Goal: Task Accomplishment & Management: Manage account settings

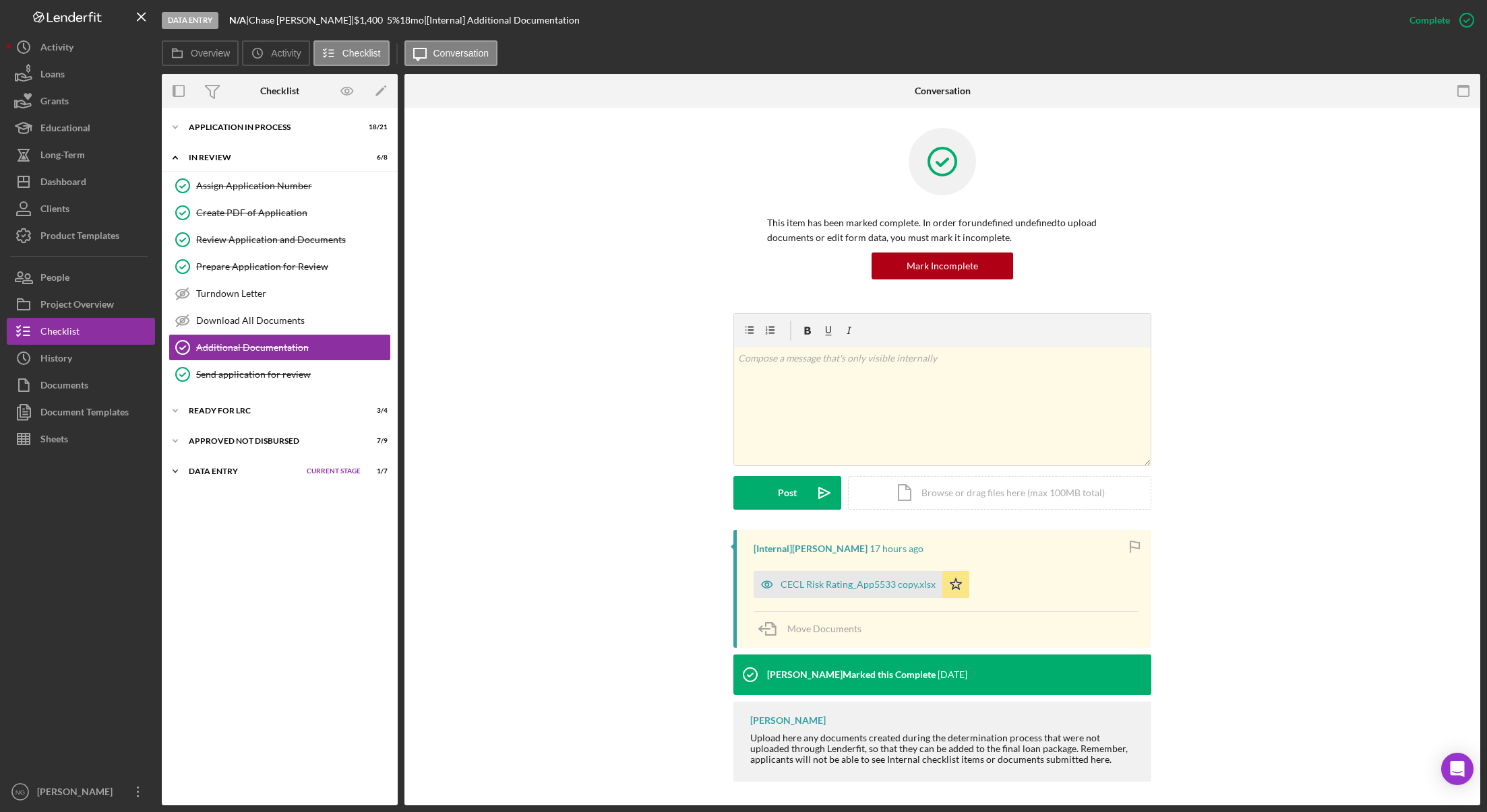
click at [228, 473] on div "Data Entry" at bounding box center [244, 471] width 111 height 8
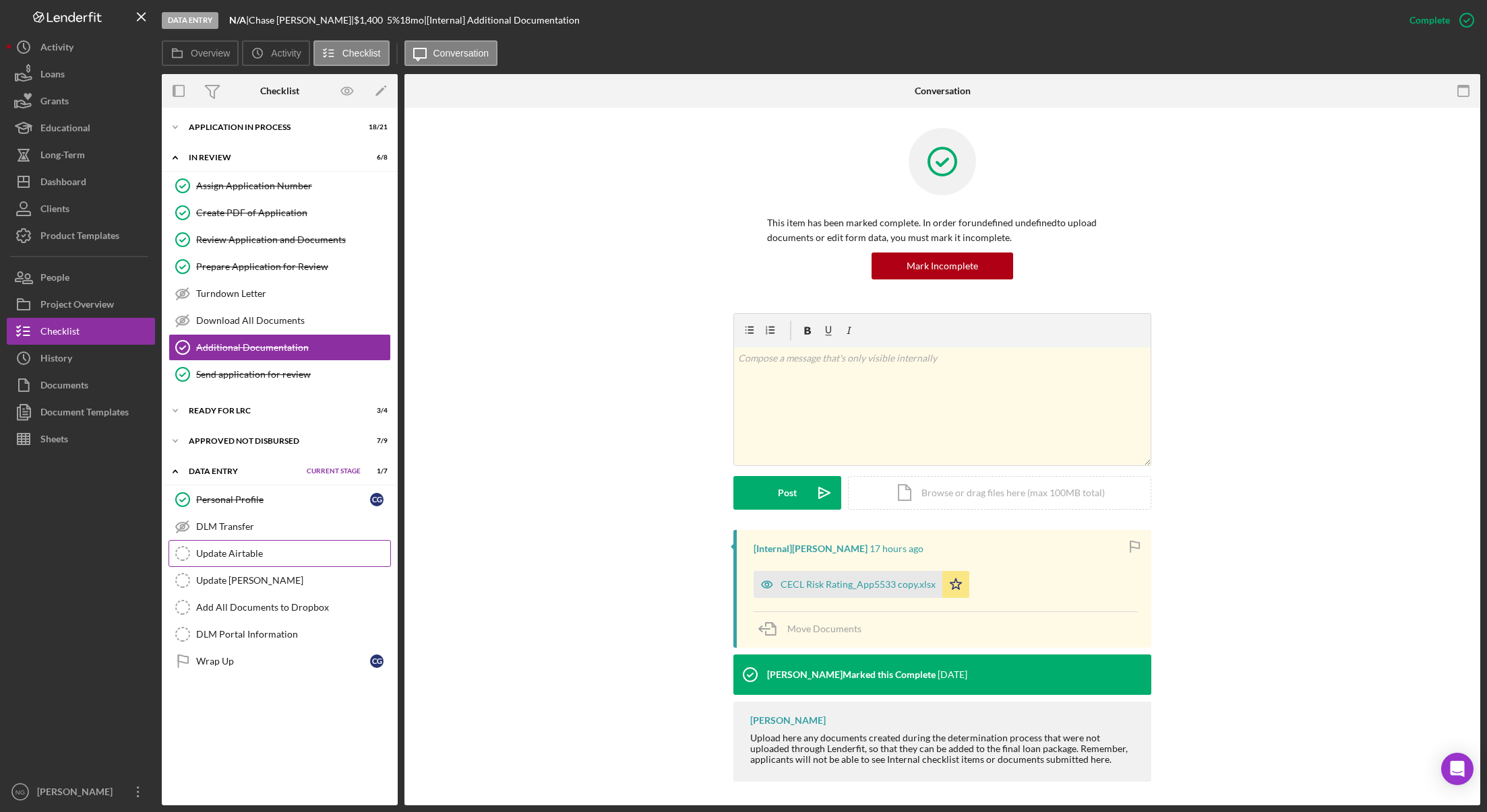
click at [265, 559] on div "Update Airtable" at bounding box center [293, 553] width 194 height 11
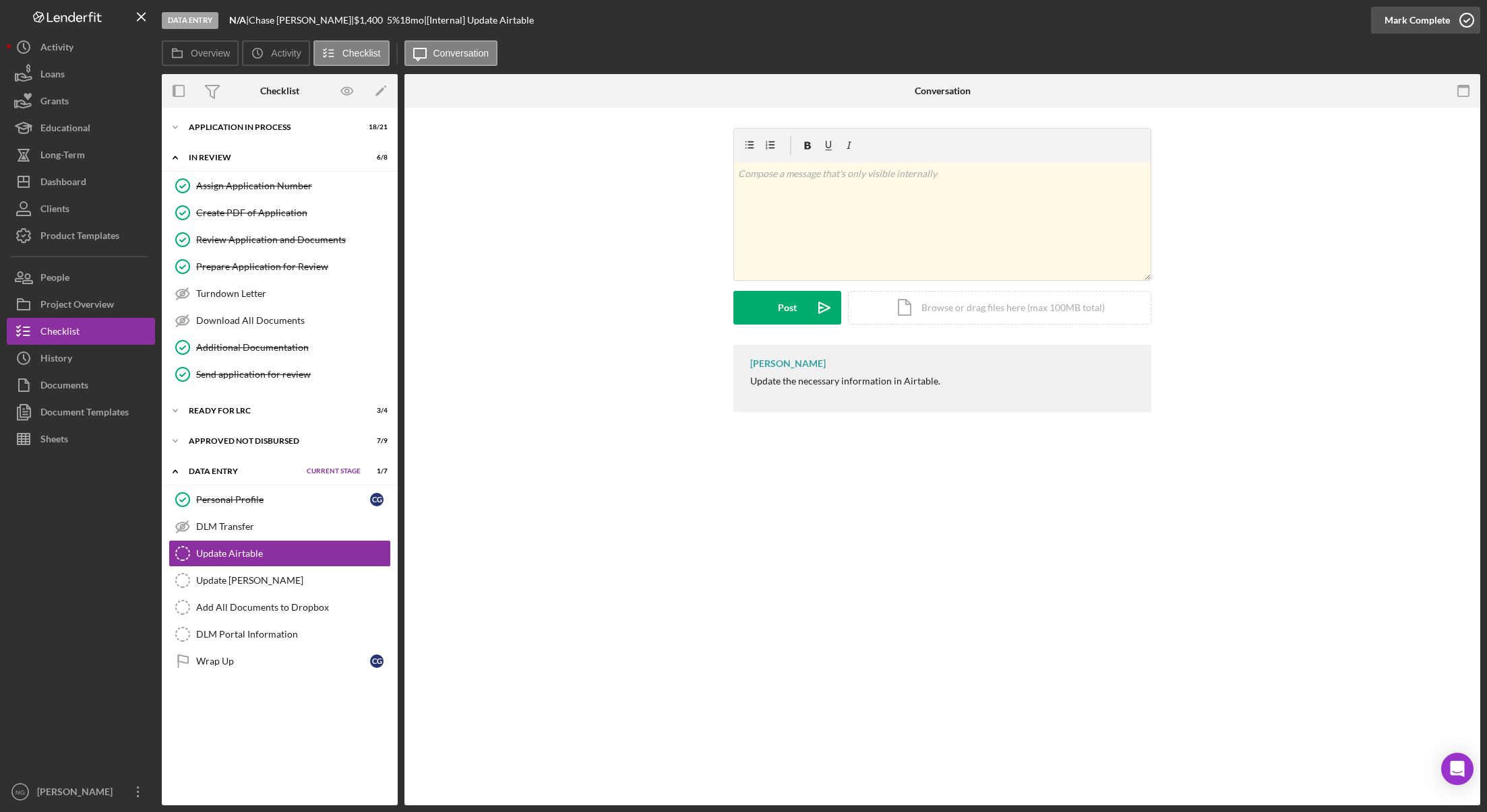
click at [1468, 21] on icon "button" at bounding box center [1466, 20] width 34 height 34
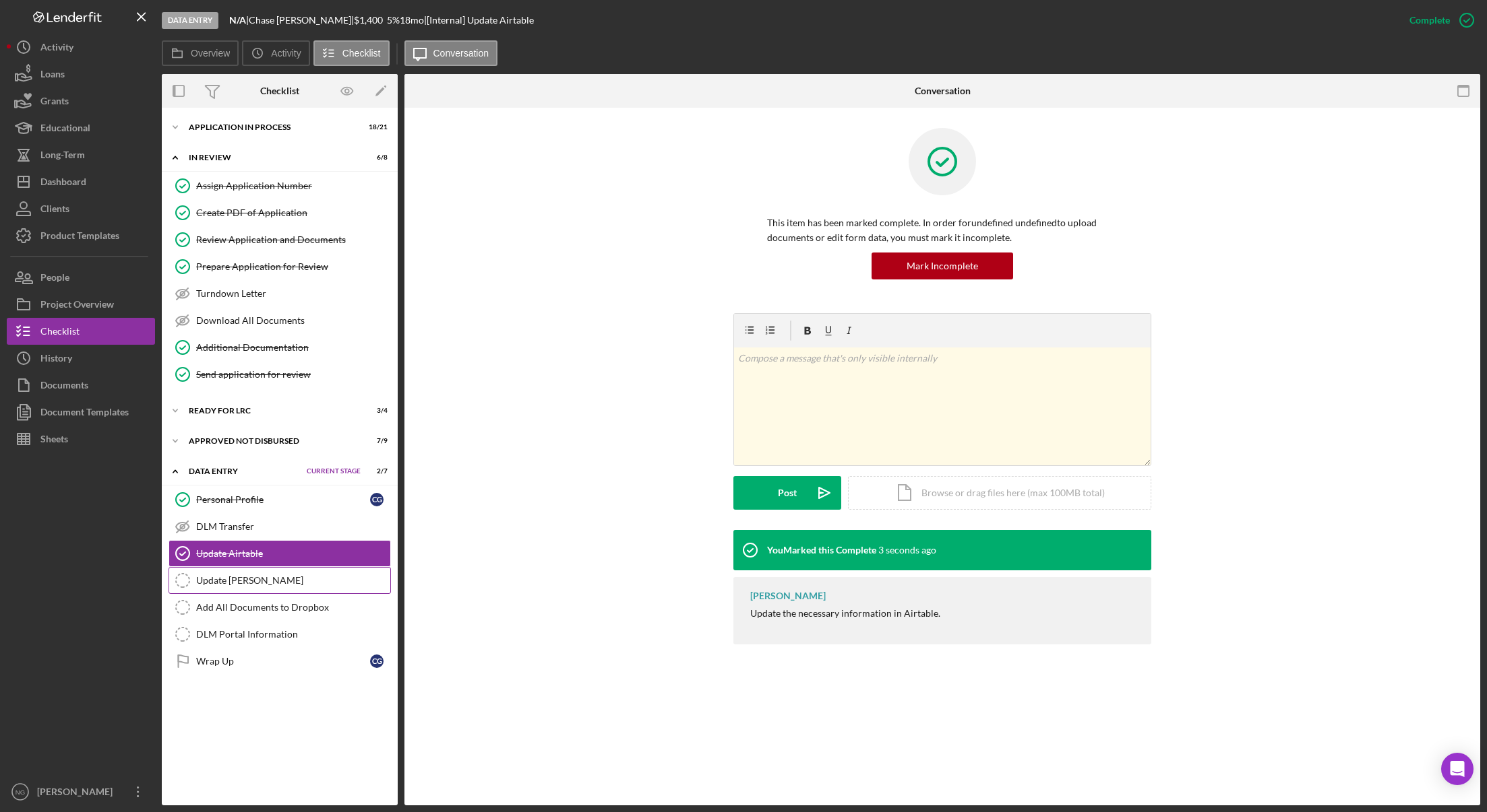
click at [261, 577] on div "Update [PERSON_NAME]" at bounding box center [293, 580] width 194 height 11
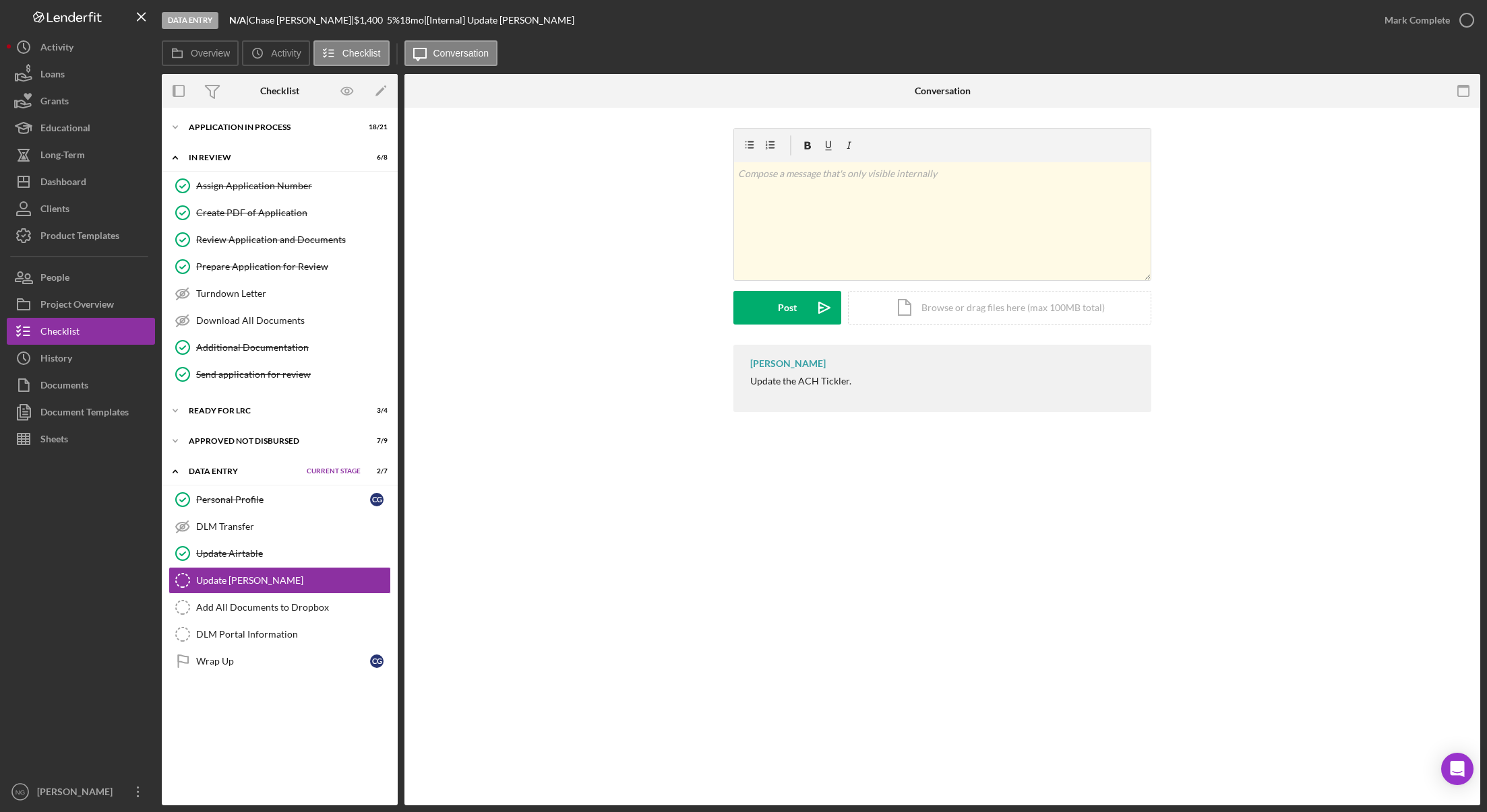
drag, startPoint x: 256, startPoint y: 754, endPoint x: 260, endPoint y: 747, distance: 8.1
click at [256, 754] on div "Icon/Expander Application In Process 18 / 21 Set Stage Icon/Expander In Review …" at bounding box center [280, 457] width 236 height 685
click at [109, 387] on button "Documents" at bounding box center [80, 385] width 149 height 27
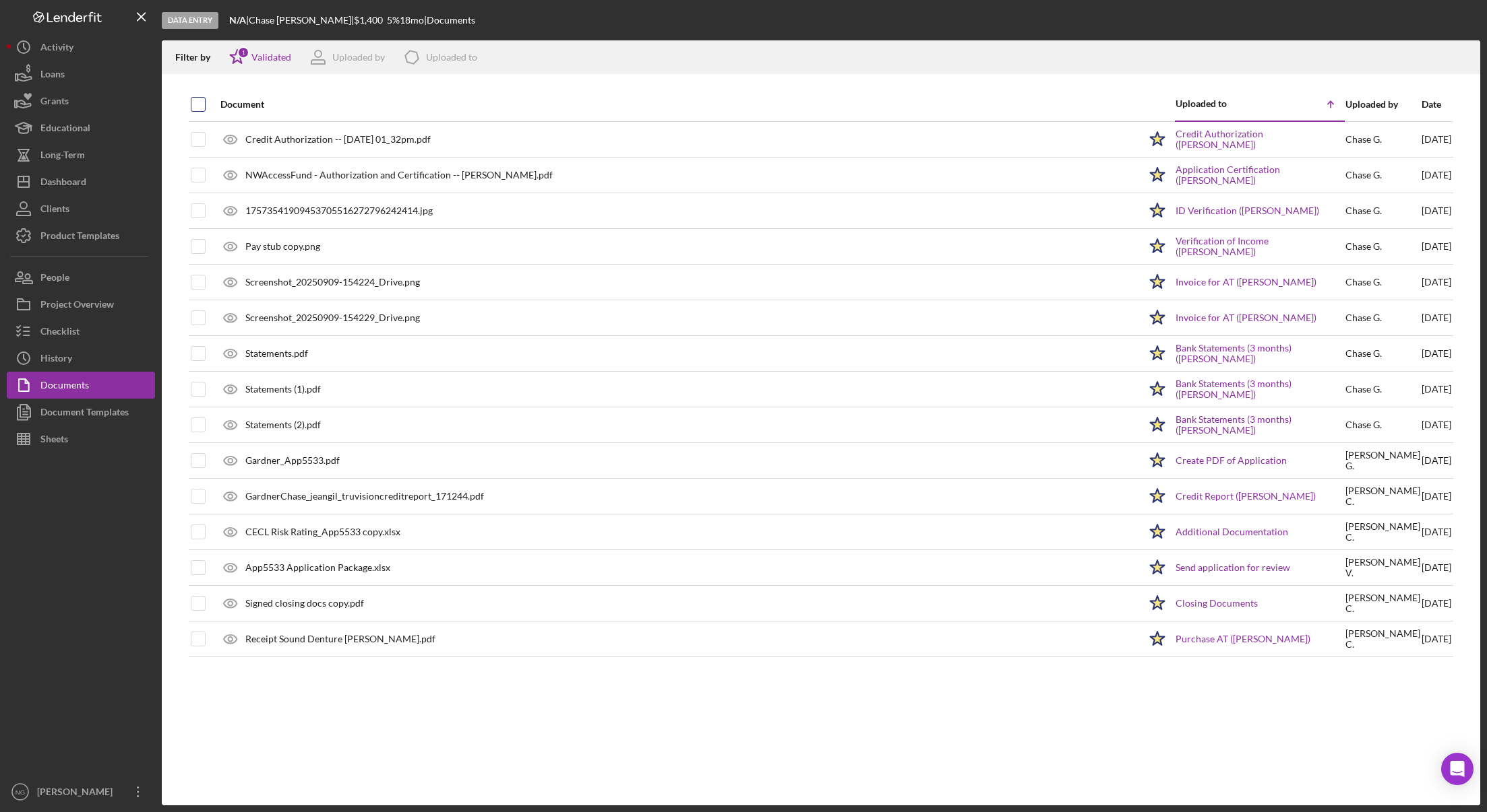
click at [201, 101] on input "checkbox" at bounding box center [198, 104] width 13 height 13
checkbox input "true"
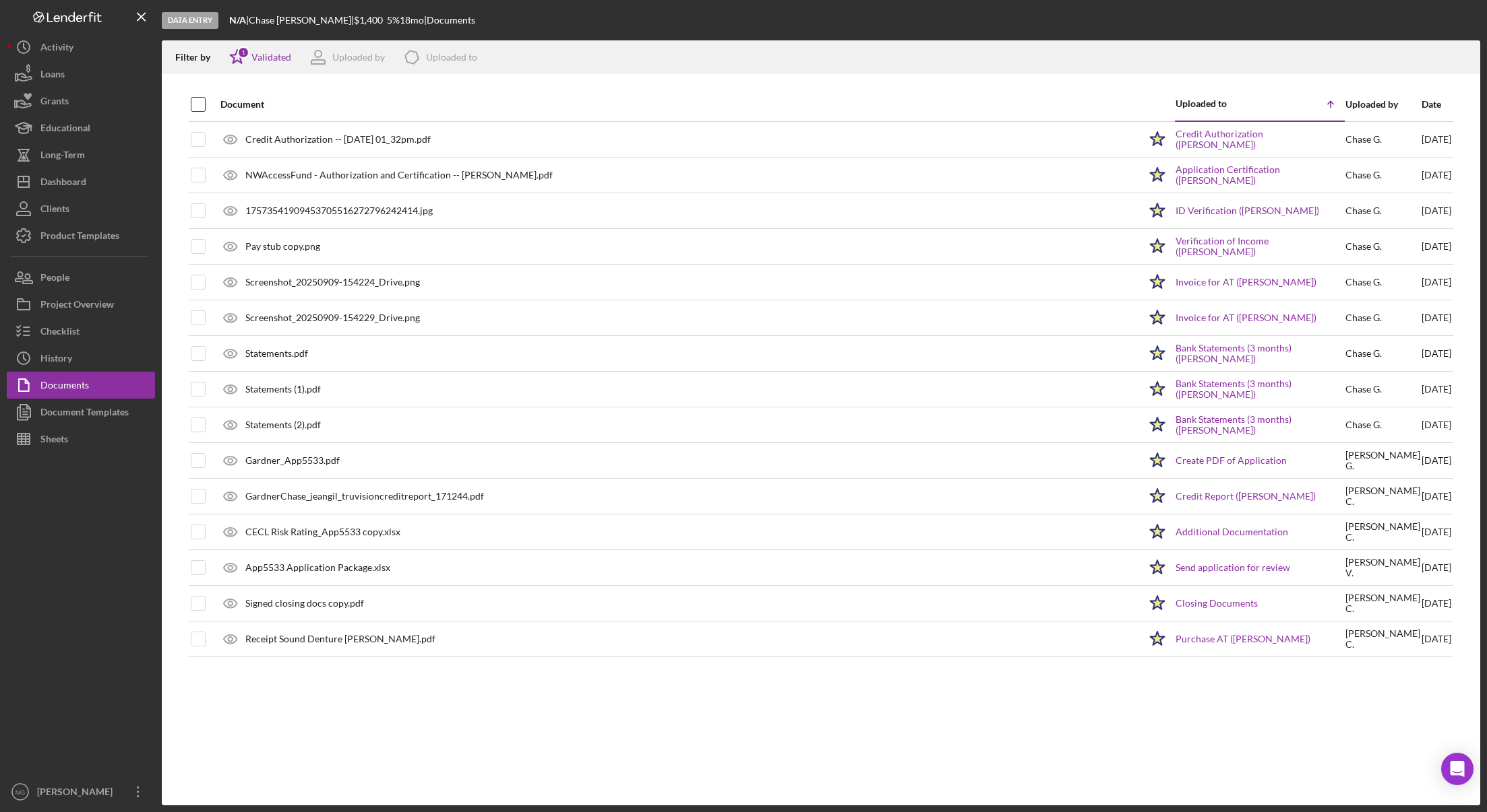
checkbox input "true"
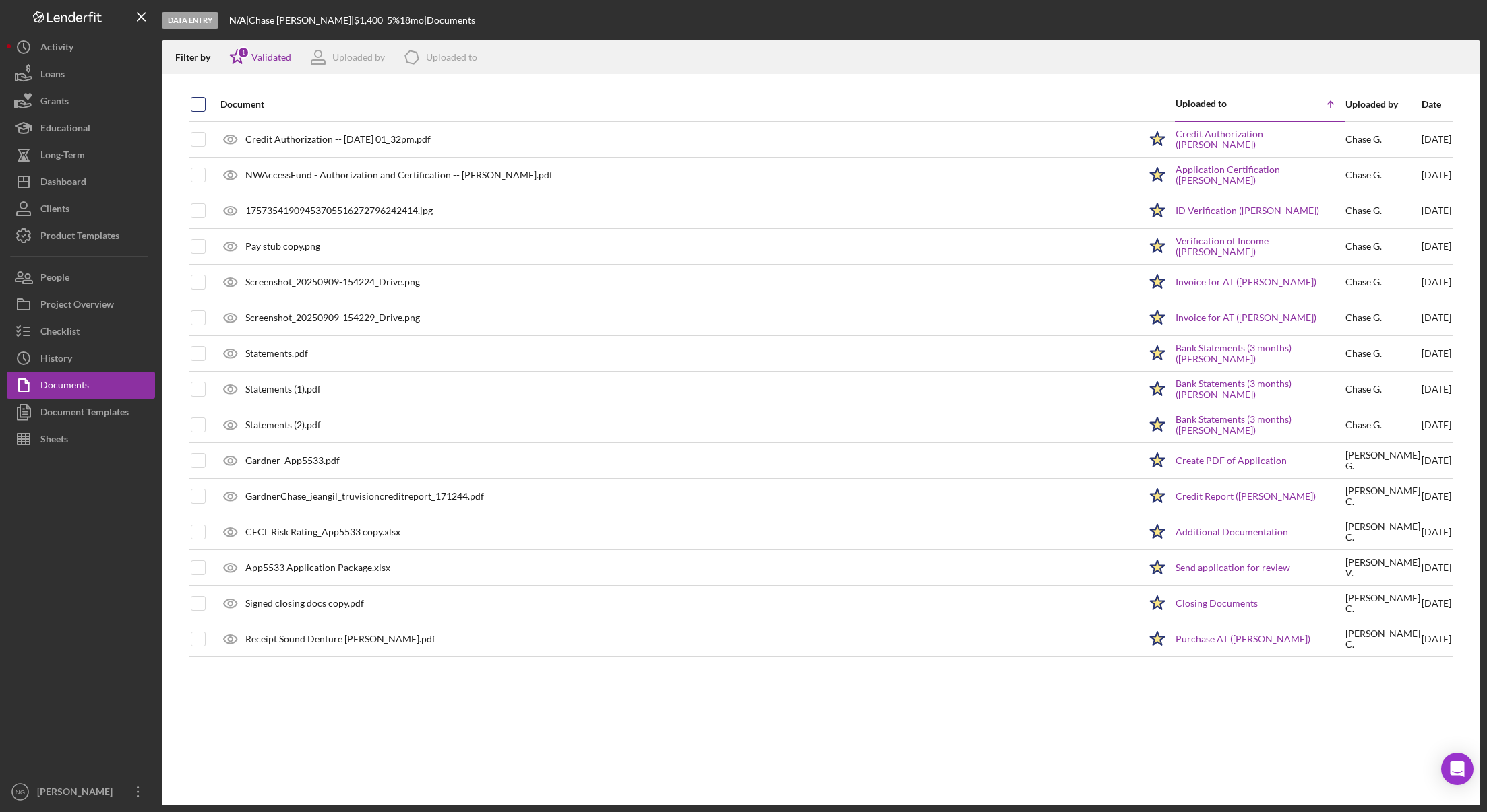
checkbox input "true"
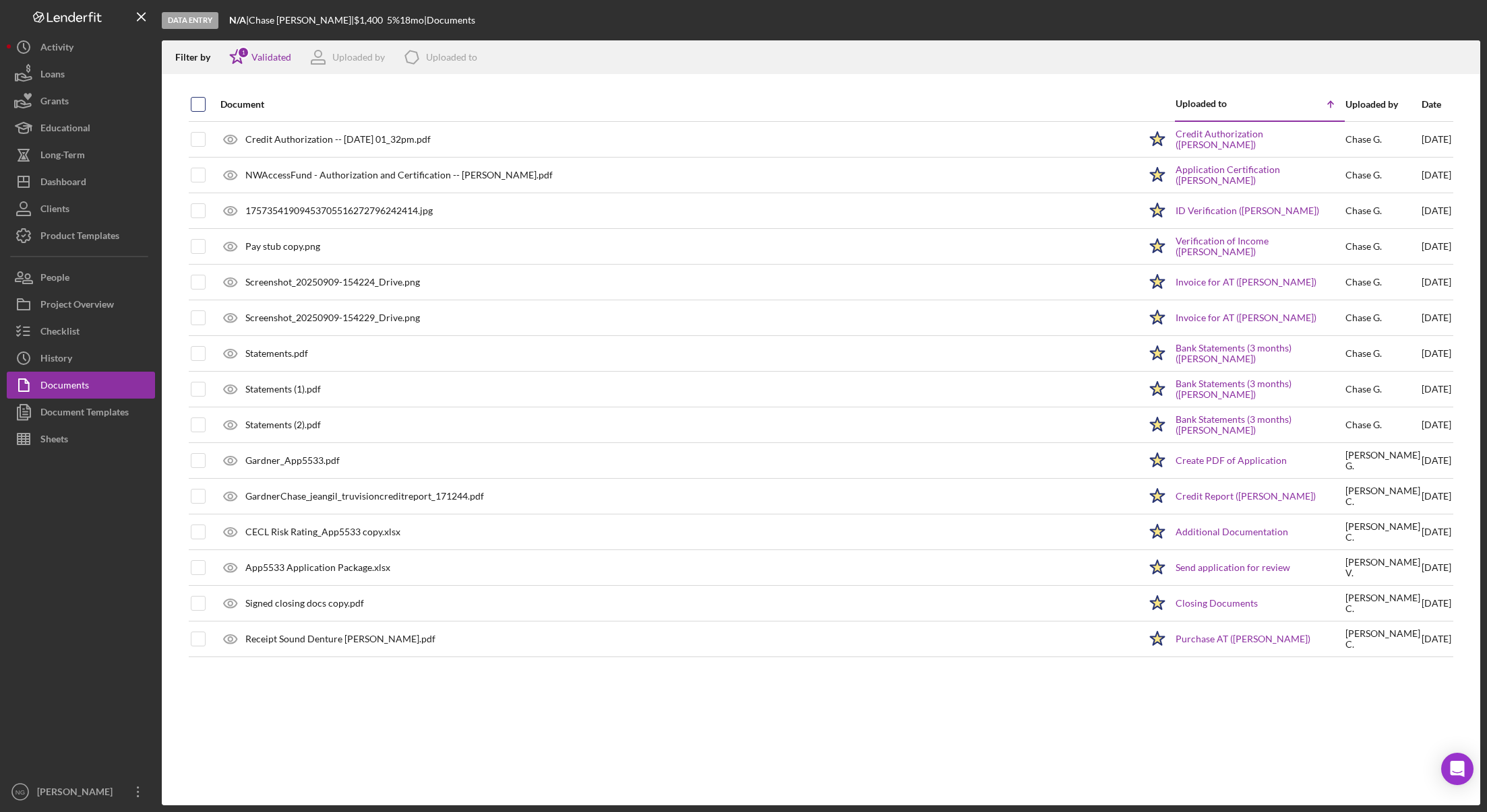
checkbox input "true"
click at [271, 57] on div "Validated" at bounding box center [270, 56] width 39 height 11
click at [265, 126] on div "Not validated" at bounding box center [278, 128] width 57 height 11
checkbox input "false"
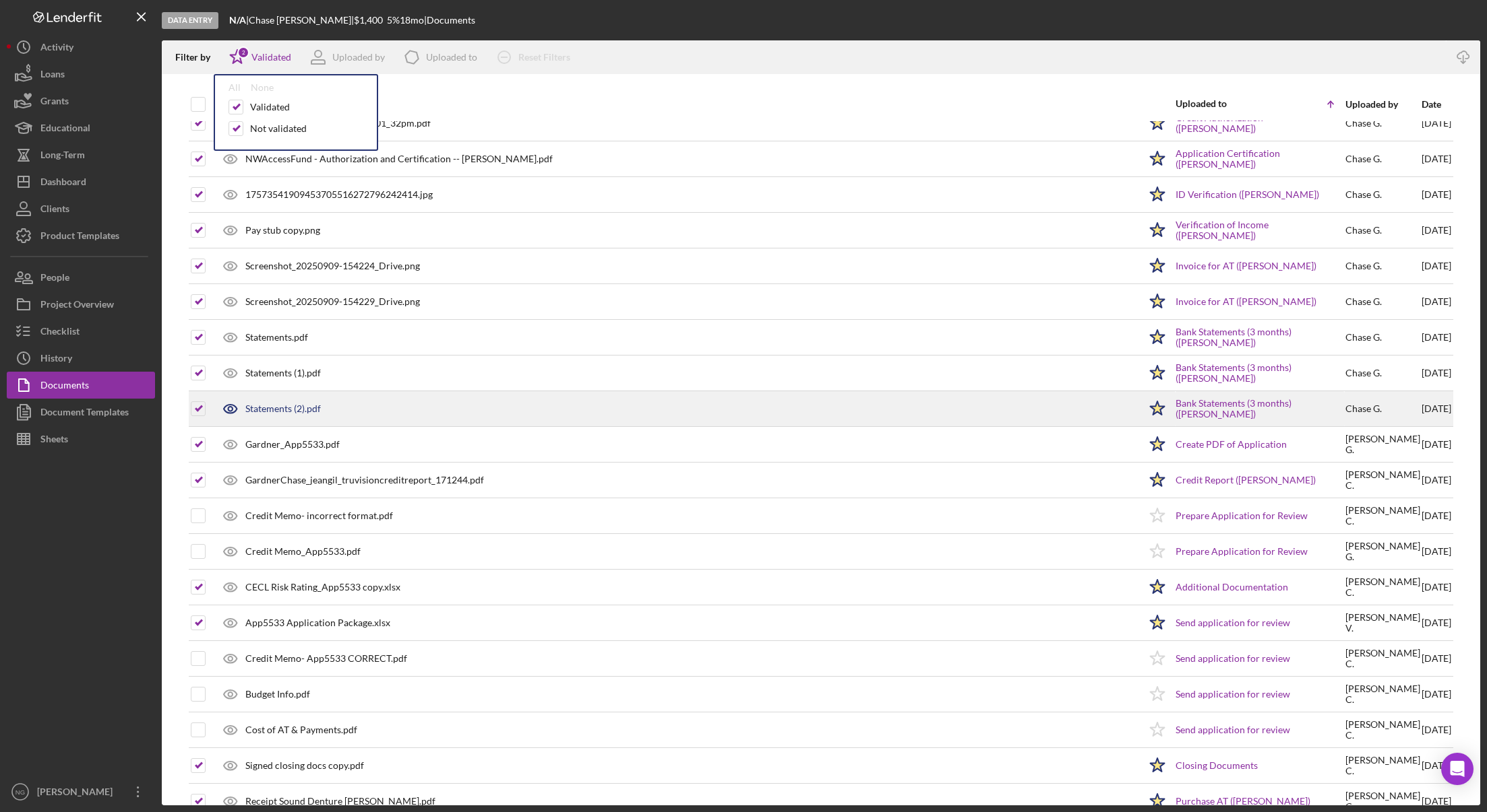
scroll to position [44, 0]
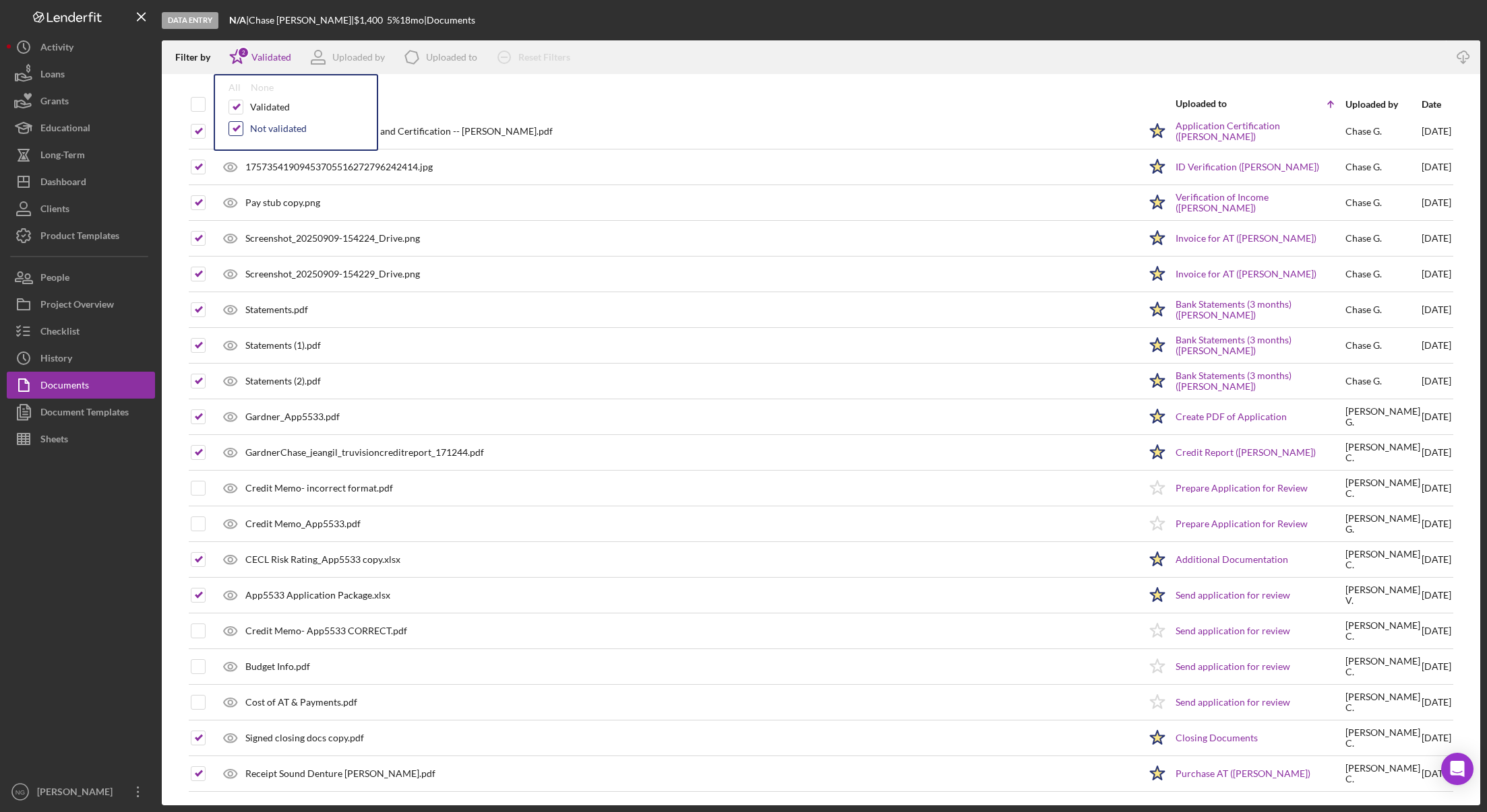
click at [238, 126] on input "checkbox" at bounding box center [236, 128] width 13 height 13
checkbox input "false"
checkbox input "true"
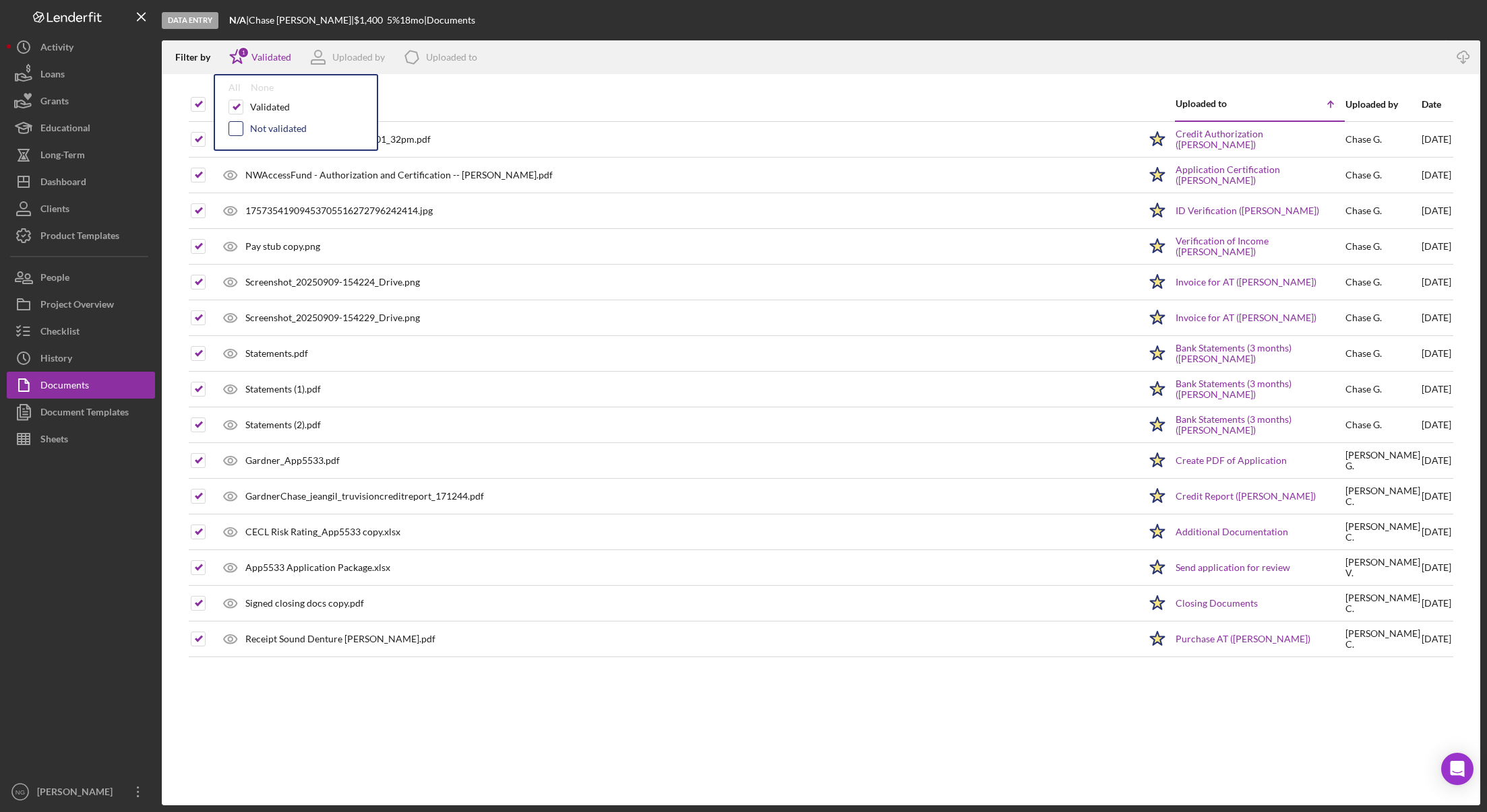
scroll to position [0, 0]
click at [552, 87] on th "Document" at bounding box center [675, 103] width 927 height 34
click at [267, 59] on div "Validated" at bounding box center [270, 56] width 39 height 11
click at [235, 124] on input "checkbox" at bounding box center [236, 128] width 13 height 13
checkbox input "true"
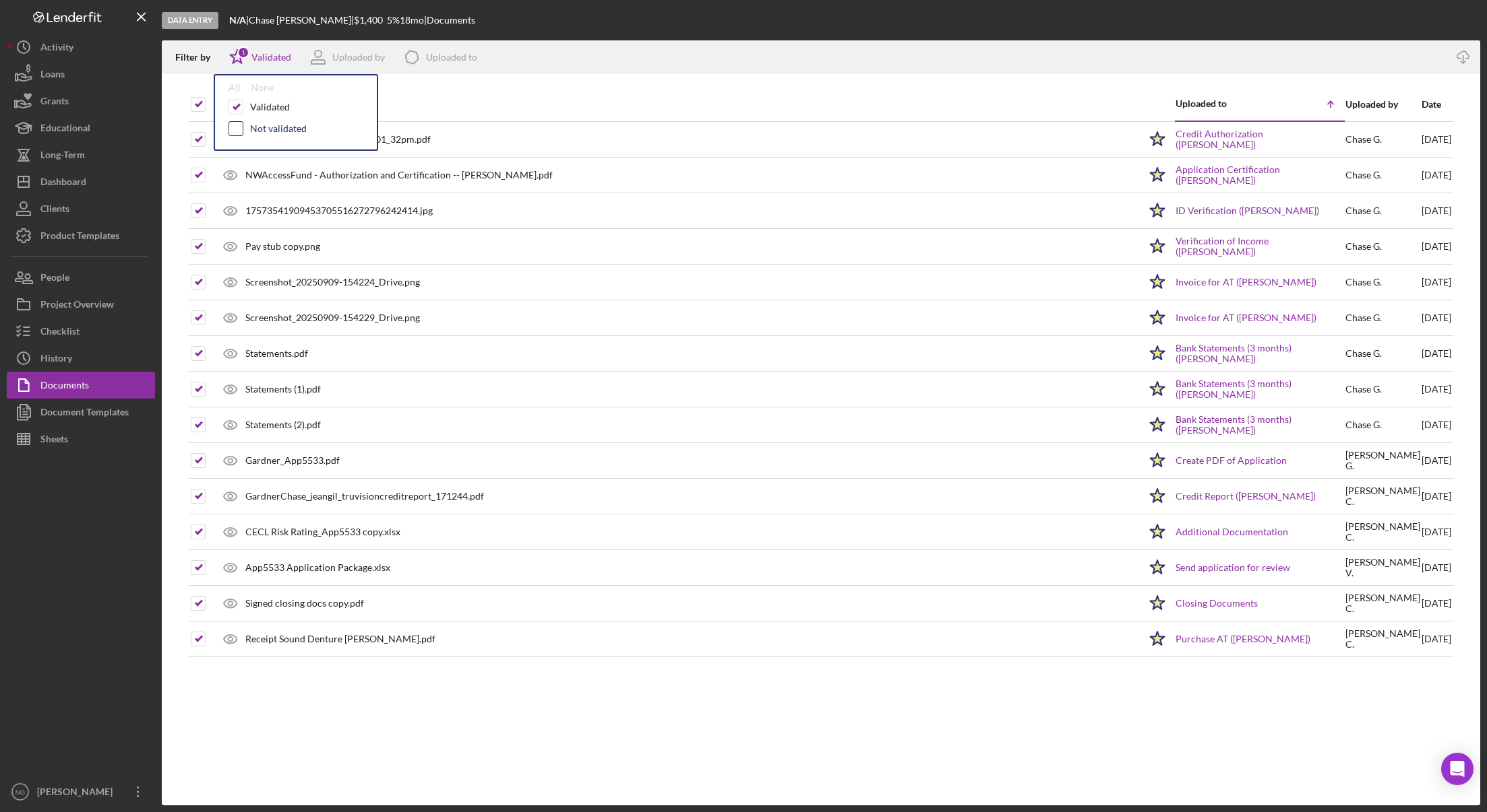
checkbox input "false"
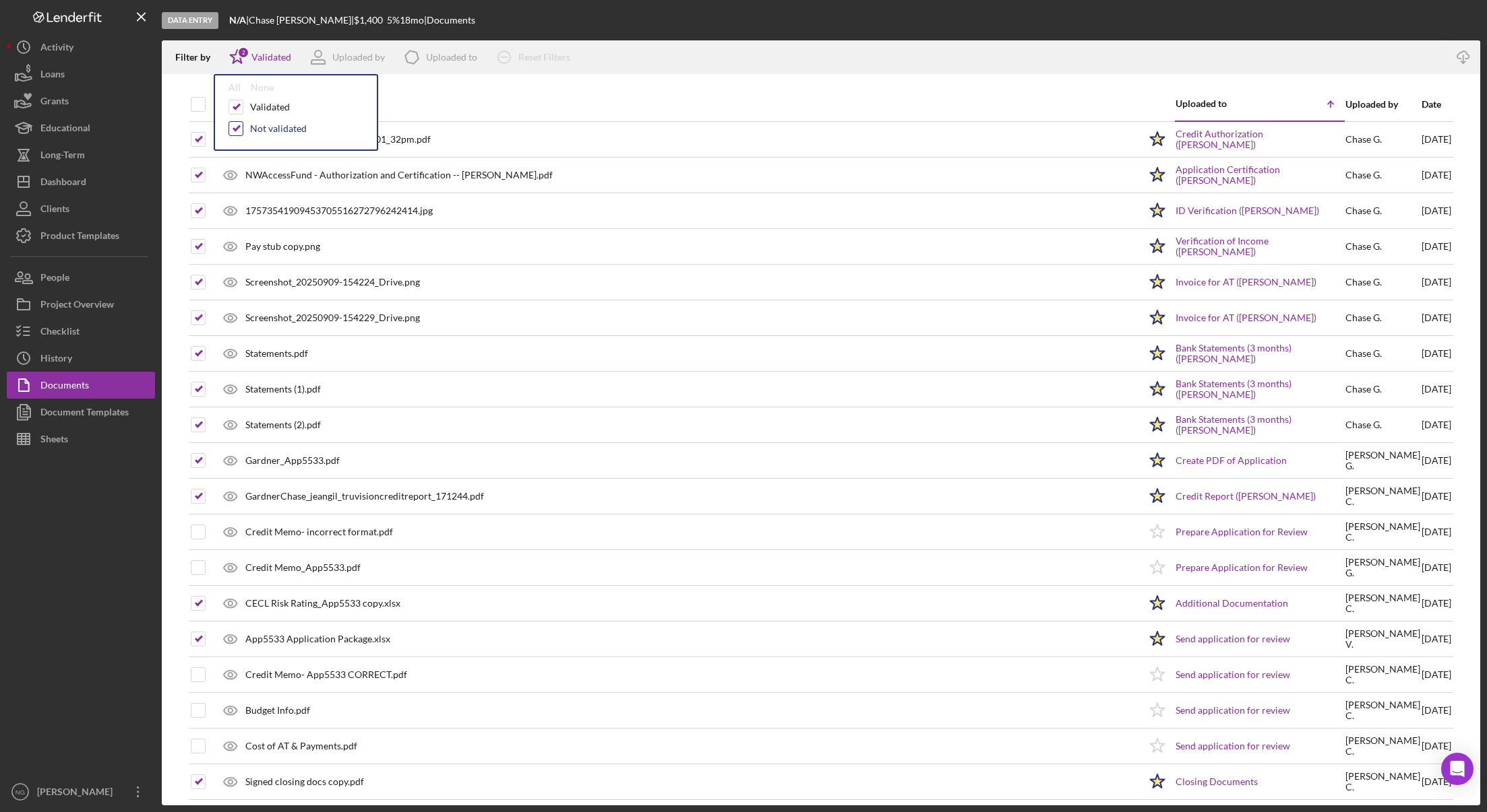
click at [235, 131] on input "checkbox" at bounding box center [236, 128] width 13 height 13
checkbox input "false"
checkbox input "true"
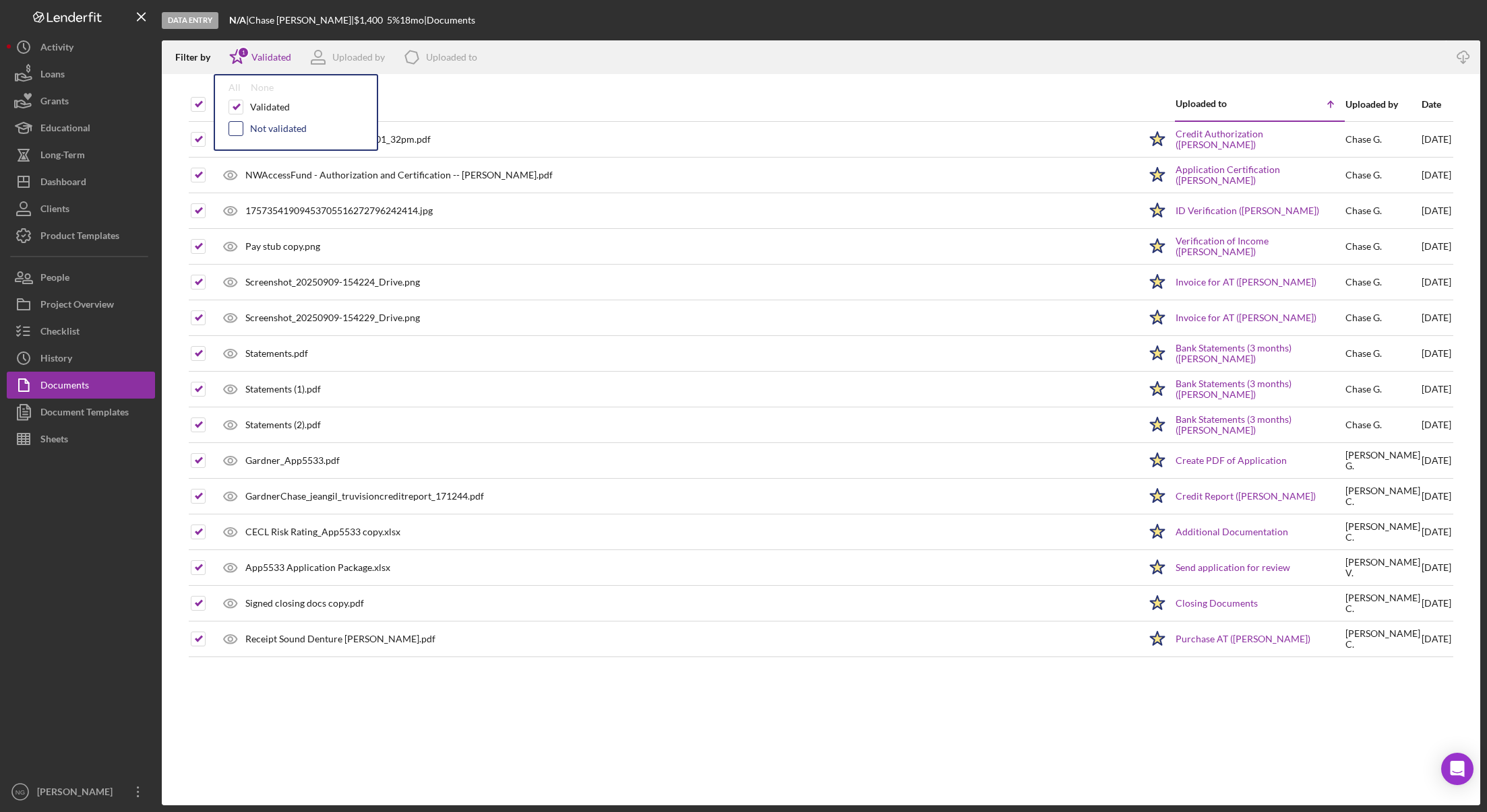
click at [236, 131] on input "checkbox" at bounding box center [236, 128] width 13 height 13
checkbox input "true"
checkbox input "false"
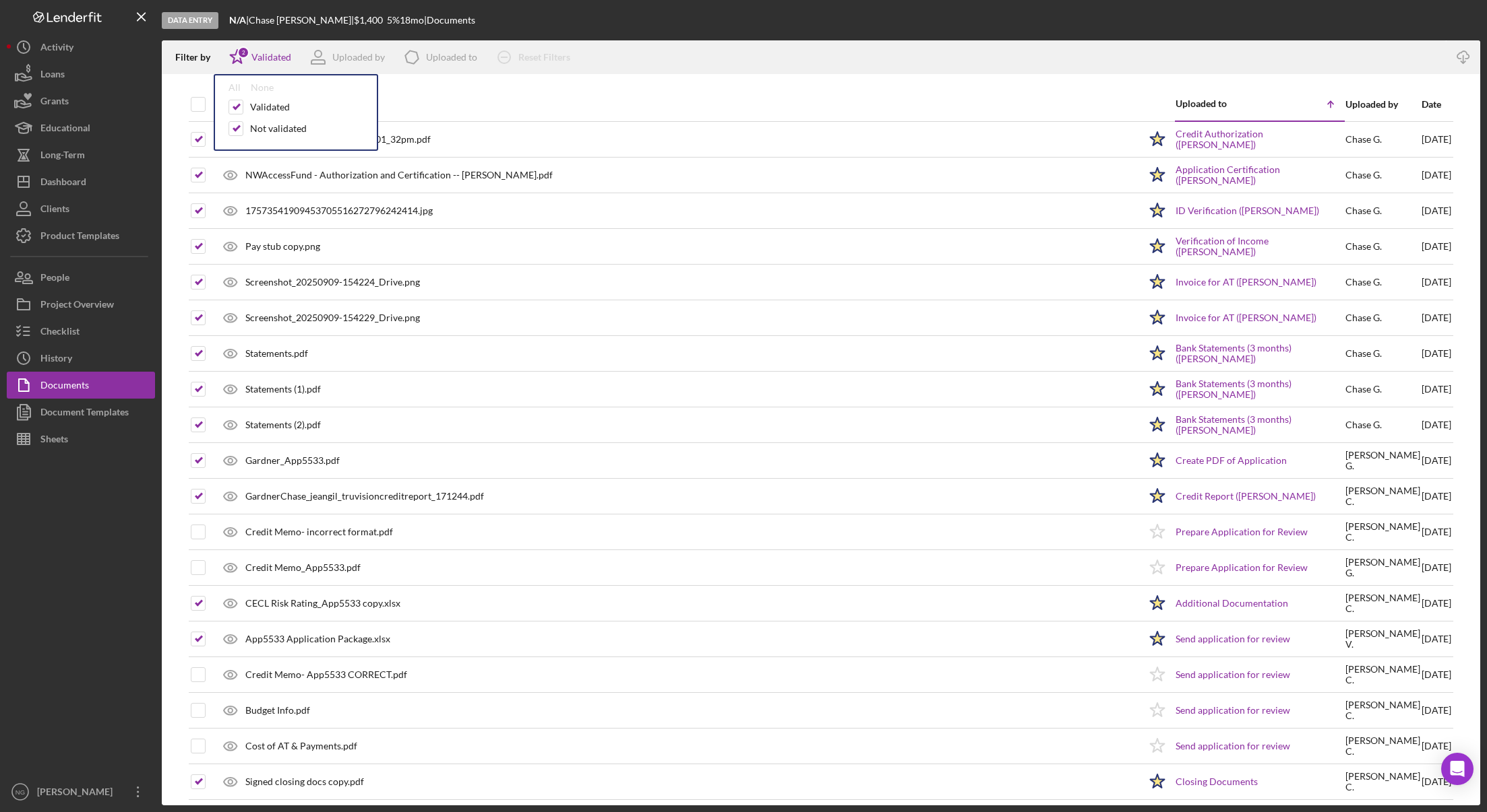
click at [94, 691] on div at bounding box center [80, 616] width 149 height 326
click at [76, 181] on div "Dashboard" at bounding box center [63, 184] width 46 height 31
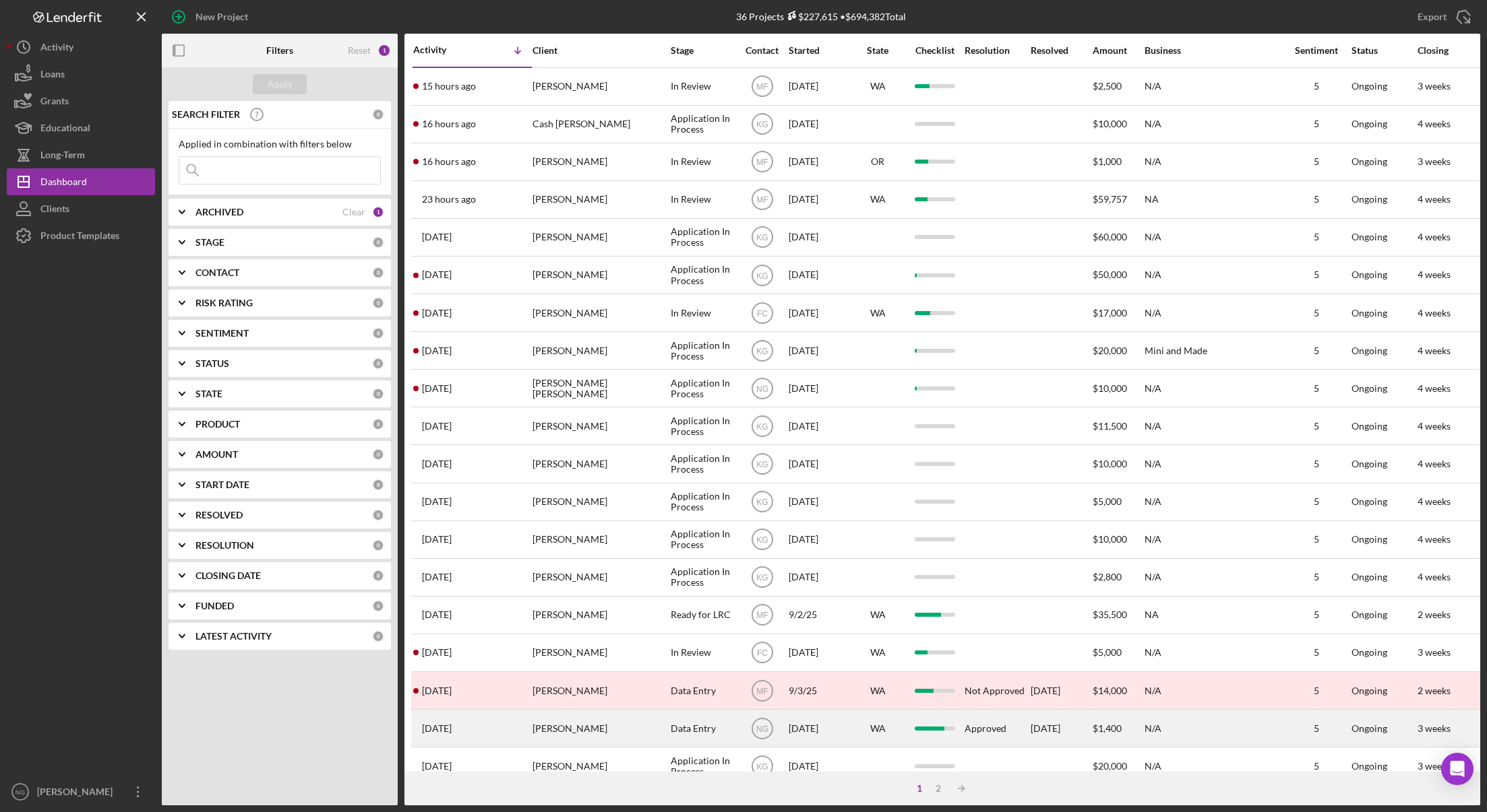
click at [637, 731] on div "[PERSON_NAME]" at bounding box center [600, 728] width 135 height 35
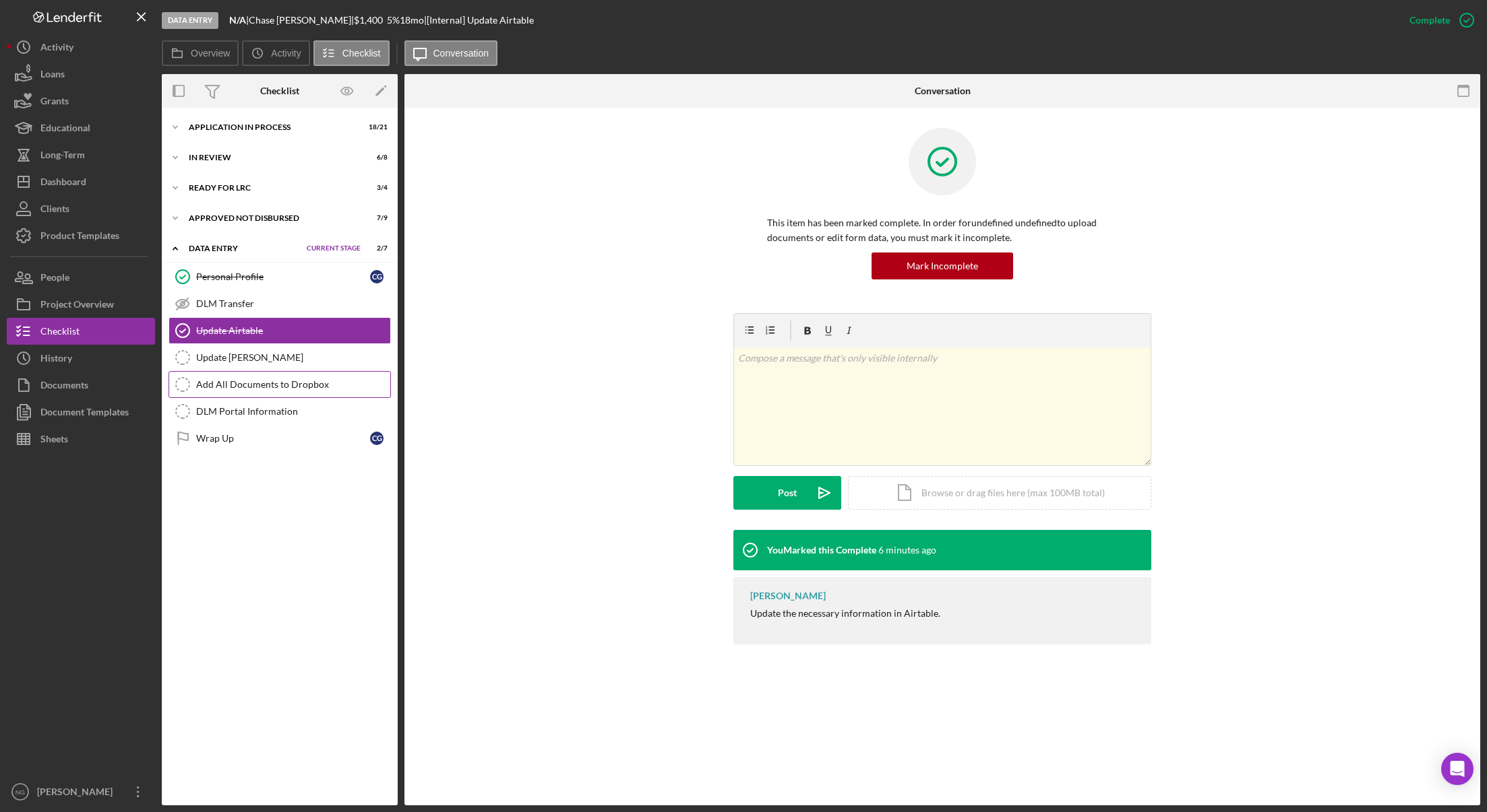
click at [294, 385] on div "Add All Documents to Dropbox" at bounding box center [293, 384] width 194 height 11
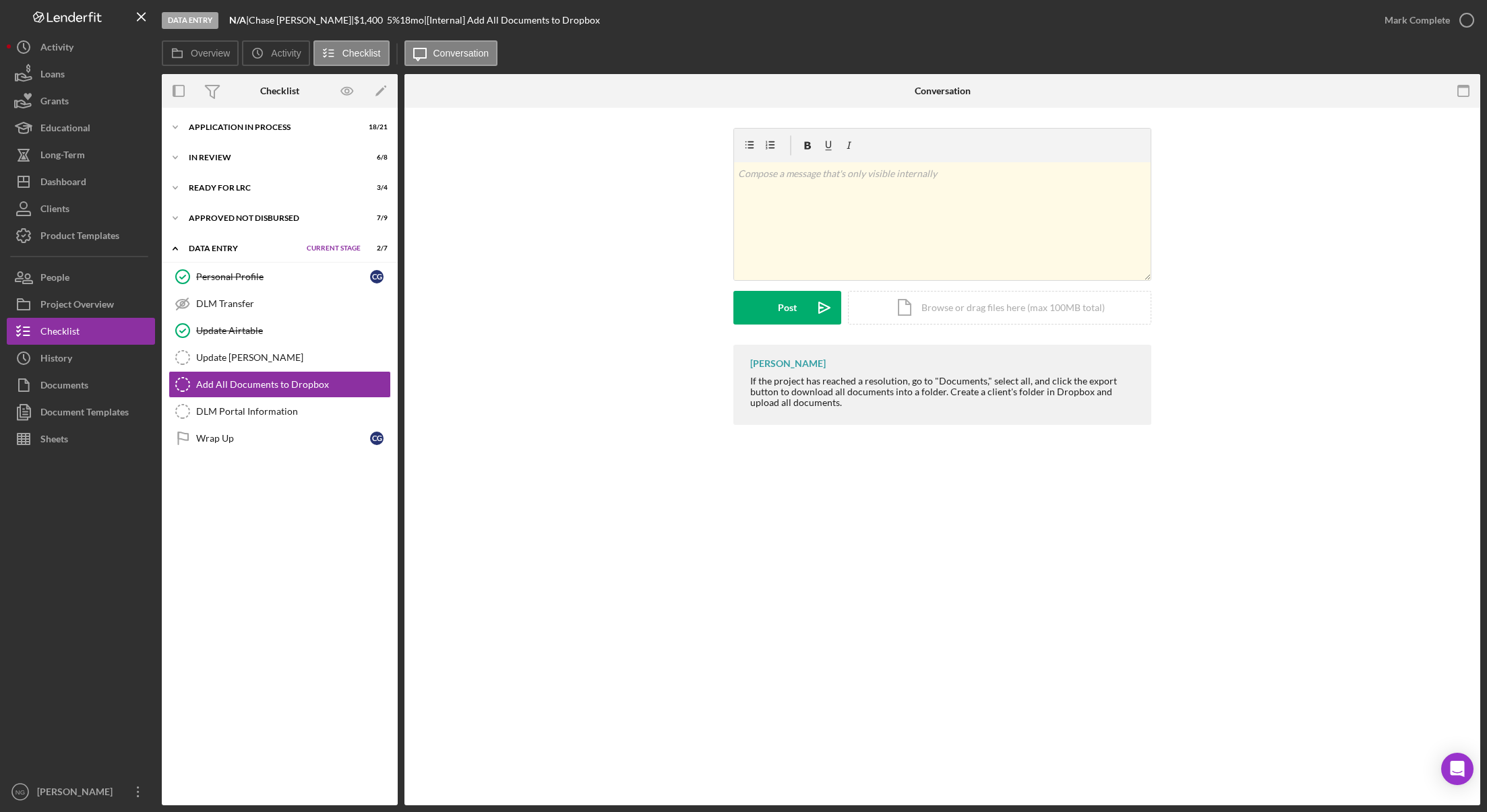
click at [250, 597] on div "Icon/Expander Application In Process 18 / 21 Set Stage Icon/Expander In Review …" at bounding box center [280, 457] width 236 height 685
click at [250, 412] on div "DLM Portal Information" at bounding box center [293, 411] width 194 height 11
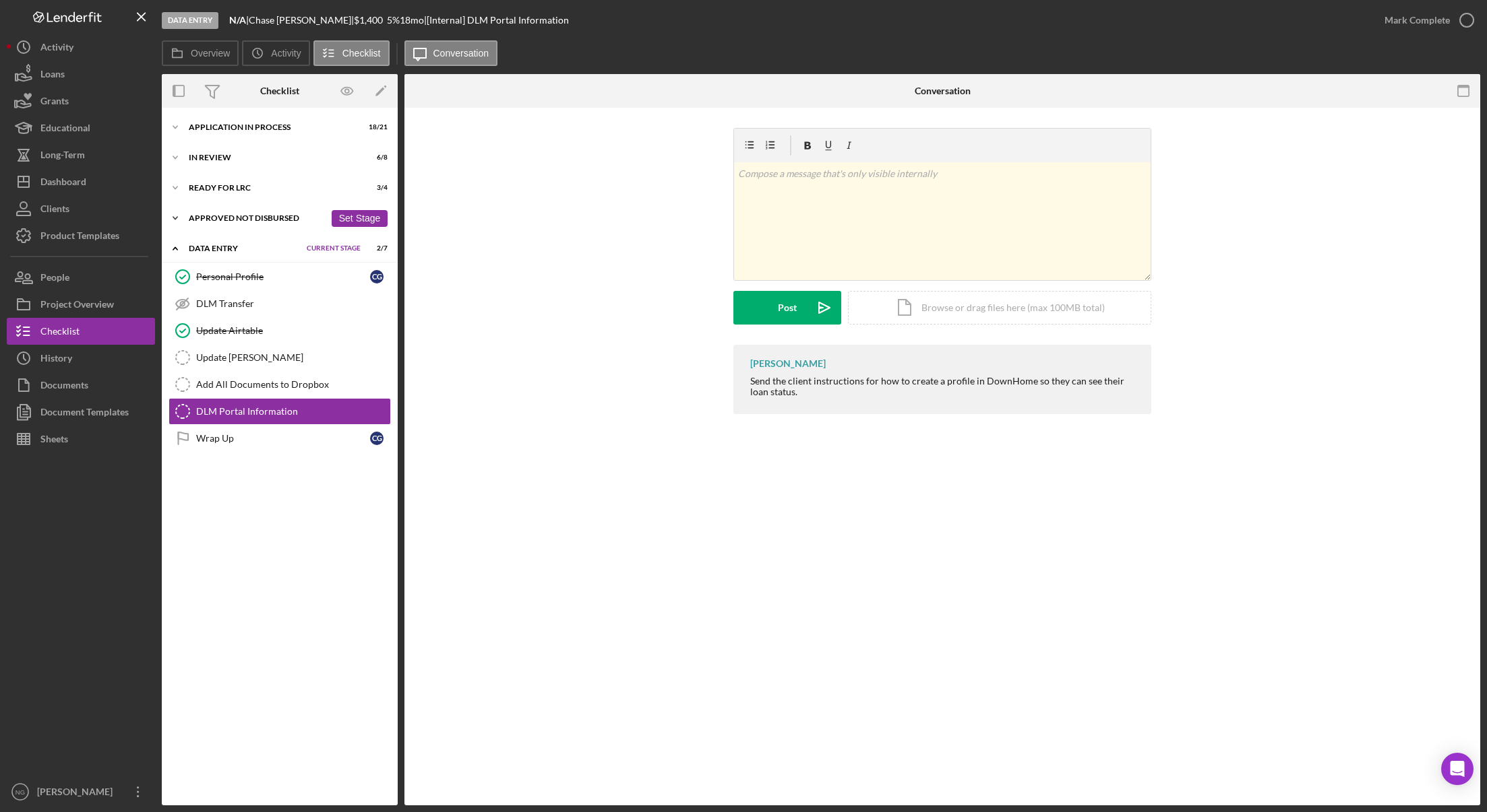
click at [252, 219] on div "Approved Not Disbursed" at bounding box center [257, 218] width 136 height 8
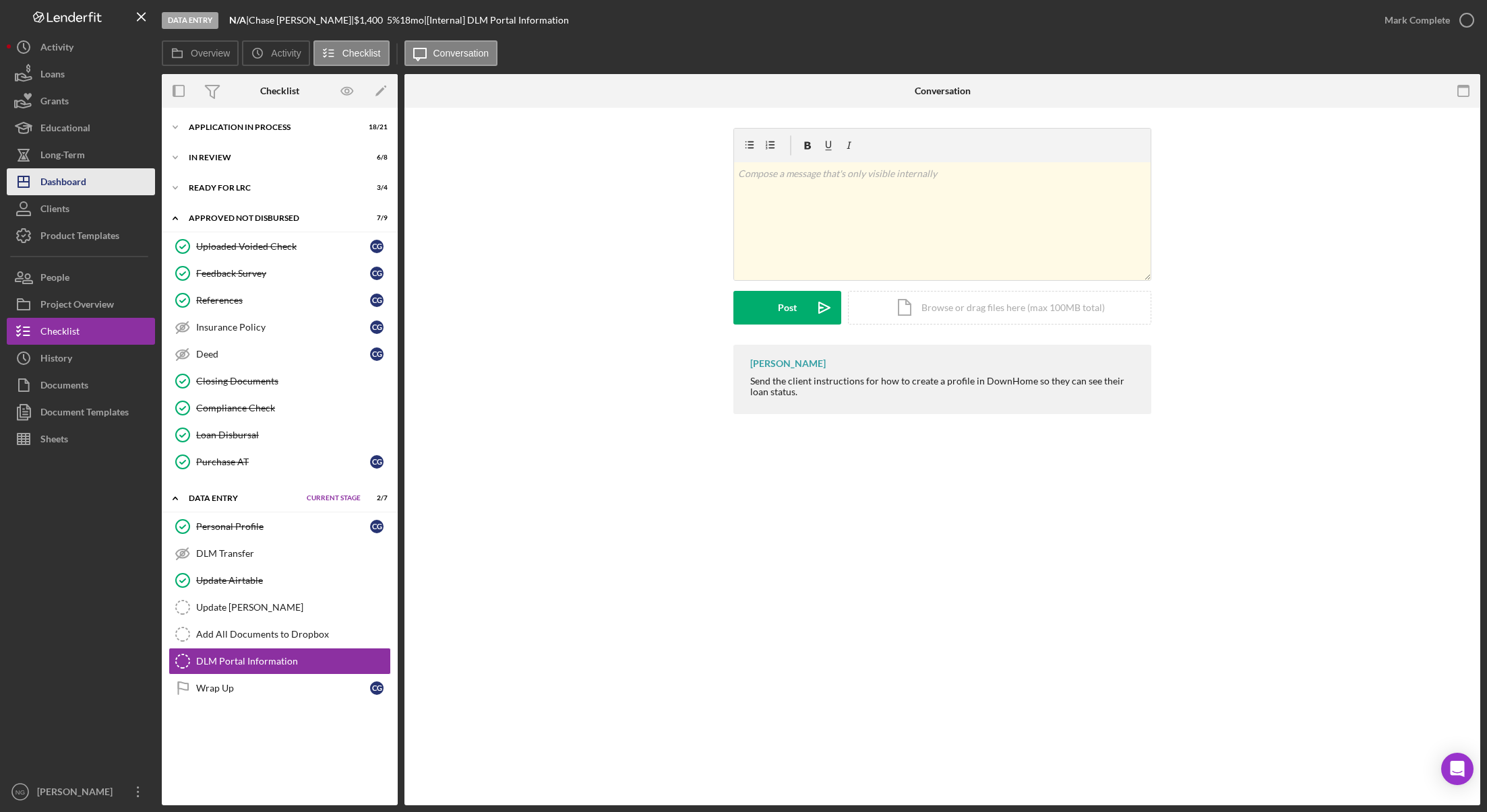
click at [85, 178] on div "Dashboard" at bounding box center [63, 184] width 46 height 31
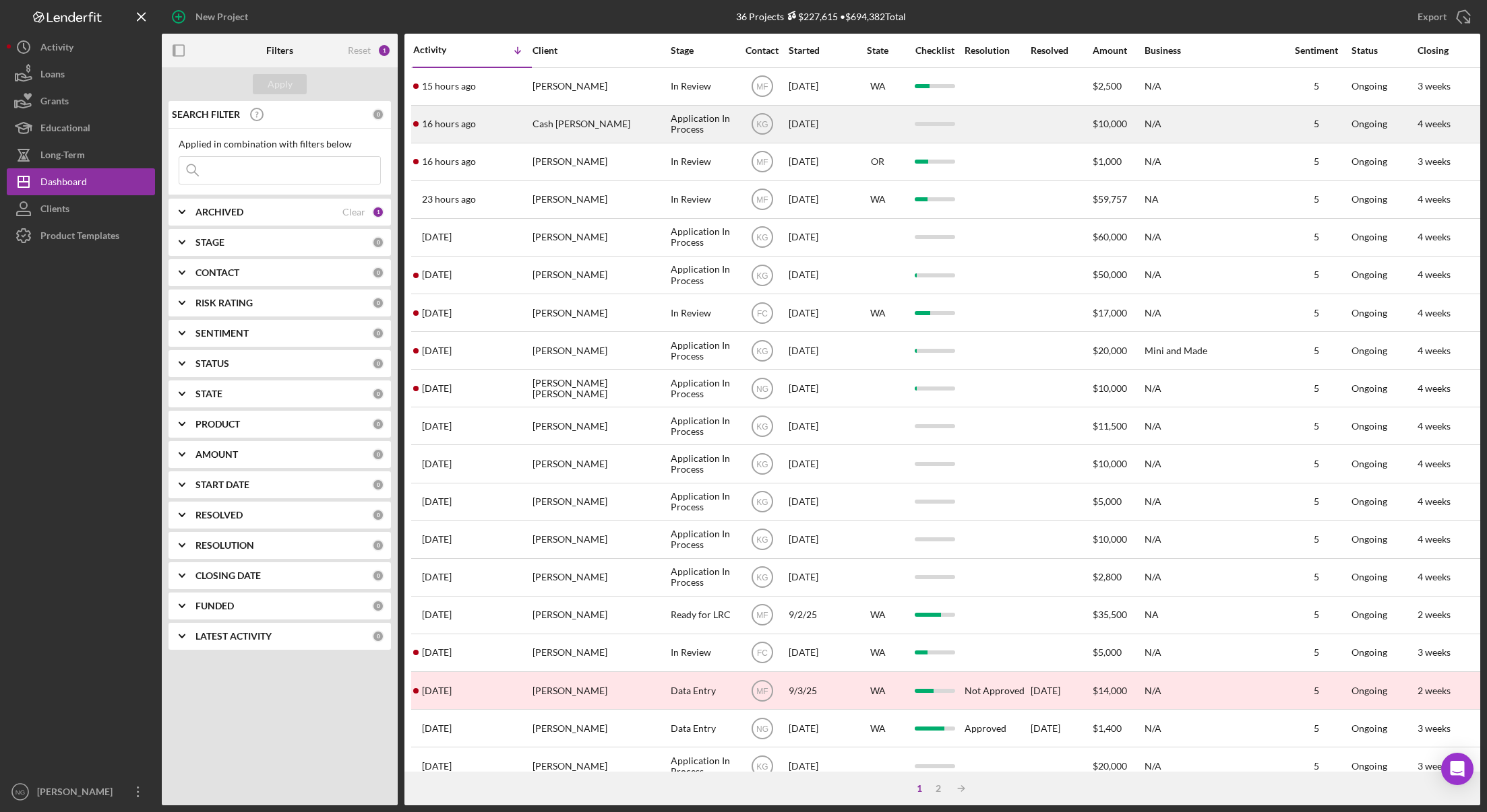
click at [543, 121] on div "Cash [PERSON_NAME]" at bounding box center [600, 124] width 135 height 35
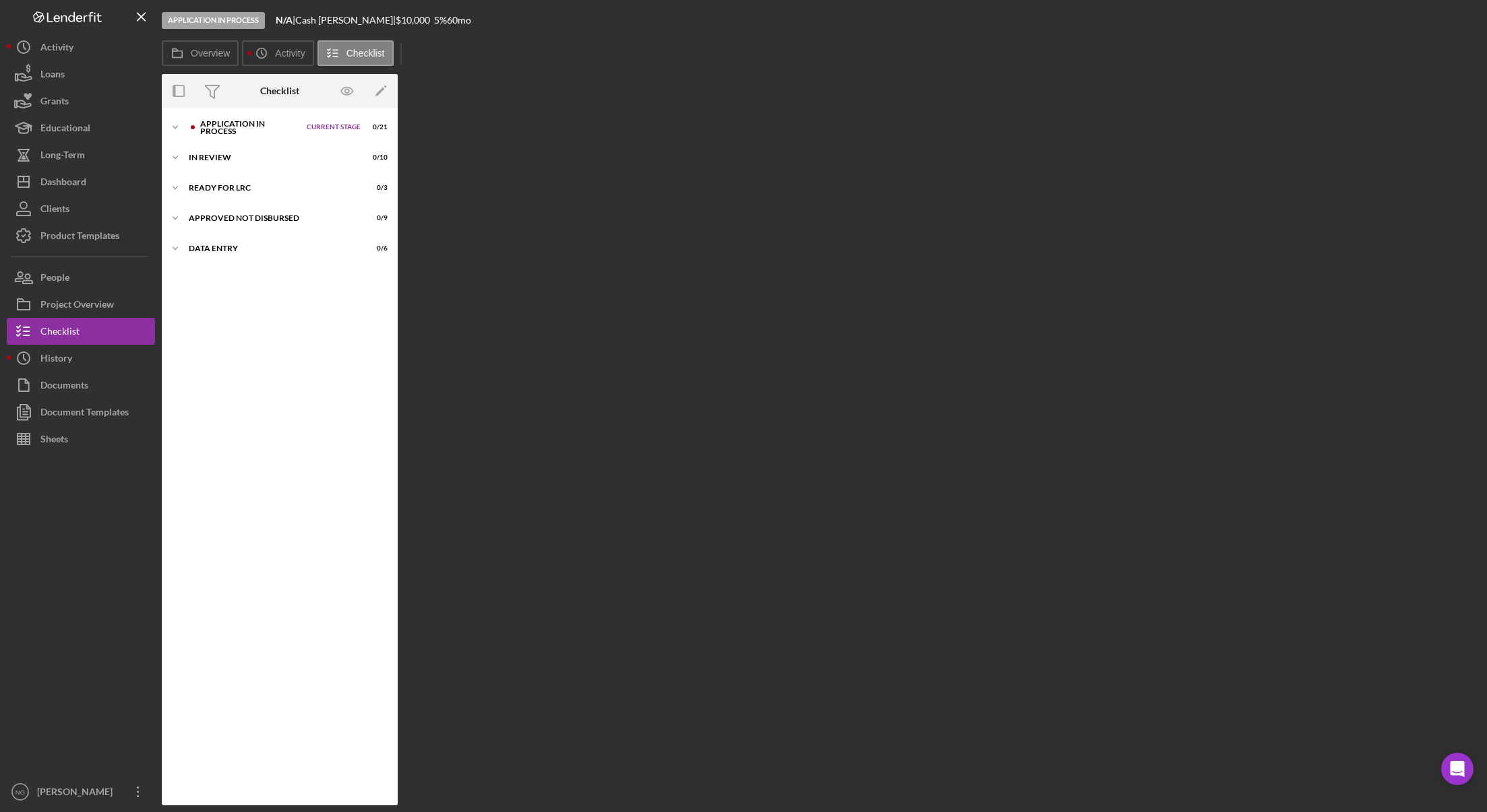
scroll to position [35, 0]
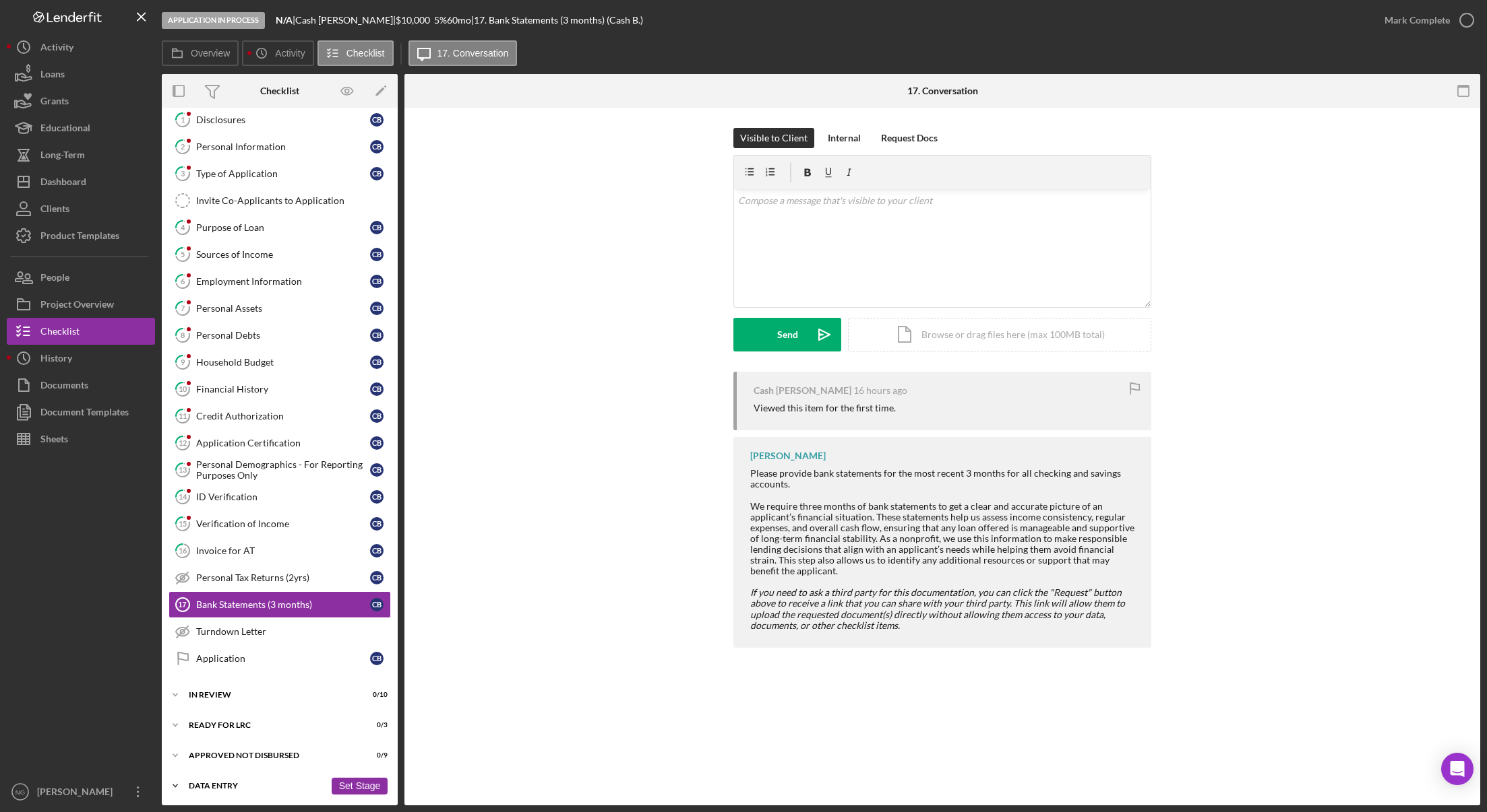
click at [239, 783] on div "Data Entry" at bounding box center [257, 786] width 136 height 8
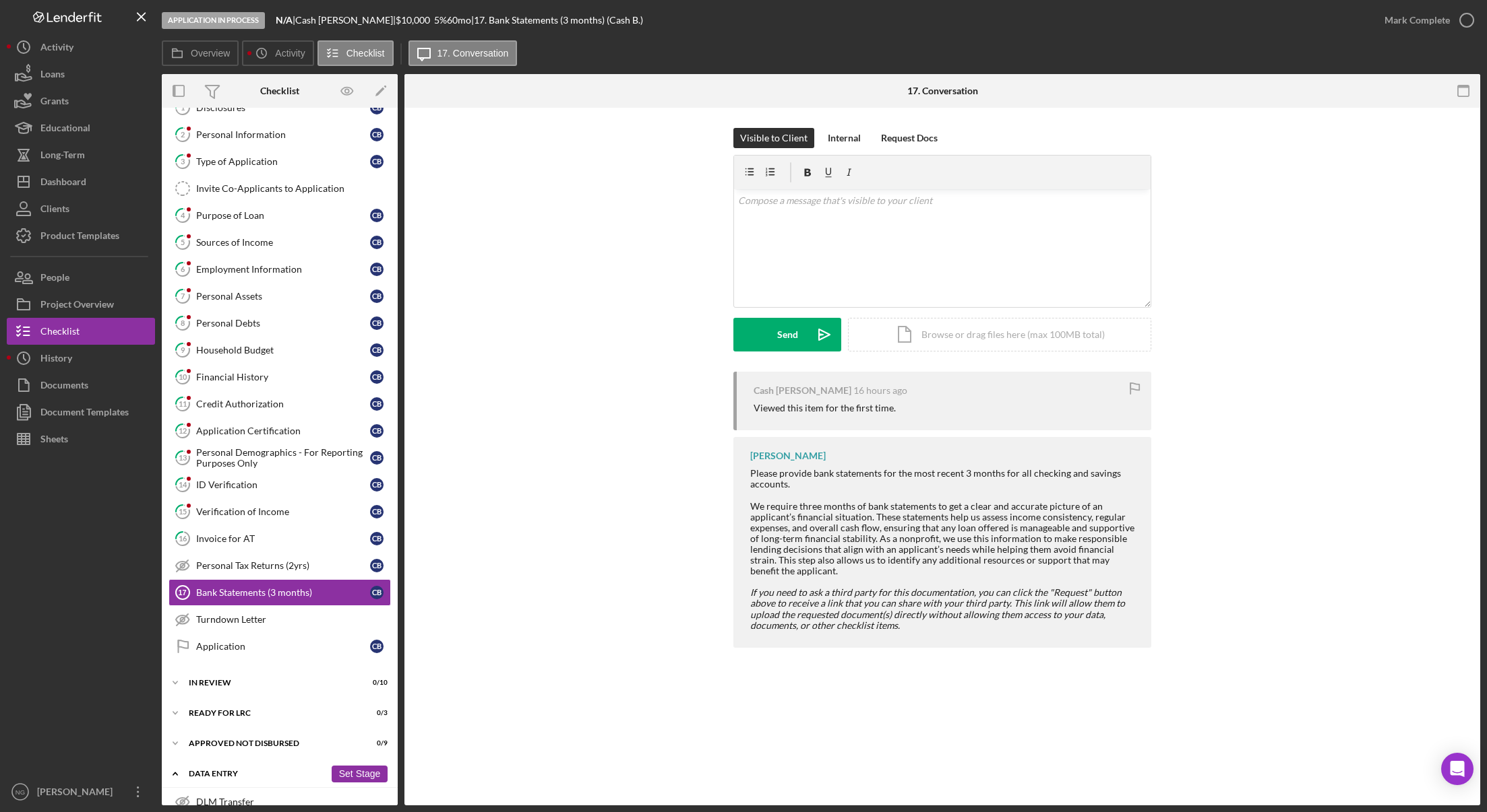
scroll to position [0, 0]
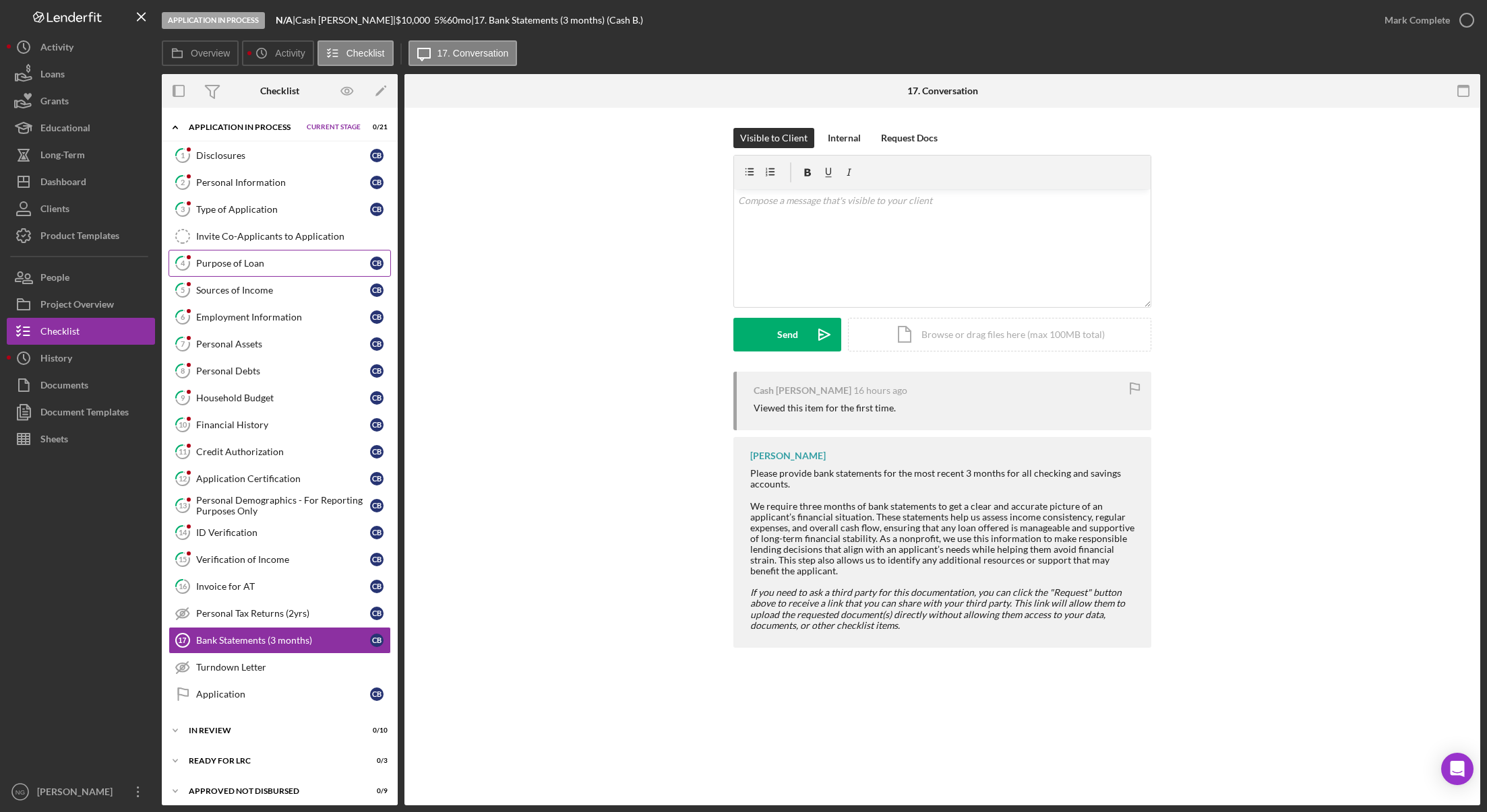
click at [286, 269] on link "4 Purpose of Loan C B" at bounding box center [280, 263] width 222 height 27
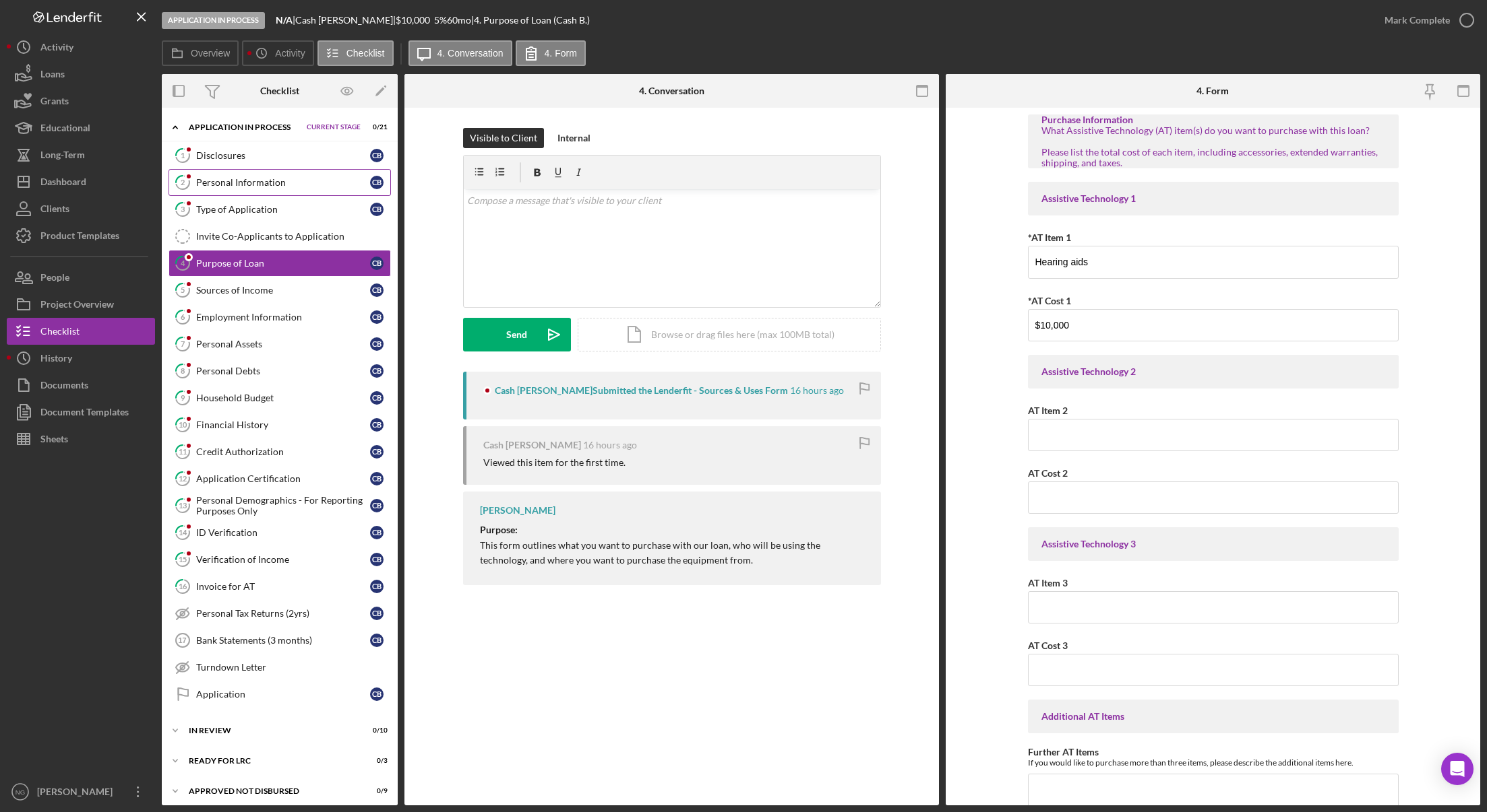
click at [292, 187] on div "Personal Information" at bounding box center [283, 182] width 173 height 11
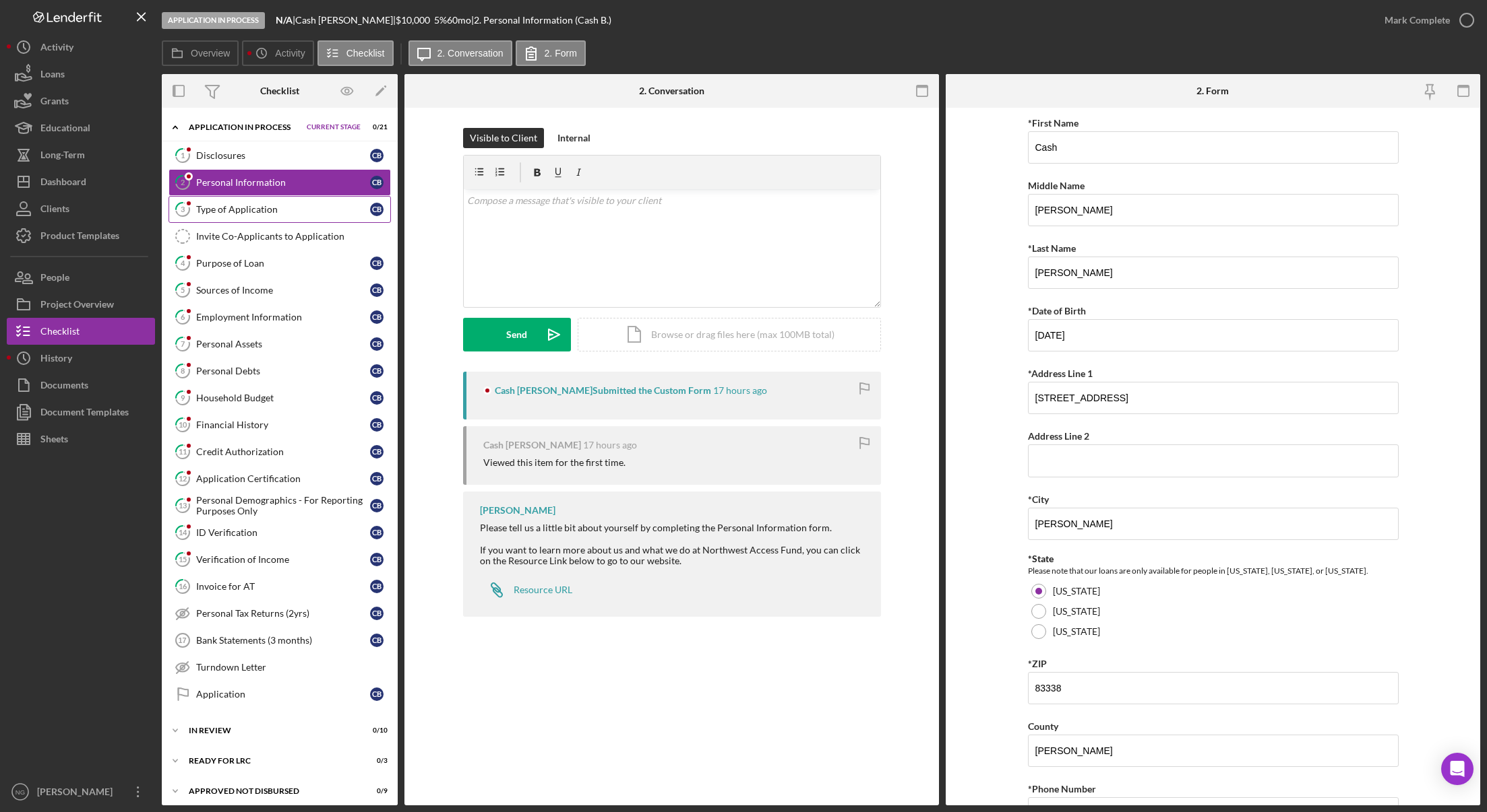
click at [249, 208] on div "Type of Application" at bounding box center [283, 209] width 173 height 11
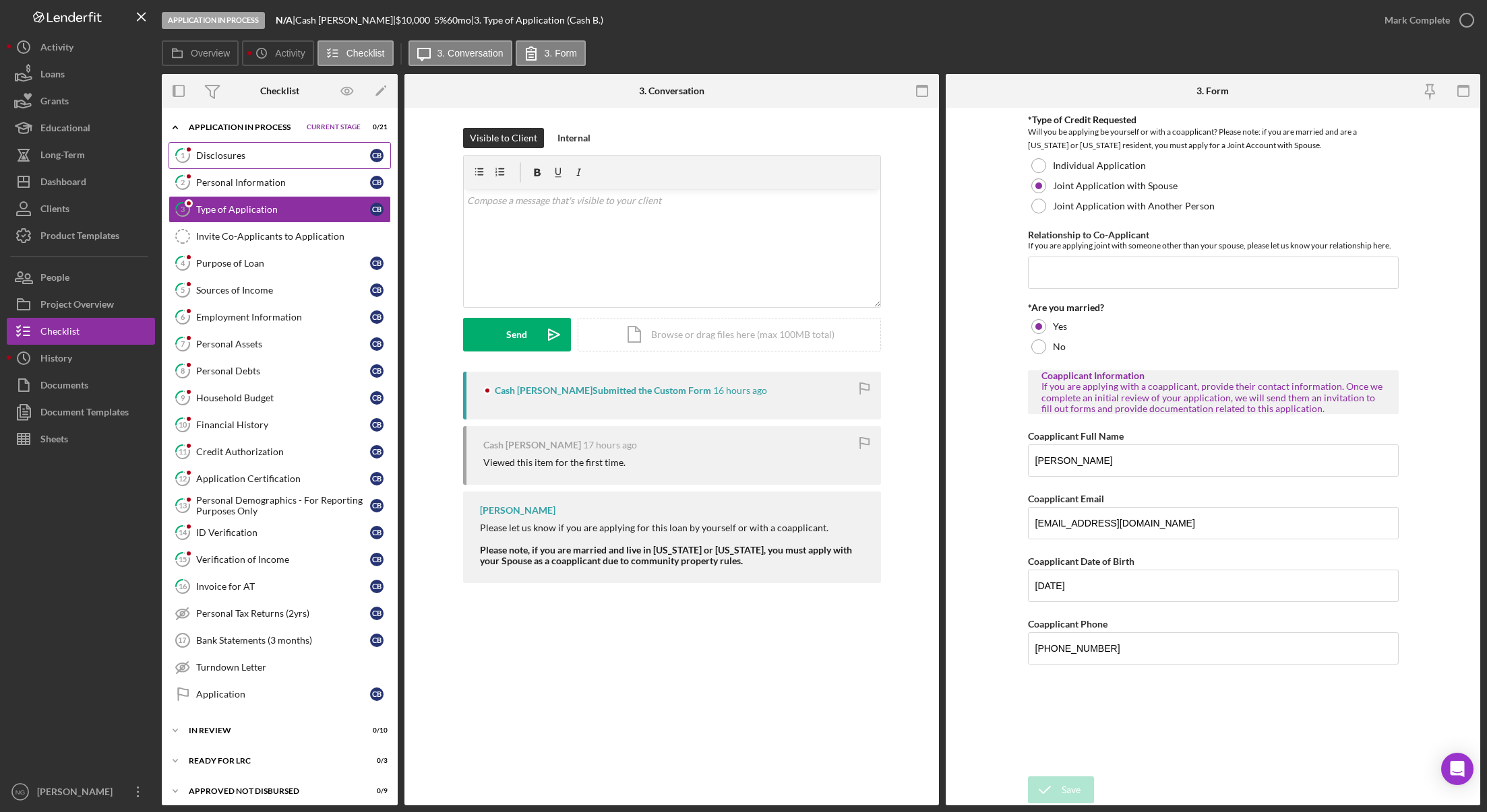
click at [238, 158] on div "Disclosures" at bounding box center [283, 155] width 173 height 11
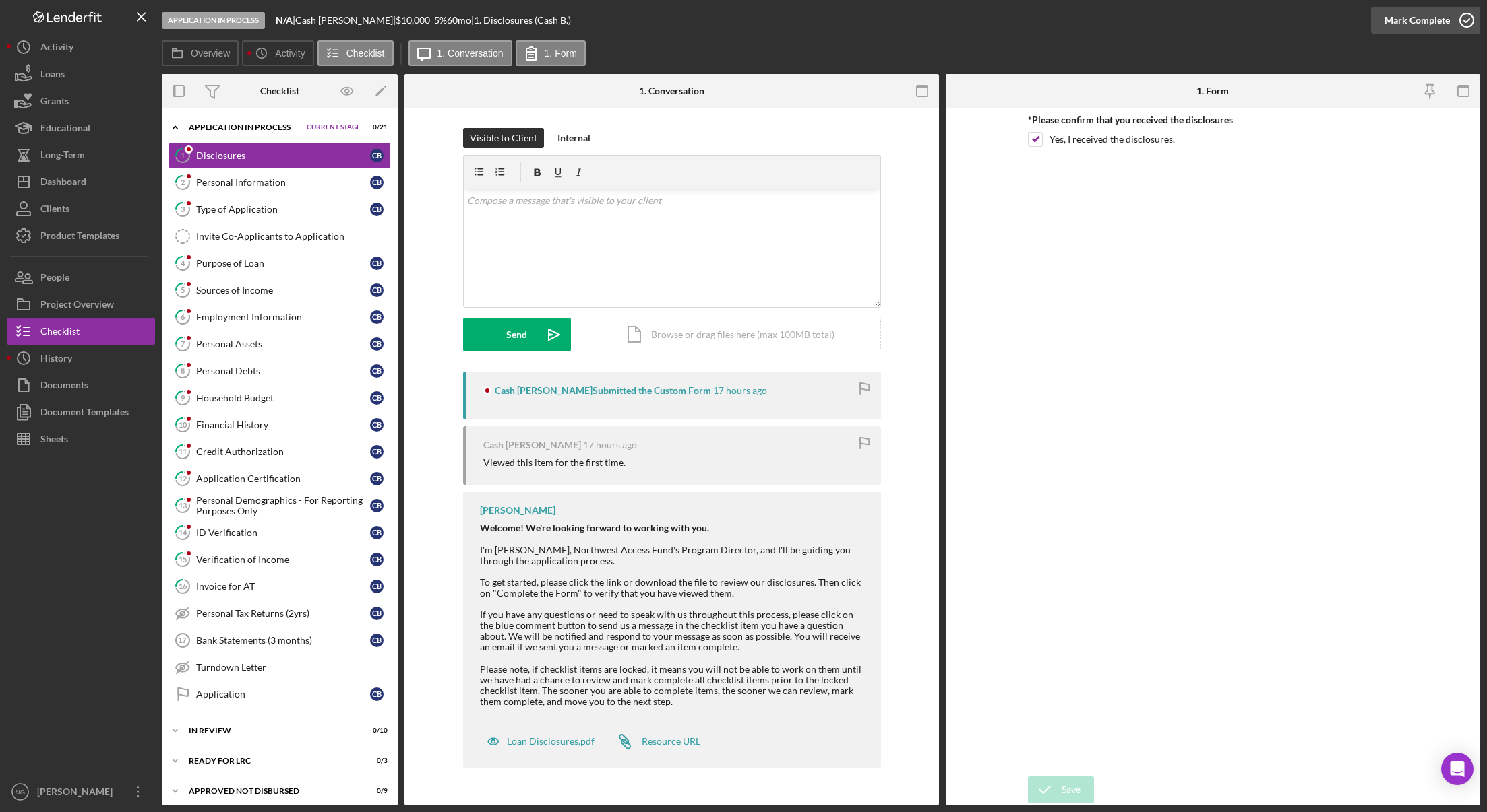
click at [1468, 21] on icon "button" at bounding box center [1466, 20] width 34 height 34
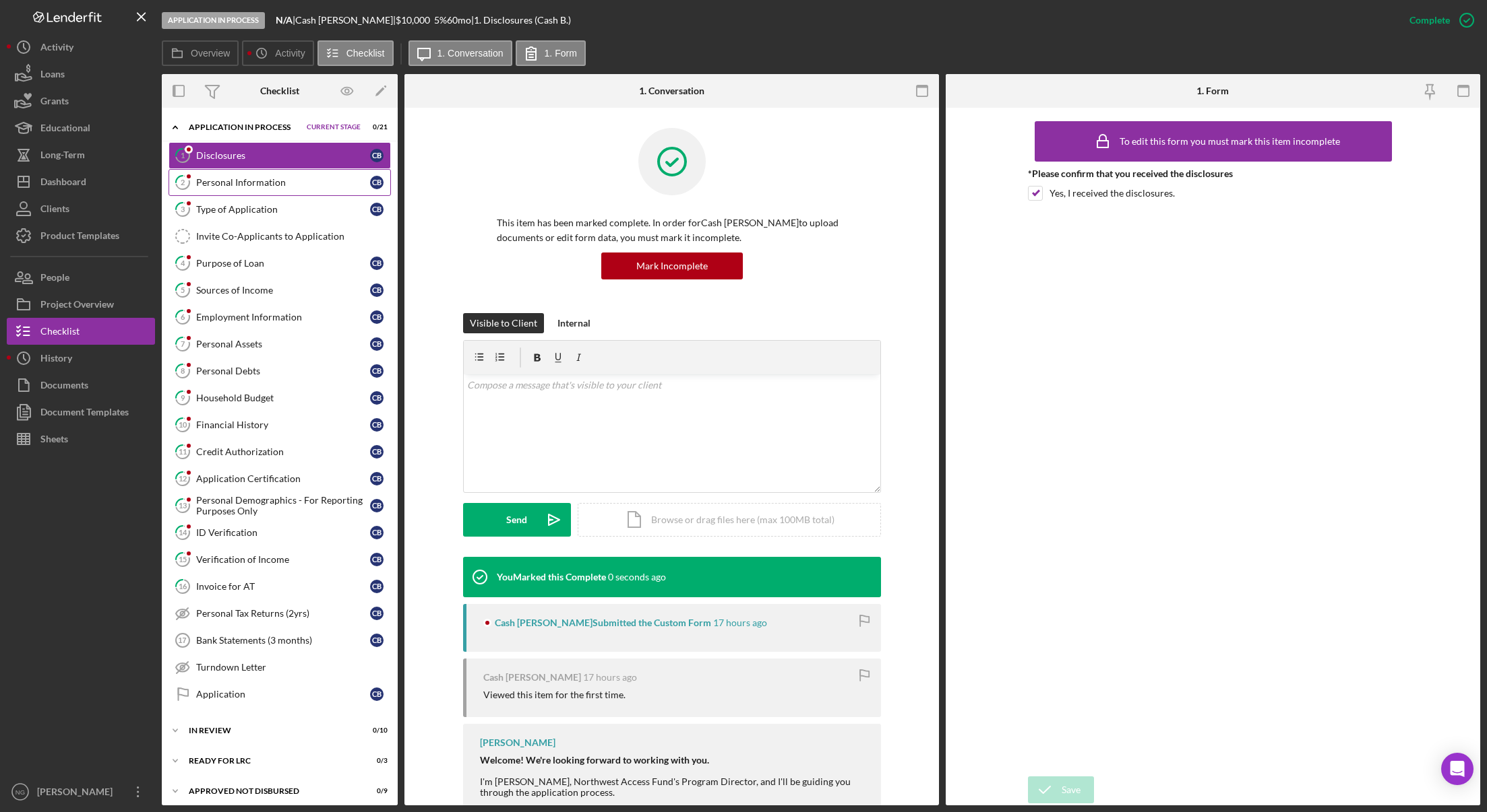
click at [291, 177] on div "Personal Information" at bounding box center [283, 182] width 173 height 11
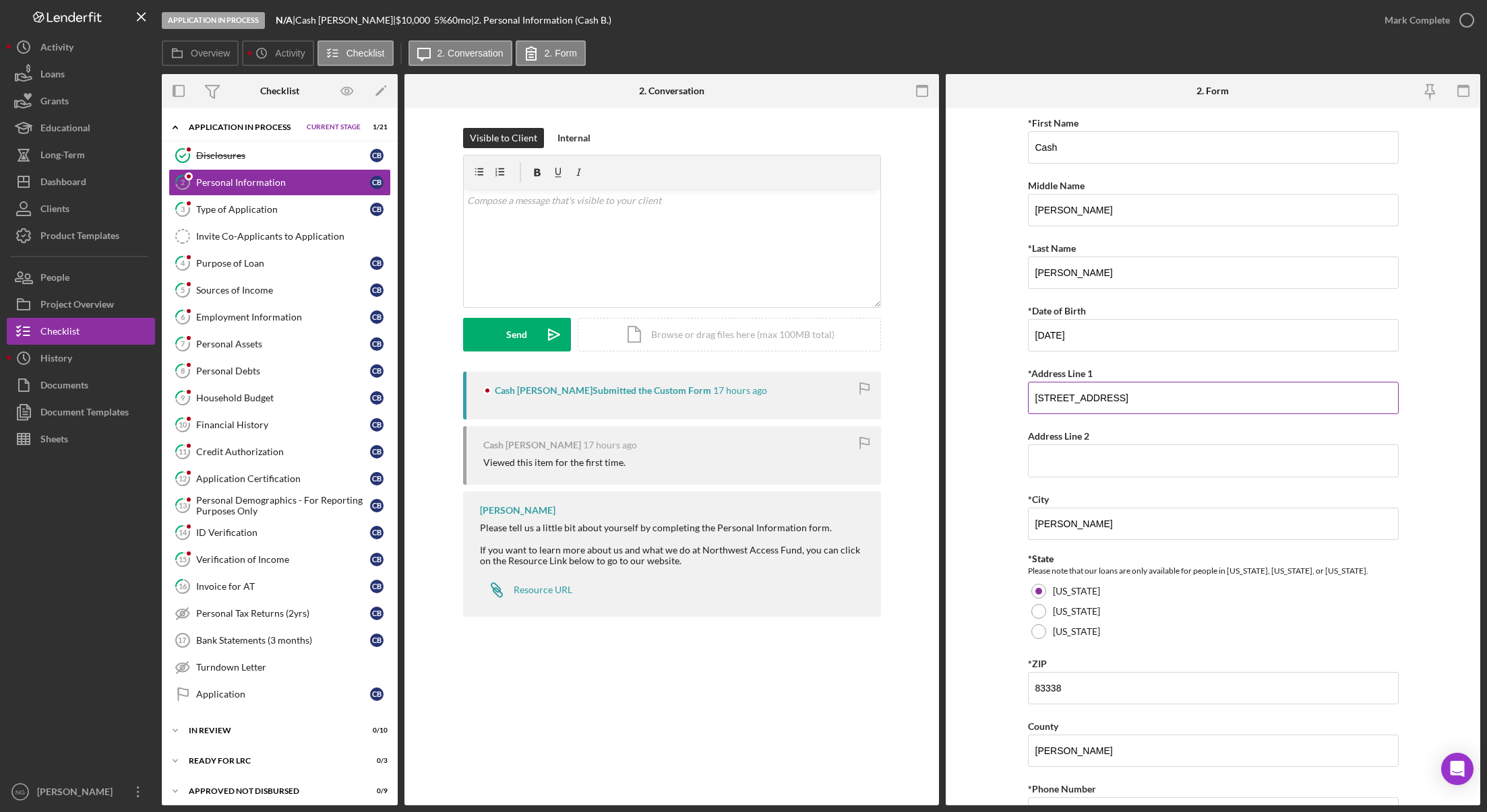
click at [1110, 395] on input "614 Yellowstone dr." at bounding box center [1213, 398] width 371 height 33
type input "614 Yellowstone dr."
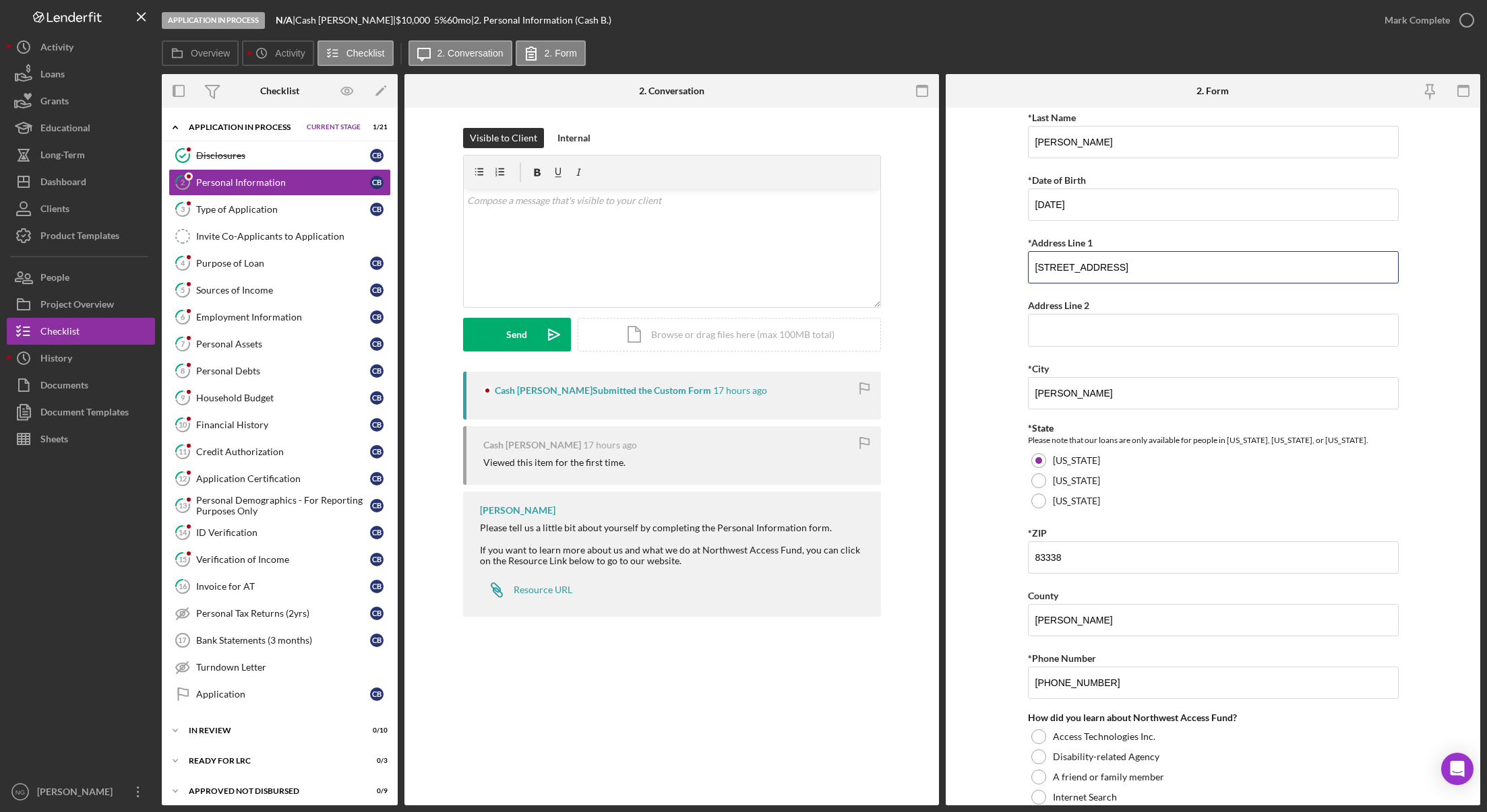
scroll to position [242, 0]
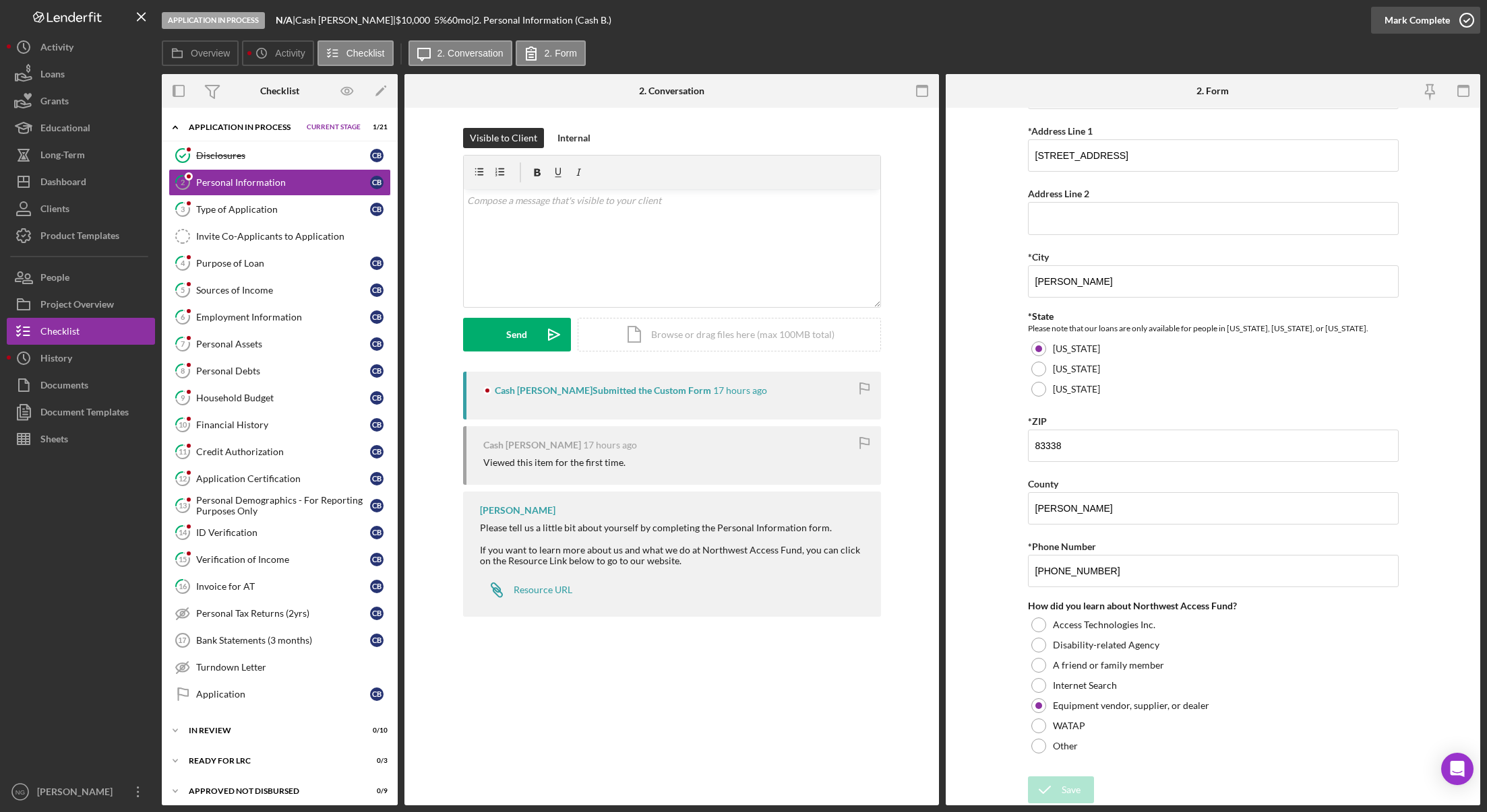
click at [1465, 22] on icon "button" at bounding box center [1466, 20] width 34 height 34
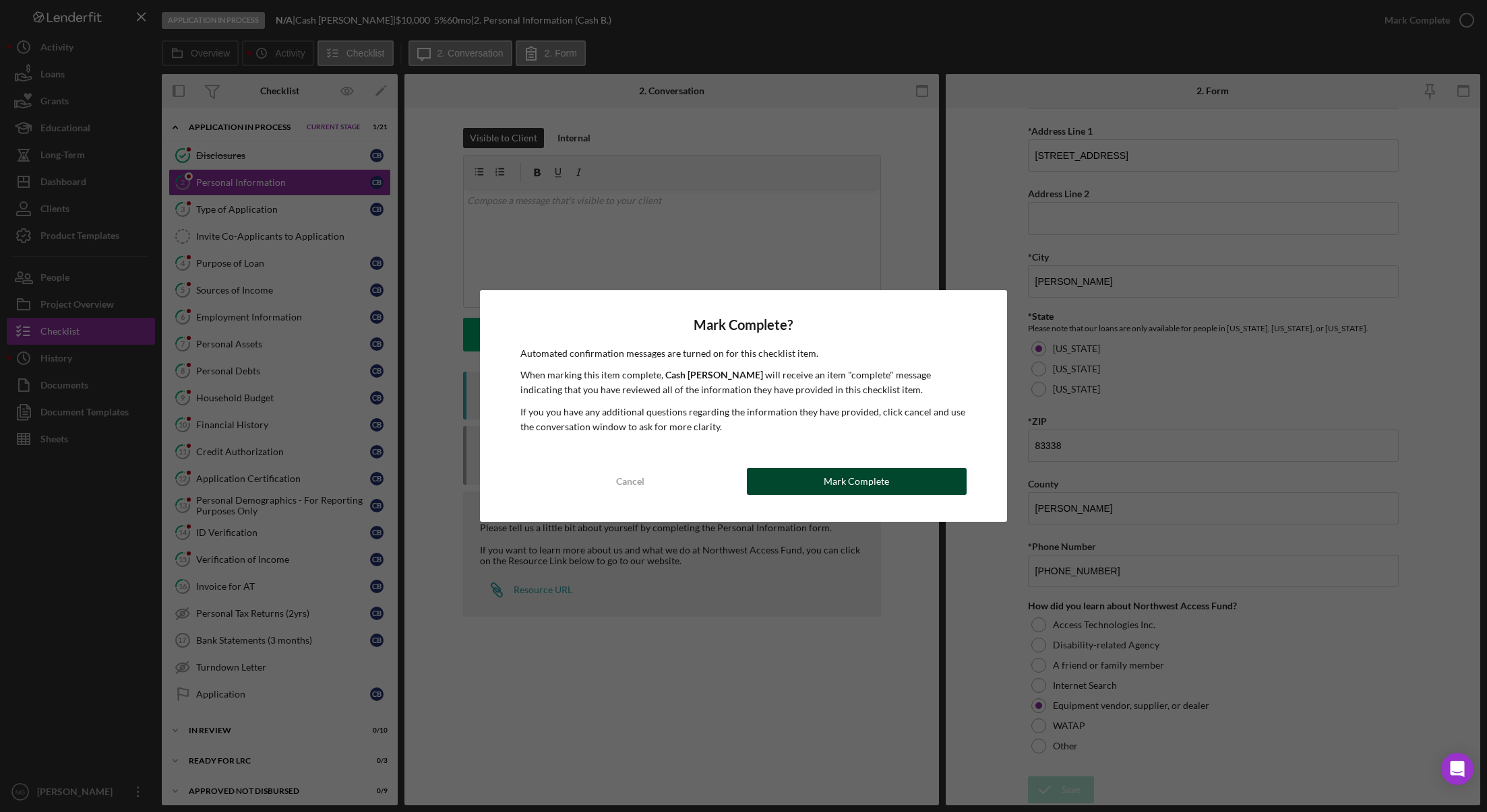
click at [876, 482] on div "Mark Complete" at bounding box center [856, 482] width 65 height 27
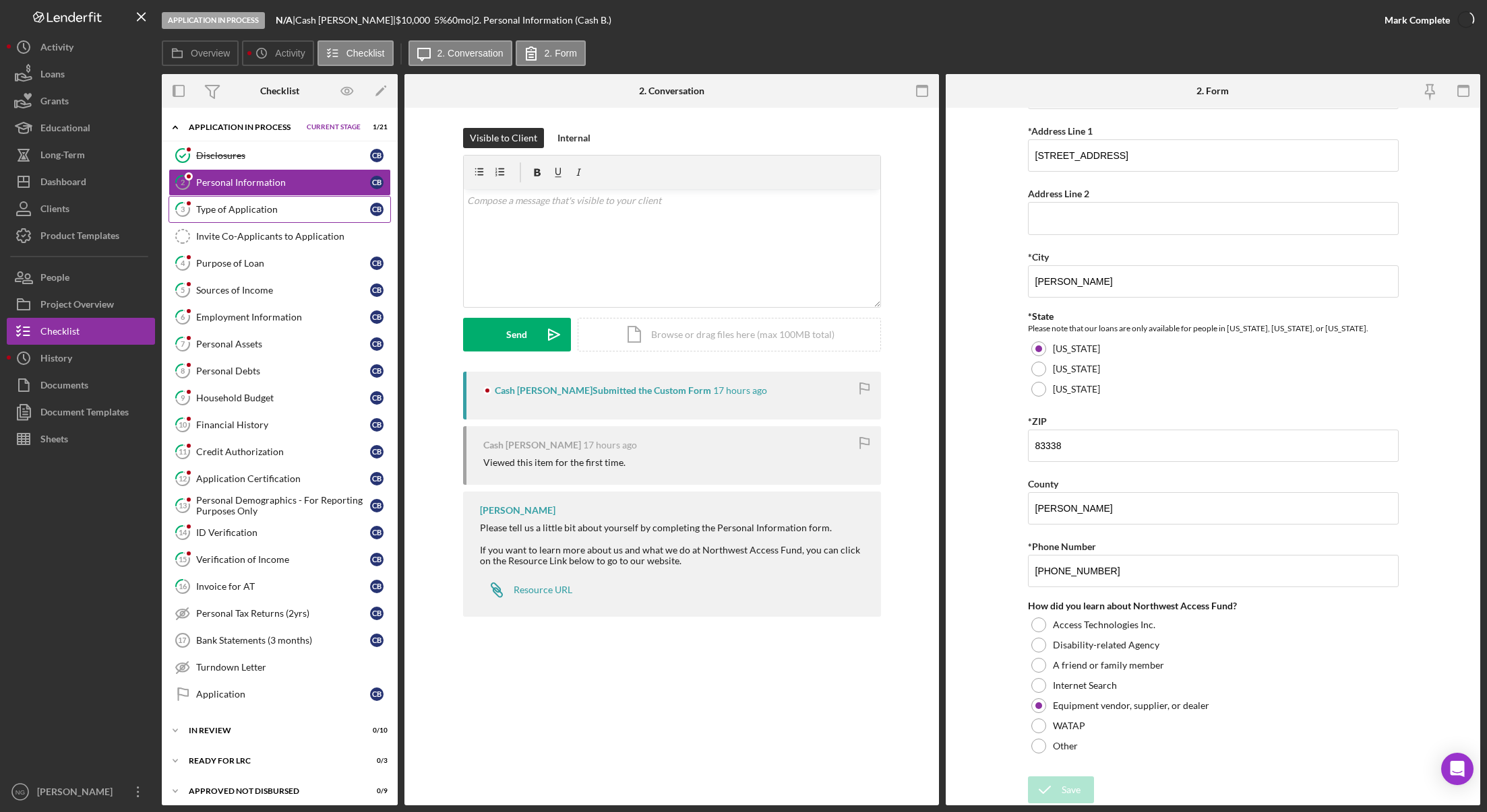
scroll to position [296, 0]
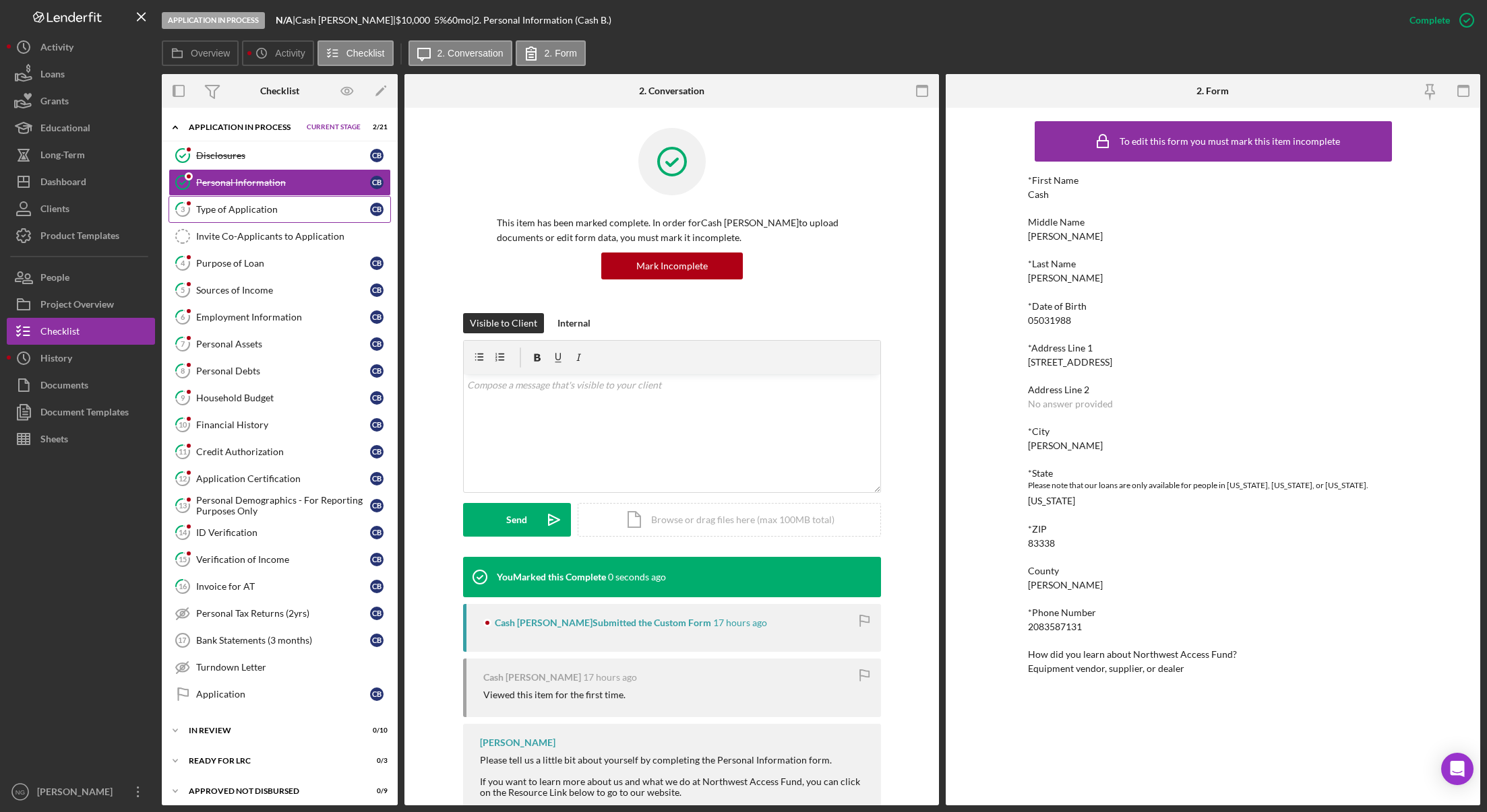
click at [209, 219] on link "3 Type of Application C B" at bounding box center [280, 210] width 222 height 27
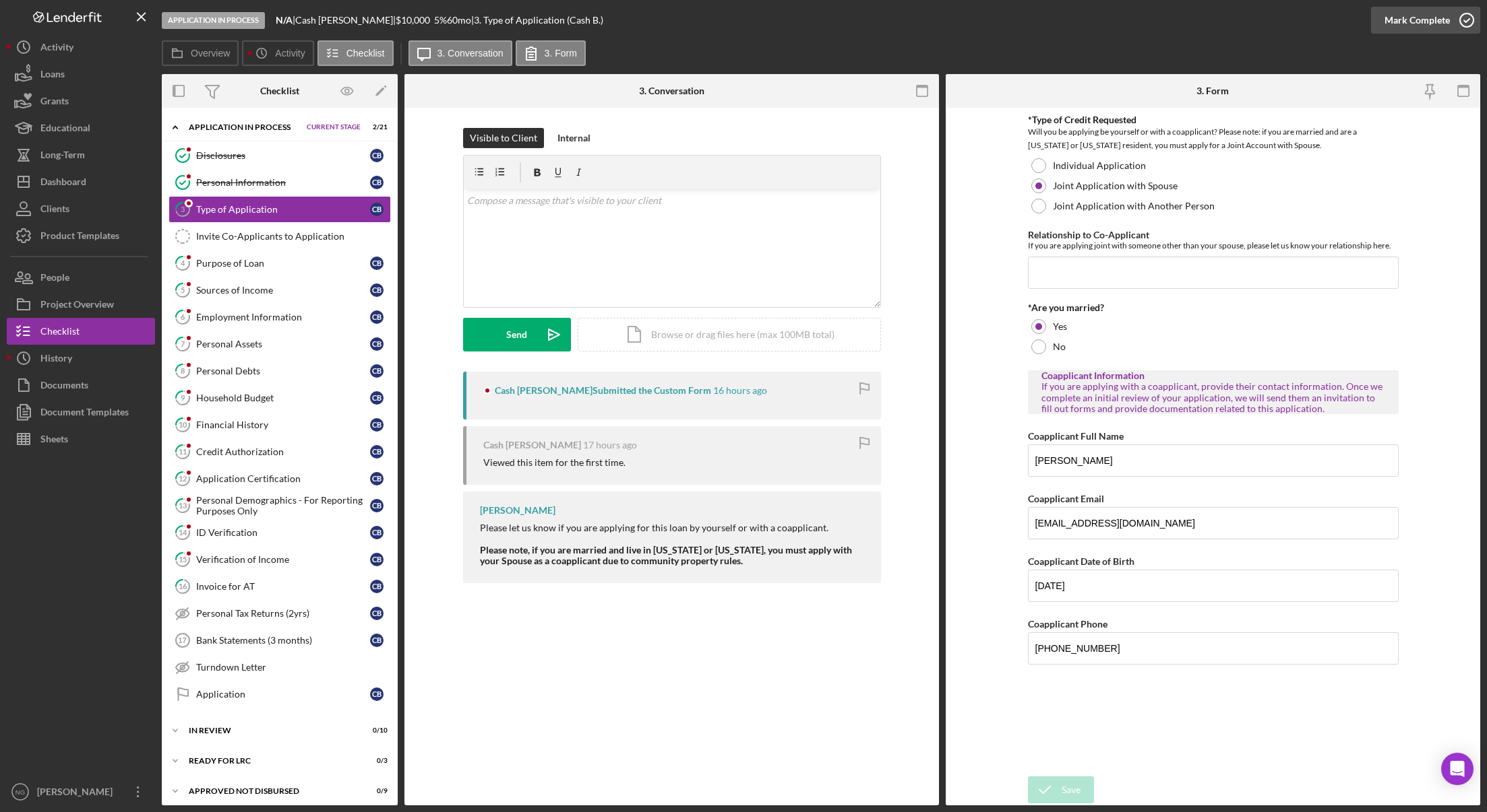
click at [1461, 19] on icon "button" at bounding box center [1466, 20] width 34 height 34
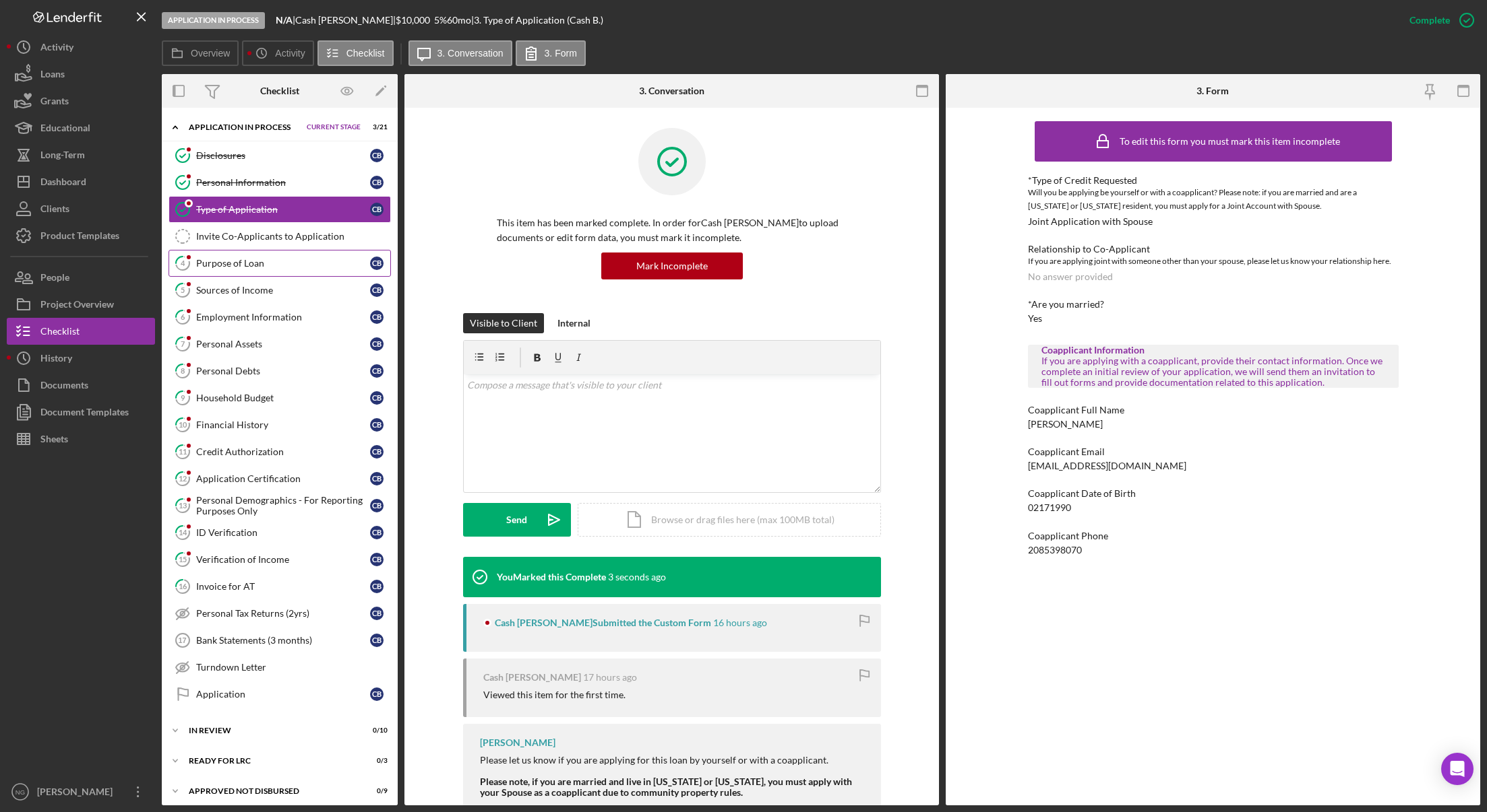
click at [267, 271] on link "4 Purpose of Loan C B" at bounding box center [280, 263] width 222 height 27
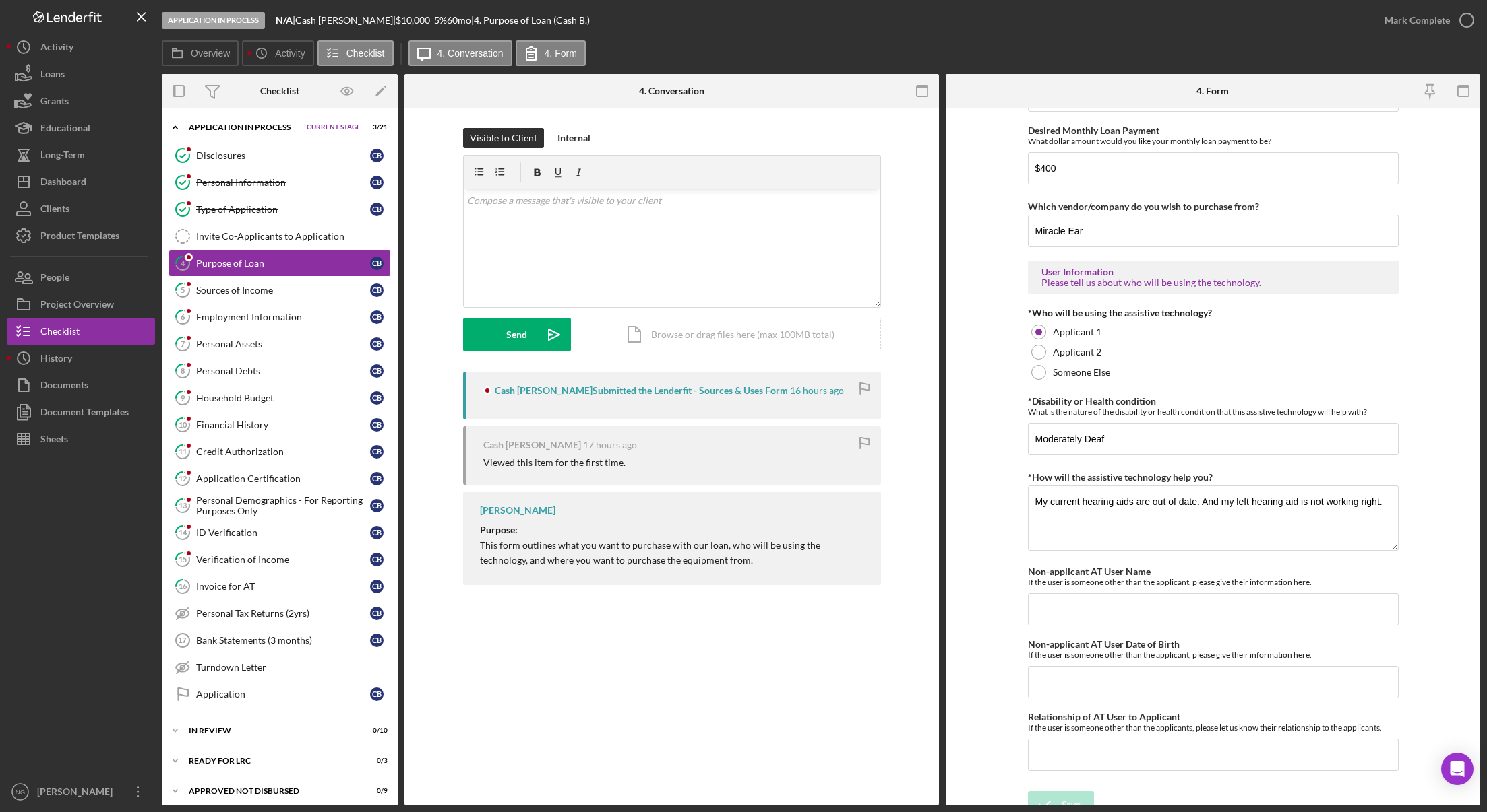
scroll to position [927, 0]
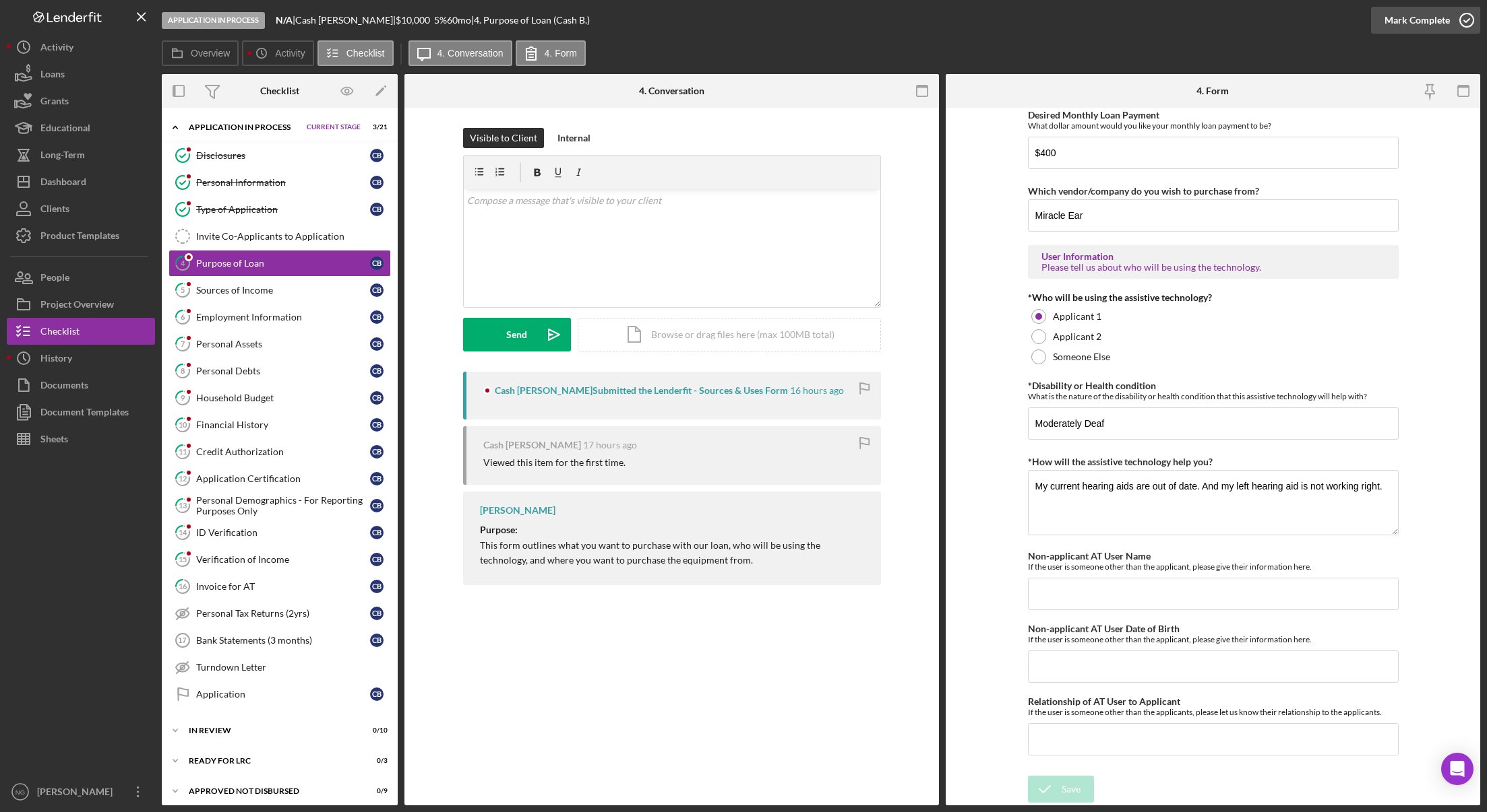
click at [1470, 23] on icon "button" at bounding box center [1466, 20] width 34 height 34
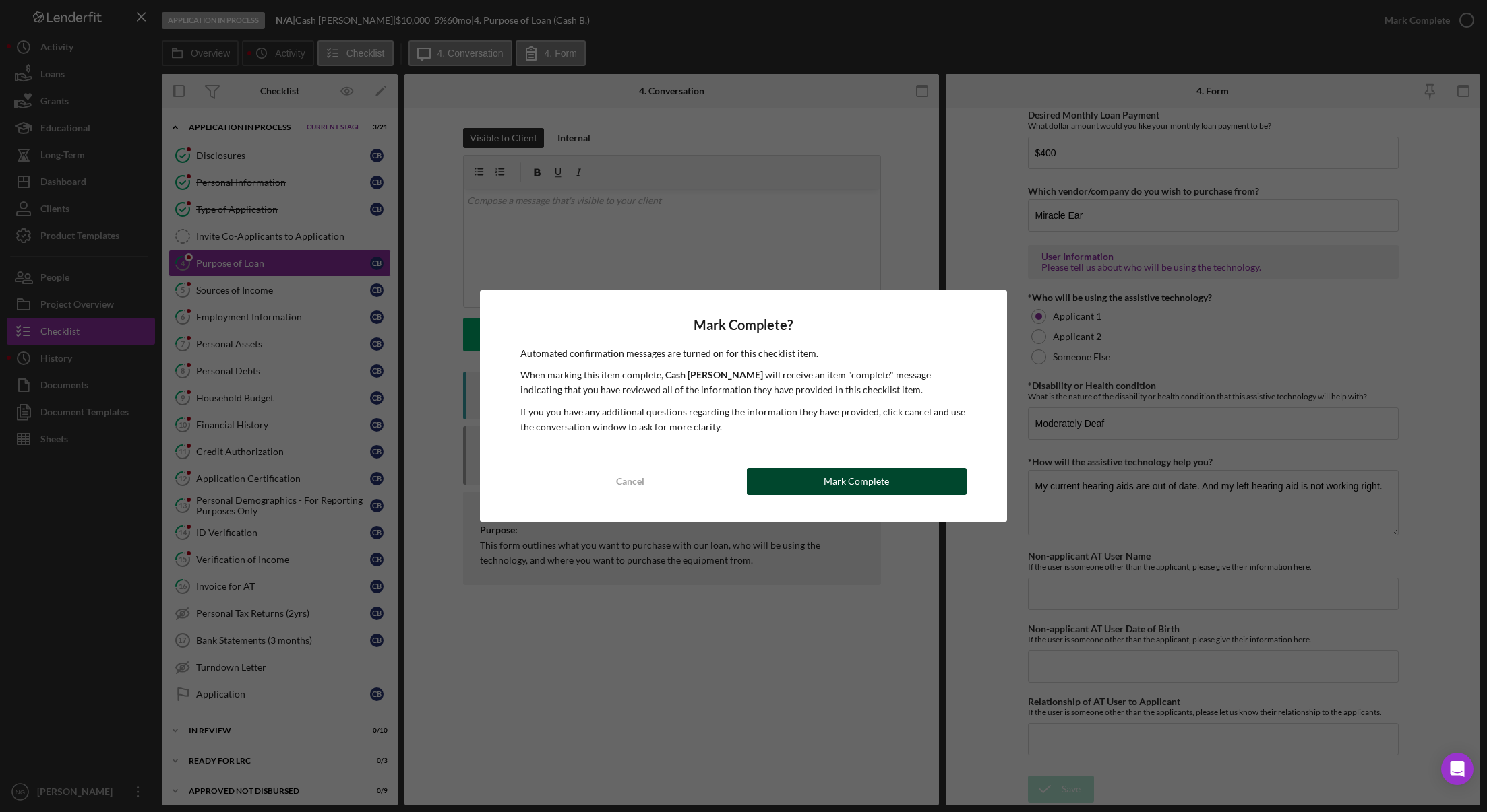
click at [903, 483] on button "Mark Complete" at bounding box center [856, 482] width 219 height 27
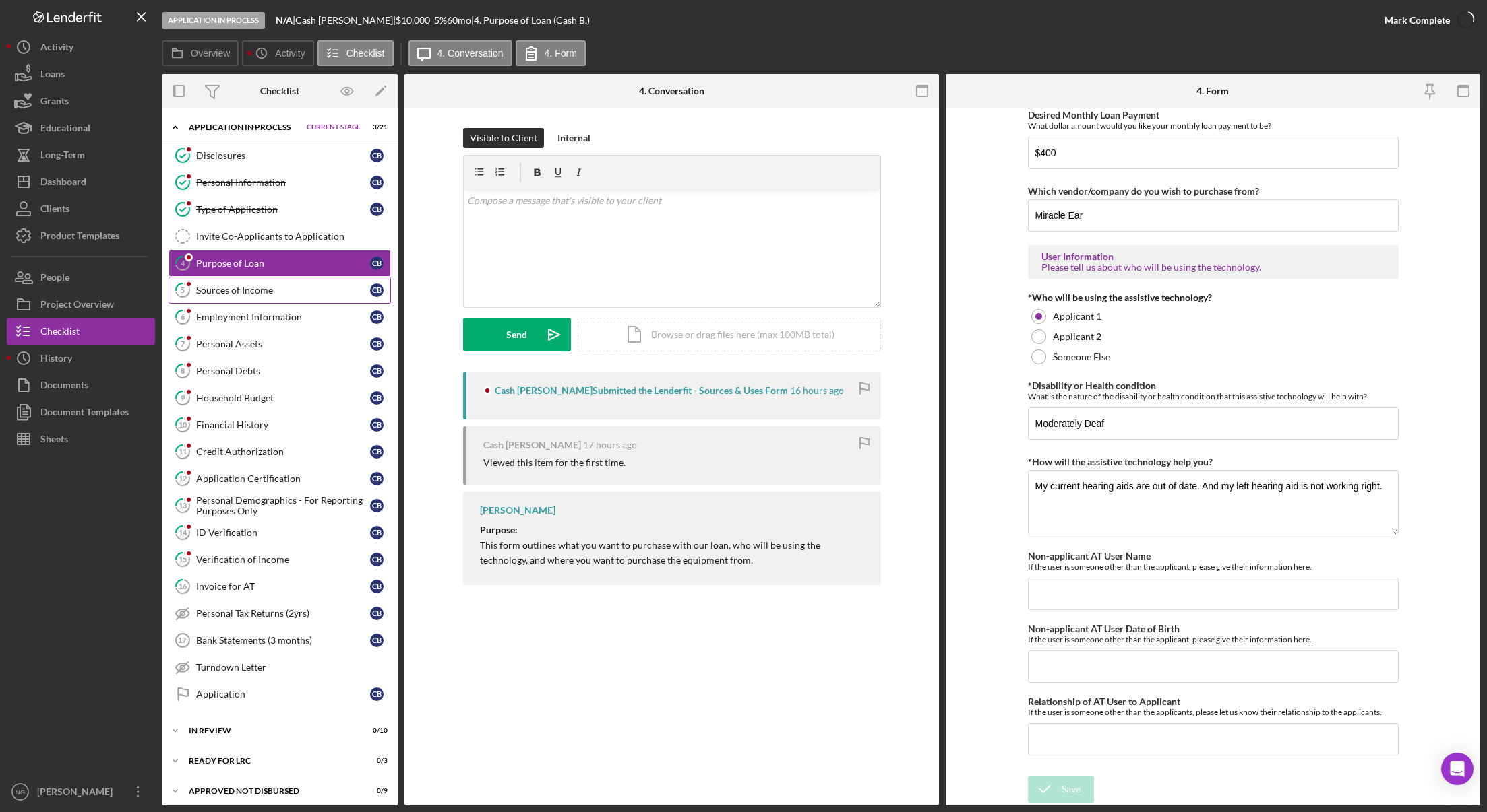
scroll to position [981, 0]
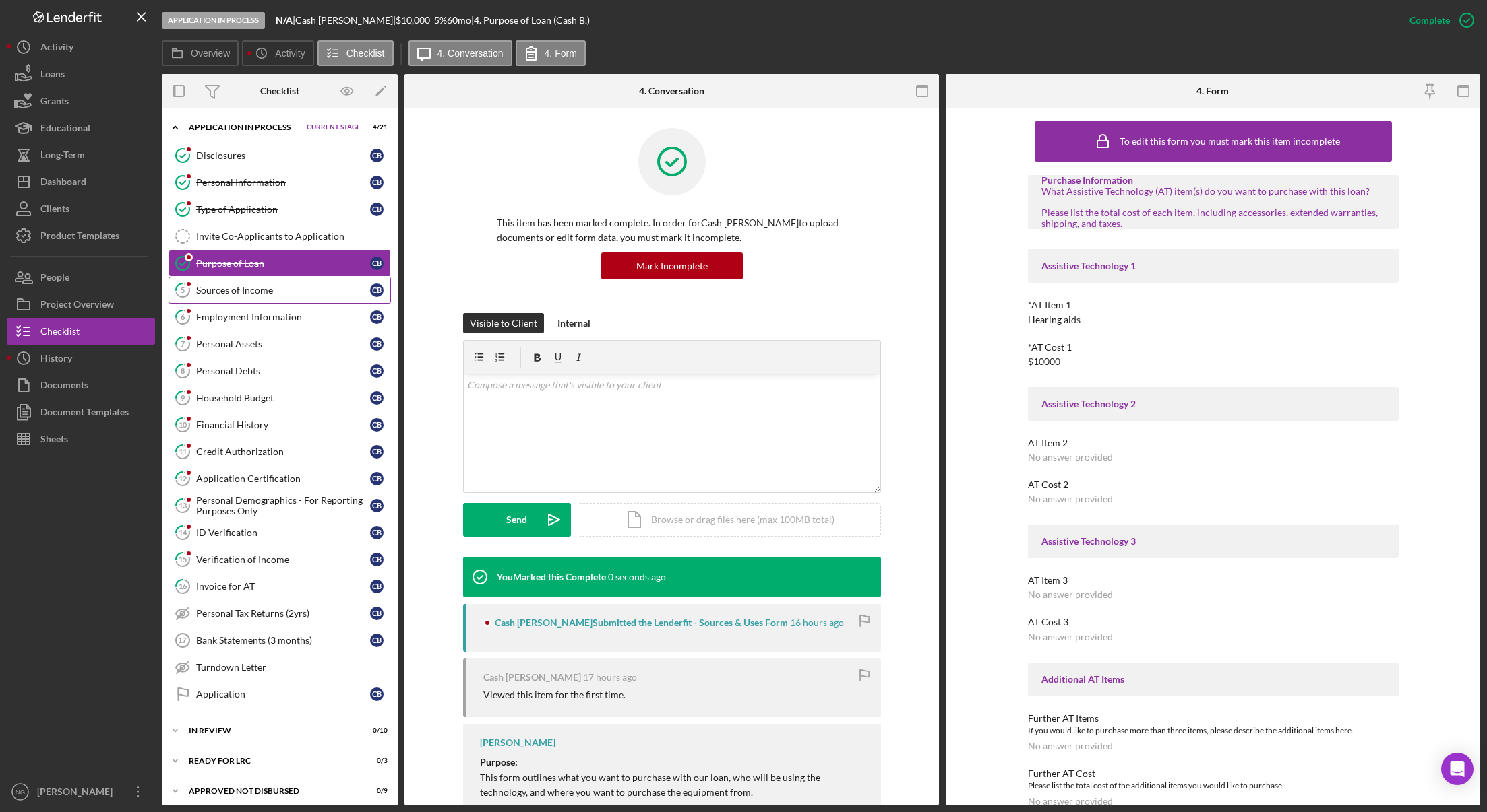
click at [280, 294] on div "Sources of Income" at bounding box center [283, 290] width 173 height 11
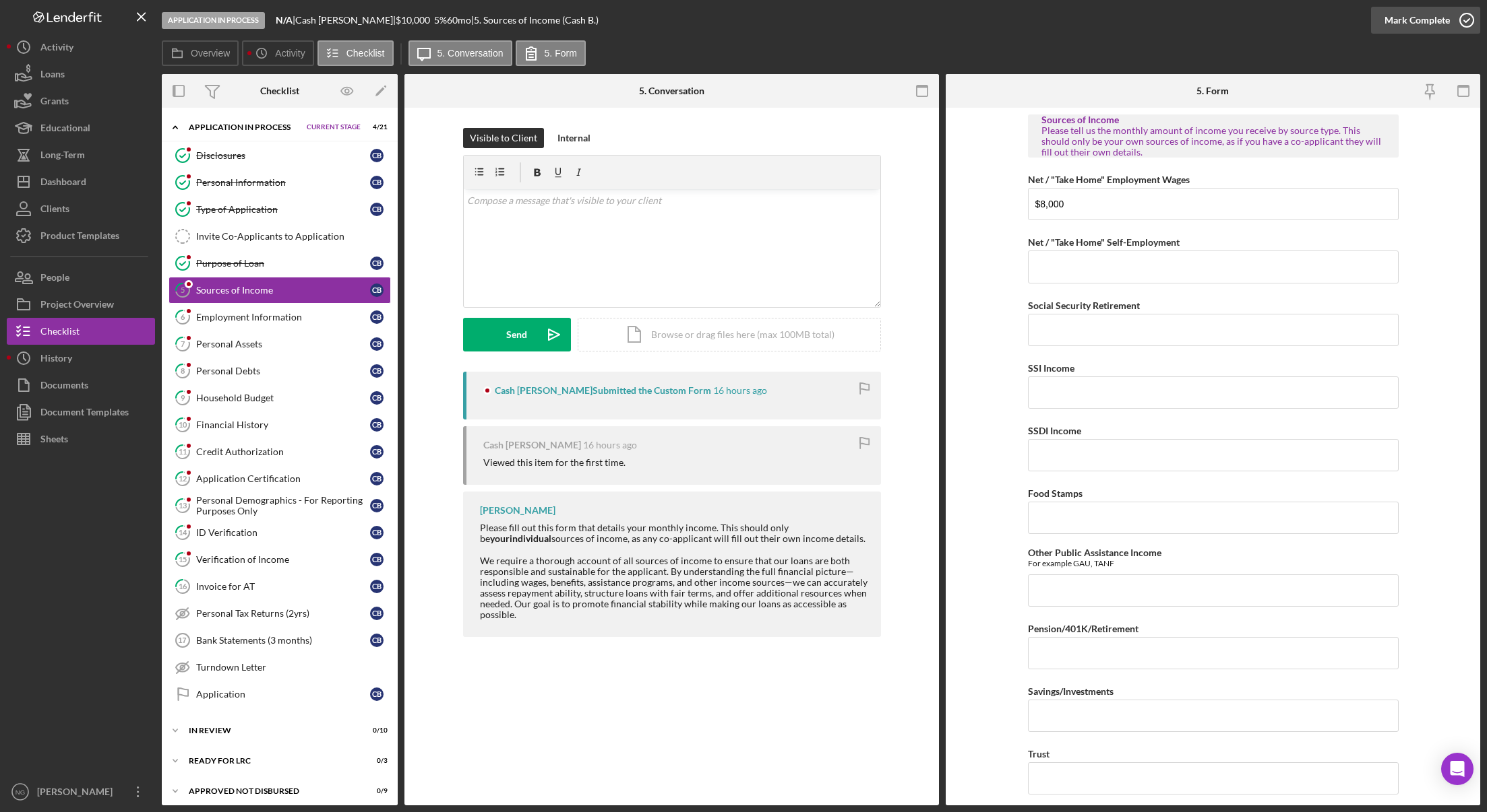
click at [1466, 26] on icon "button" at bounding box center [1466, 20] width 34 height 34
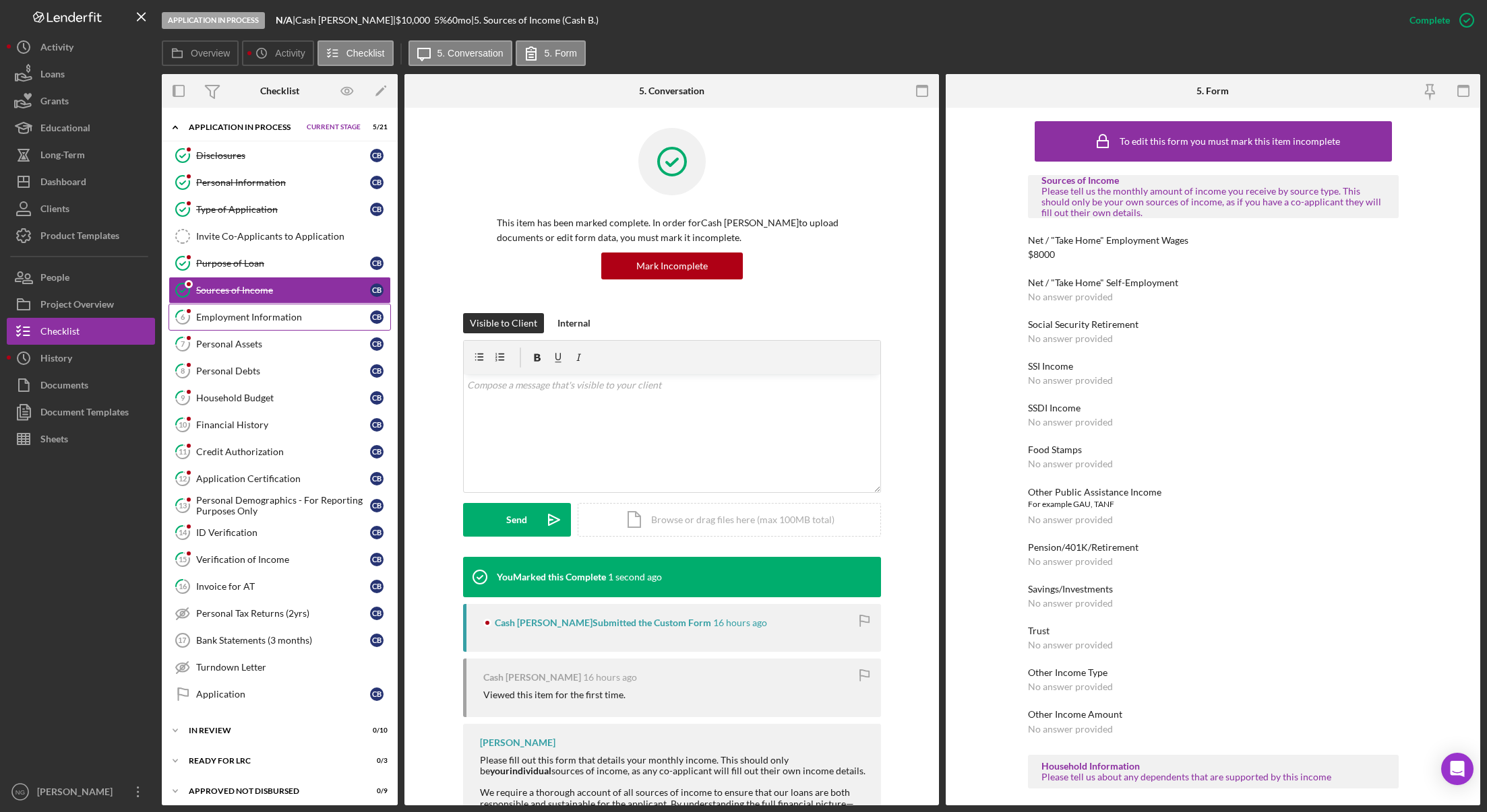
click at [308, 324] on link "6 Employment Information C B" at bounding box center [280, 317] width 222 height 27
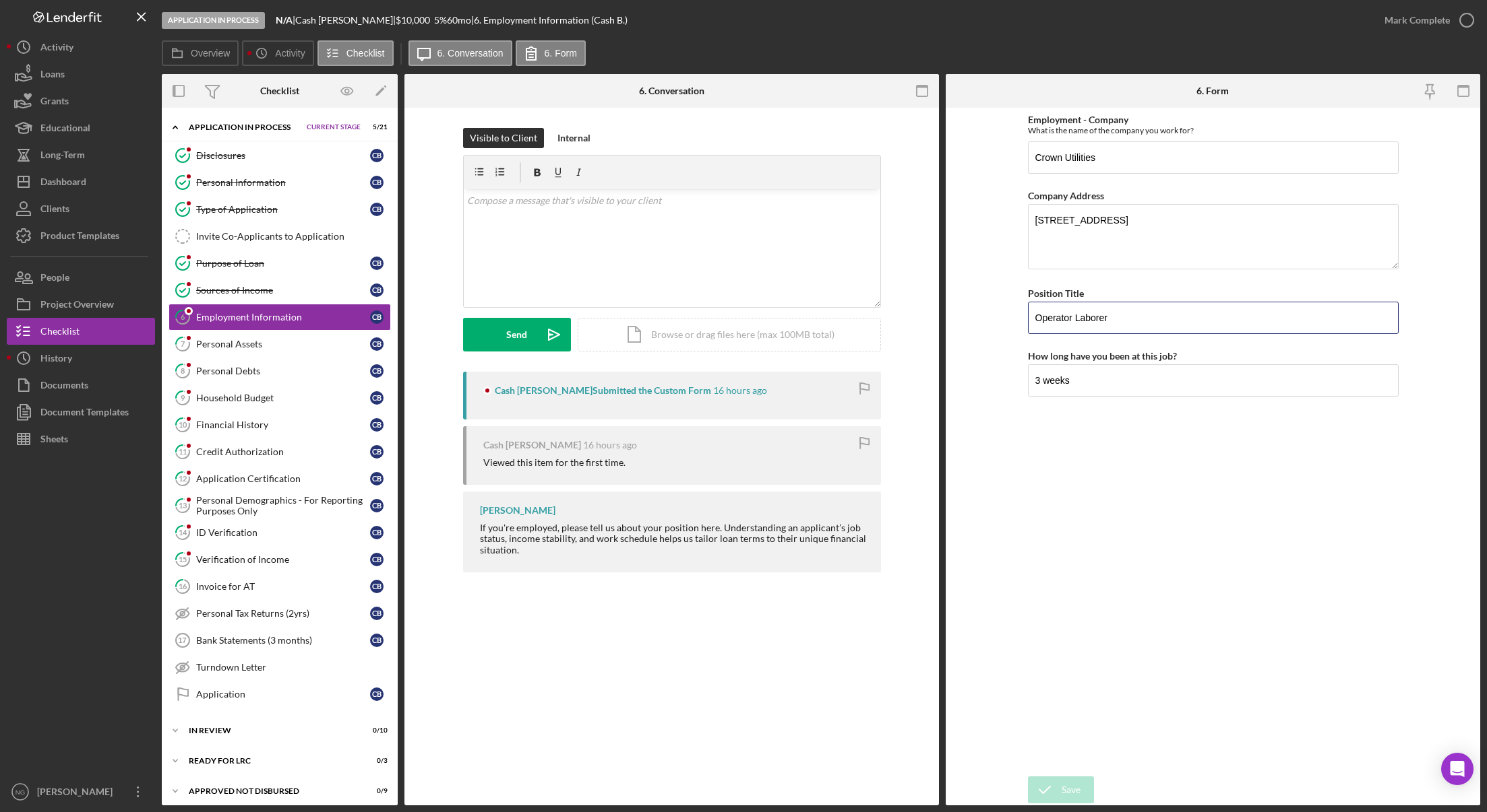
drag, startPoint x: 1131, startPoint y: 324, endPoint x: 1006, endPoint y: 322, distance: 125.0
click at [1006, 322] on form "Employment - Company What is the name of the company you work for? Crown Utilit…" at bounding box center [1213, 457] width 535 height 698
click at [1463, 22] on icon "button" at bounding box center [1466, 20] width 34 height 34
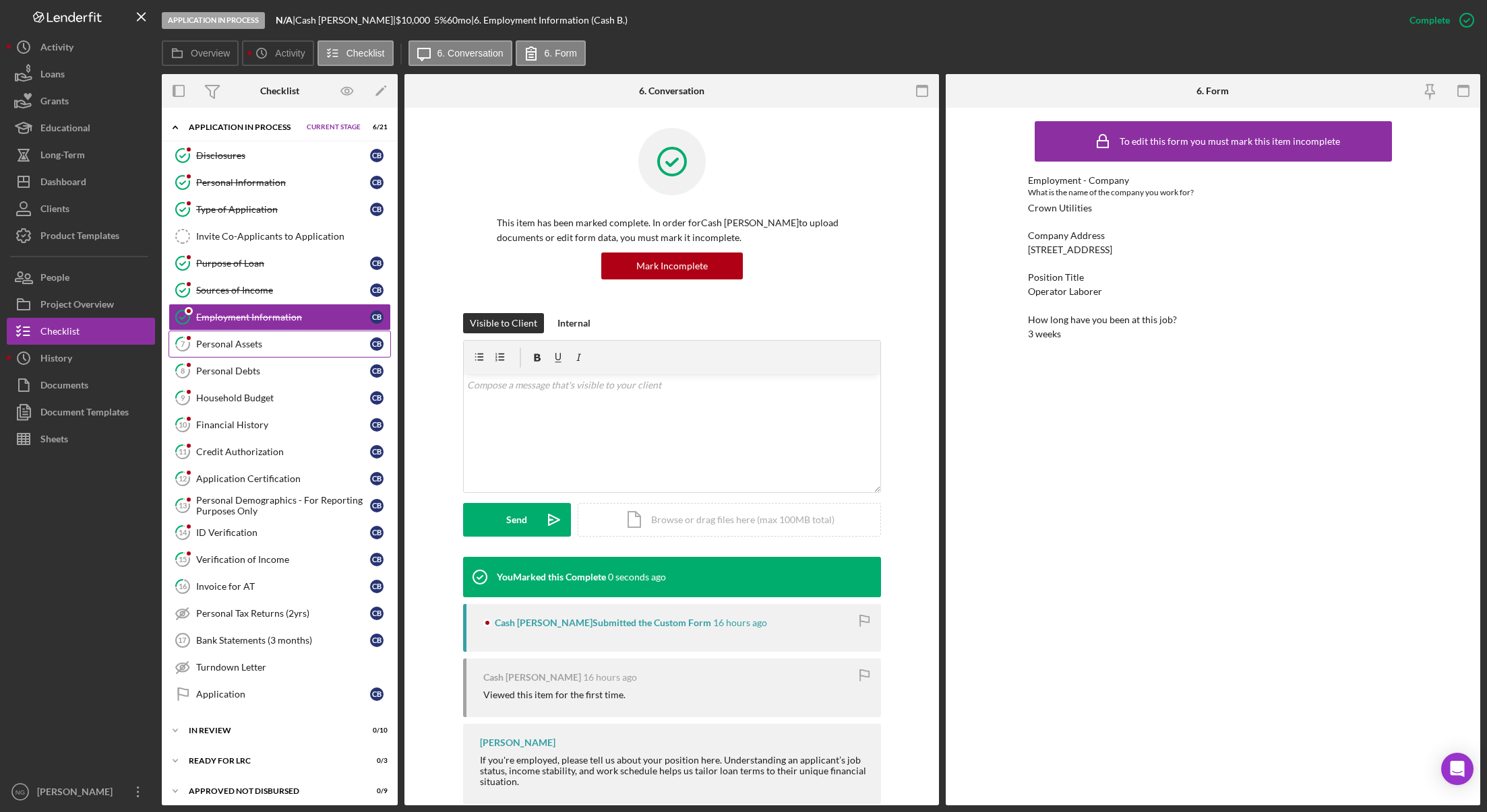
click at [291, 350] on link "7 Personal Assets C B" at bounding box center [280, 344] width 222 height 27
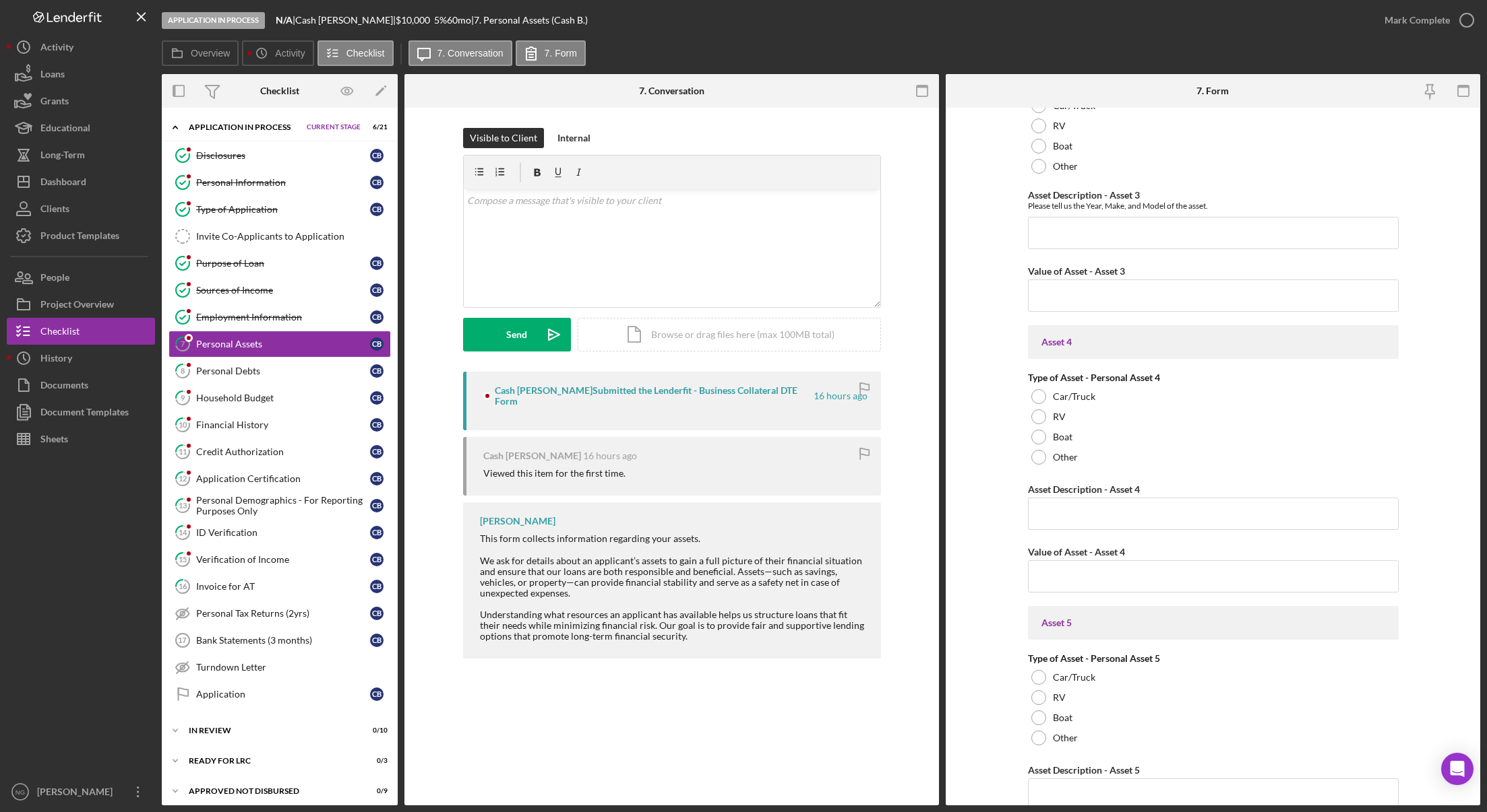
scroll to position [1738, 0]
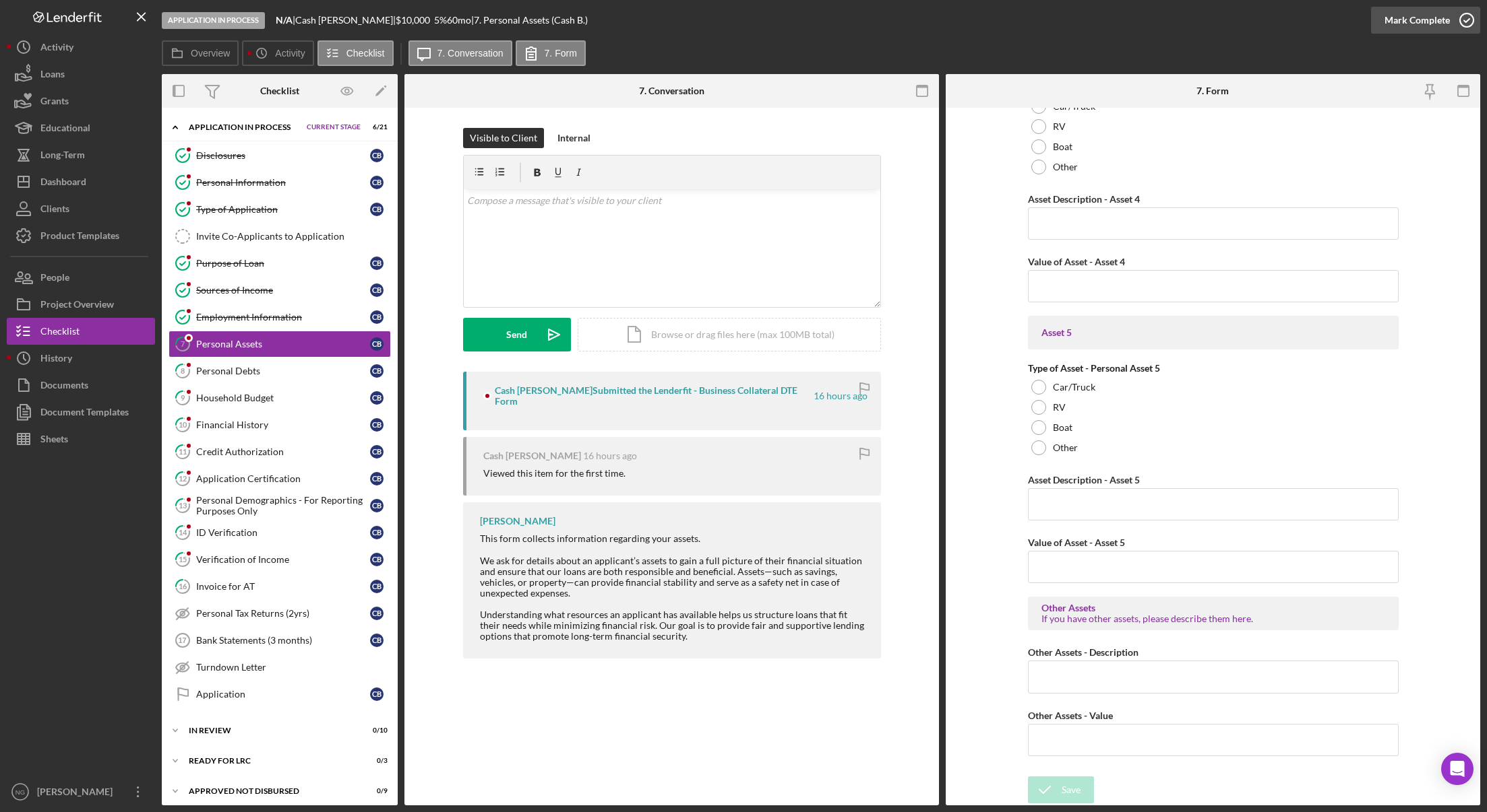
click at [1459, 16] on icon "button" at bounding box center [1466, 20] width 34 height 34
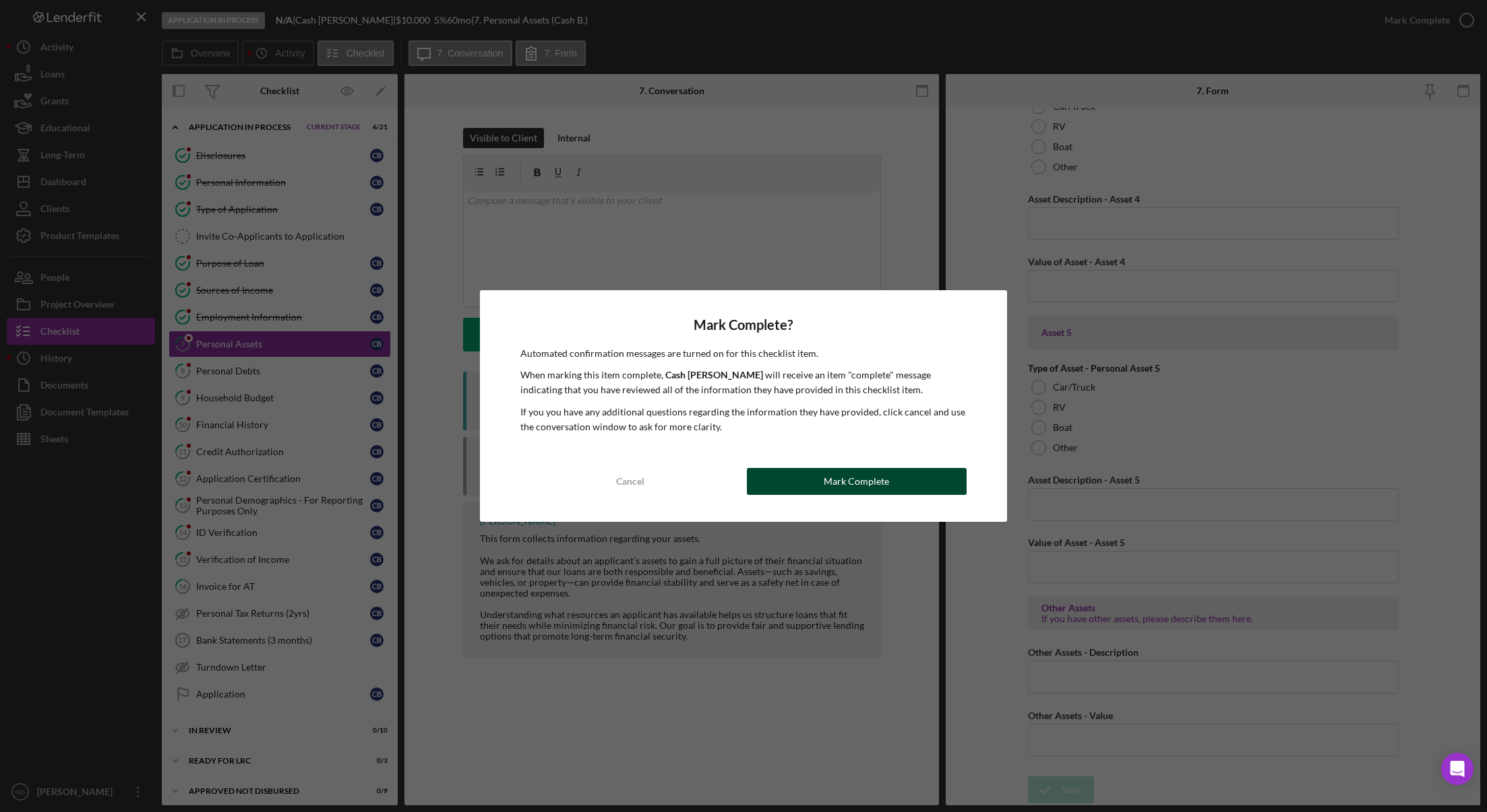
click at [828, 478] on div "Mark Complete" at bounding box center [856, 482] width 65 height 27
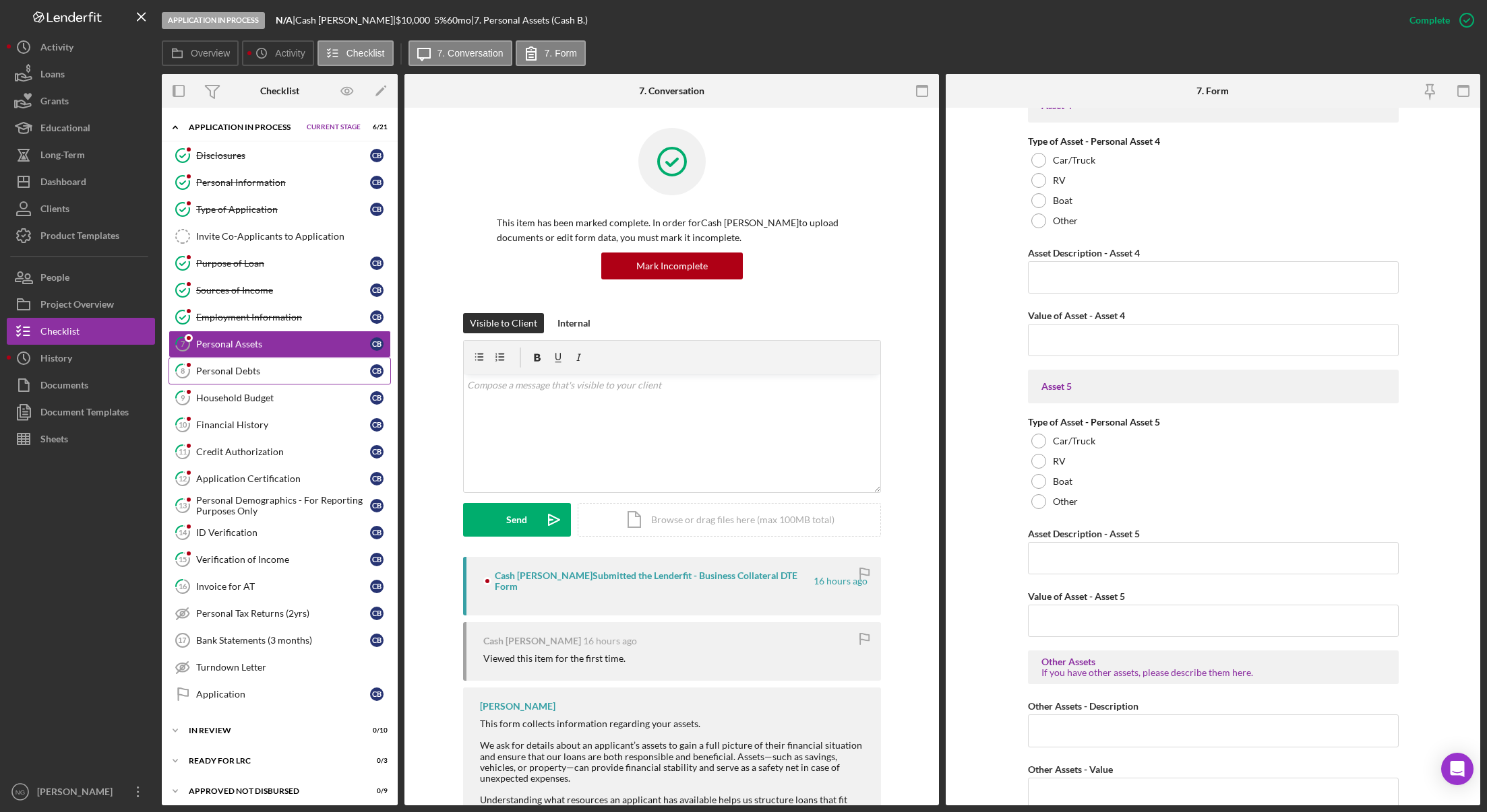
scroll to position [1792, 0]
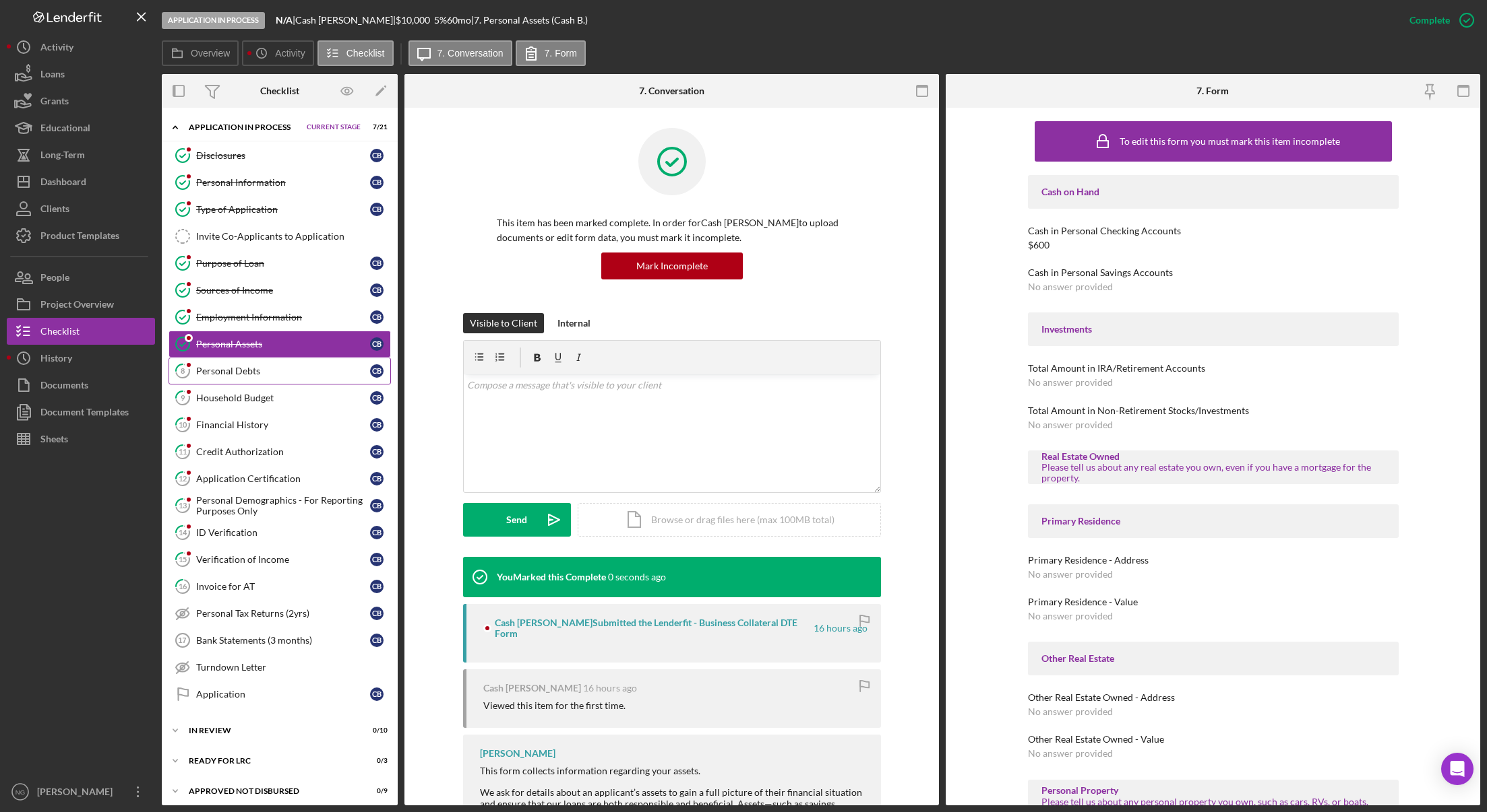
click at [228, 373] on div "Personal Debts" at bounding box center [283, 371] width 173 height 11
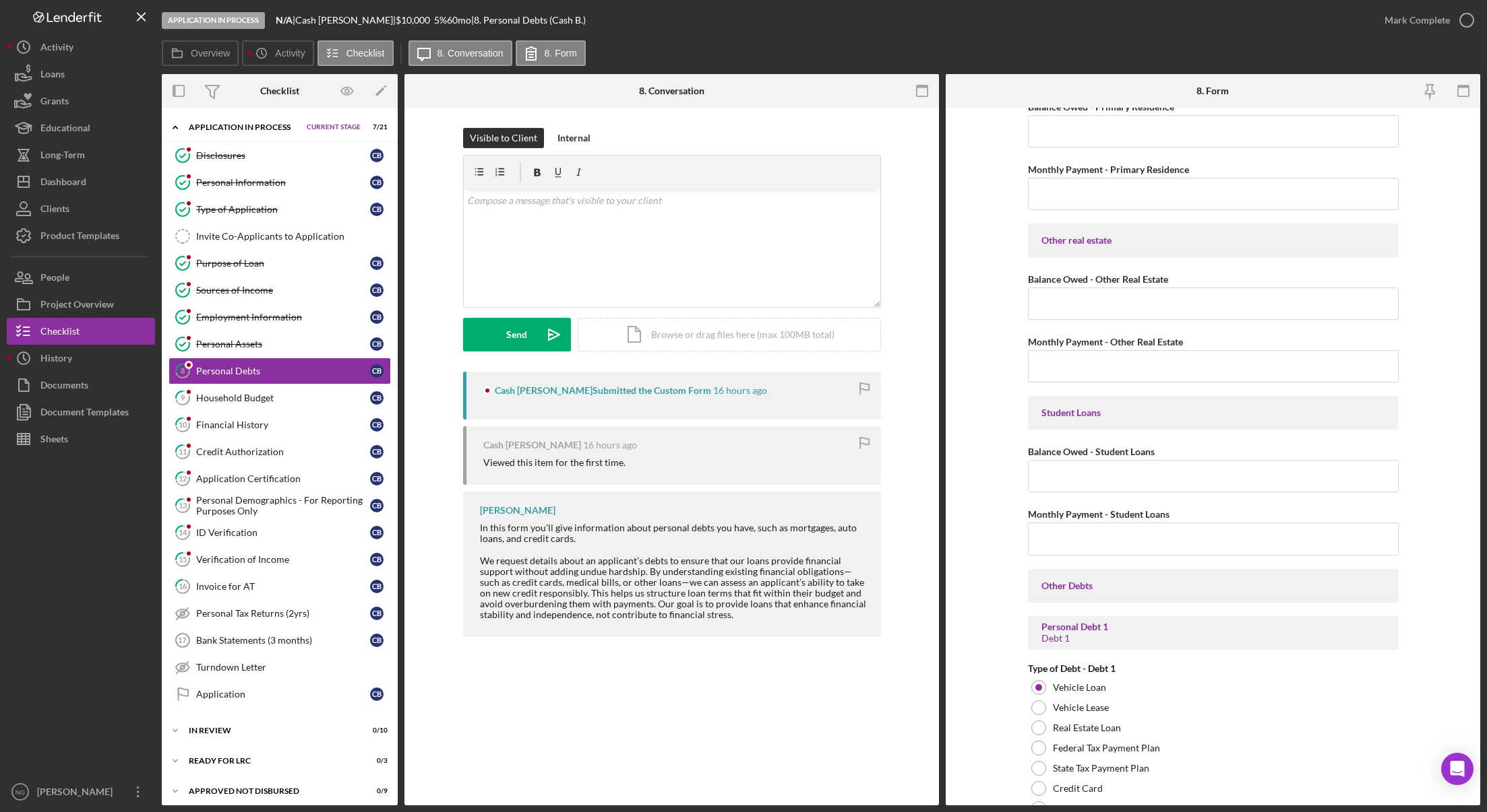
scroll to position [404, 0]
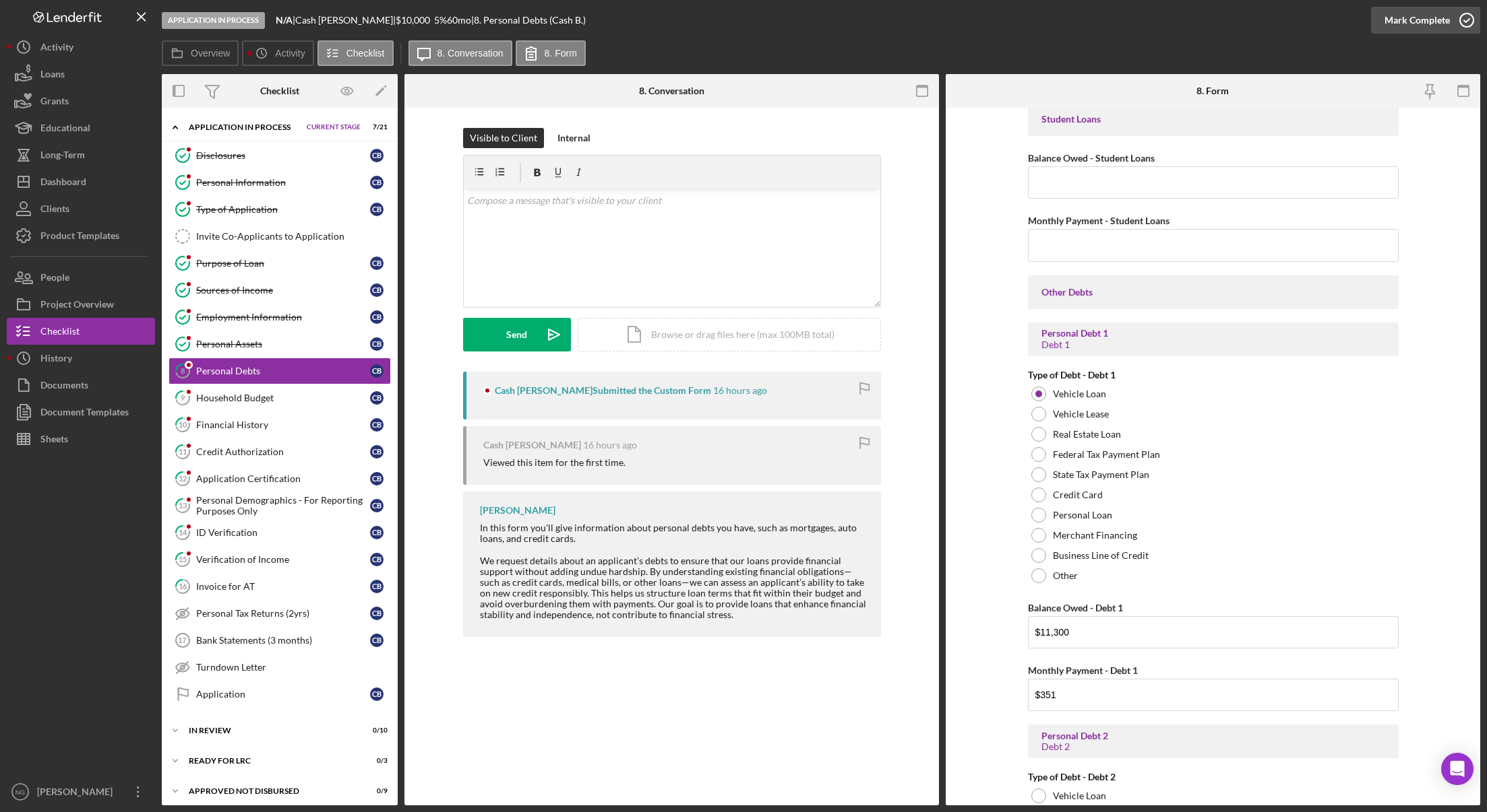
click at [1469, 22] on icon "button" at bounding box center [1466, 20] width 34 height 34
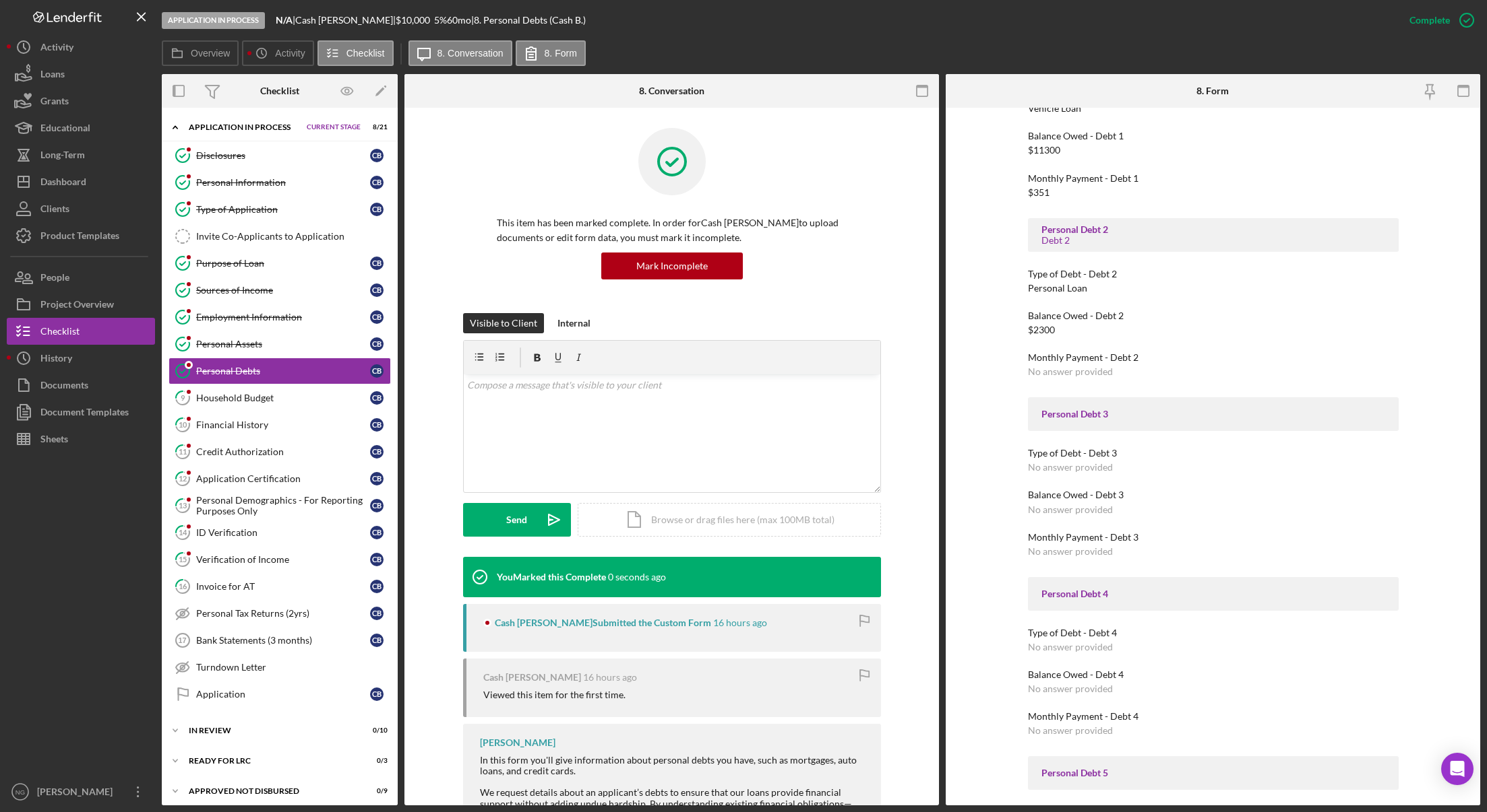
scroll to position [1174, 0]
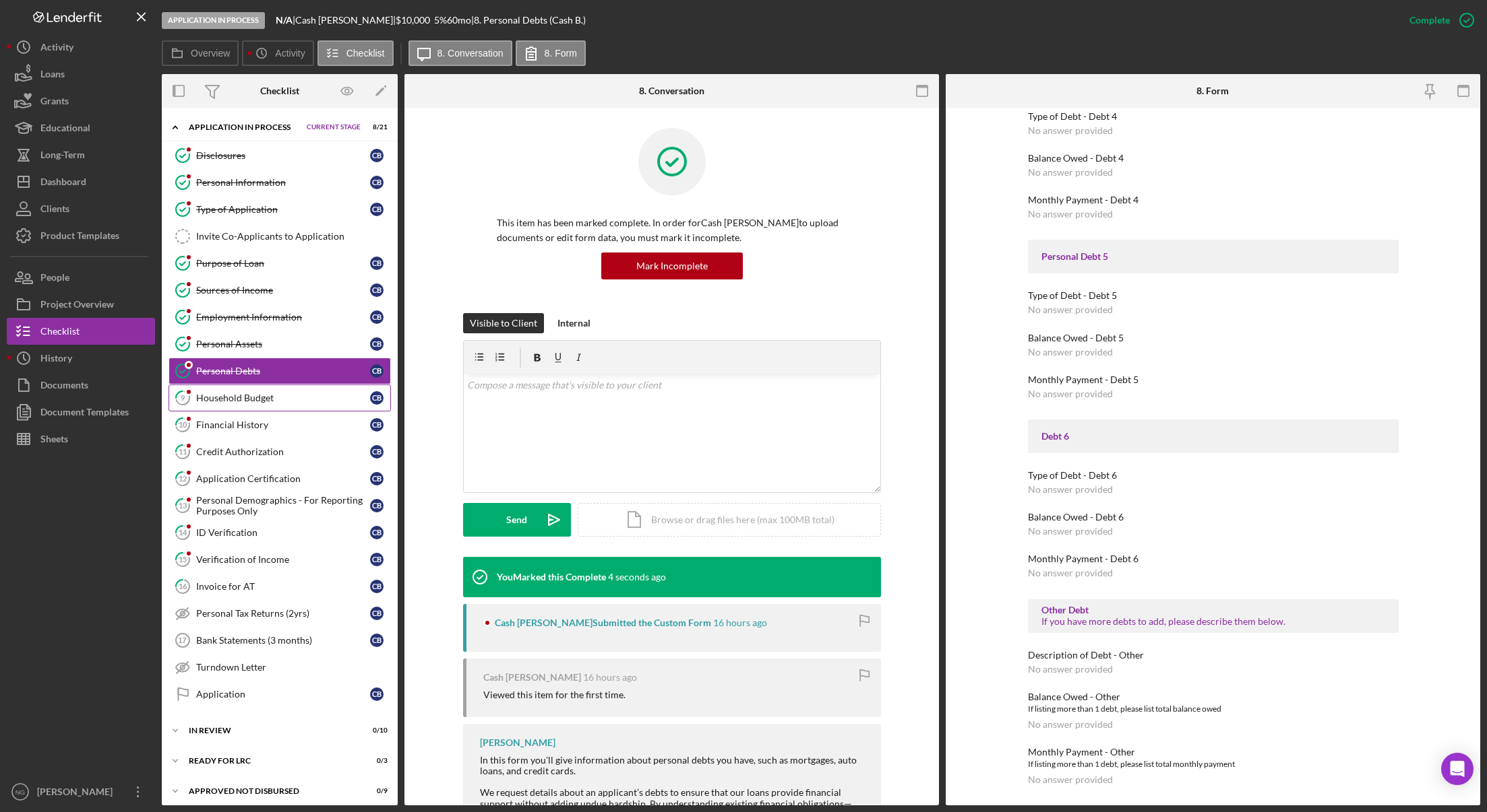
click at [268, 404] on link "9 Household Budget C B" at bounding box center [280, 398] width 222 height 27
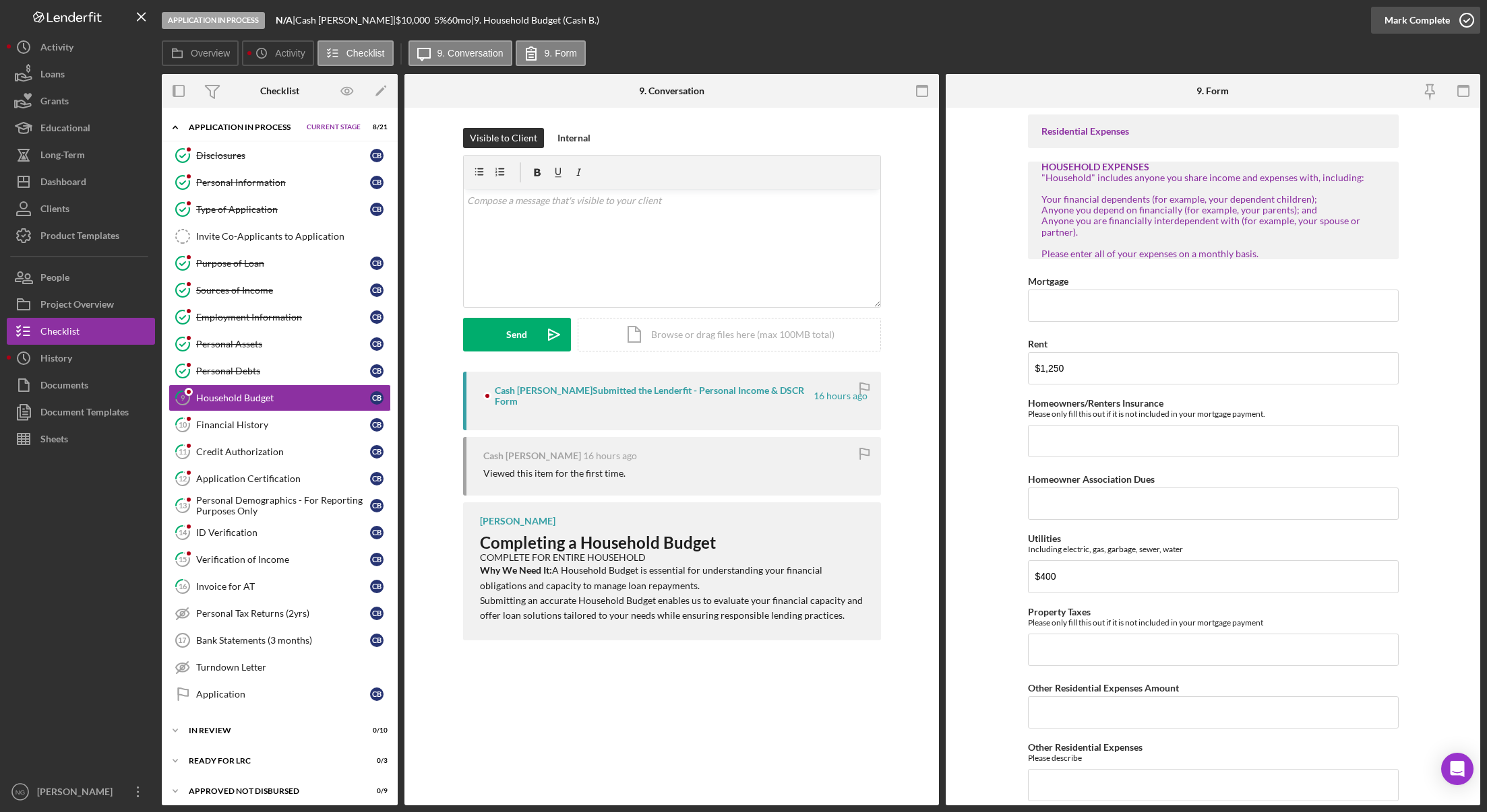
click at [1469, 22] on icon "button" at bounding box center [1466, 20] width 34 height 34
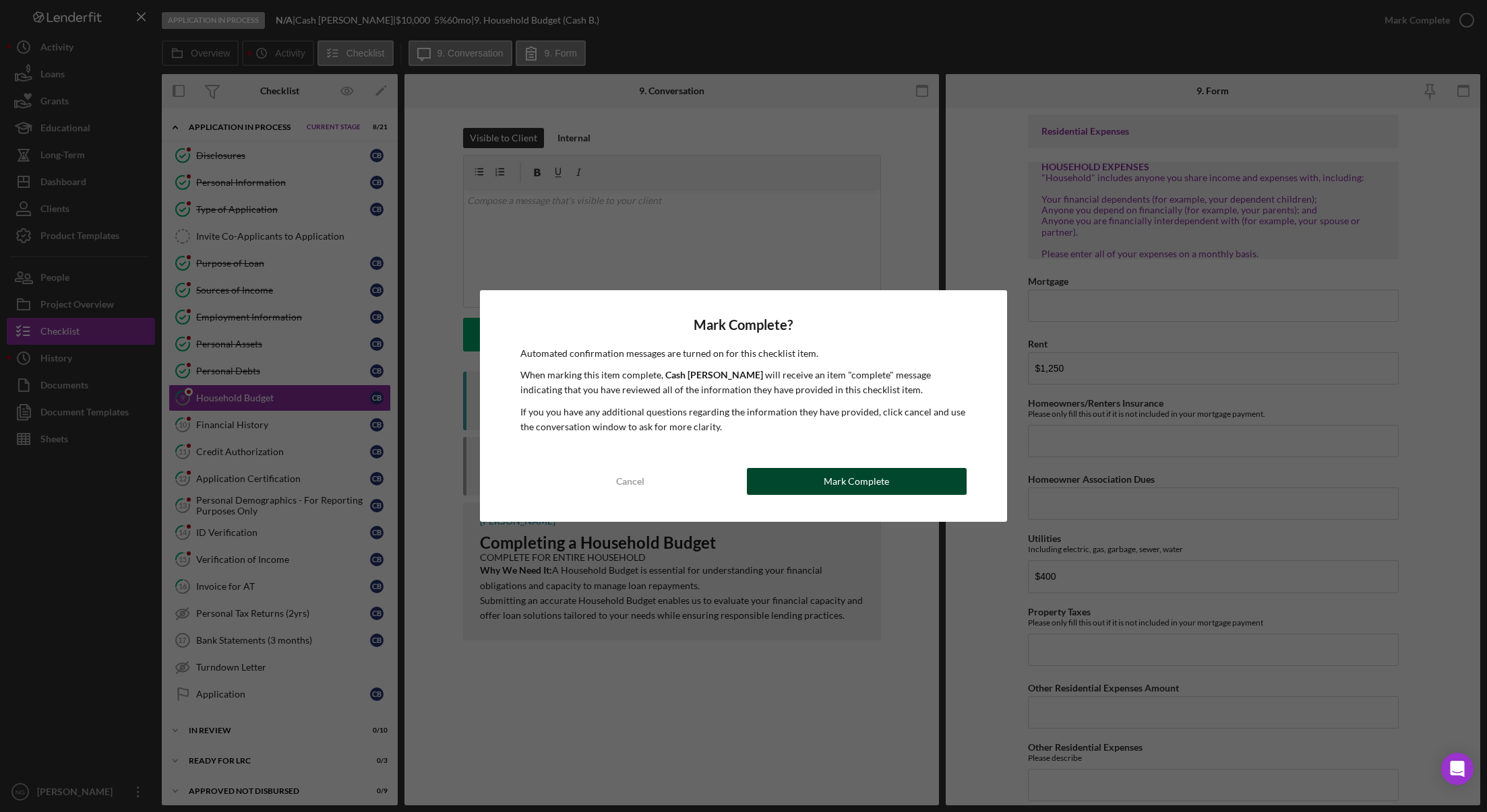
click at [925, 483] on button "Mark Complete" at bounding box center [856, 482] width 219 height 27
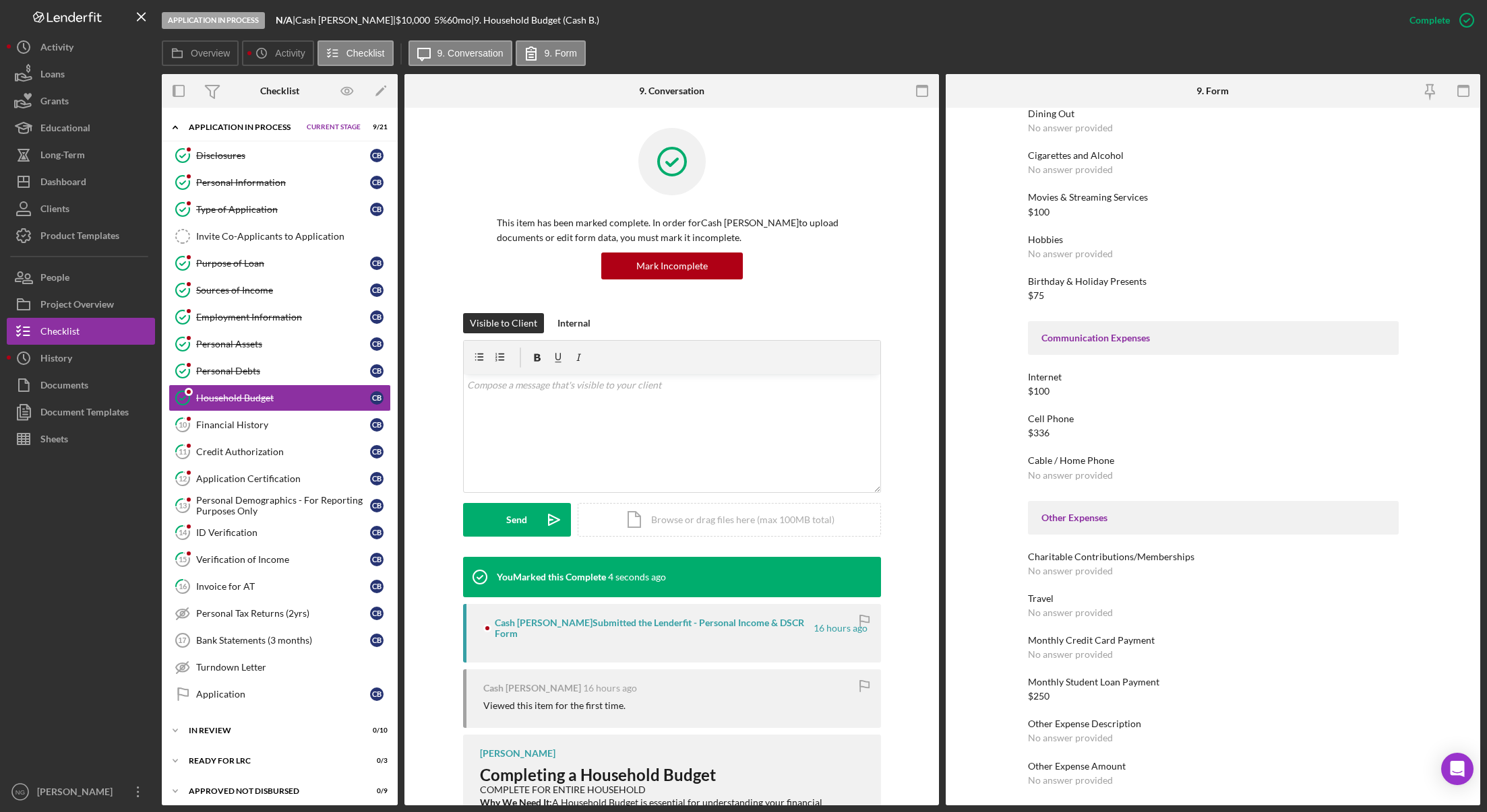
scroll to position [1718, 0]
click at [281, 428] on div "Financial History" at bounding box center [283, 424] width 173 height 11
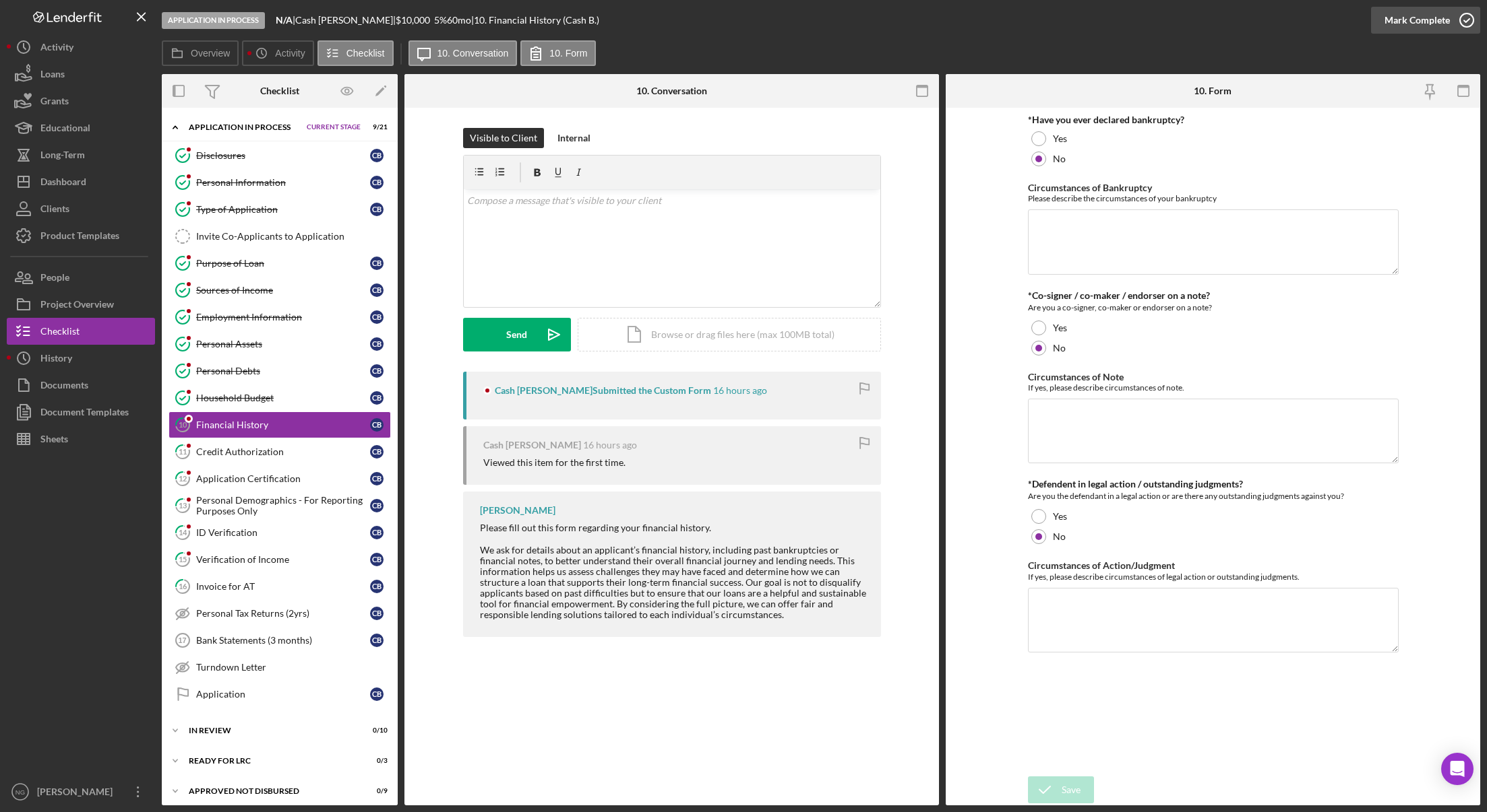
click at [1471, 16] on icon "button" at bounding box center [1466, 20] width 34 height 34
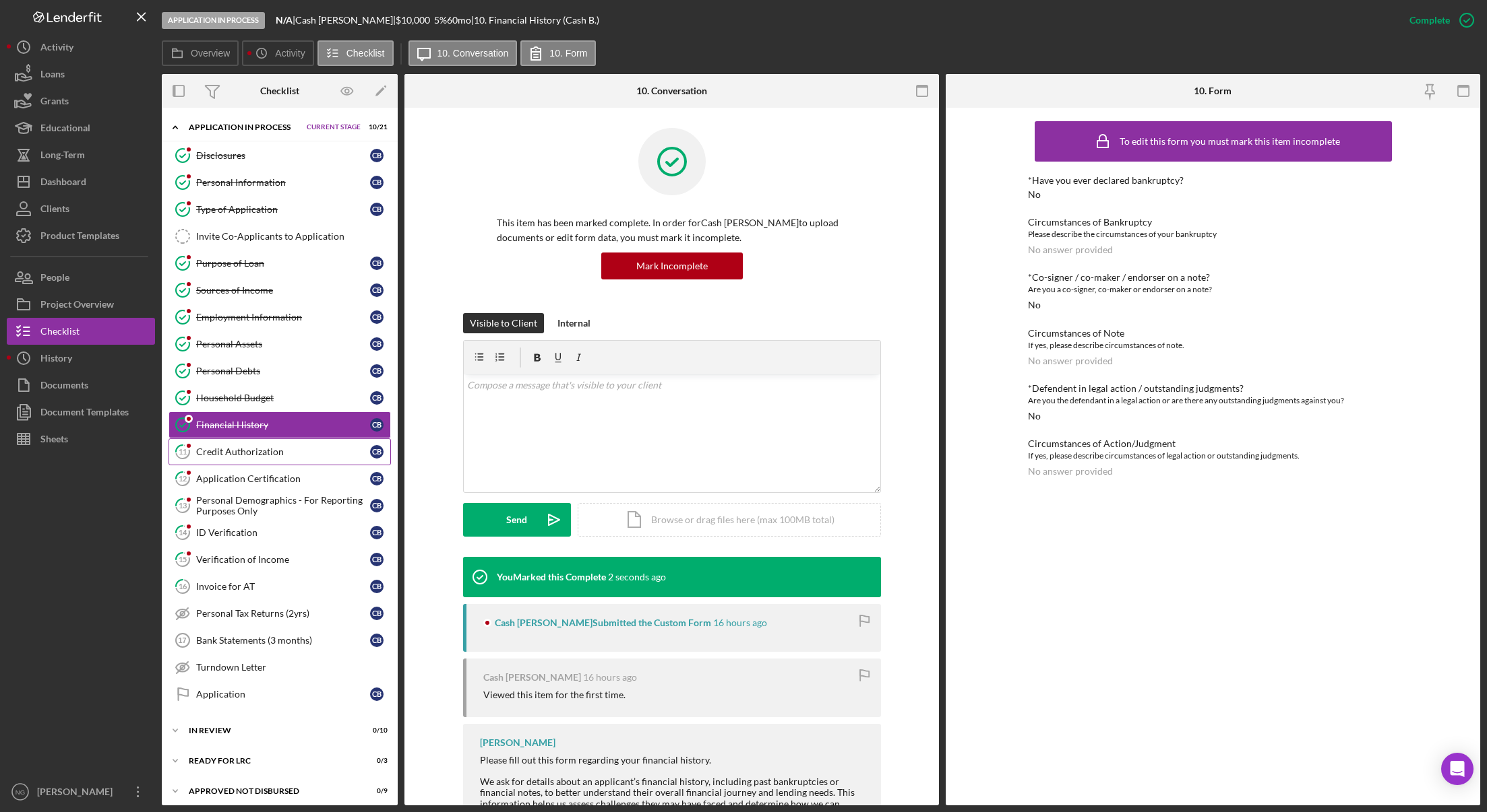
click at [266, 455] on div "Credit Authorization" at bounding box center [283, 451] width 173 height 11
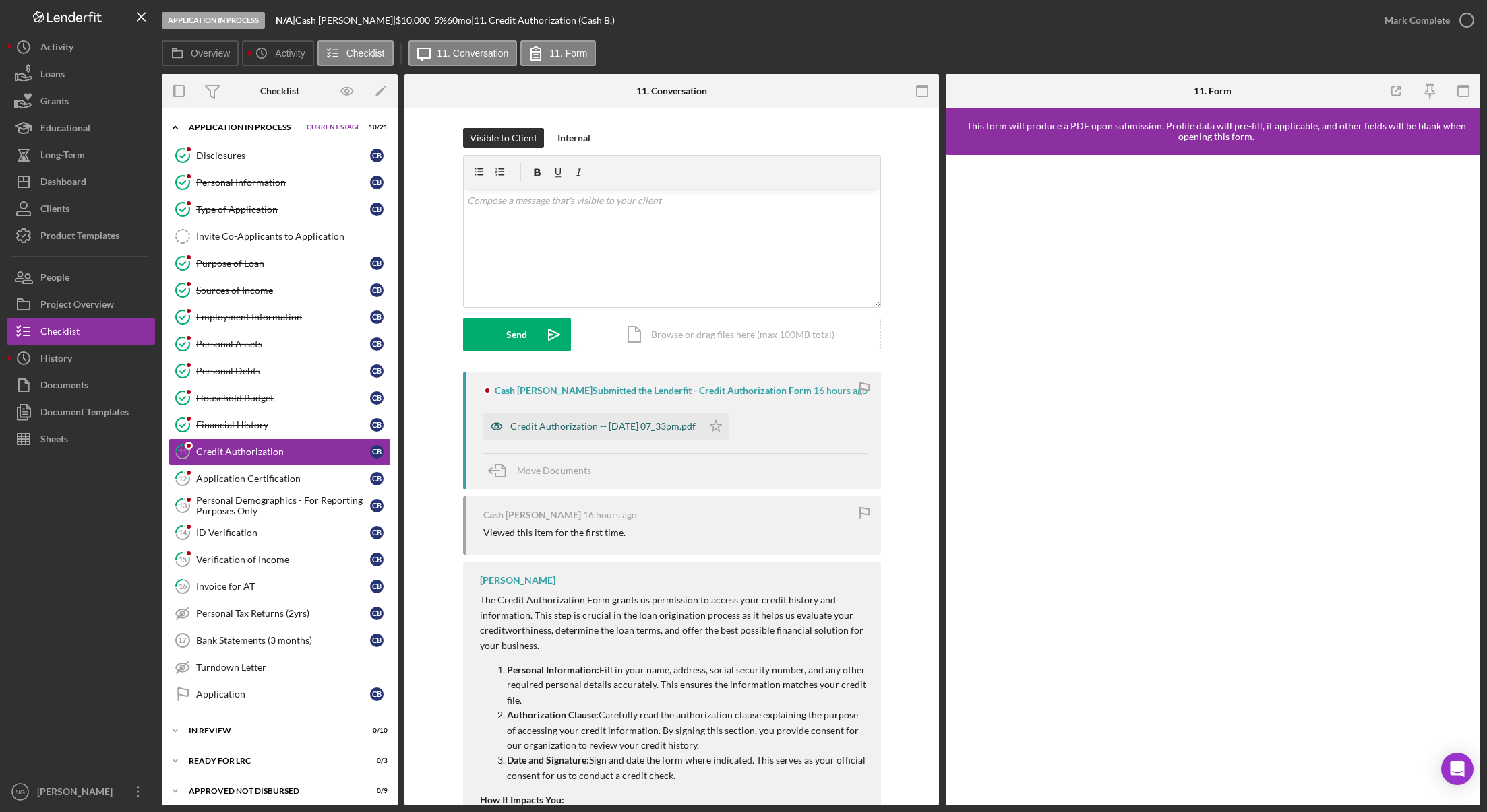
click at [635, 426] on div "Credit Authorization -- [DATE] 07_33pm.pdf" at bounding box center [602, 426] width 185 height 11
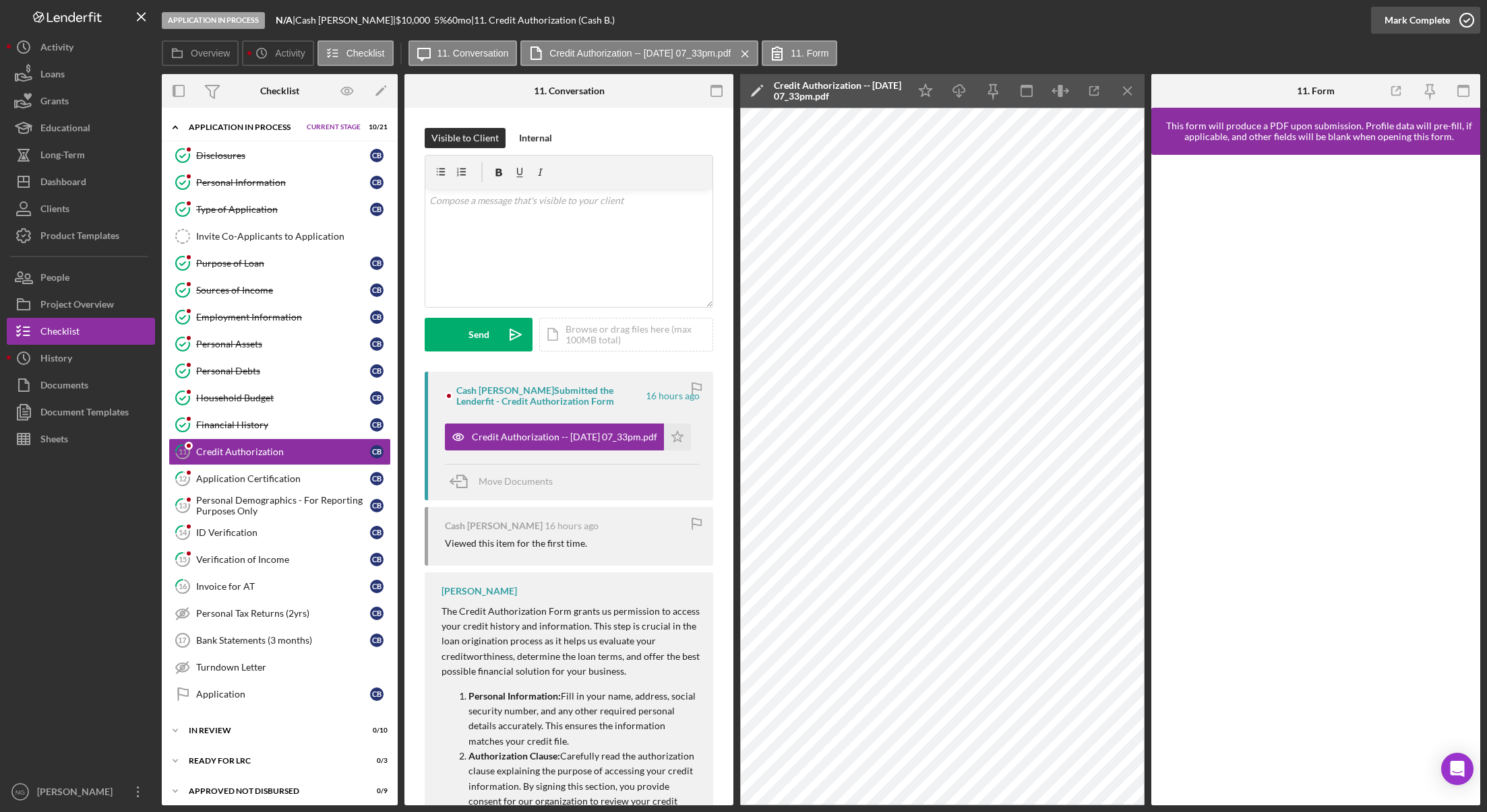
click at [1459, 21] on icon "button" at bounding box center [1466, 20] width 34 height 34
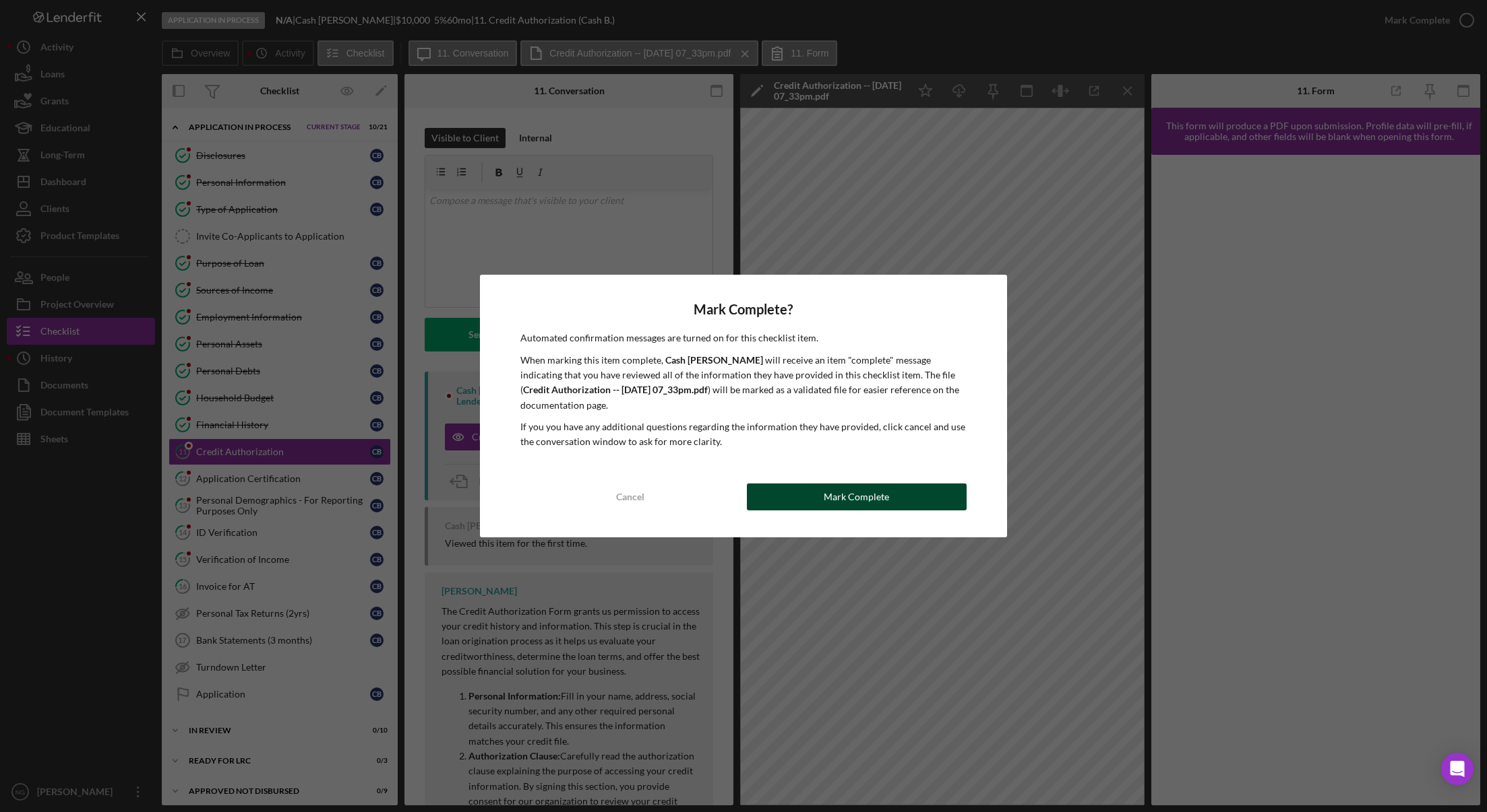
click at [873, 501] on div "Mark Complete" at bounding box center [856, 497] width 65 height 27
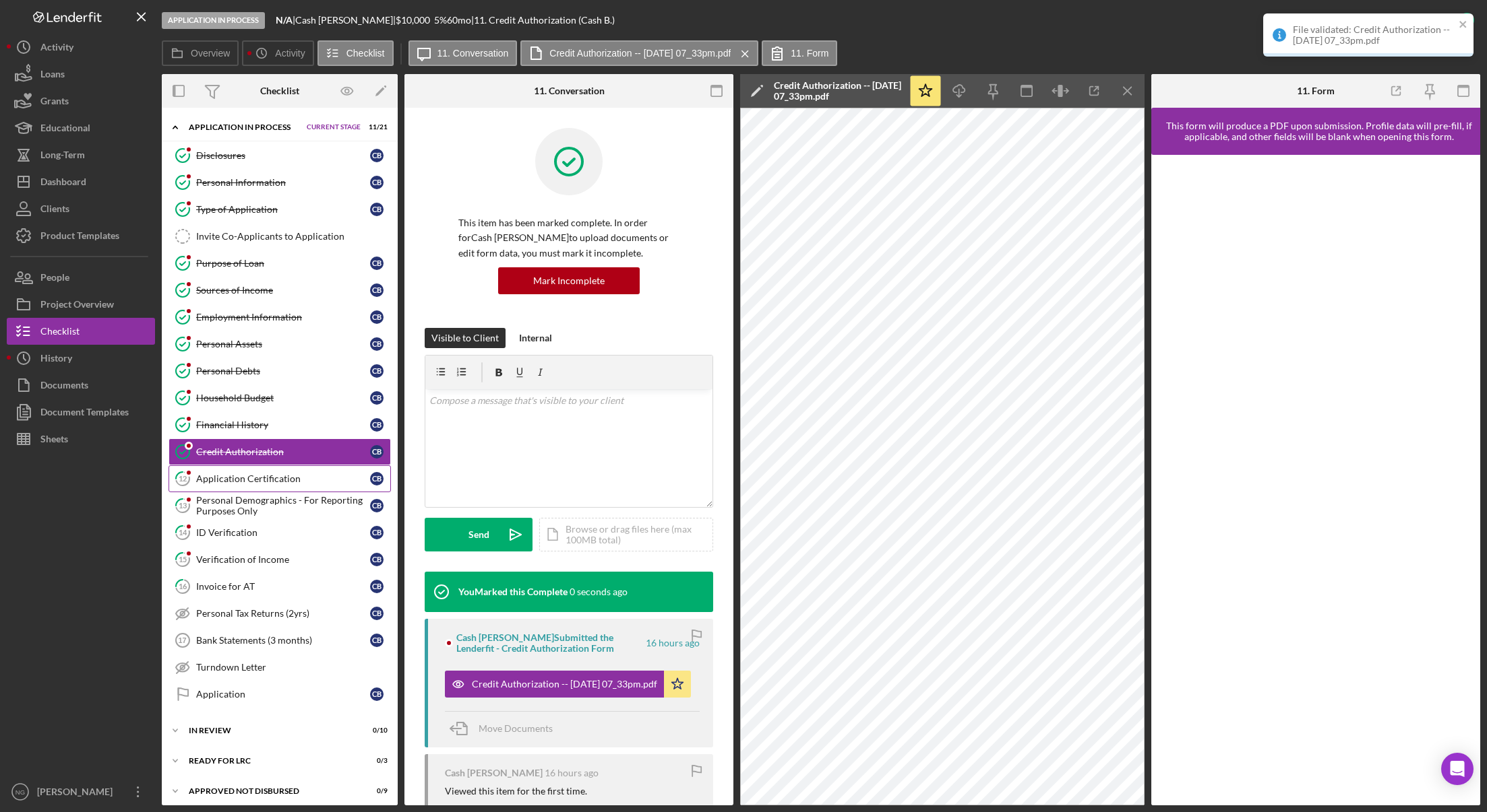
click at [277, 482] on div "Application Certification" at bounding box center [283, 478] width 173 height 11
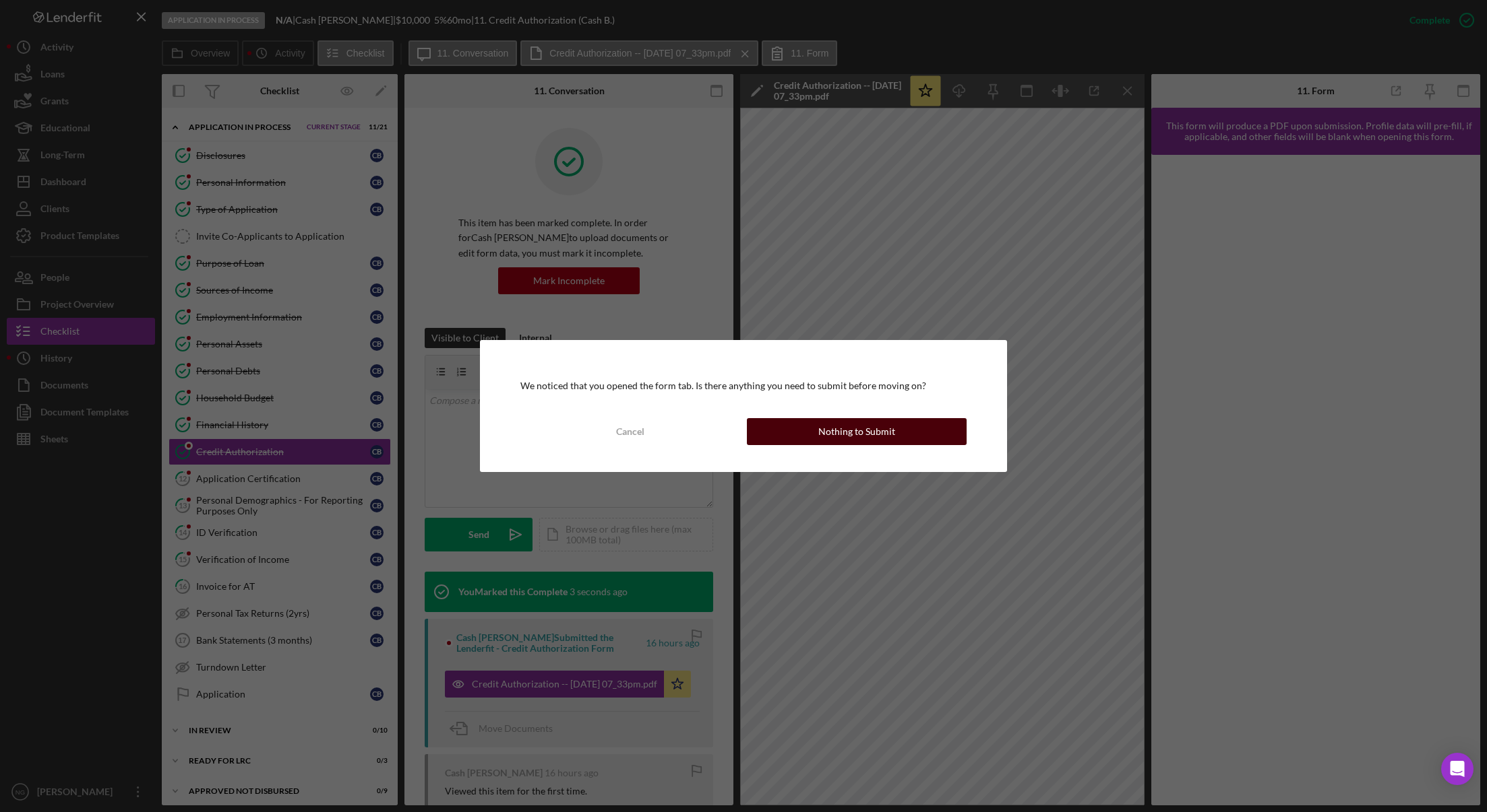
click at [896, 435] on button "Nothing to Submit" at bounding box center [856, 432] width 219 height 27
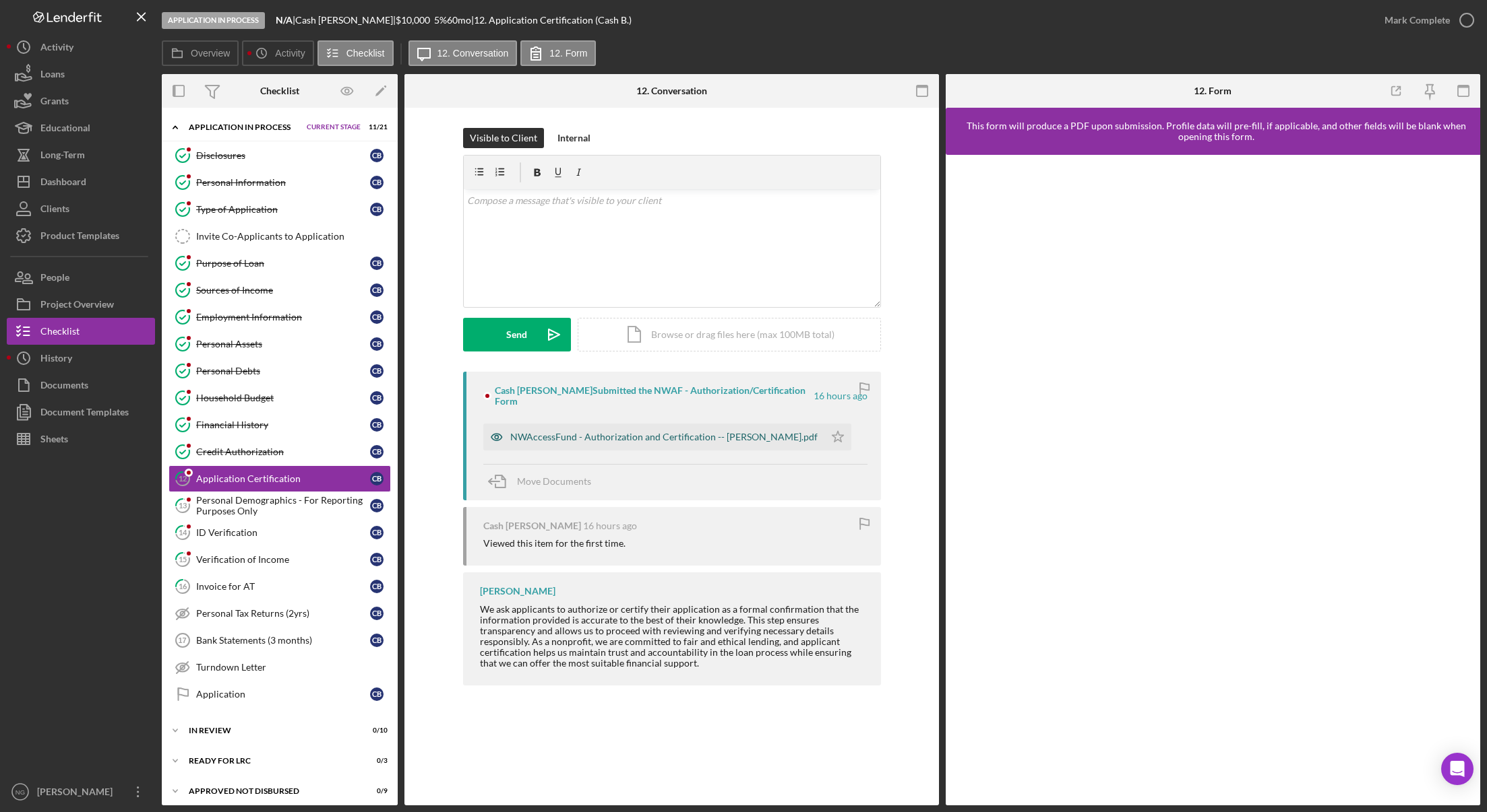
click at [634, 433] on div "NWAccessFund - Authorization and Certification -- [PERSON_NAME].pdf" at bounding box center [653, 437] width 341 height 27
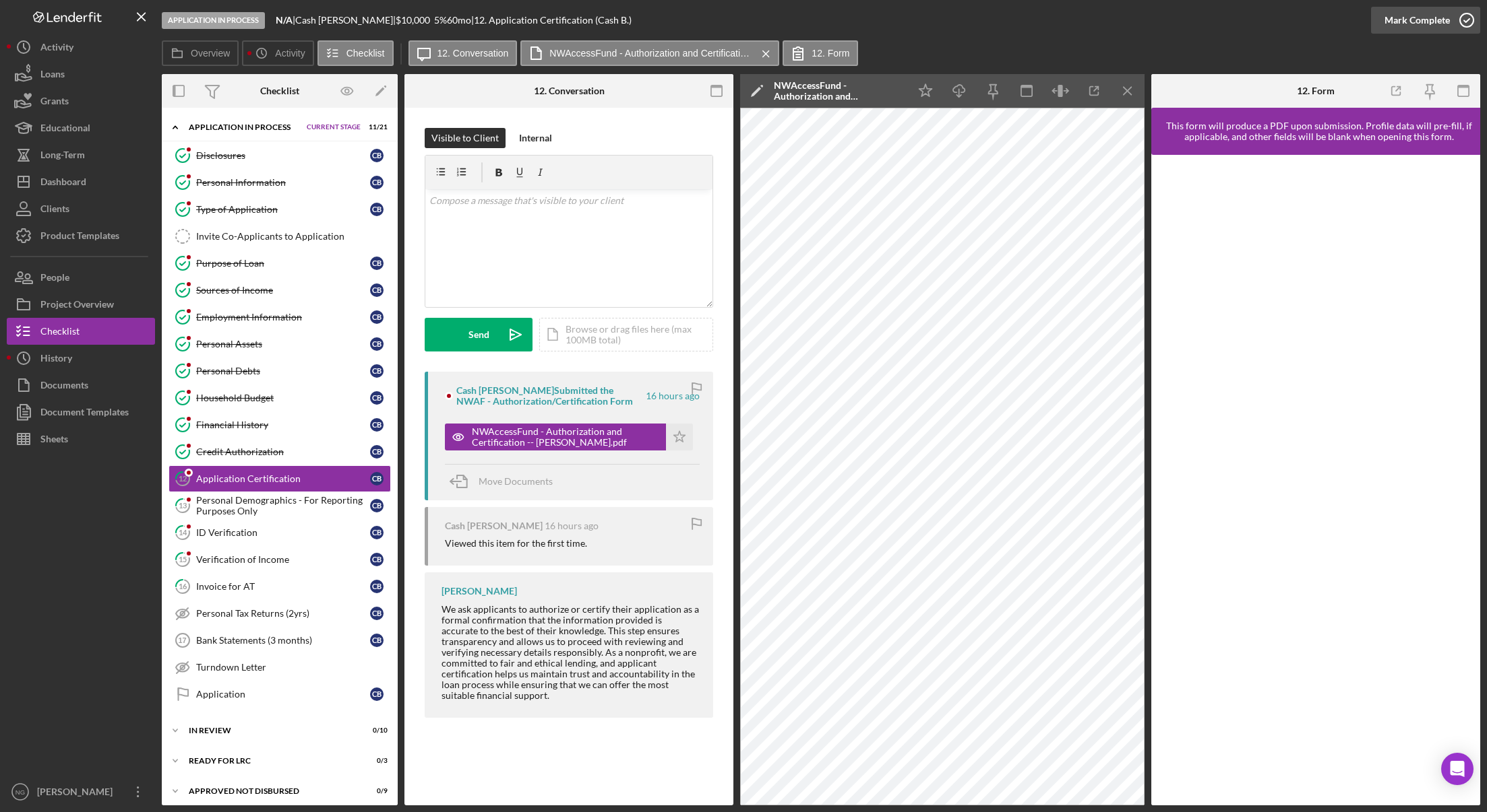
click at [1461, 22] on icon "button" at bounding box center [1466, 20] width 34 height 34
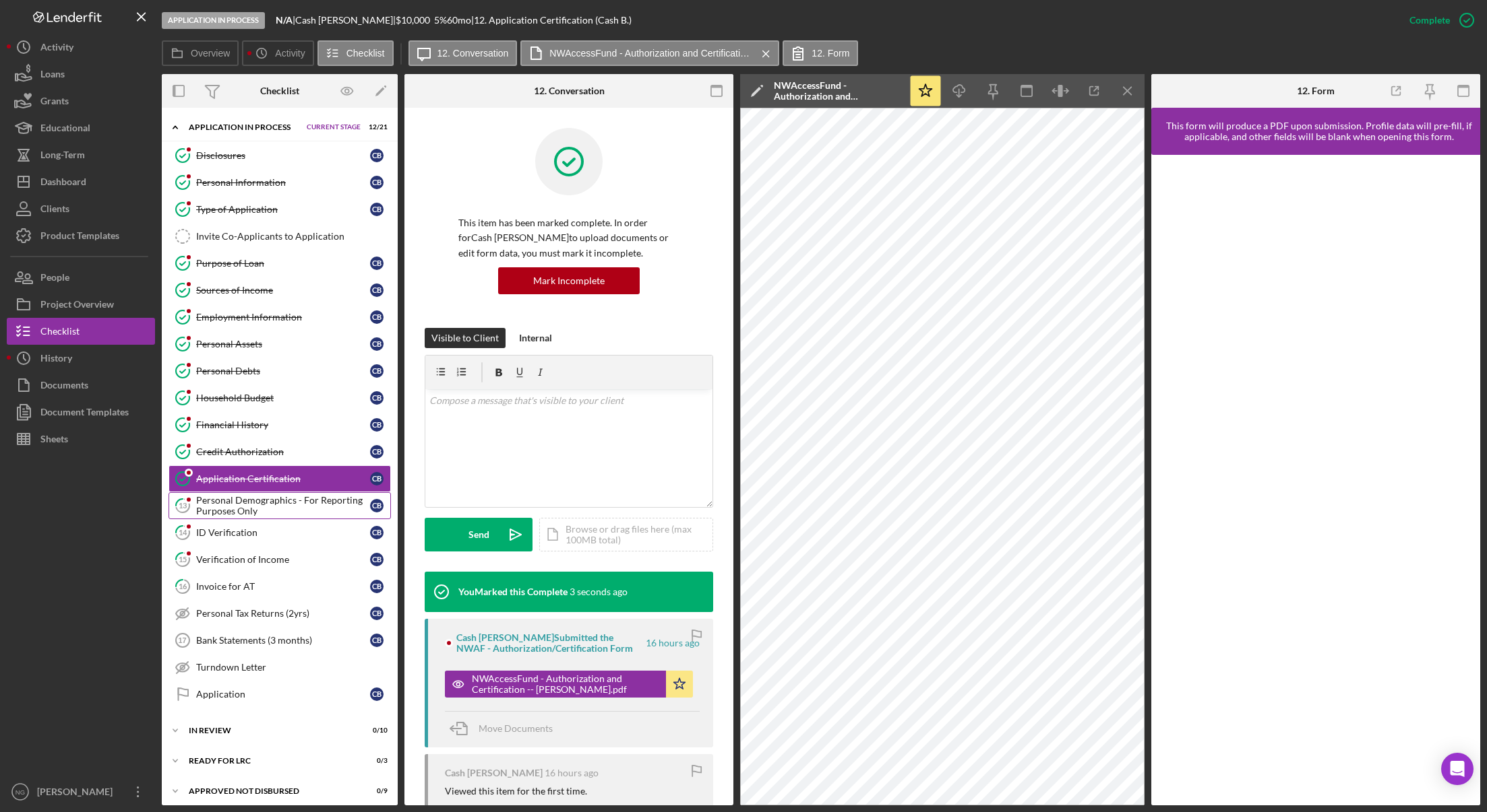
click at [319, 518] on link "13 Personal Demographics - For Reporting Purposes Only C B" at bounding box center [280, 506] width 222 height 27
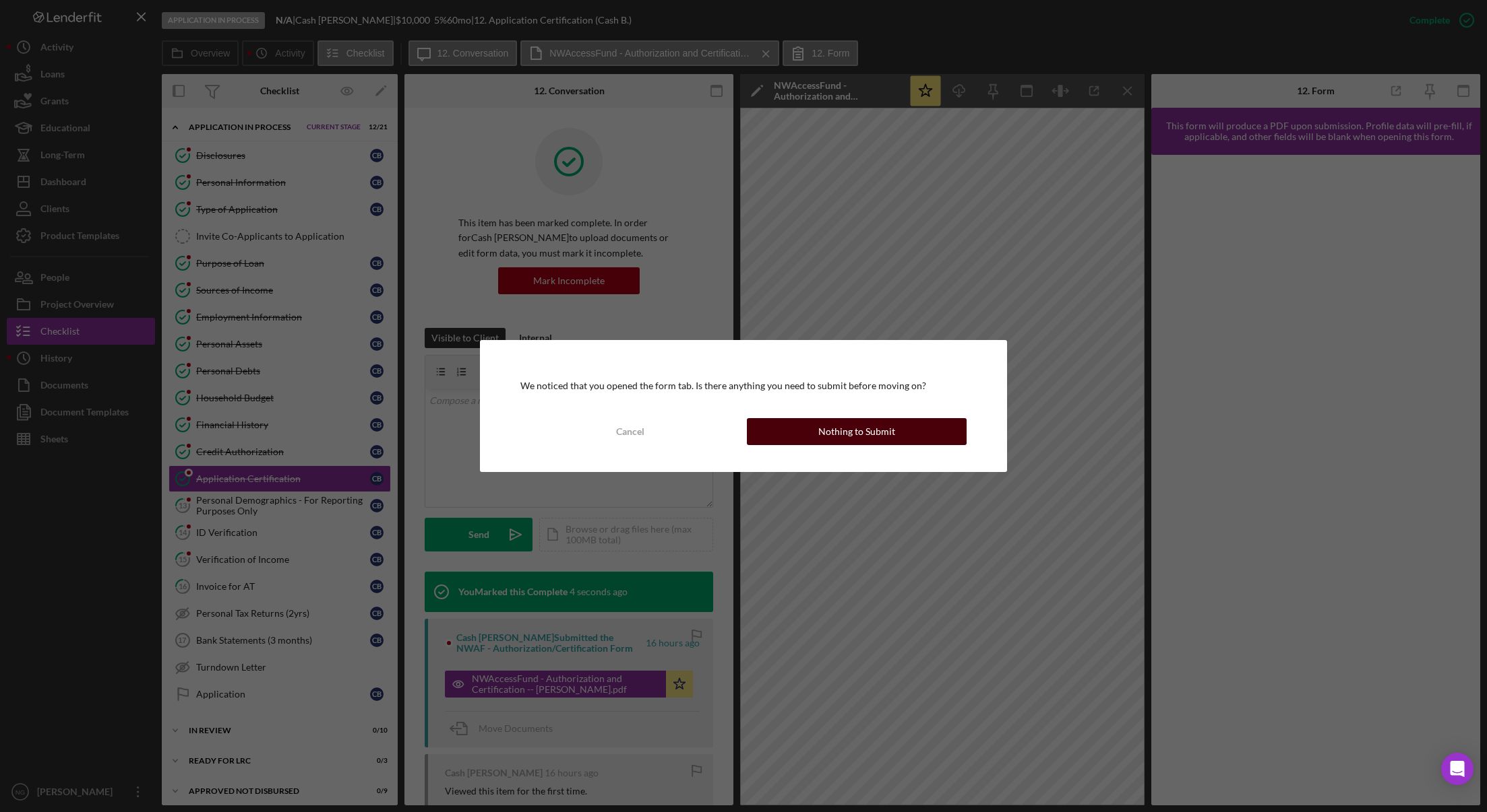
click at [880, 431] on div "Nothing to Submit" at bounding box center [857, 432] width 77 height 27
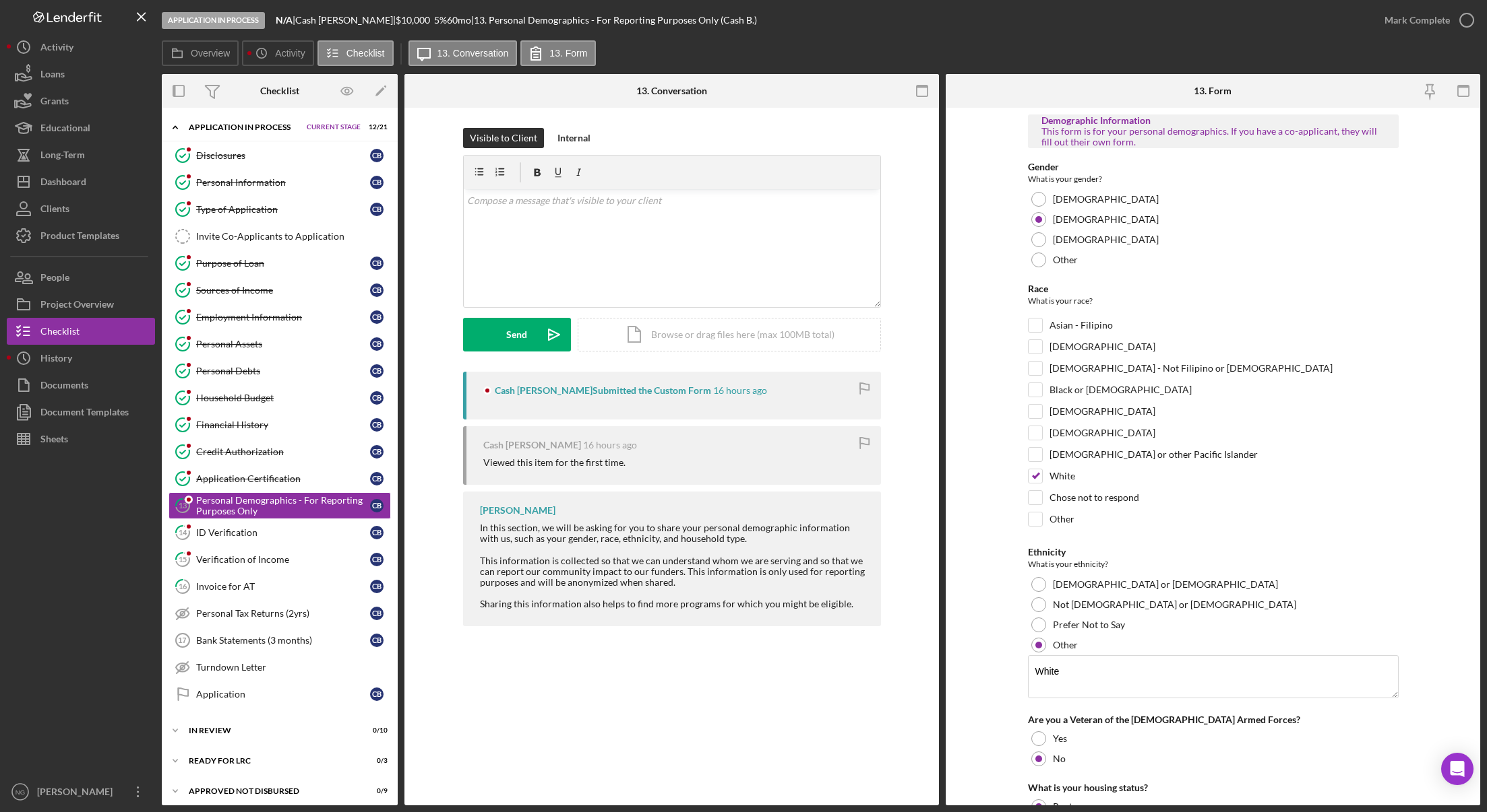
scroll to position [250, 0]
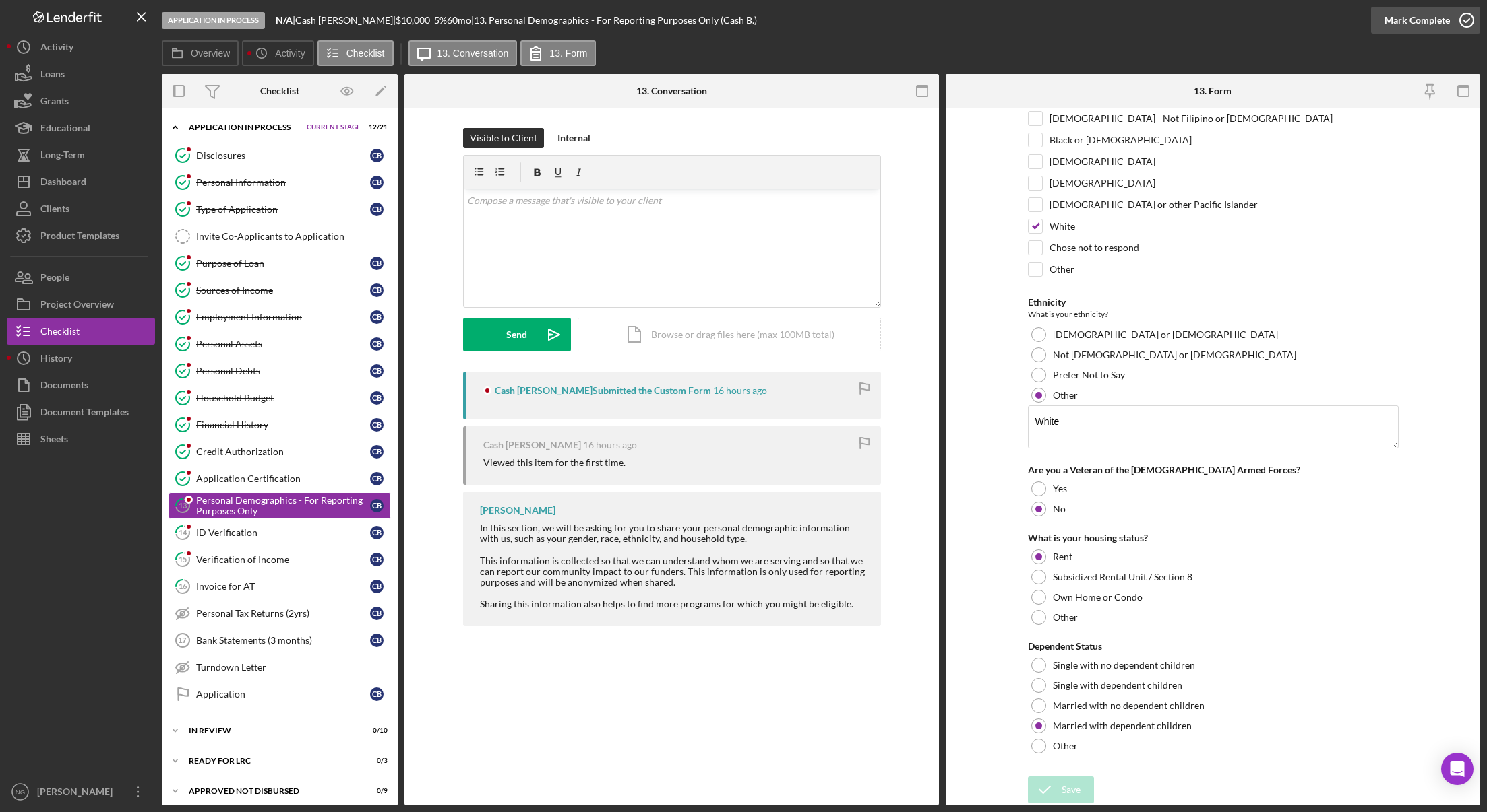
click at [1455, 18] on icon "button" at bounding box center [1466, 20] width 34 height 34
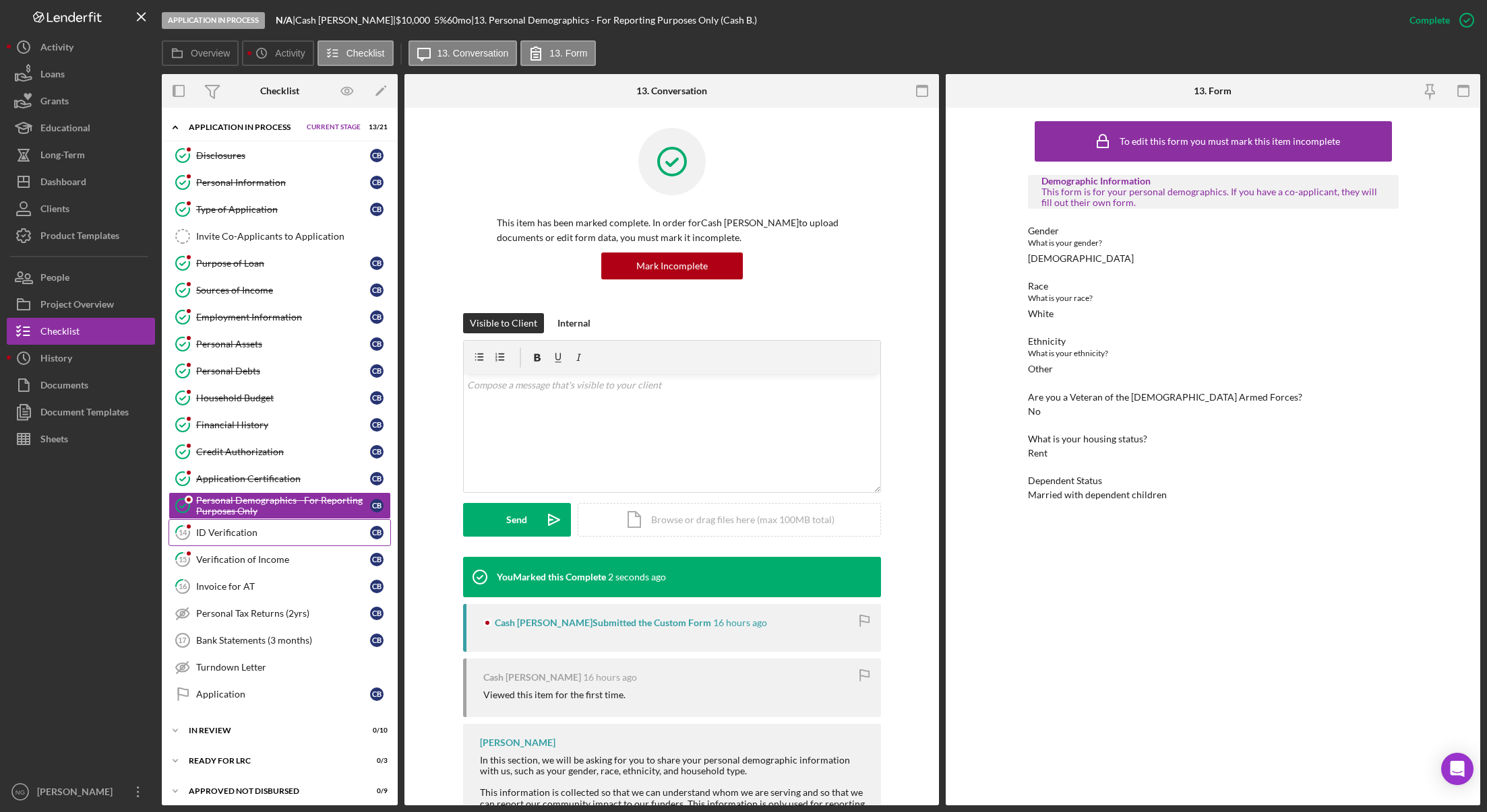
click at [224, 532] on div "ID Verification" at bounding box center [283, 532] width 173 height 11
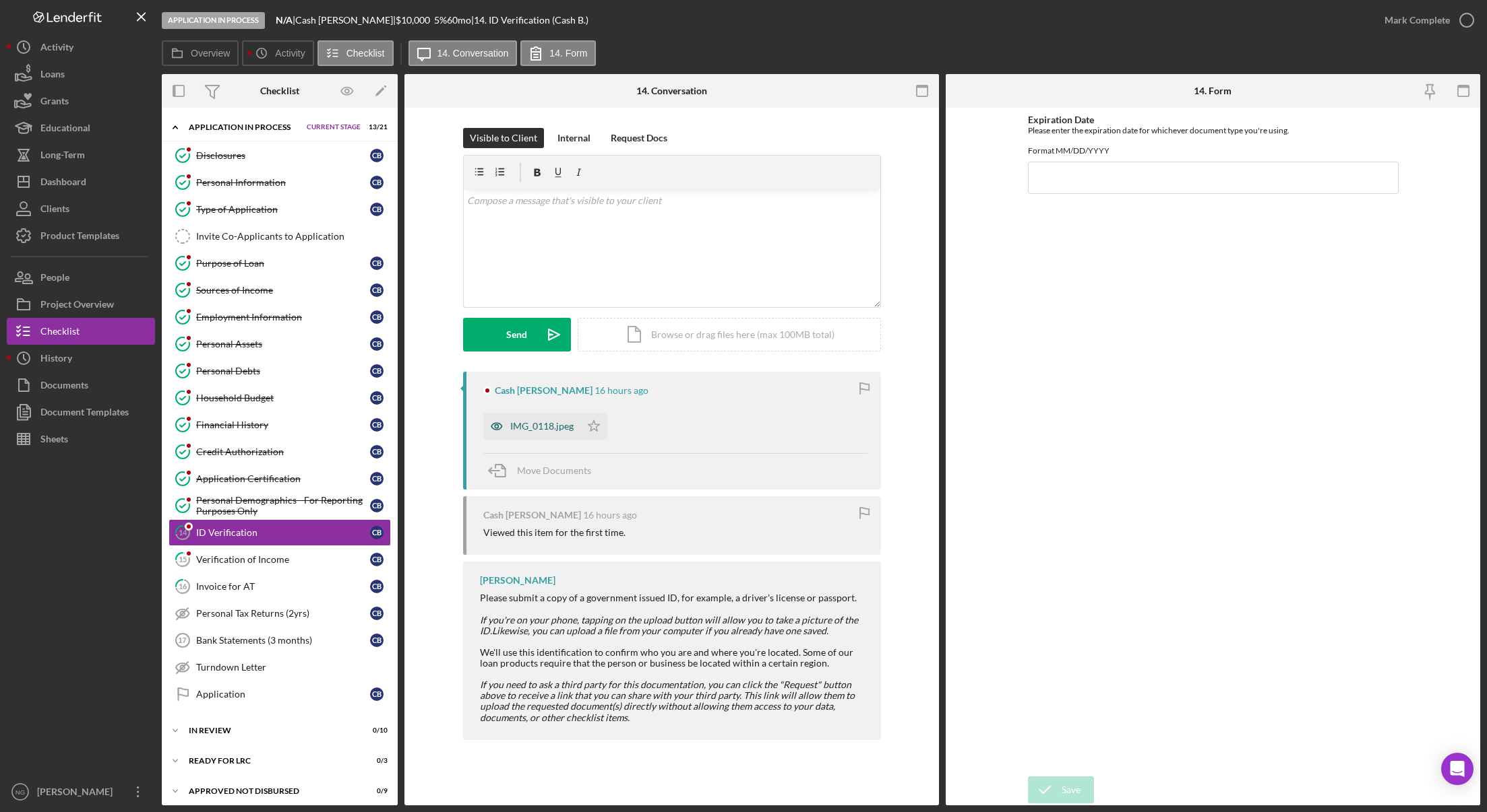
click at [536, 432] on div "IMG_0118.jpeg" at bounding box center [541, 426] width 63 height 11
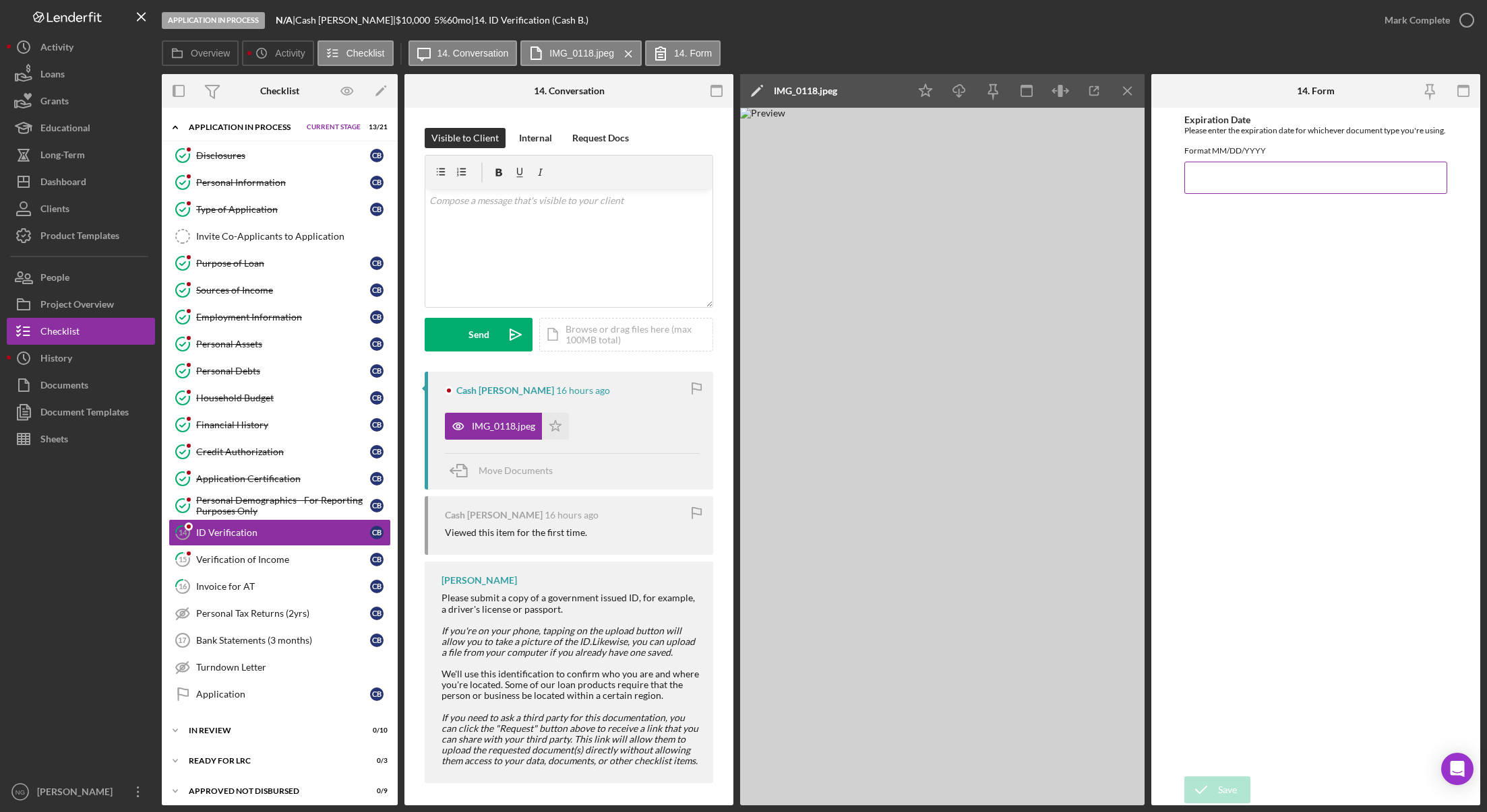
click at [1244, 194] on input "Expiration Date" at bounding box center [1315, 178] width 263 height 33
type input "05/03/2029"
click at [1211, 786] on icon "submit" at bounding box center [1201, 789] width 34 height 34
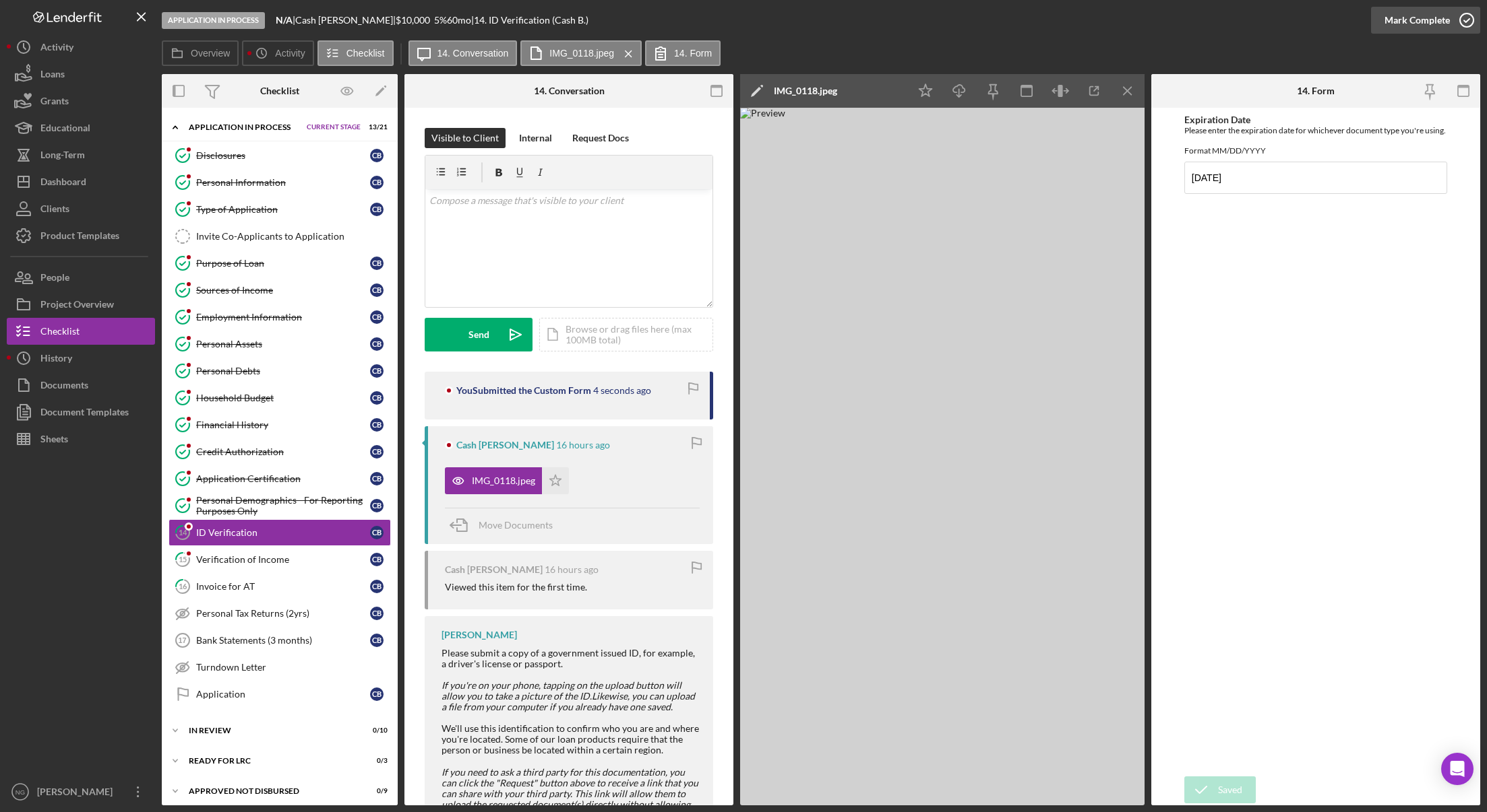
click at [1462, 22] on icon "button" at bounding box center [1466, 20] width 34 height 34
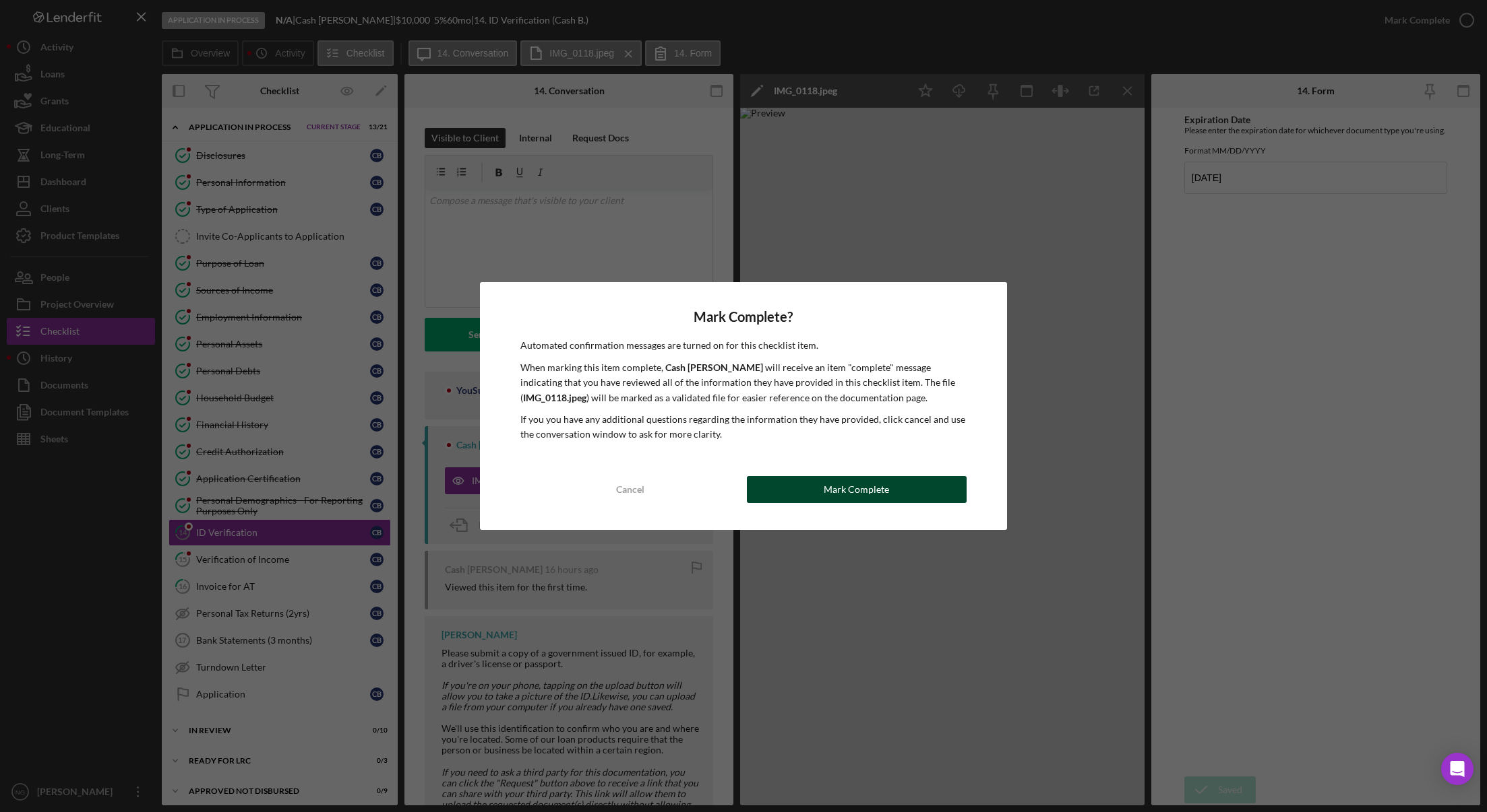
click at [936, 489] on button "Mark Complete" at bounding box center [856, 489] width 219 height 27
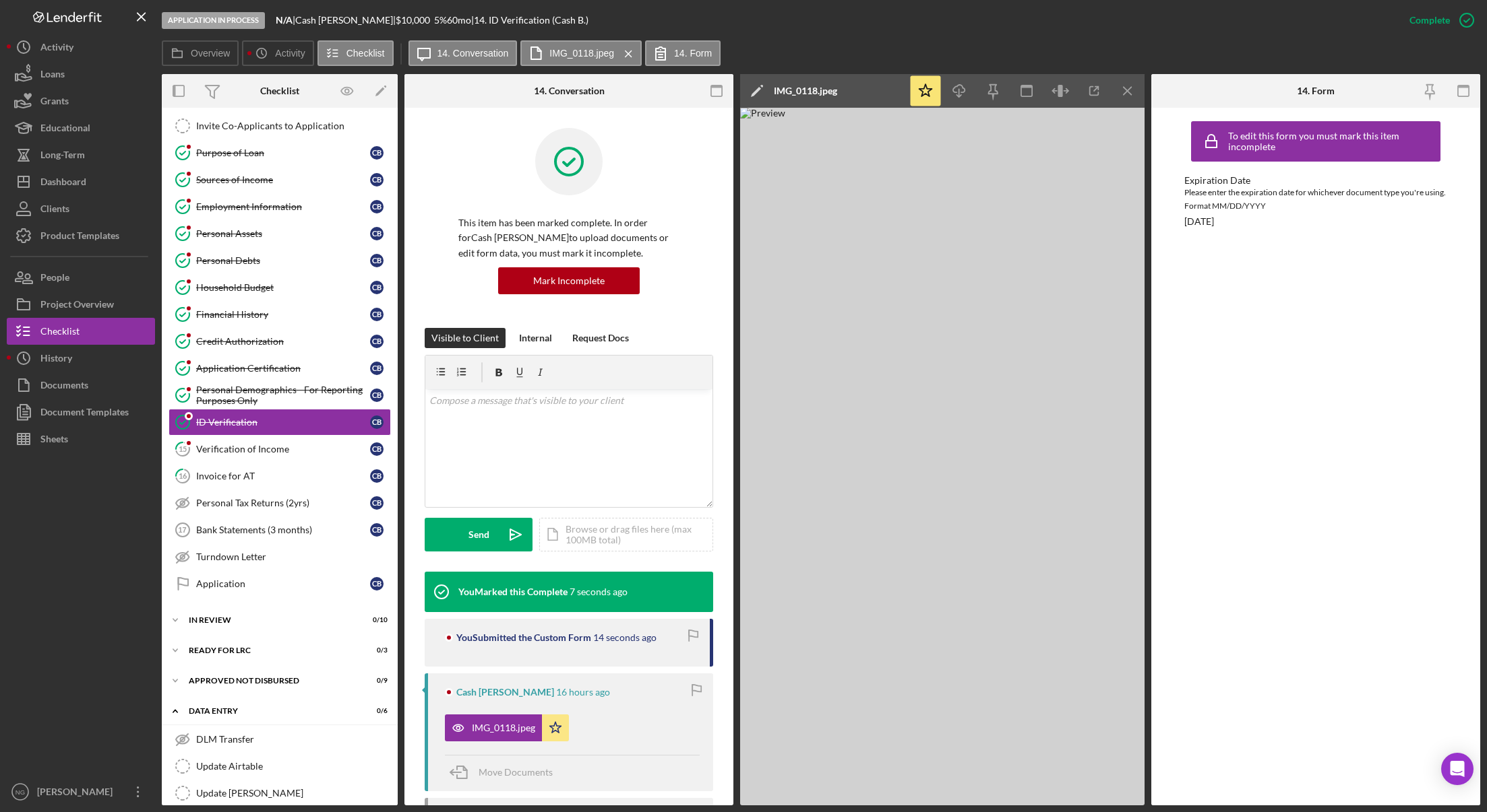
scroll to position [135, 0]
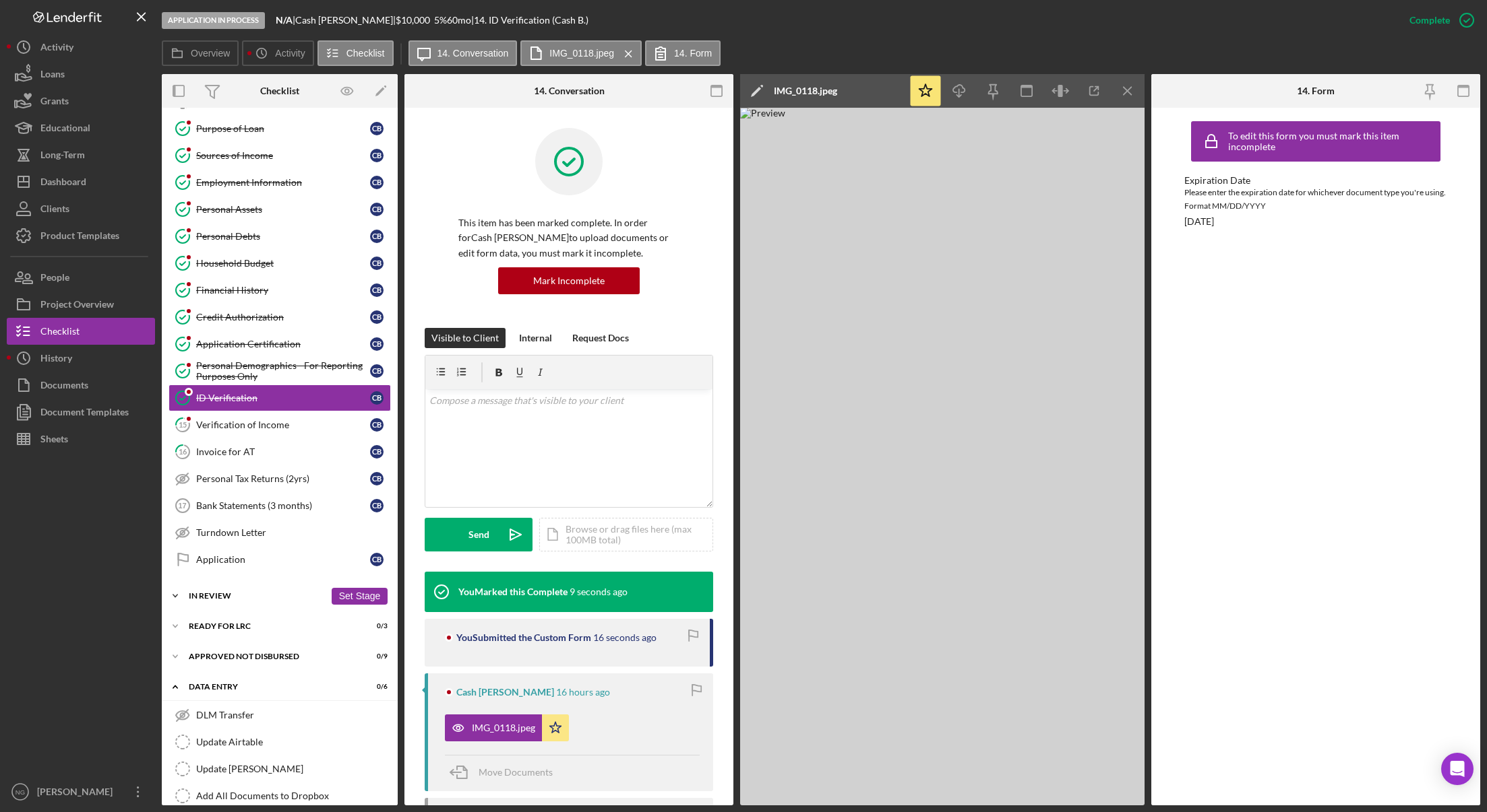
click at [205, 598] on div "In Review" at bounding box center [257, 596] width 136 height 8
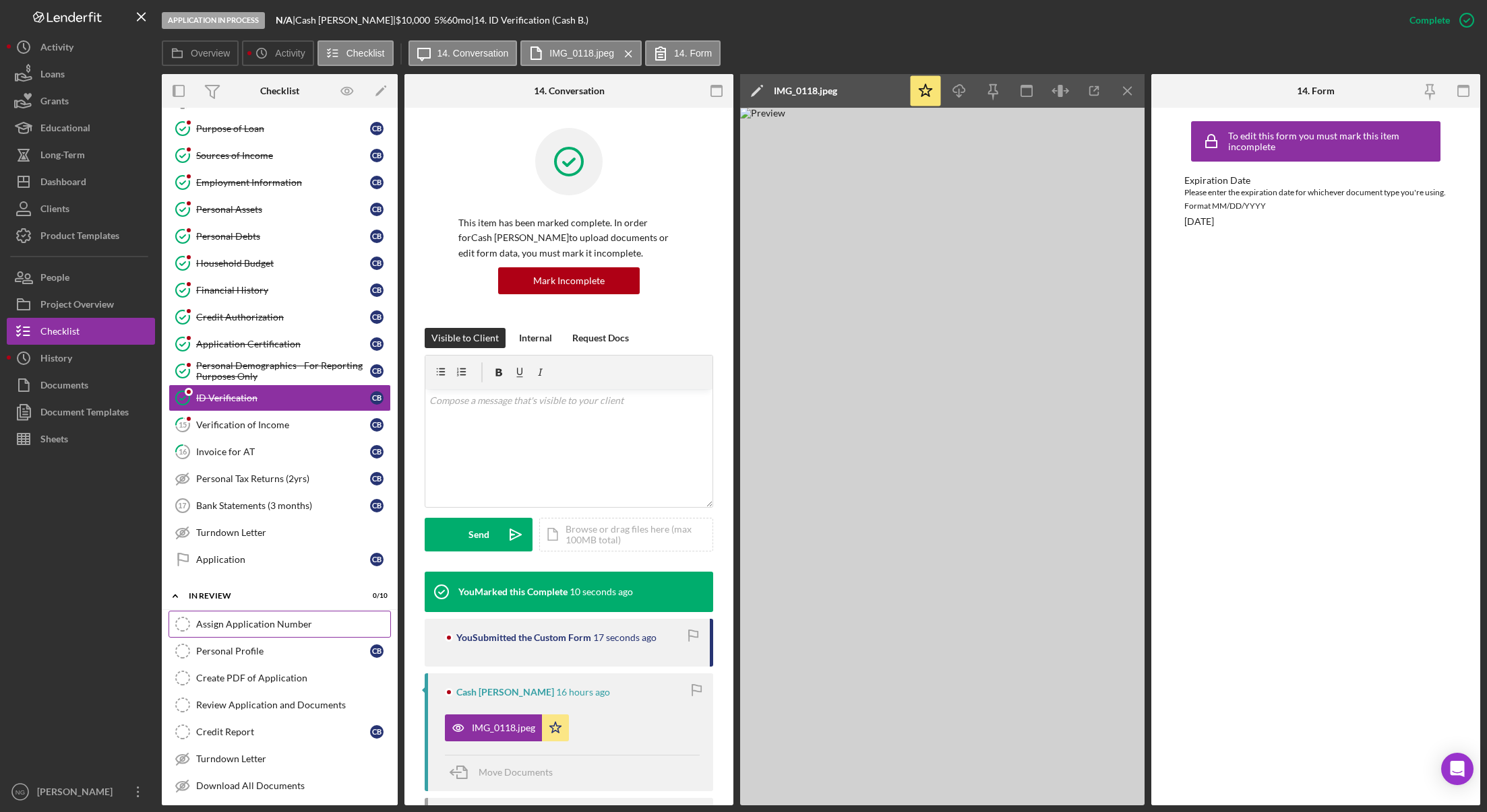
click at [231, 628] on div "Assign Application Number" at bounding box center [293, 623] width 194 height 11
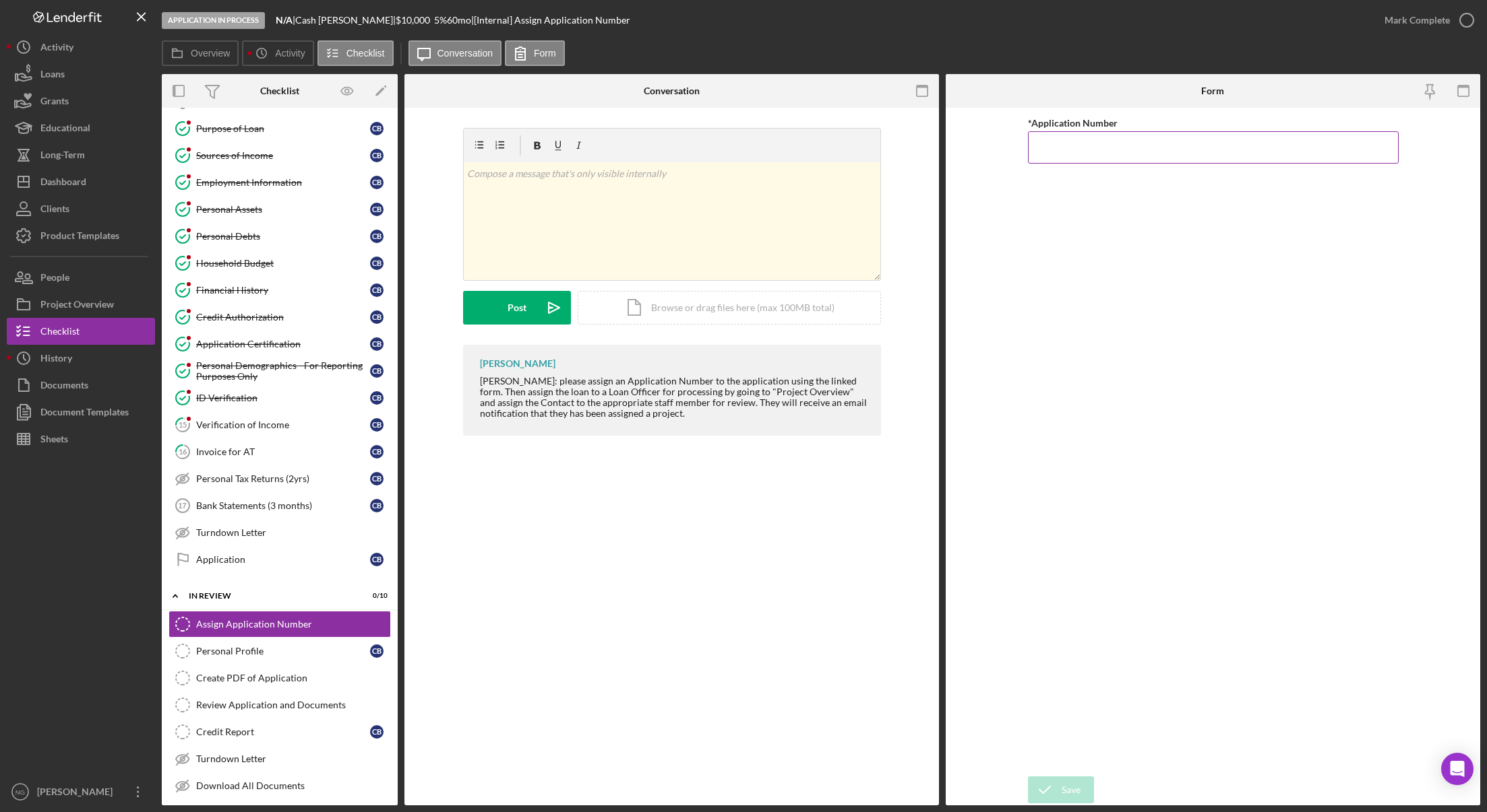
click at [1184, 148] on input "*Application Number" at bounding box center [1213, 147] width 371 height 33
type input "5541"
click at [1051, 783] on icon "submit" at bounding box center [1044, 789] width 34 height 34
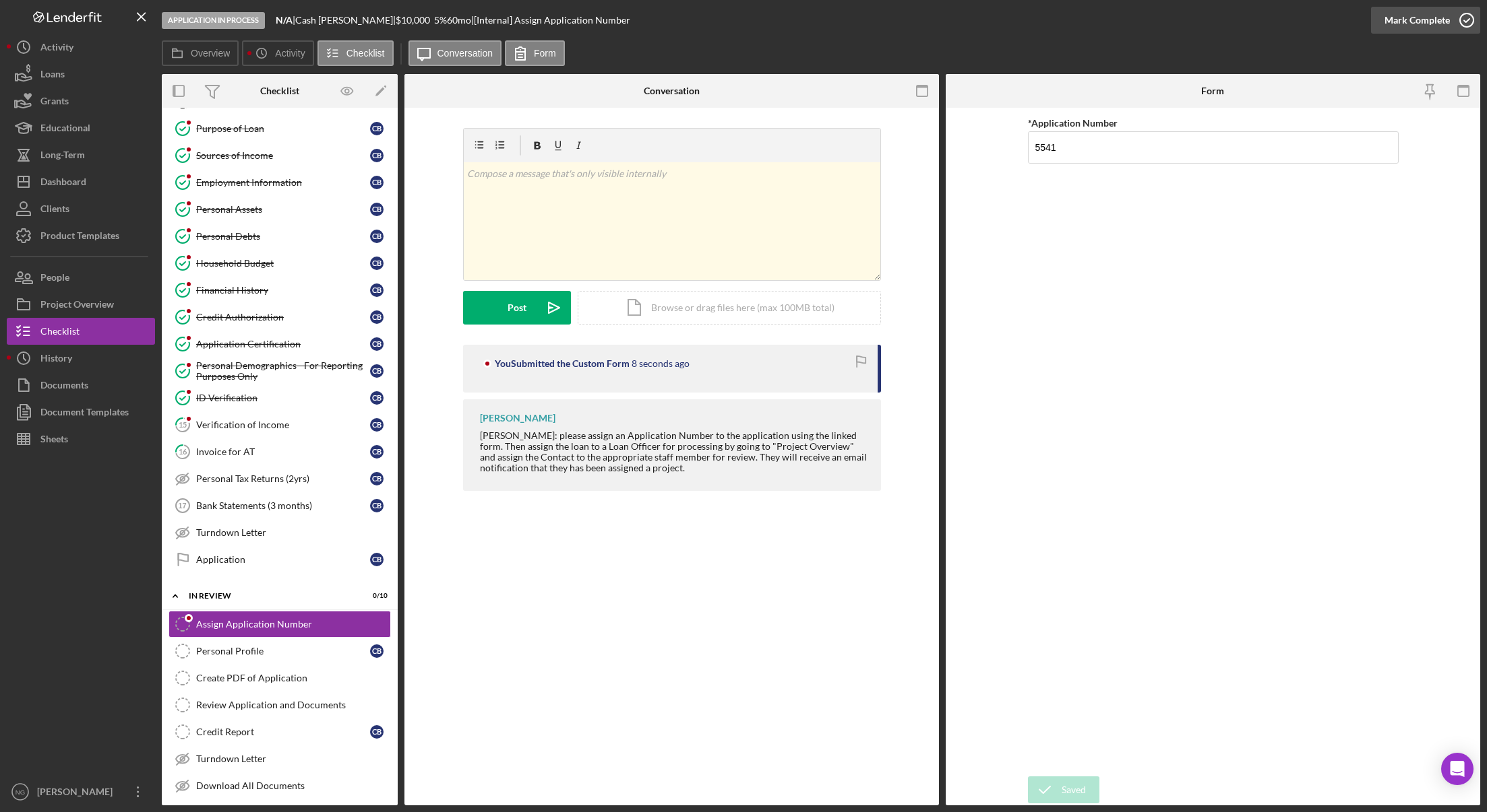
click at [1471, 21] on icon "button" at bounding box center [1466, 20] width 34 height 34
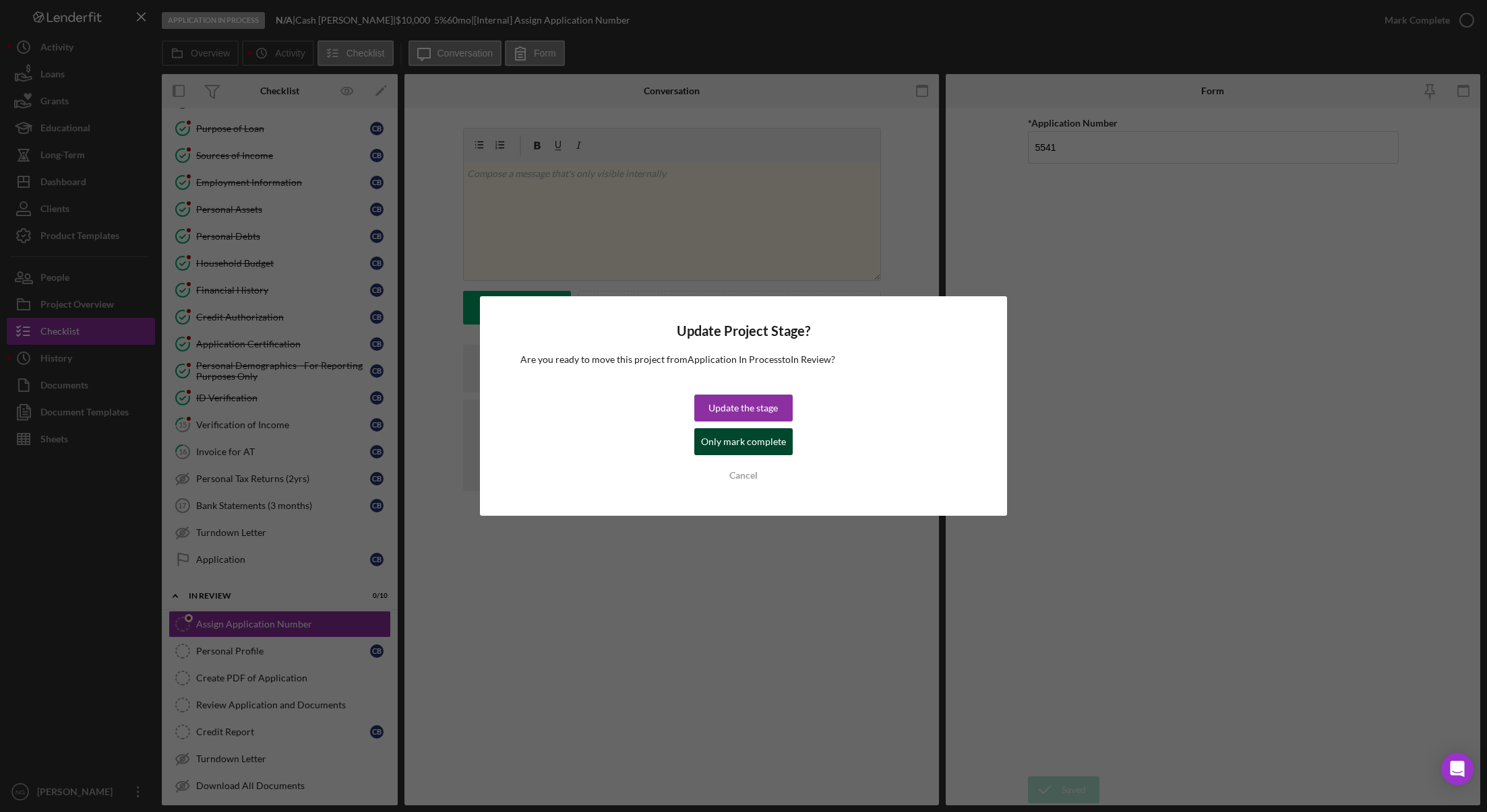
click at [770, 443] on div "Only mark complete" at bounding box center [743, 441] width 85 height 27
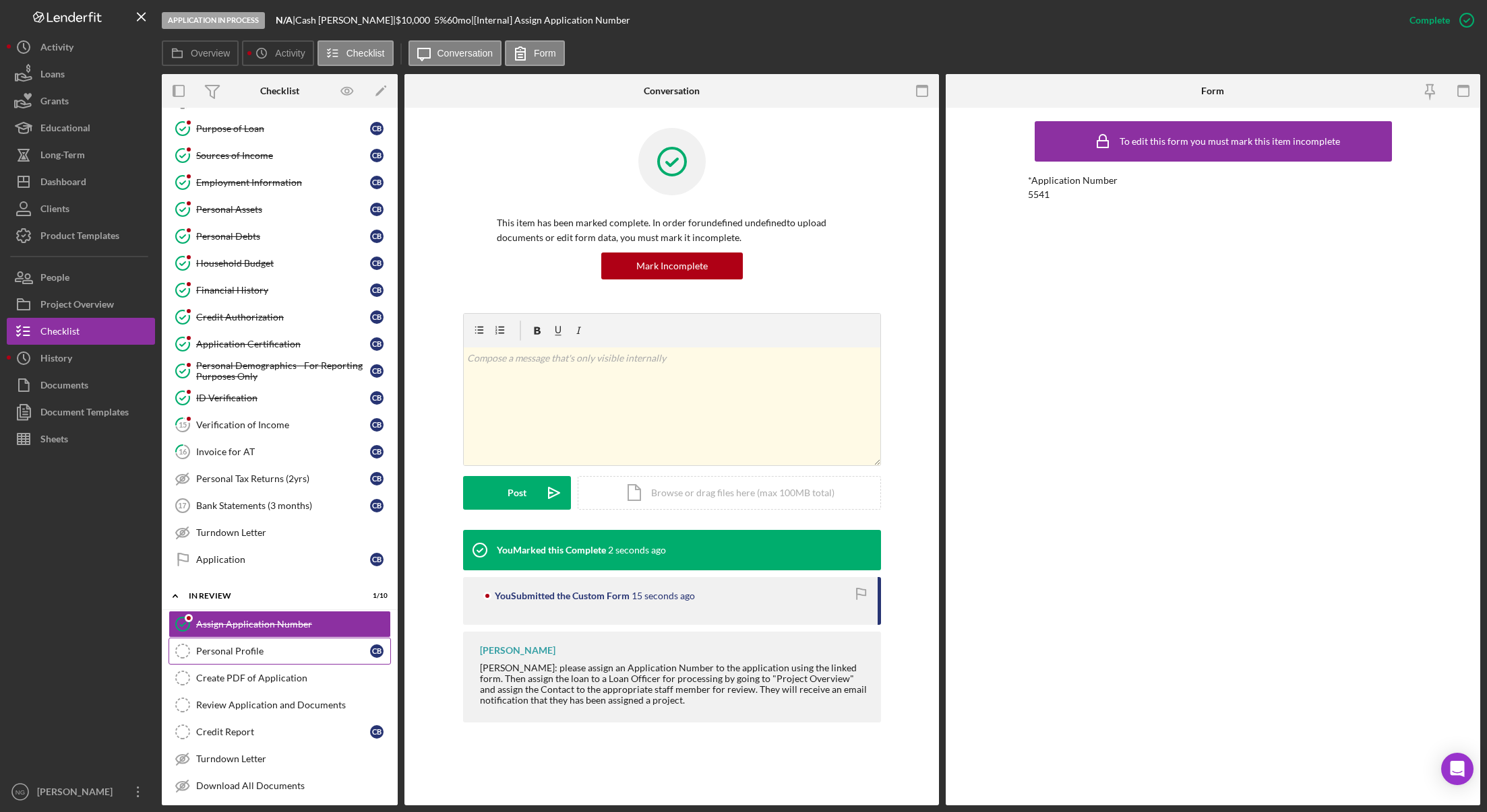
click at [247, 657] on link "Personal Profile Personal Profile C B" at bounding box center [280, 651] width 222 height 27
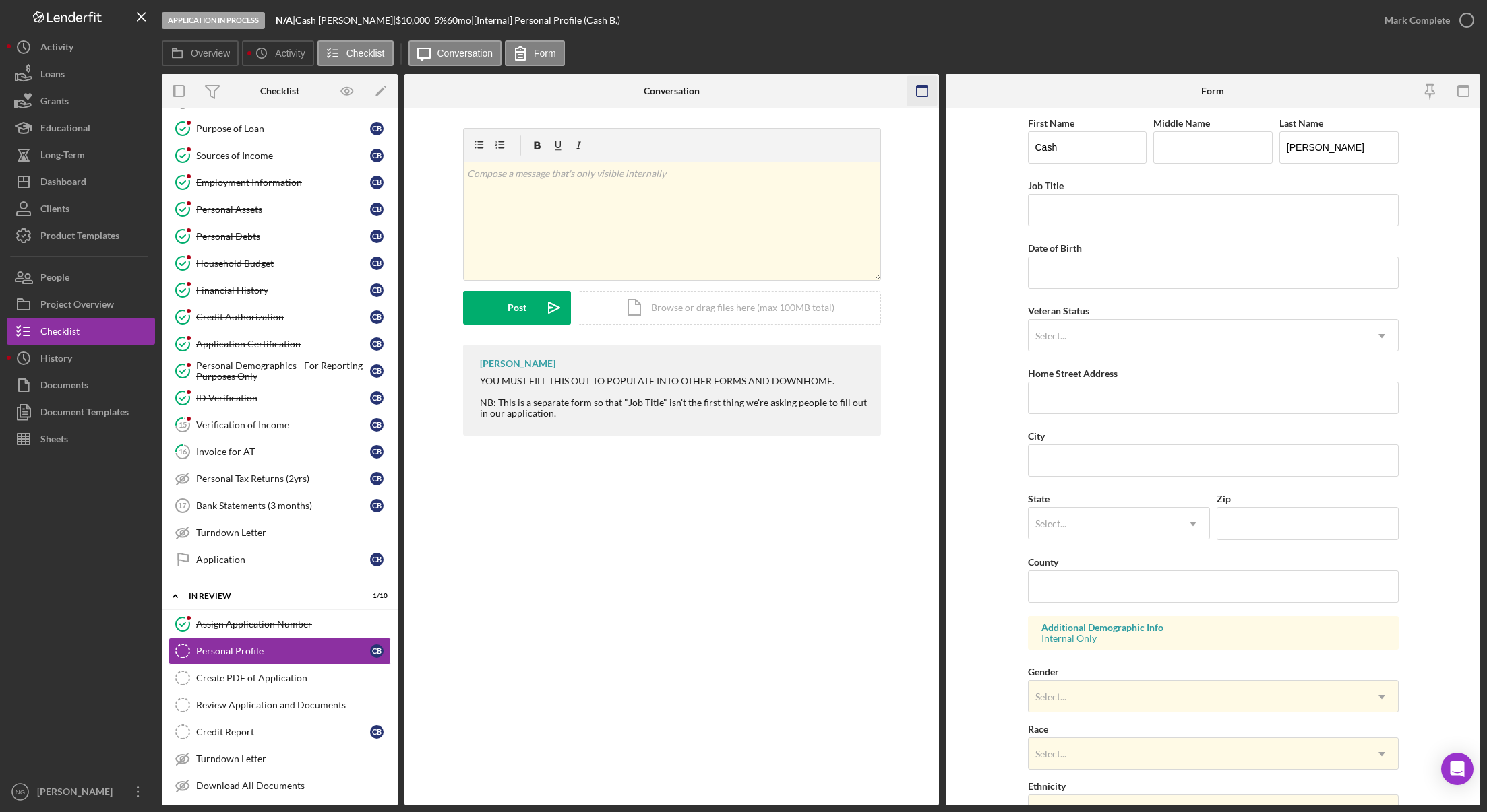
click at [920, 92] on icon "button" at bounding box center [922, 91] width 31 height 31
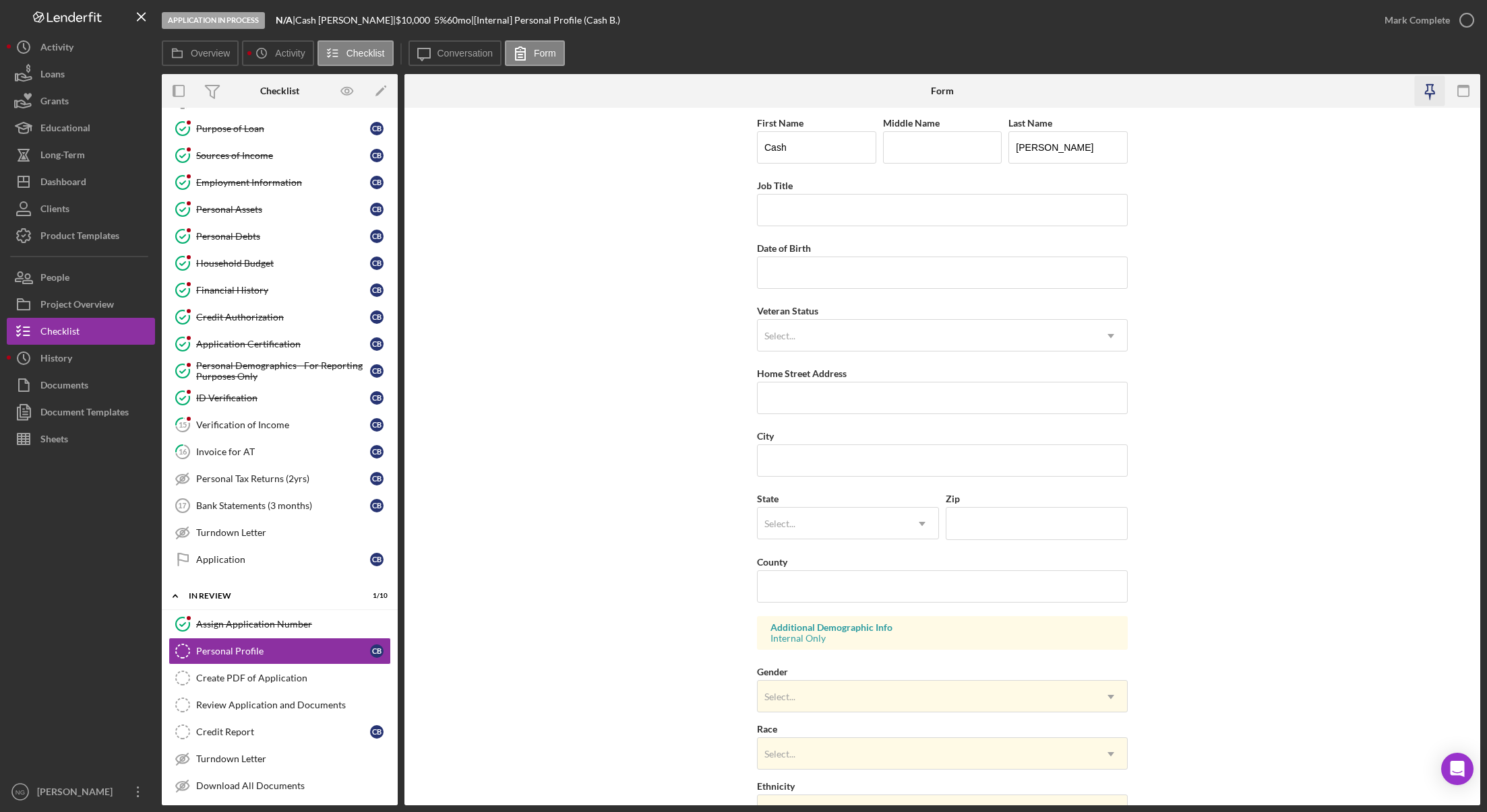
click at [1429, 90] on icon "button" at bounding box center [1430, 91] width 31 height 31
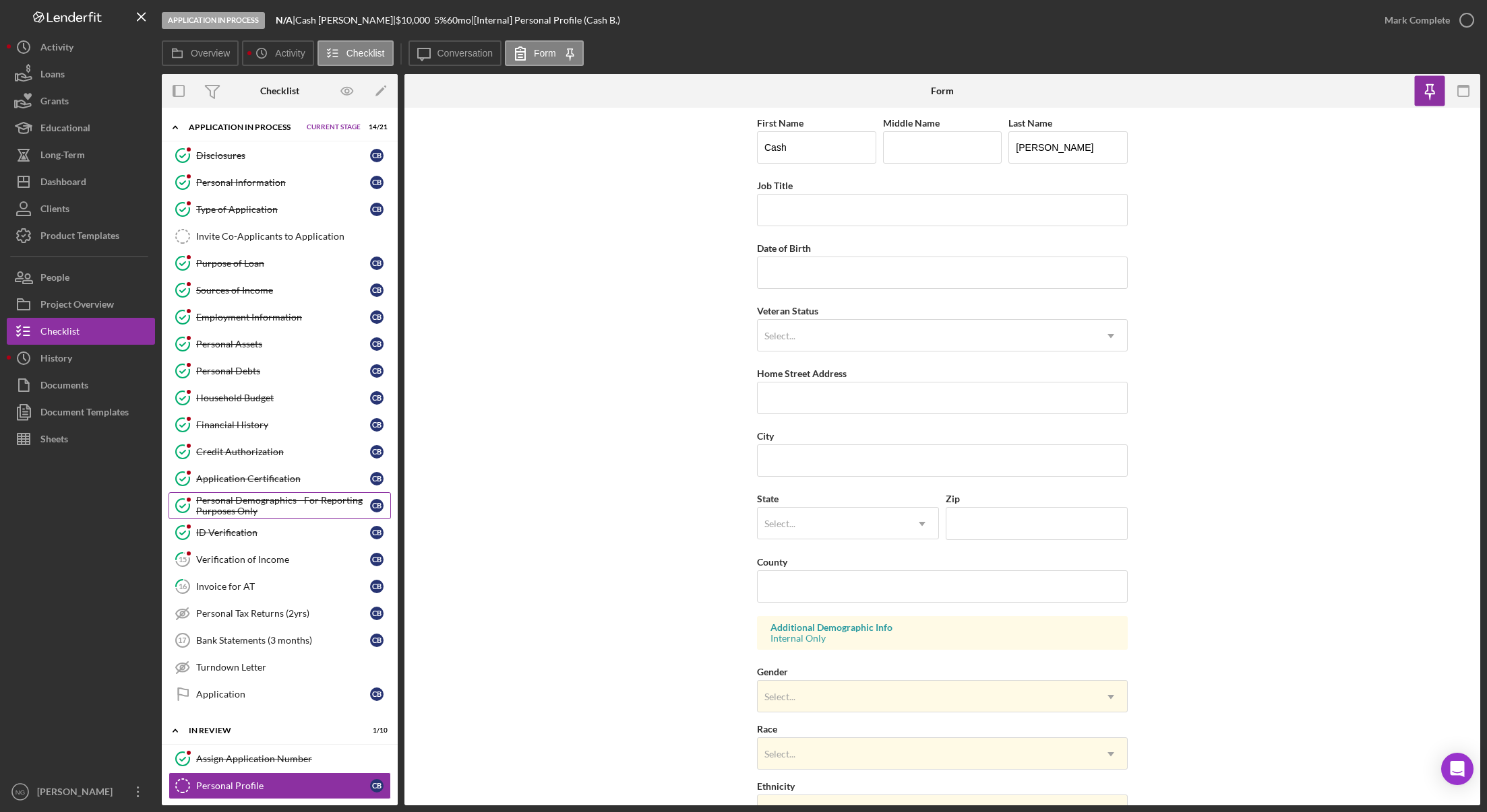
click at [251, 514] on div "Personal Demographics - For Reporting Purposes Only" at bounding box center [283, 506] width 173 height 22
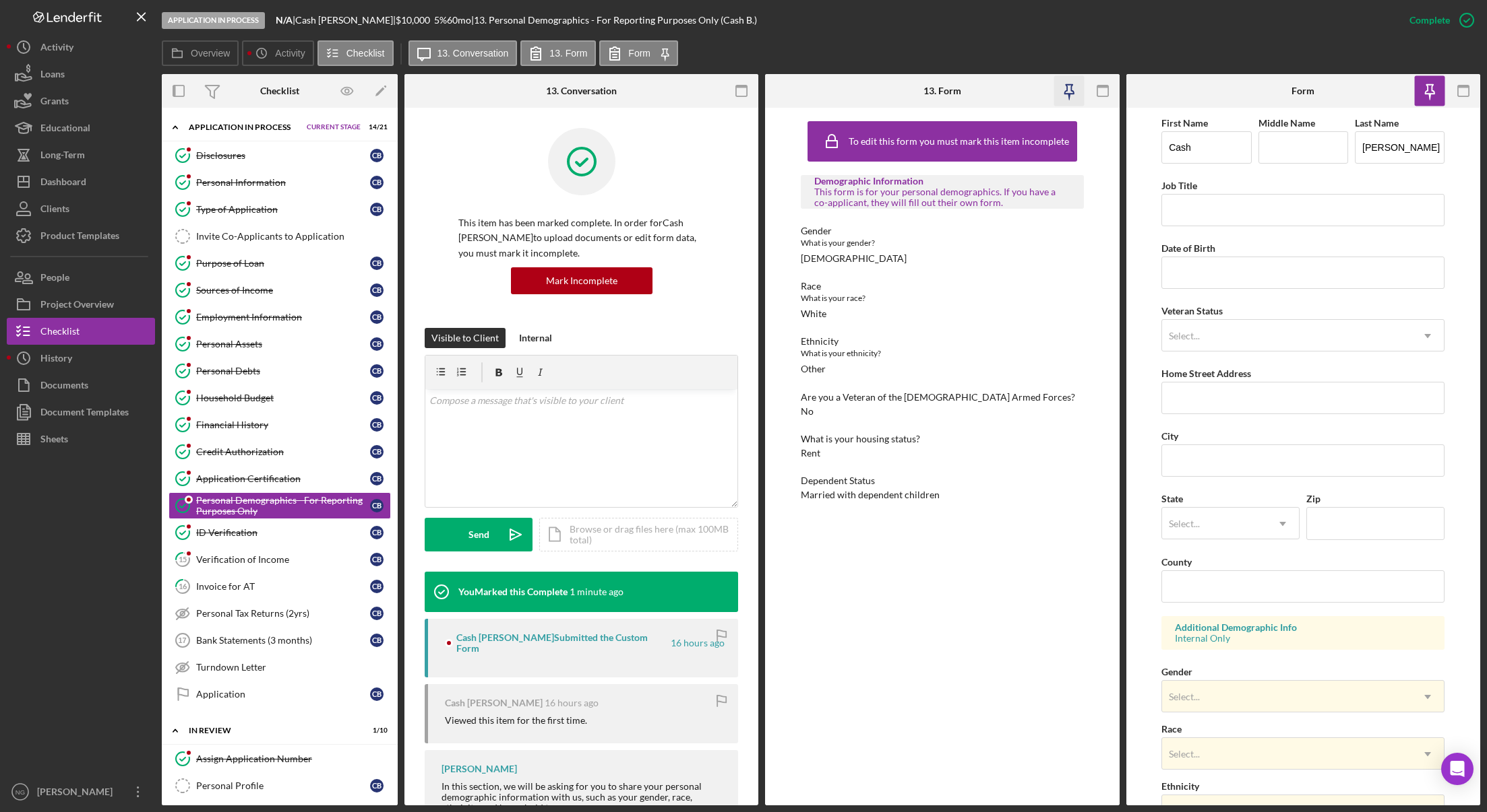
click at [1073, 88] on icon "button" at bounding box center [1068, 91] width 31 height 31
click at [744, 89] on icon "button" at bounding box center [742, 91] width 31 height 31
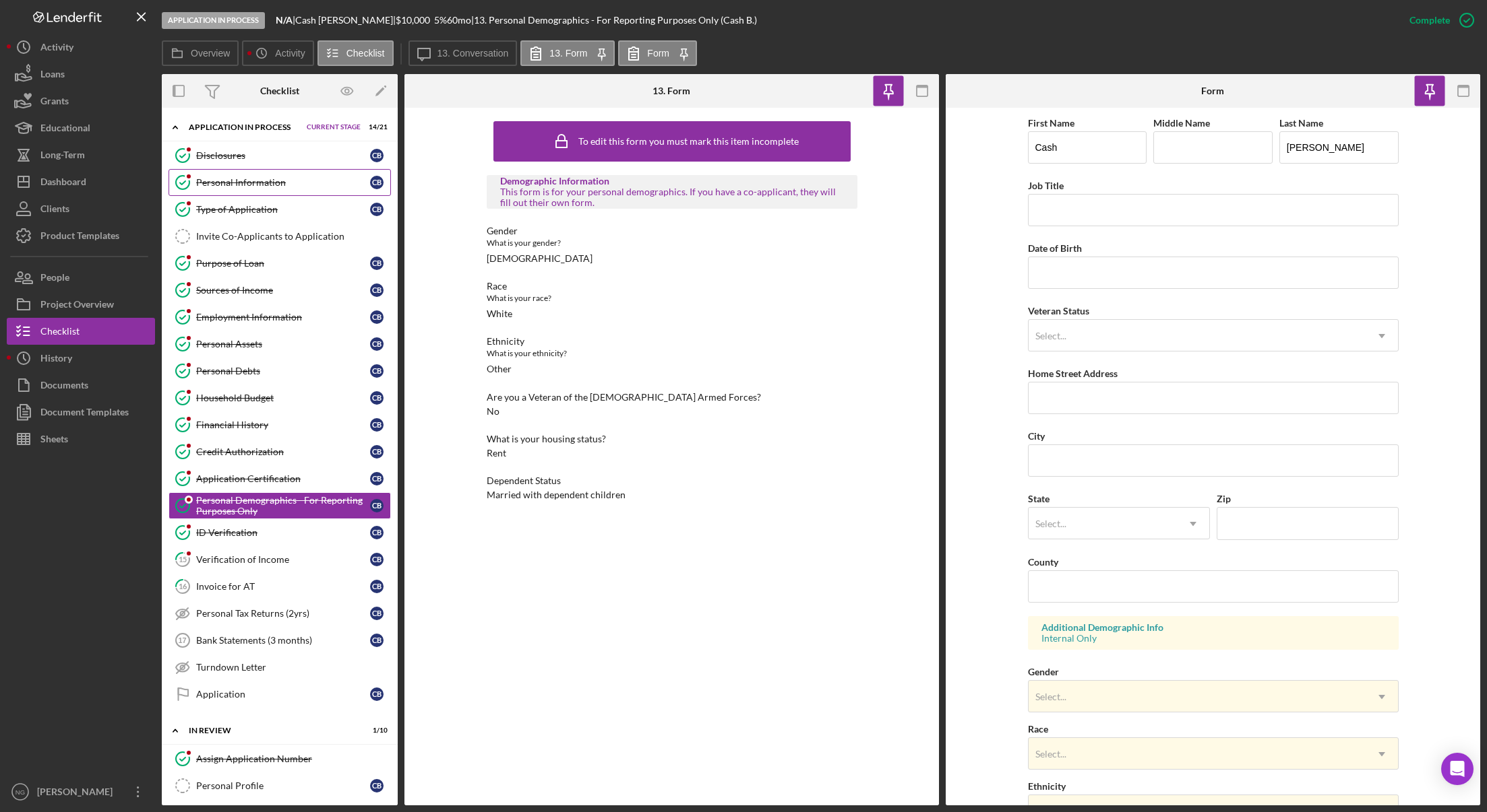
click at [267, 186] on div "Personal Information" at bounding box center [283, 182] width 173 height 11
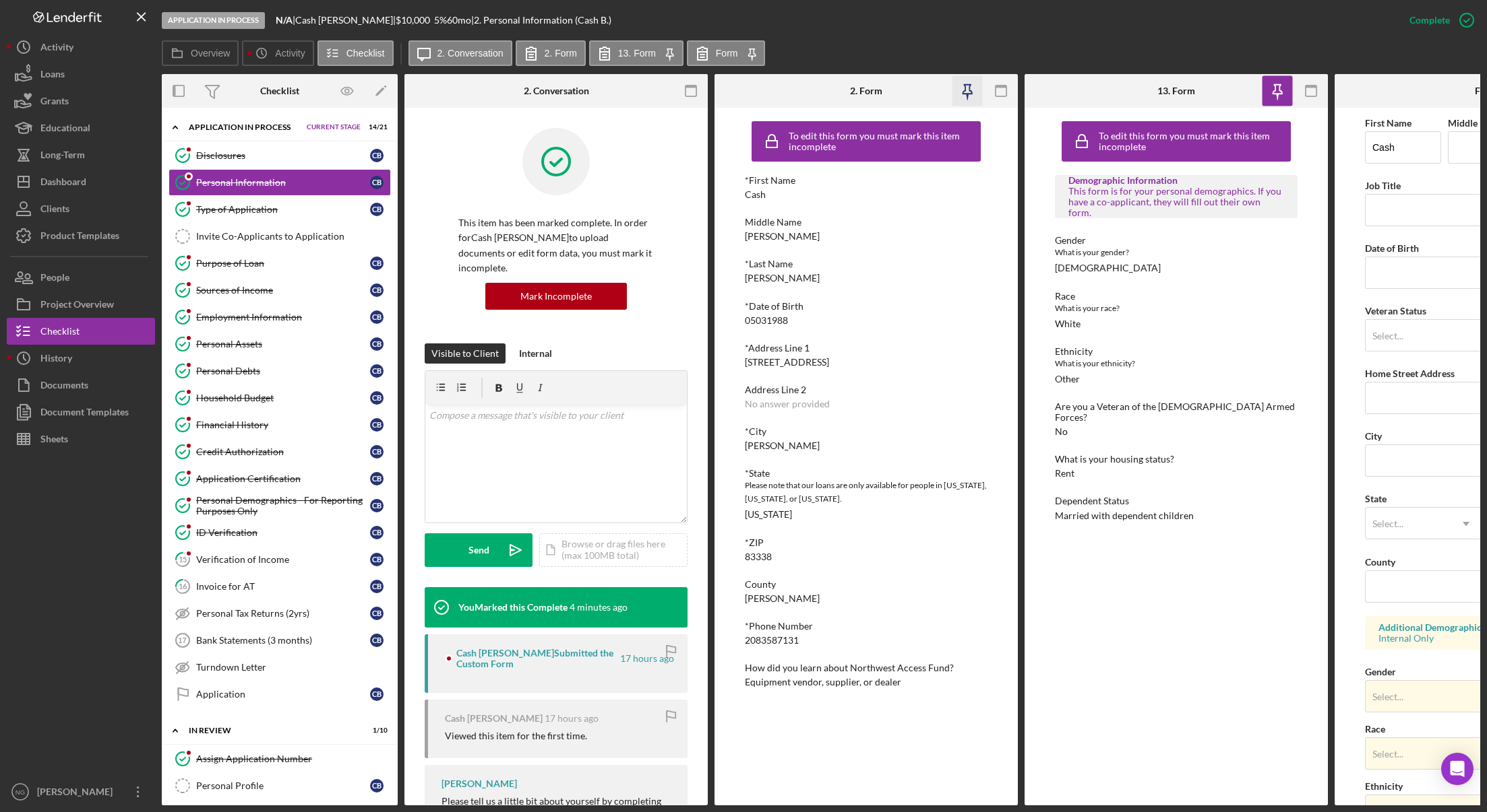
click at [965, 96] on icon "button" at bounding box center [968, 91] width 31 height 31
click at [693, 92] on icon "button" at bounding box center [691, 91] width 31 height 31
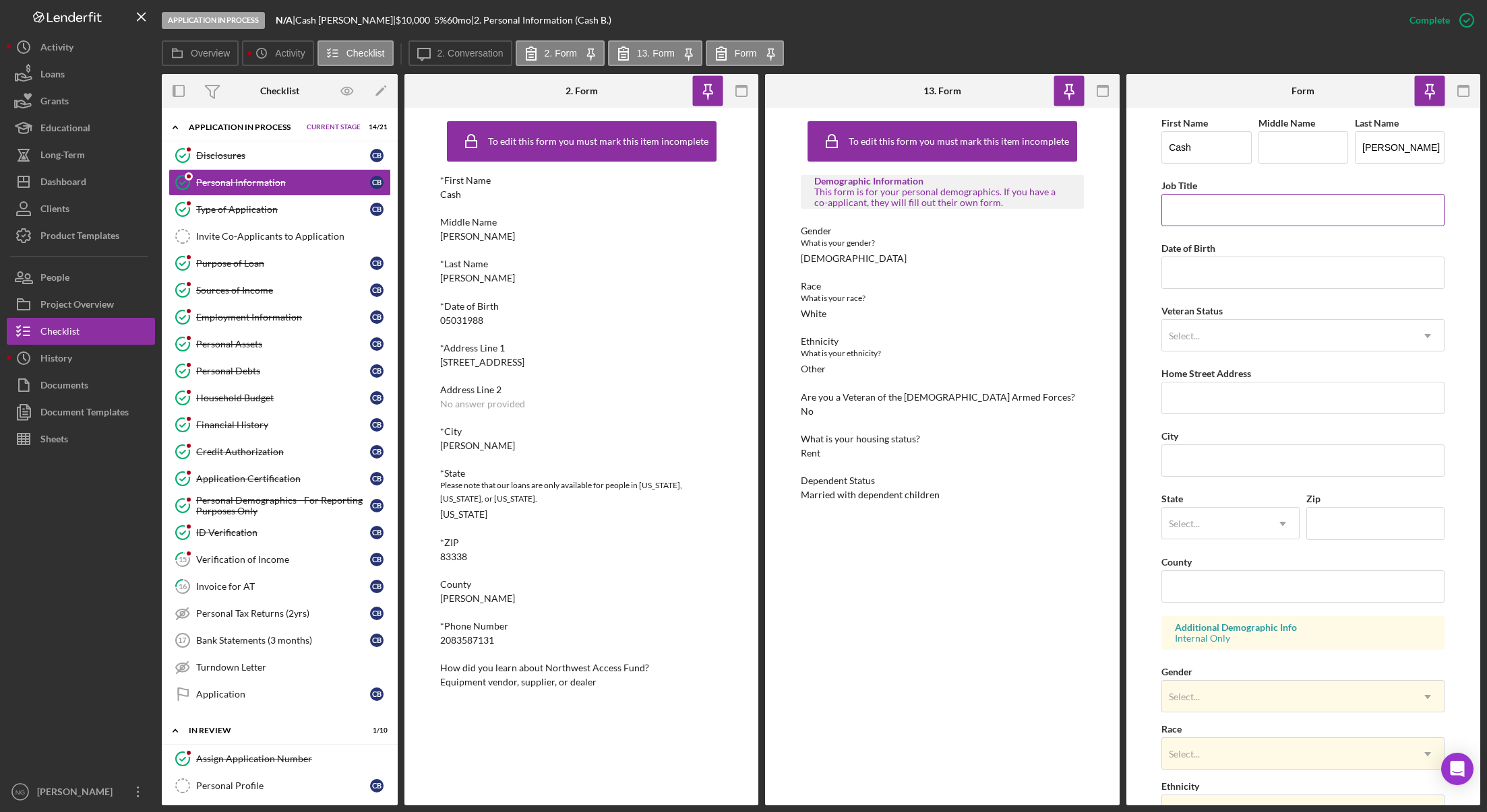
click at [1312, 204] on input "Job Title" at bounding box center [1302, 211] width 283 height 33
paste input "Operator Laborer"
type input "Operator Laborer"
click at [1224, 262] on input "Date of Birth" at bounding box center [1302, 273] width 283 height 33
type input "05/03/1988"
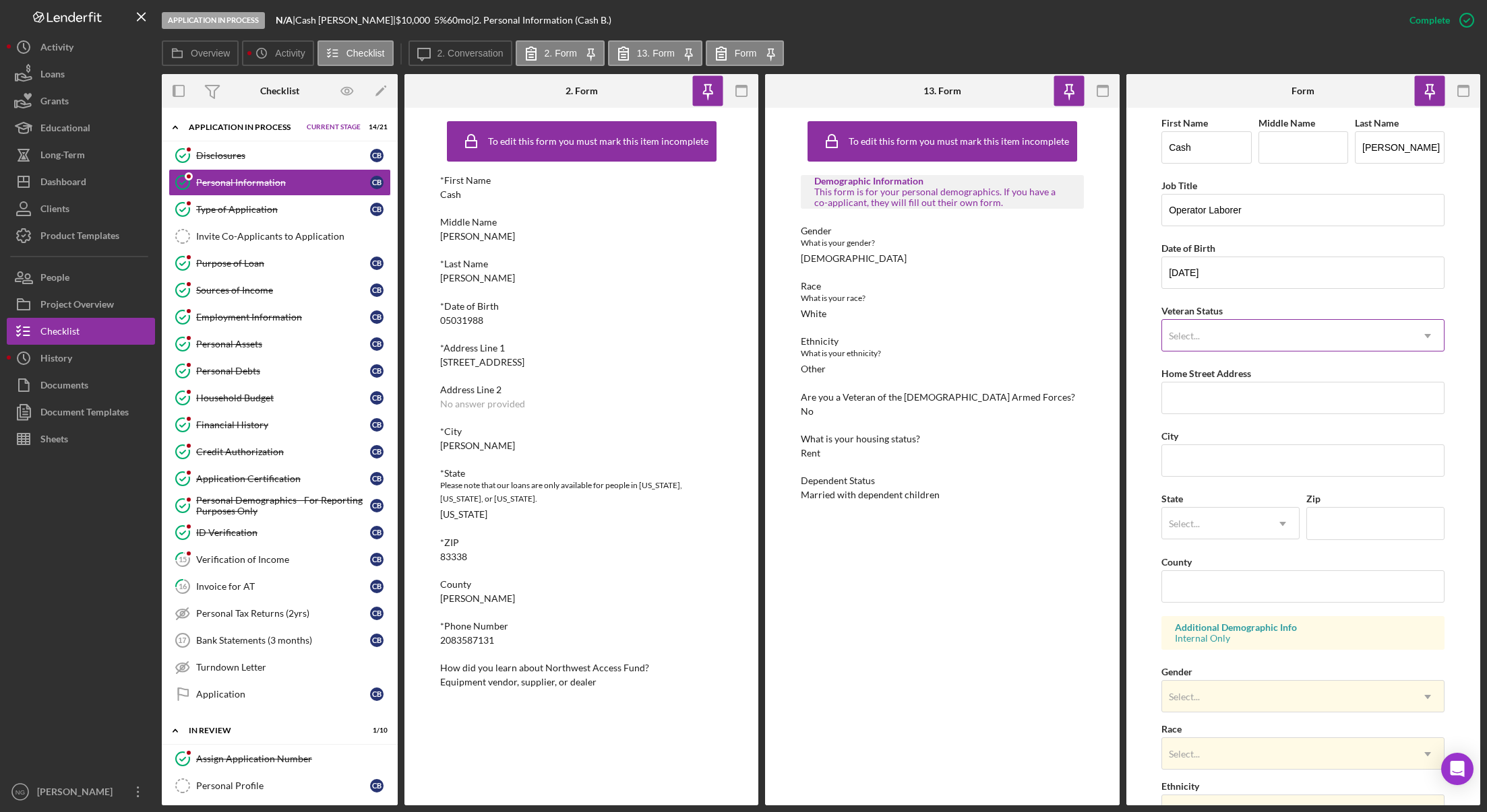
click at [1282, 330] on div "Select..." at bounding box center [1287, 336] width 249 height 31
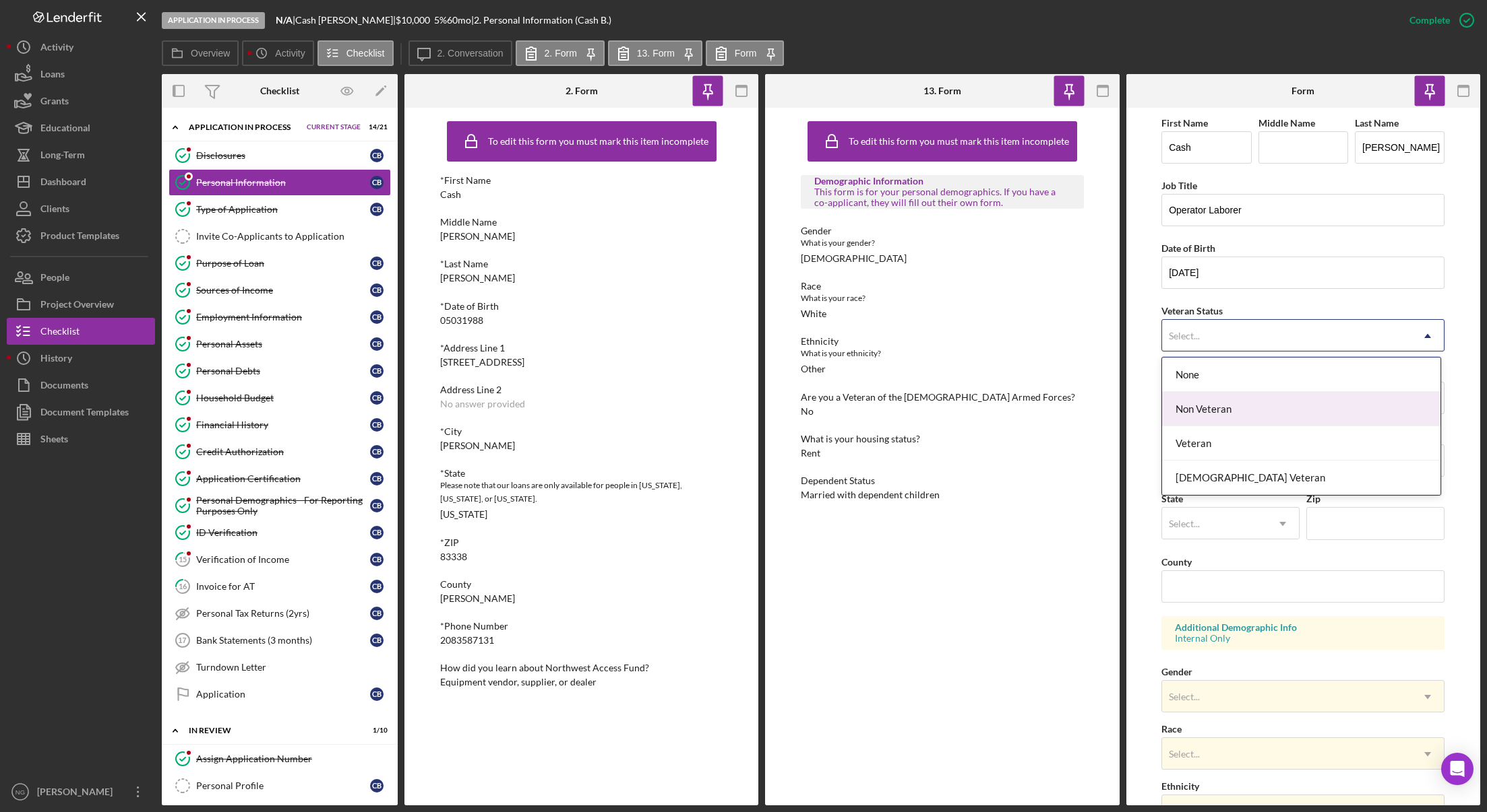
click at [1237, 415] on div "Non Veteran" at bounding box center [1301, 409] width 278 height 34
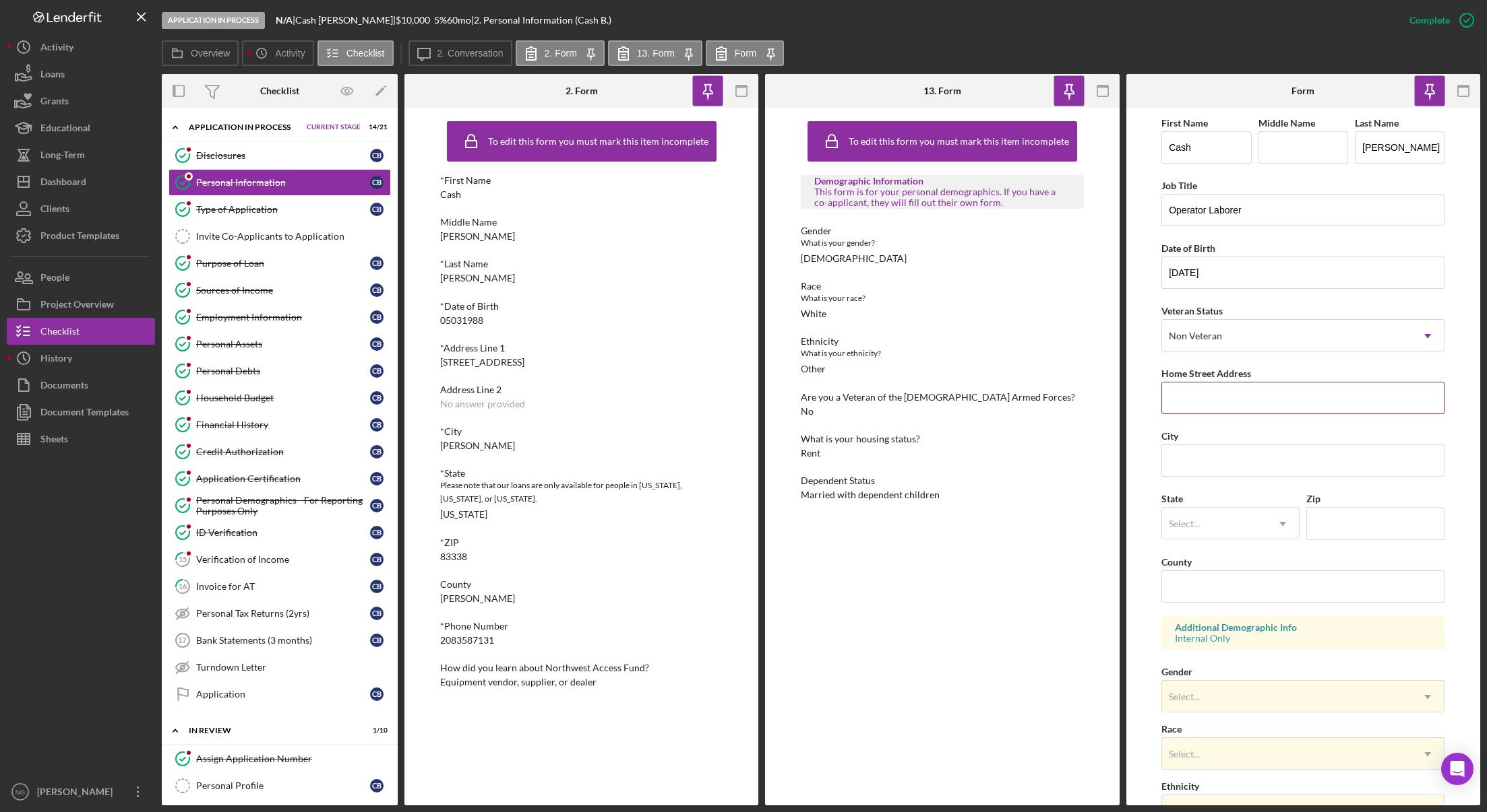
click at [1240, 401] on input "Home Street Address" at bounding box center [1302, 398] width 283 height 33
click at [537, 357] on div "*Address Line 1 614 Yellowstone dr." at bounding box center [581, 355] width 283 height 25
click at [1266, 404] on input "Home Street Address" at bounding box center [1302, 398] width 283 height 33
type input "614 Yellowstone Dr"
type input "Jerome"
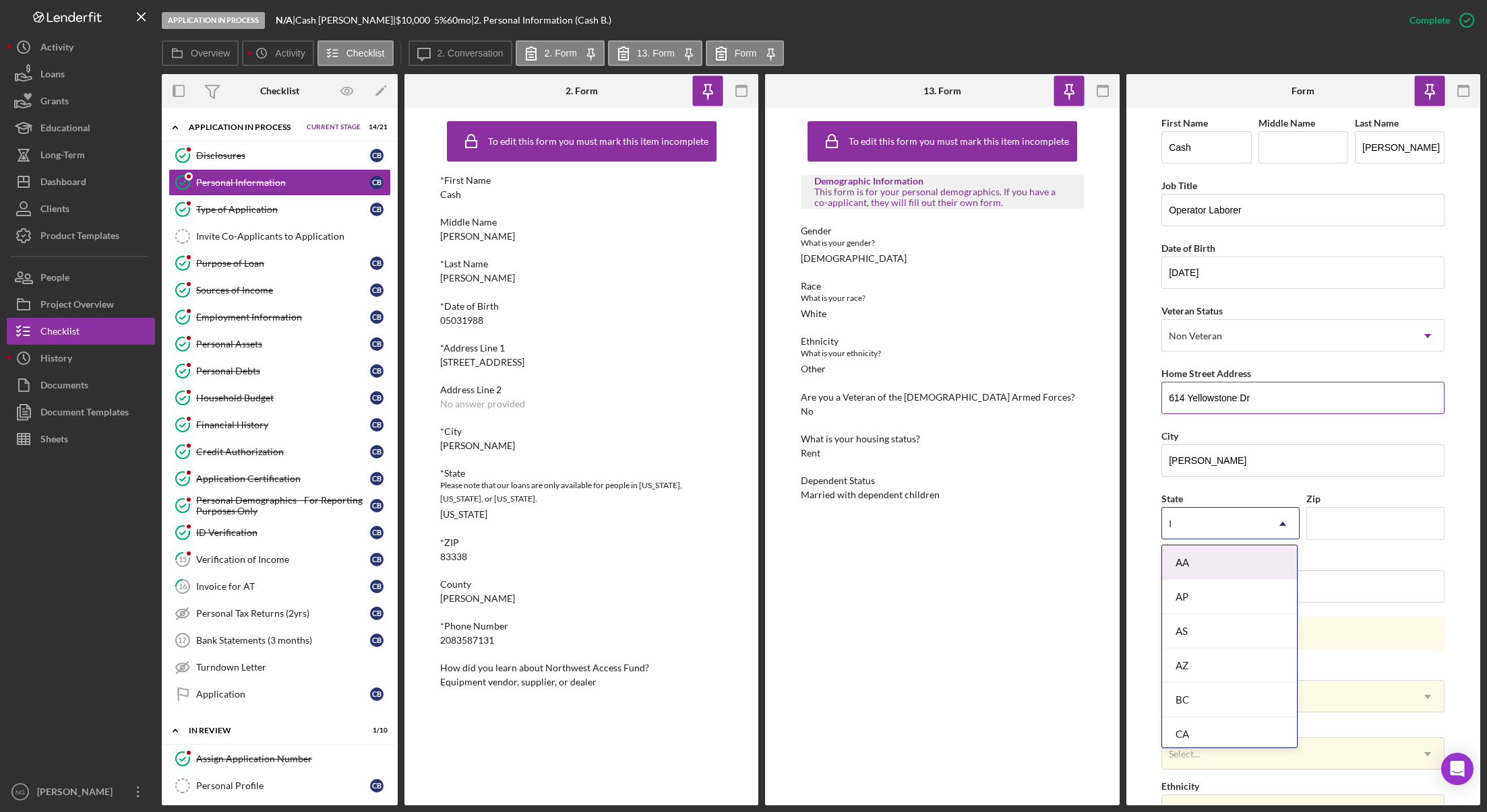
type input "ID"
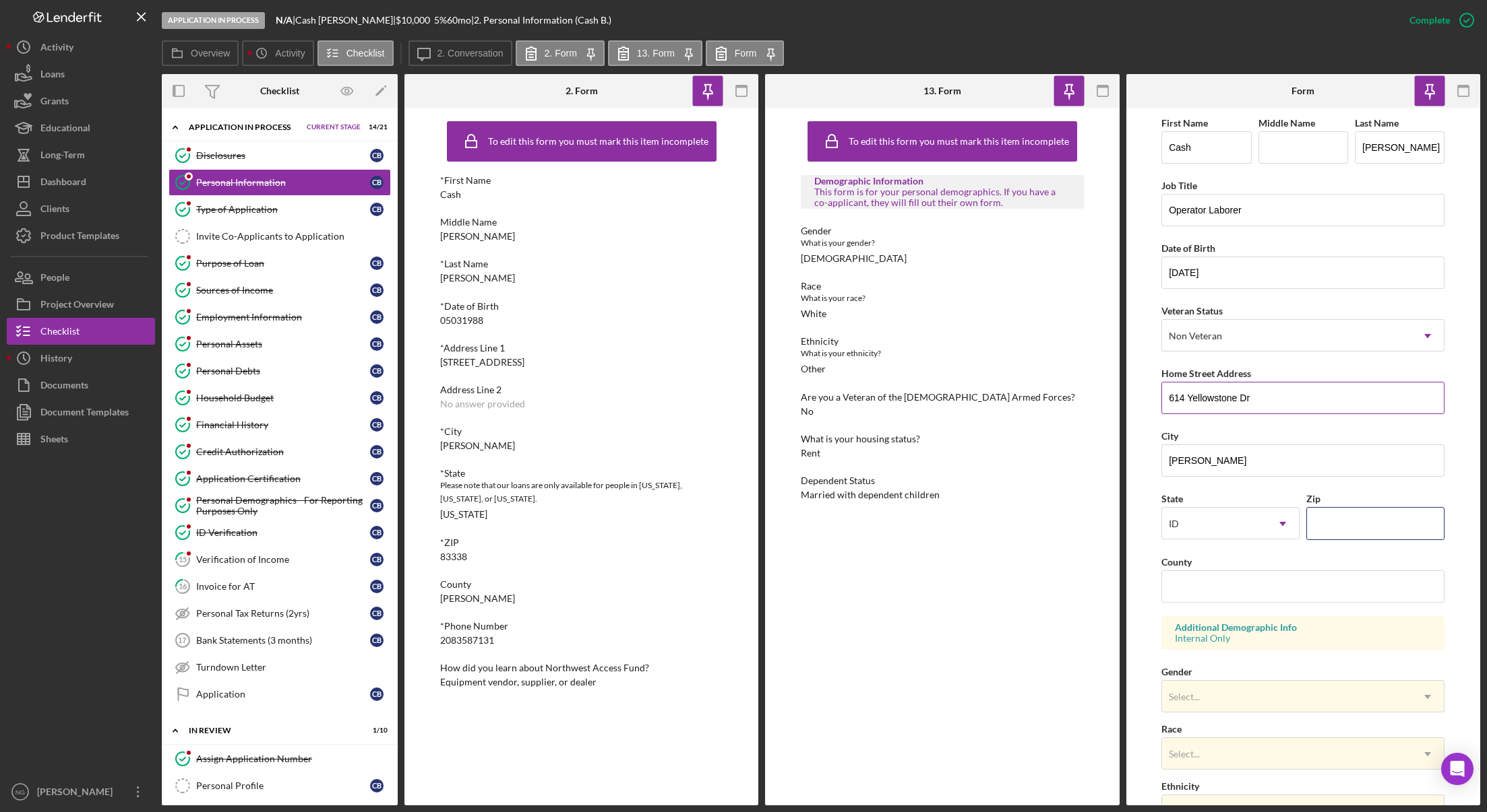
type input "9####"
type input "83338"
type input "Jerome"
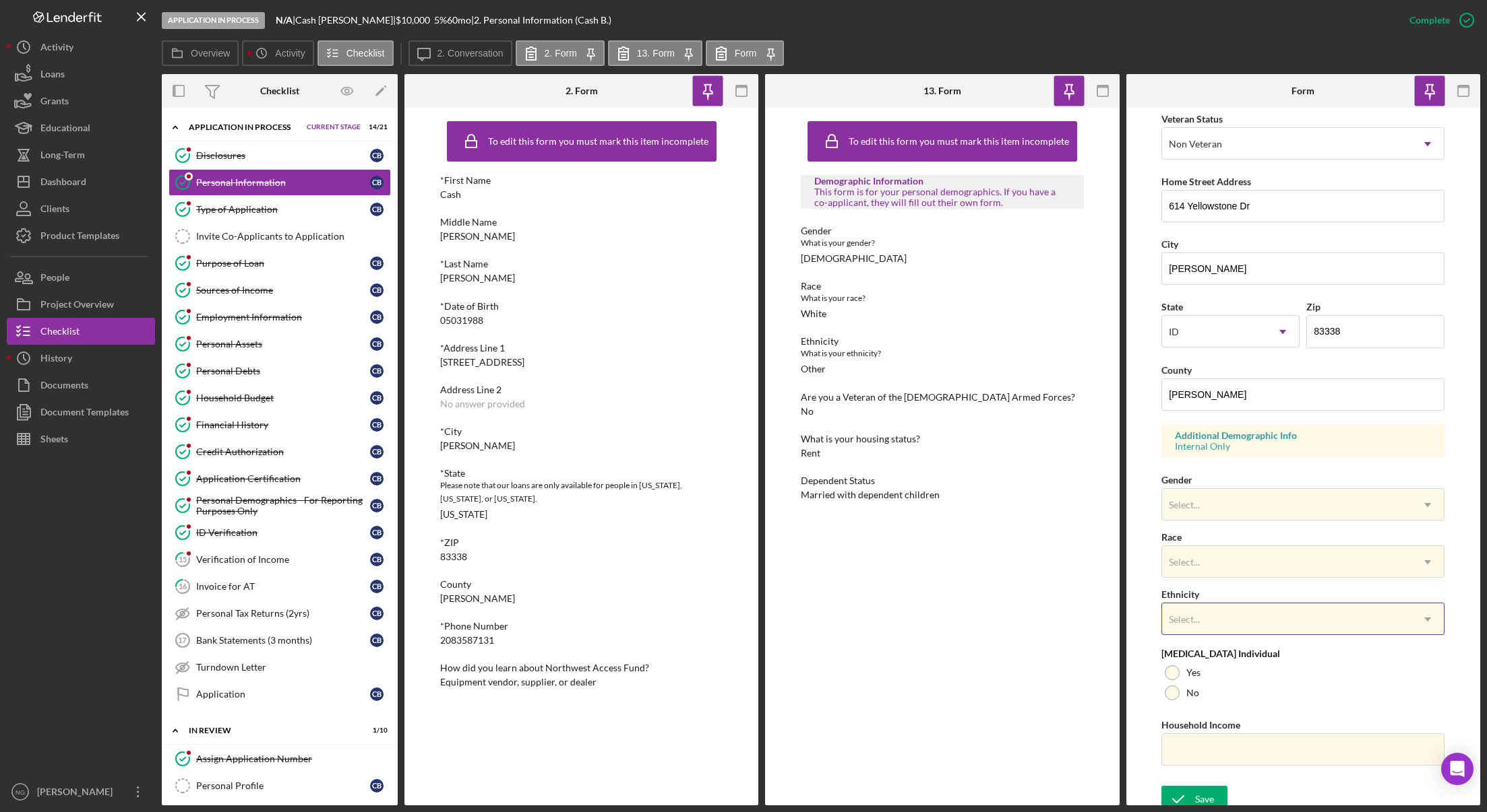
scroll to position [201, 0]
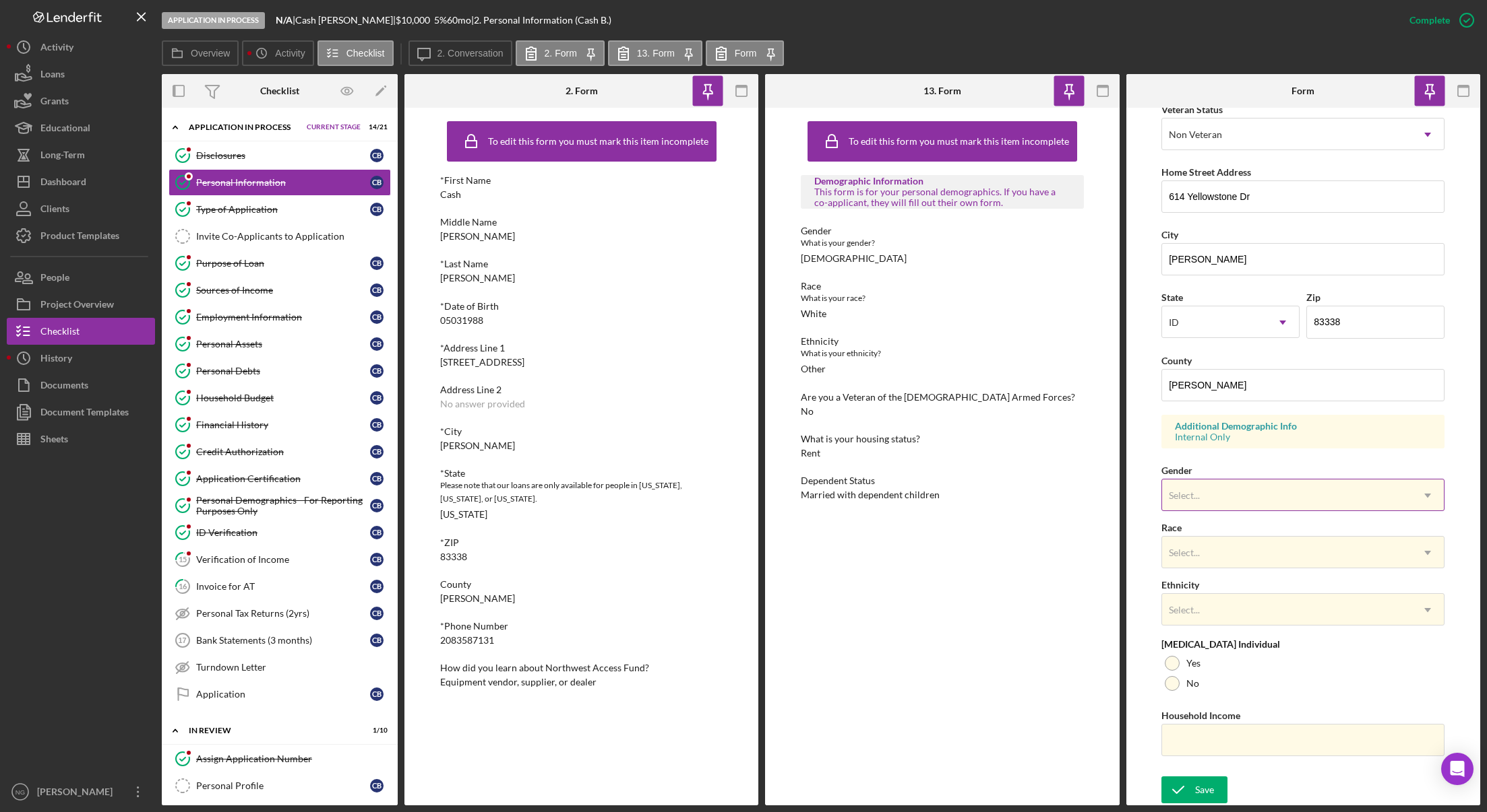
click at [1230, 505] on div "Select..." at bounding box center [1287, 495] width 249 height 31
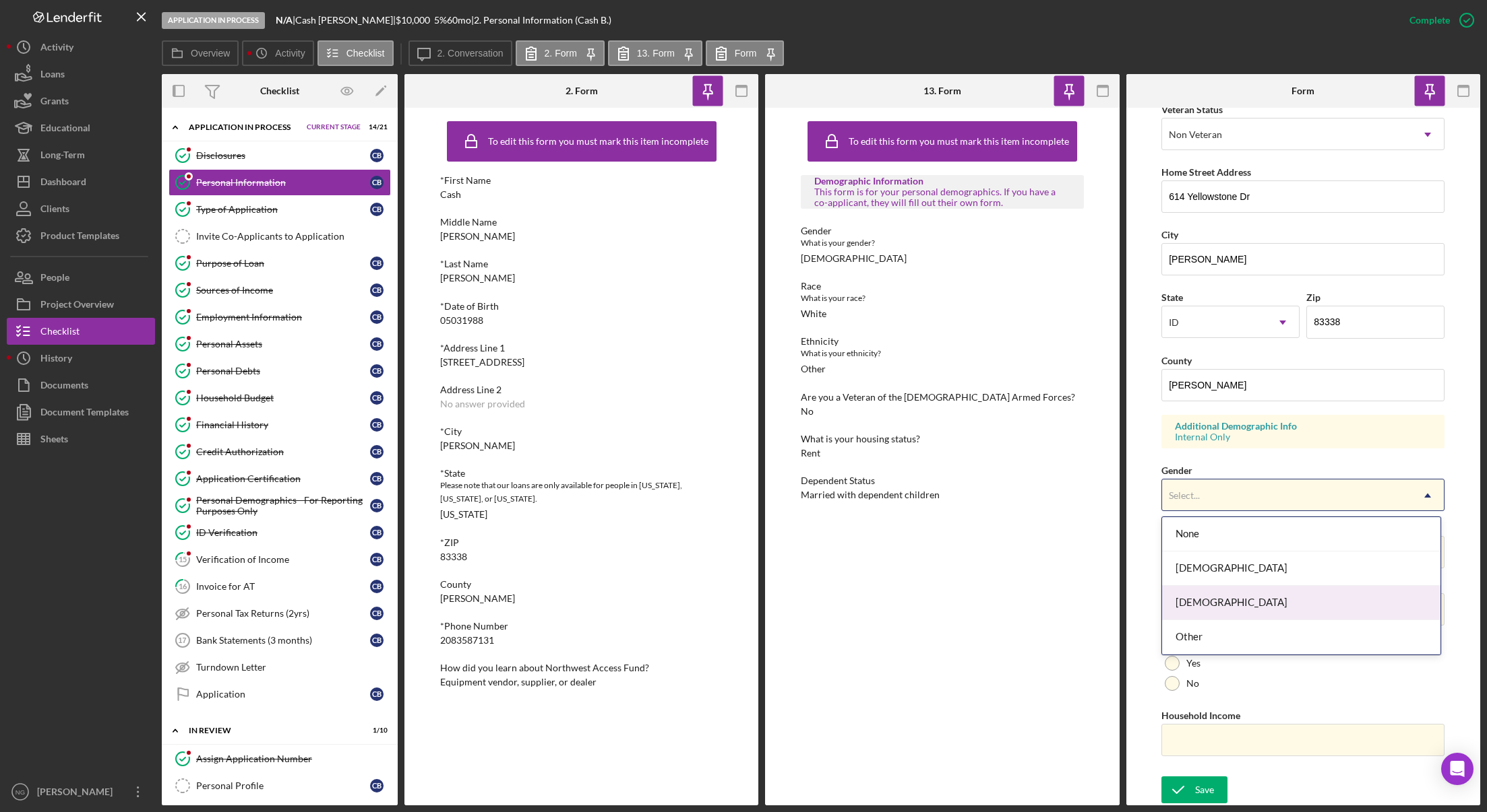
click at [1209, 605] on div "[DEMOGRAPHIC_DATA]" at bounding box center [1301, 603] width 278 height 34
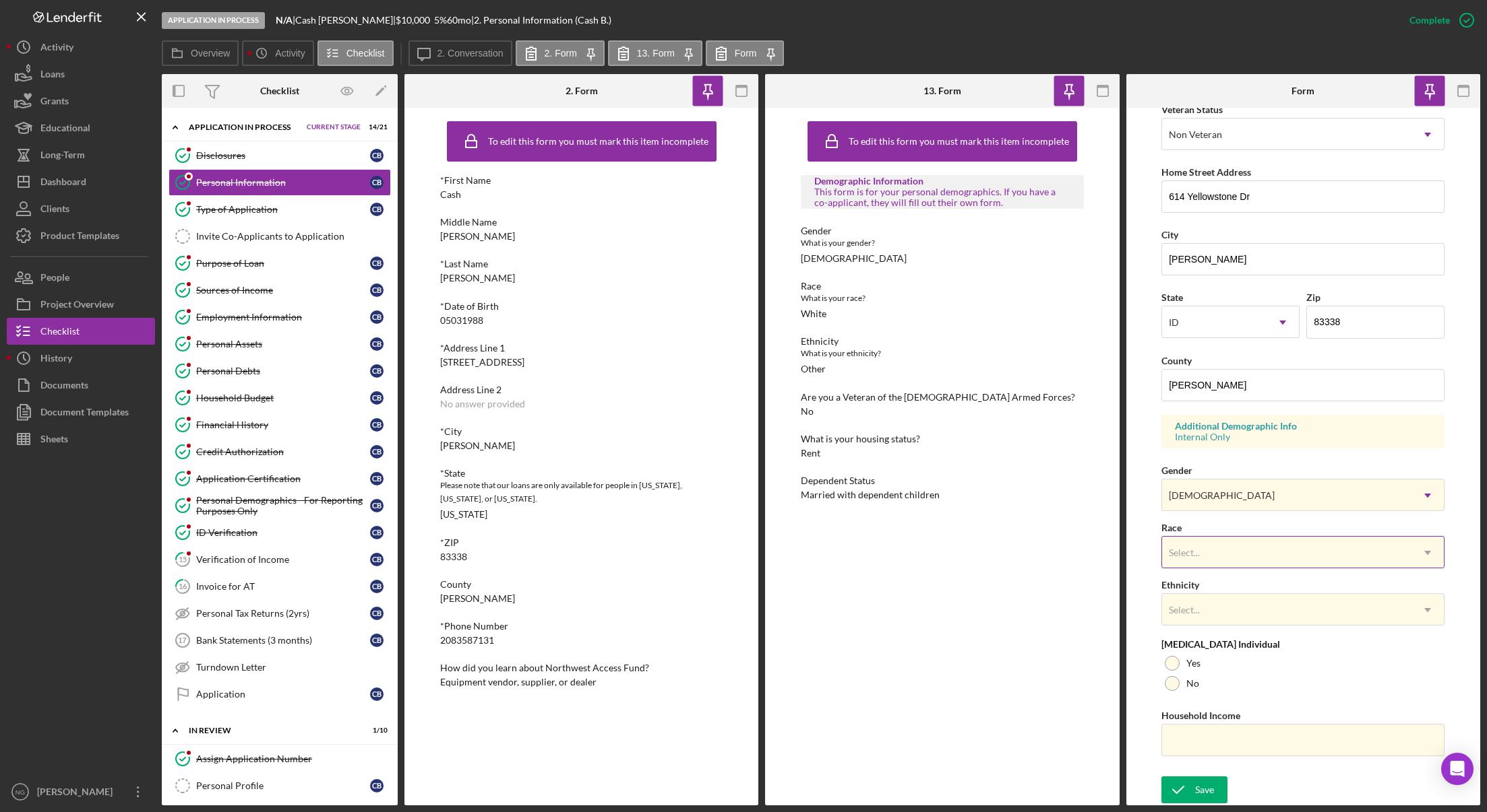
click at [1207, 554] on div "Select..." at bounding box center [1287, 553] width 249 height 31
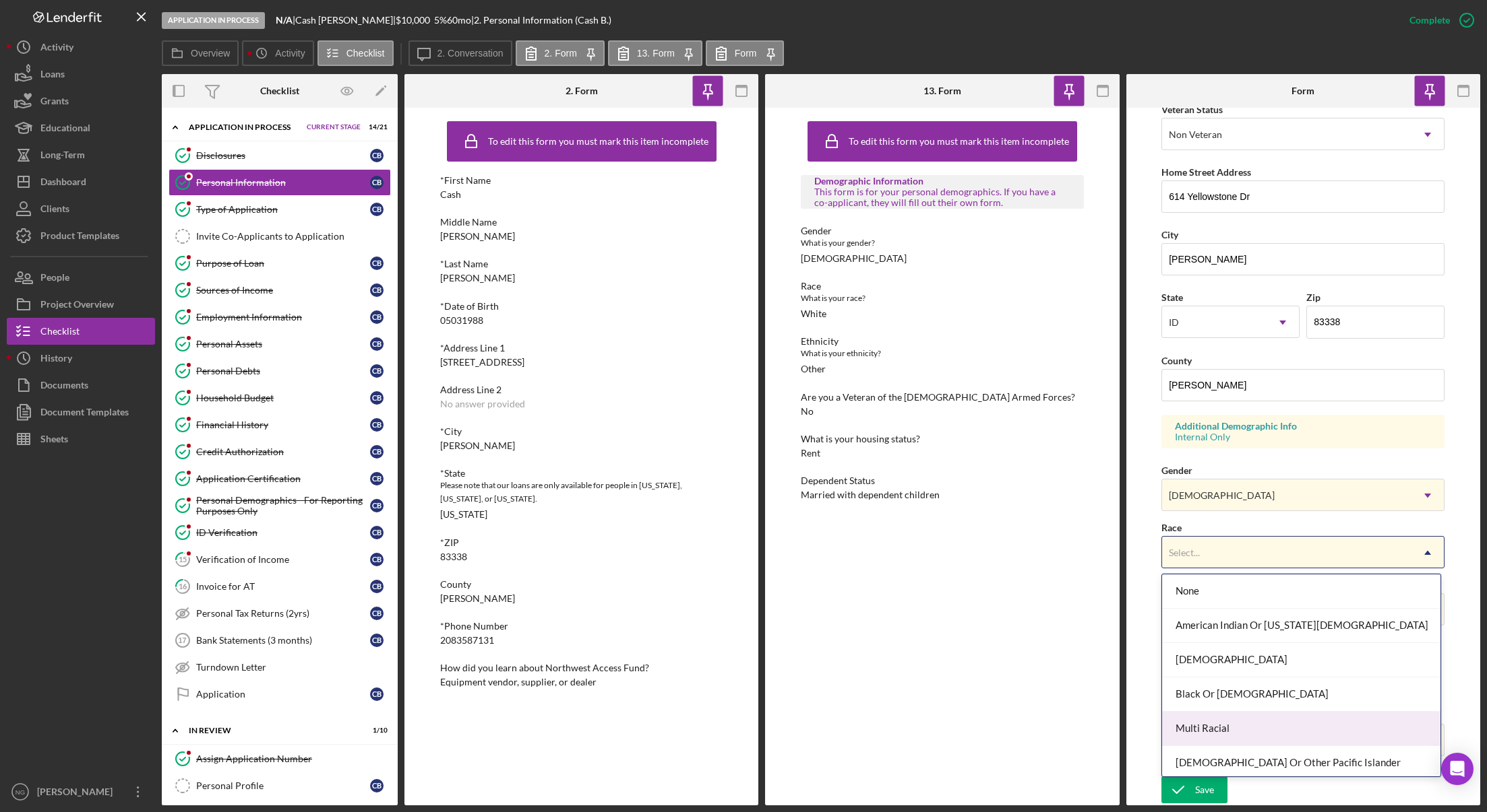
scroll to position [73, 0]
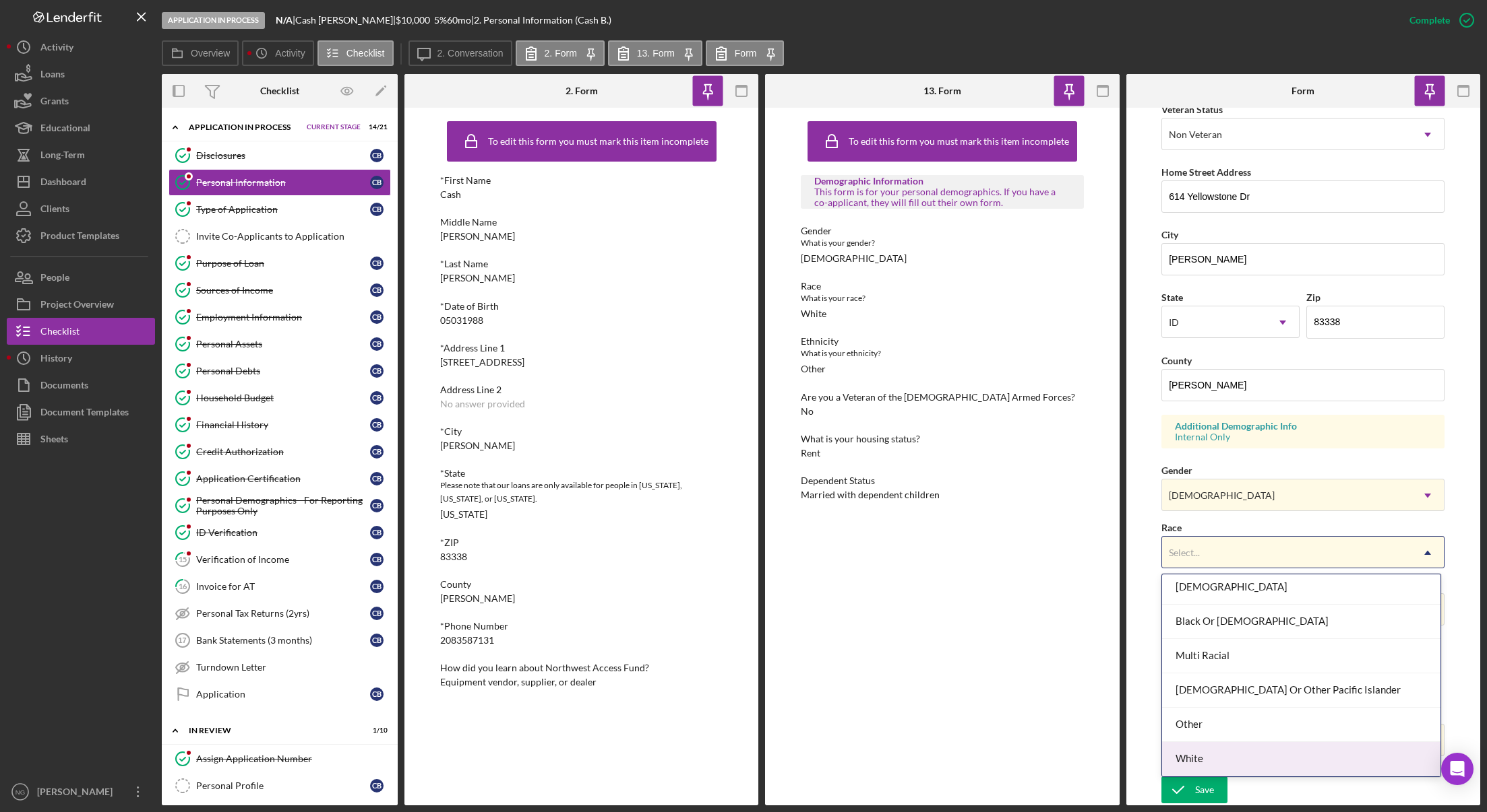
click at [1199, 761] on div "White" at bounding box center [1301, 759] width 278 height 34
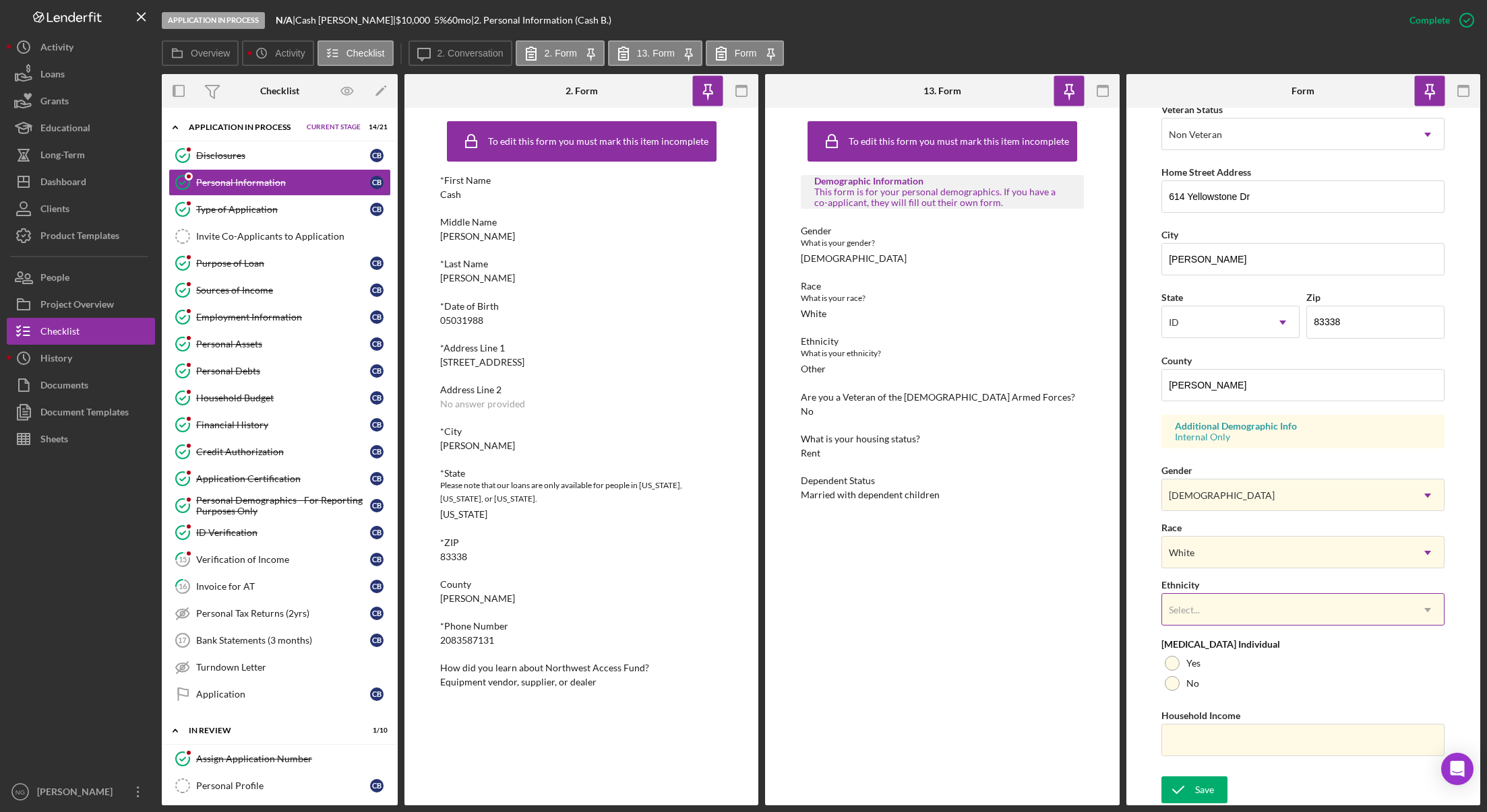
click at [1224, 611] on div "Select..." at bounding box center [1287, 610] width 249 height 31
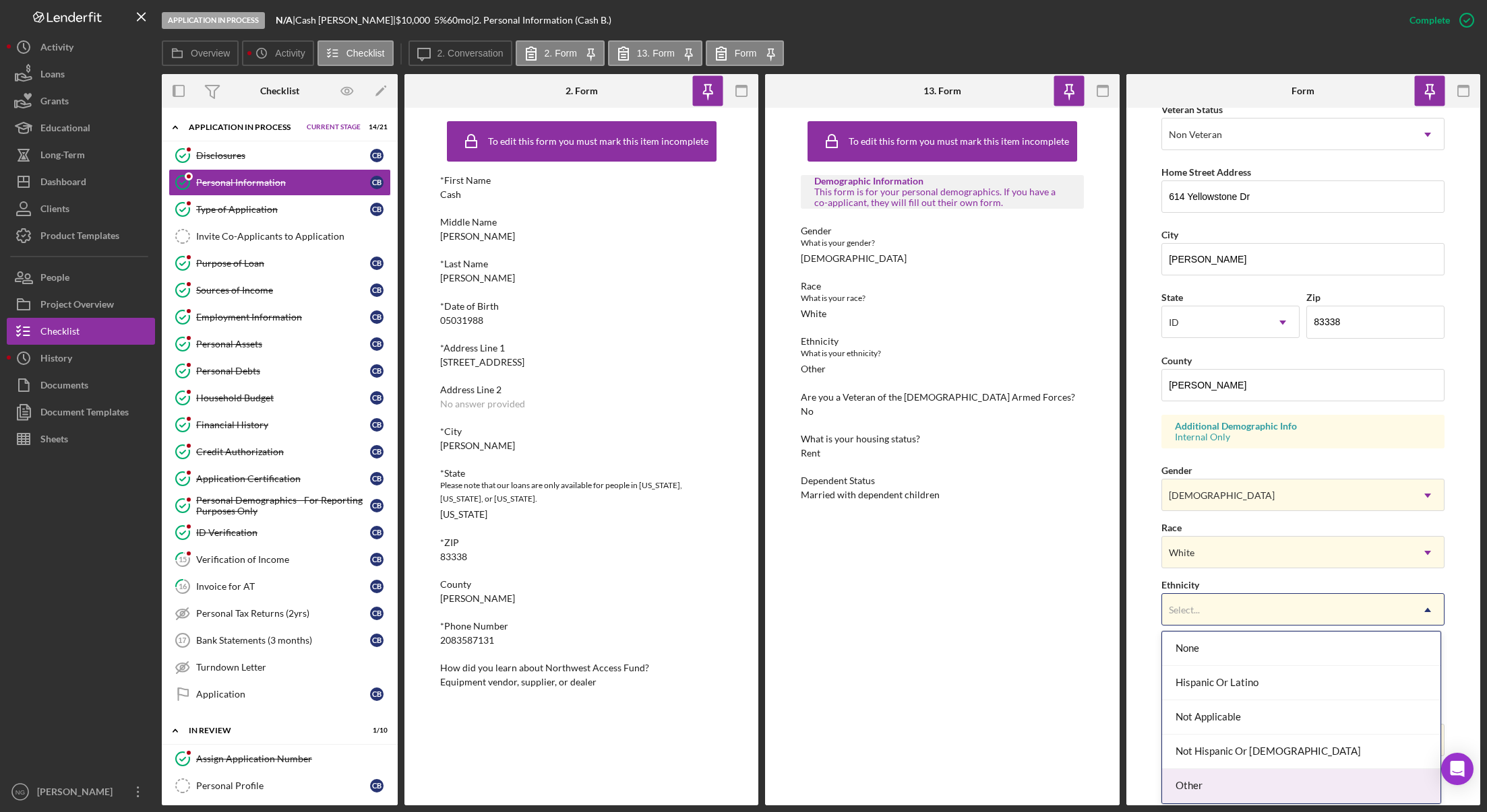
click at [1224, 778] on div "Other" at bounding box center [1301, 786] width 278 height 34
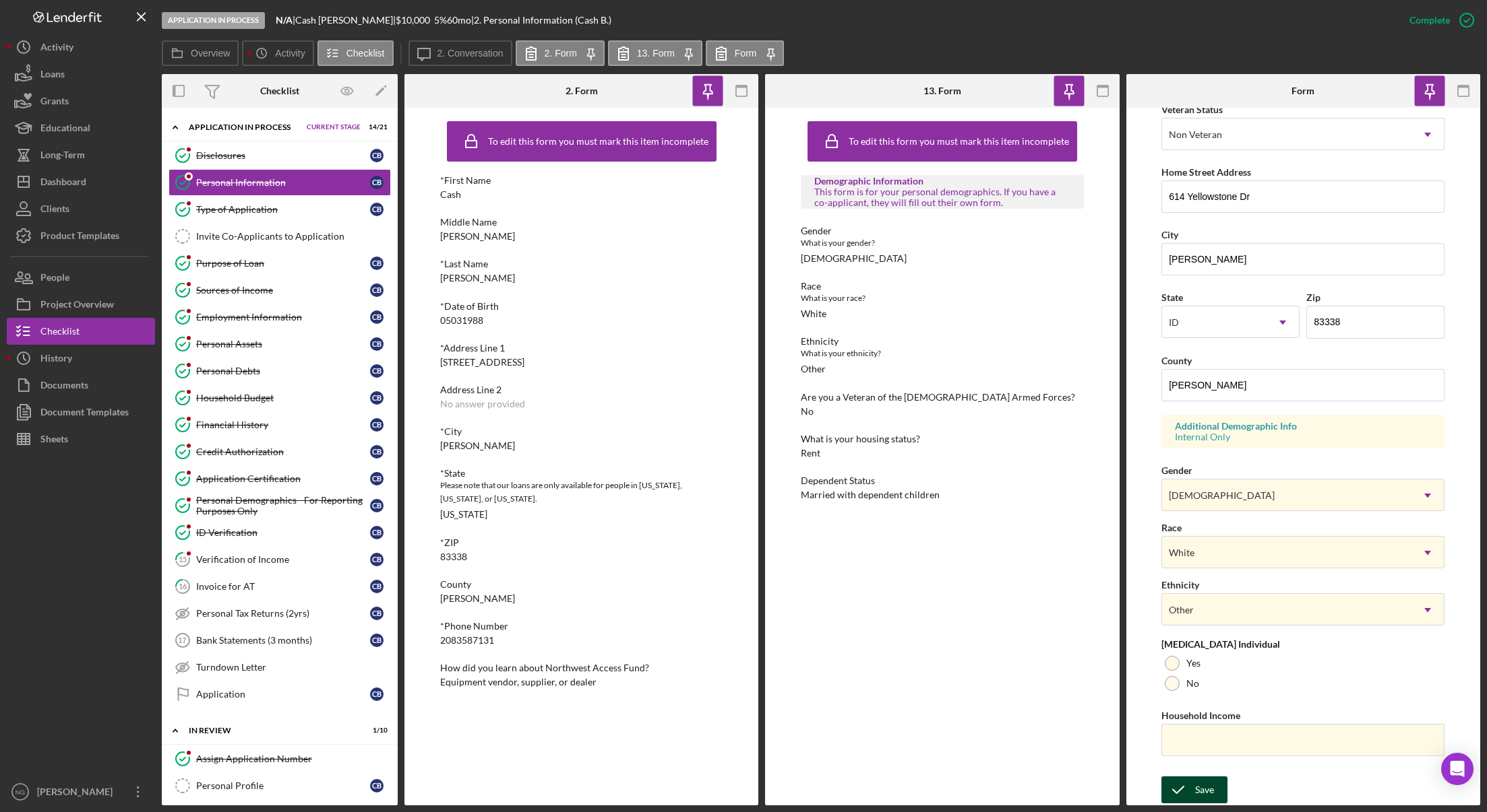
click at [1201, 789] on div "Save" at bounding box center [1204, 790] width 19 height 27
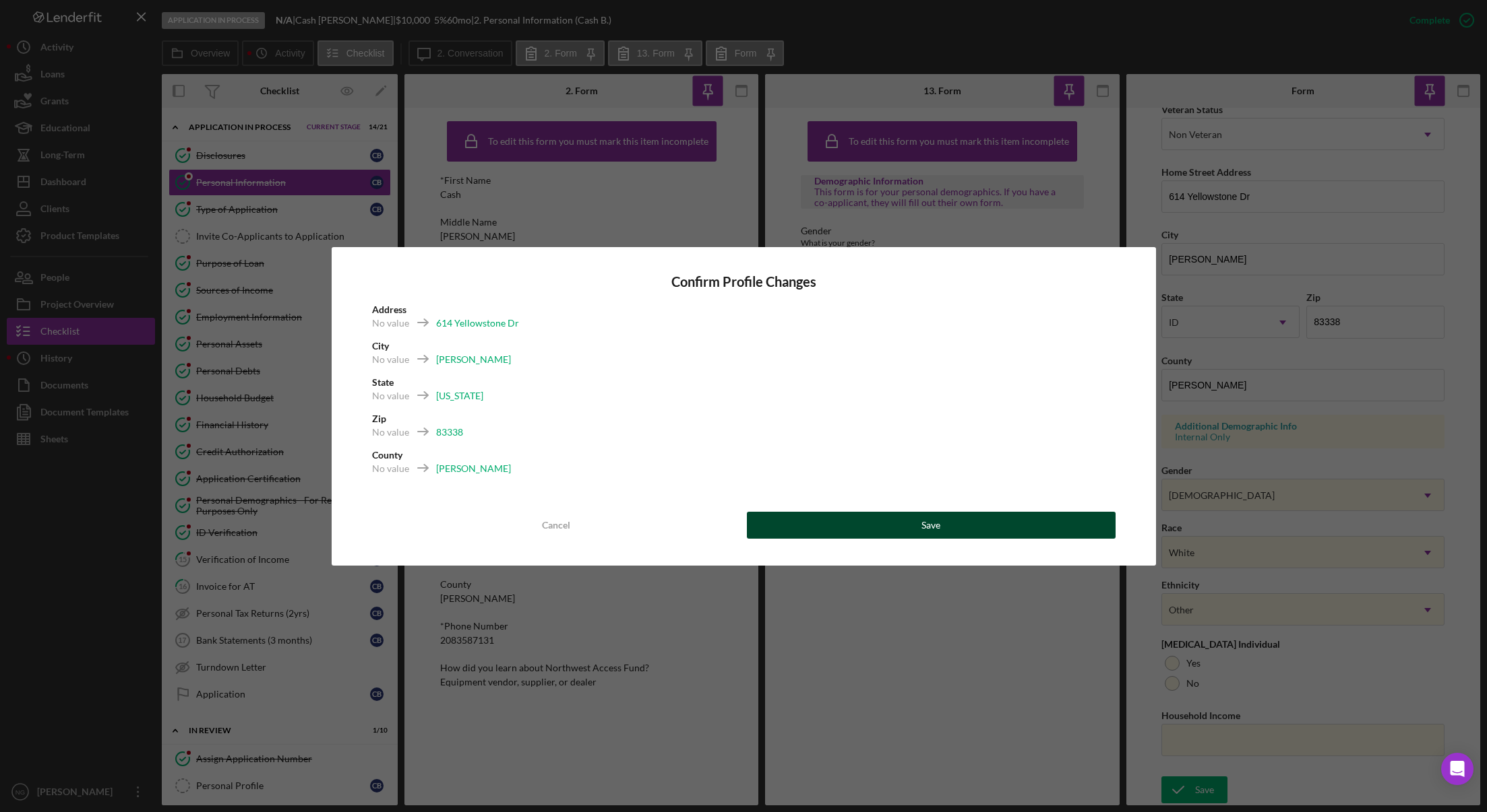
click at [1064, 527] on button "Save" at bounding box center [930, 526] width 369 height 27
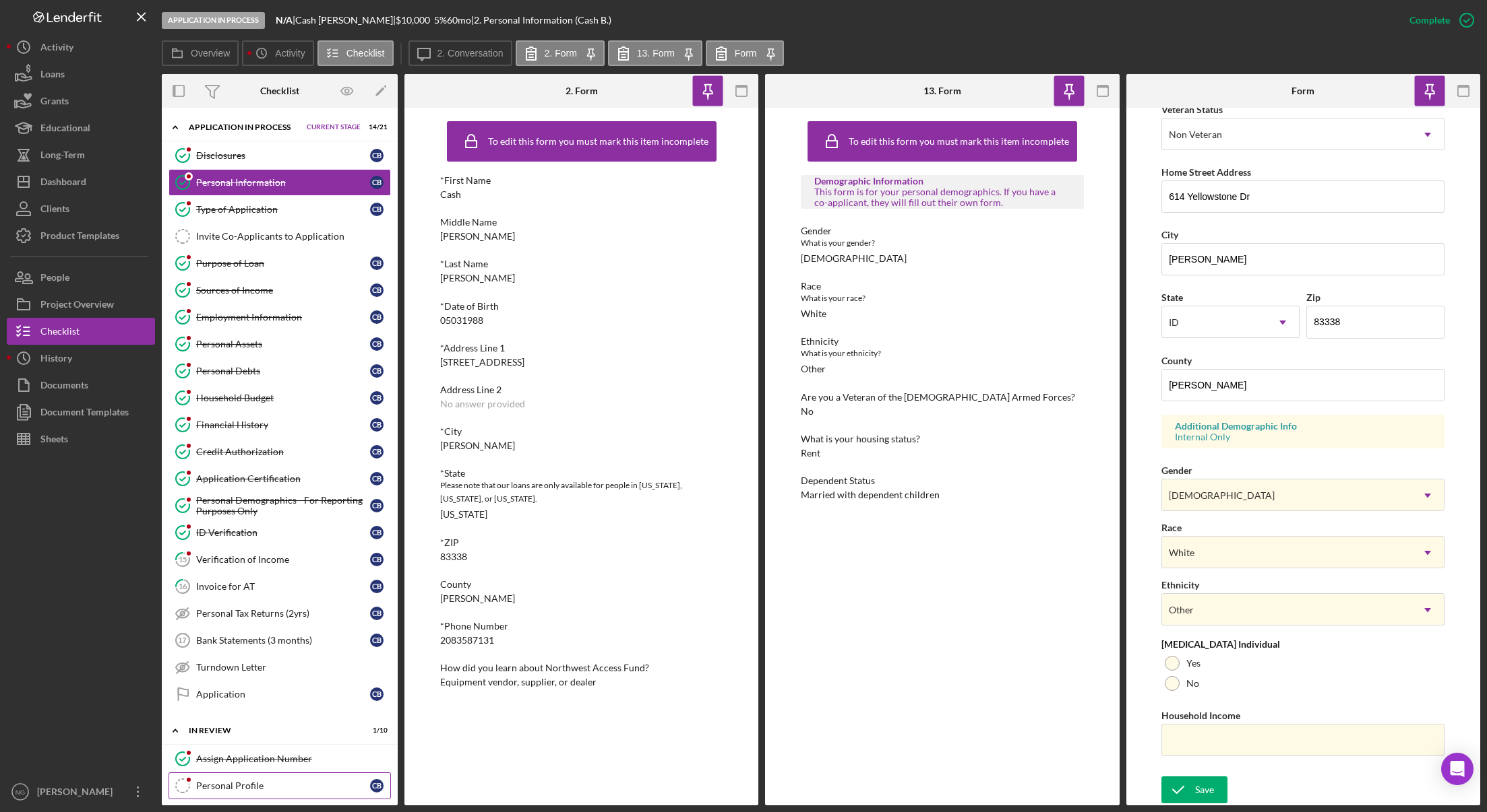
click at [278, 790] on div "Personal Profile" at bounding box center [283, 785] width 173 height 11
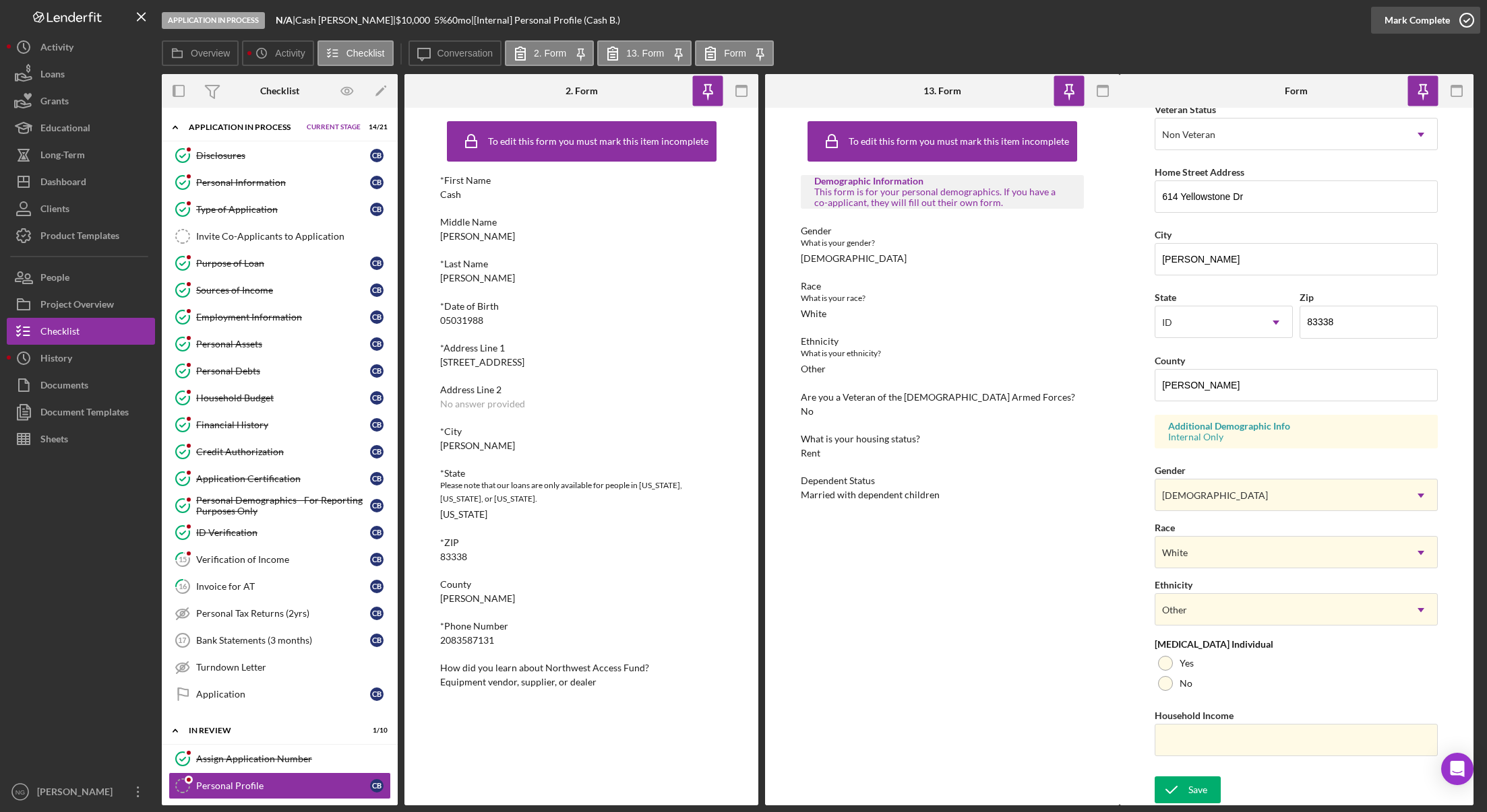
click at [1460, 22] on icon "button" at bounding box center [1466, 20] width 34 height 34
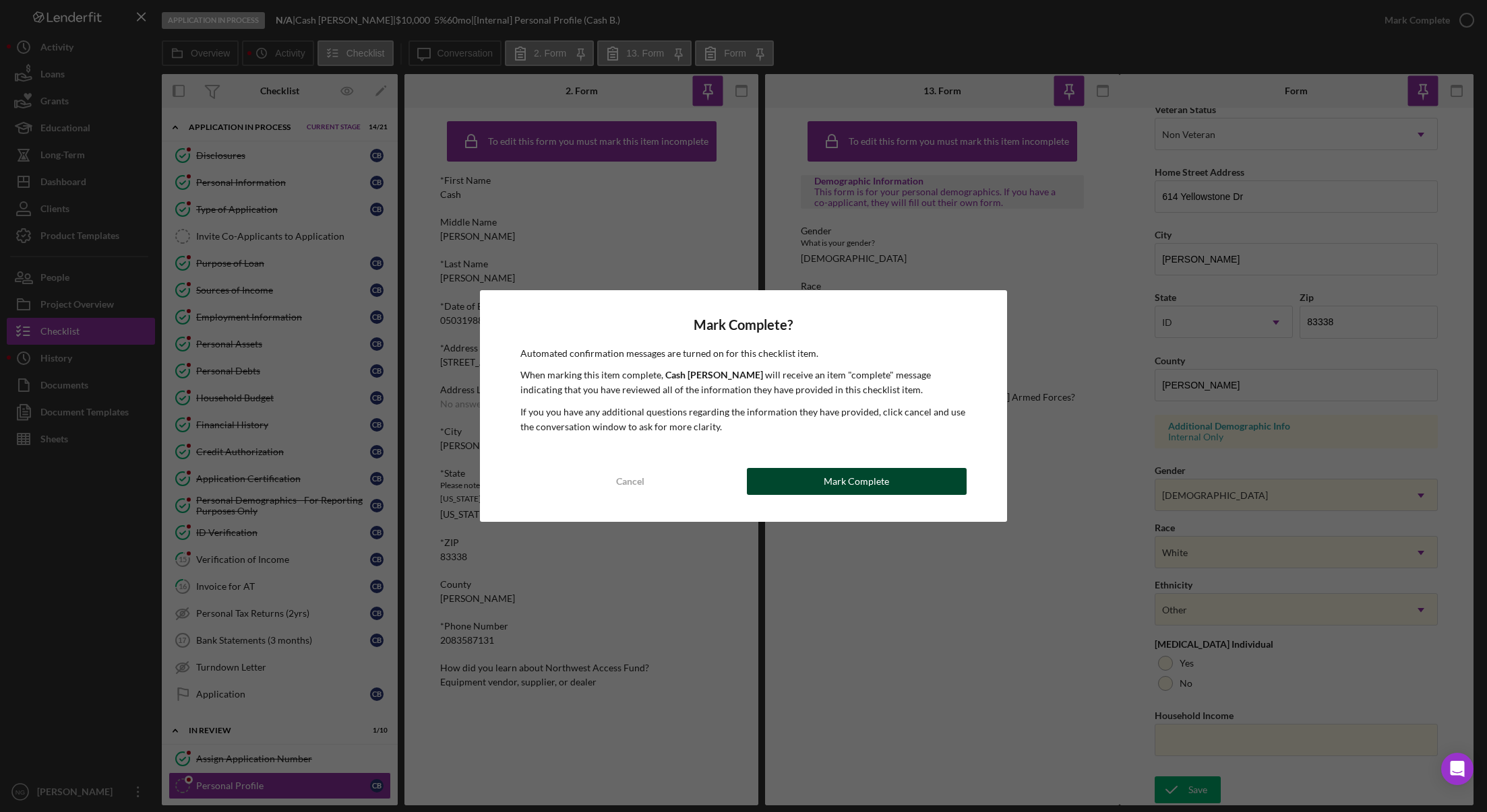
click at [901, 480] on button "Mark Complete" at bounding box center [856, 482] width 219 height 27
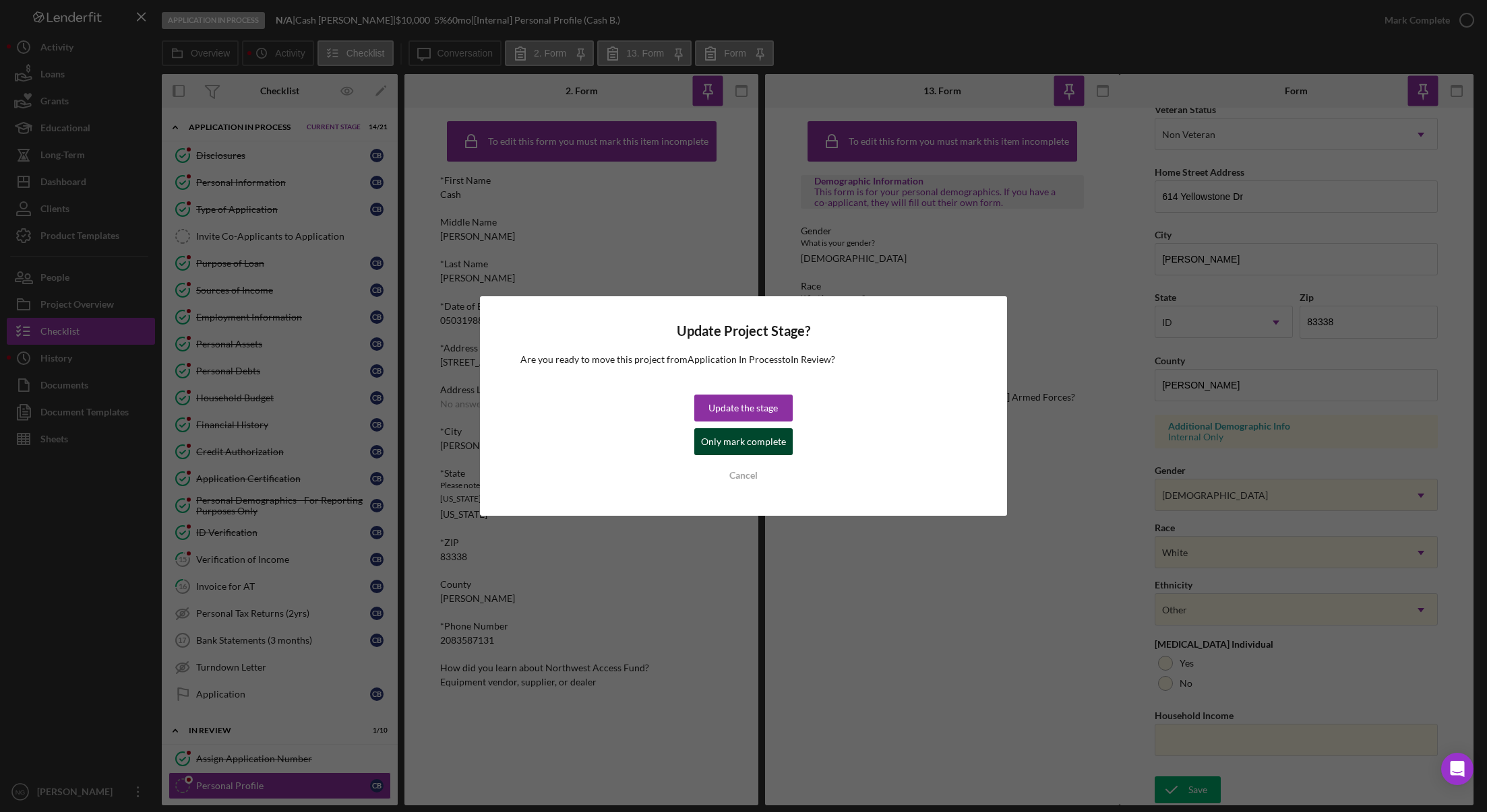
click at [765, 446] on div "Only mark complete" at bounding box center [743, 441] width 85 height 27
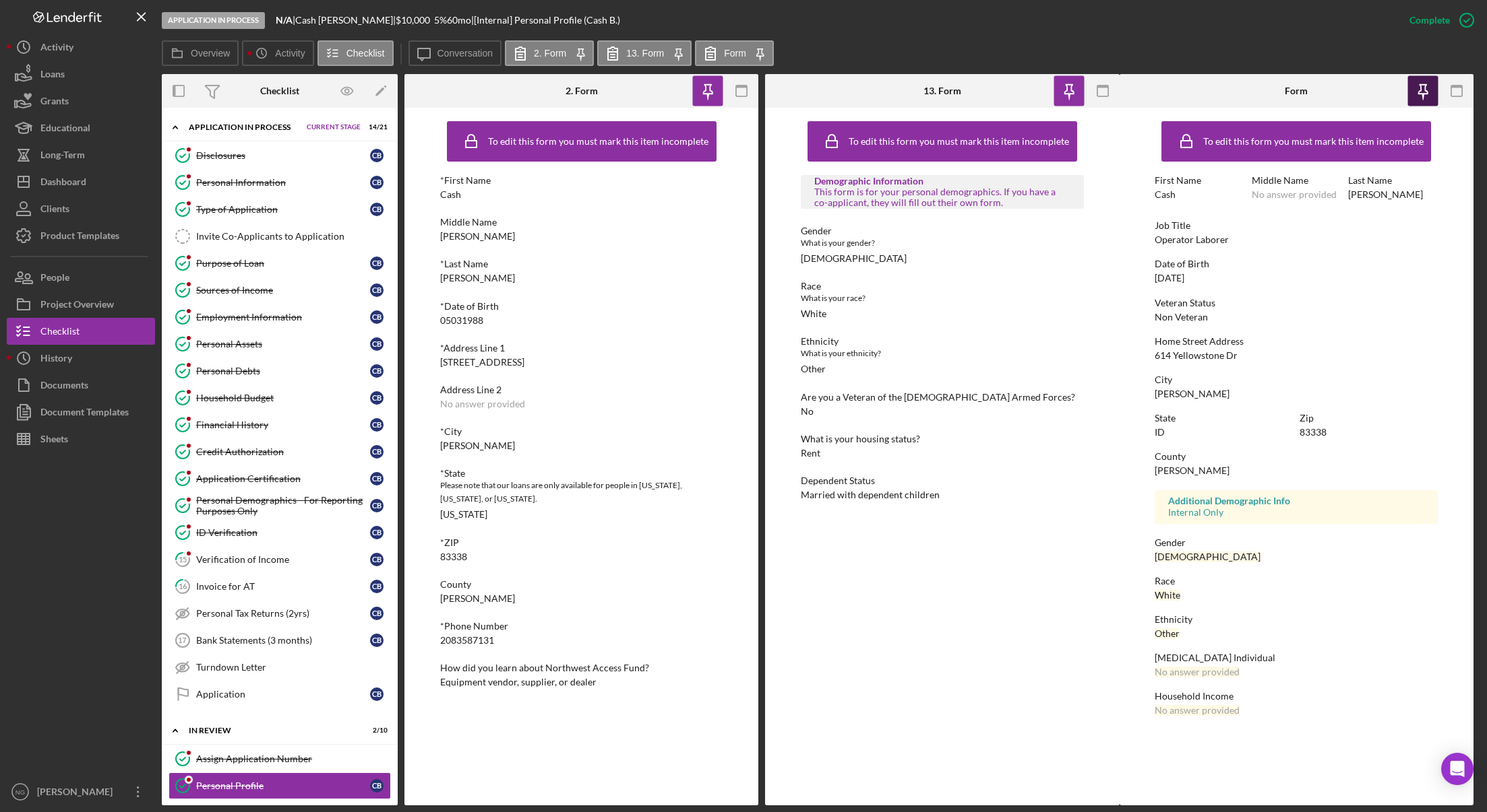
click at [1428, 91] on icon "button" at bounding box center [1423, 91] width 31 height 31
click at [1071, 89] on icon "button" at bounding box center [1069, 90] width 10 height 10
click at [705, 88] on icon "button" at bounding box center [708, 91] width 31 height 31
click at [1454, 90] on icon "button" at bounding box center [1456, 91] width 31 height 31
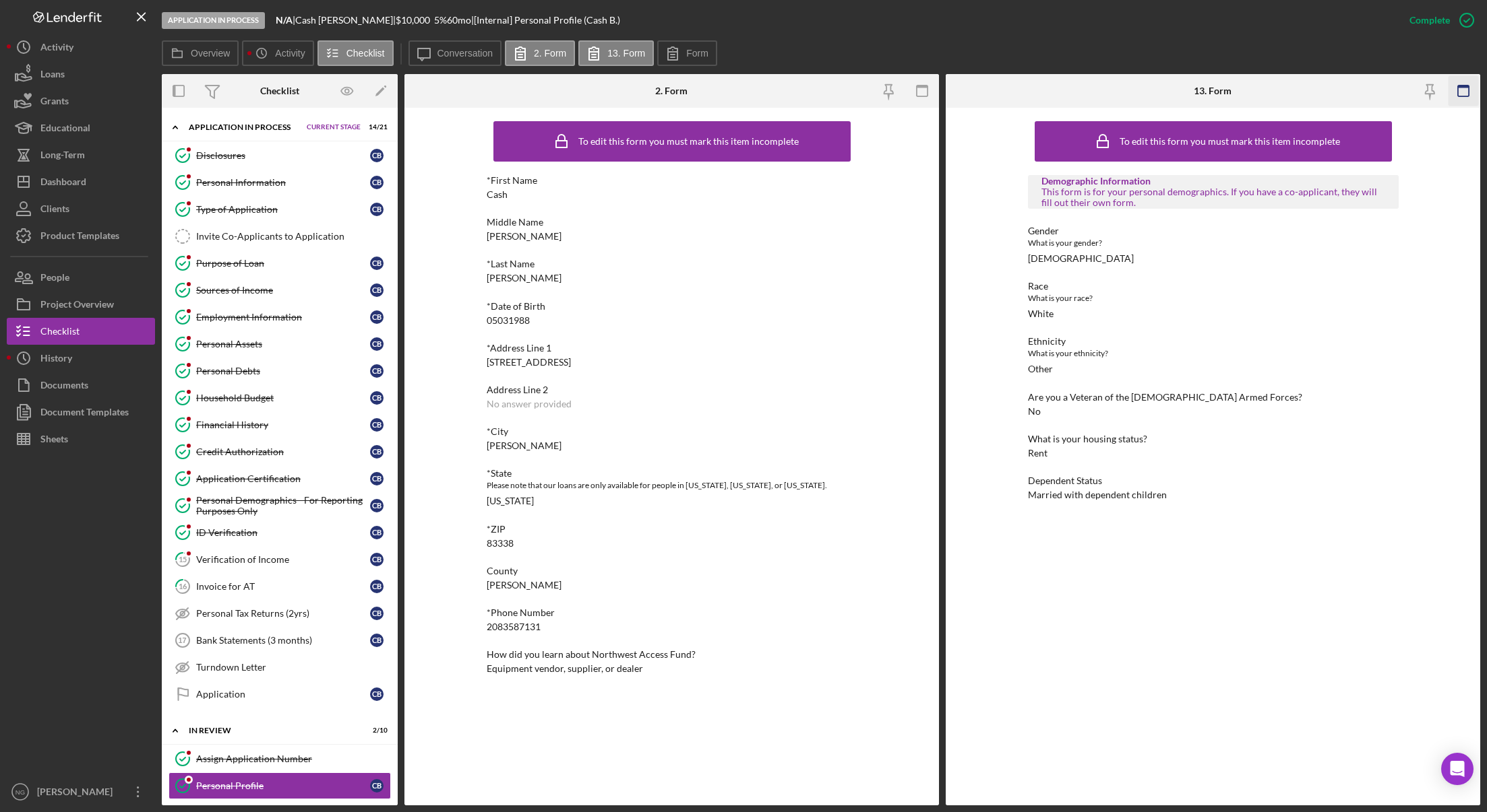
click at [1471, 90] on icon "button" at bounding box center [1463, 91] width 31 height 31
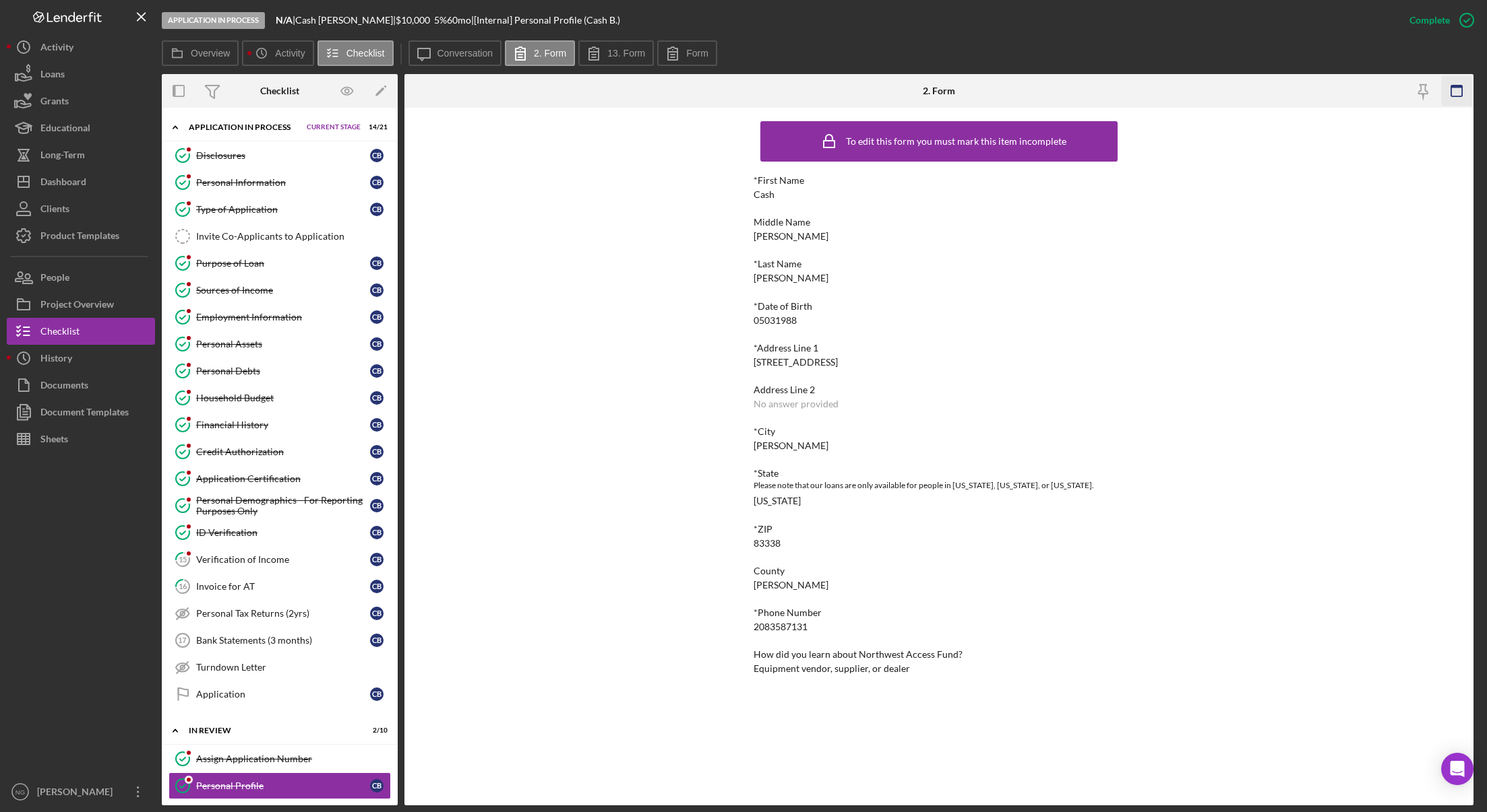
click at [1464, 90] on icon "button" at bounding box center [1456, 91] width 31 height 31
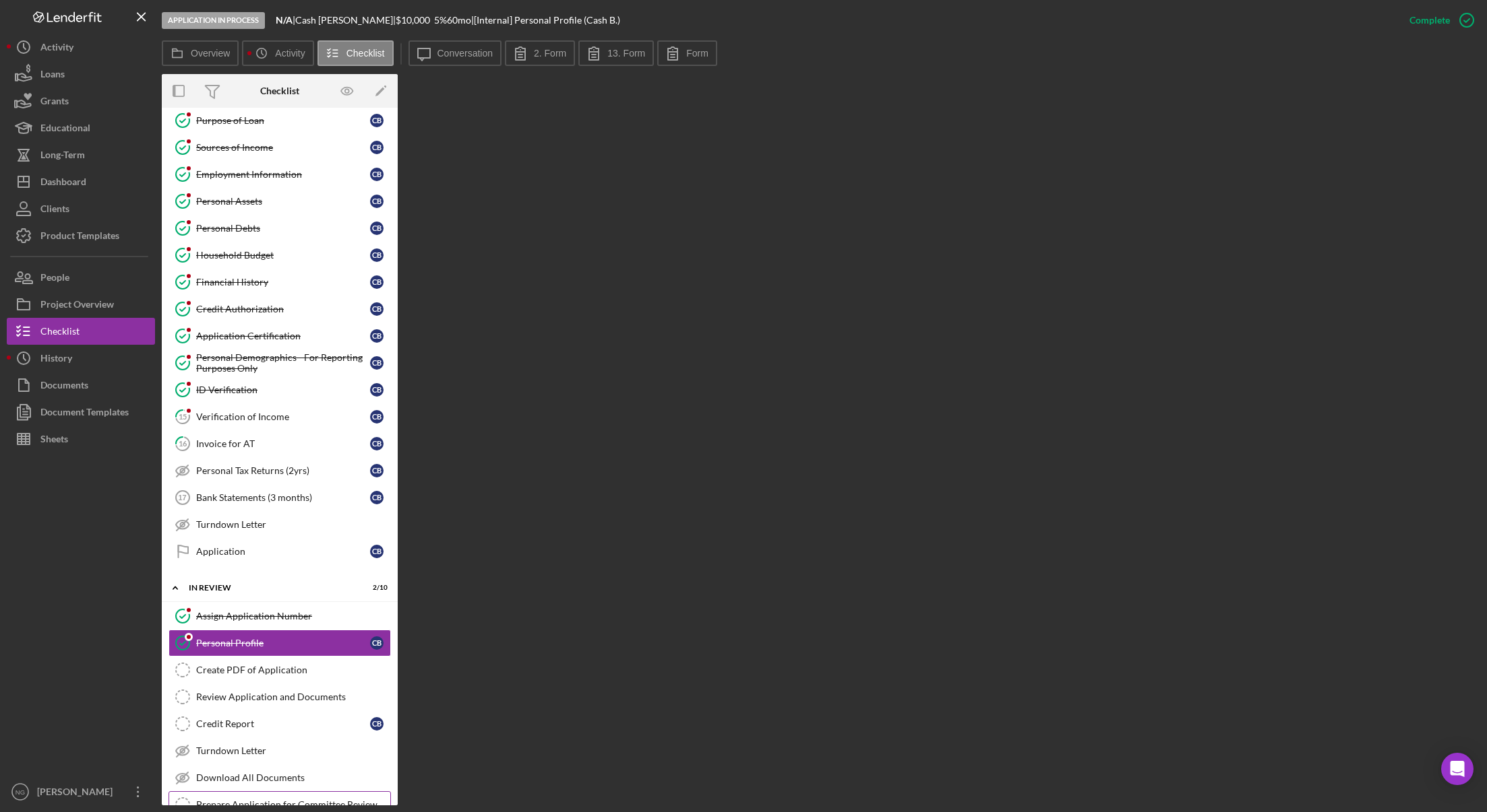
scroll to position [269, 0]
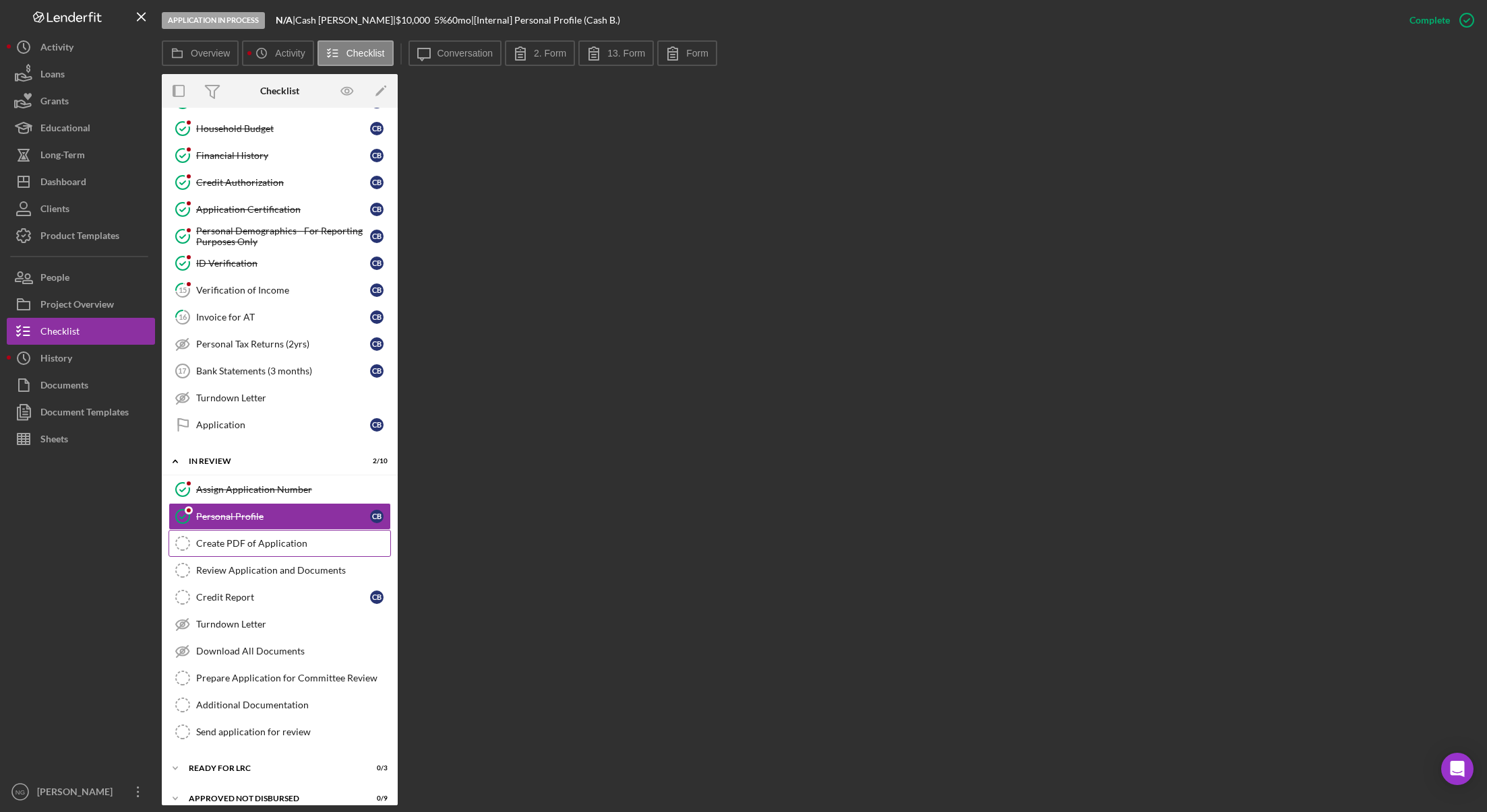
click at [298, 543] on div "Create PDF of Application" at bounding box center [293, 543] width 194 height 11
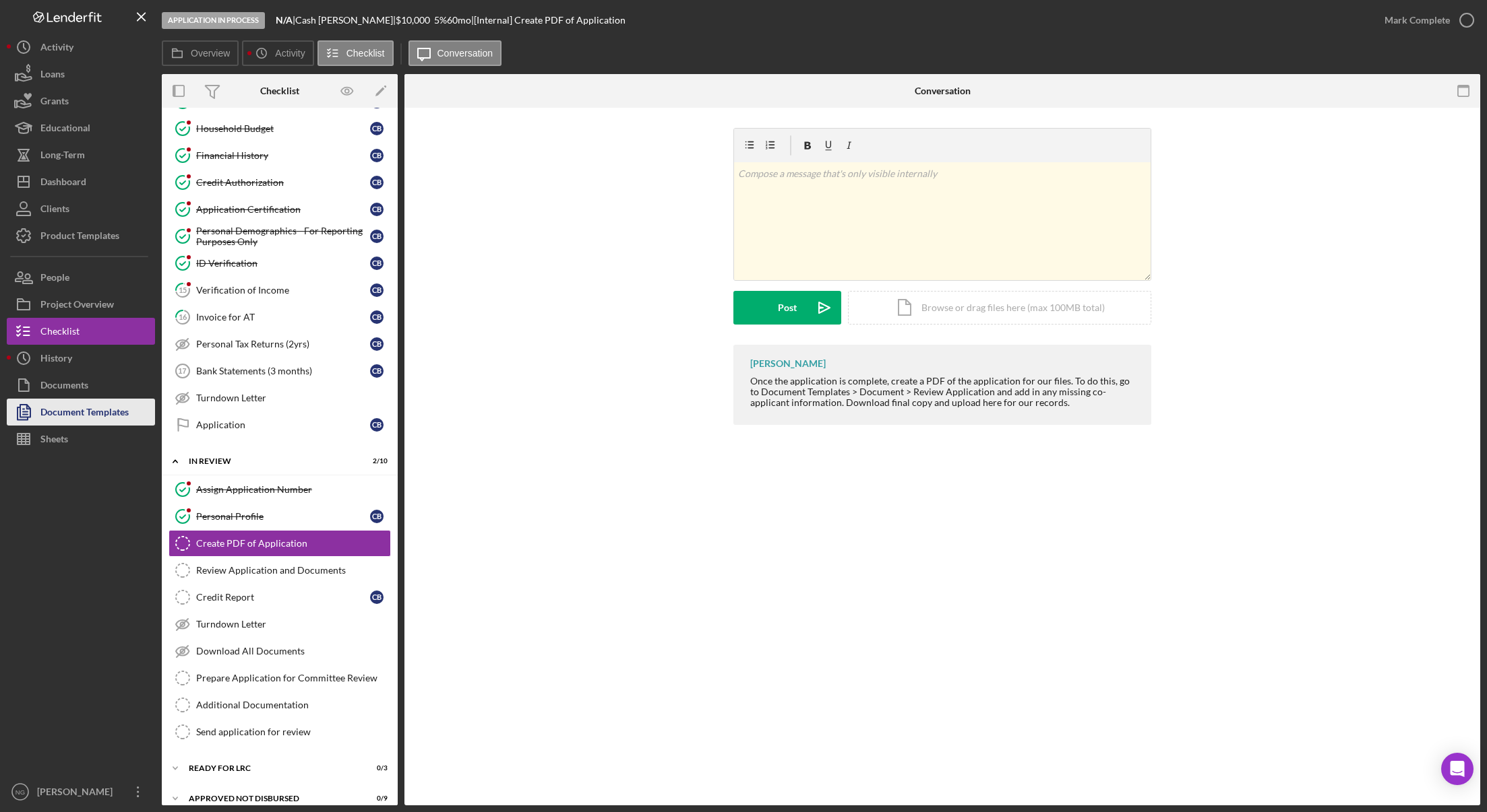
click at [66, 410] on div "Document Templates" at bounding box center [84, 414] width 88 height 31
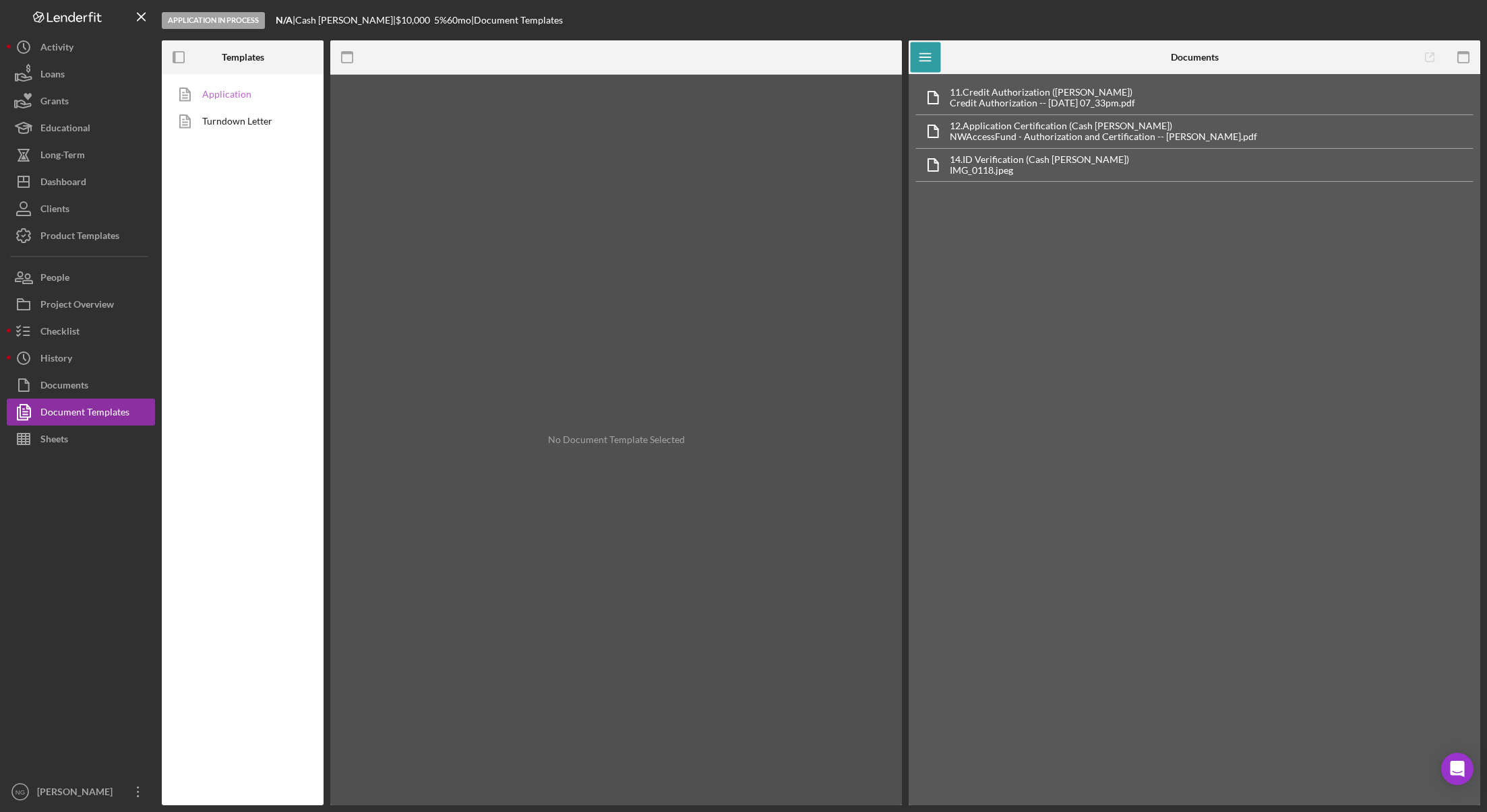
click at [240, 96] on link "Application" at bounding box center [240, 94] width 142 height 27
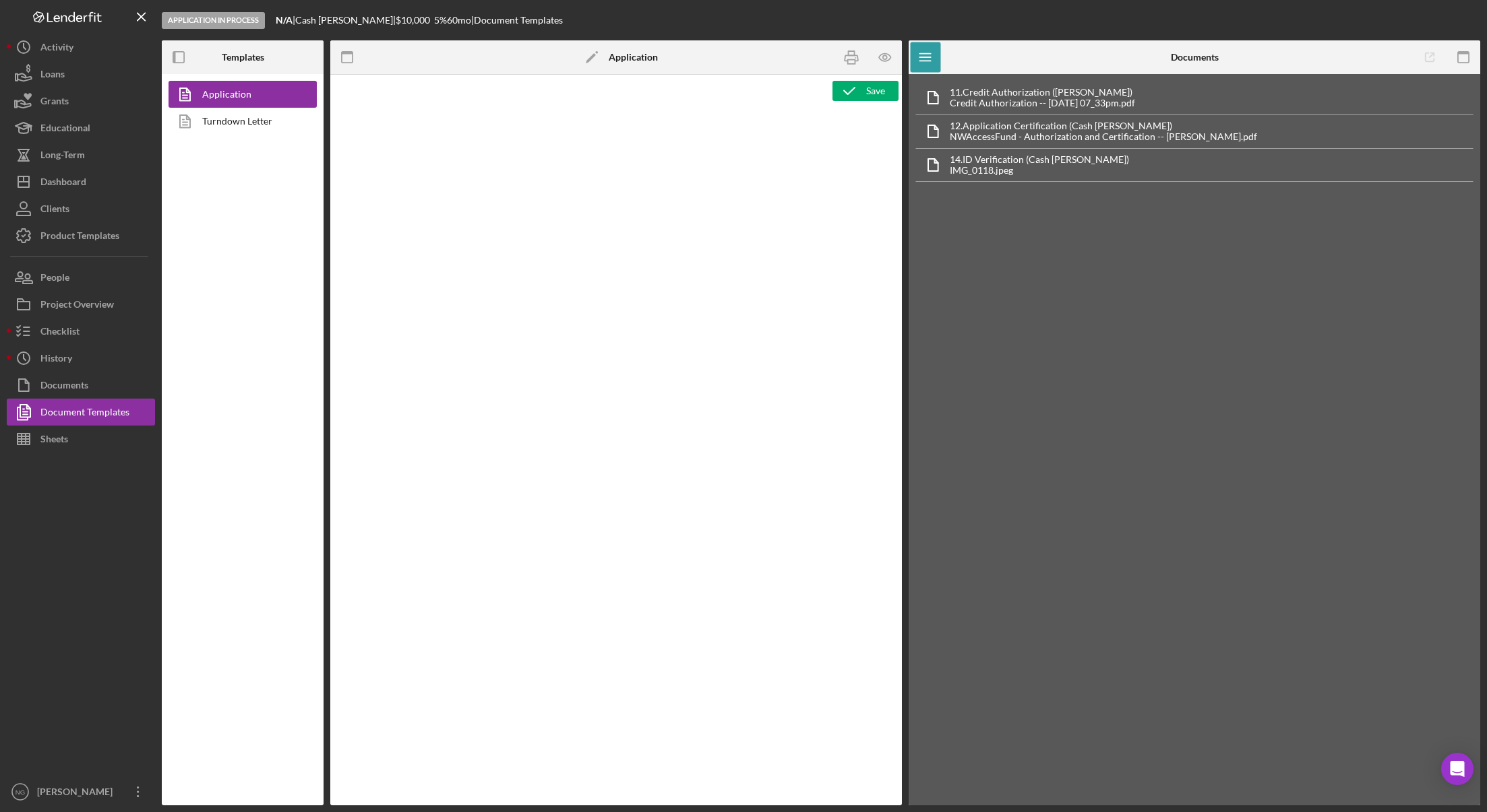
type textarea "<div class="WordSection1"> <p style="margin: 0in; font-size: 12pt; font-family:…"
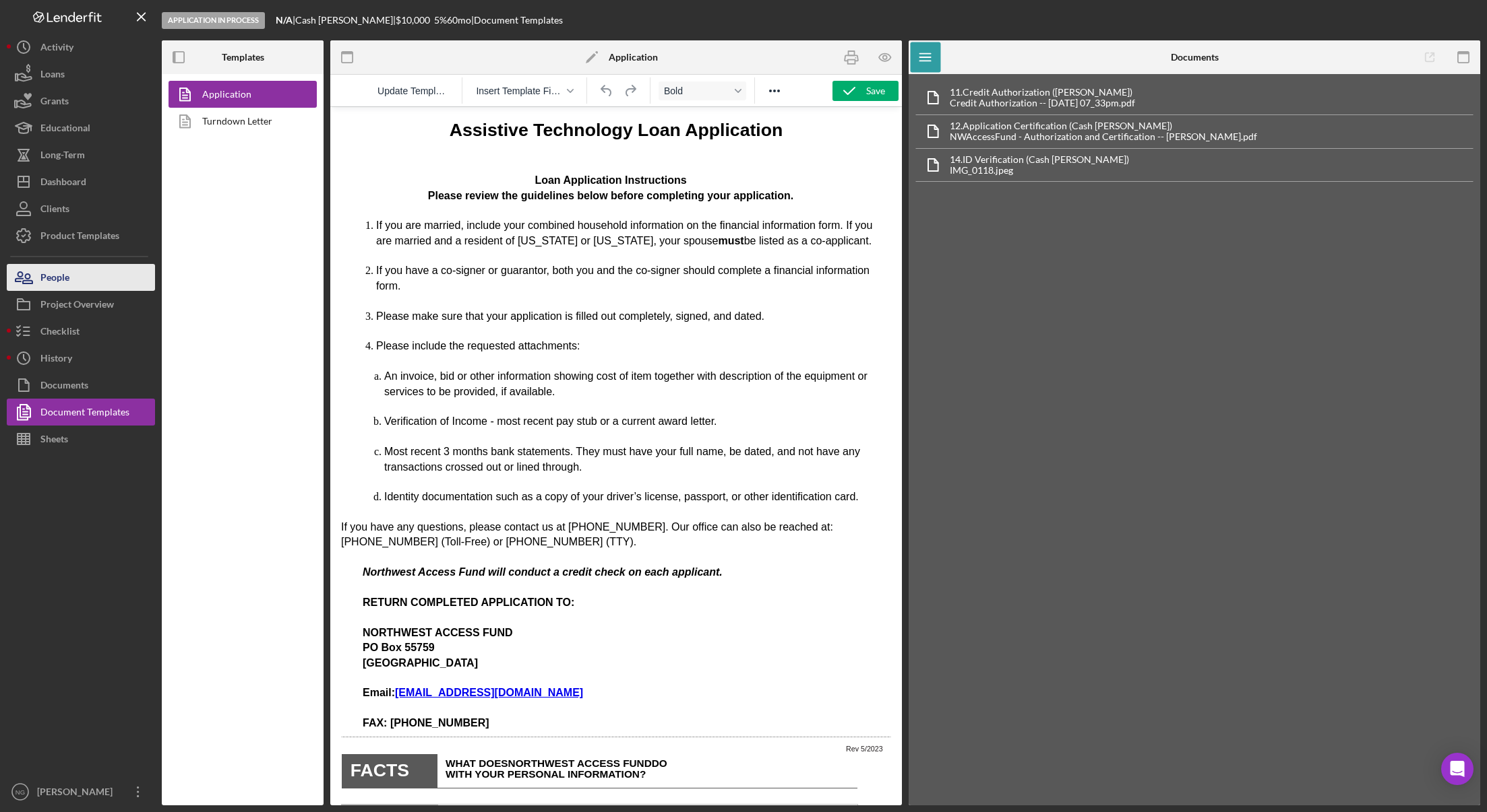
click at [106, 274] on button "People" at bounding box center [80, 278] width 149 height 27
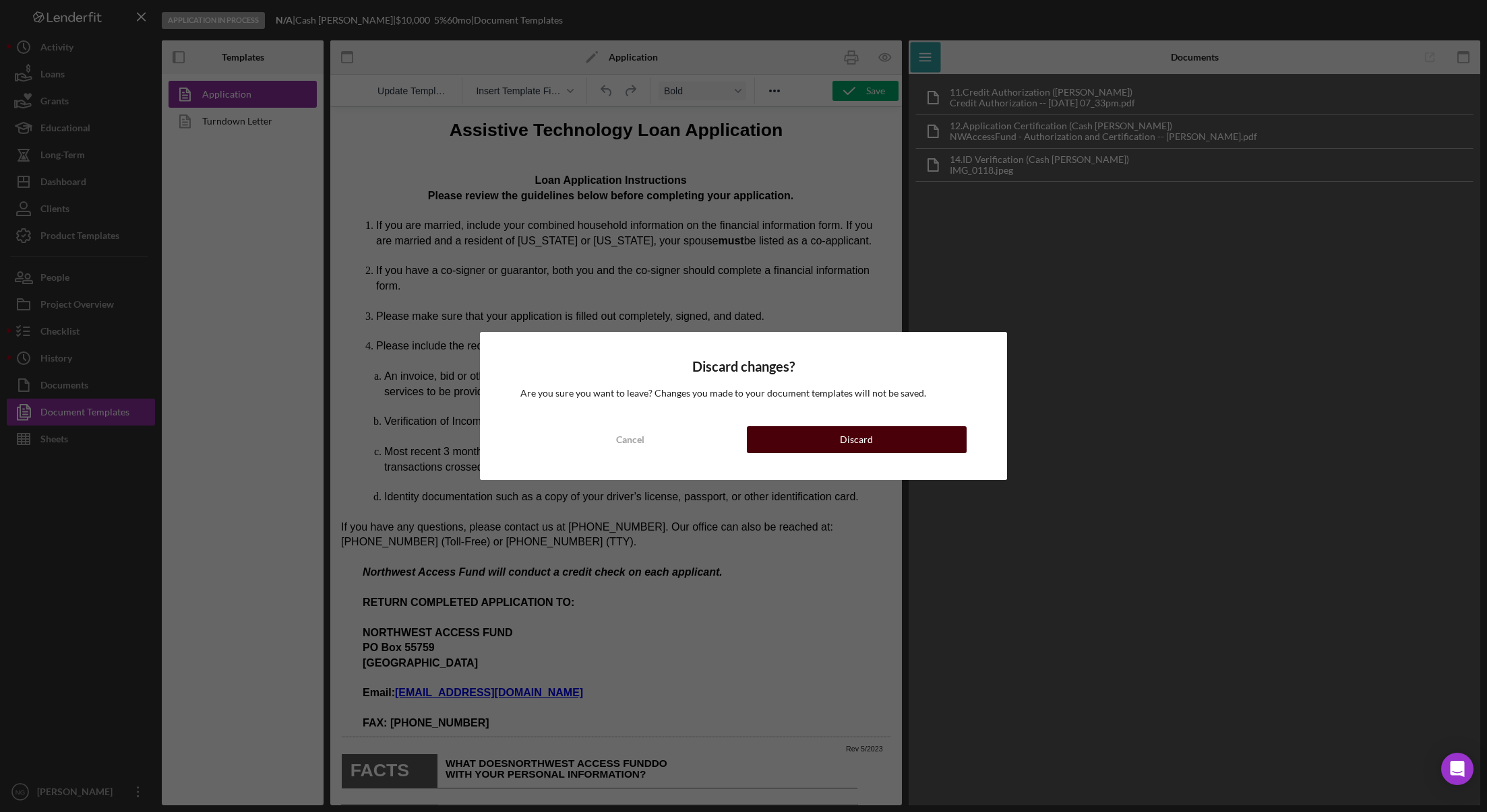
click at [803, 446] on button "Discard" at bounding box center [856, 440] width 219 height 27
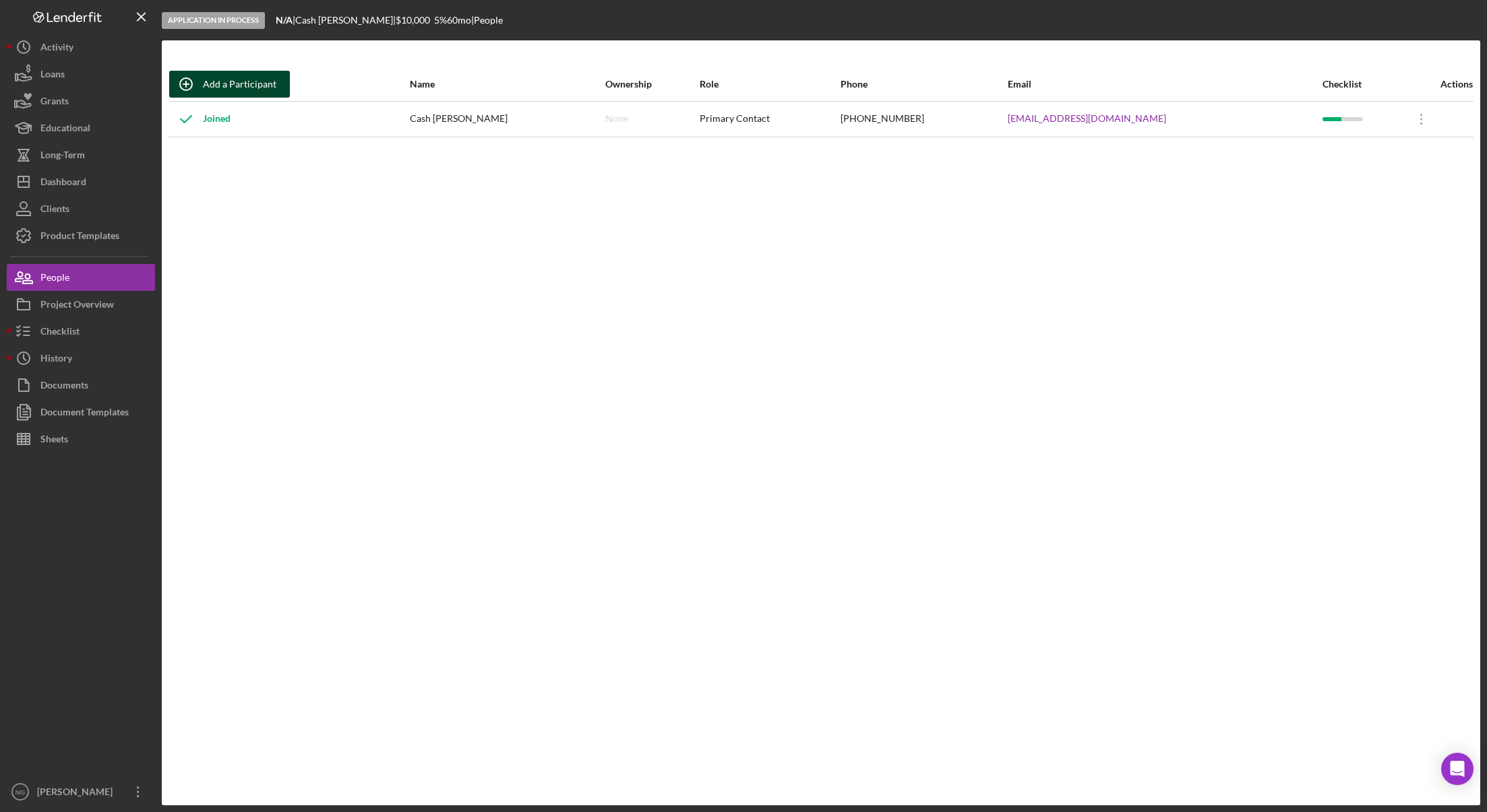
click at [233, 83] on div "Add a Participant" at bounding box center [240, 84] width 74 height 27
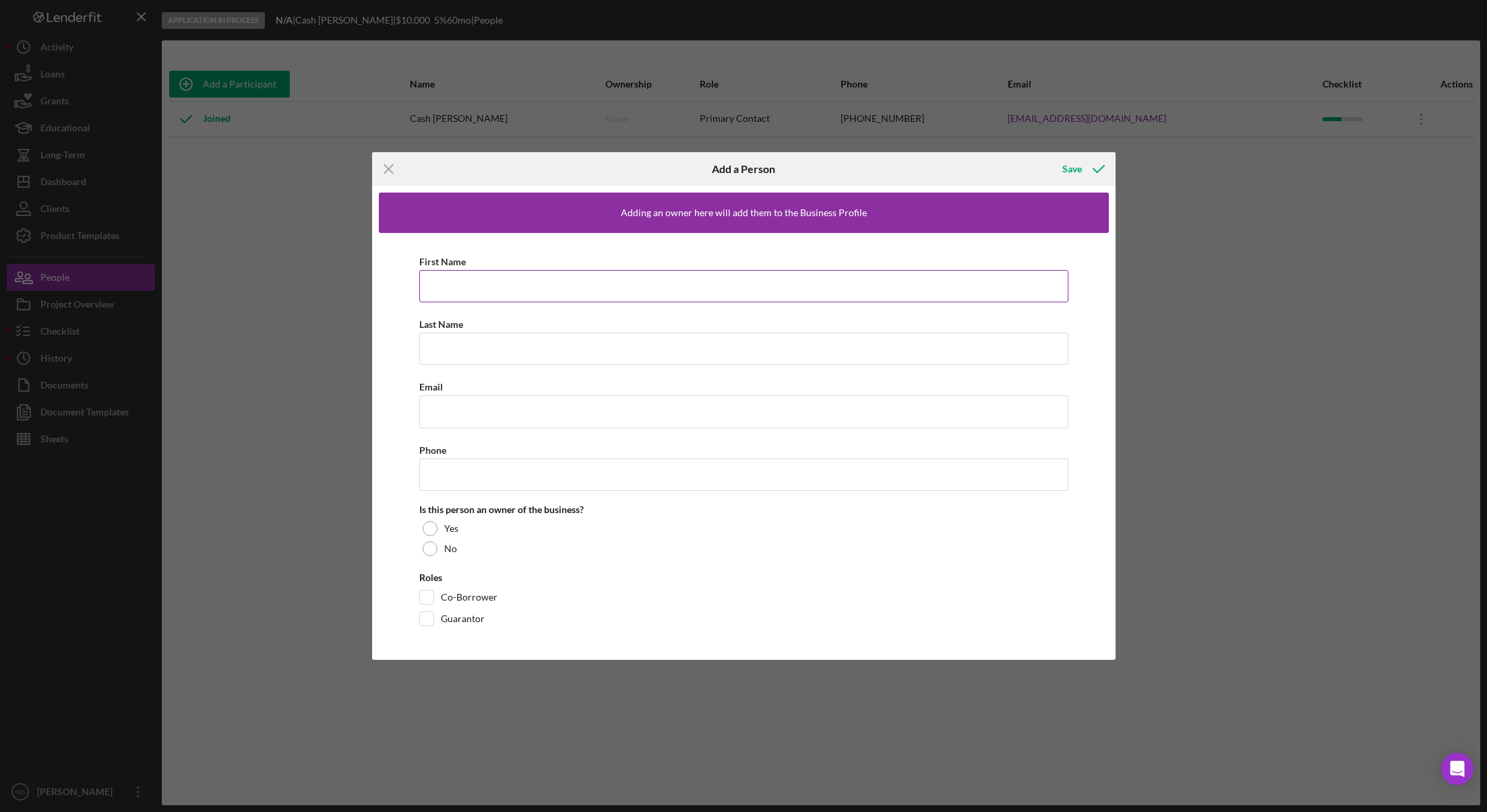
click at [451, 285] on input "First Name" at bounding box center [743, 286] width 649 height 33
type input "[PERSON_NAME]"
drag, startPoint x: 533, startPoint y: 345, endPoint x: 350, endPoint y: 343, distance: 183.0
click at [352, 343] on div "Icon/Menu Close Add a Person Save Adding an owner here will add them to the Bus…" at bounding box center [744, 406] width 1487 height 812
type input "[PERSON_NAME]"
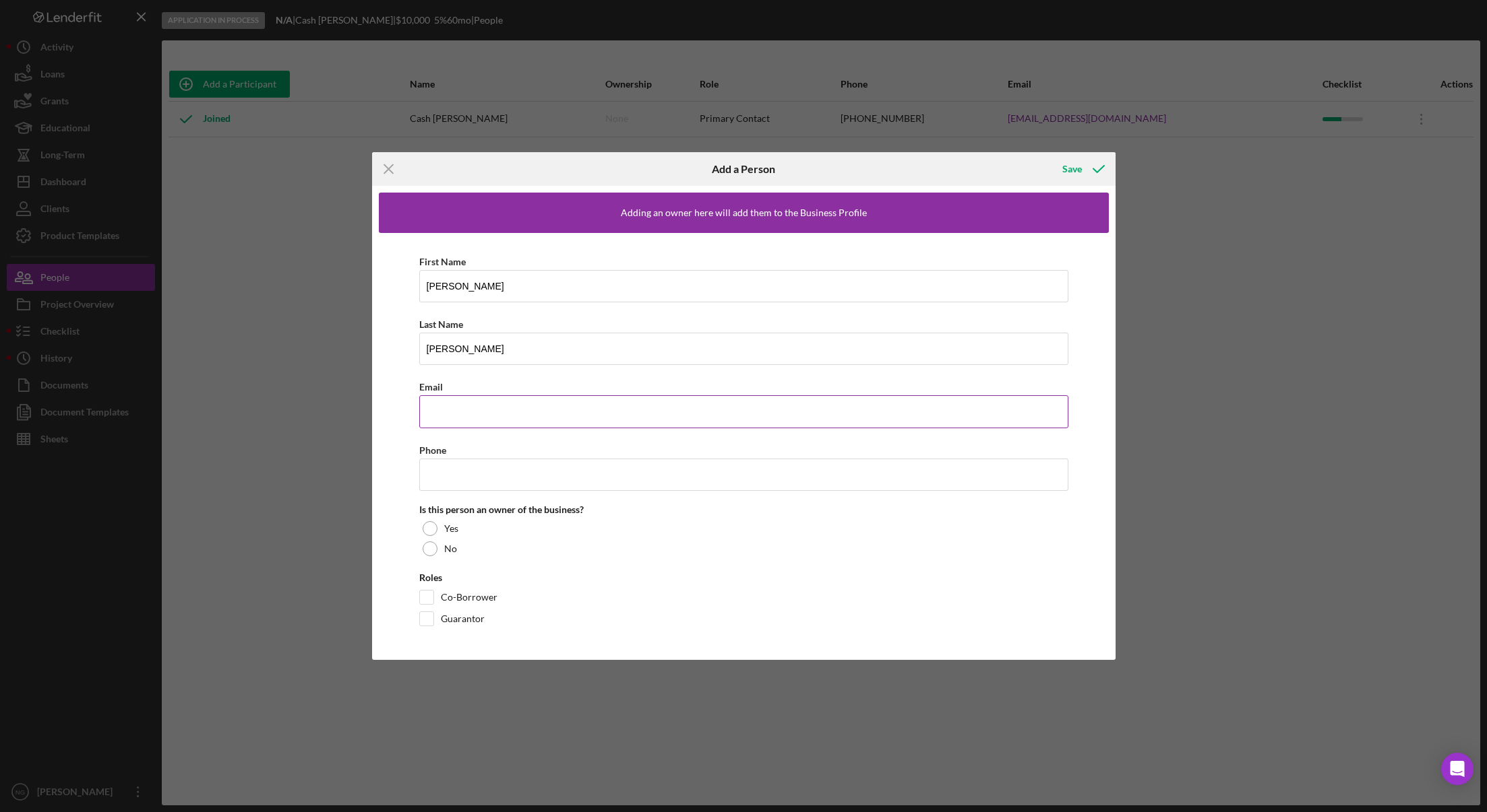
click at [473, 414] on input "Email" at bounding box center [743, 412] width 649 height 33
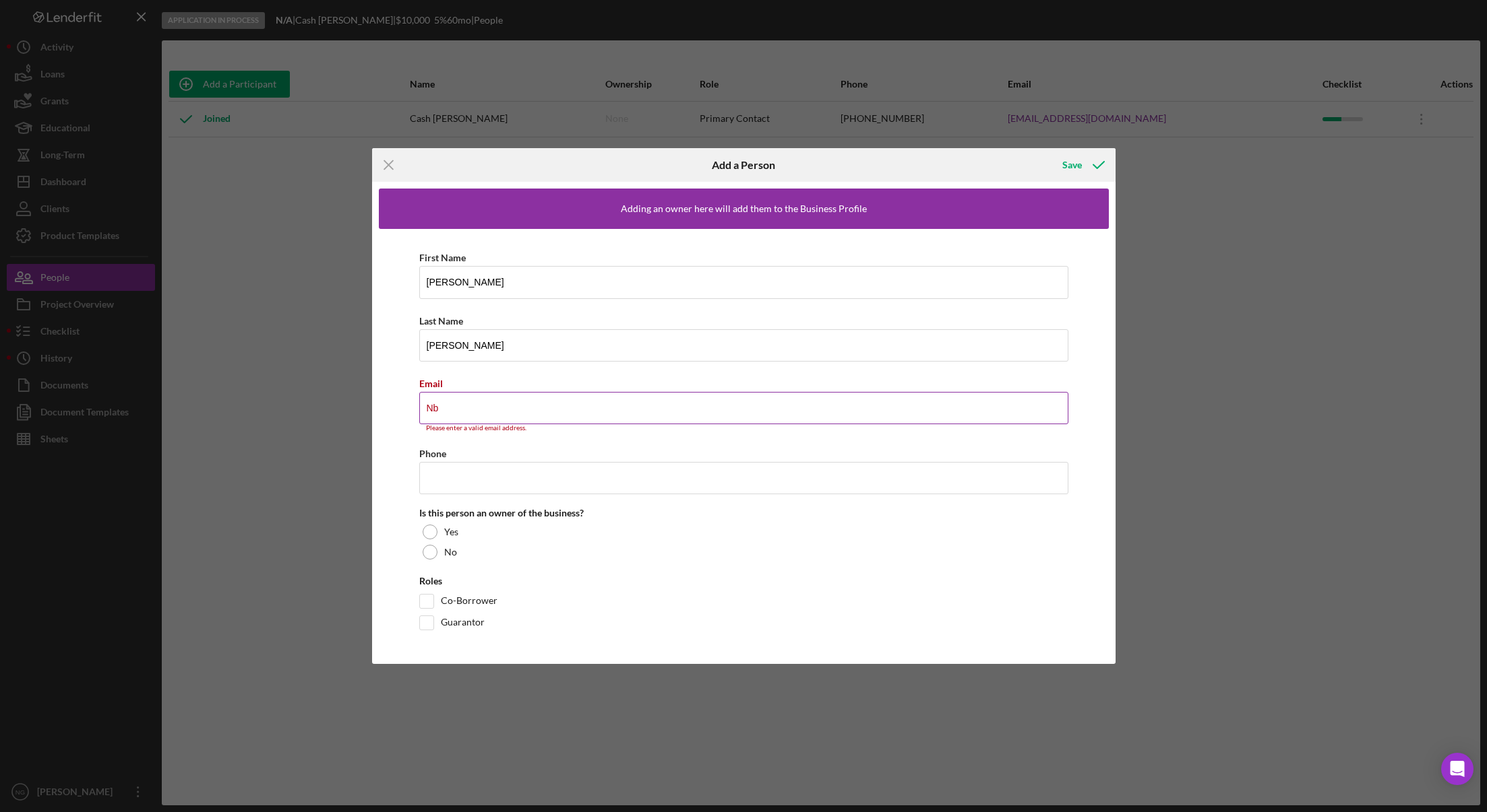
type input "N"
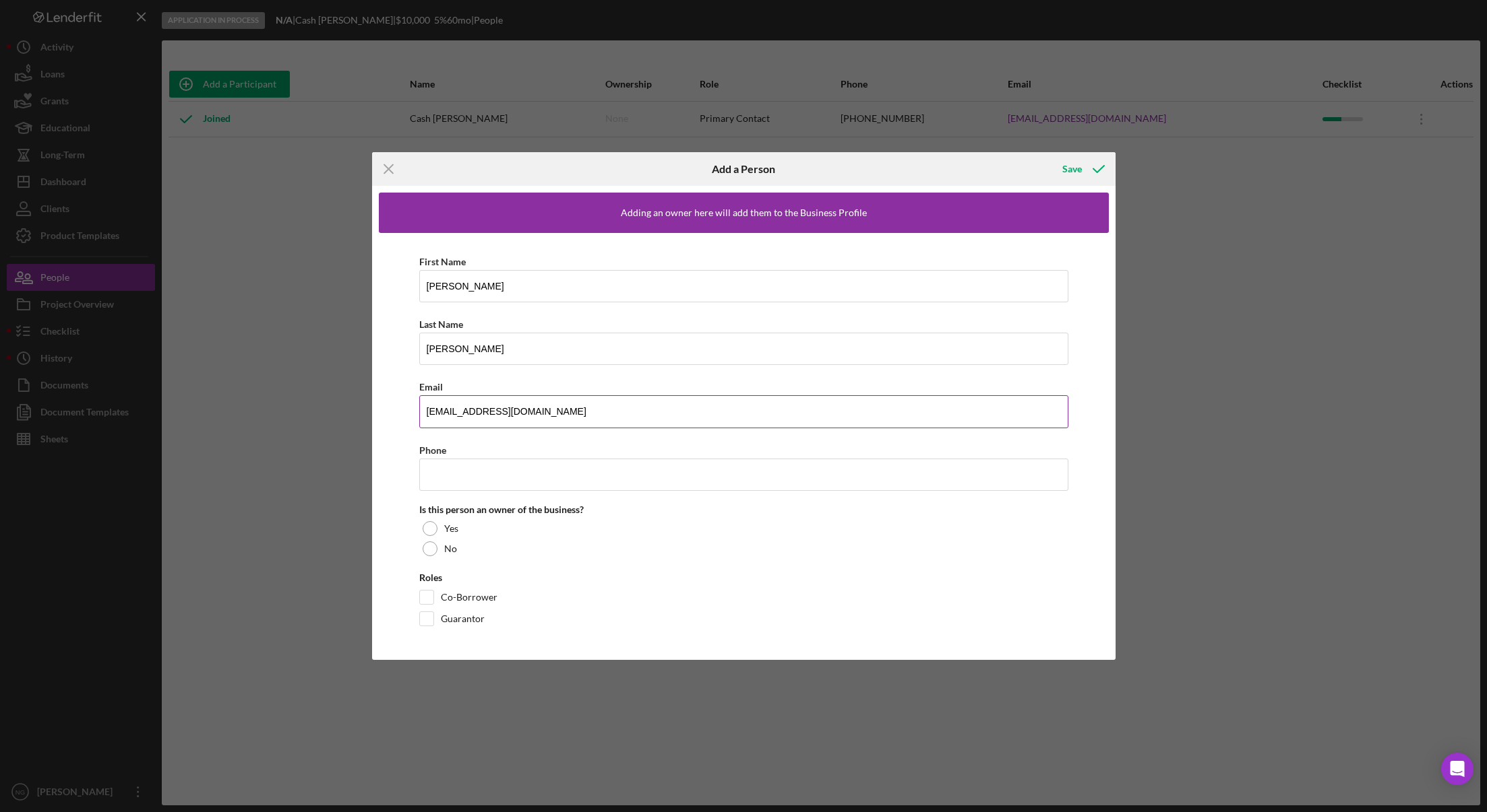
type input "[EMAIL_ADDRESS][DOMAIN_NAME]"
type input "[PHONE_NUMBER]"
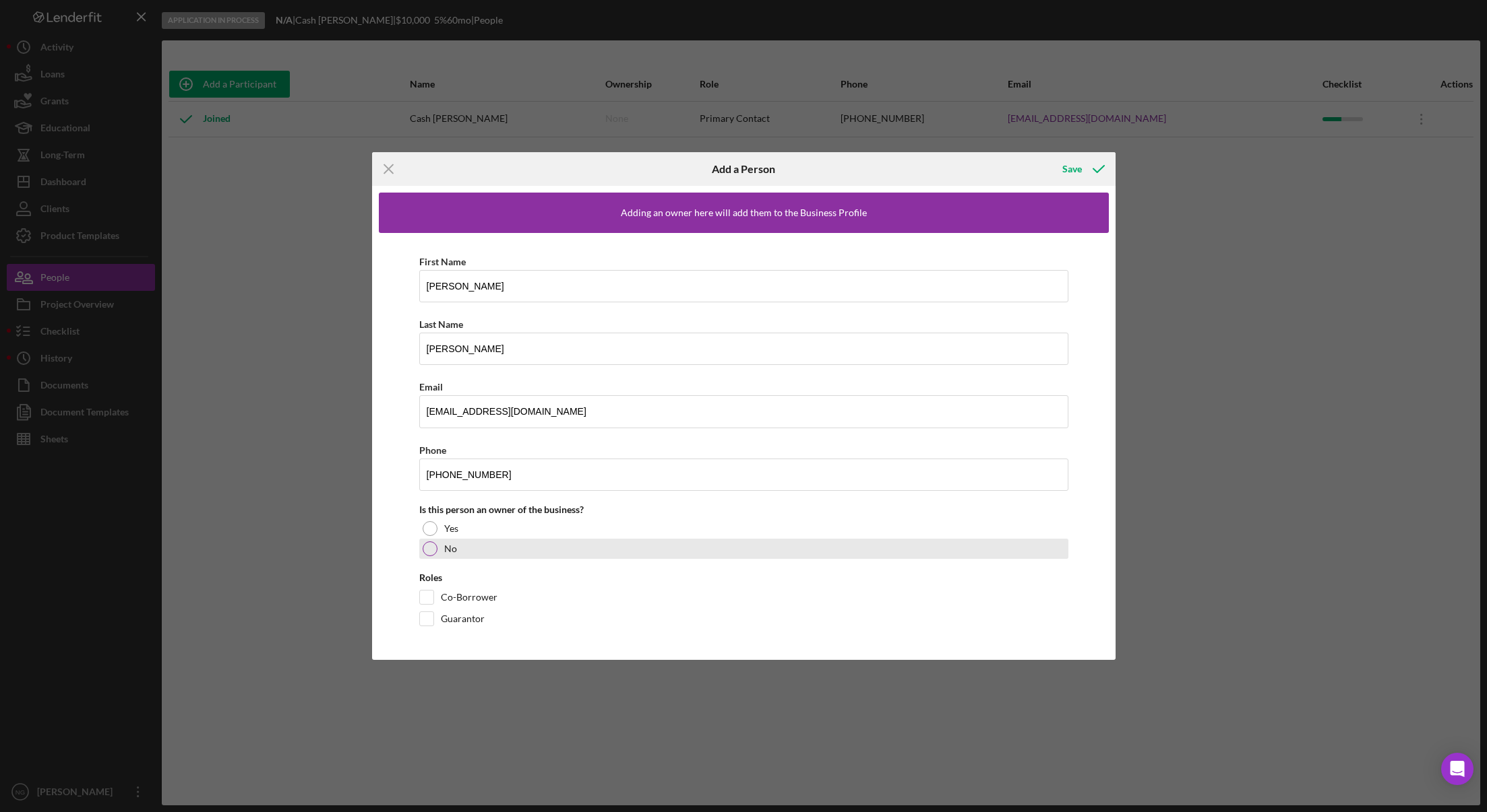
click at [425, 553] on div at bounding box center [429, 548] width 14 height 14
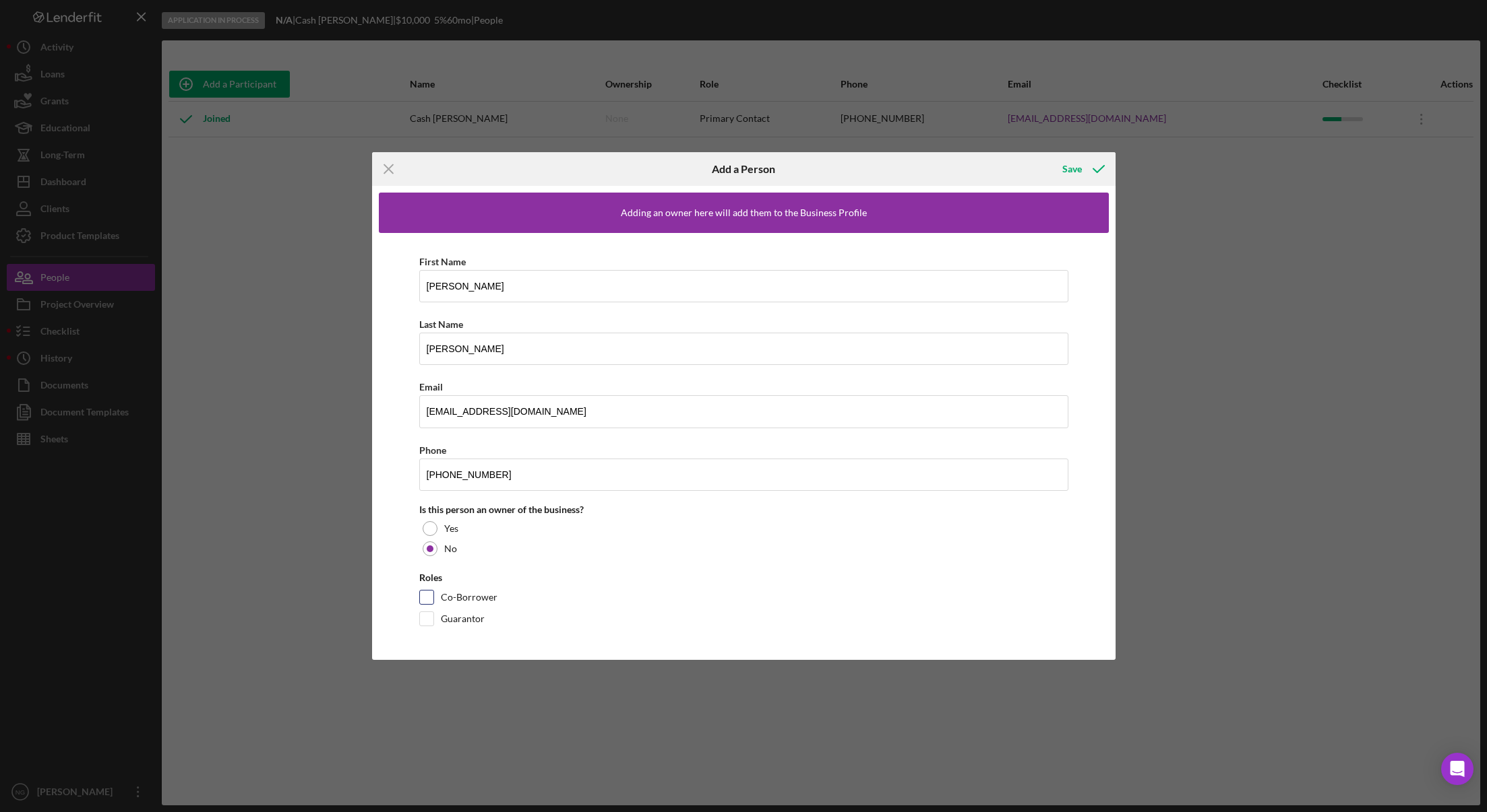
click at [428, 598] on input "Co-Borrower" at bounding box center [426, 598] width 13 height 13
checkbox input "true"
click at [1084, 169] on icon "button" at bounding box center [1098, 169] width 34 height 34
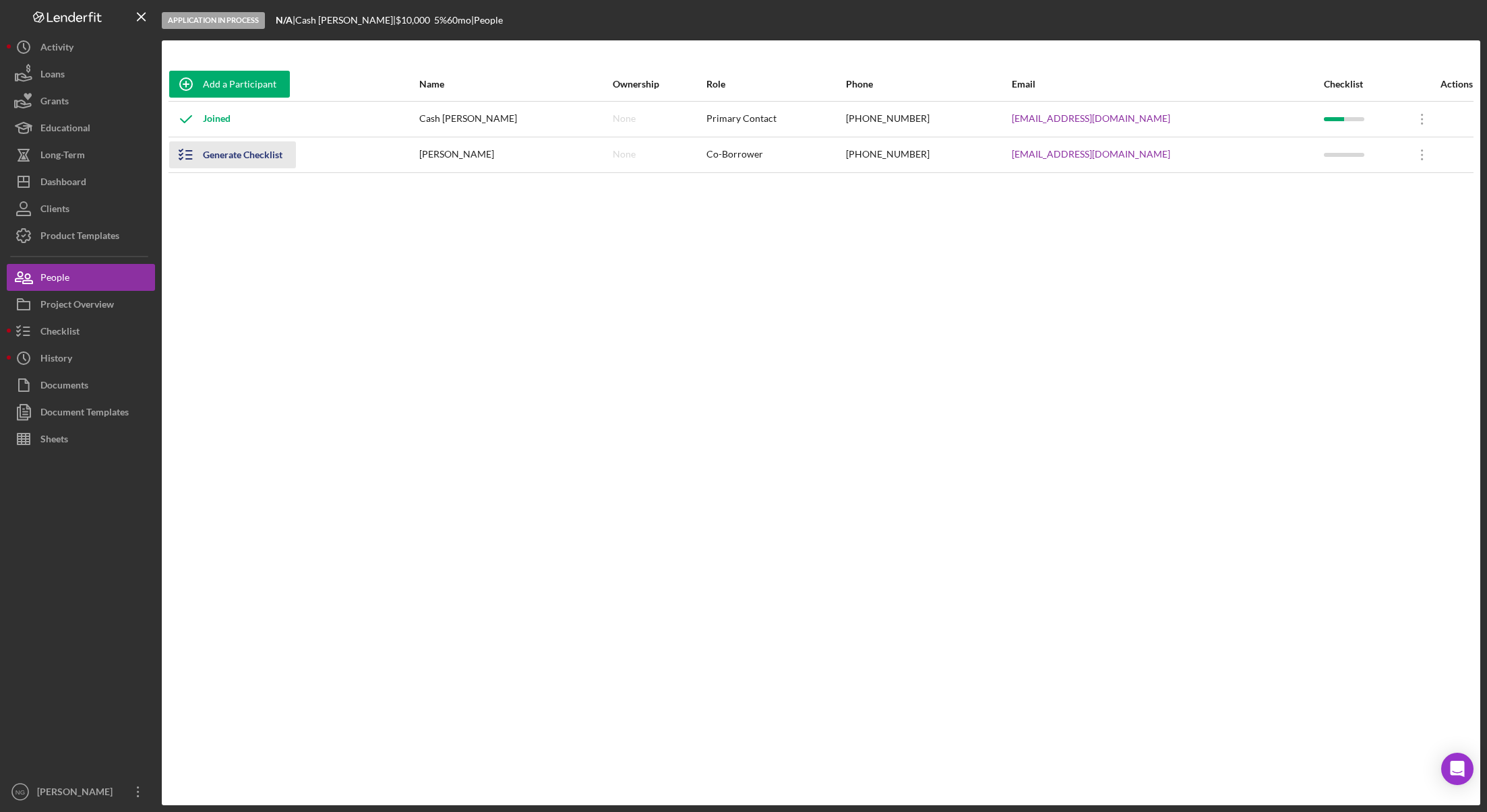
click at [190, 157] on icon "button" at bounding box center [186, 154] width 34 height 34
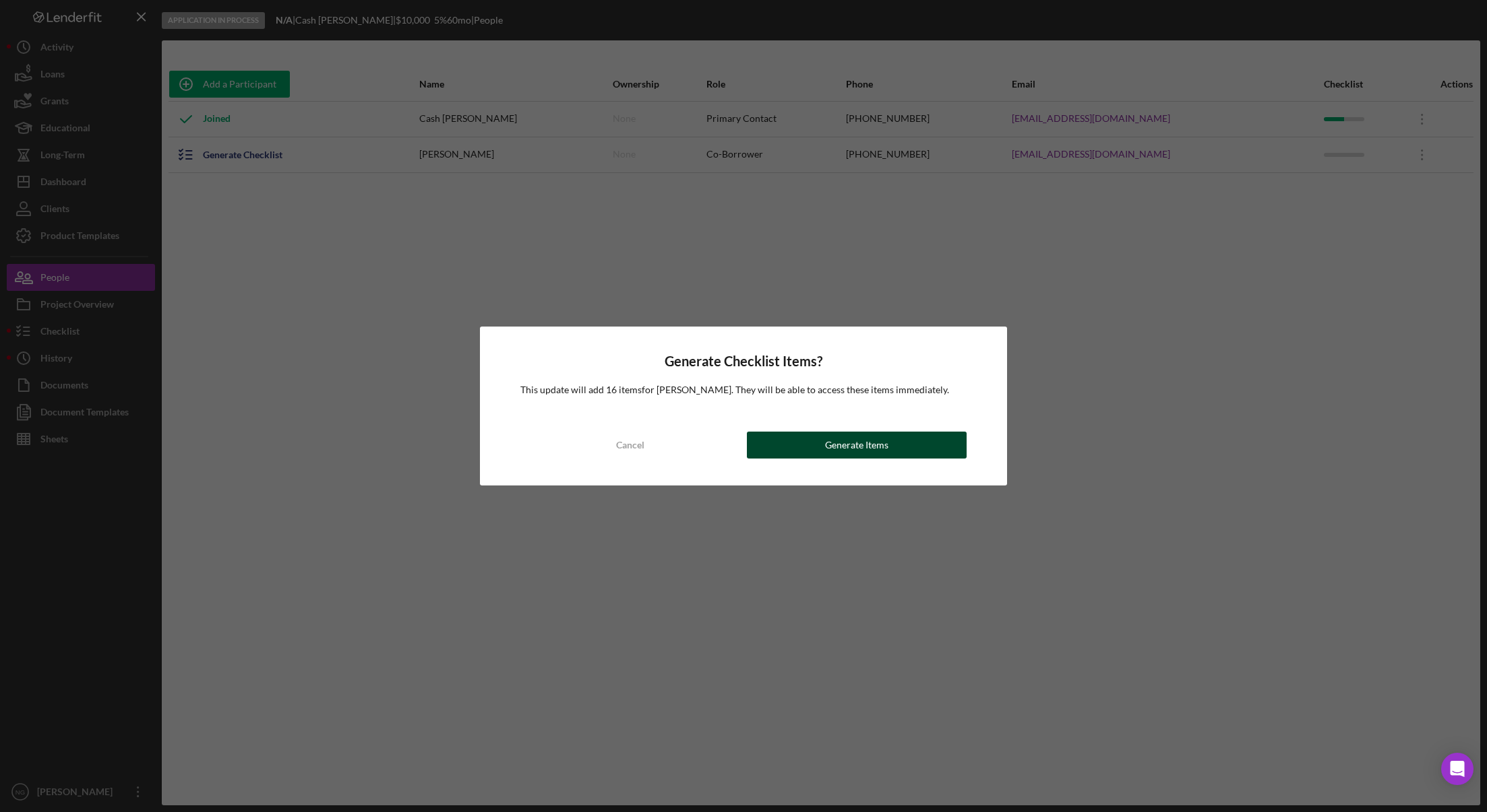
click at [819, 443] on button "Generate Items" at bounding box center [856, 445] width 219 height 27
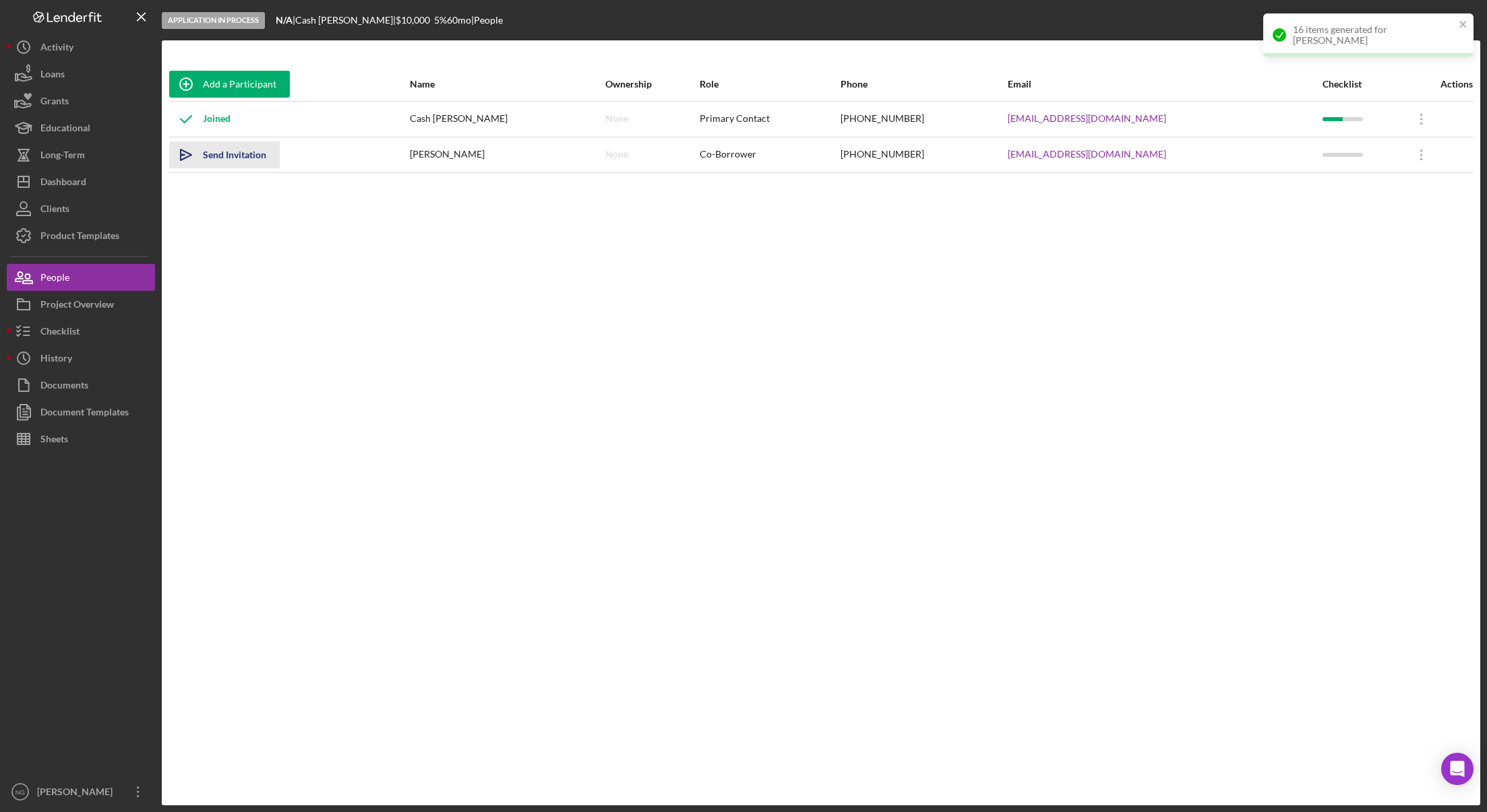
click at [217, 153] on div "Send Invitation" at bounding box center [235, 155] width 63 height 27
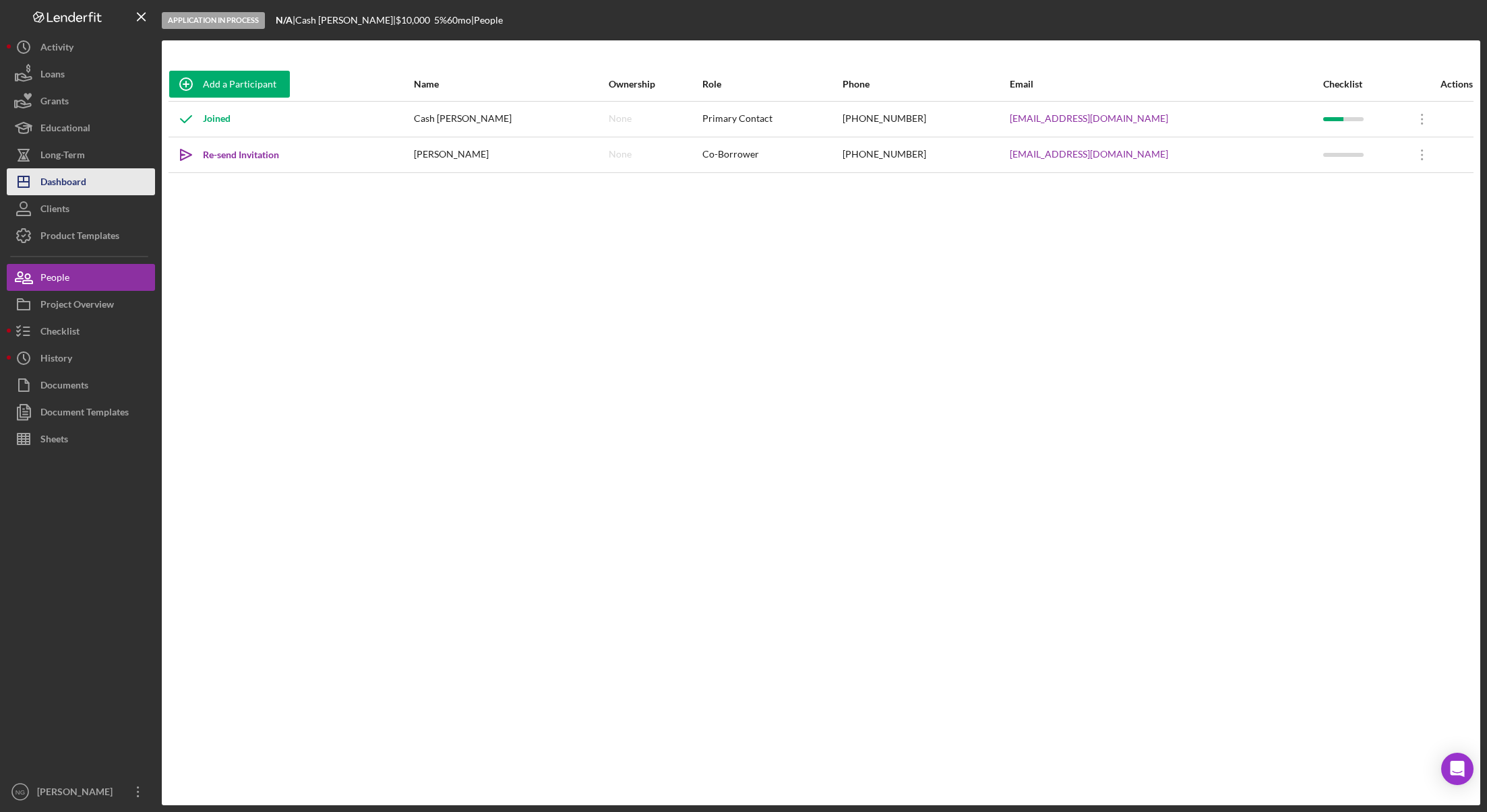
click at [57, 177] on div "Dashboard" at bounding box center [63, 184] width 46 height 31
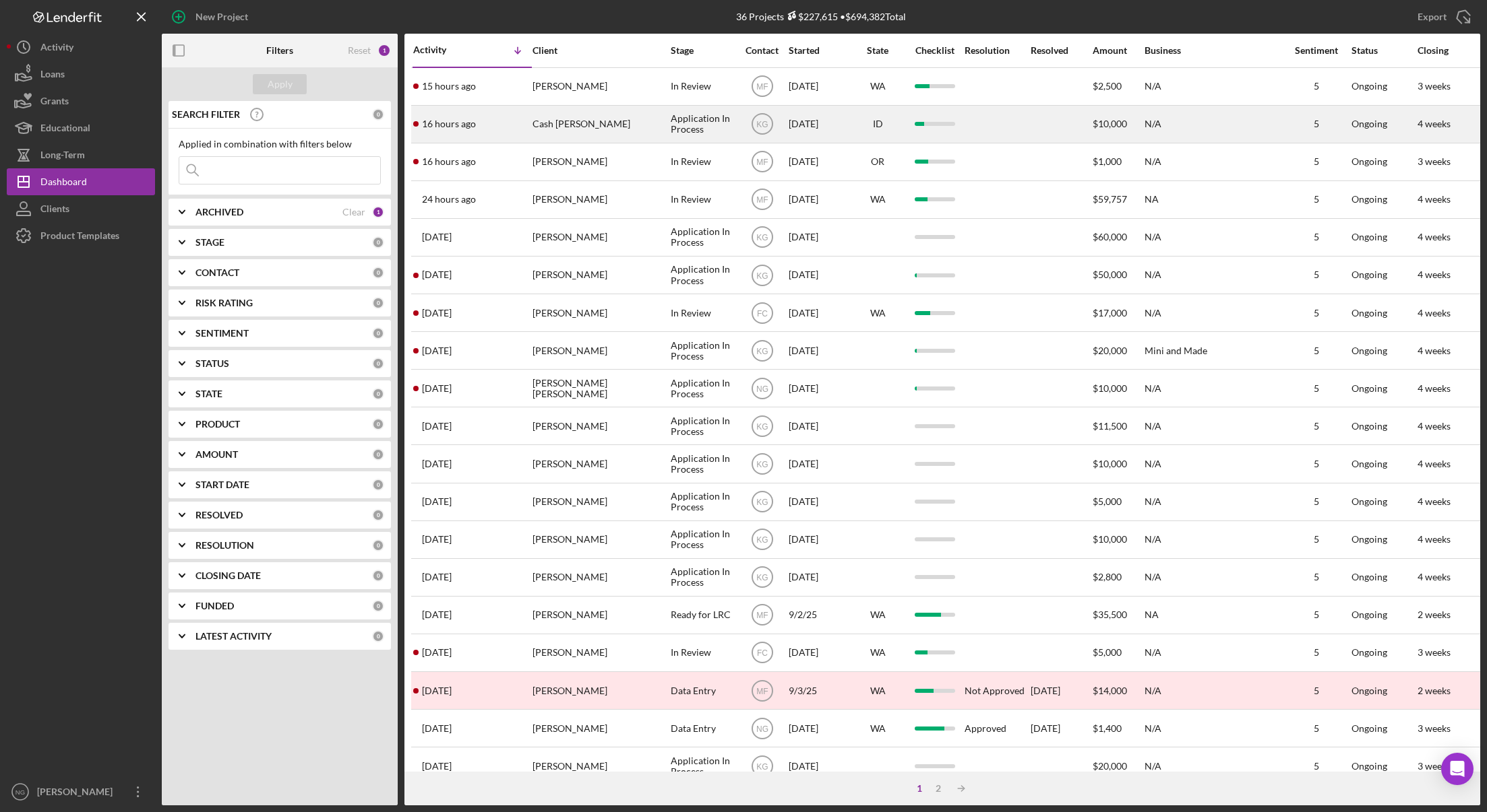
click at [518, 119] on div "16 hours ago Cash Bridwell" at bounding box center [471, 124] width 118 height 35
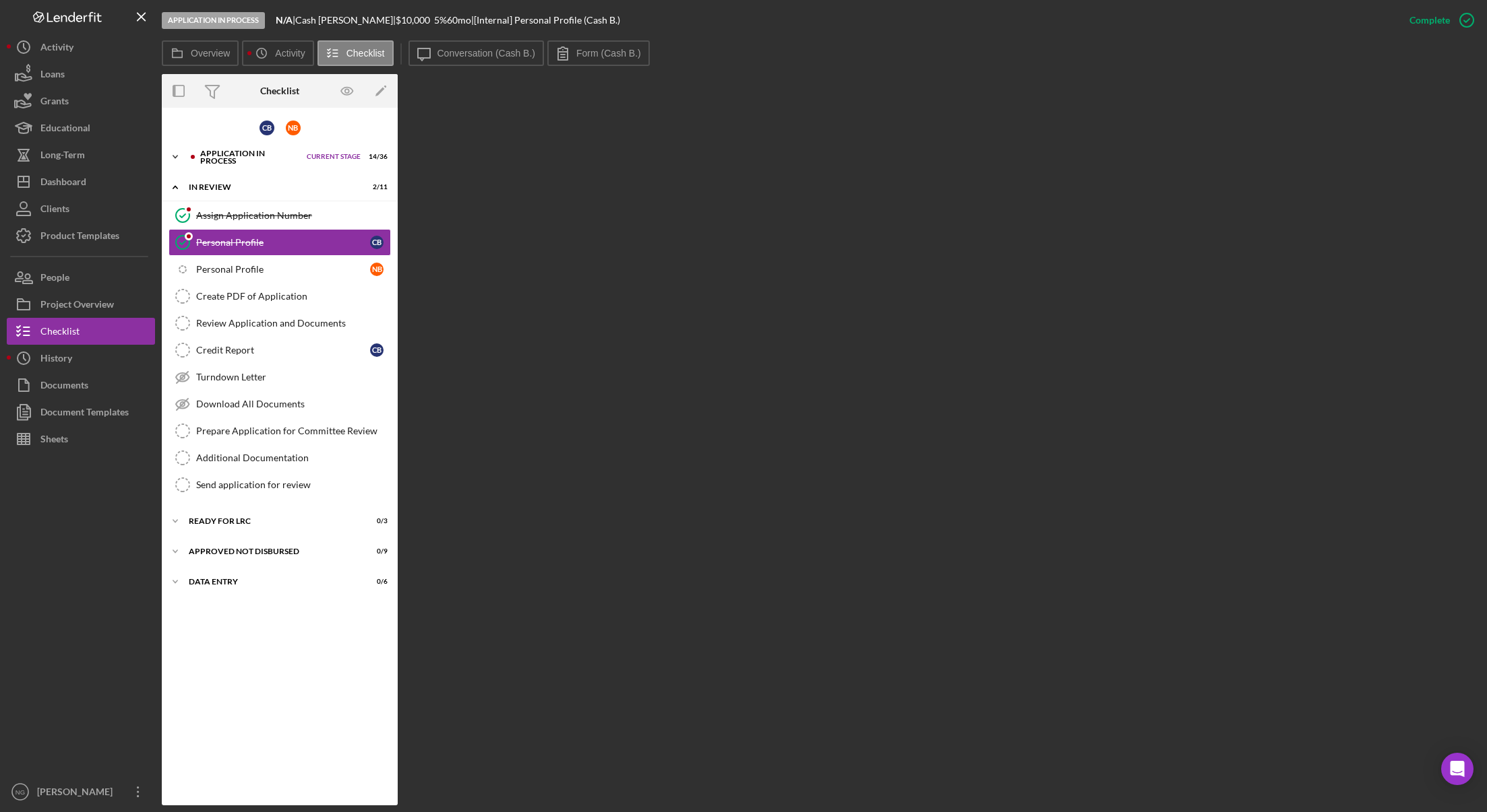
click at [206, 161] on div "Application In Process" at bounding box center [250, 157] width 100 height 15
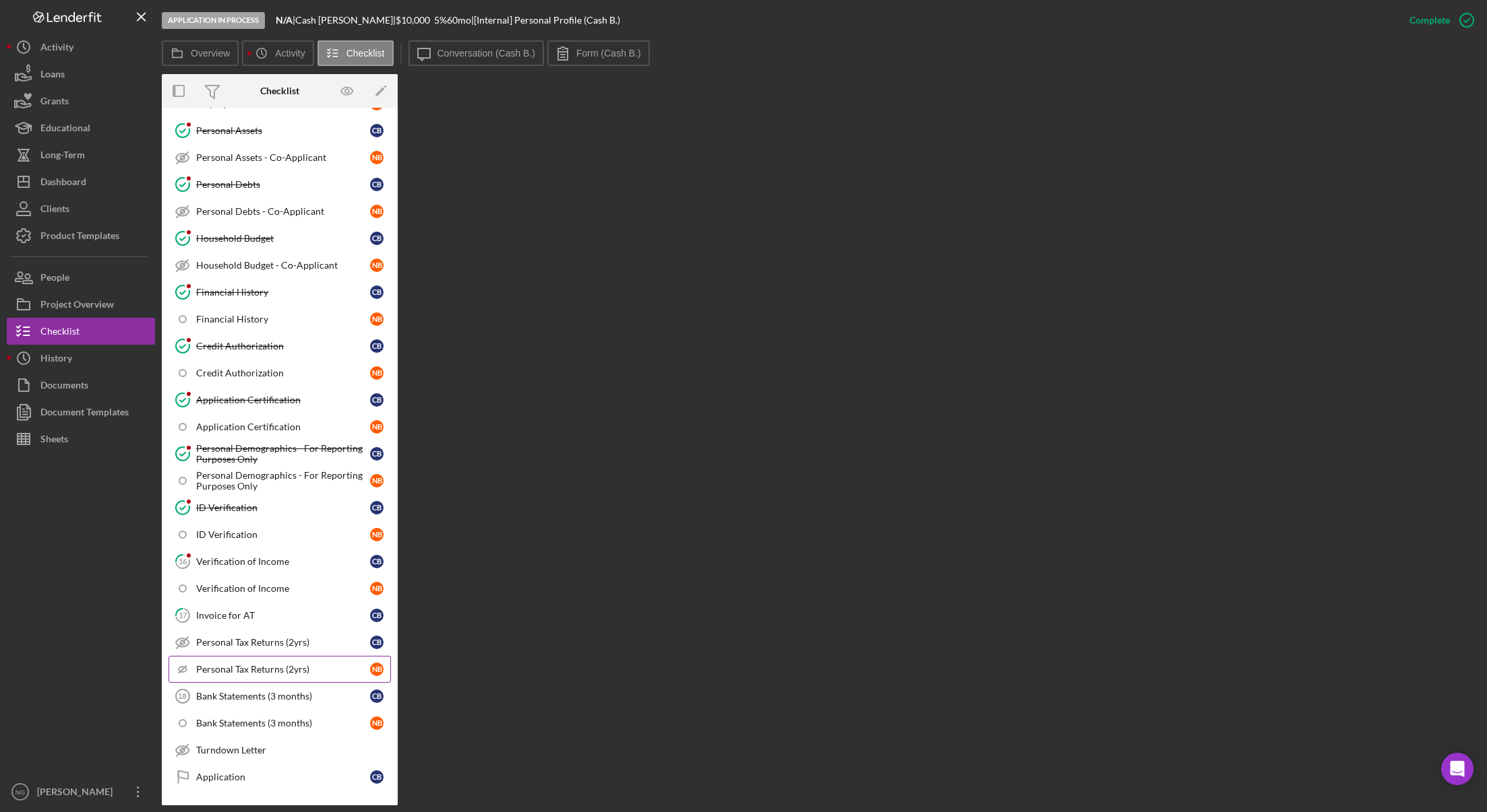
scroll to position [471, 0]
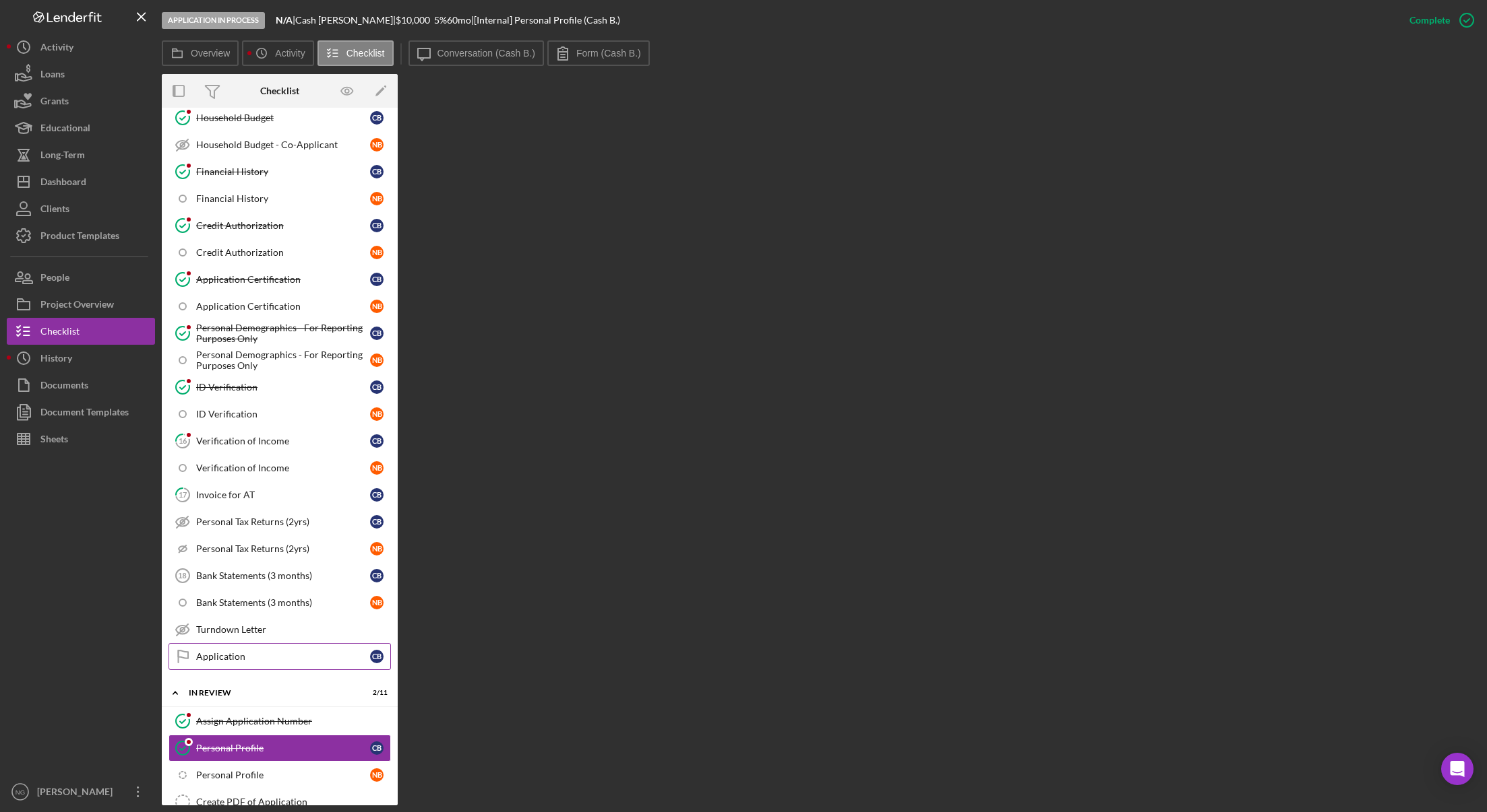
click at [240, 655] on div "Application" at bounding box center [283, 656] width 173 height 11
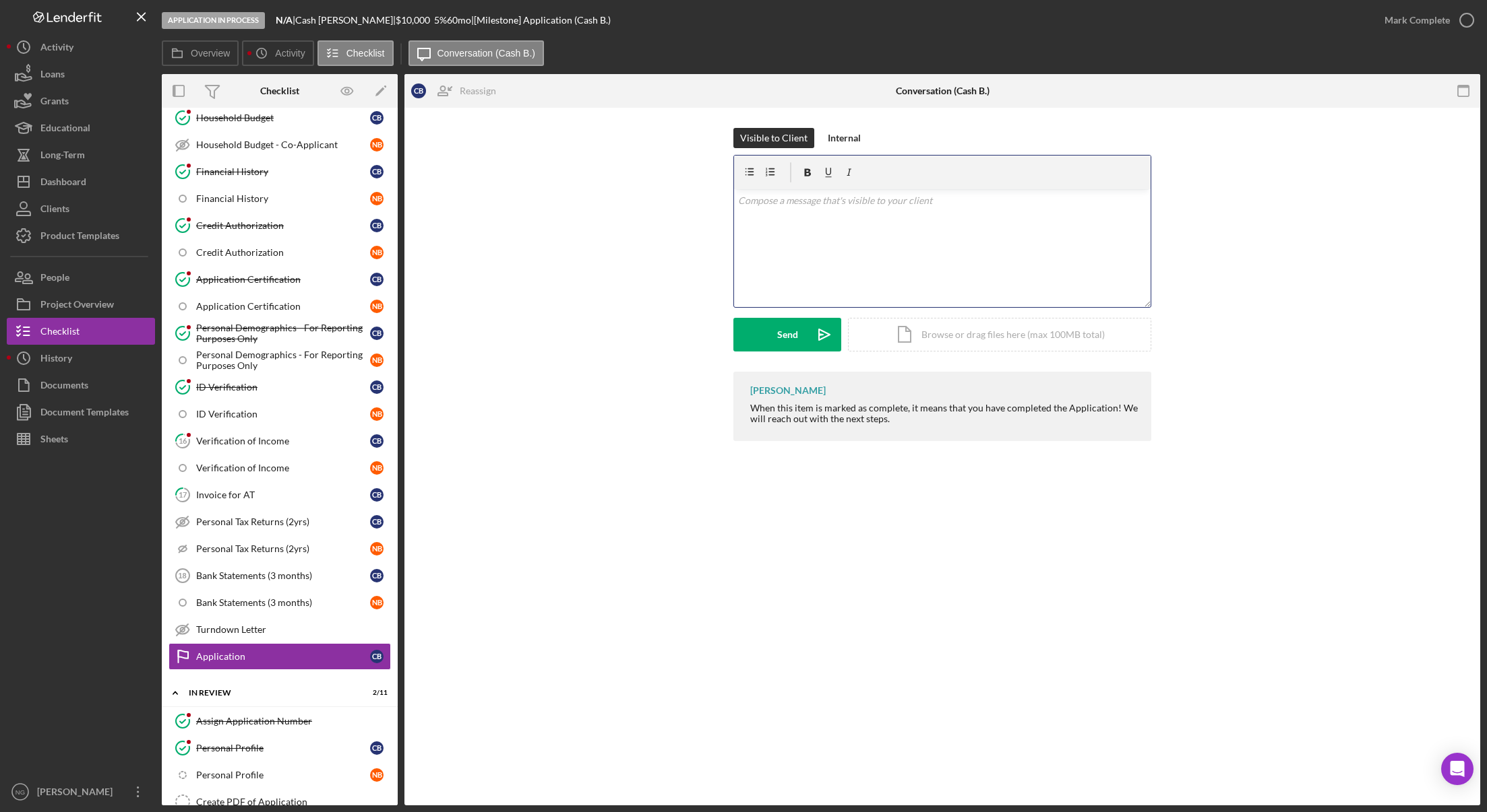
click at [822, 210] on div "v Color teal Color pink Remove color Add row above Add row below Add column bef…" at bounding box center [942, 248] width 417 height 118
paste div
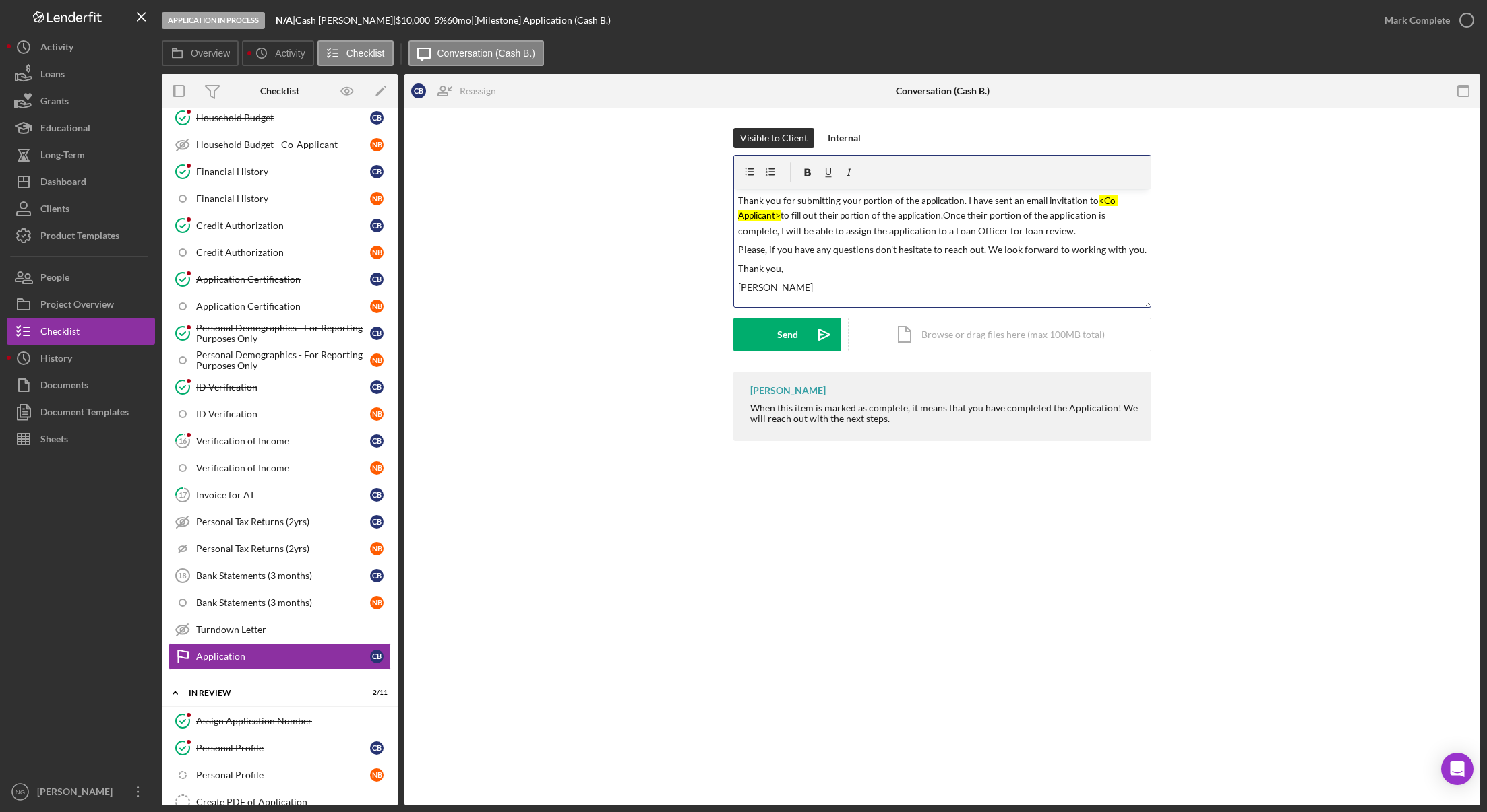
click at [741, 201] on span "Thank you for submitting your portion of the application. I have sent an email …" at bounding box center [927, 215] width 379 height 41
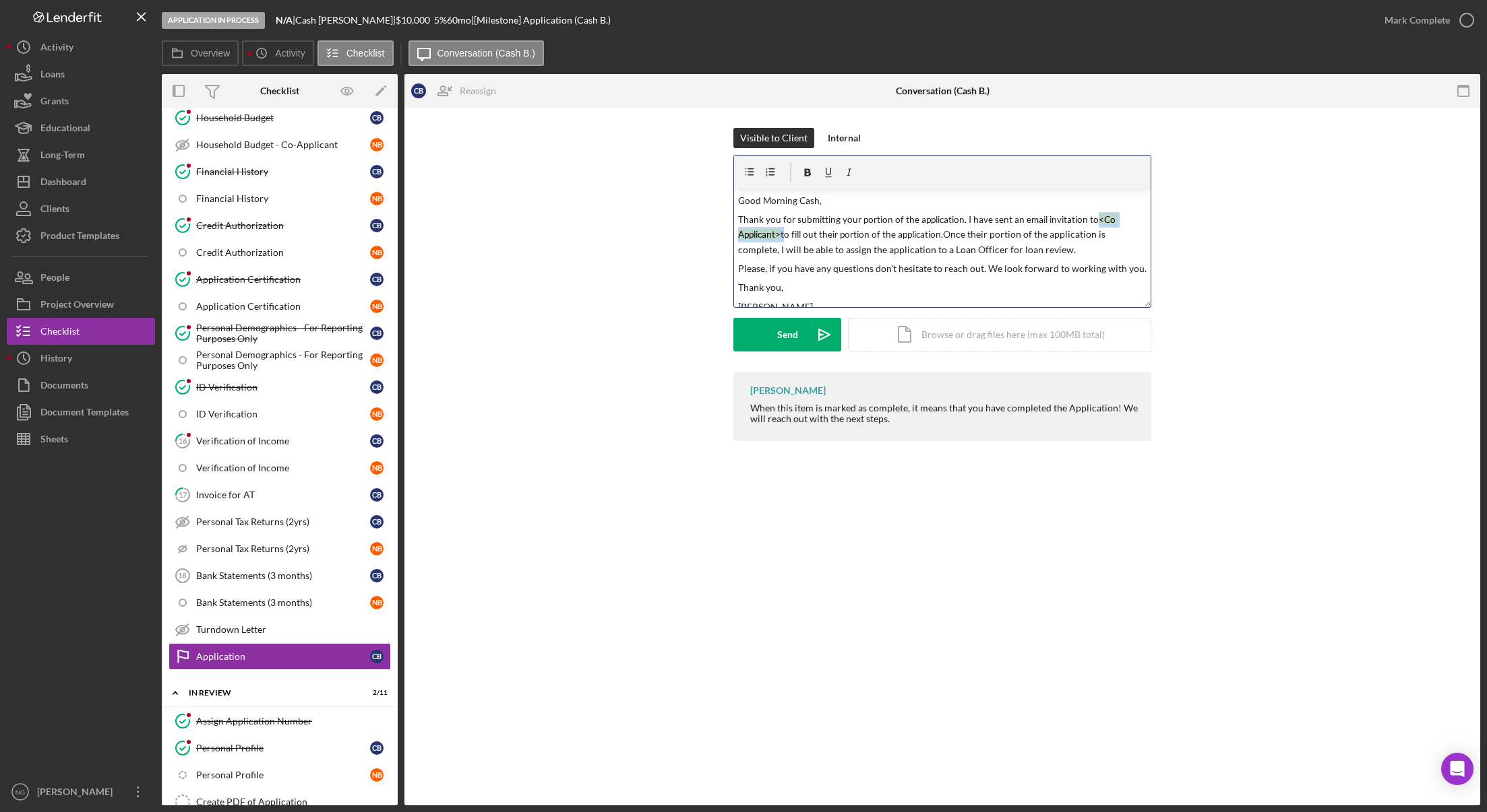
drag, startPoint x: 1091, startPoint y: 217, endPoint x: 784, endPoint y: 235, distance: 307.5
click at [784, 235] on span "Thank you for submitting your portion of the application. I have sent an email …" at bounding box center [927, 235] width 379 height 41
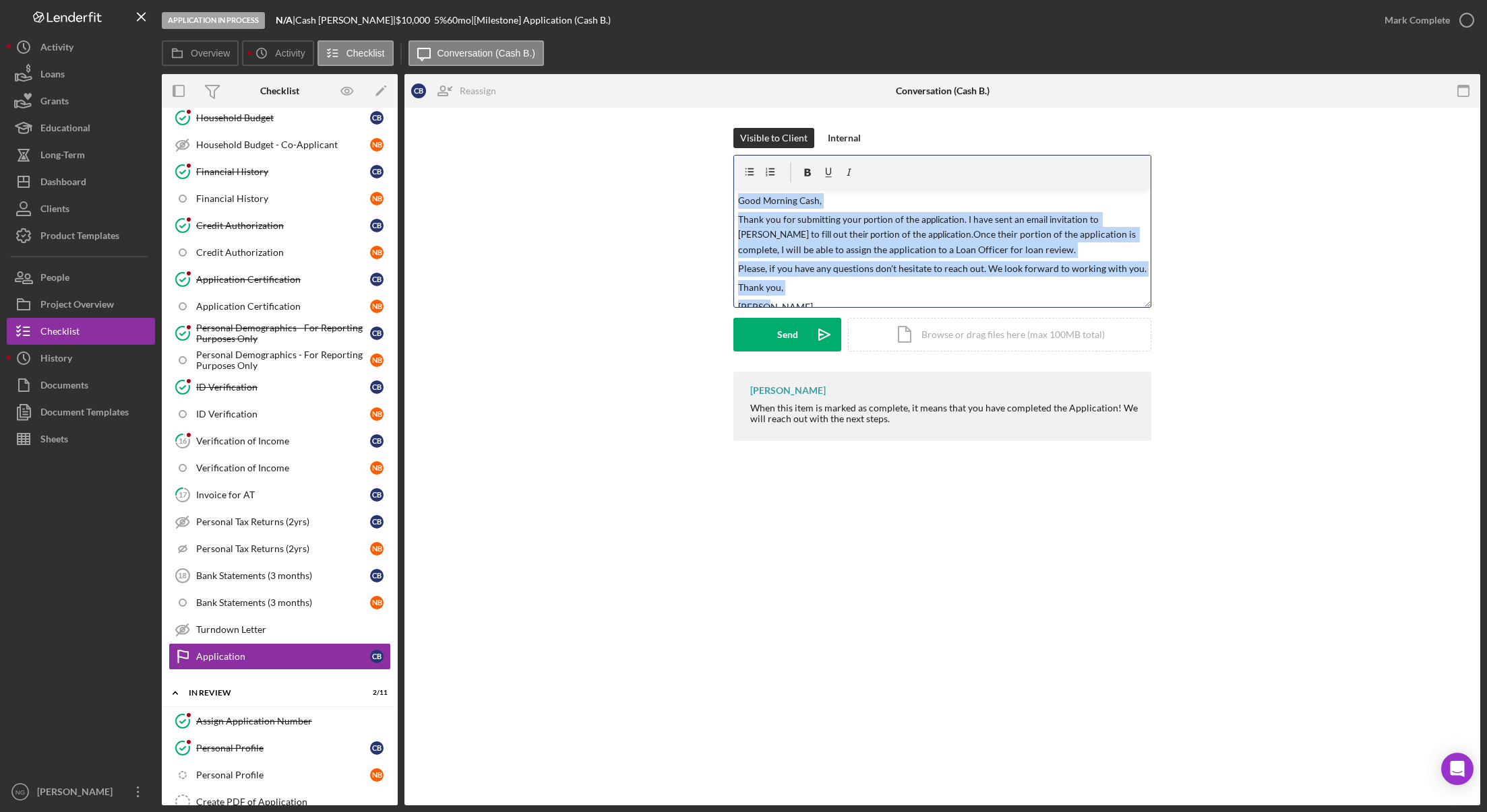
drag, startPoint x: 783, startPoint y: 296, endPoint x: 705, endPoint y: 143, distance: 171.7
click at [705, 143] on div "Visible to Client Internal v Color teal Color pink Remove color Add row above A…" at bounding box center [942, 250] width 1035 height 244
copy div "Good Morning Cash, Thank you for submitting your portion of the application. I …"
click at [210, 55] on label "Overview" at bounding box center [210, 53] width 39 height 11
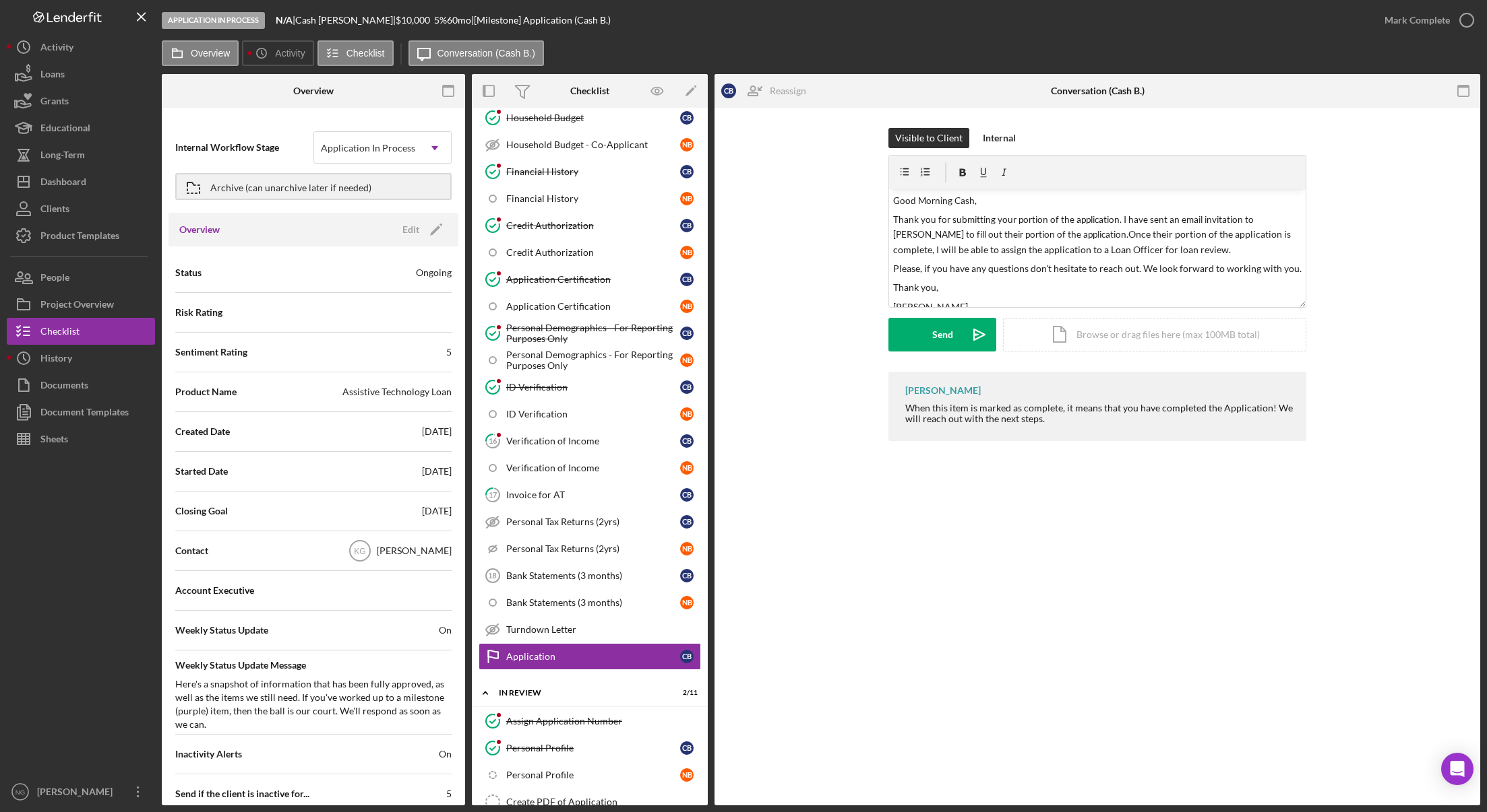
click at [425, 553] on div "[PERSON_NAME]" at bounding box center [414, 551] width 75 height 13
click at [437, 232] on icon "Icon/Edit" at bounding box center [435, 229] width 34 height 34
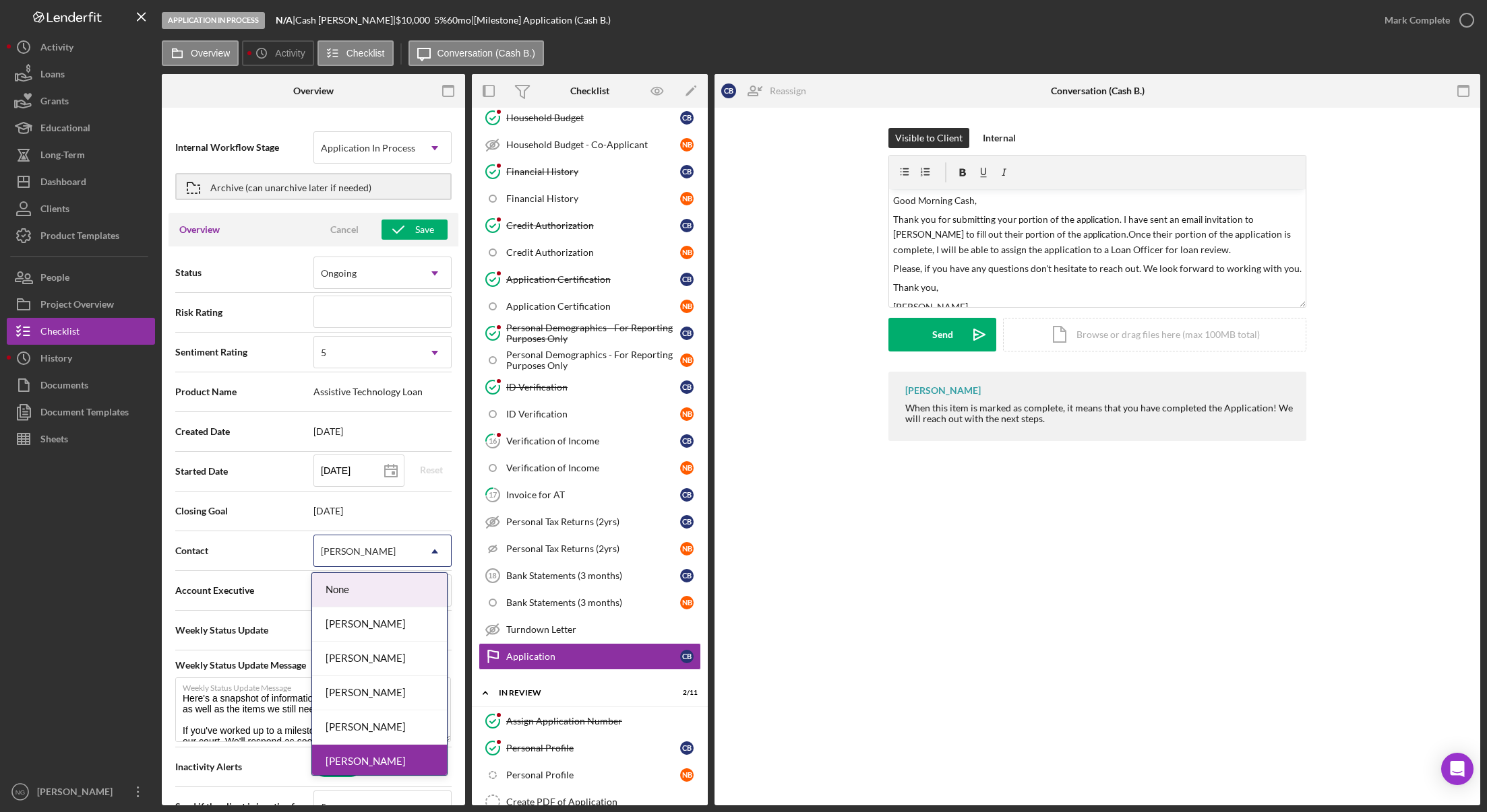
click at [395, 551] on div "[PERSON_NAME]" at bounding box center [366, 552] width 104 height 31
click at [359, 705] on div "[PERSON_NAME]" at bounding box center [379, 693] width 135 height 34
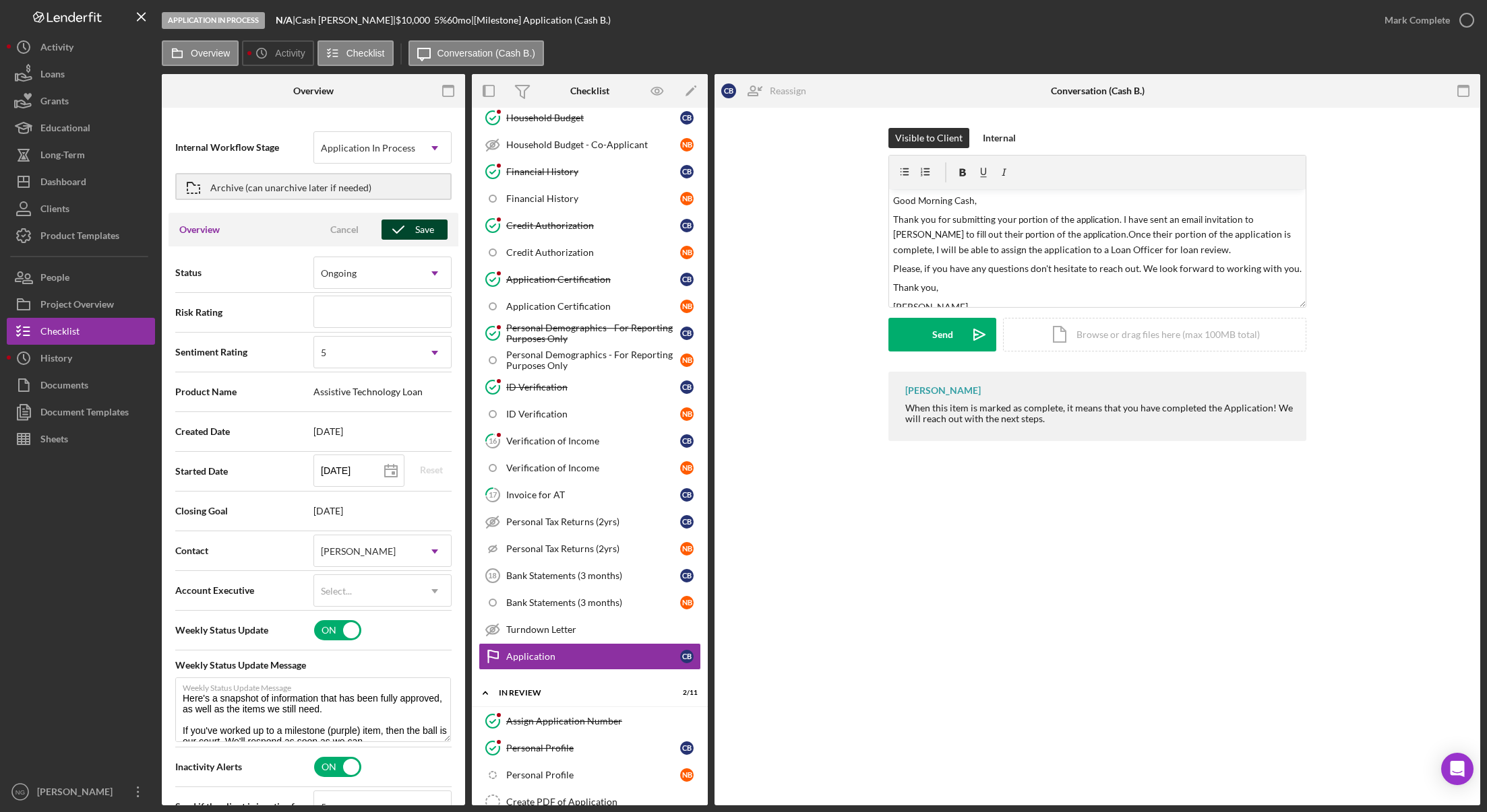
click at [399, 224] on icon "button" at bounding box center [398, 229] width 34 height 34
type textarea "Here's a snapshot of information that has been fully approved, as well as the i…"
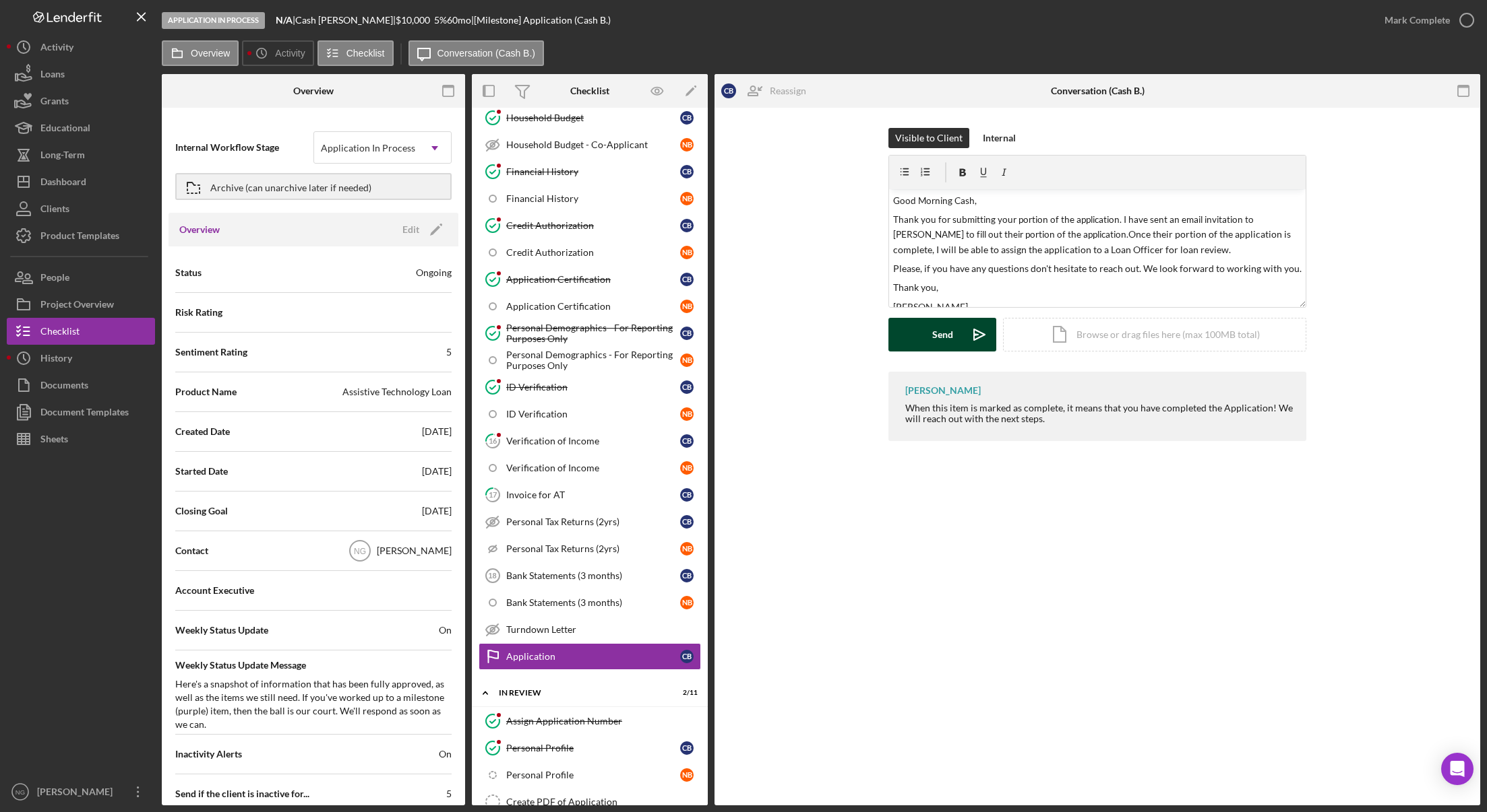
click at [944, 337] on div "Send" at bounding box center [943, 334] width 21 height 34
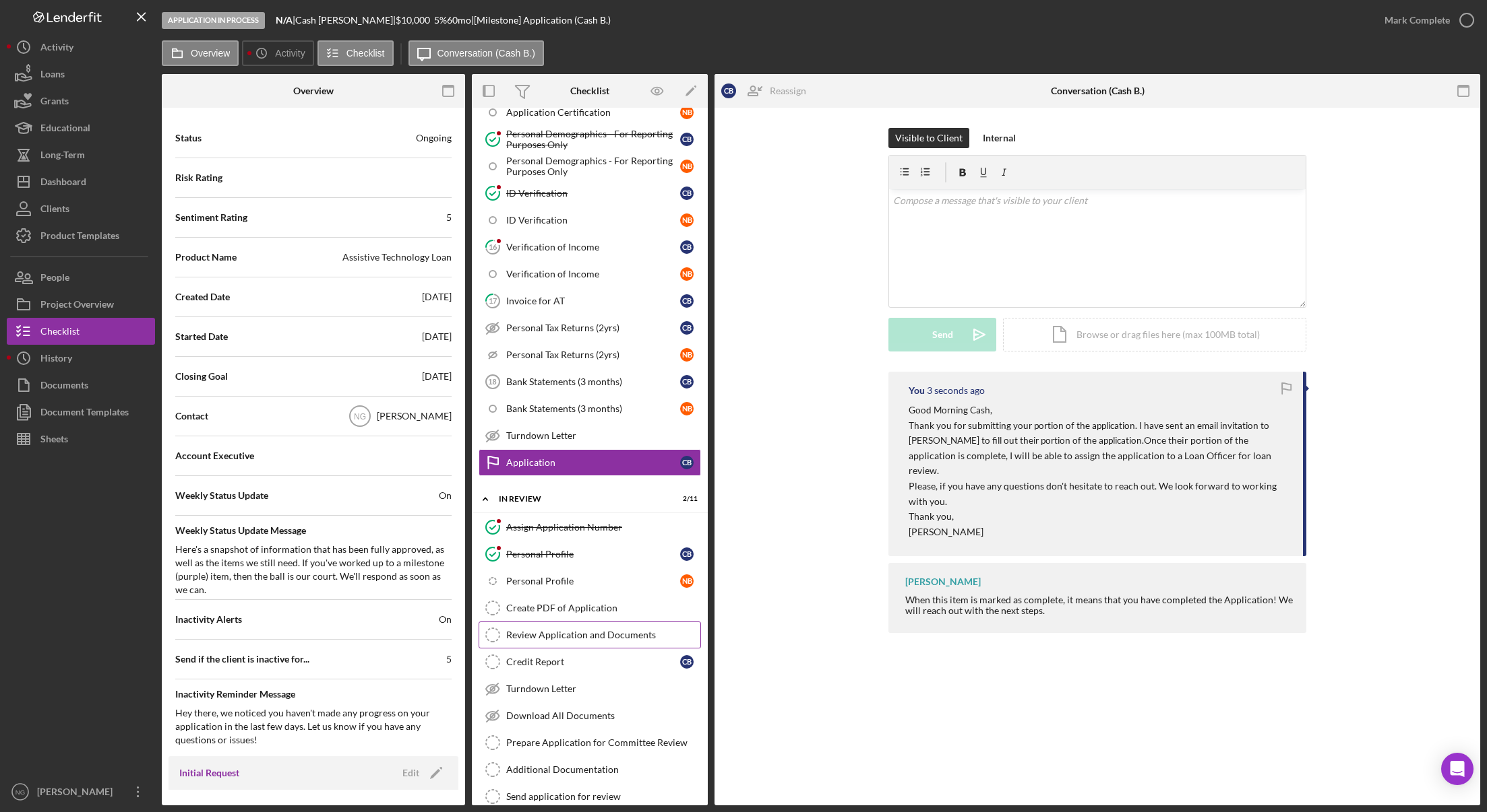
scroll to position [673, 0]
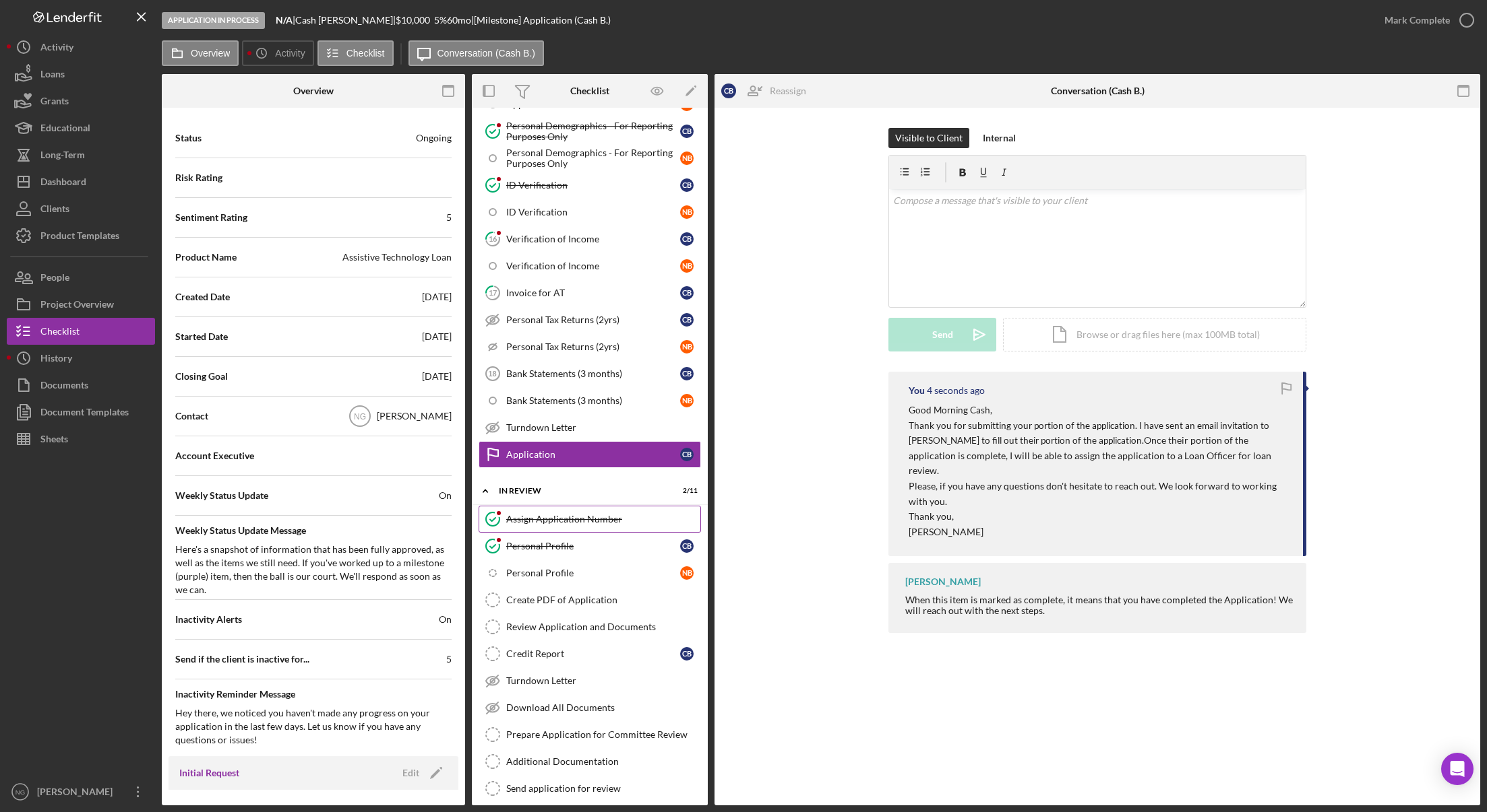
click at [606, 521] on div "Assign Application Number" at bounding box center [603, 519] width 194 height 11
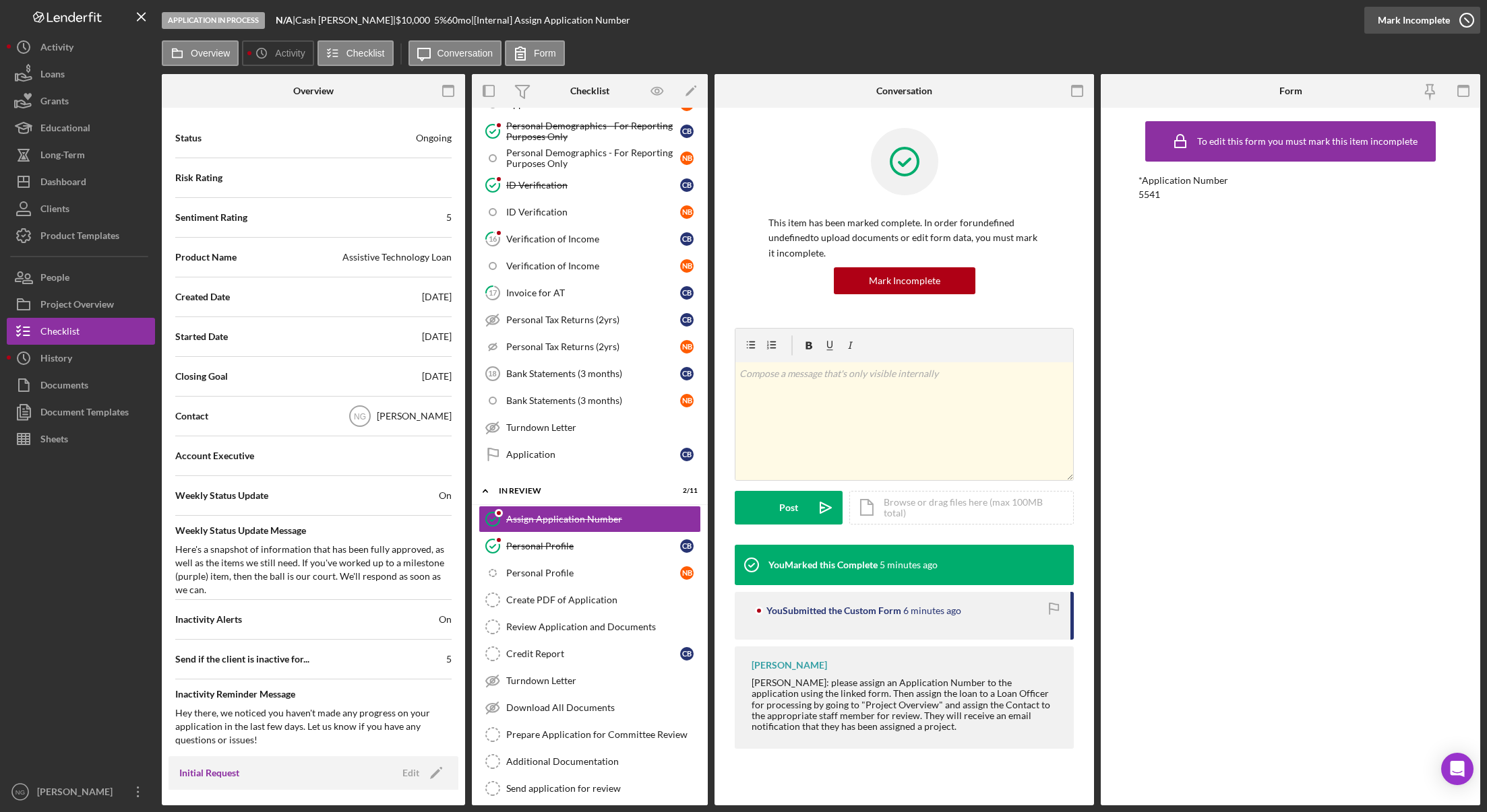
click at [1466, 24] on icon "button" at bounding box center [1466, 20] width 34 height 34
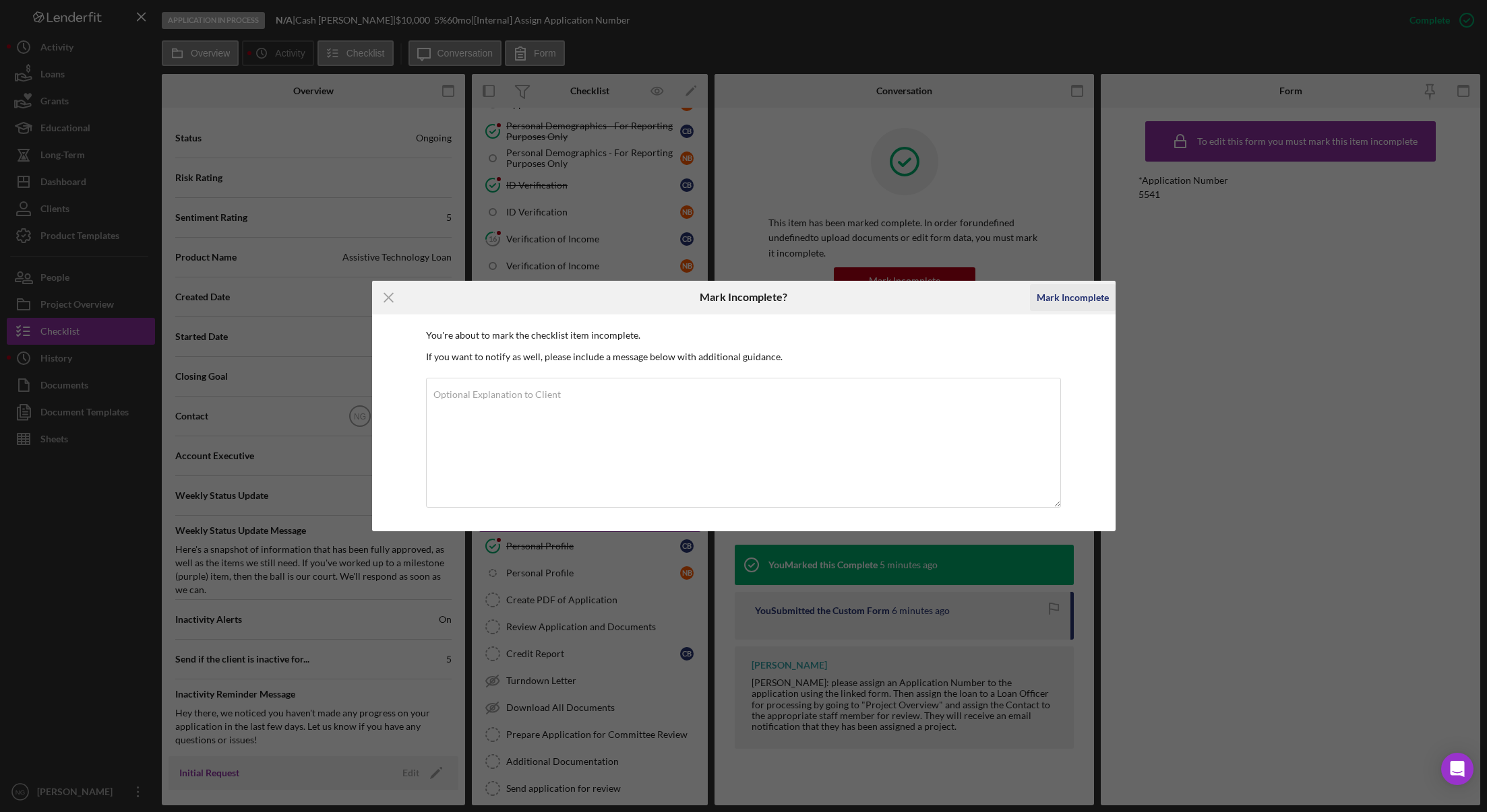
click at [1080, 294] on div "Mark Incomplete" at bounding box center [1072, 298] width 72 height 27
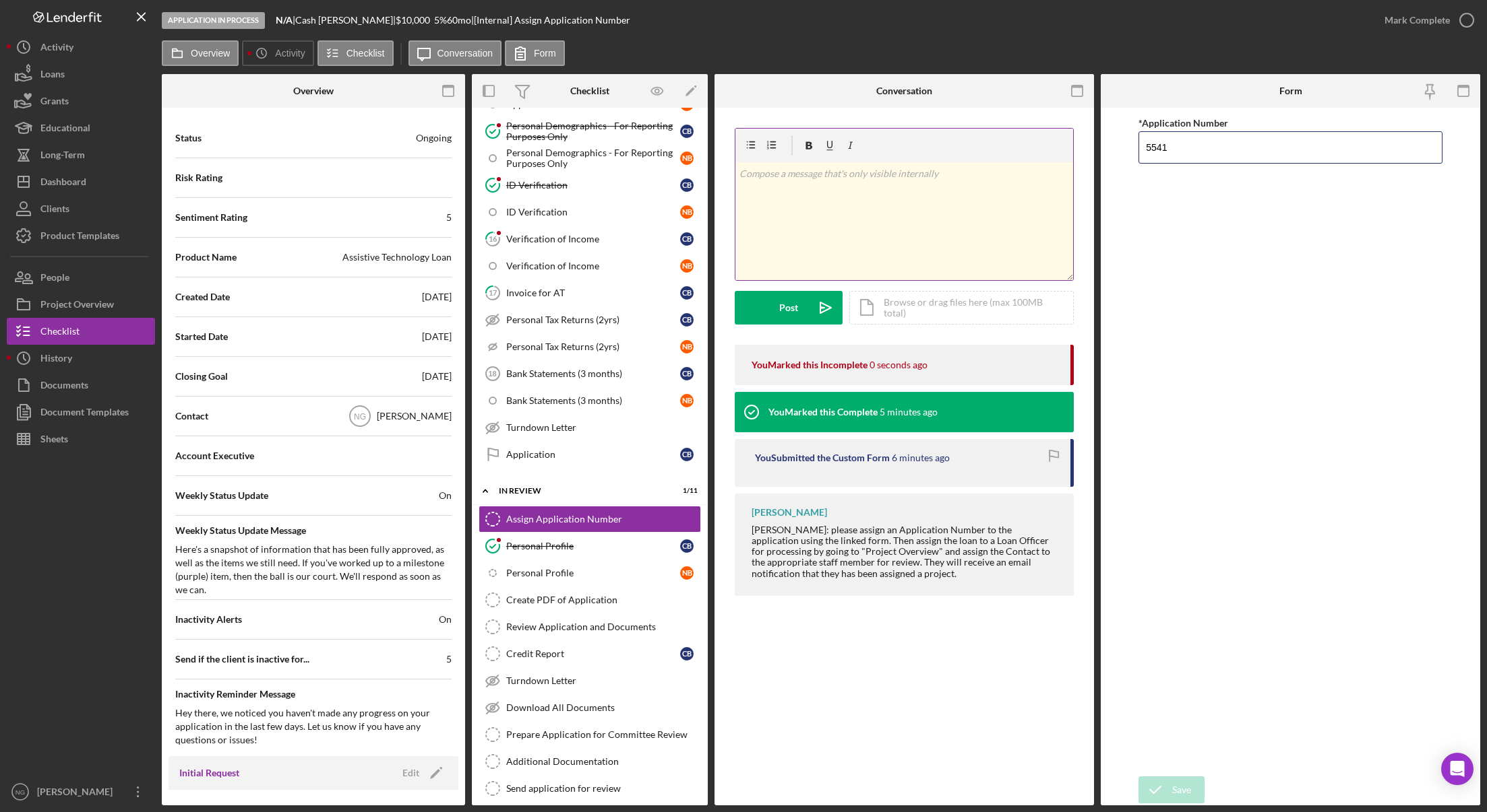
drag, startPoint x: 1187, startPoint y: 146, endPoint x: 1065, endPoint y: 147, distance: 122.0
click at [1065, 147] on div "Overview Internal Workflow Stage Application In Process Icon/Dropdown Arrow Arc…" at bounding box center [821, 440] width 1318 height 732
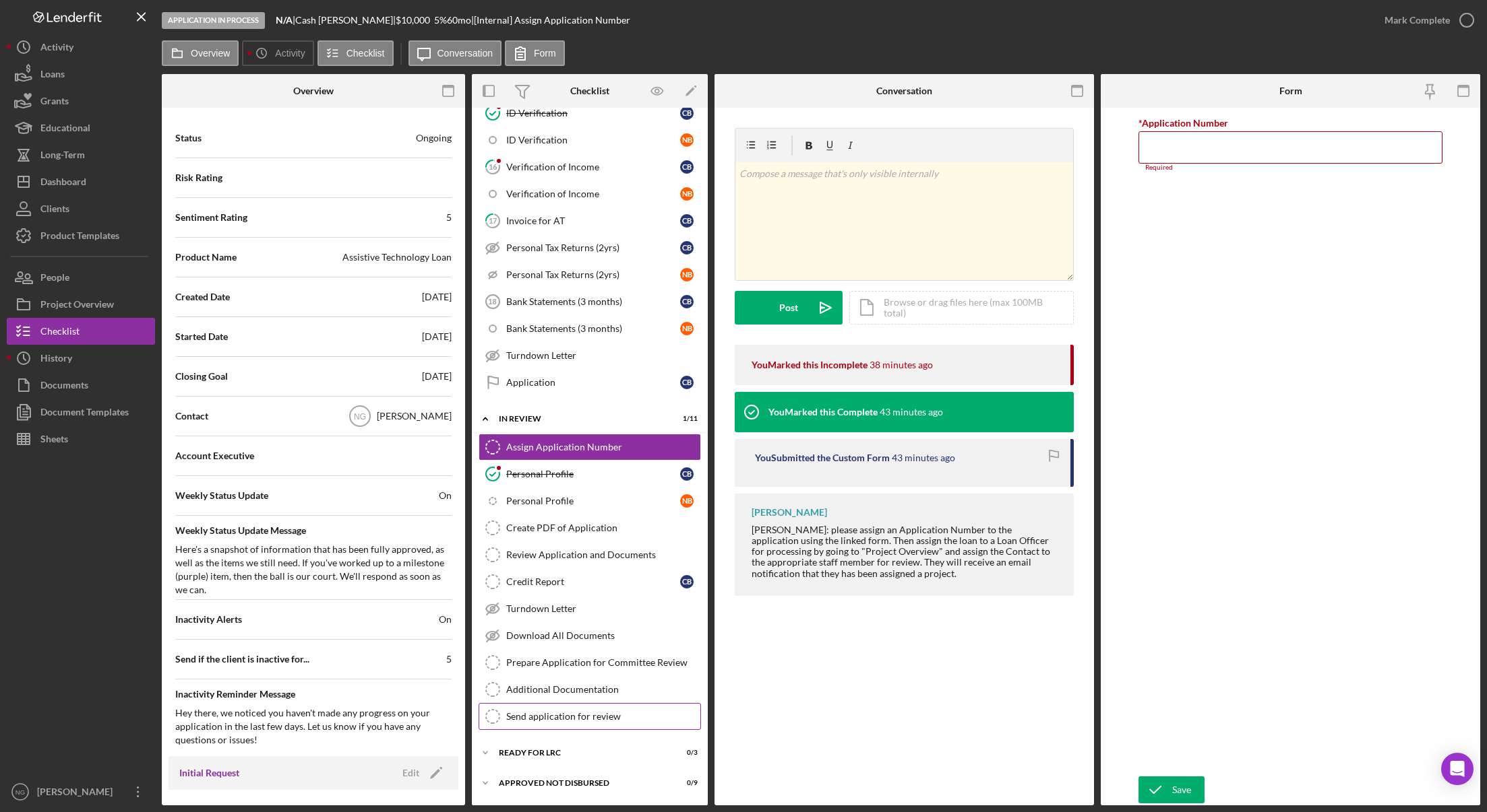
scroll to position [775, 0]
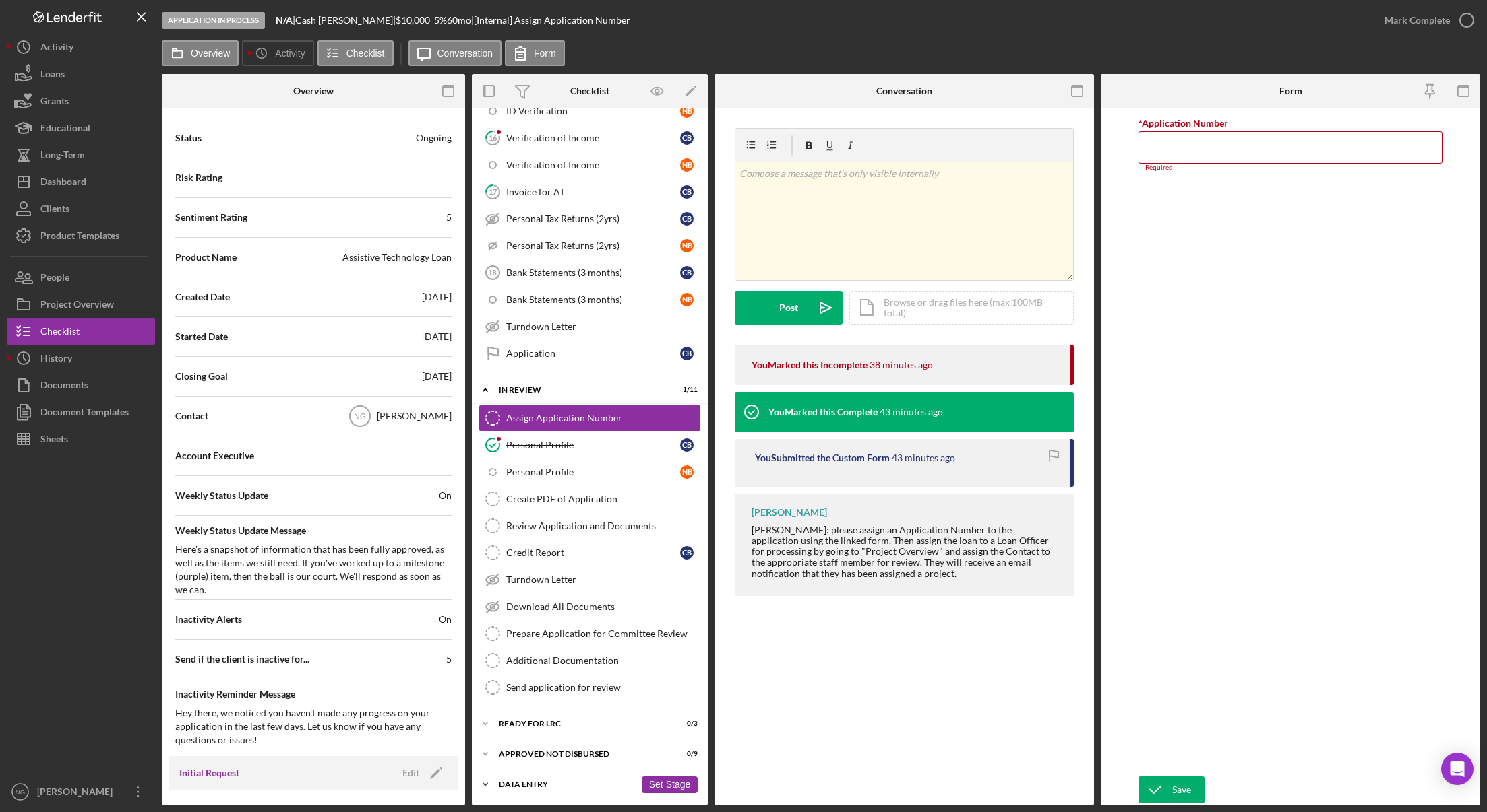
click at [527, 779] on div "Icon/Expander Data Entry 0 / 6 Set Stage" at bounding box center [589, 784] width 236 height 27
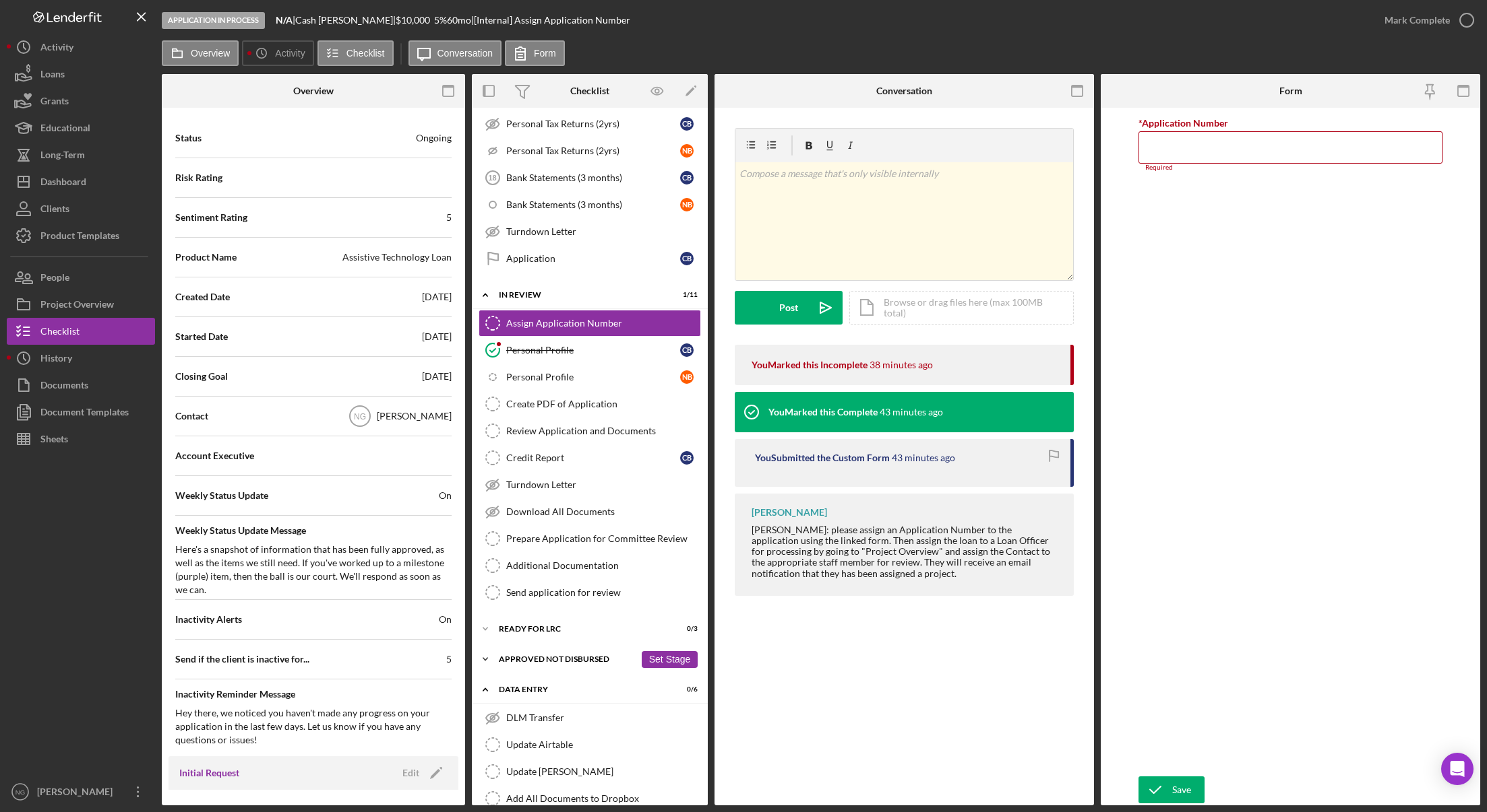
scroll to position [943, 0]
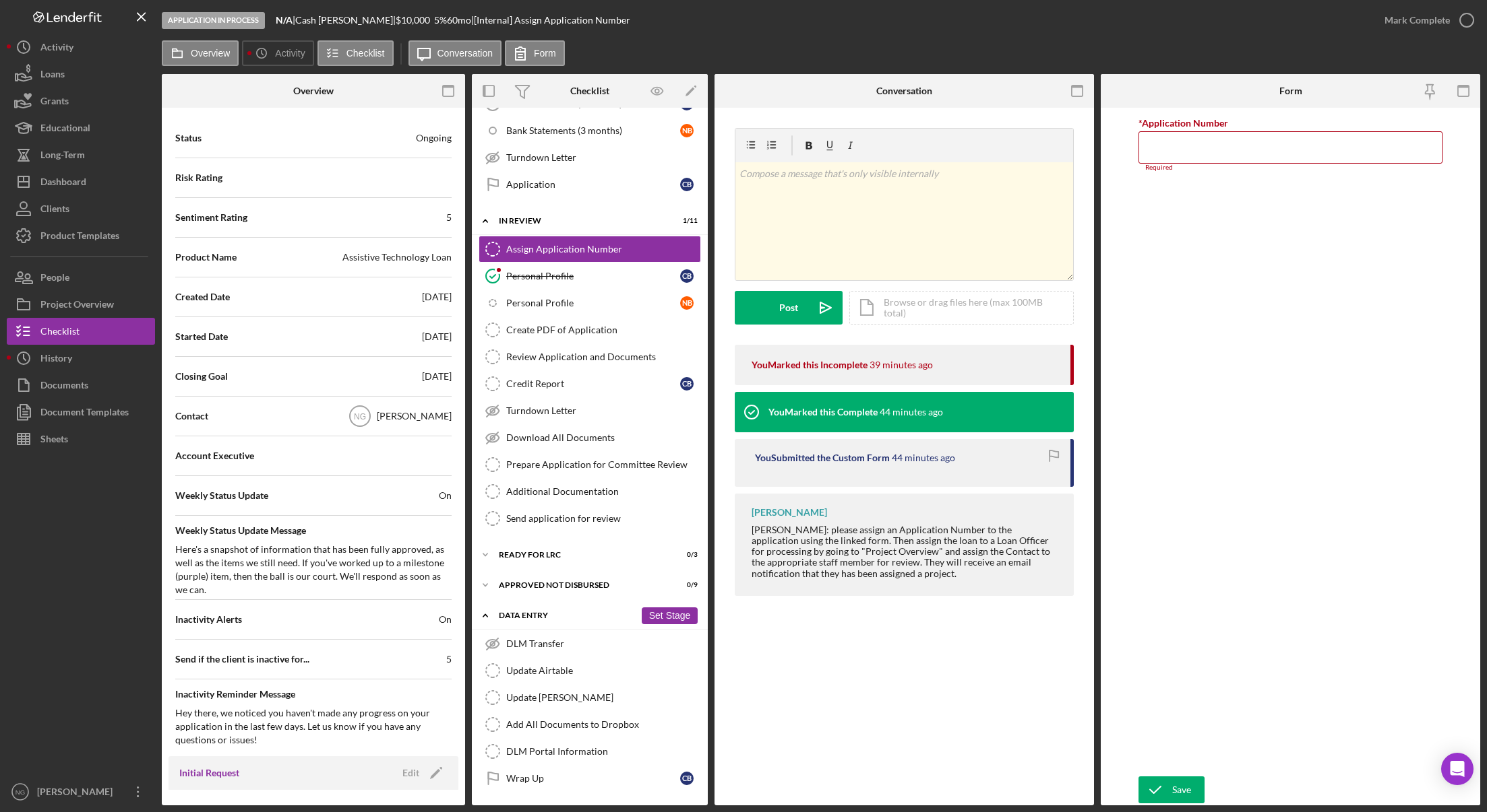
click at [550, 615] on div "Data Entry" at bounding box center [566, 616] width 136 height 8
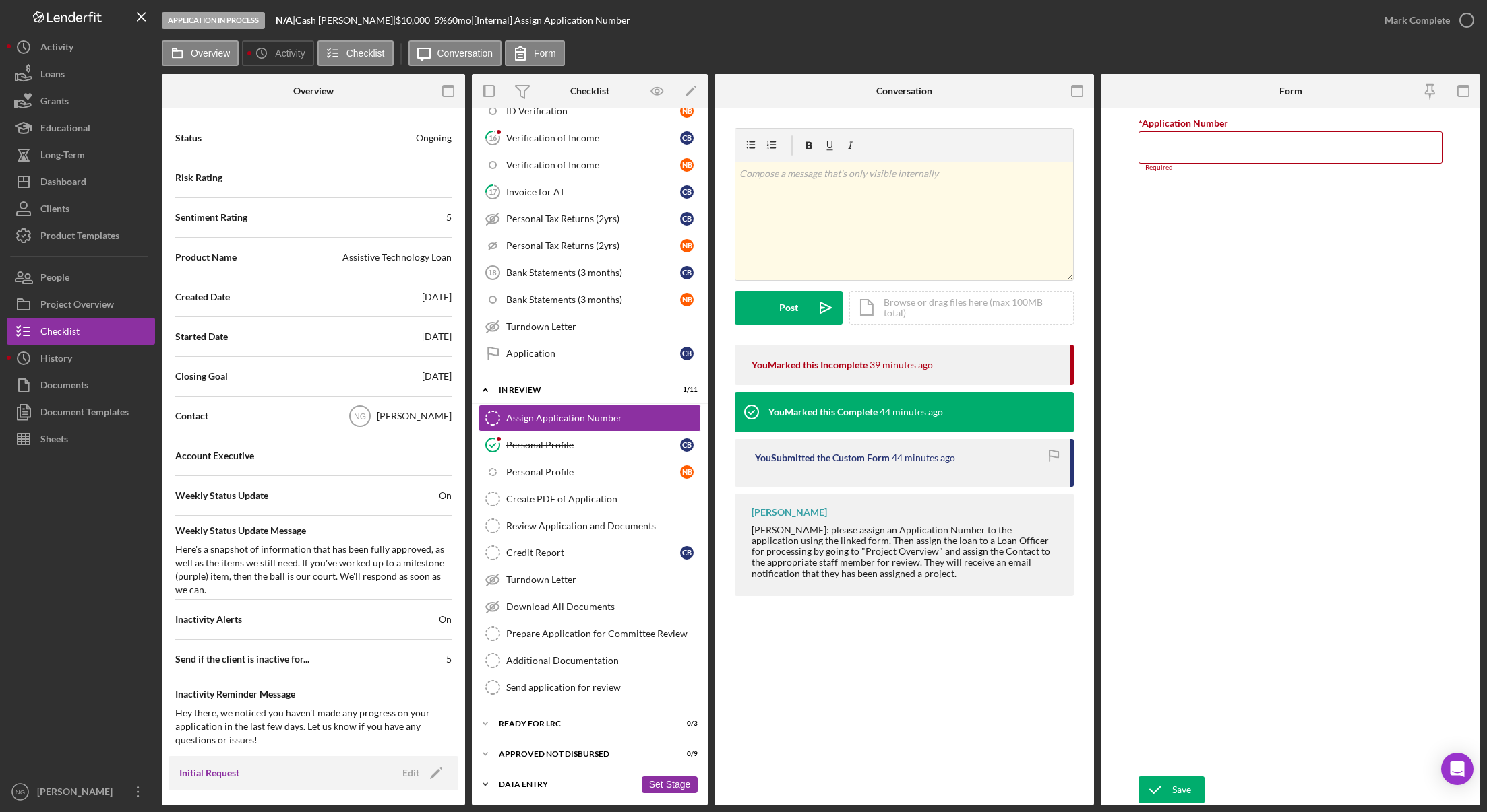
click at [523, 781] on div "Data Entry" at bounding box center [566, 784] width 136 height 8
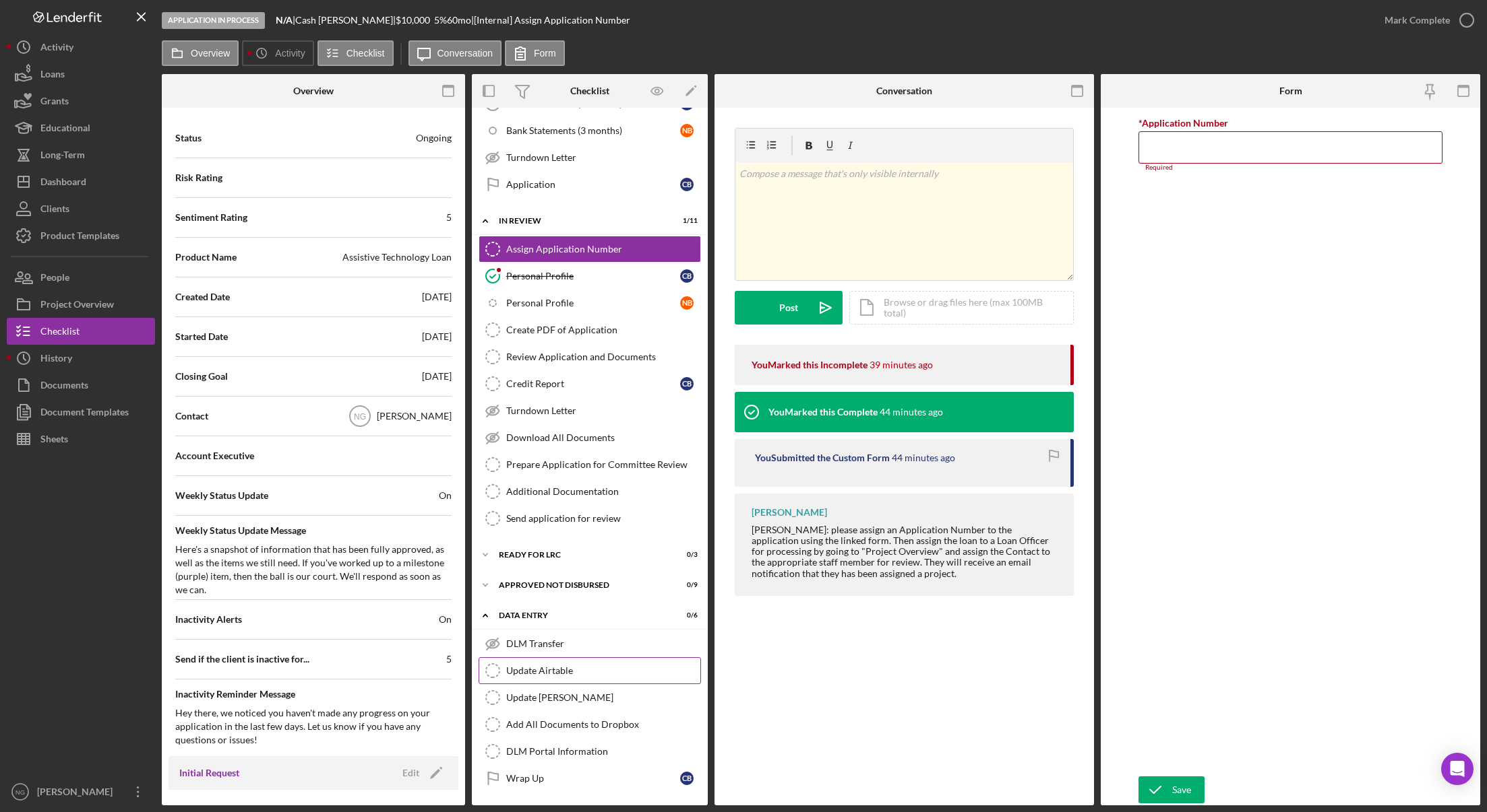
click at [568, 672] on div "Update Airtable" at bounding box center [603, 670] width 194 height 11
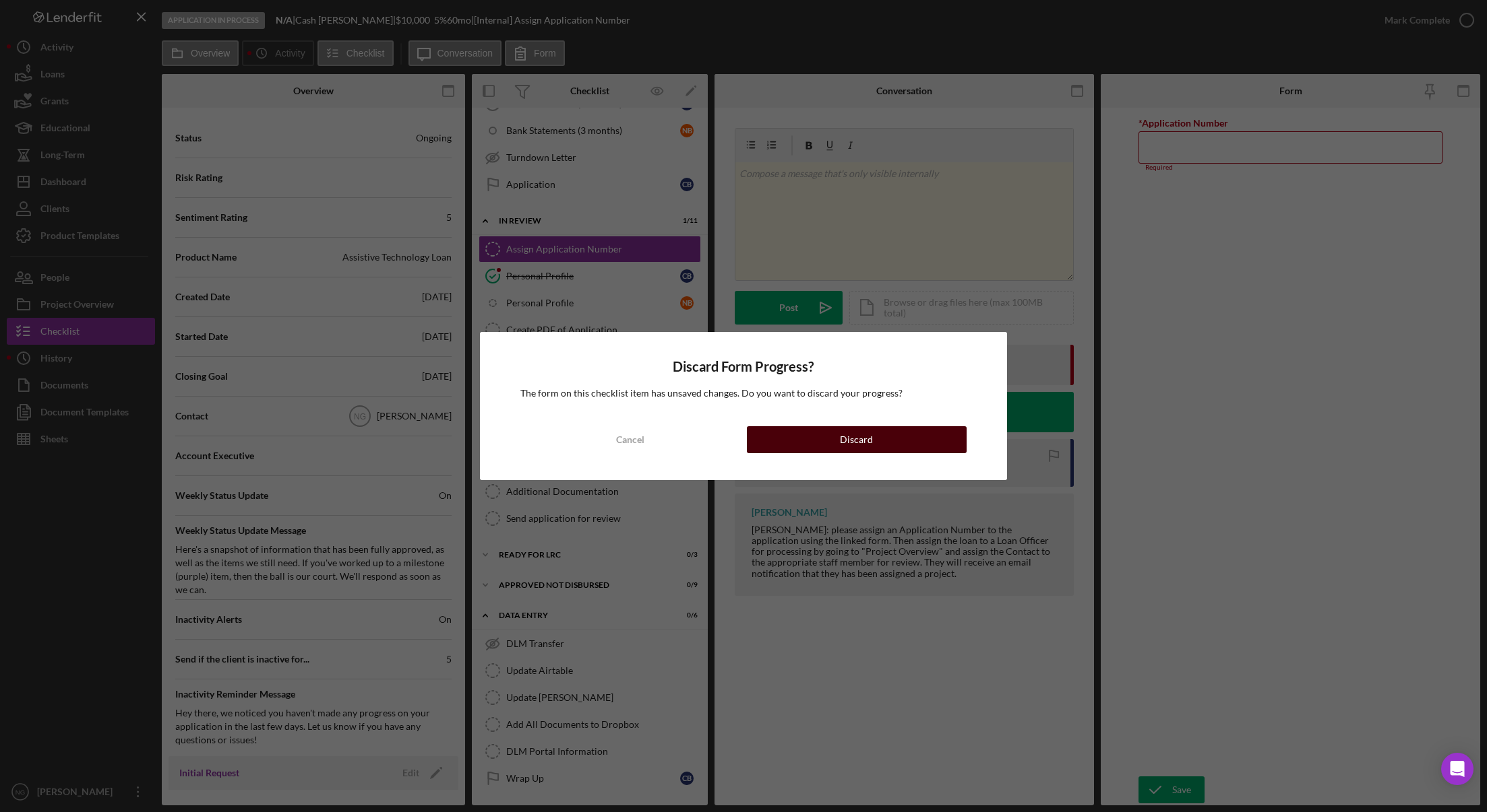
click at [796, 440] on button "Discard" at bounding box center [856, 440] width 219 height 27
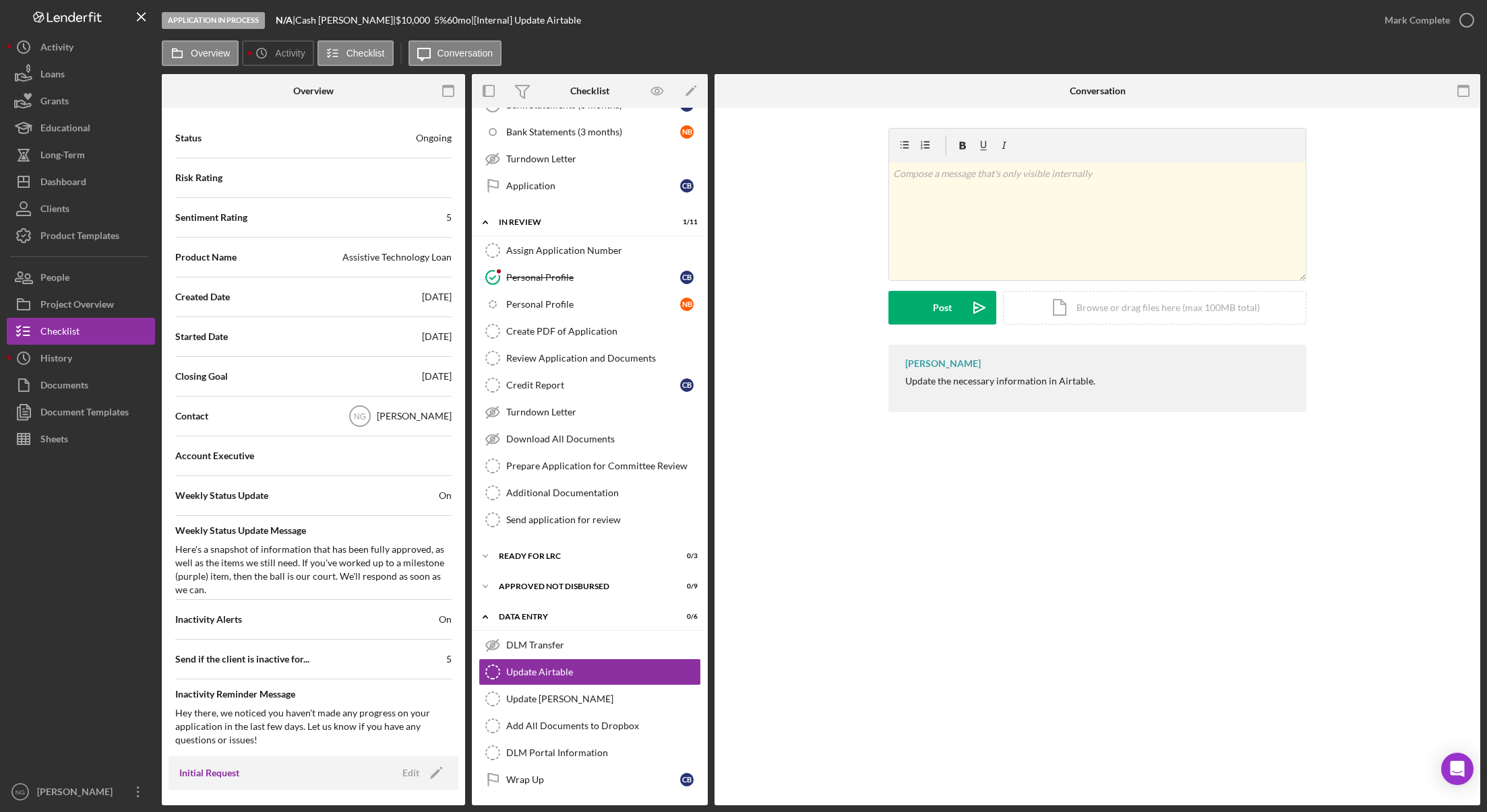
scroll to position [943, 0]
click at [573, 582] on div "Approved Not Disbursed" at bounding box center [566, 585] width 136 height 8
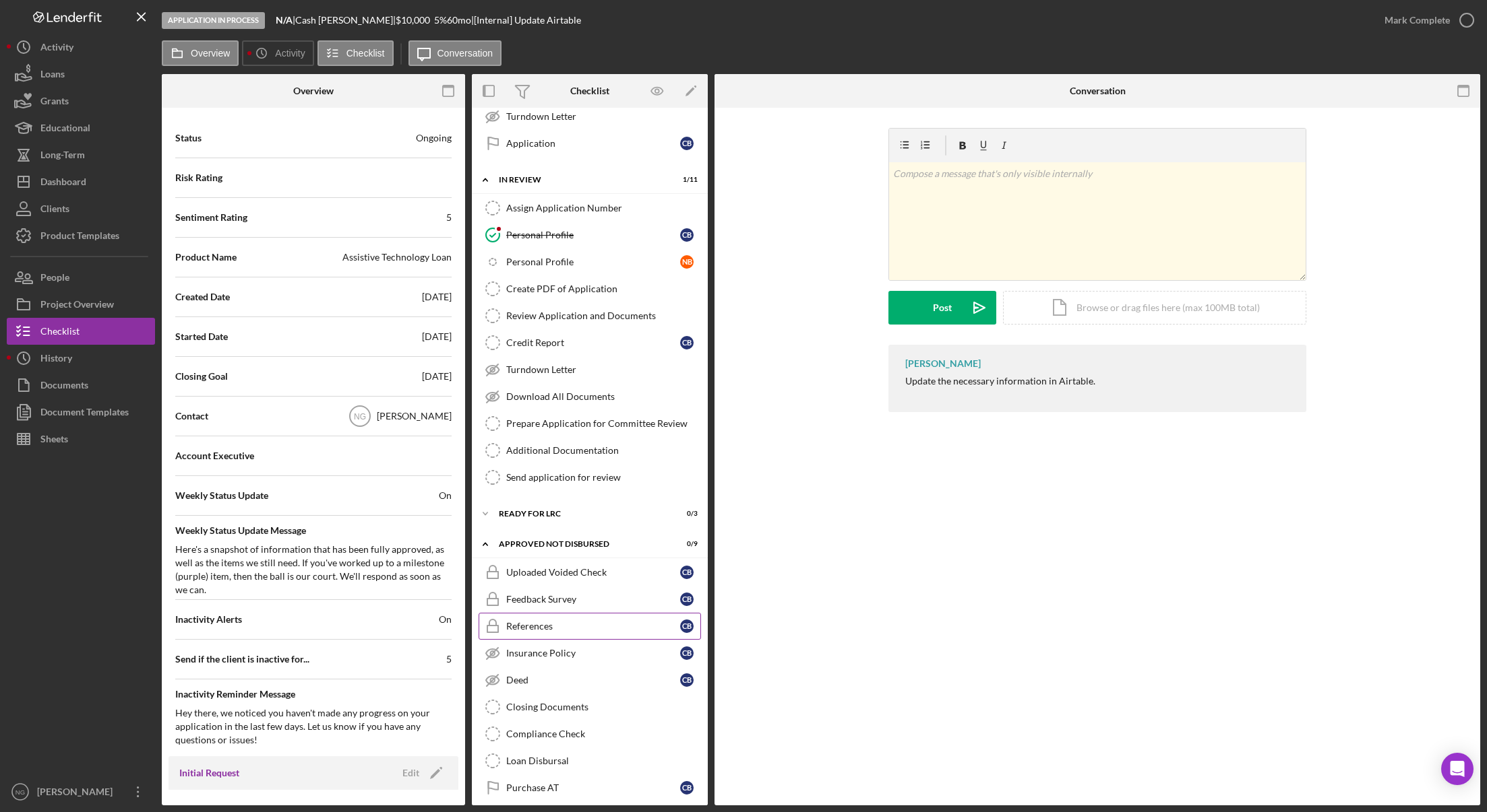
scroll to position [1145, 0]
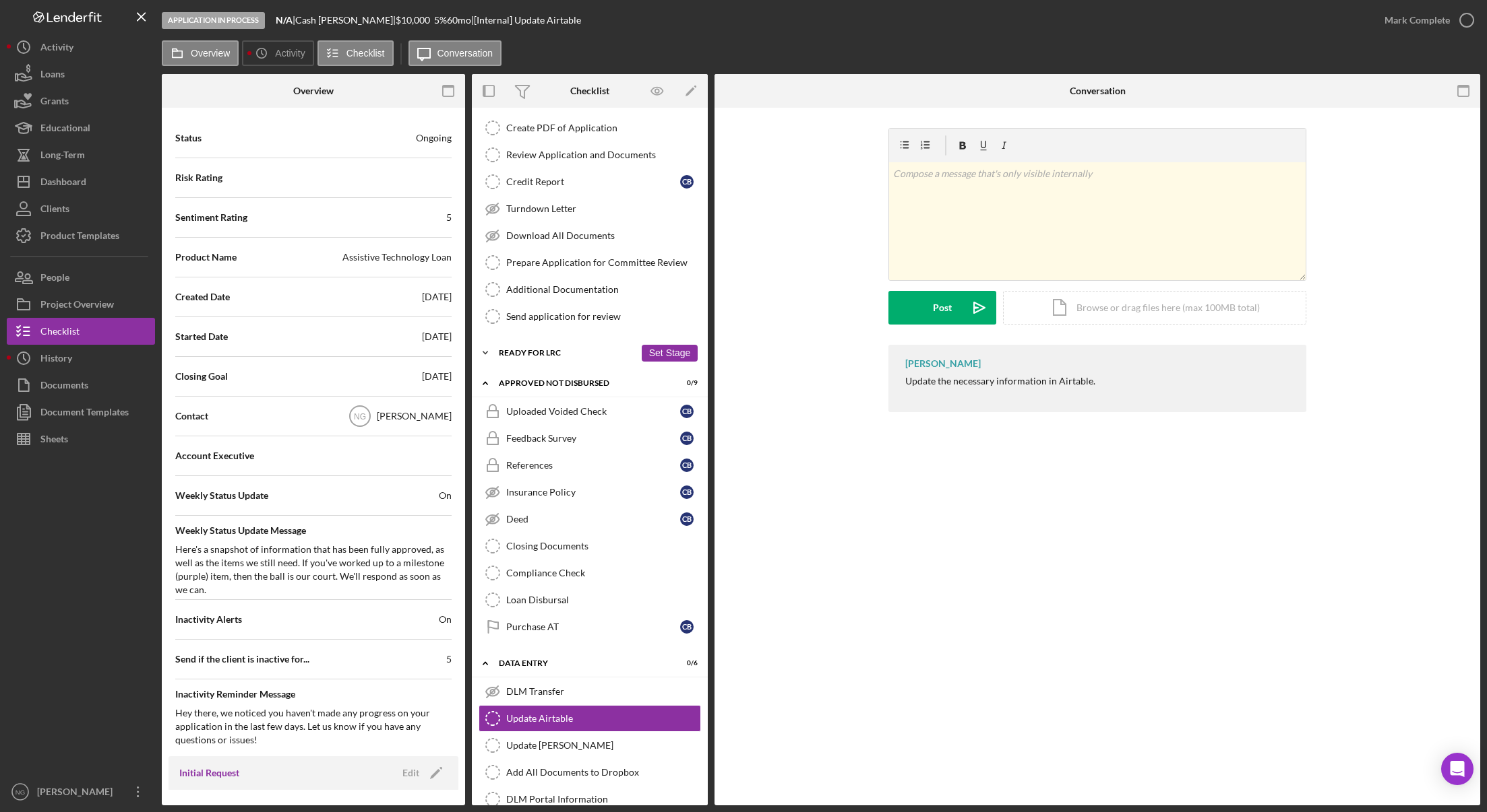
click at [570, 355] on div "Ready for LRC" at bounding box center [566, 352] width 136 height 8
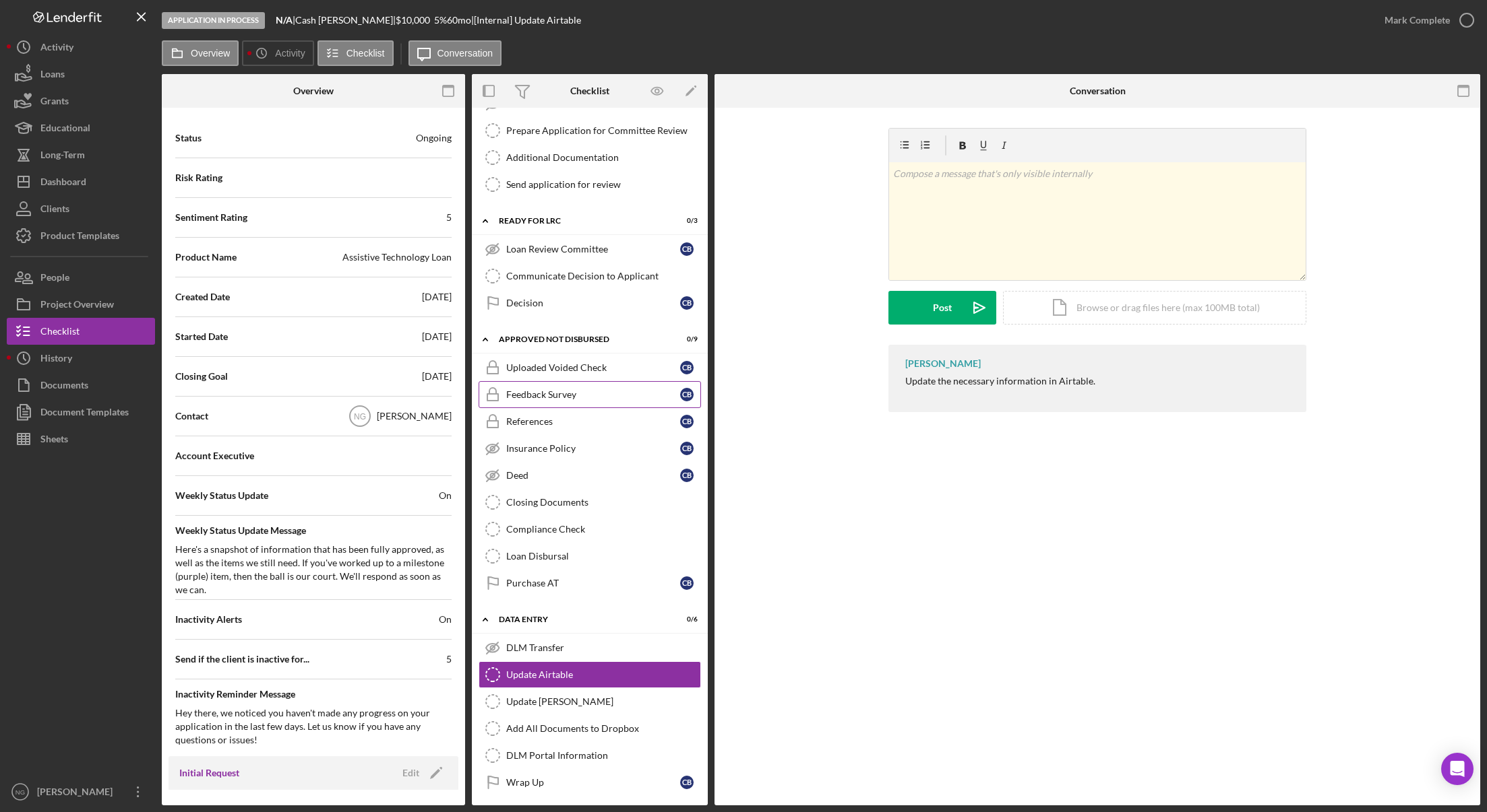
scroll to position [1281, 0]
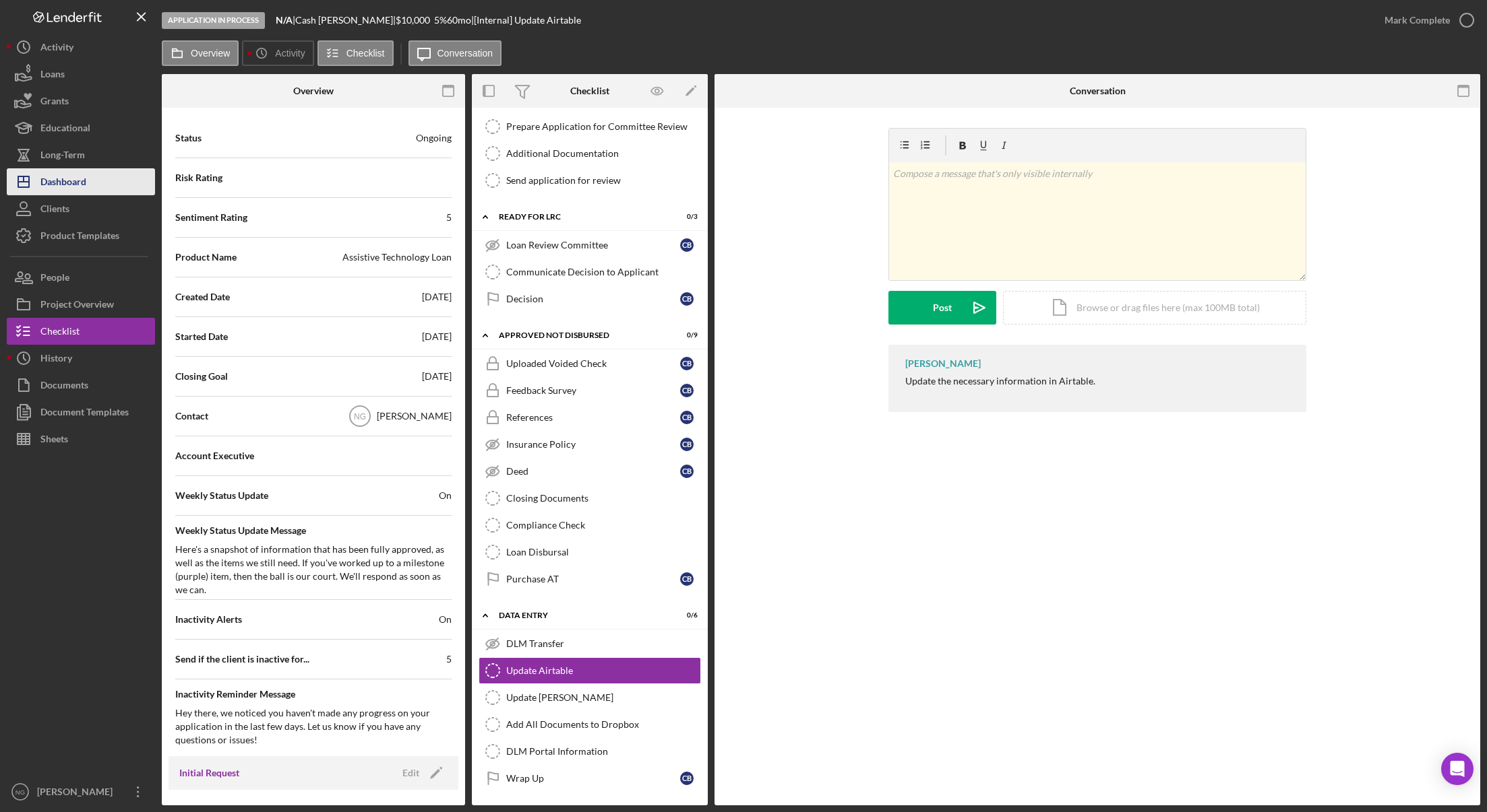
click at [70, 192] on div "Dashboard" at bounding box center [63, 184] width 46 height 31
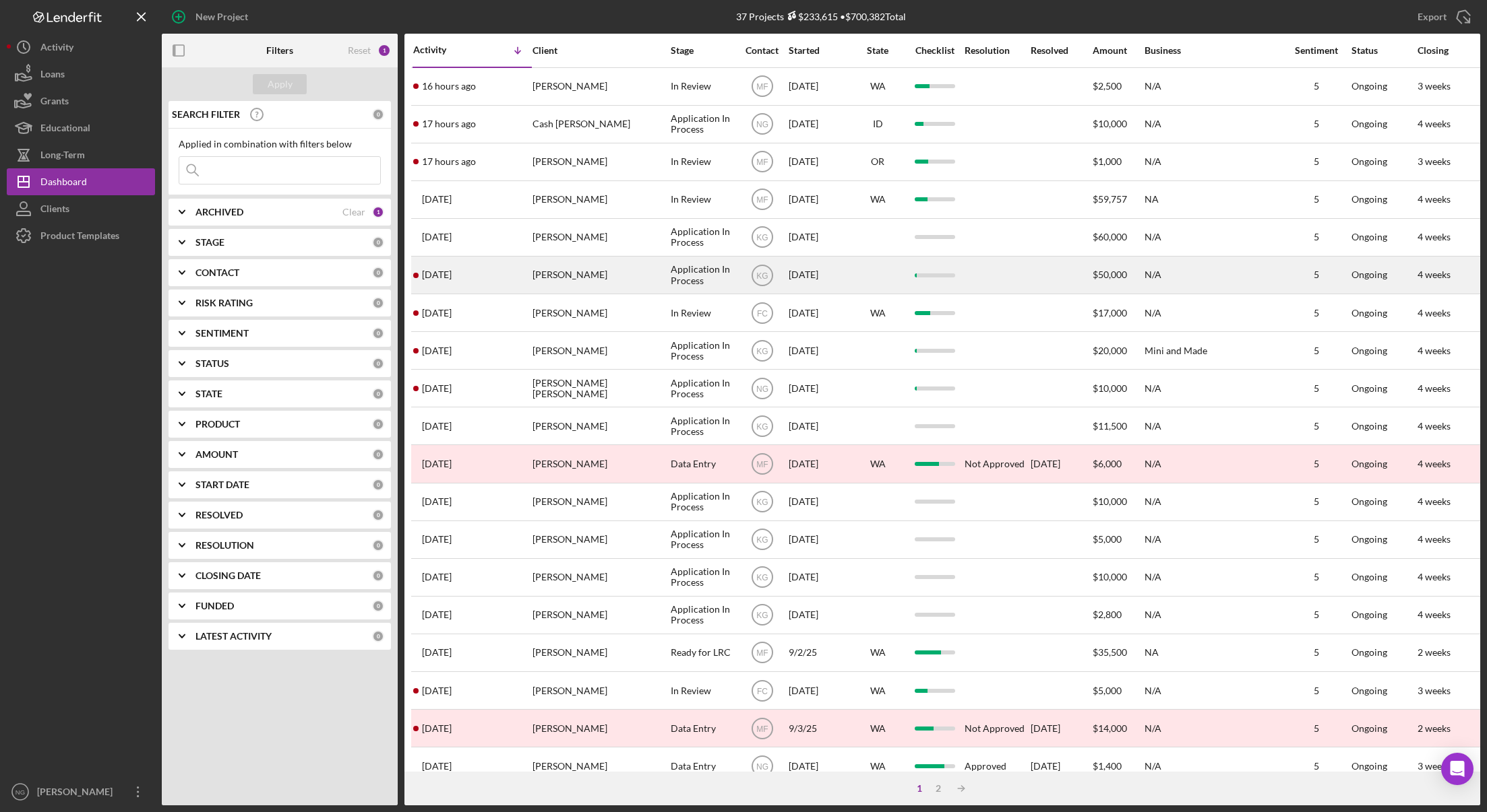
click at [610, 281] on div "[PERSON_NAME]" at bounding box center [600, 275] width 135 height 35
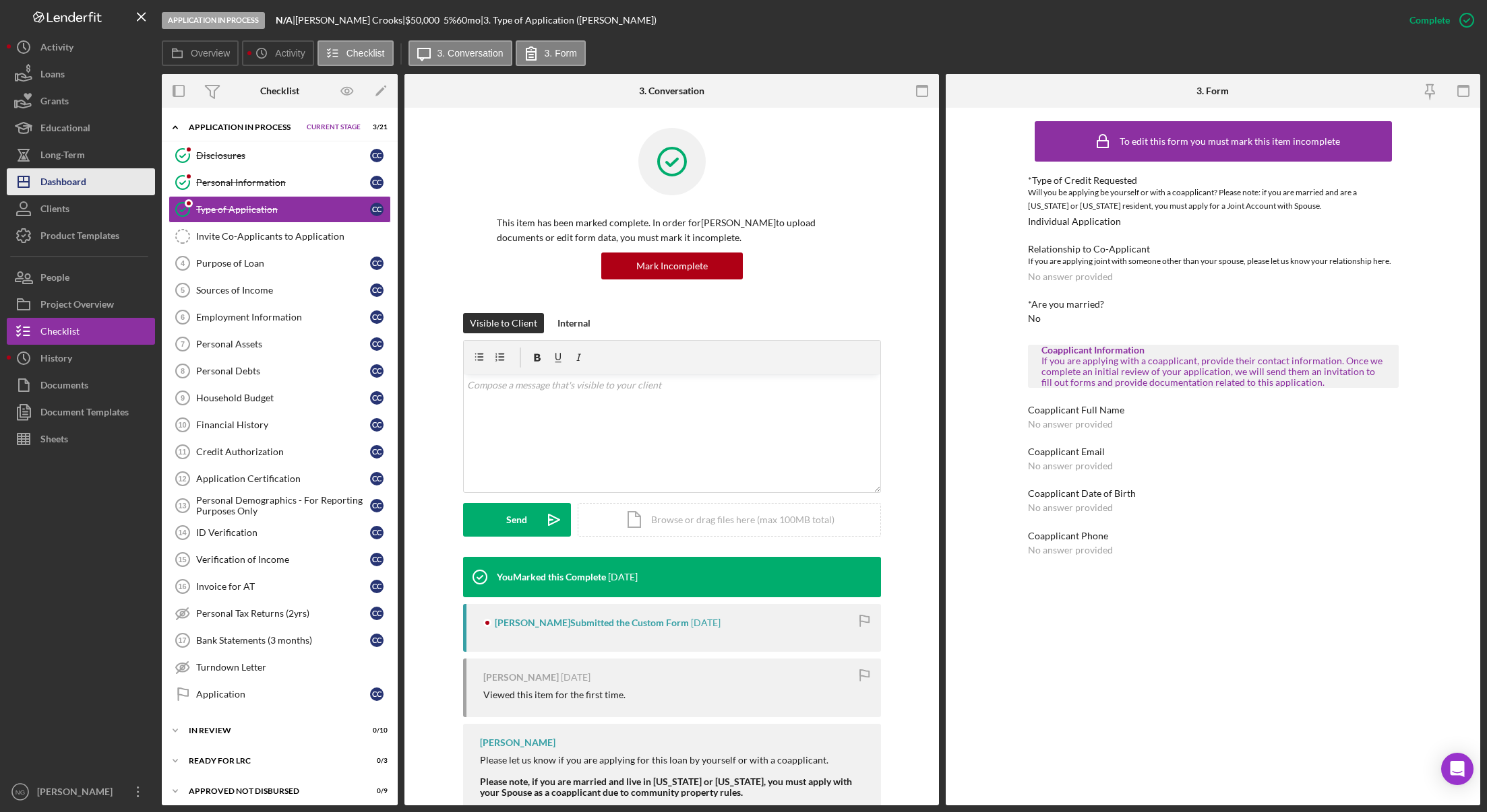
click at [83, 175] on div "Dashboard" at bounding box center [63, 184] width 46 height 31
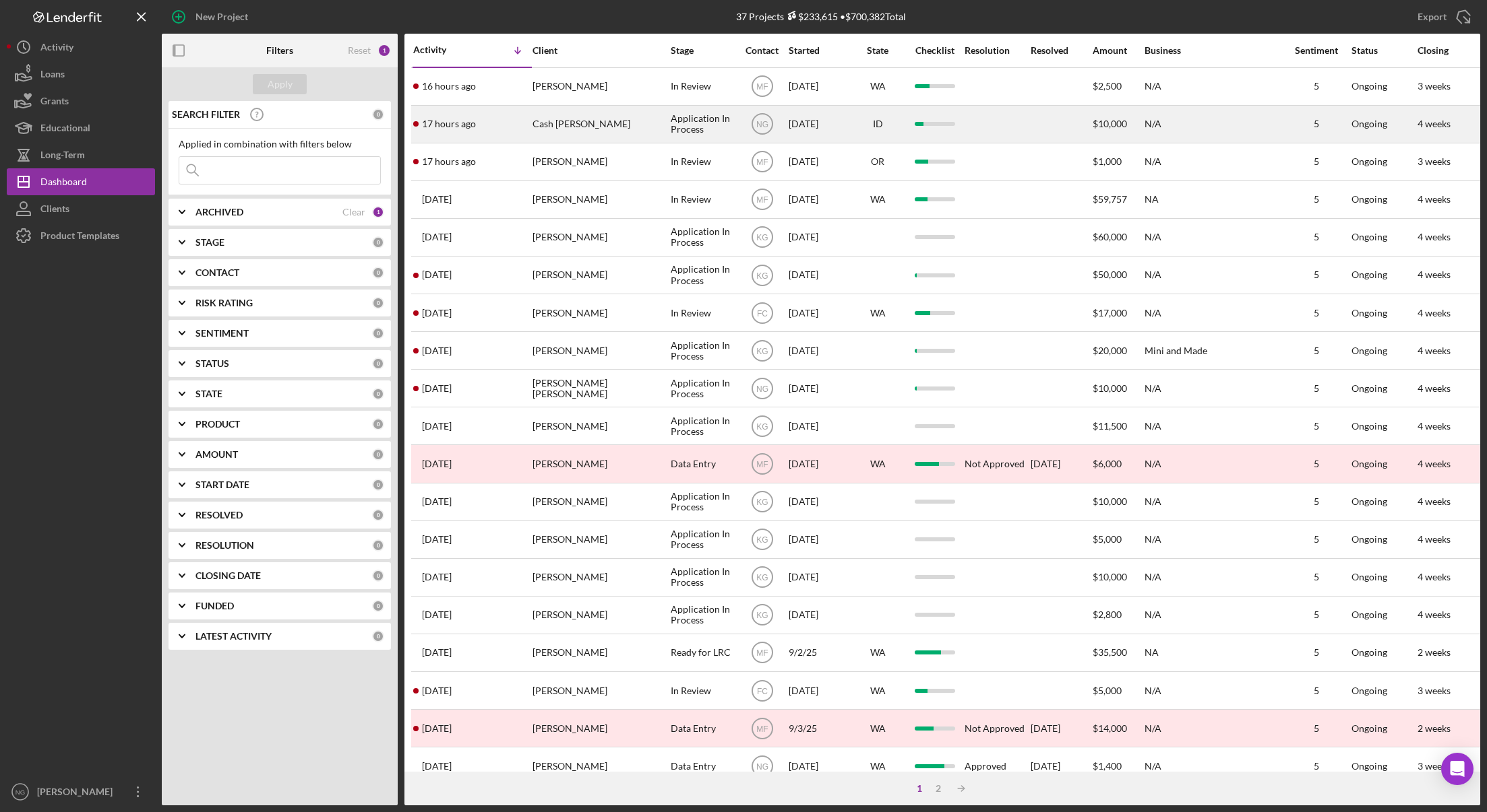
click at [589, 117] on div "Cash [PERSON_NAME]" at bounding box center [600, 124] width 135 height 35
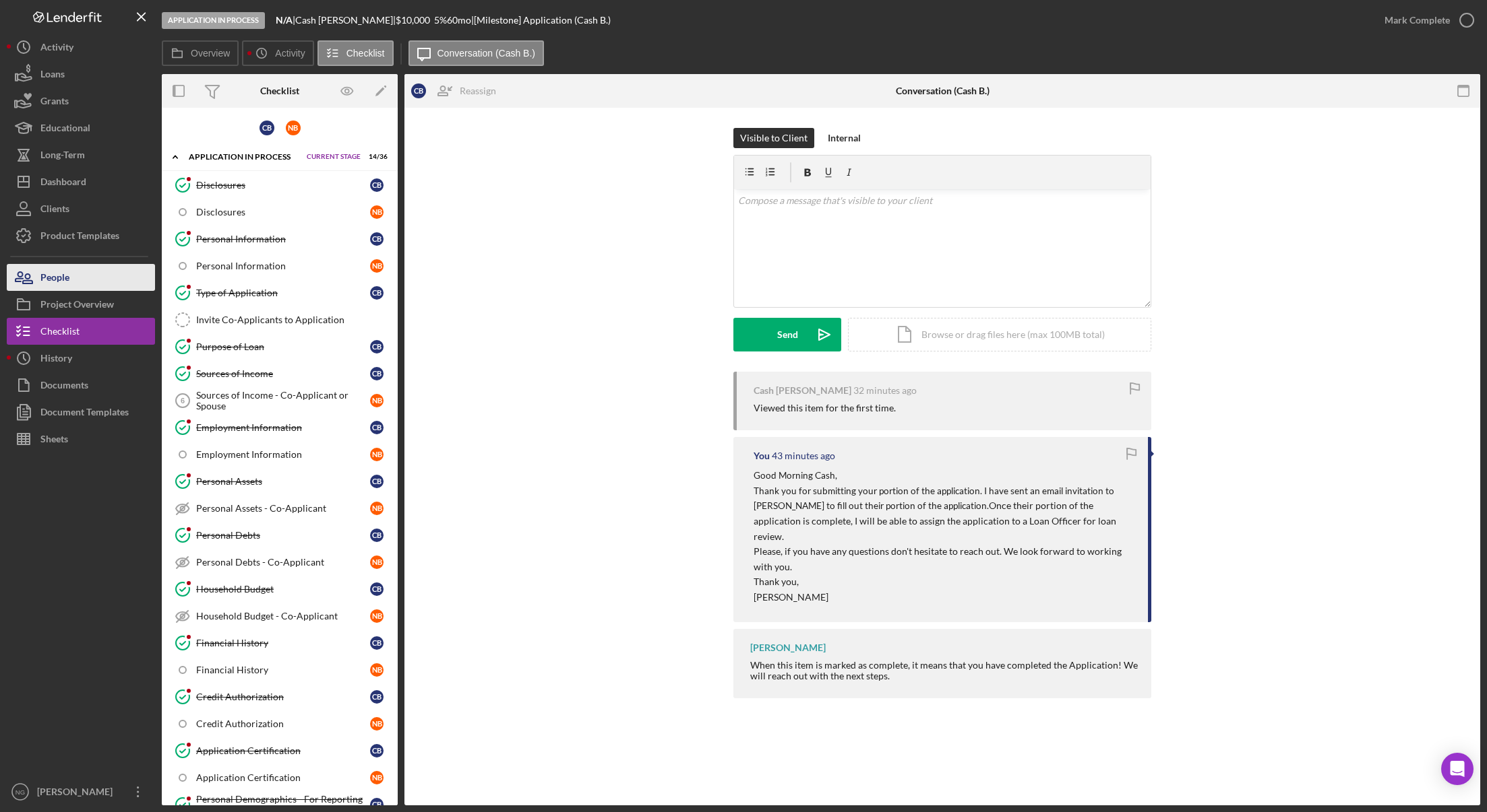
click at [94, 282] on button "People" at bounding box center [80, 278] width 149 height 27
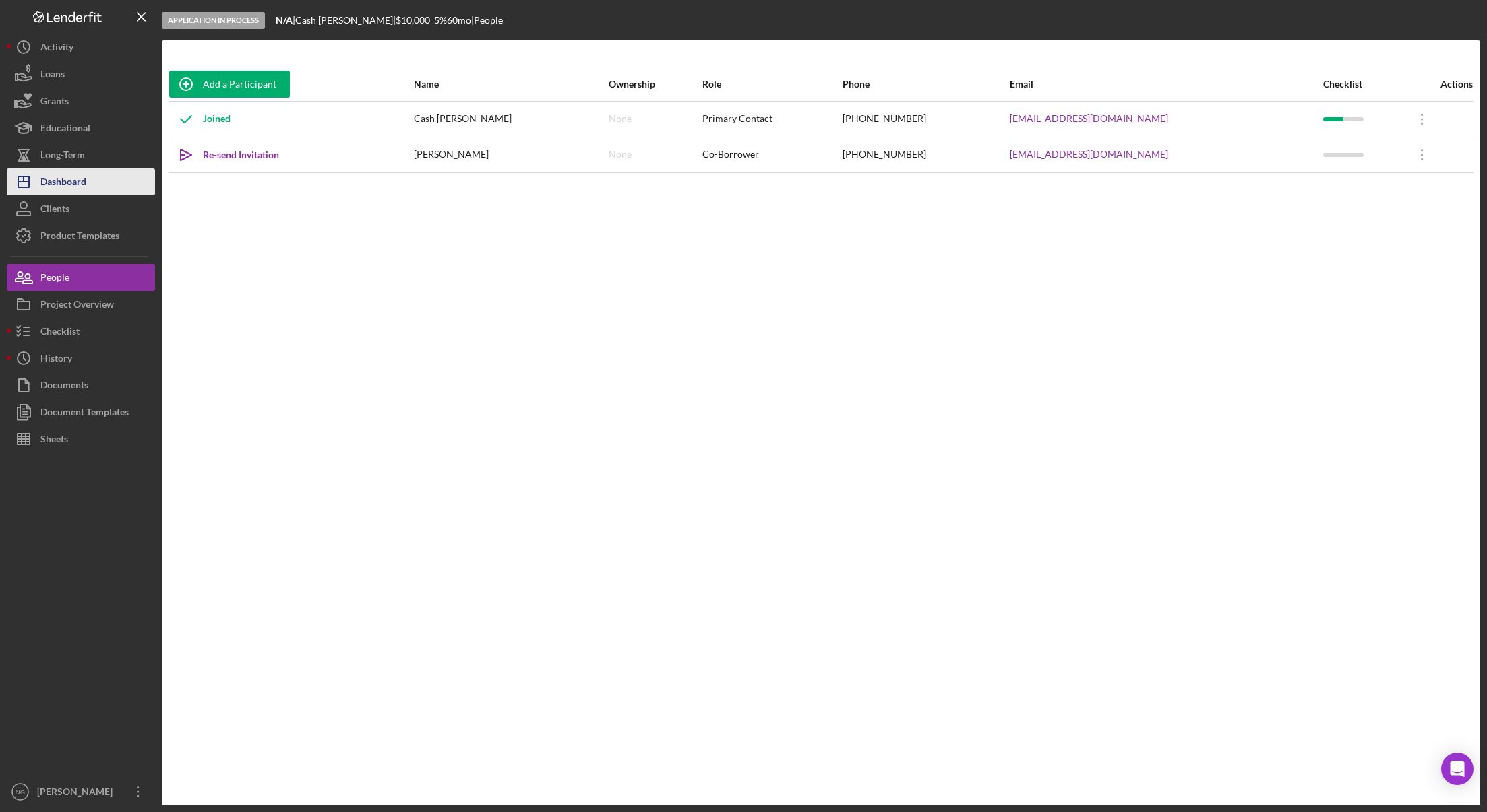
click at [74, 178] on div "Dashboard" at bounding box center [63, 184] width 46 height 31
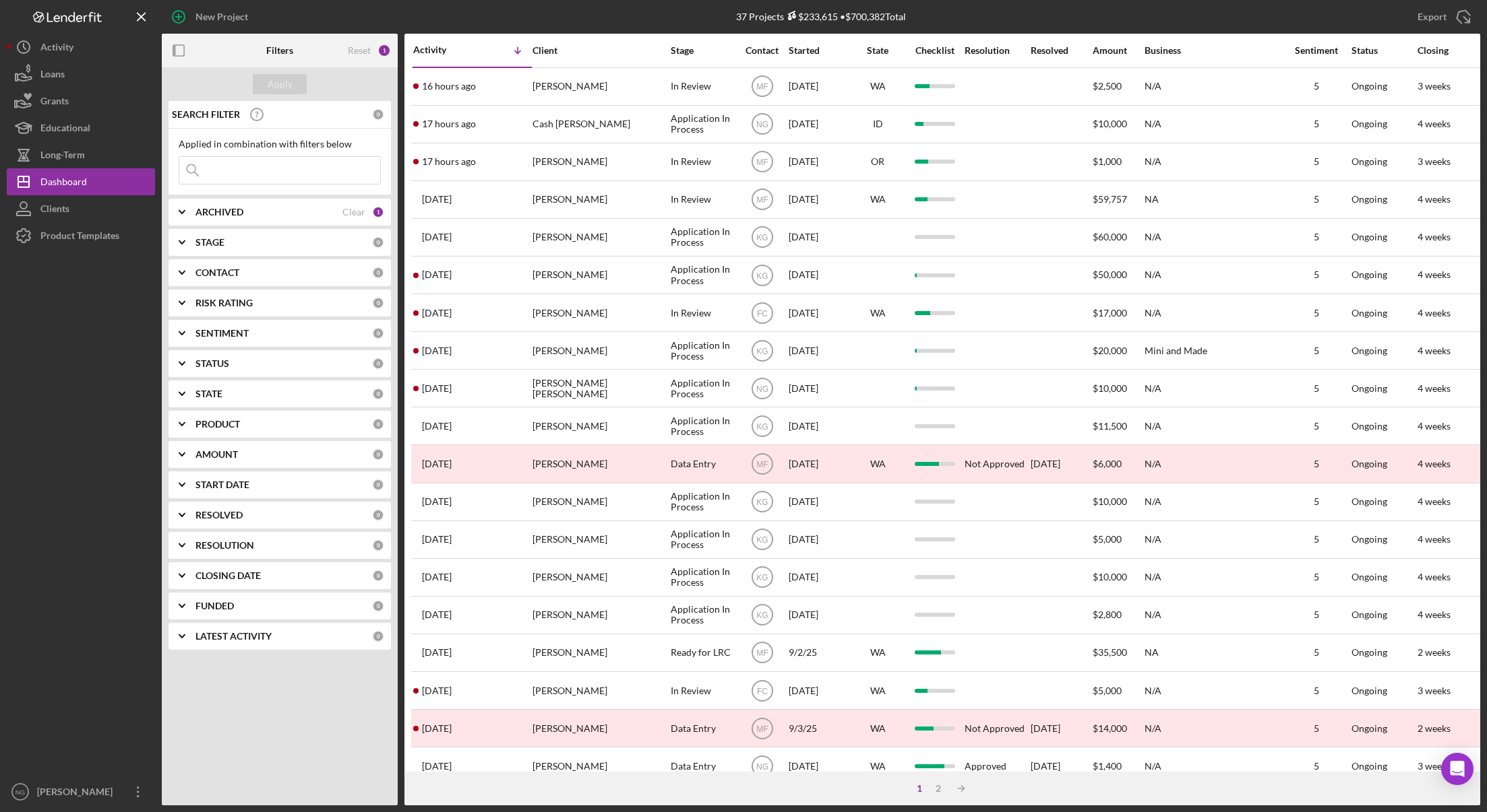
click at [69, 619] on div at bounding box center [80, 513] width 149 height 530
click at [80, 179] on div "Dashboard" at bounding box center [63, 184] width 47 height 31
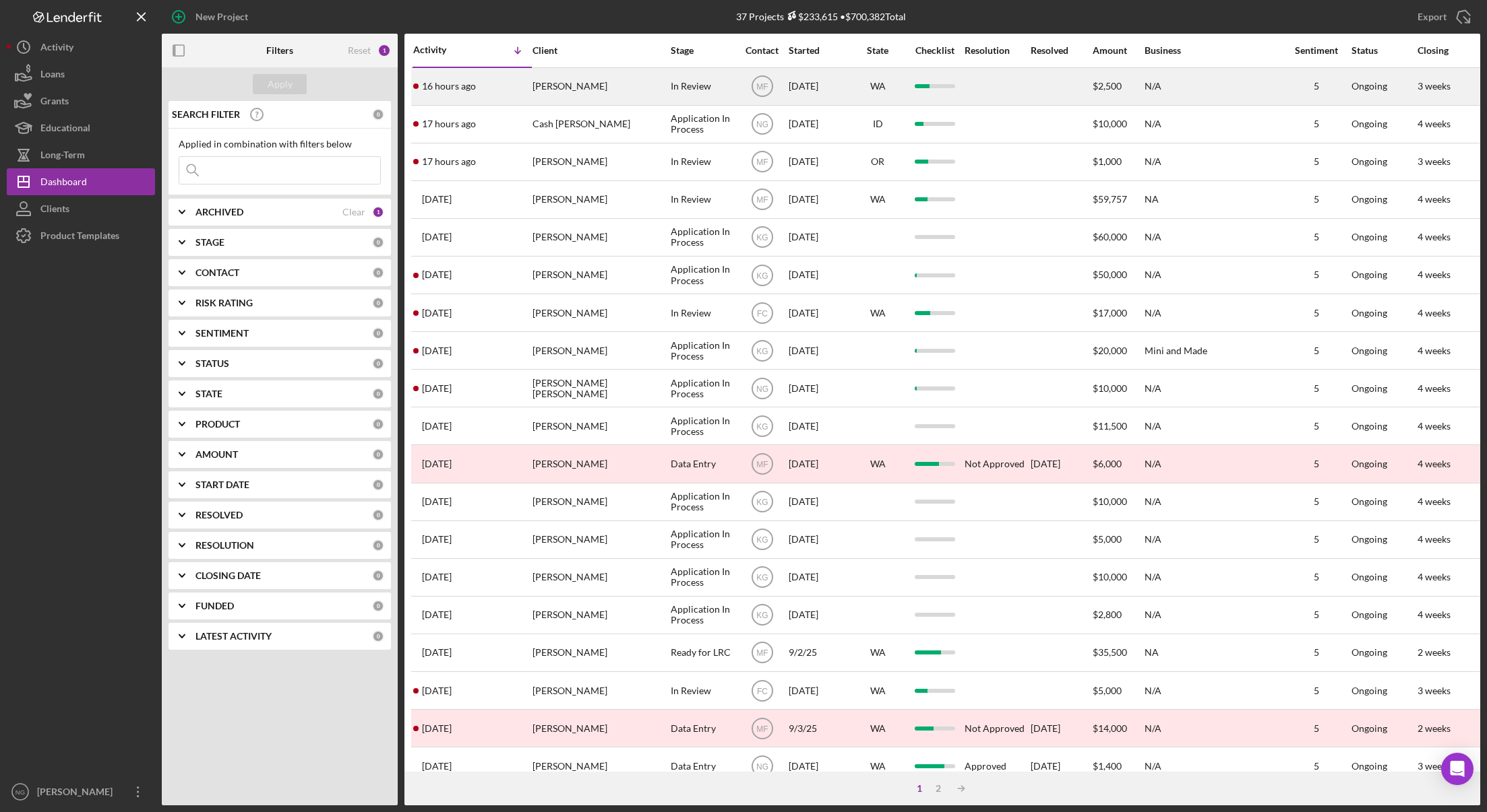
click at [614, 94] on div "[PERSON_NAME]" at bounding box center [600, 86] width 135 height 35
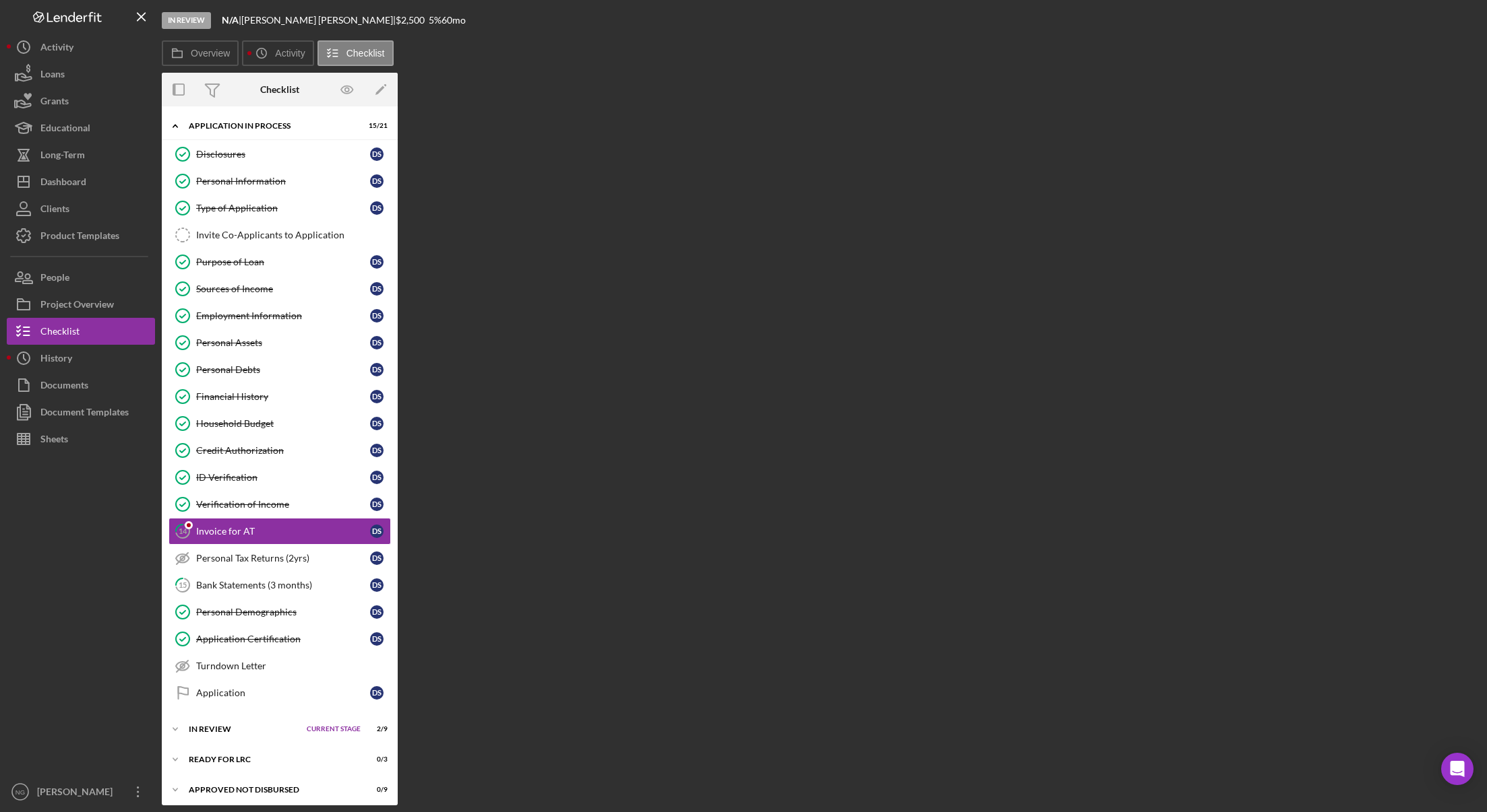
scroll to position [35, 0]
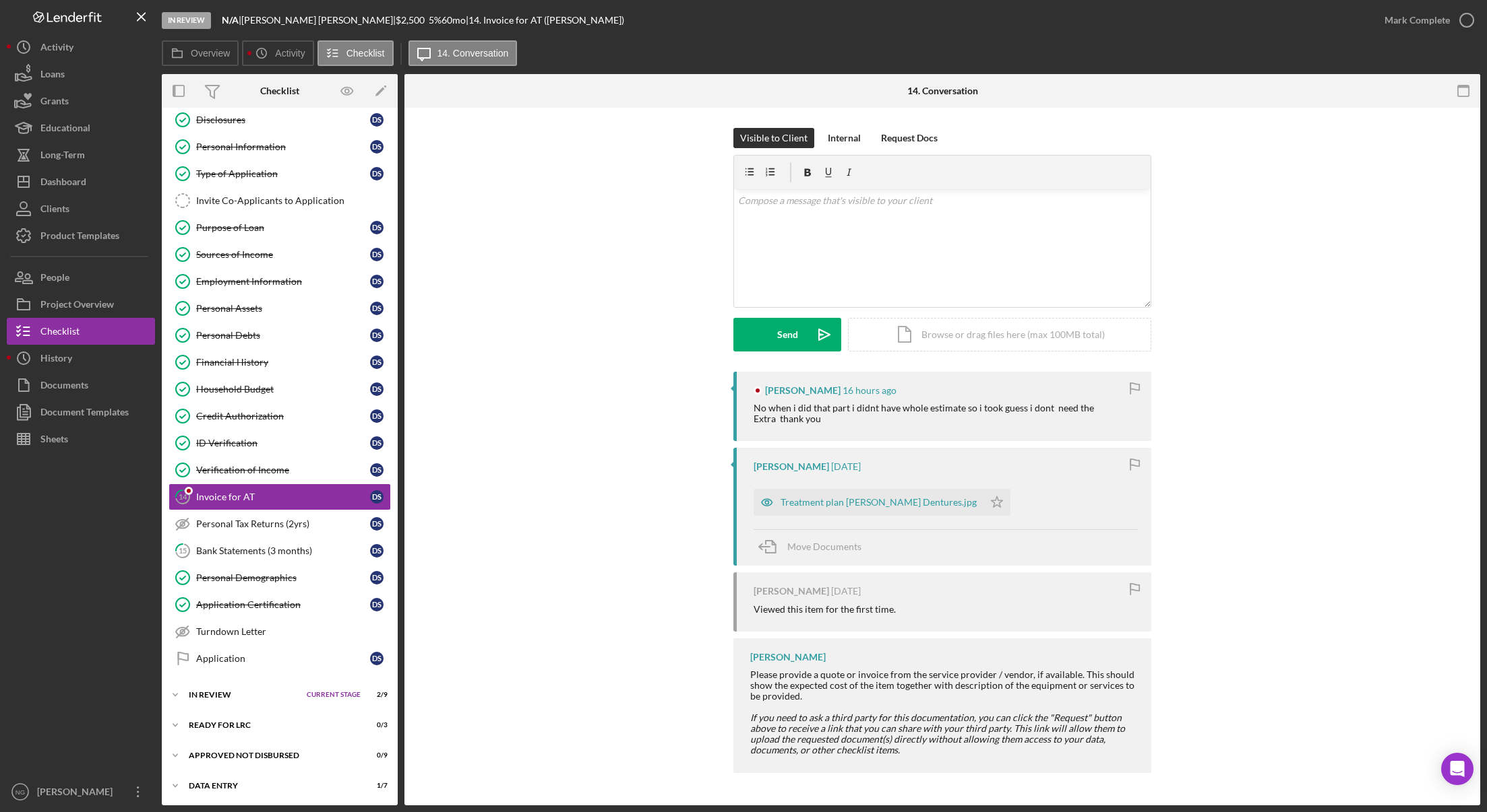
click at [467, 363] on div "Visible to Client Internal Request Docs v Color teal Color pink Remove color Ad…" at bounding box center [942, 250] width 1035 height 244
click at [232, 782] on div "Data Entry" at bounding box center [257, 784] width 136 height 8
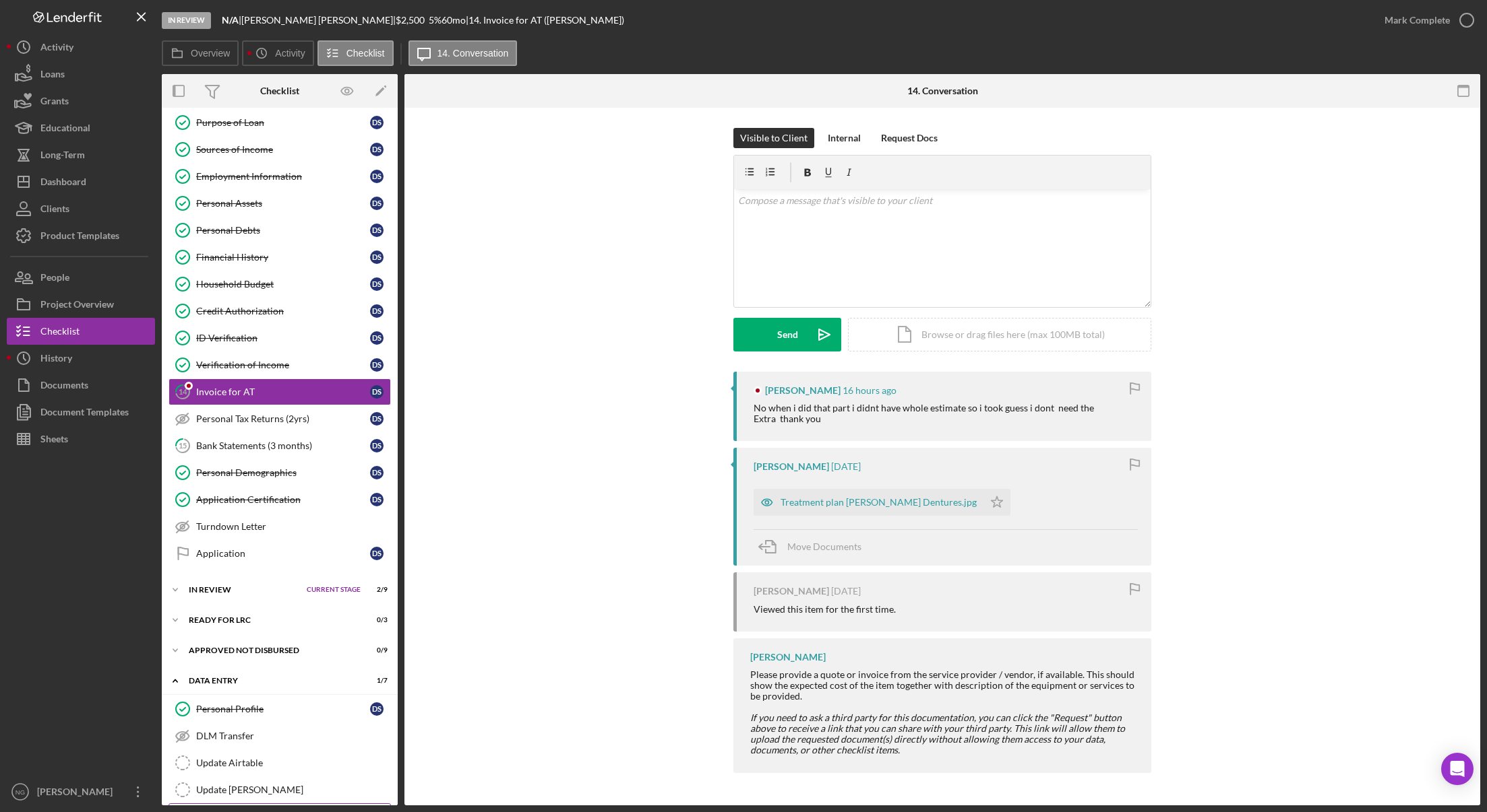
scroll to position [233, 0]
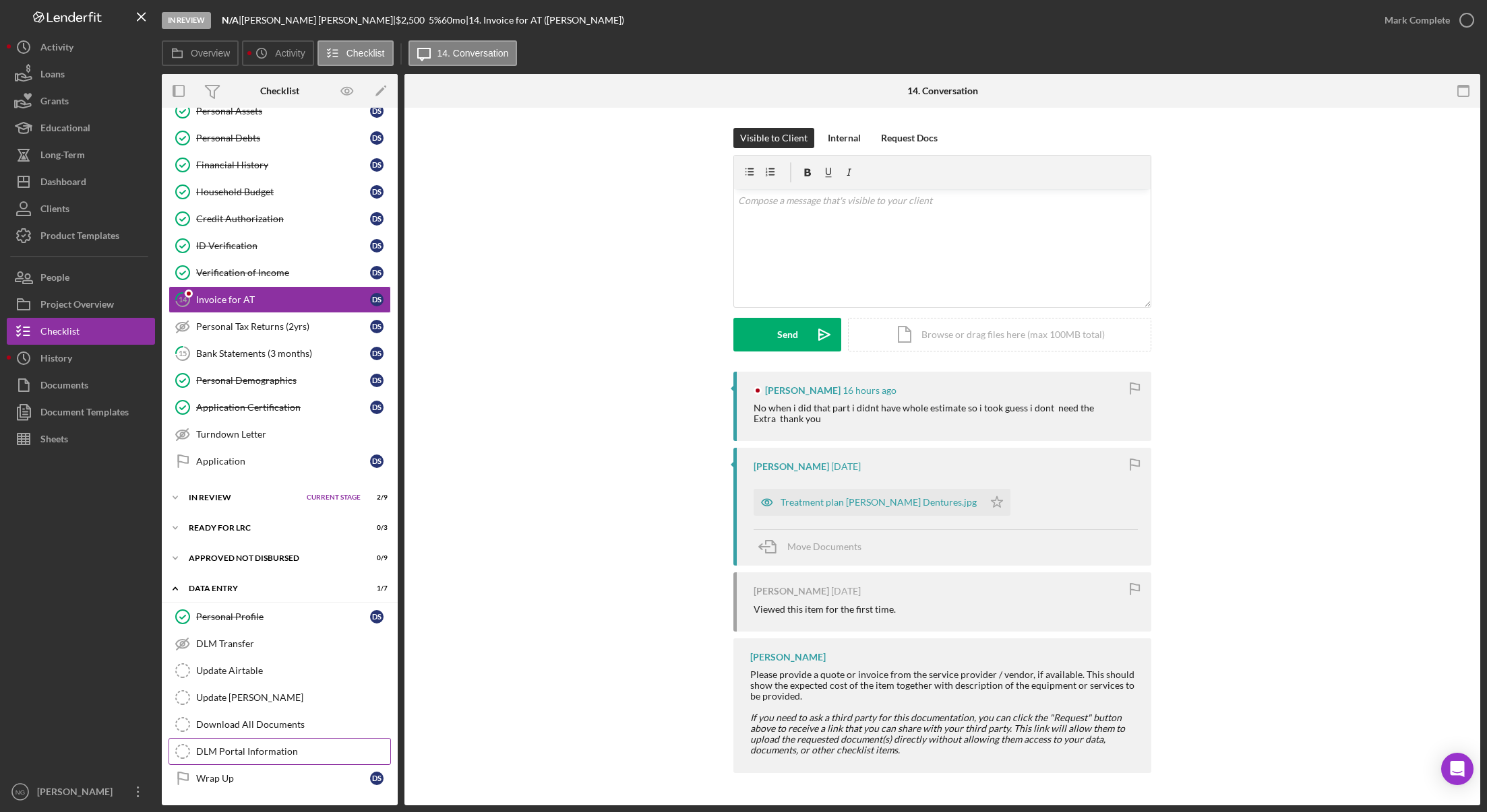
click at [276, 754] on div "DLM Portal Information" at bounding box center [293, 751] width 194 height 11
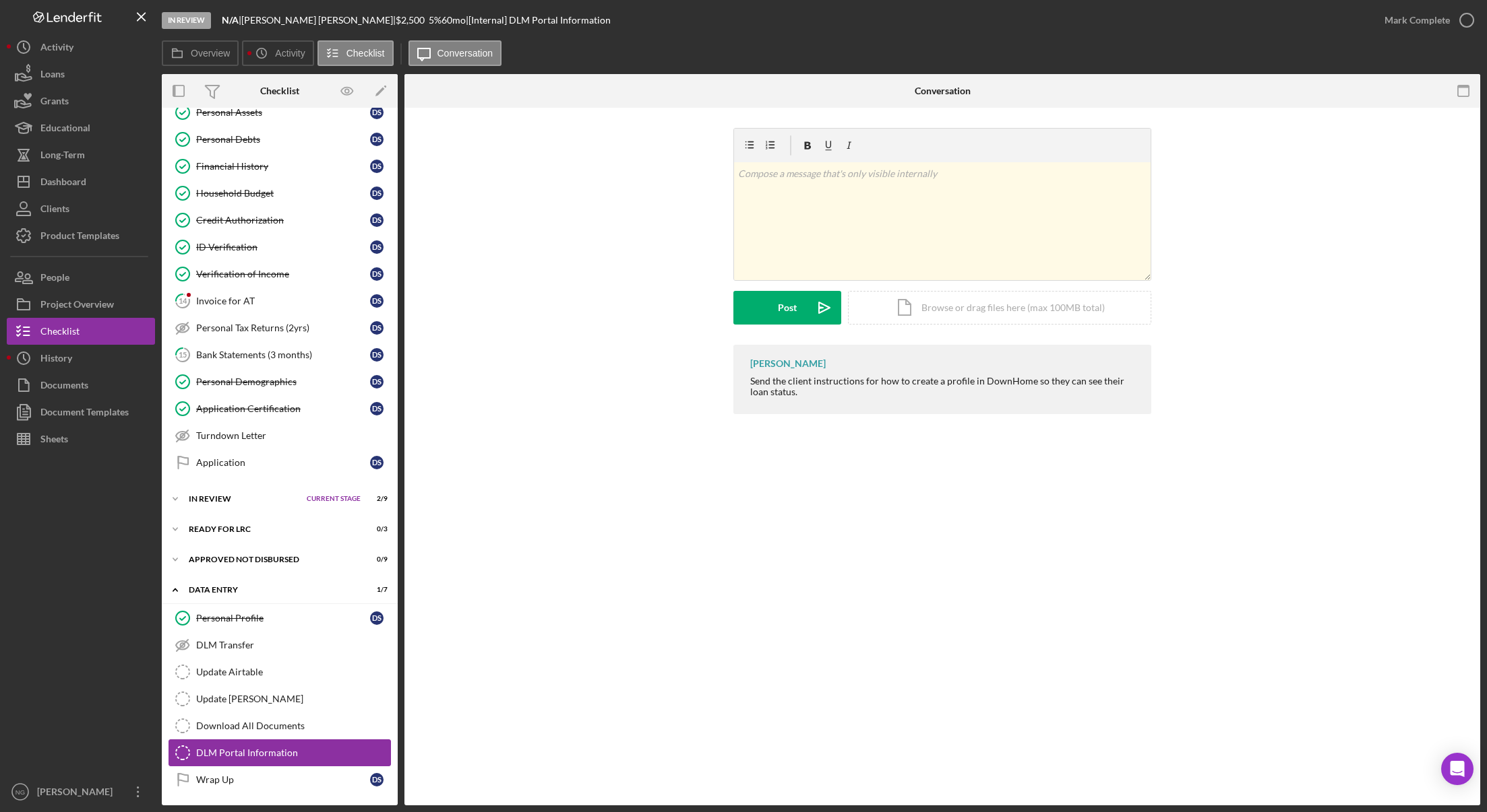
scroll to position [233, 0]
click at [86, 184] on div "Dashboard" at bounding box center [63, 184] width 46 height 31
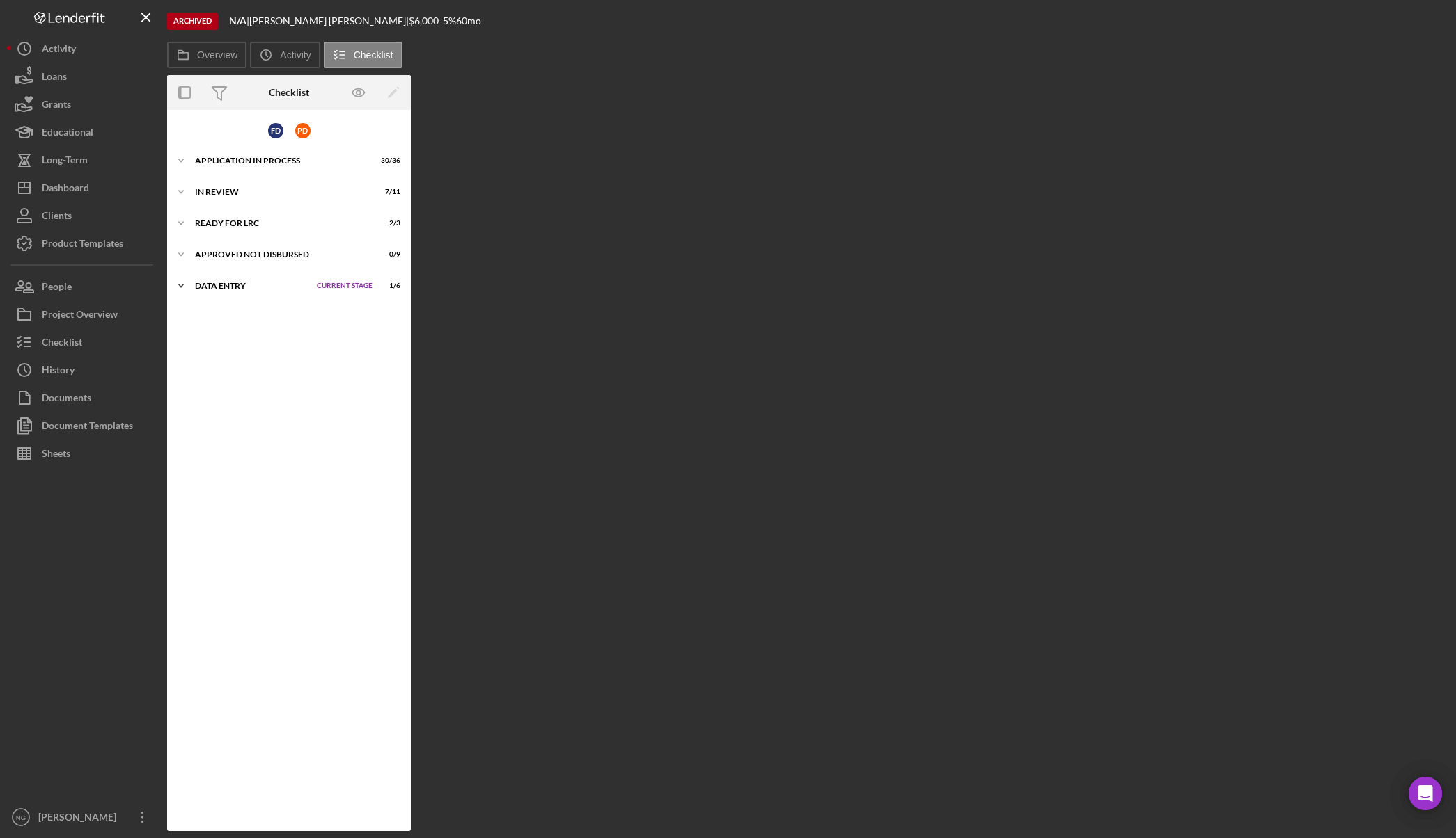
click at [225, 287] on div "Data Entry" at bounding box center [252, 286] width 115 height 8
click at [226, 57] on label "Overview" at bounding box center [217, 54] width 41 height 11
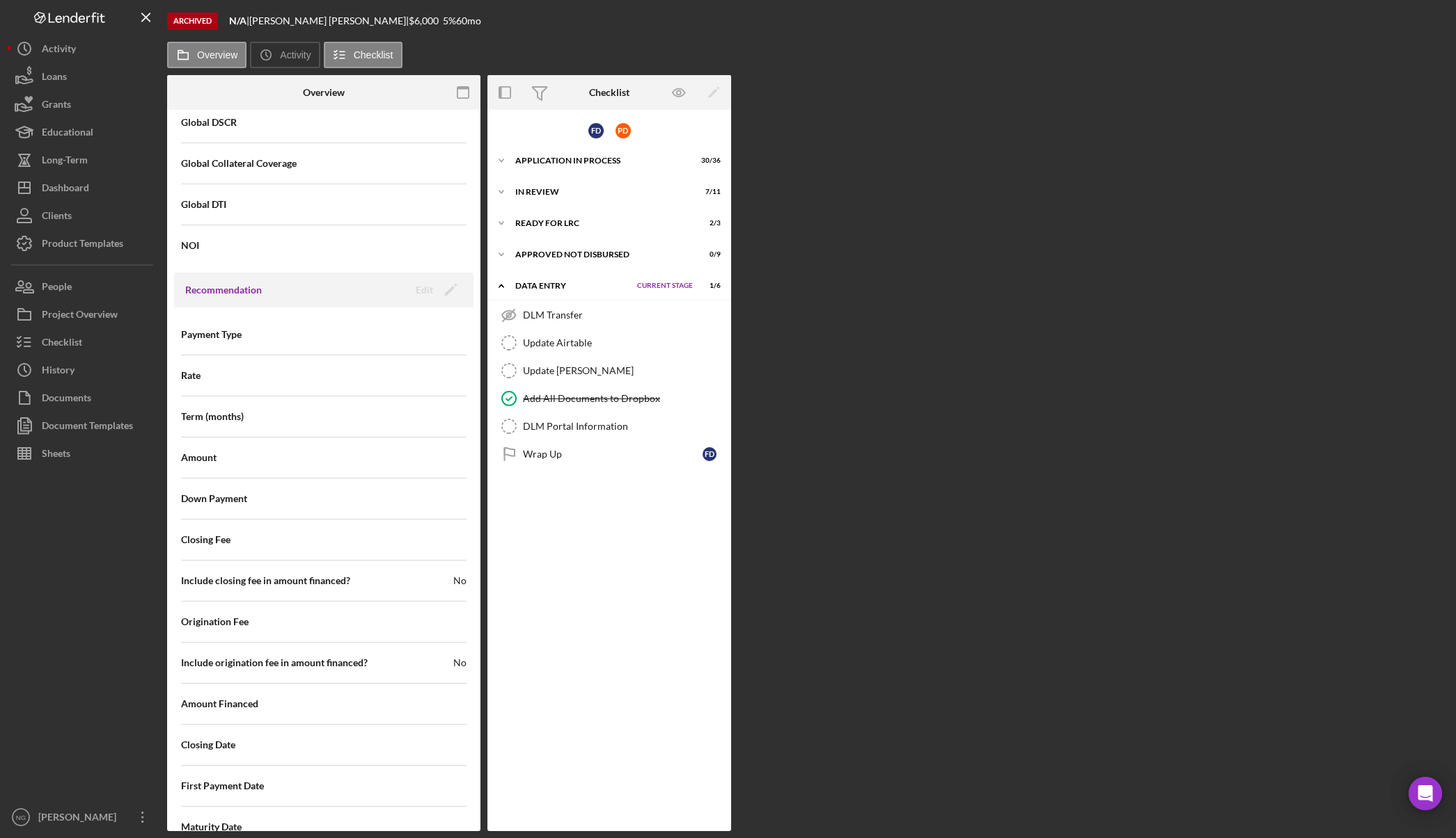
scroll to position [1437, 0]
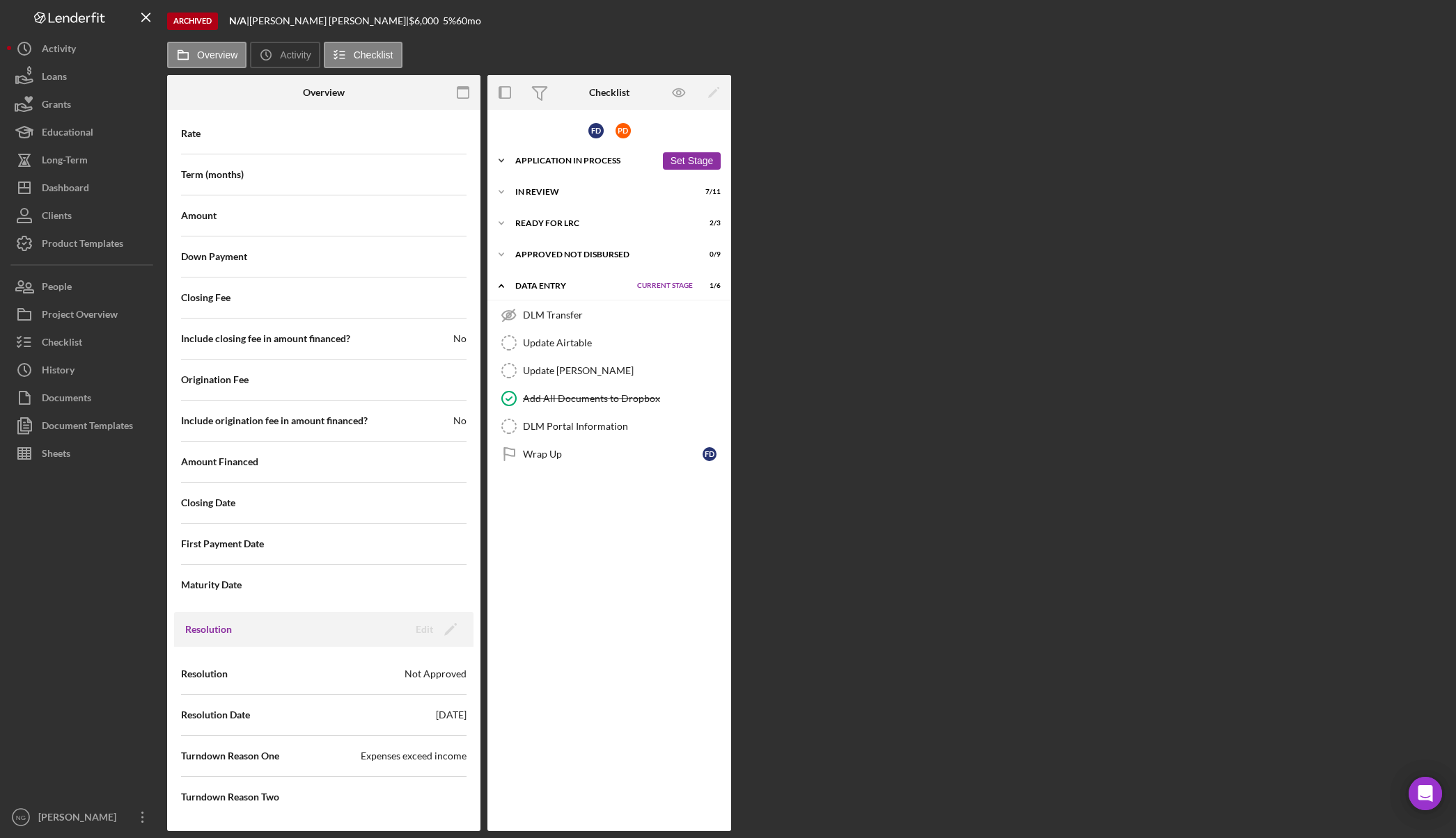
click at [562, 163] on div "Application In Process" at bounding box center [585, 160] width 141 height 8
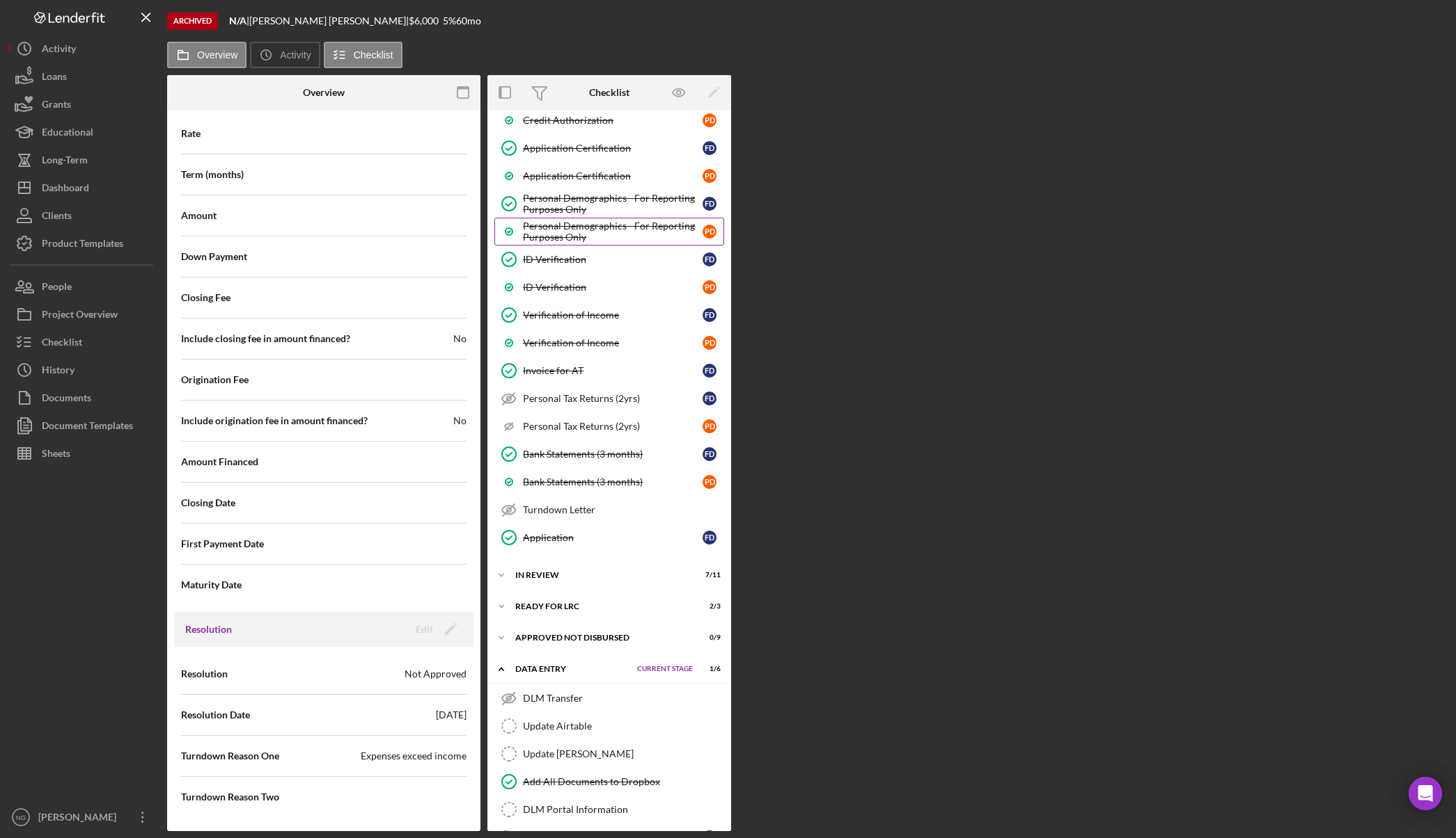
scroll to position [660, 0]
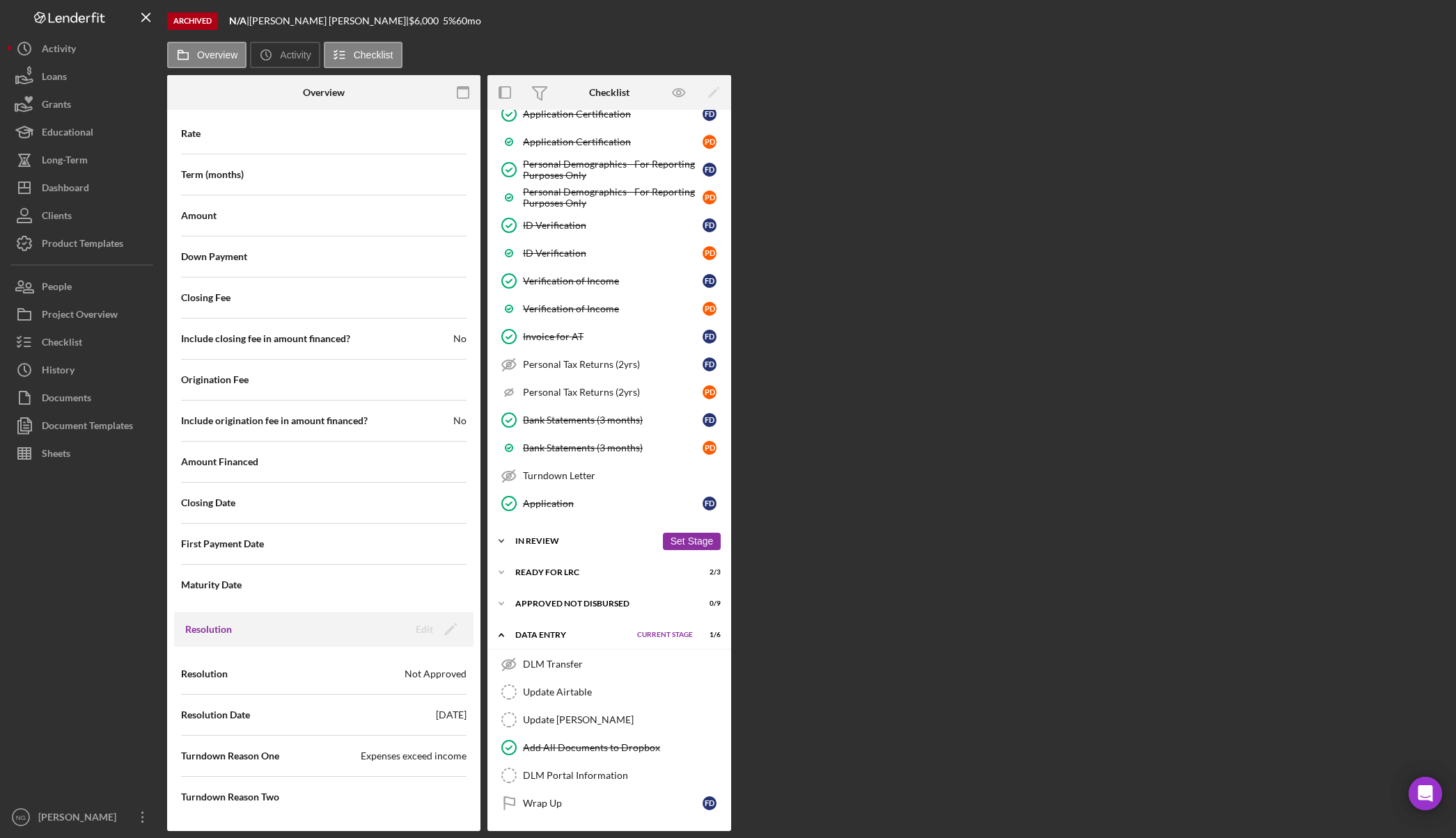
click at [549, 536] on div "Icon/Expander In Review 7 / 11 Set Stage" at bounding box center [609, 541] width 243 height 28
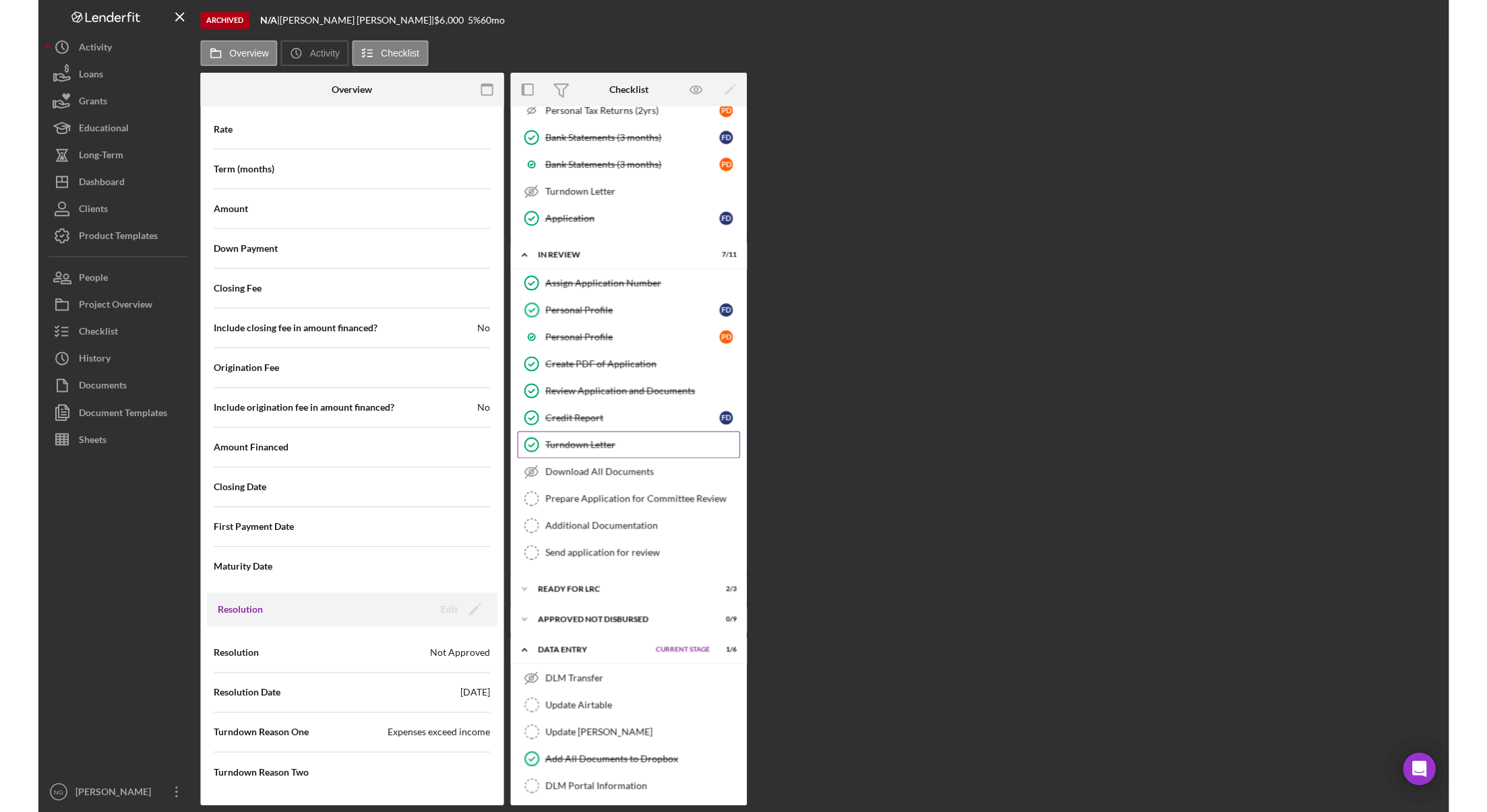
scroll to position [943, 0]
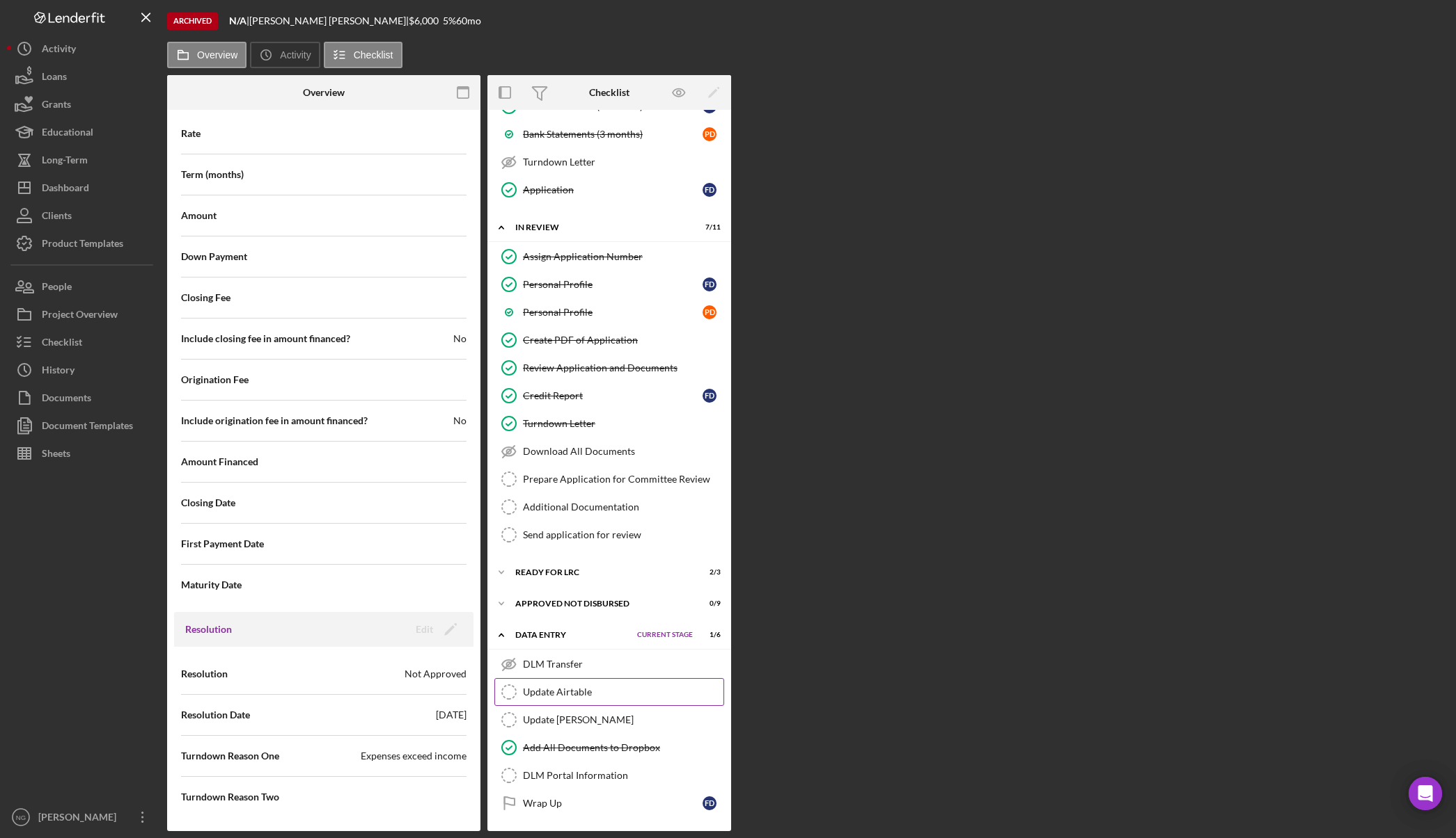
click at [614, 694] on div "Update Airtable" at bounding box center [623, 692] width 201 height 11
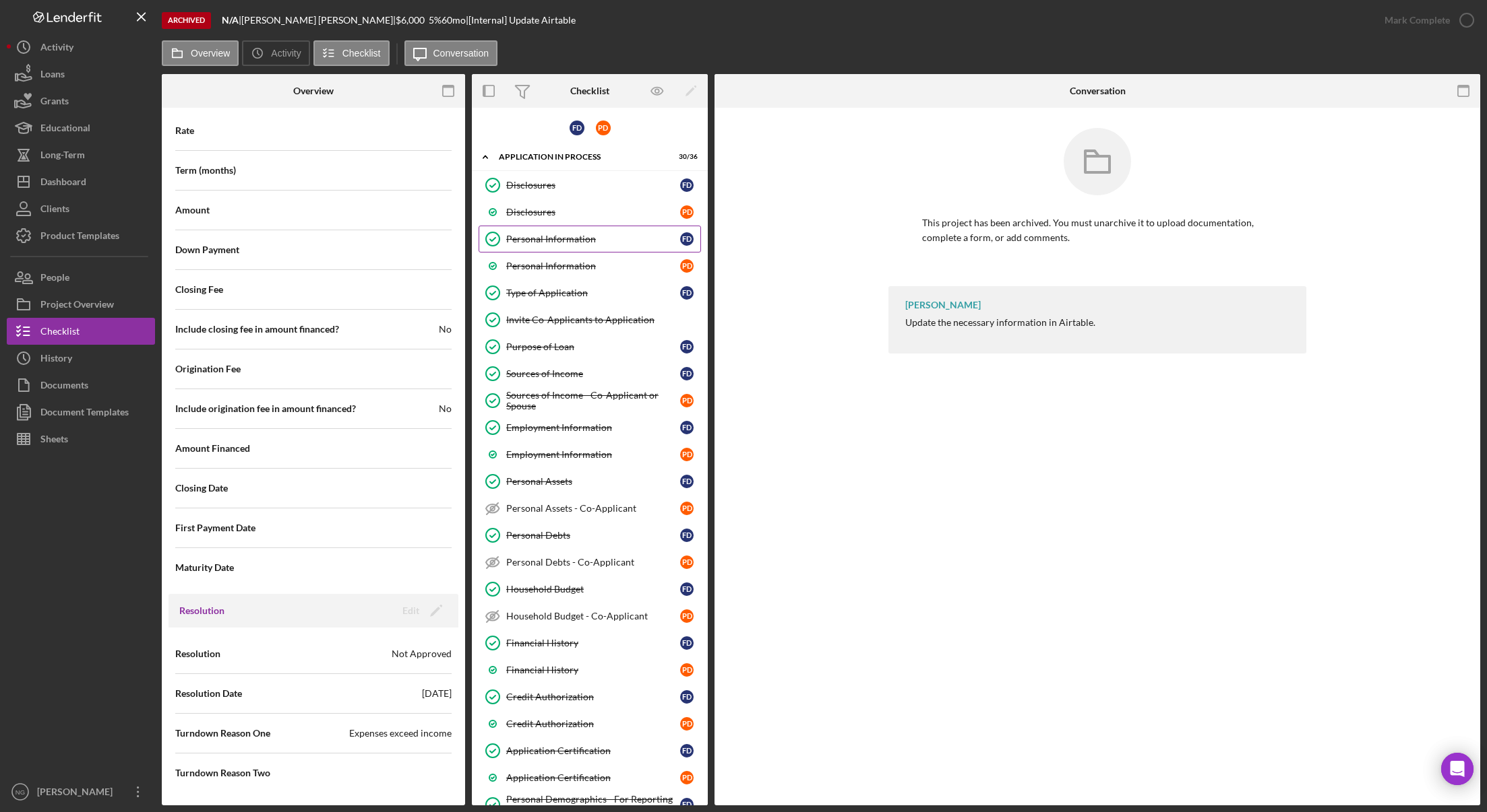
click at [609, 242] on div "Personal Information" at bounding box center [592, 238] width 173 height 11
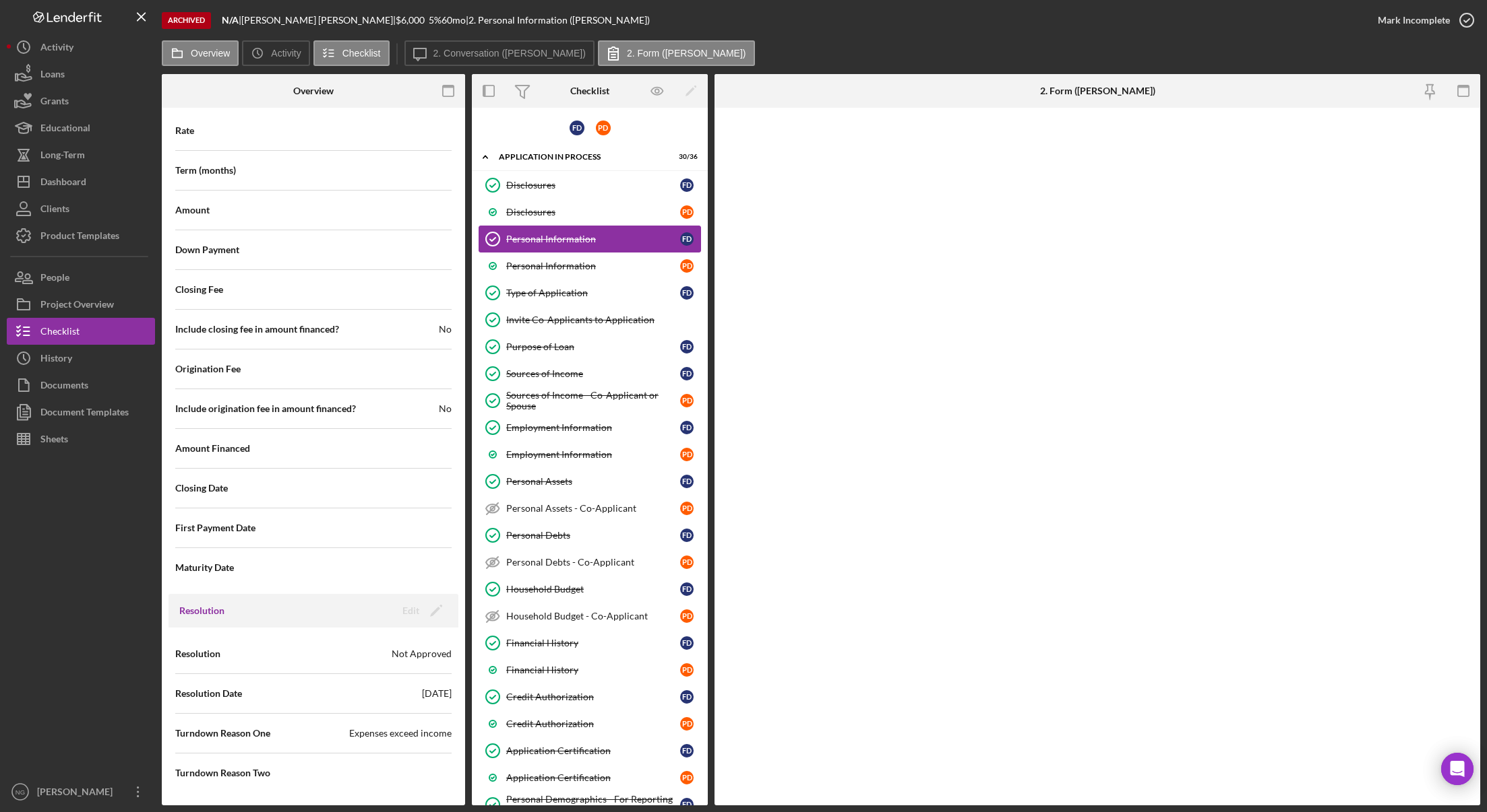
scroll to position [1390, 0]
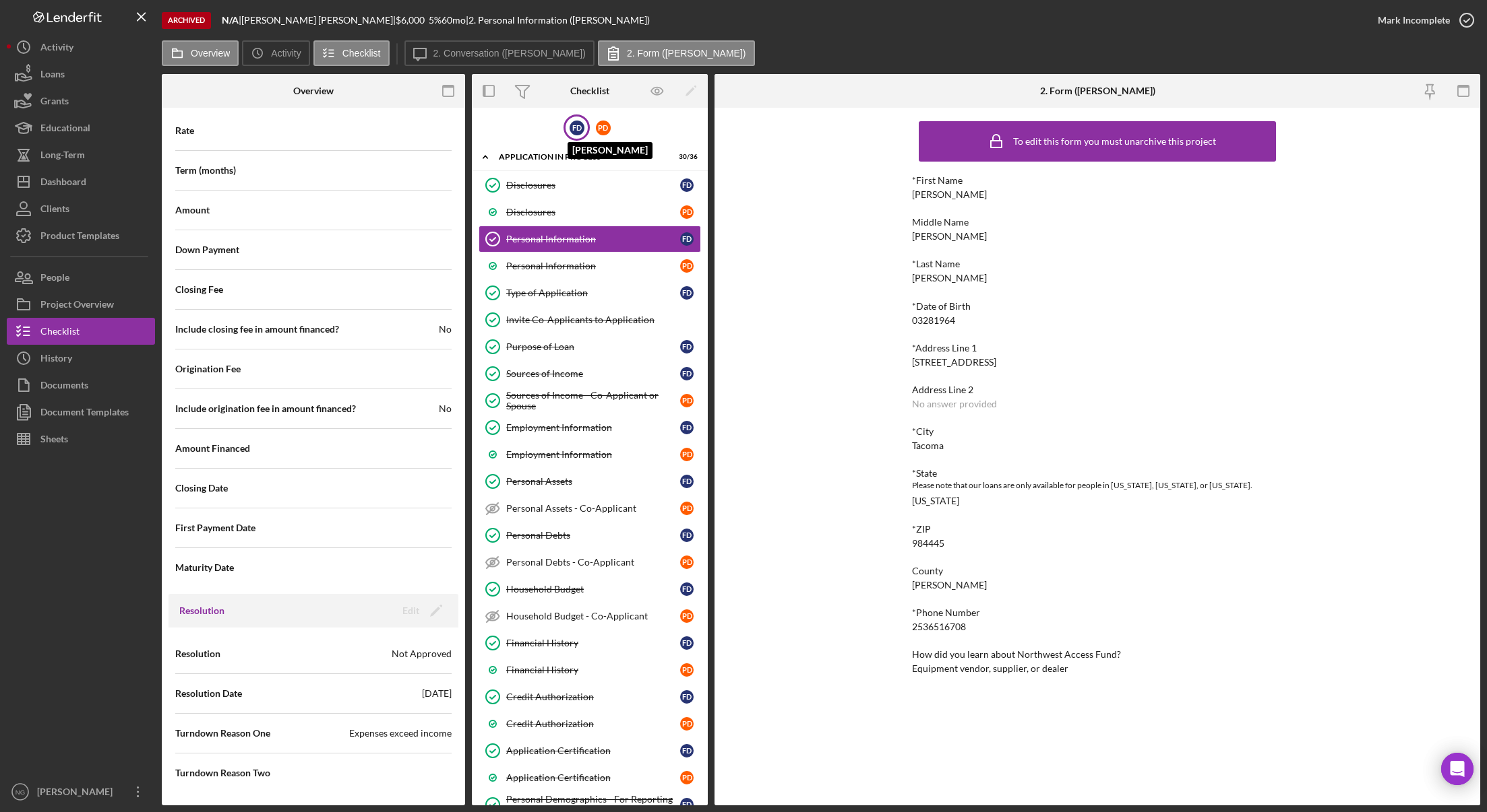
click at [578, 126] on div "F D" at bounding box center [576, 127] width 14 height 14
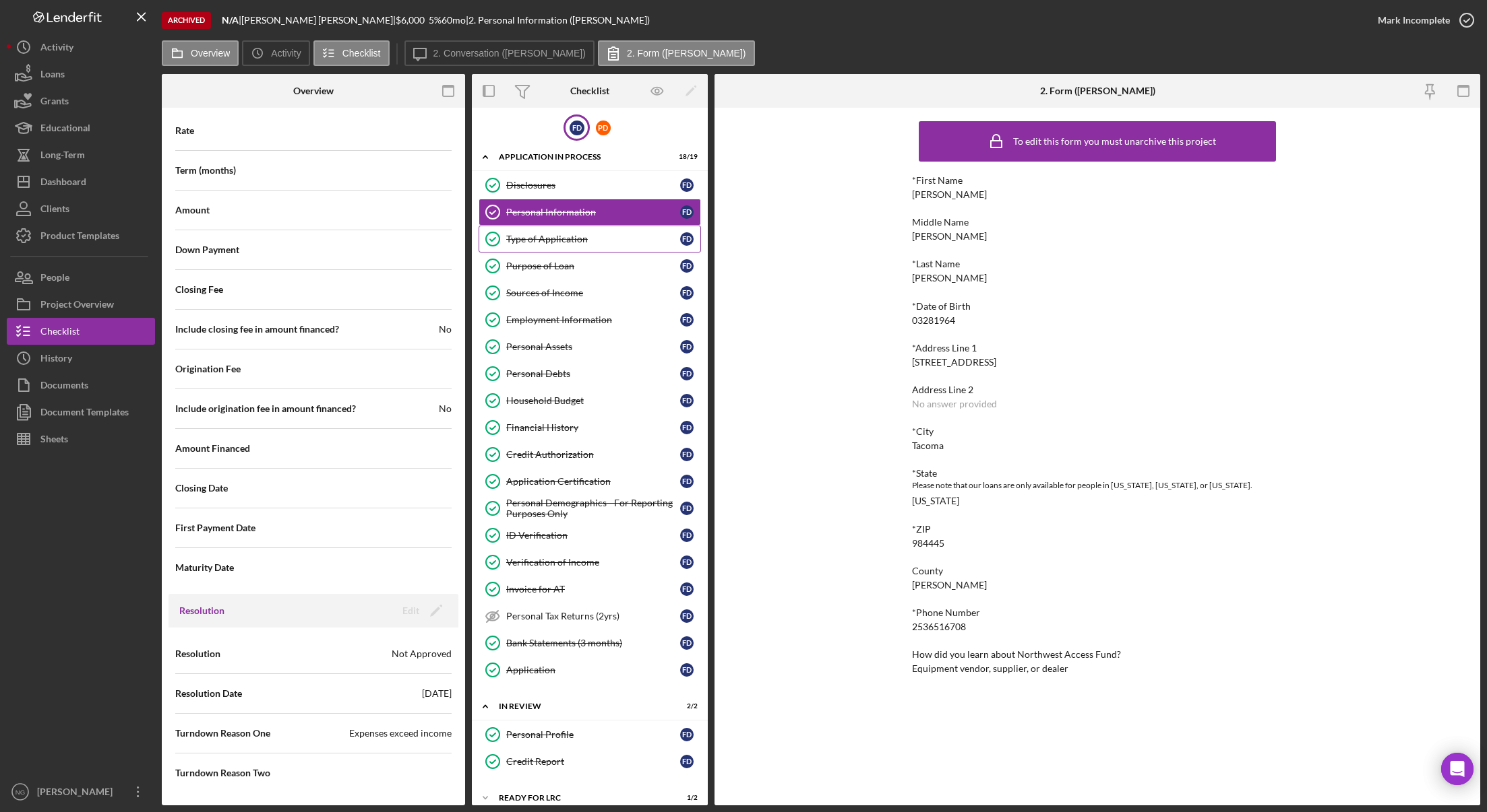
click at [608, 244] on div "Type of Application" at bounding box center [592, 238] width 173 height 11
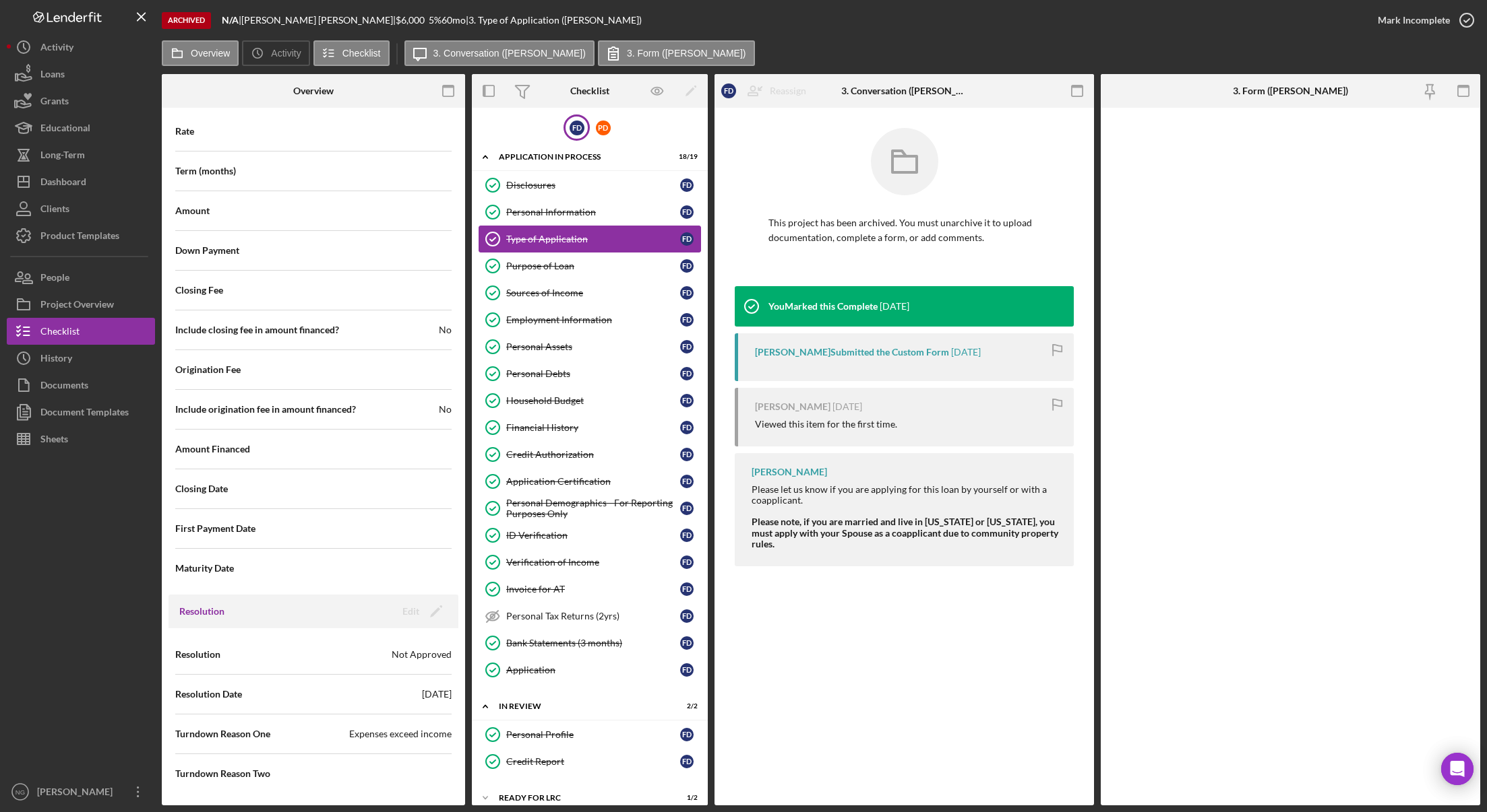
scroll to position [1390, 0]
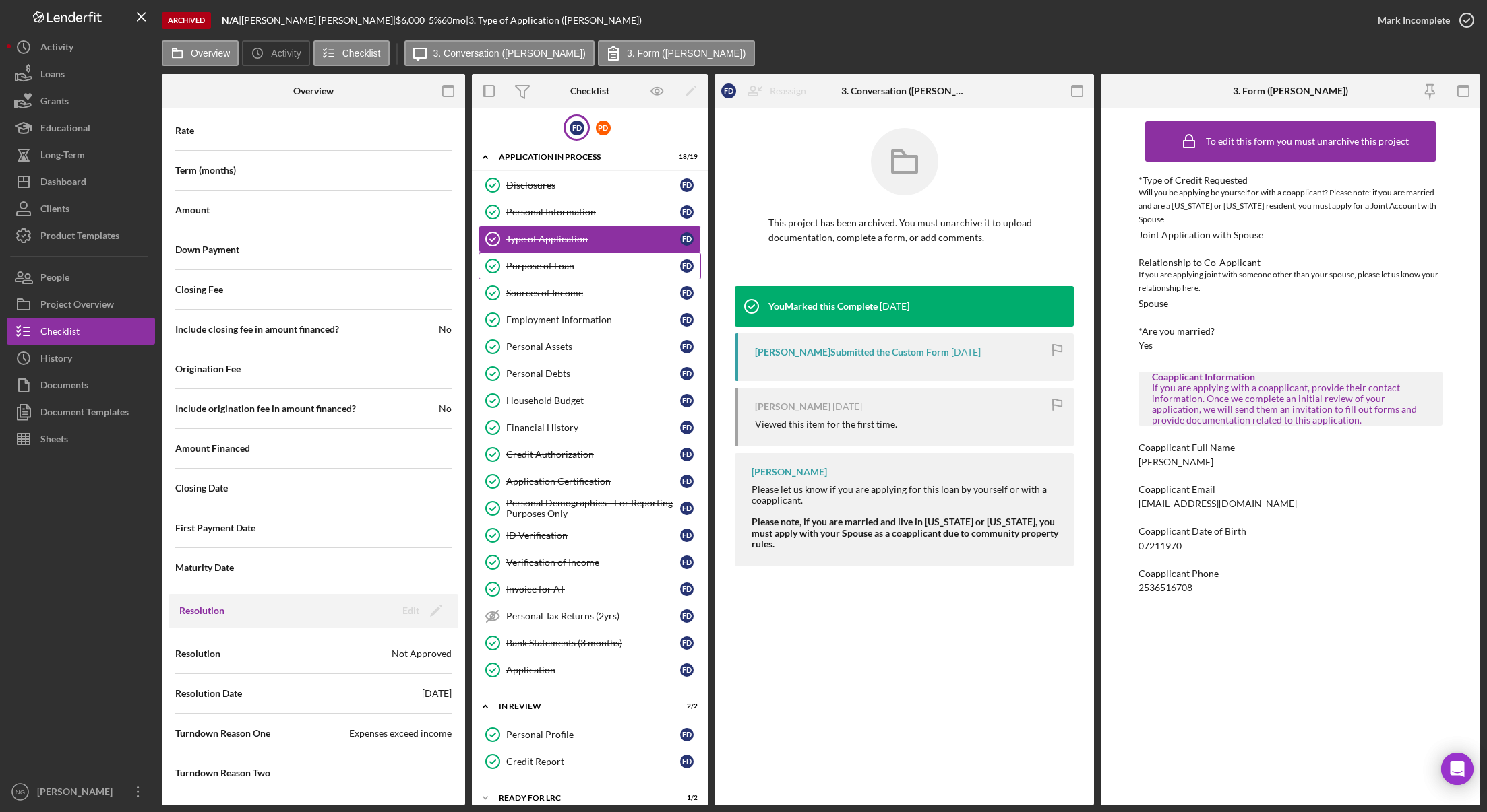
click at [594, 262] on div "Purpose of Loan" at bounding box center [592, 265] width 173 height 11
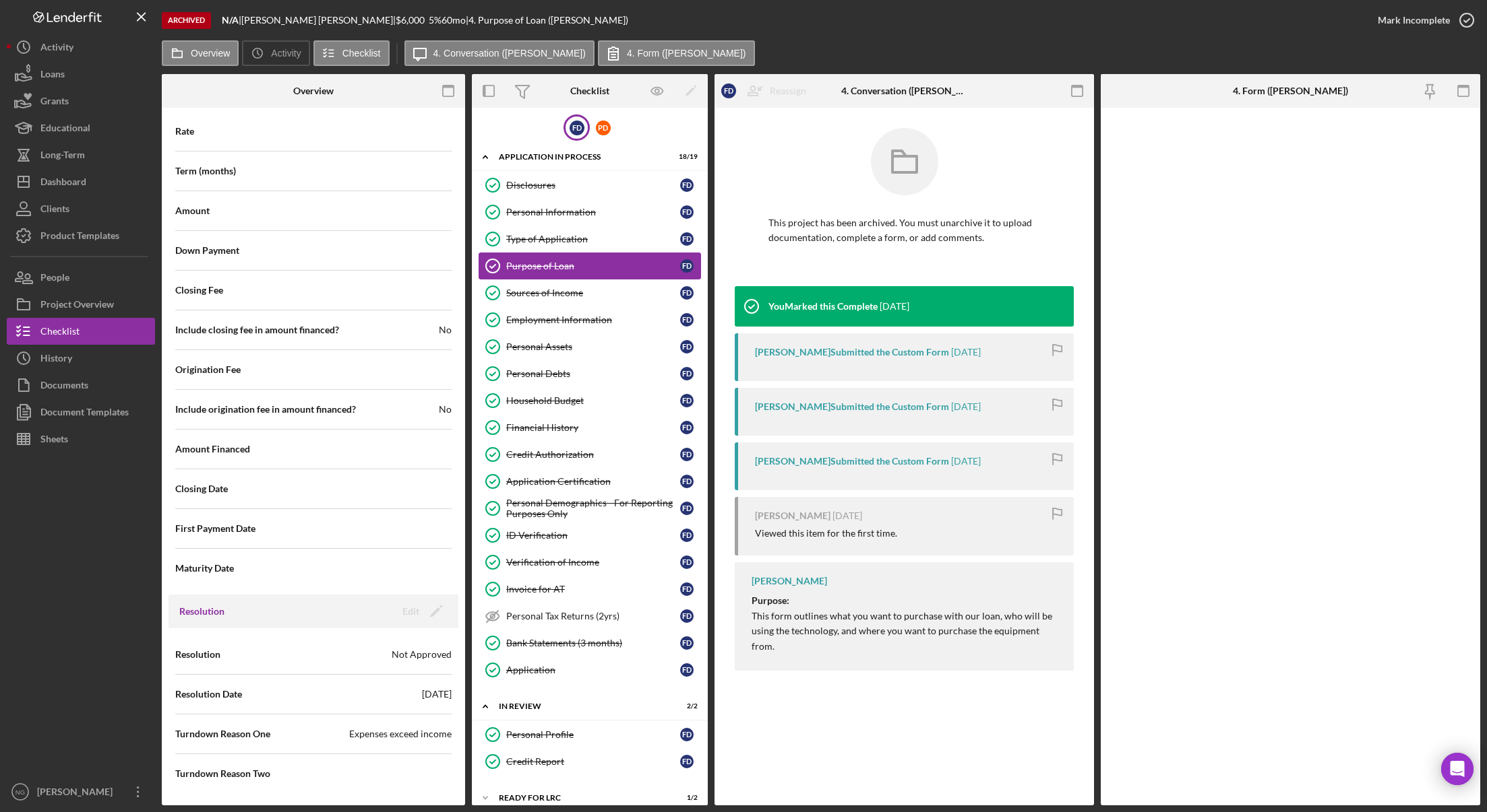
scroll to position [1390, 0]
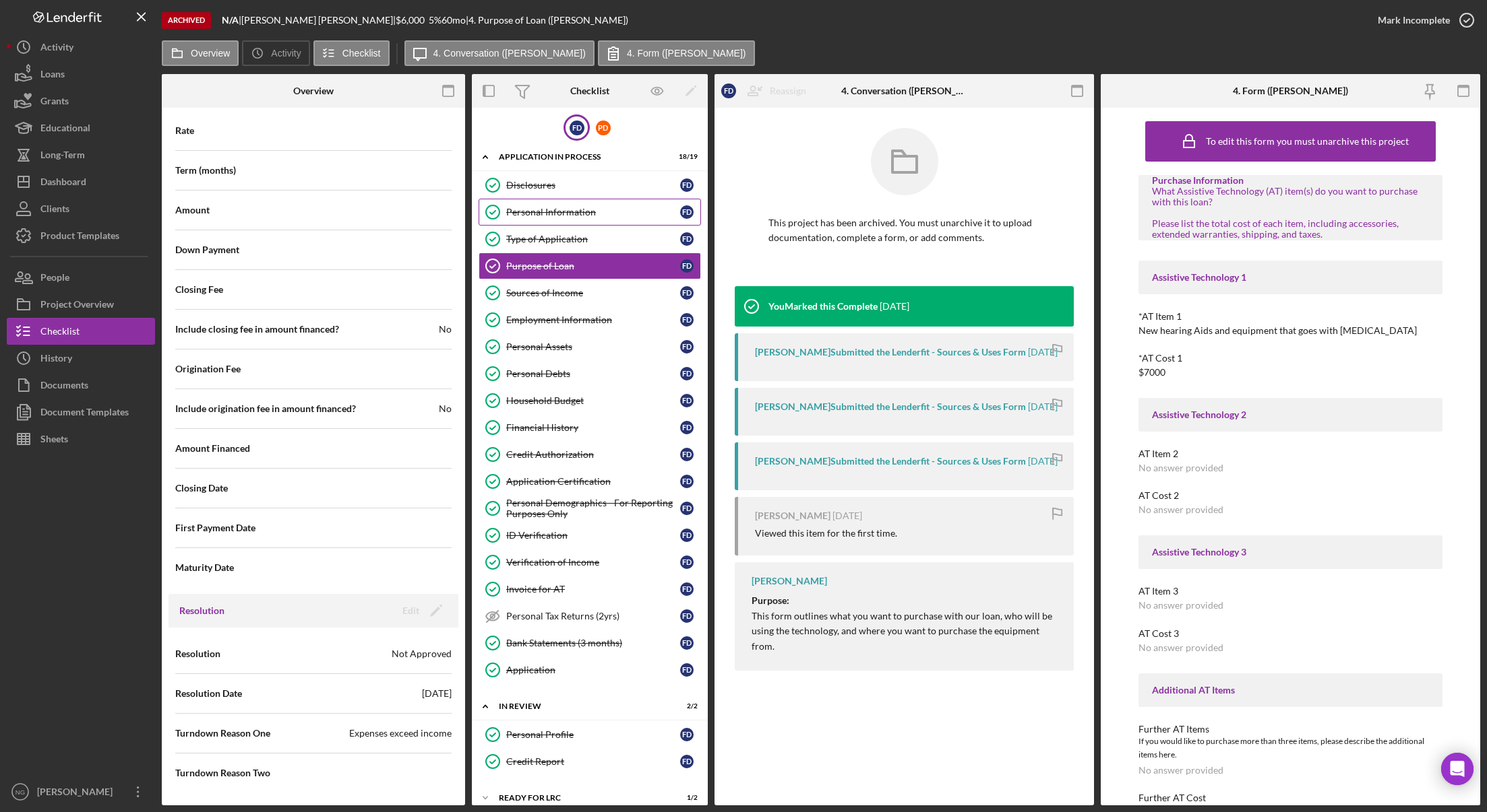
click at [589, 214] on div "Personal Information" at bounding box center [592, 212] width 173 height 11
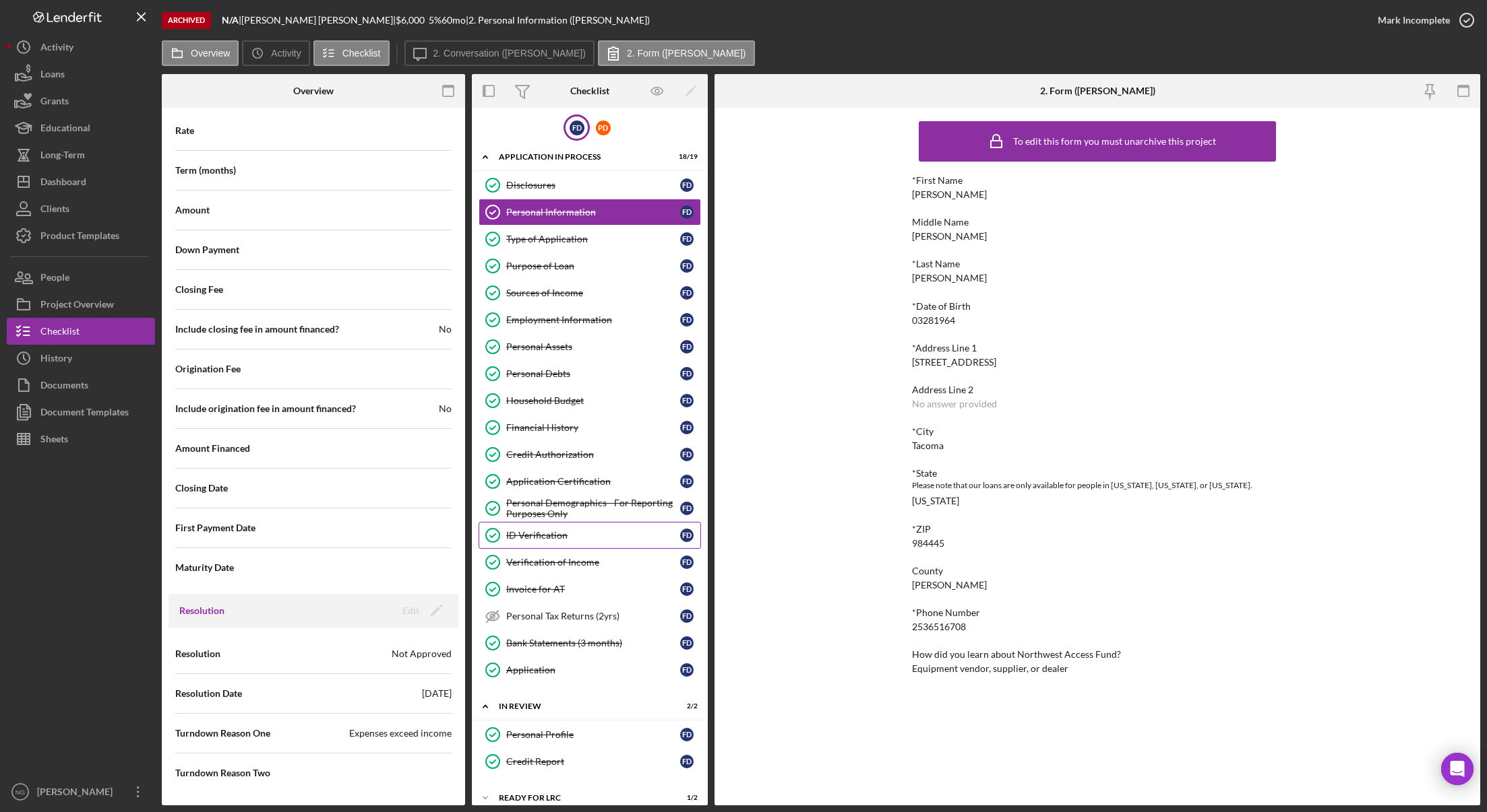
click at [603, 545] on link "ID Verification ID Verification F D" at bounding box center [589, 535] width 222 height 27
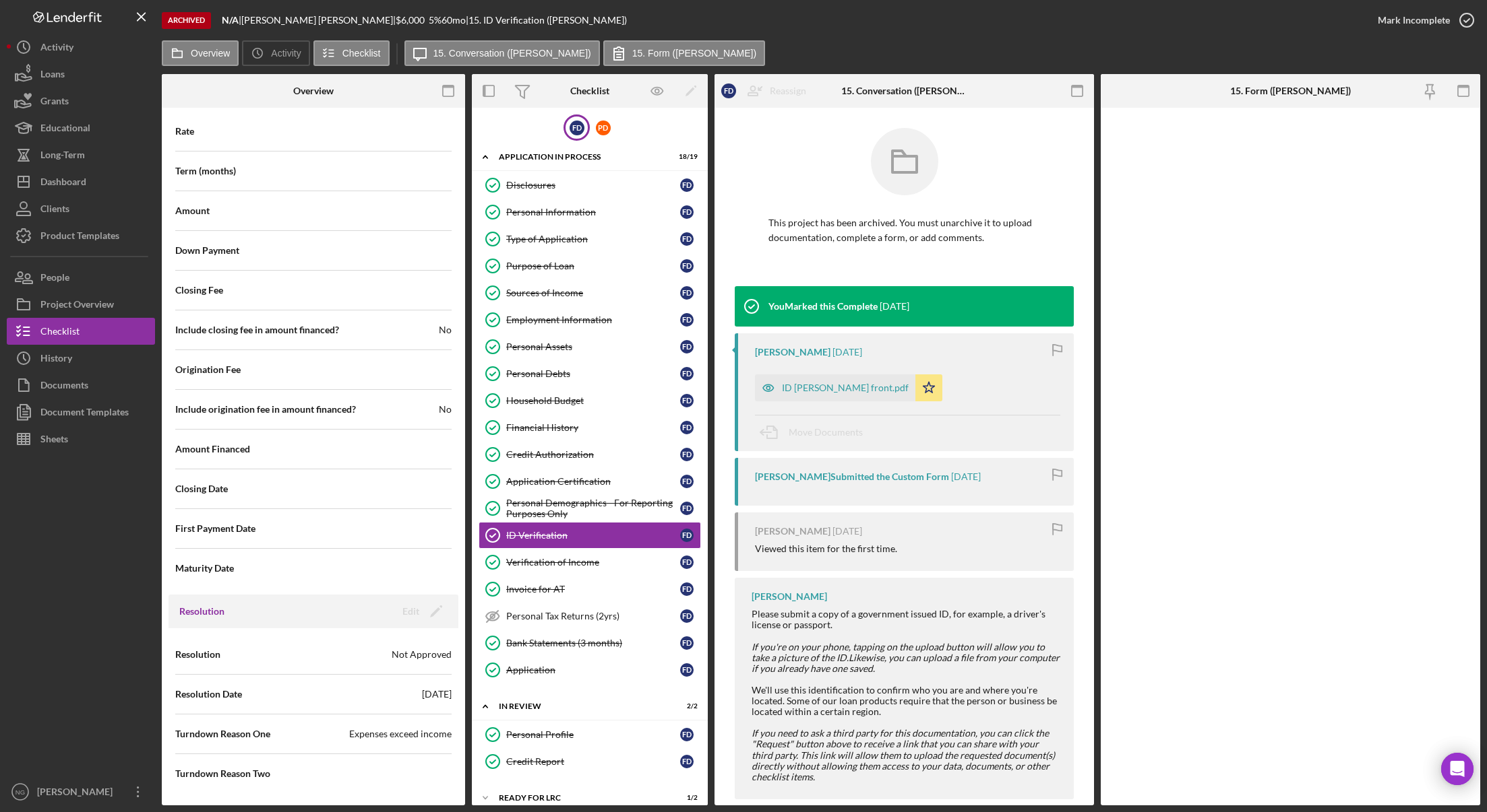
scroll to position [1390, 0]
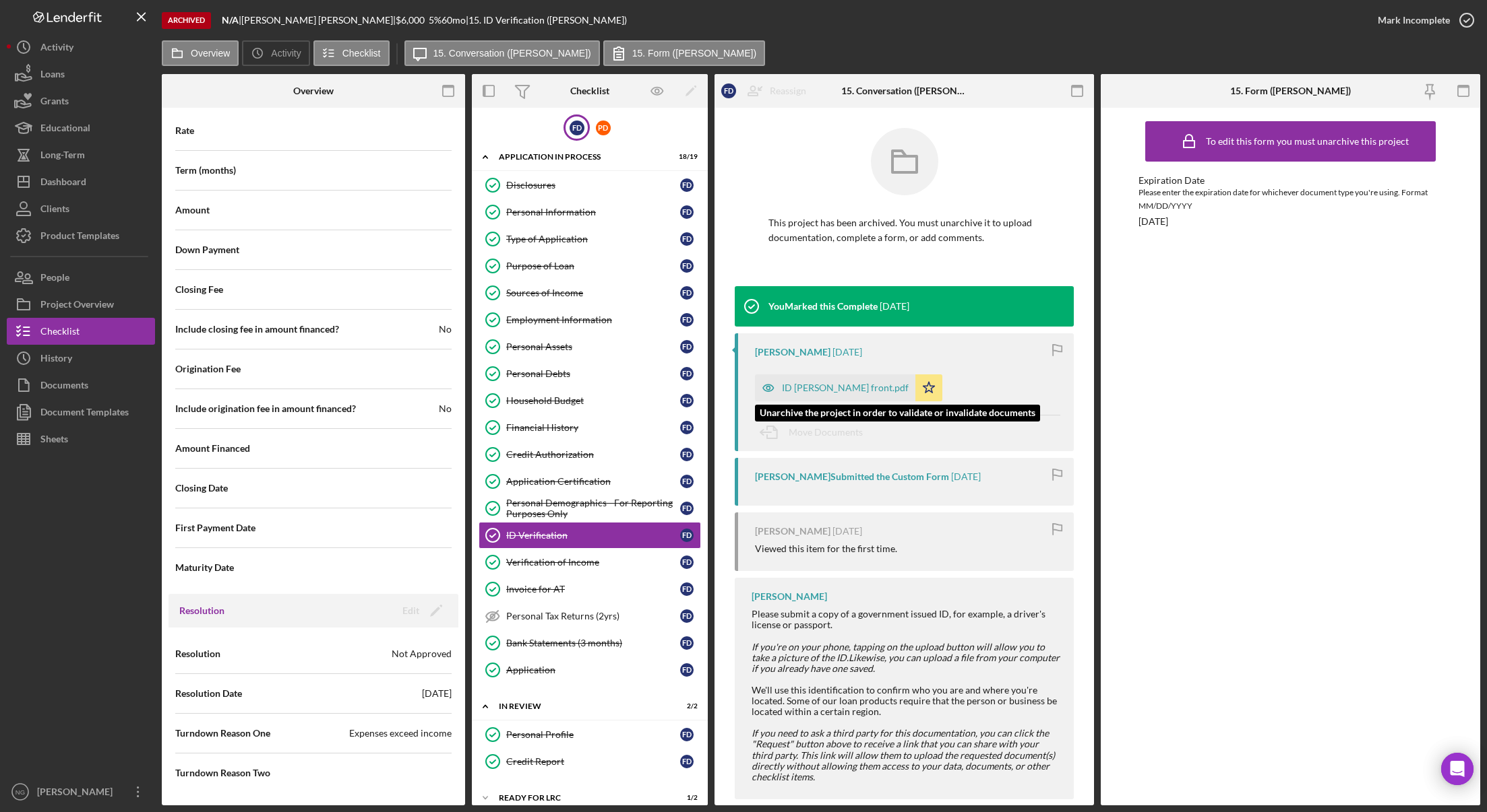
click at [801, 386] on div "ID Faron front.pdf" at bounding box center [845, 387] width 126 height 11
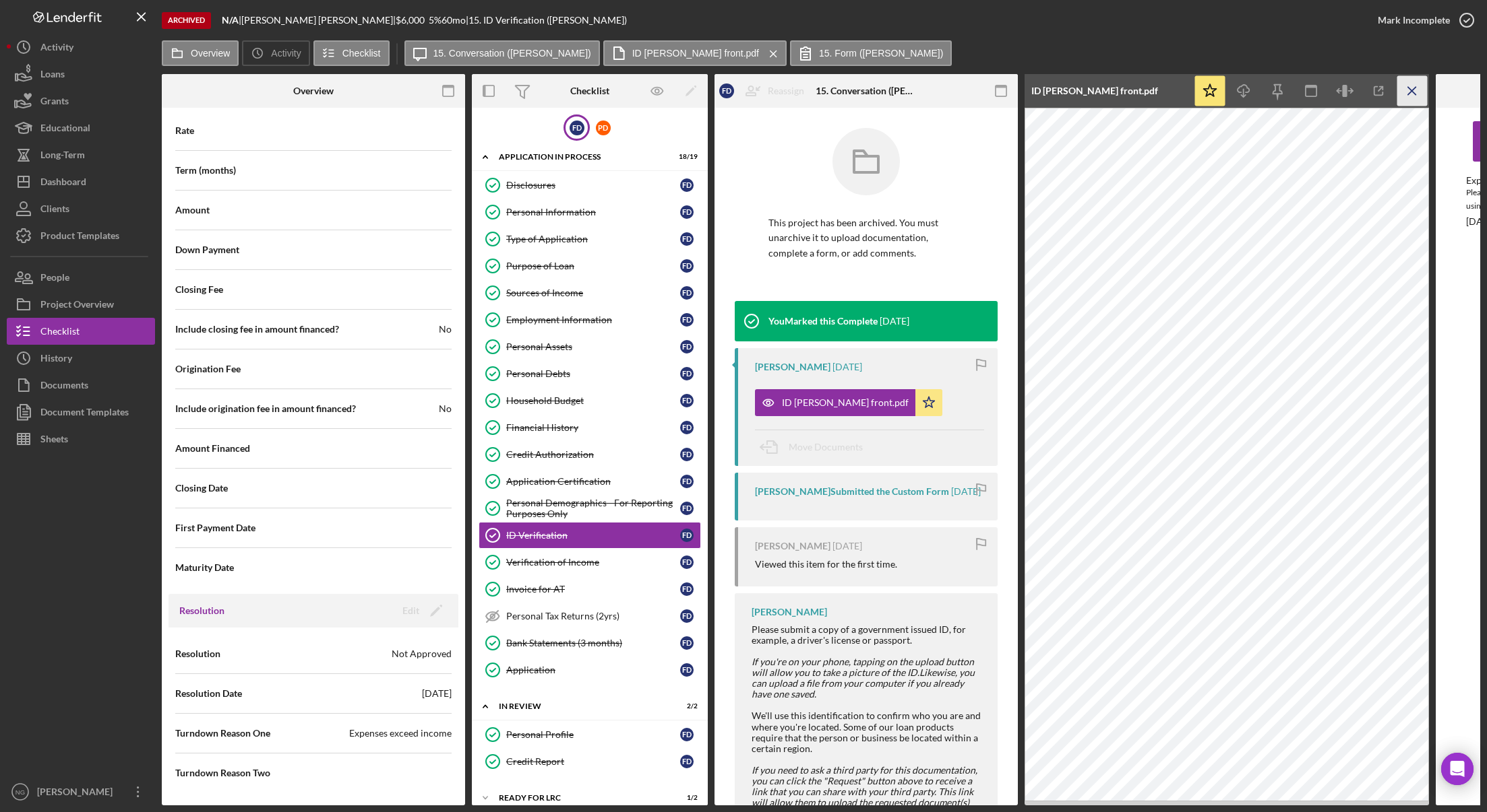
click at [1408, 85] on icon "Icon/Menu Close" at bounding box center [1412, 91] width 31 height 31
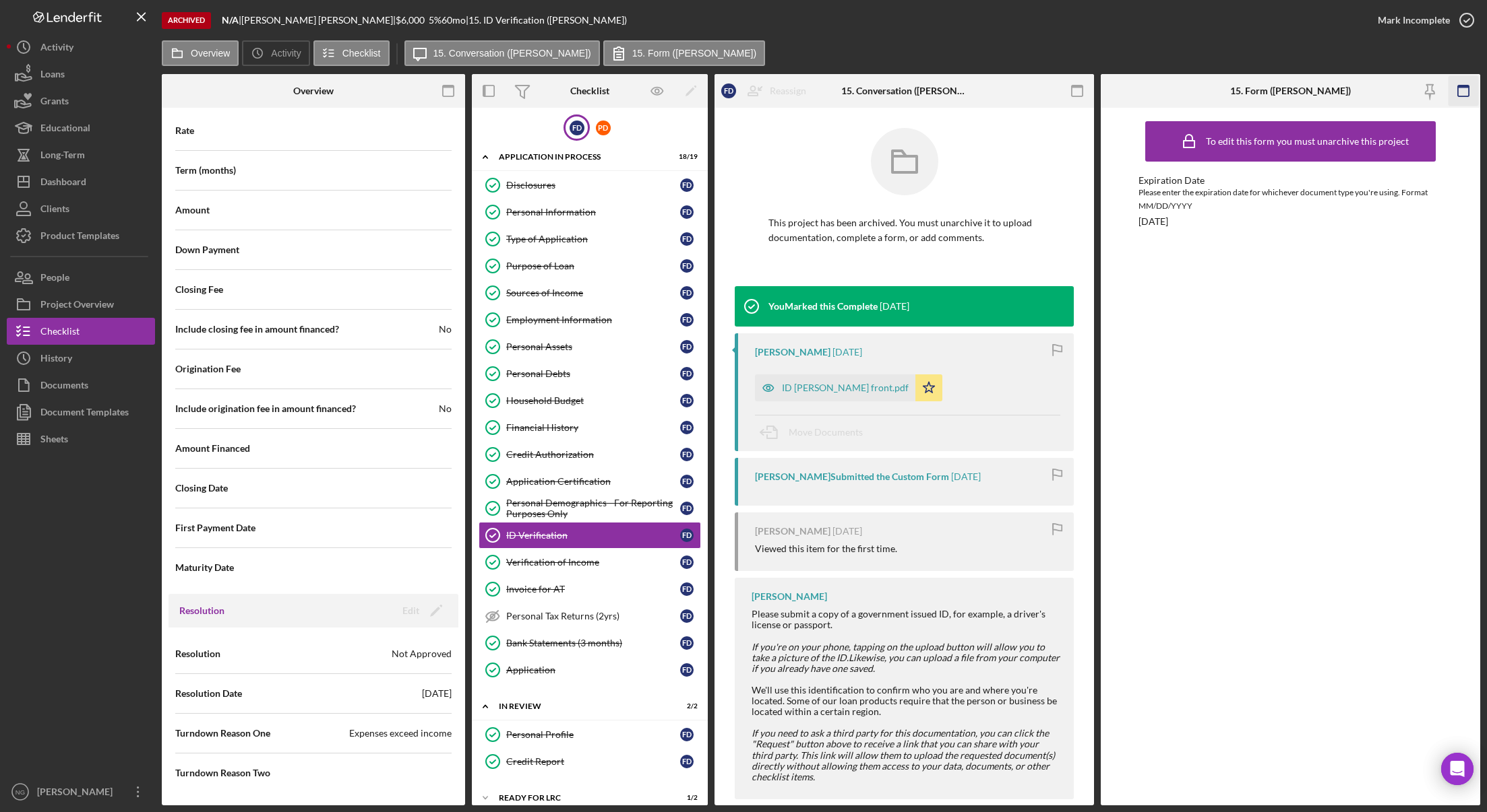
click at [1408, 85] on rect "button" at bounding box center [1462, 86] width 11 height 3
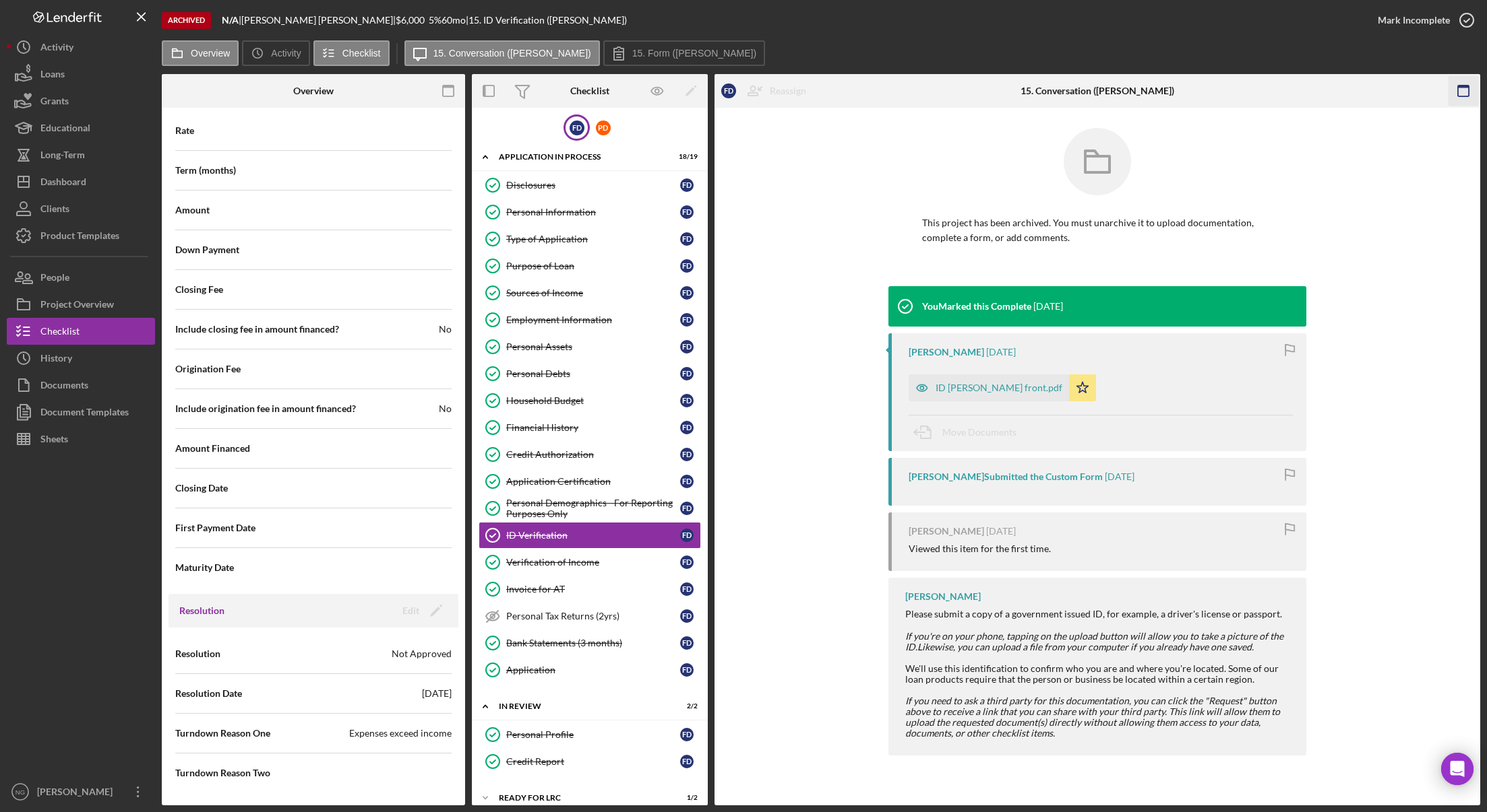
click at [1408, 92] on icon "button" at bounding box center [1463, 91] width 31 height 31
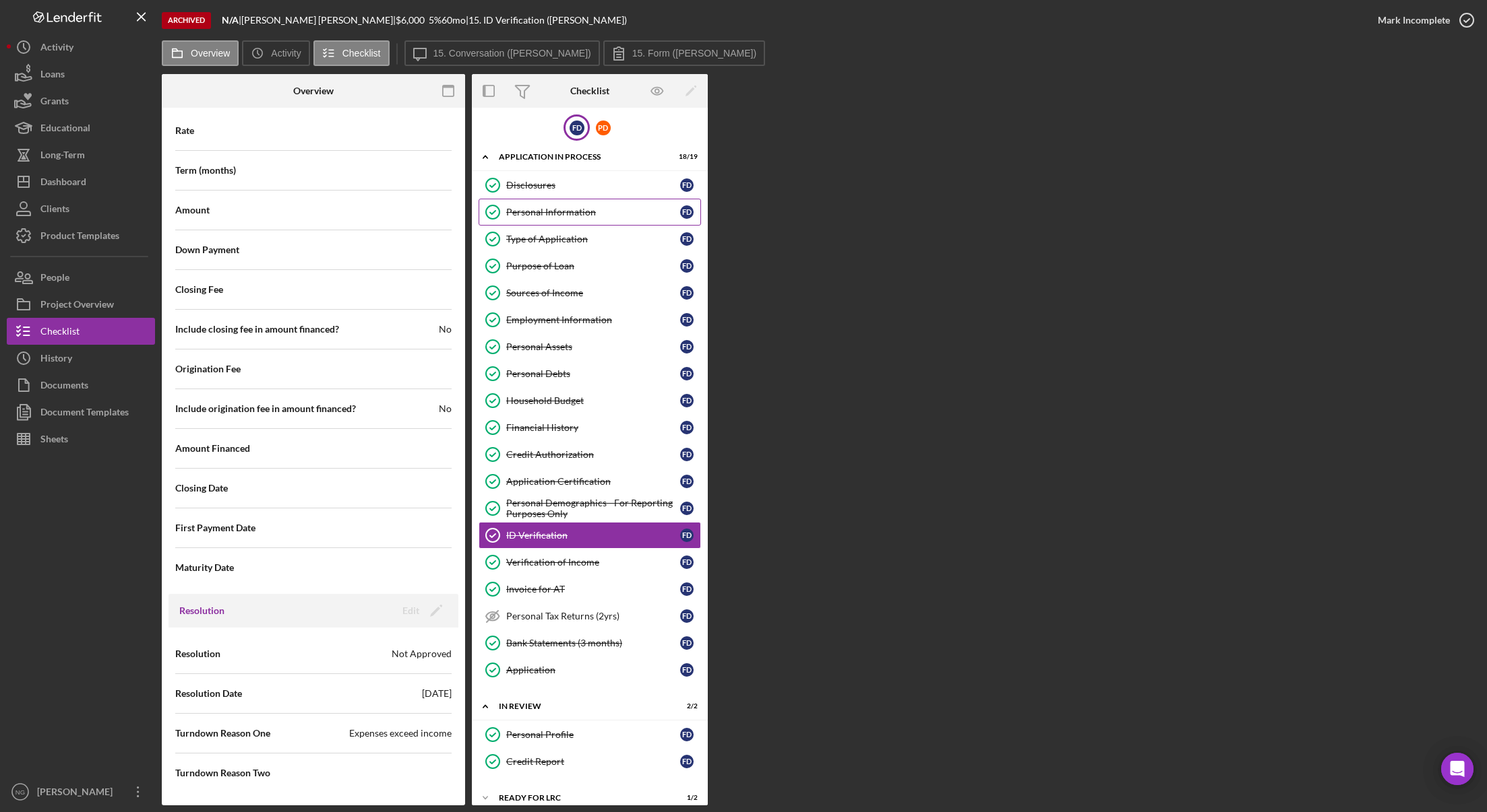
click at [536, 206] on link "Personal Information Personal Information F D" at bounding box center [589, 212] width 222 height 27
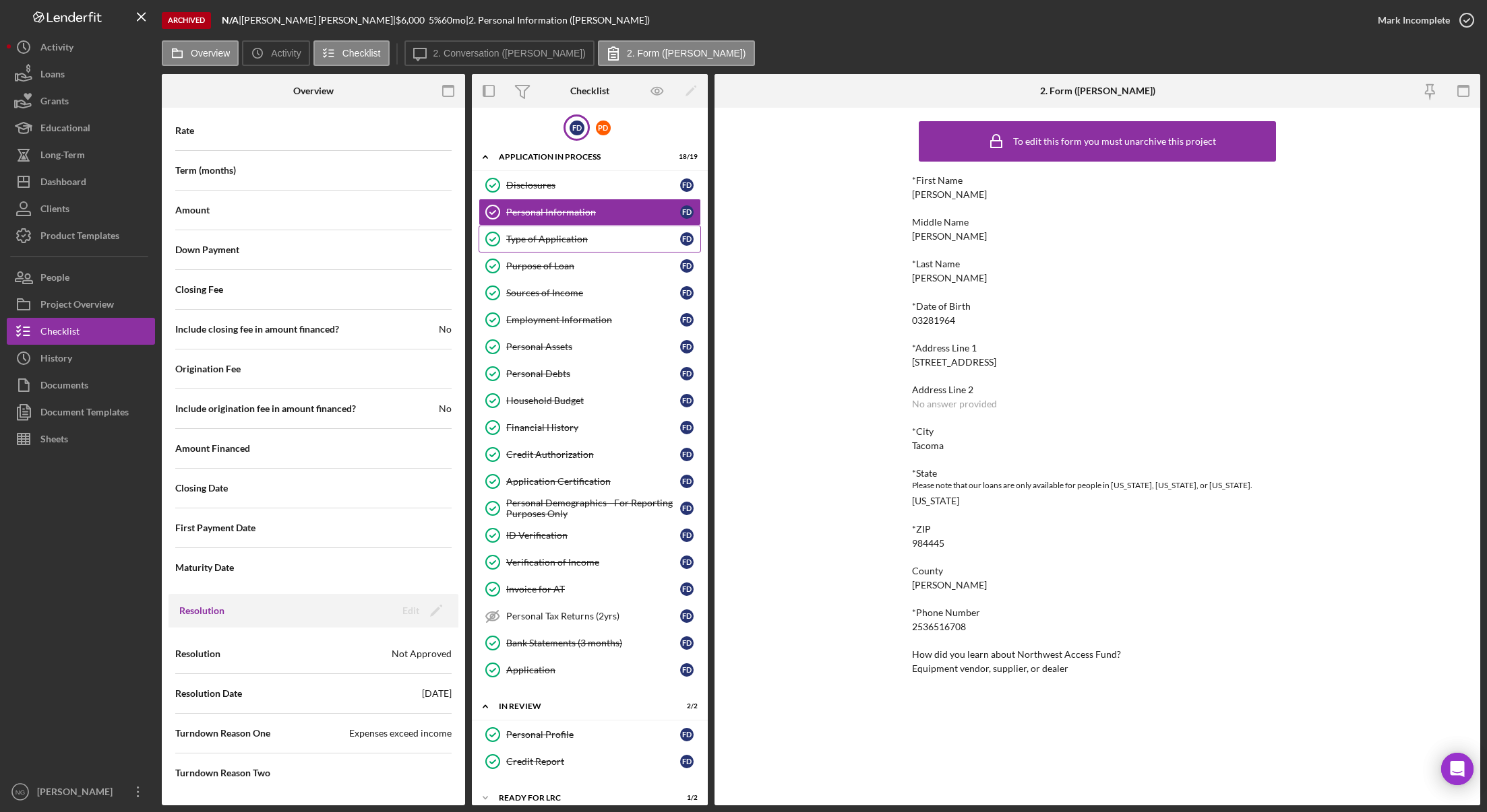
click at [592, 245] on link "Type of Application Type of Application F D" at bounding box center [589, 239] width 222 height 27
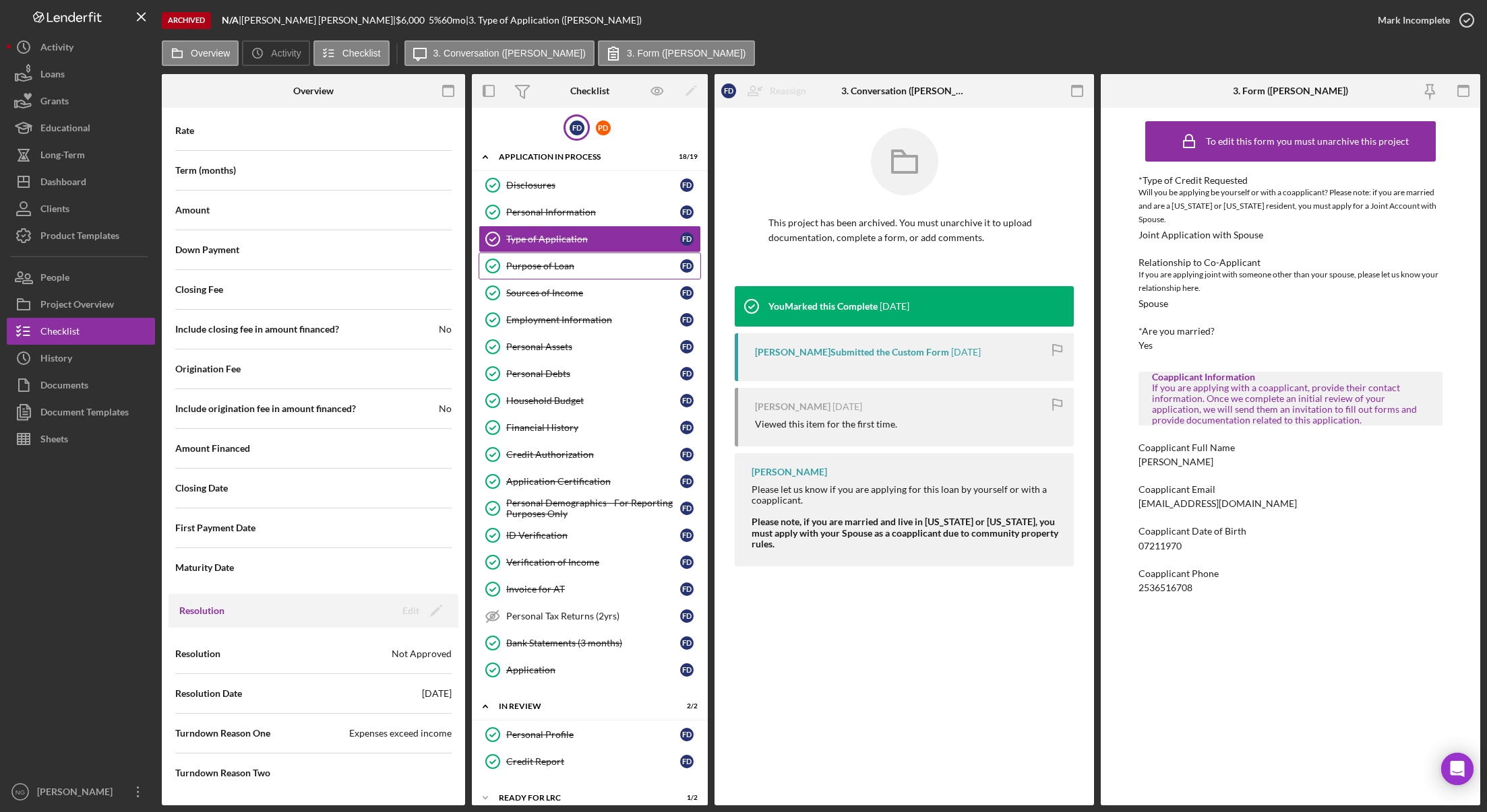
click at [574, 271] on div "Purpose of Loan" at bounding box center [592, 265] width 173 height 11
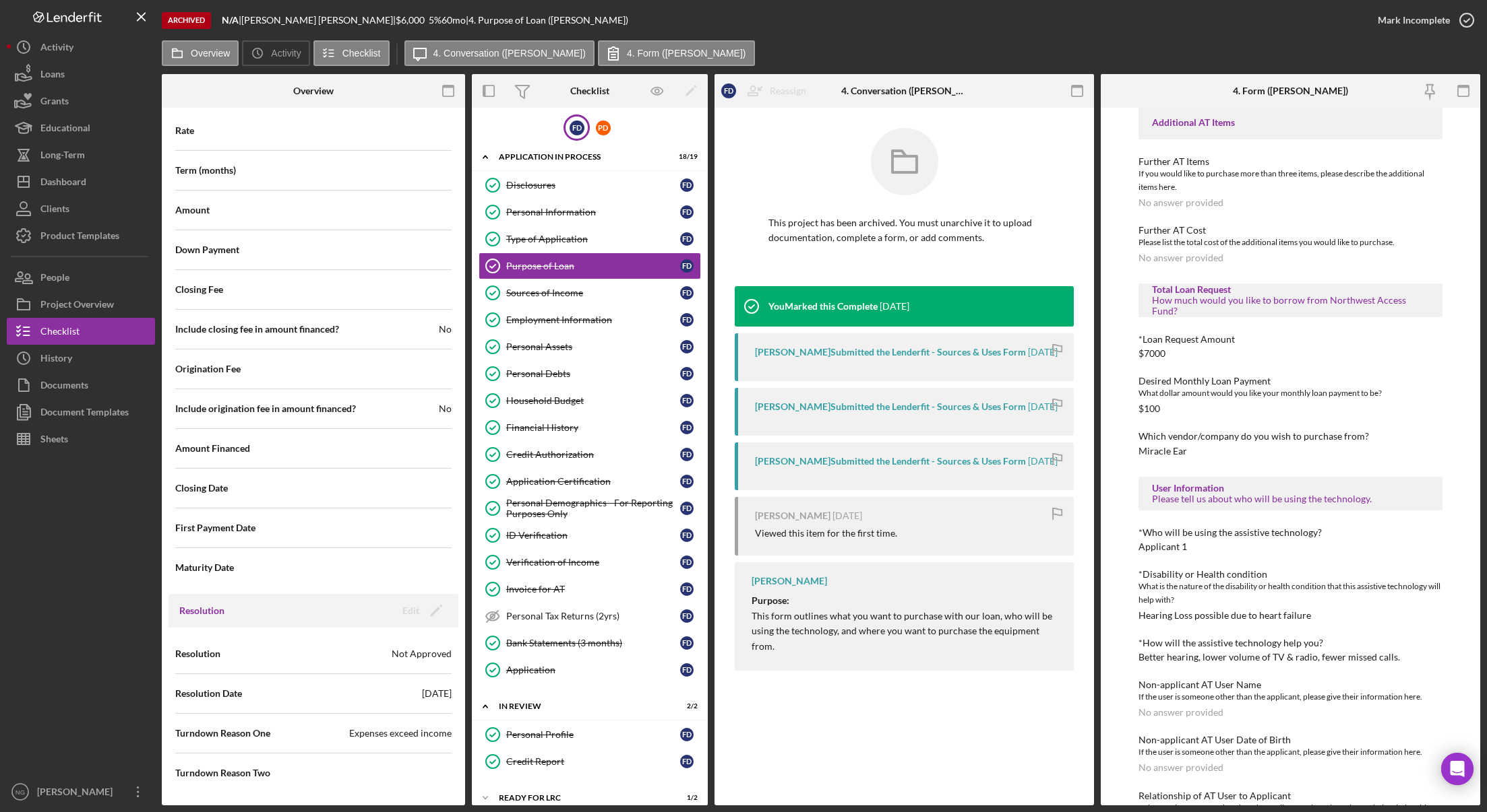
scroll to position [625, 0]
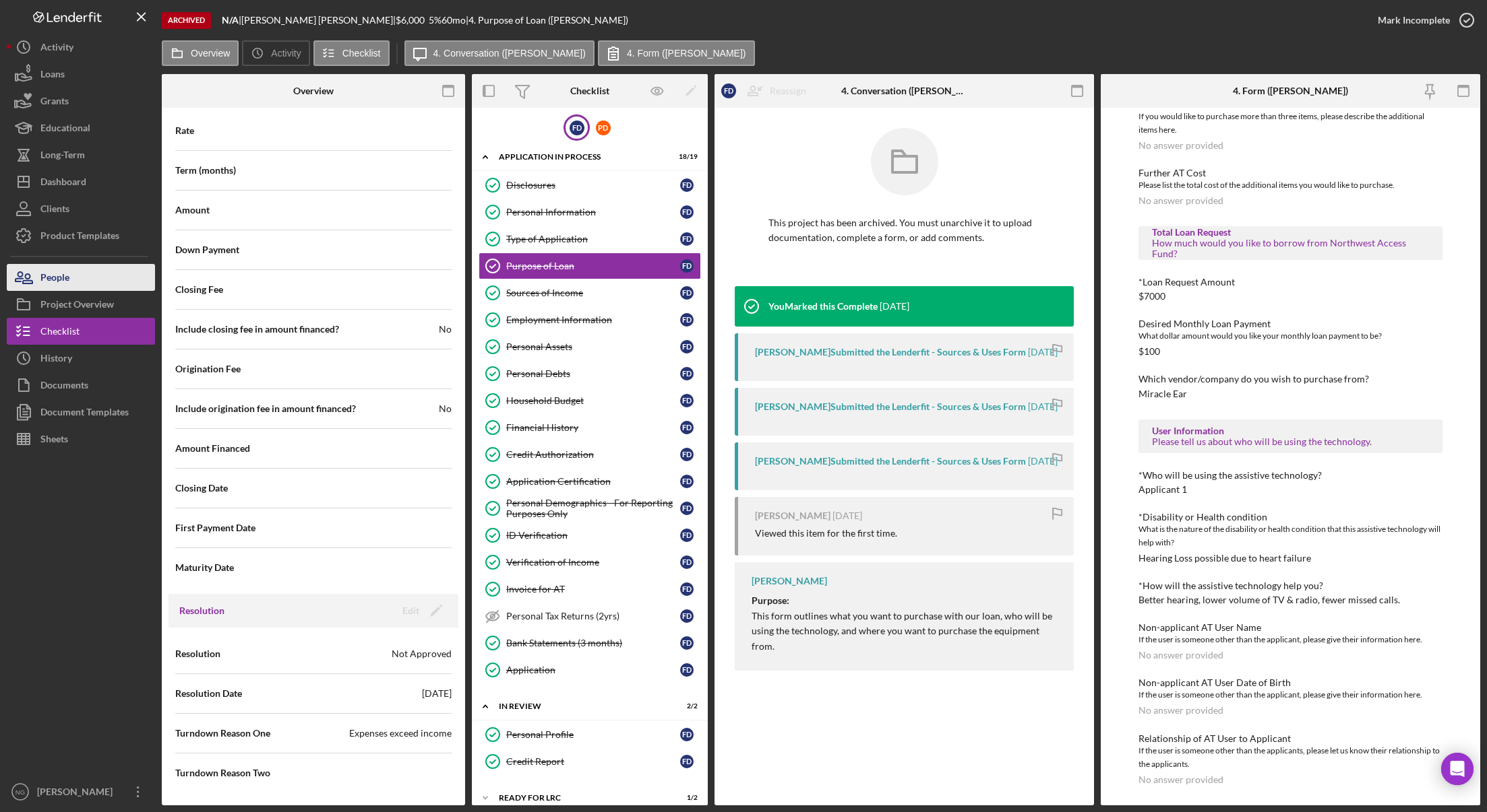
click at [63, 274] on div "People" at bounding box center [55, 280] width 29 height 31
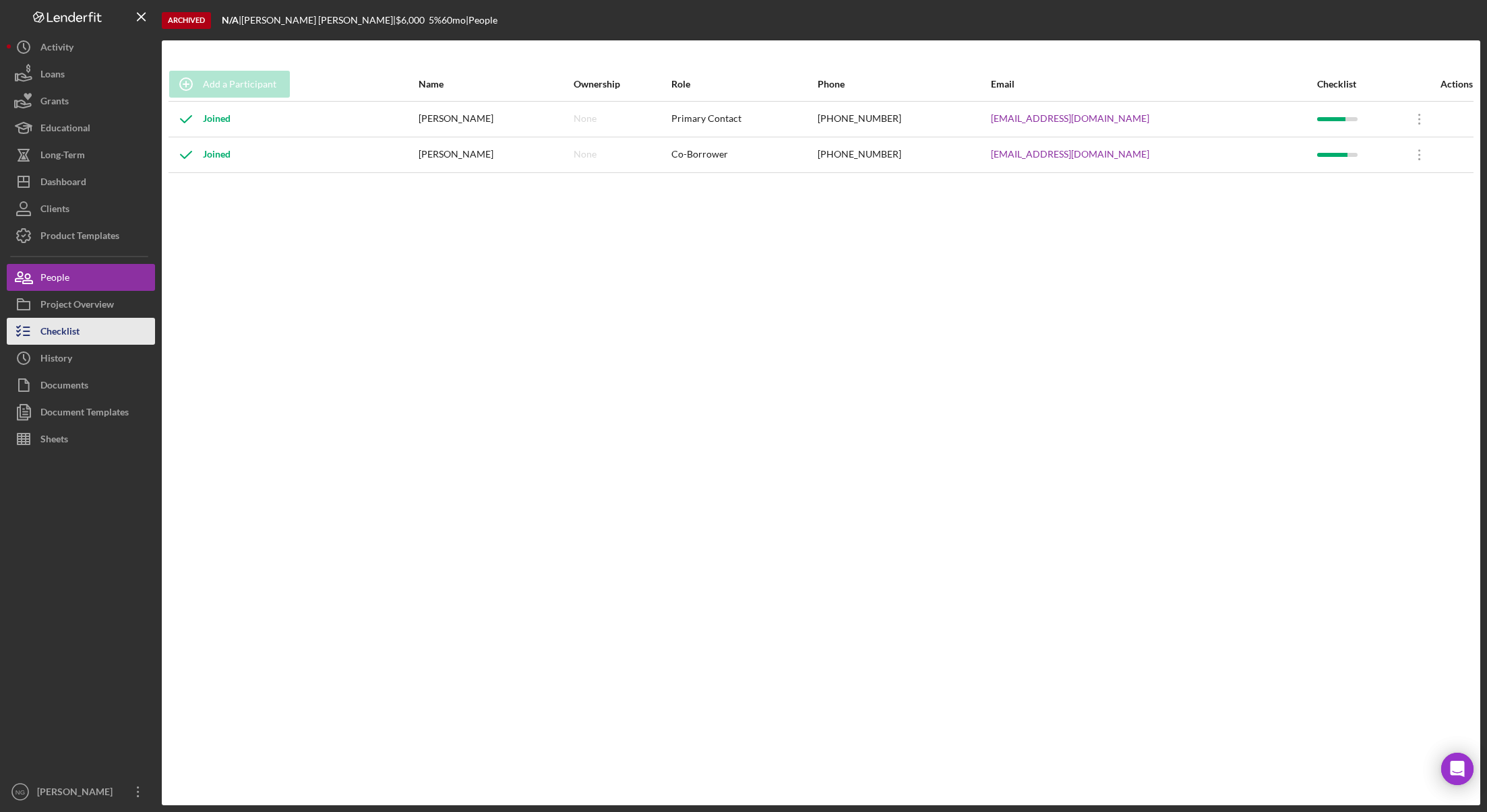
click at [105, 332] on button "Checklist" at bounding box center [80, 331] width 149 height 27
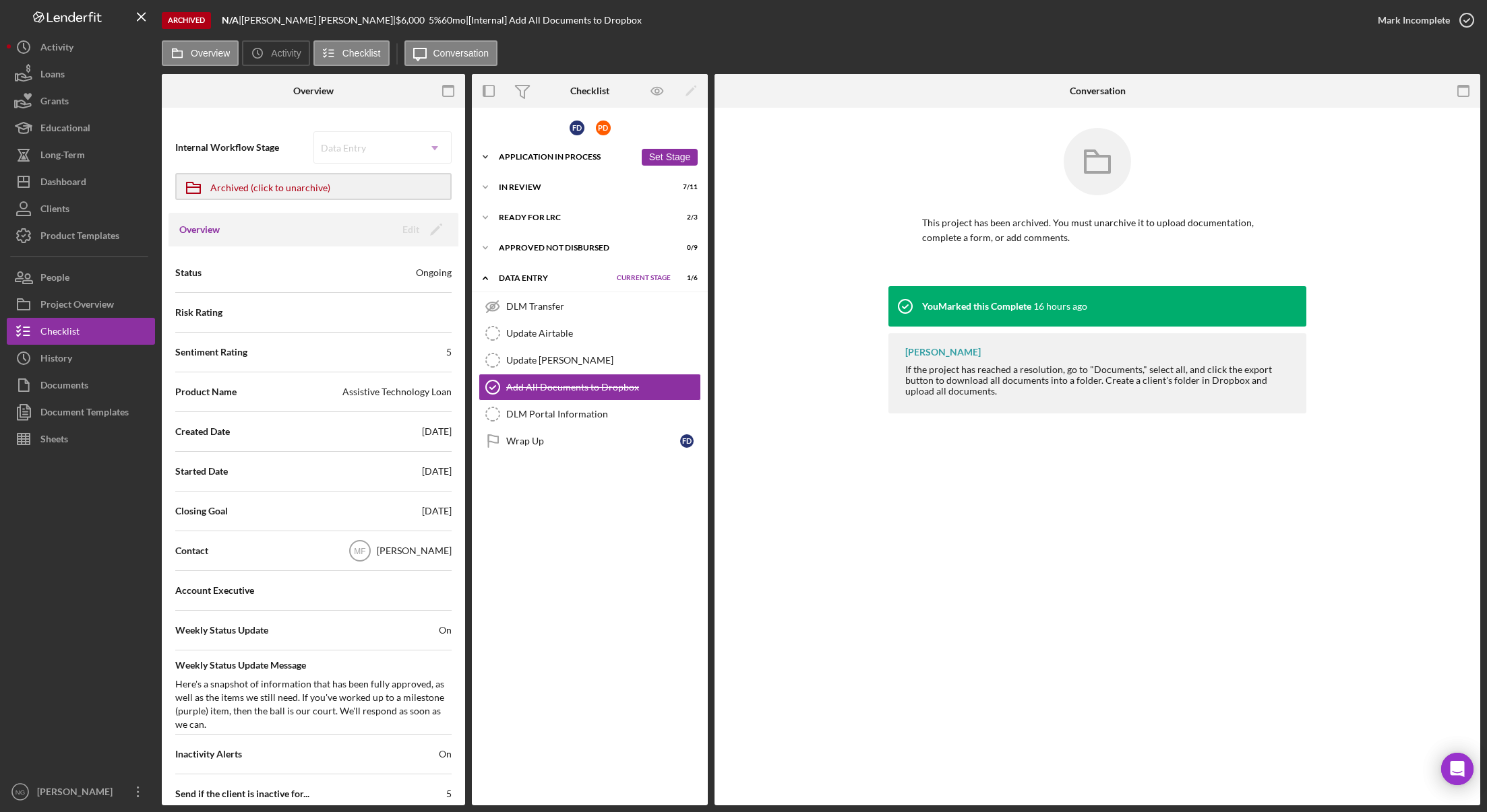
click at [551, 153] on div "Application In Process" at bounding box center [566, 157] width 136 height 8
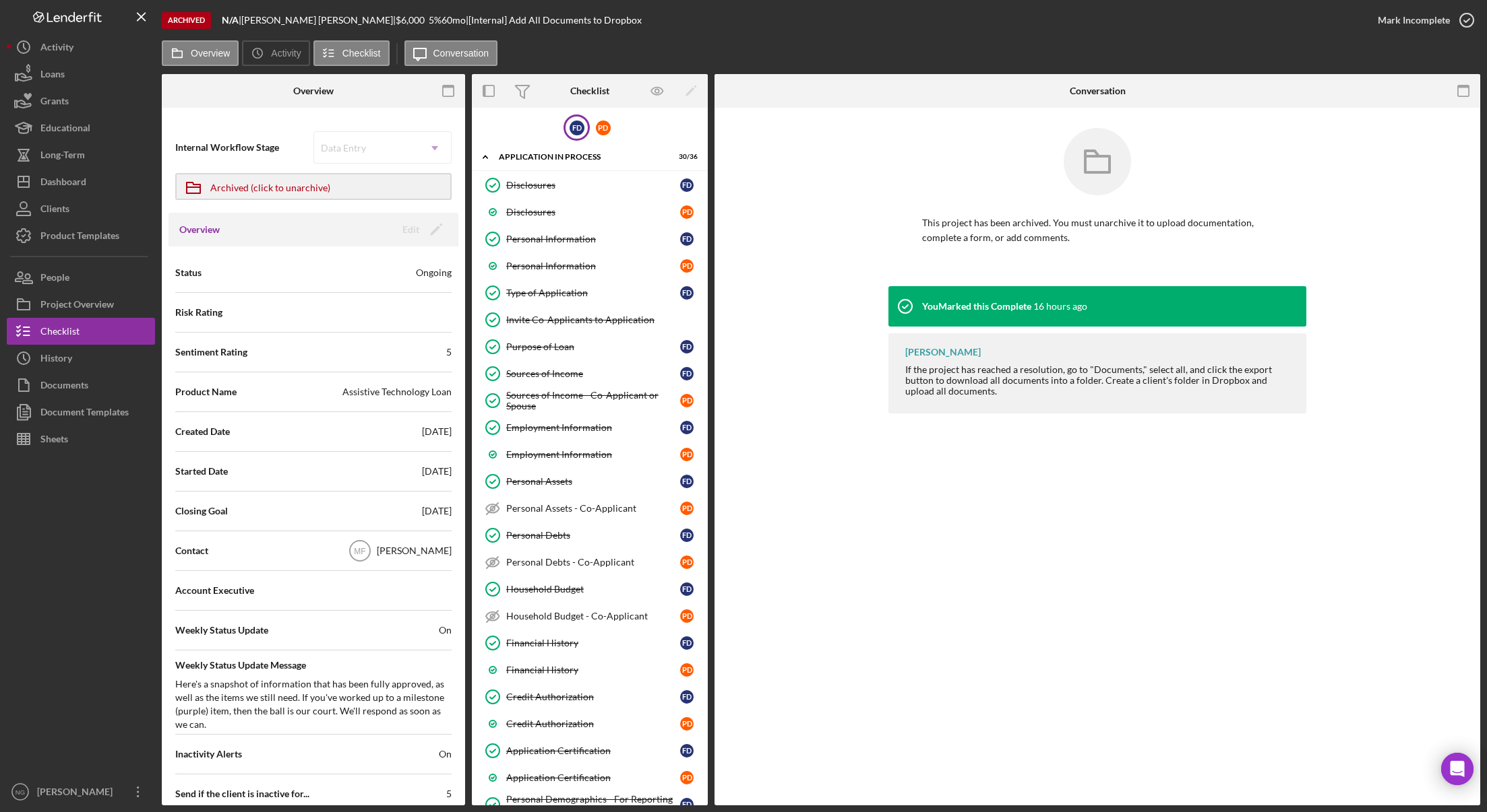
click at [565, 131] on div "F D" at bounding box center [576, 127] width 26 height 26
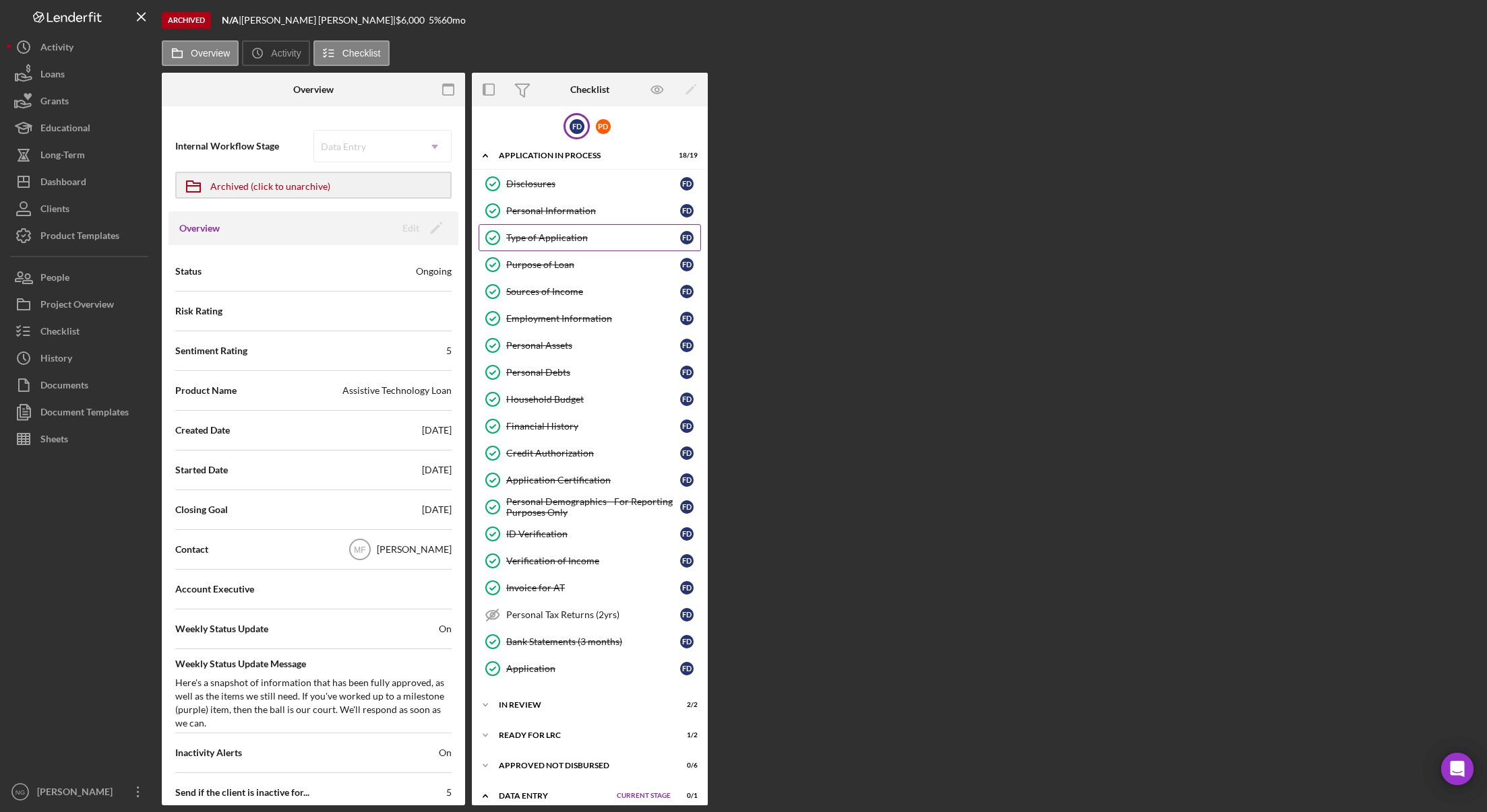
click at [558, 236] on div "Type of Application" at bounding box center [592, 237] width 173 height 11
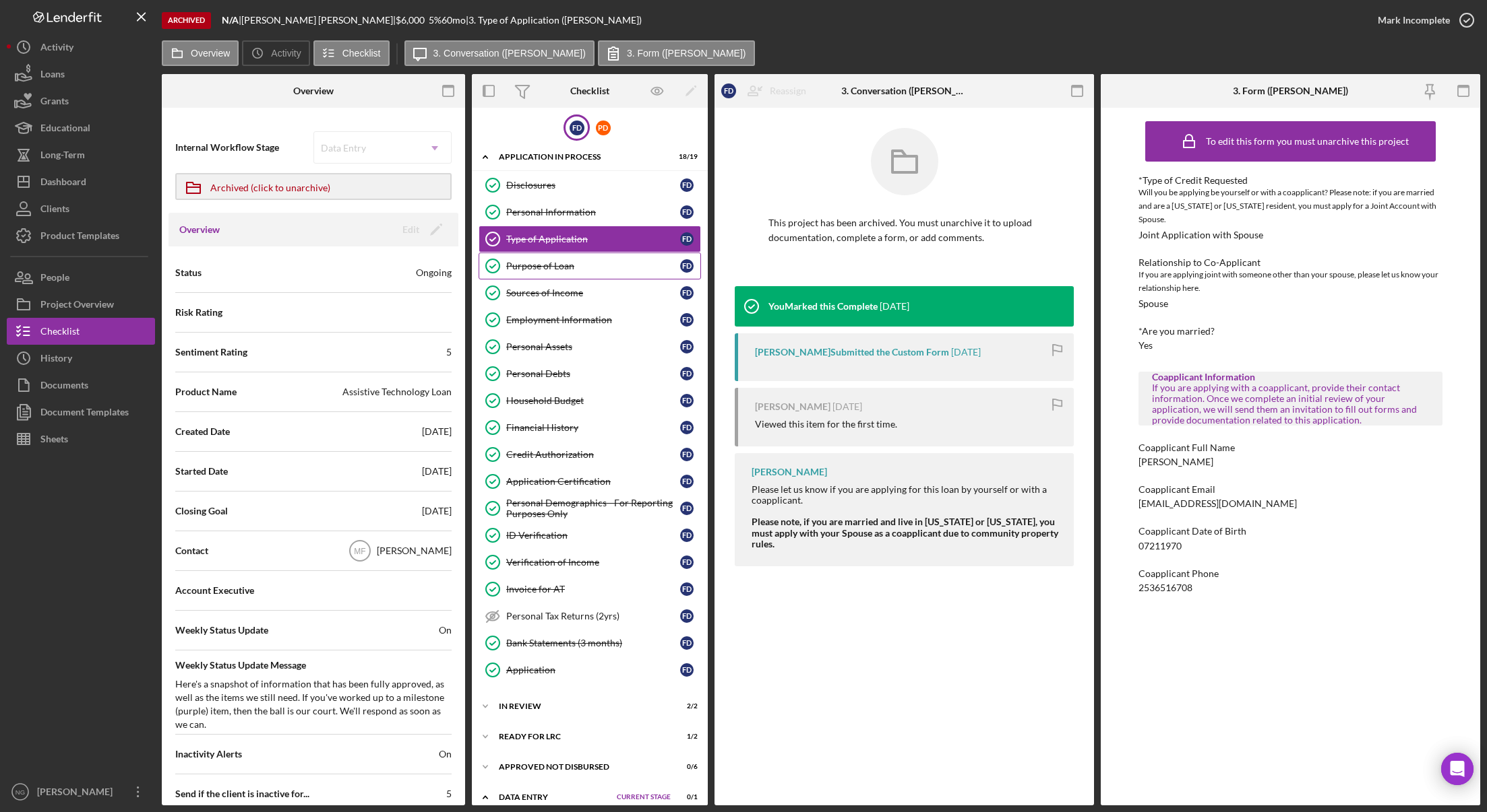
click at [557, 264] on div "Purpose of Loan" at bounding box center [592, 265] width 173 height 11
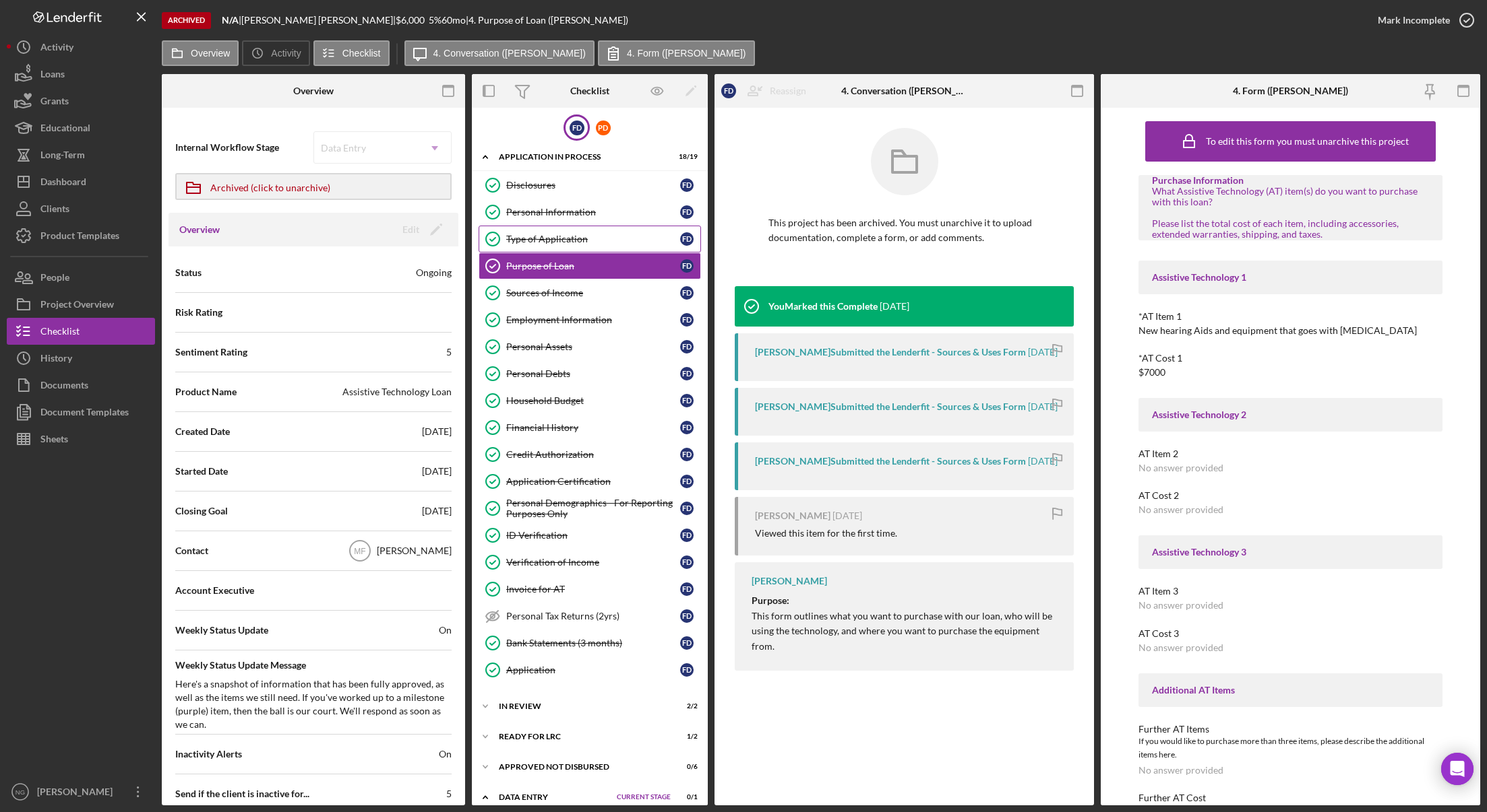
click at [572, 237] on div "Type of Application" at bounding box center [592, 238] width 173 height 11
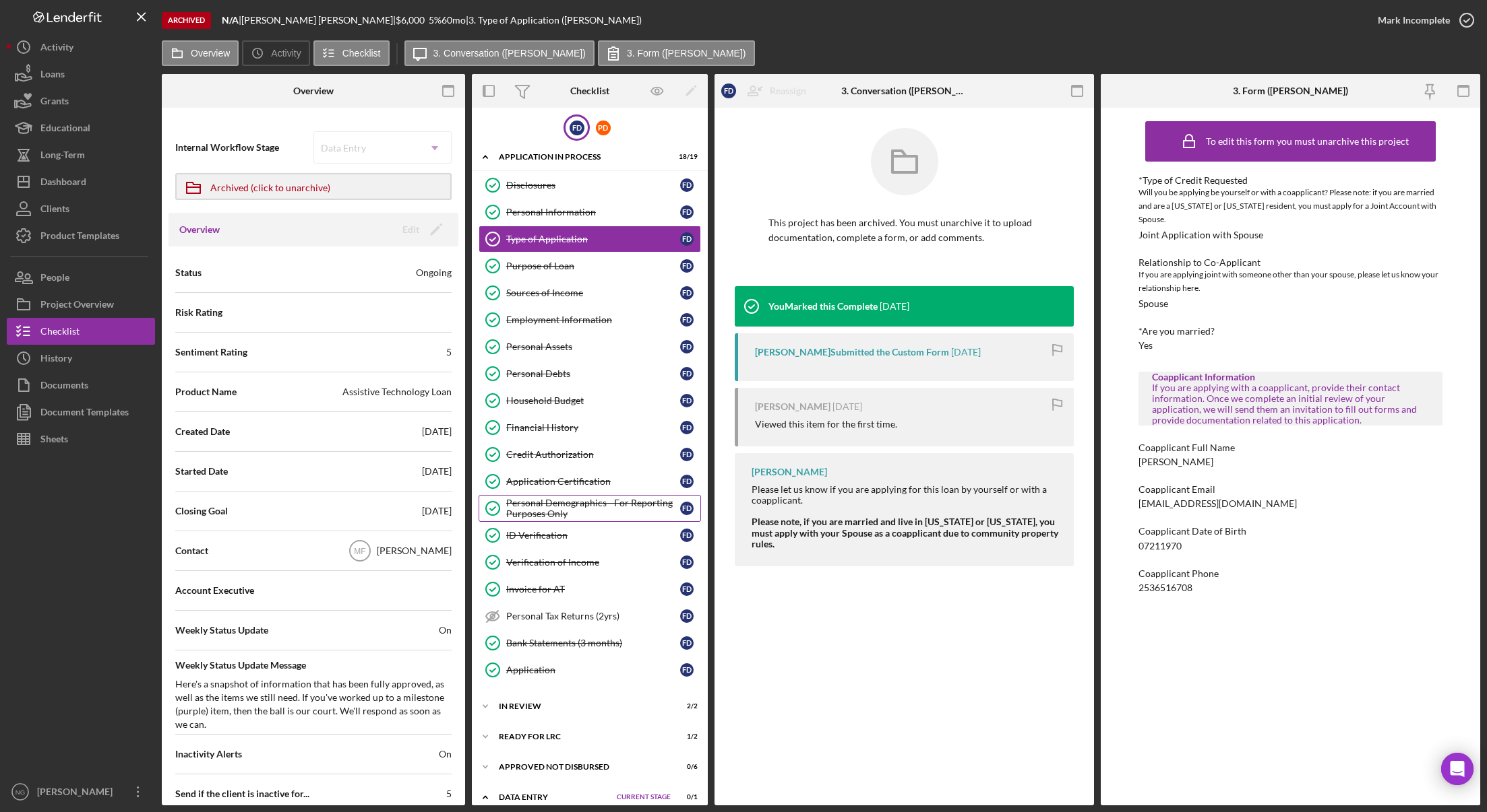
click at [597, 516] on div "Personal Demographics - For Reporting Purposes Only" at bounding box center [592, 508] width 173 height 22
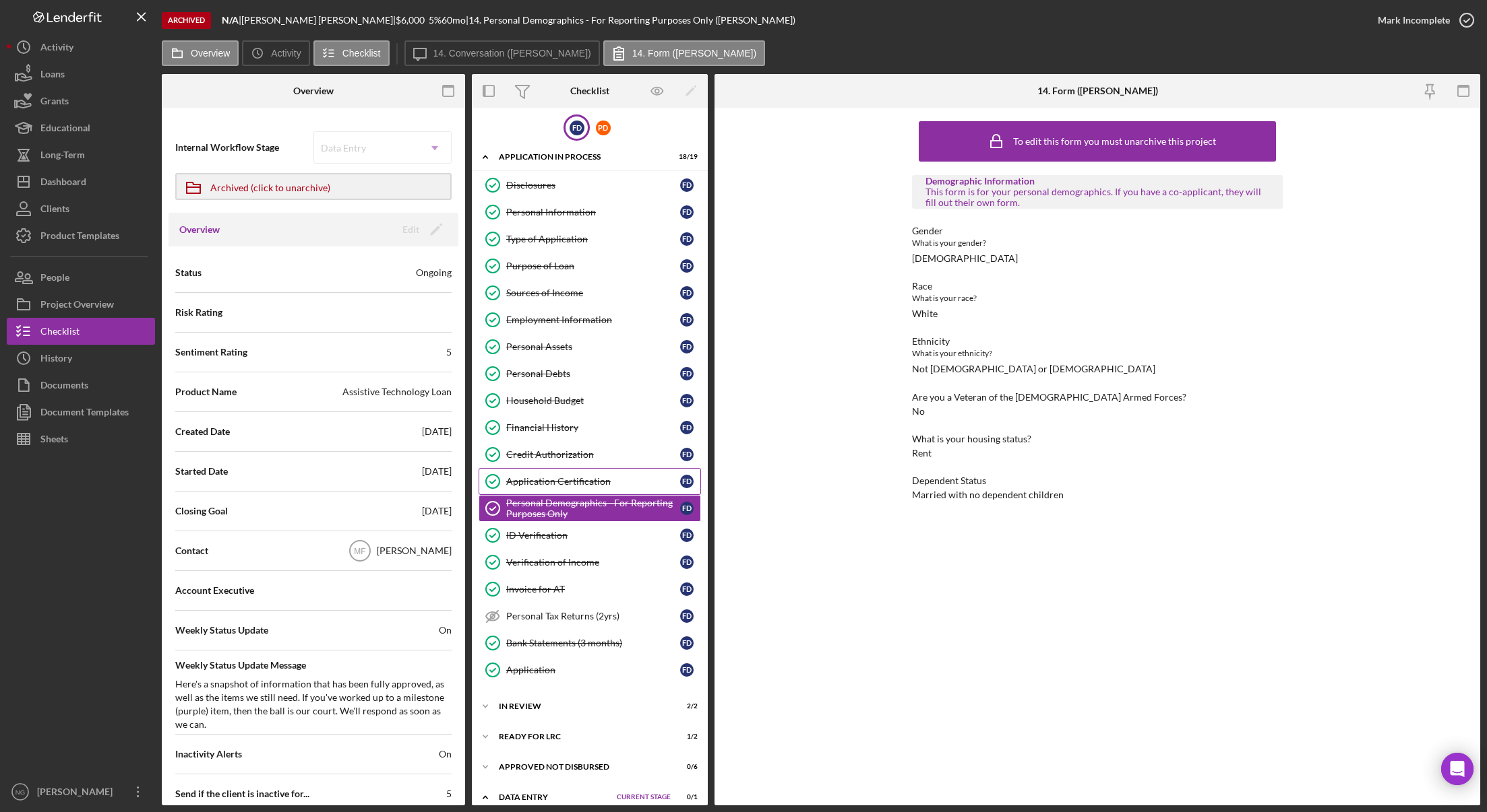
click at [562, 482] on div "Application Certification" at bounding box center [592, 481] width 173 height 11
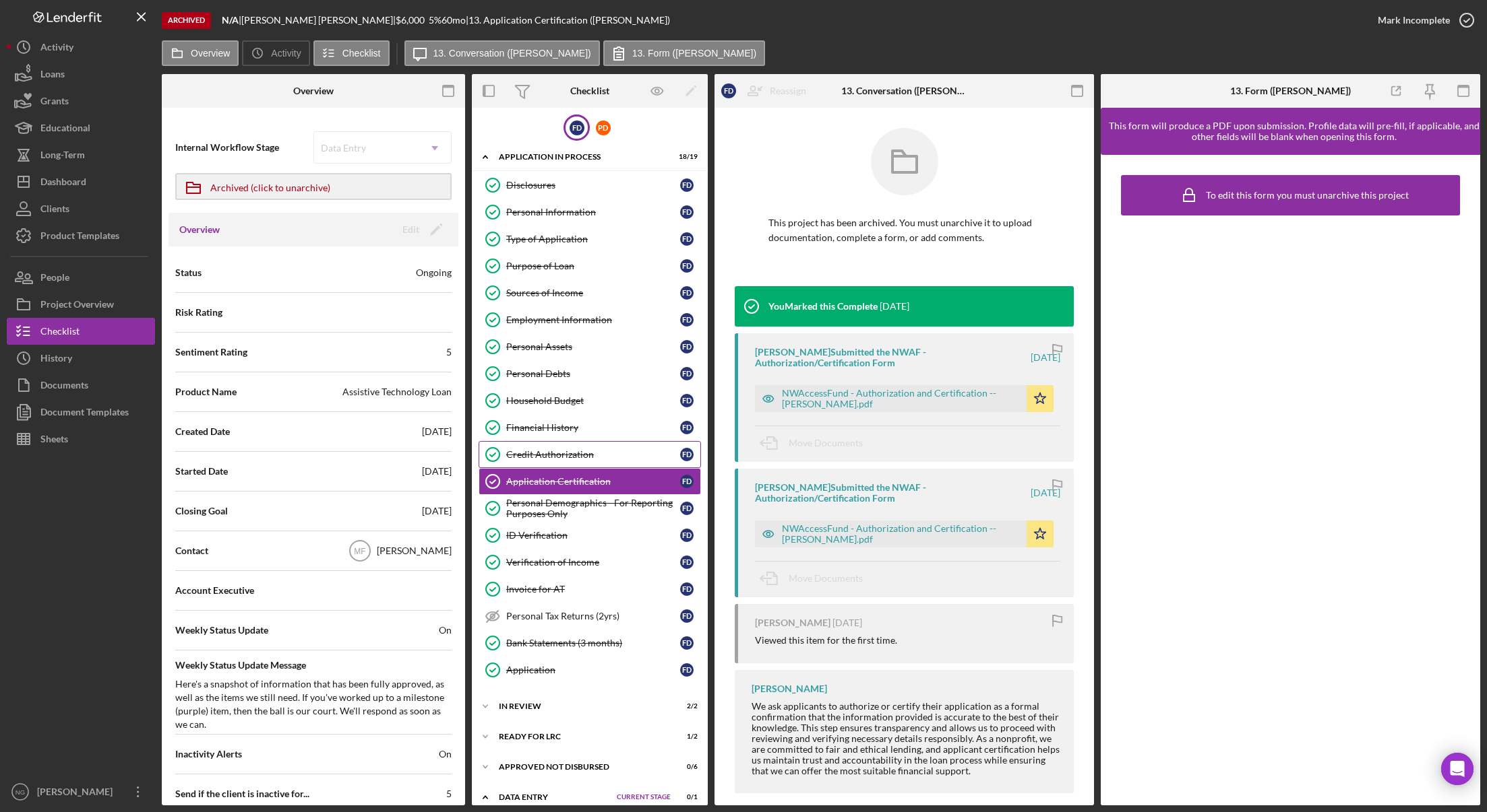
click at [579, 454] on div "Credit Authorization" at bounding box center [592, 454] width 173 height 11
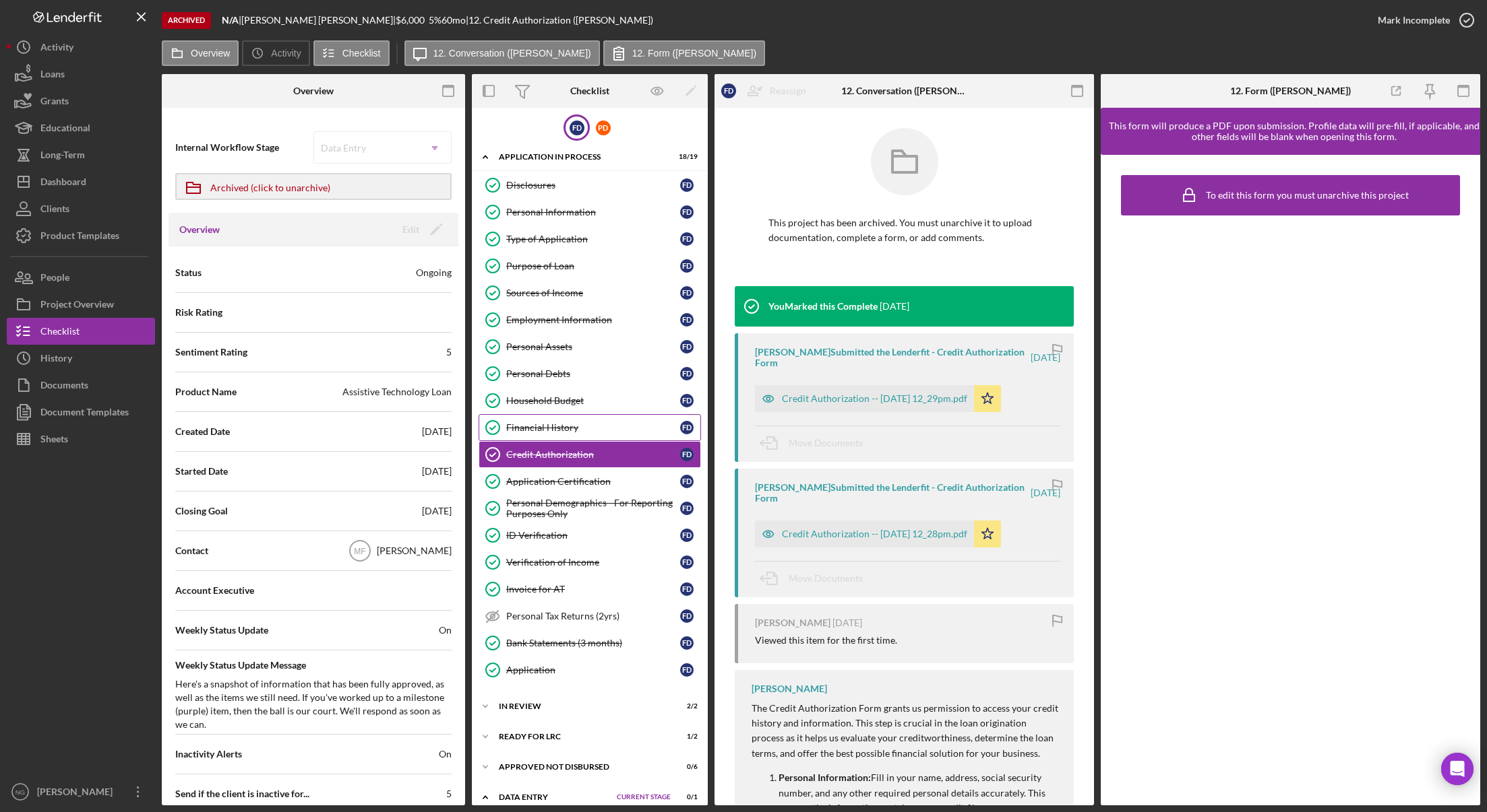
click at [589, 425] on div "Financial History" at bounding box center [592, 427] width 173 height 11
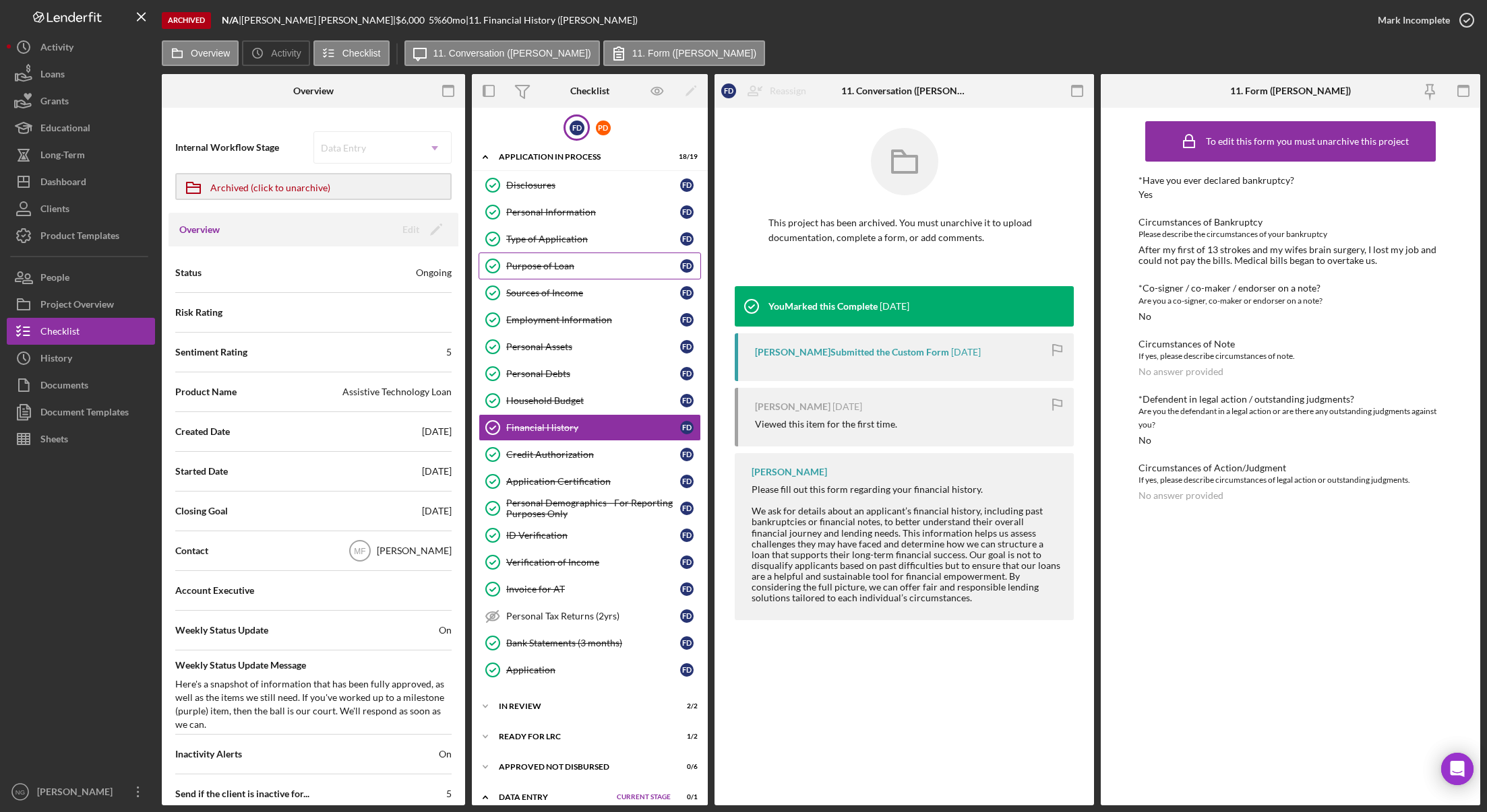
click at [600, 269] on div "Purpose of Loan" at bounding box center [592, 265] width 173 height 11
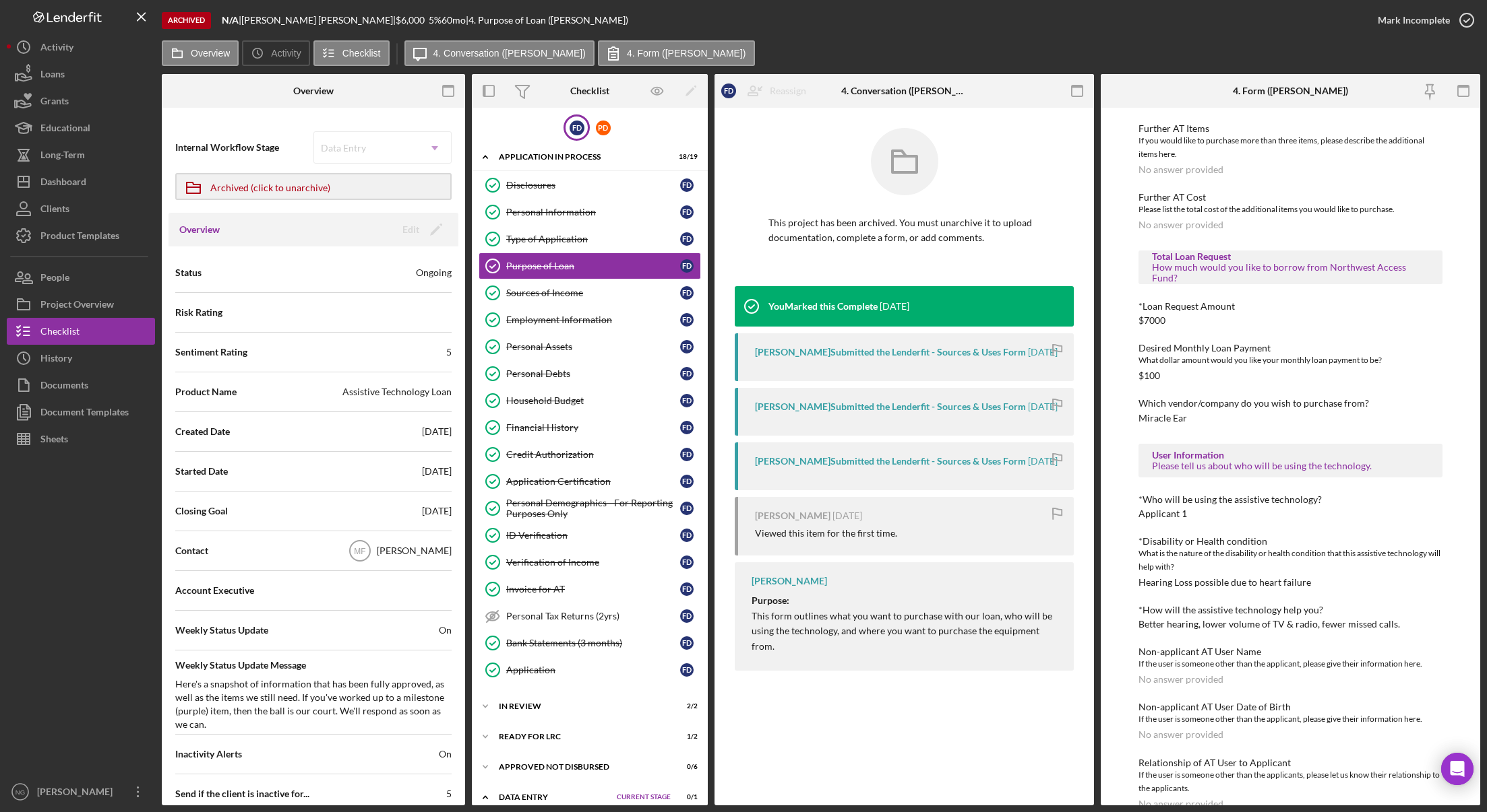
scroll to position [625, 0]
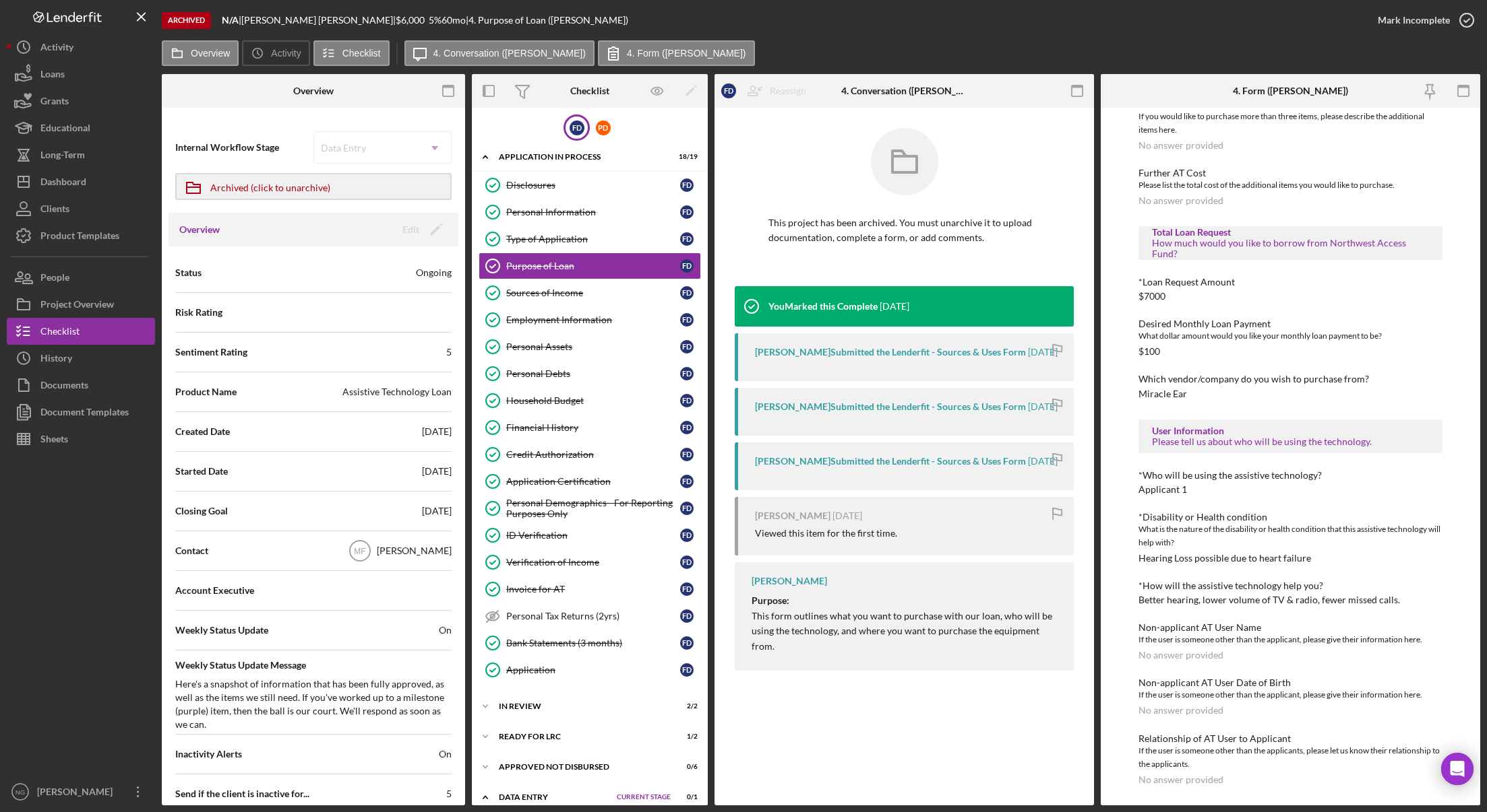
click at [1408, 96] on div at bounding box center [1416, 90] width 126 height 34
click at [1408, 88] on icon "button" at bounding box center [1463, 91] width 31 height 31
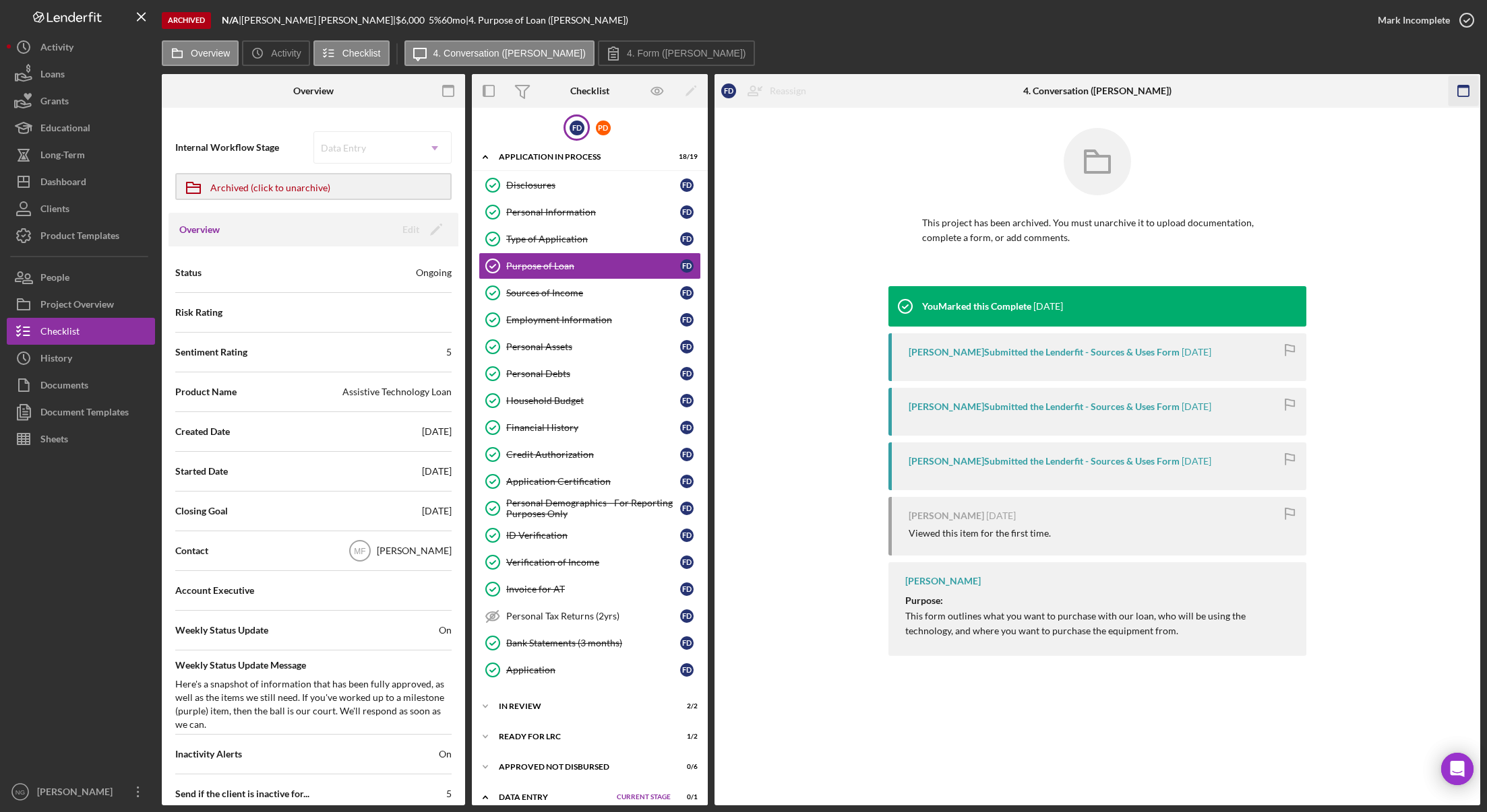
click at [1408, 93] on icon "button" at bounding box center [1463, 91] width 31 height 31
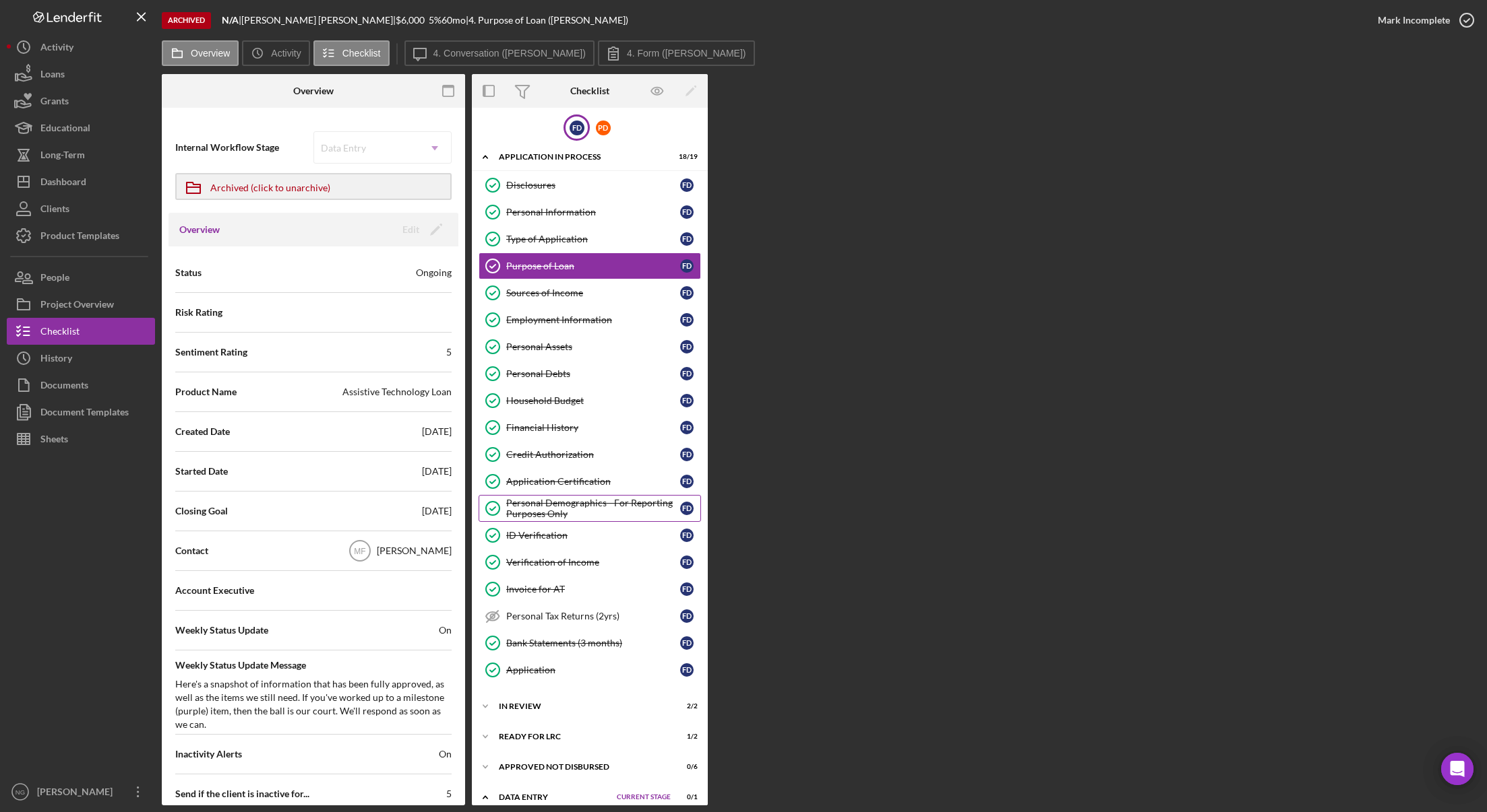
click at [586, 501] on div "Personal Demographics - For Reporting Purposes Only" at bounding box center [592, 508] width 173 height 22
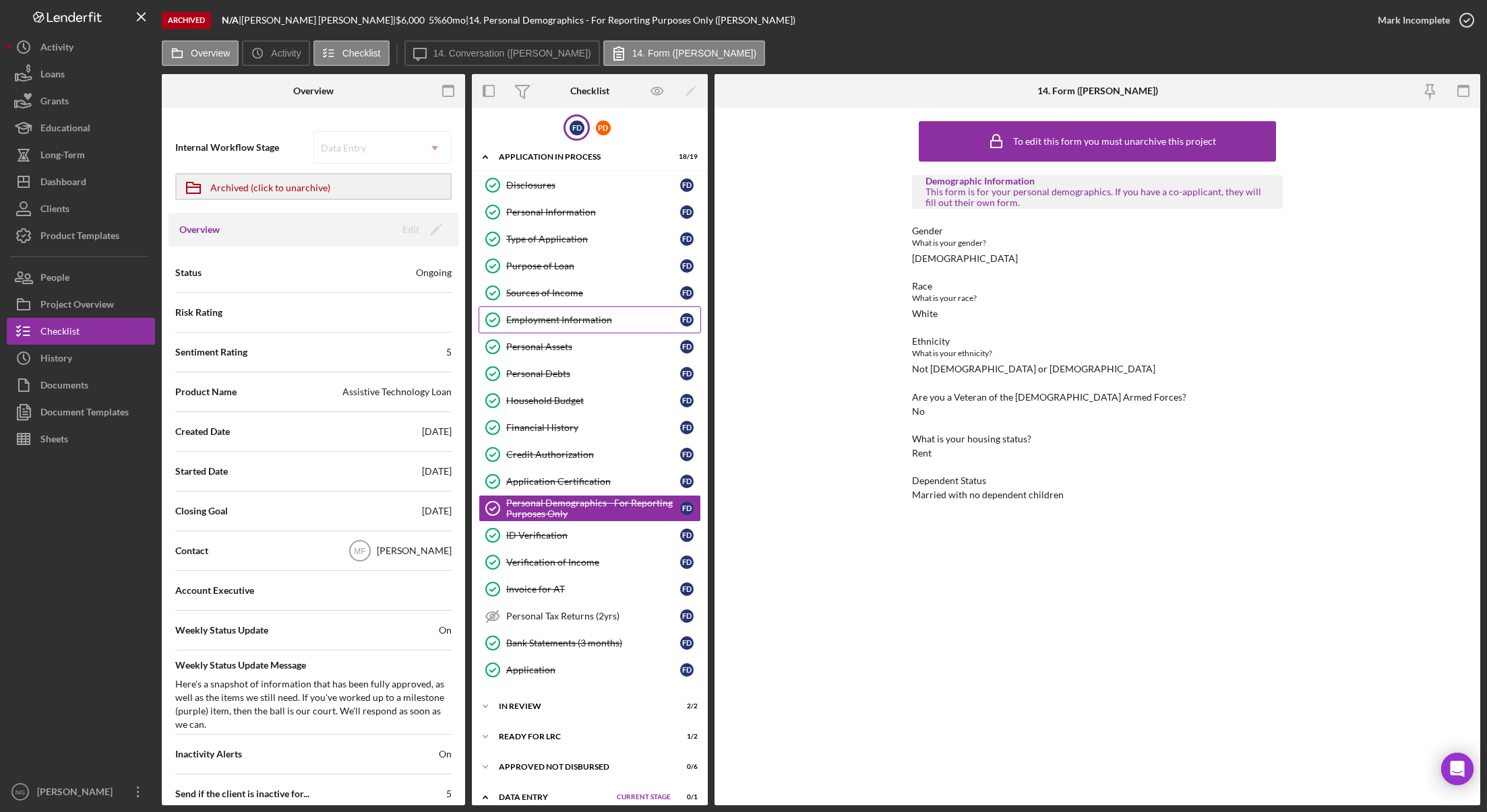
click at [593, 313] on link "Employment Information Employment Information F D" at bounding box center [589, 320] width 222 height 27
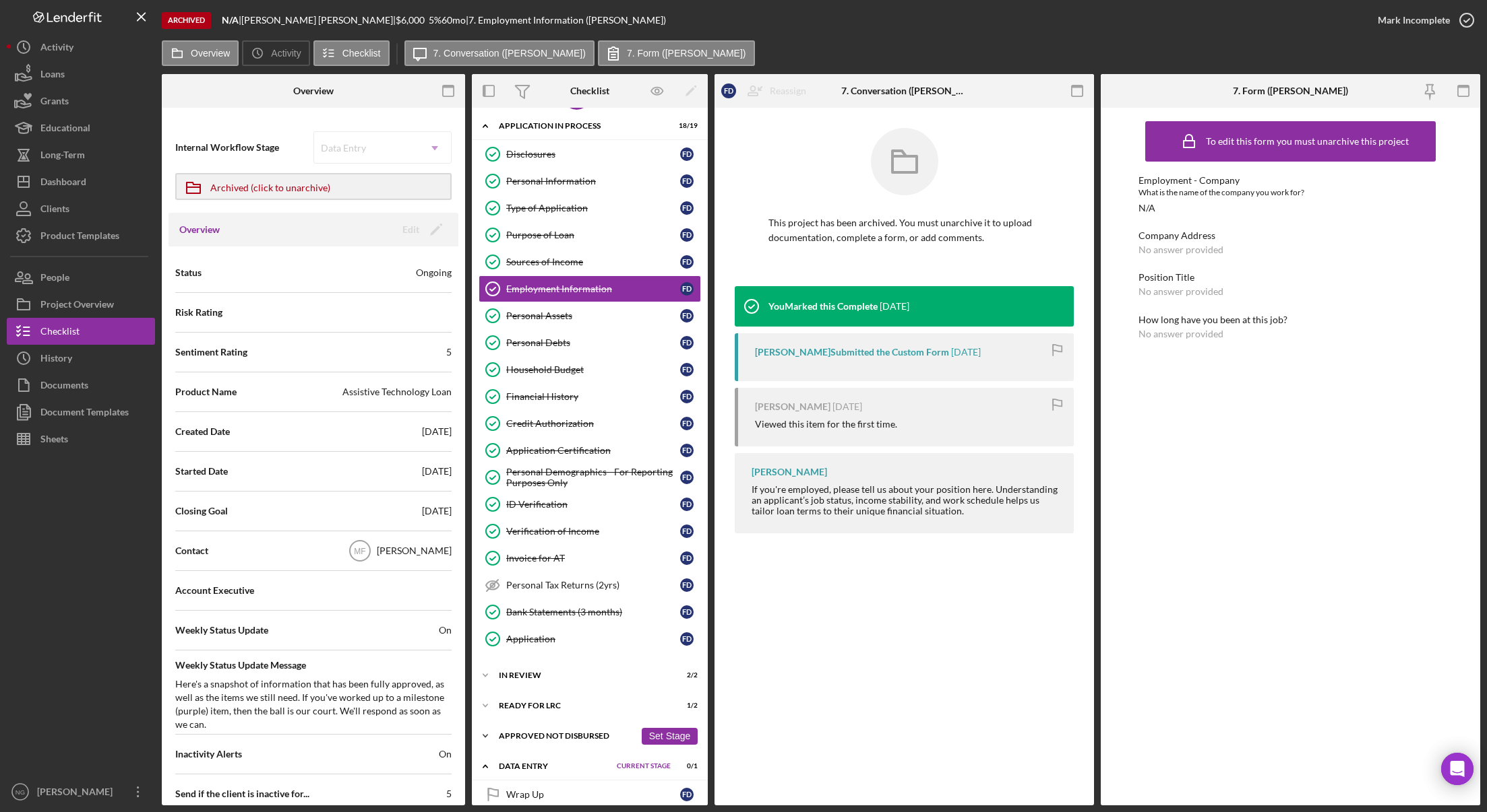
scroll to position [47, 0]
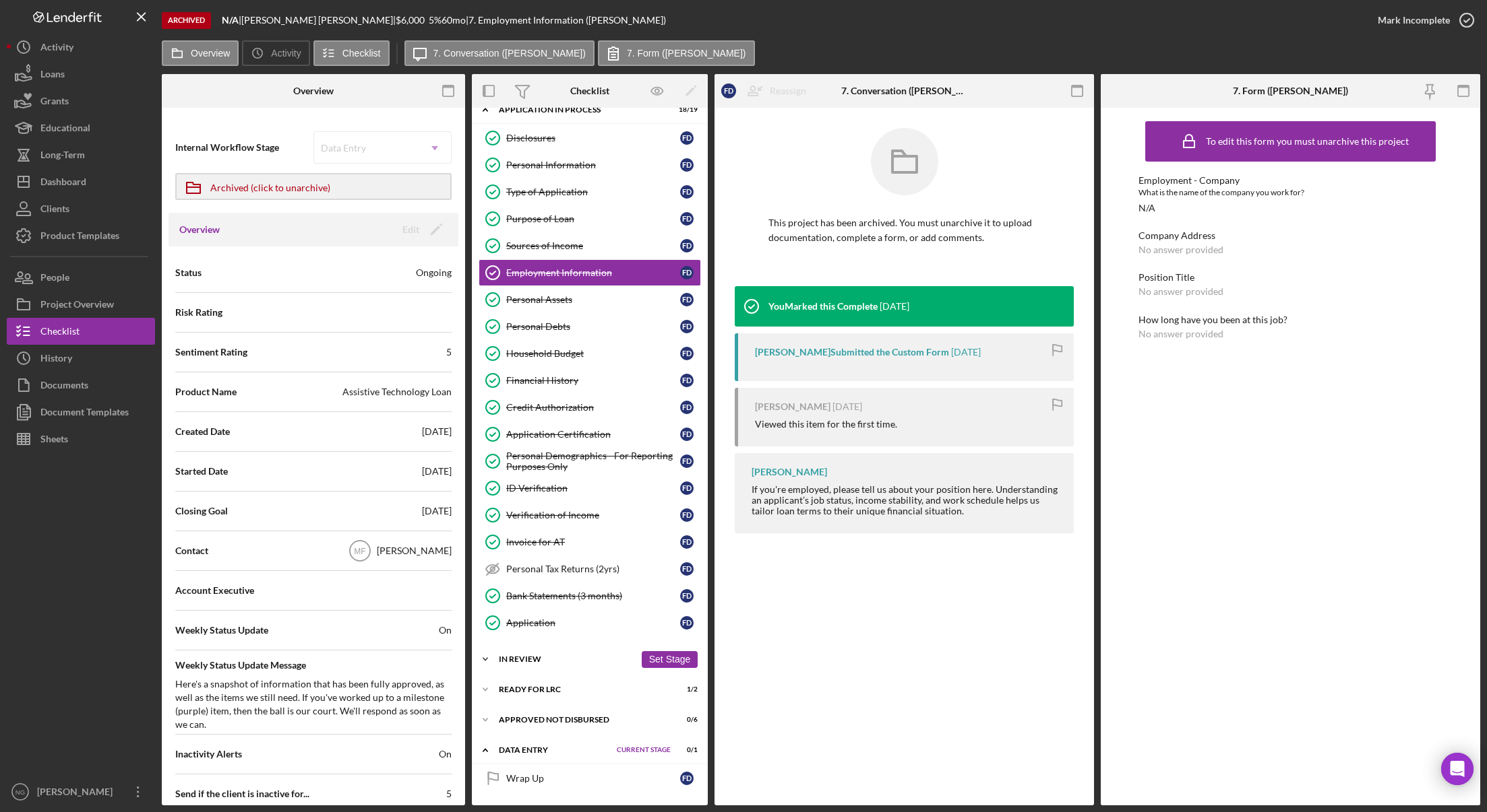
click at [536, 659] on div "In Review" at bounding box center [566, 659] width 136 height 8
click at [538, 685] on div "Personal Profile" at bounding box center [592, 687] width 173 height 11
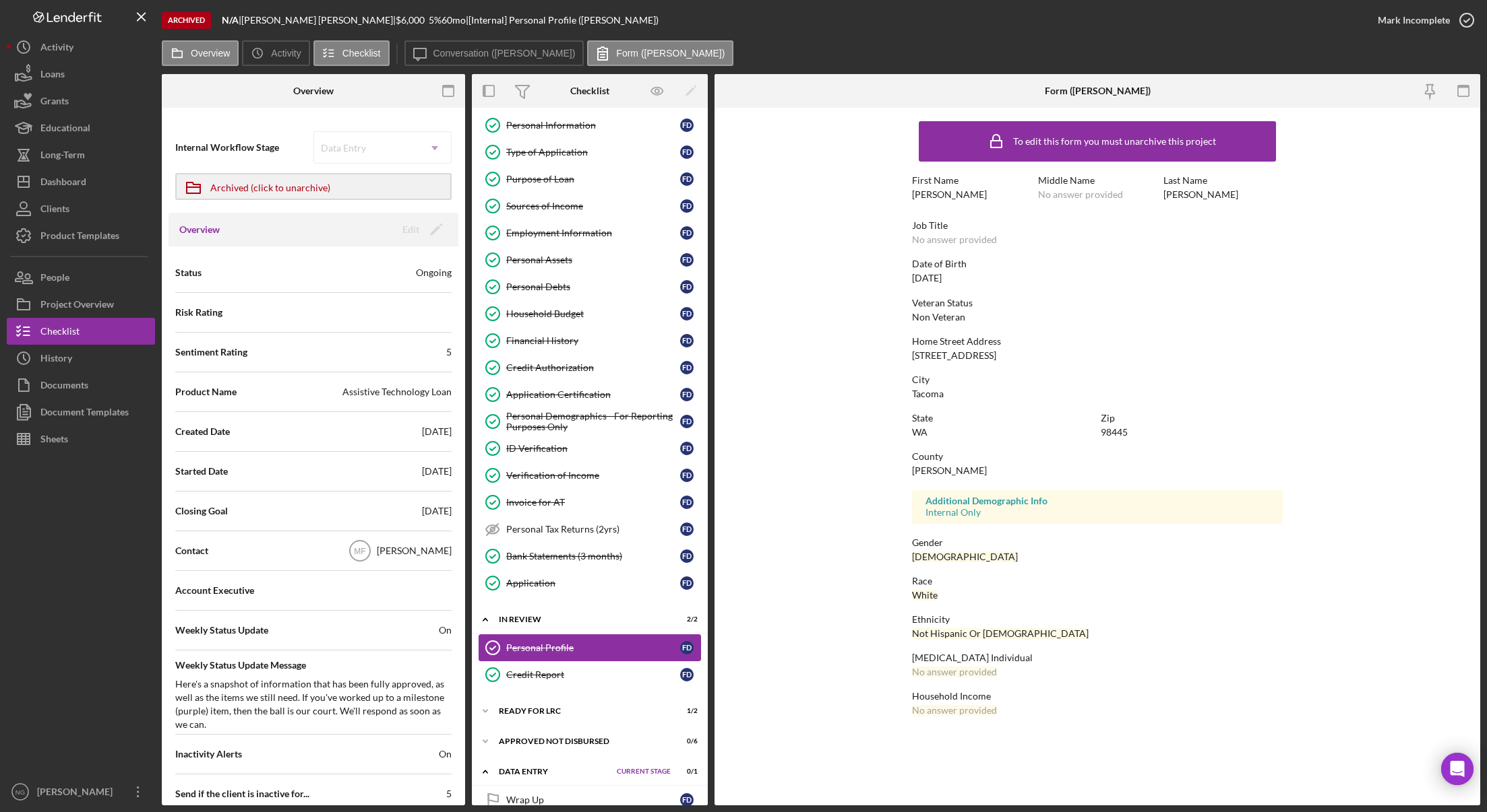
scroll to position [108, 0]
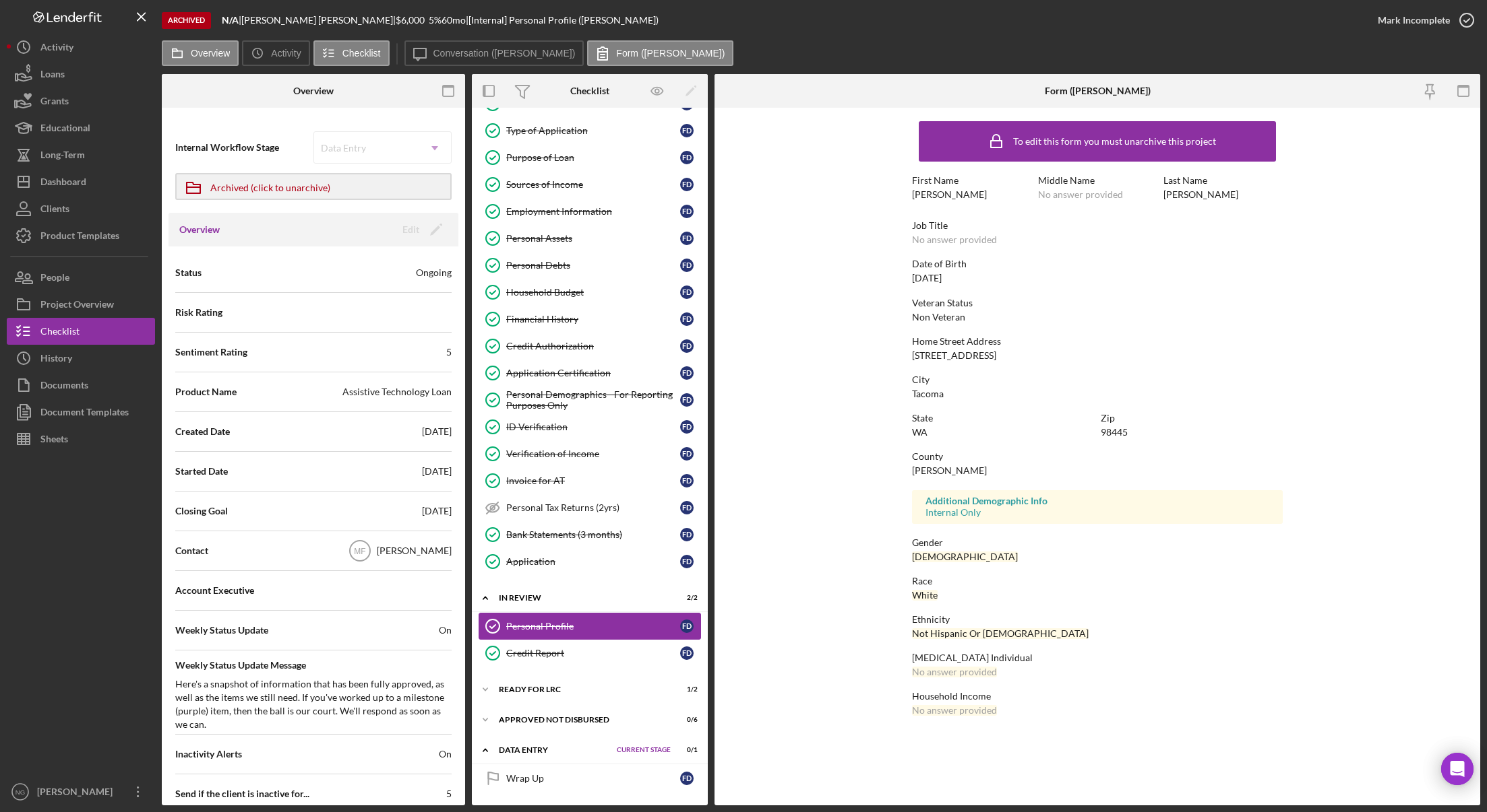
click at [538, 685] on div "Icon/Expander Ready for LRC 1 / 2 Set Stage" at bounding box center [589, 689] width 236 height 27
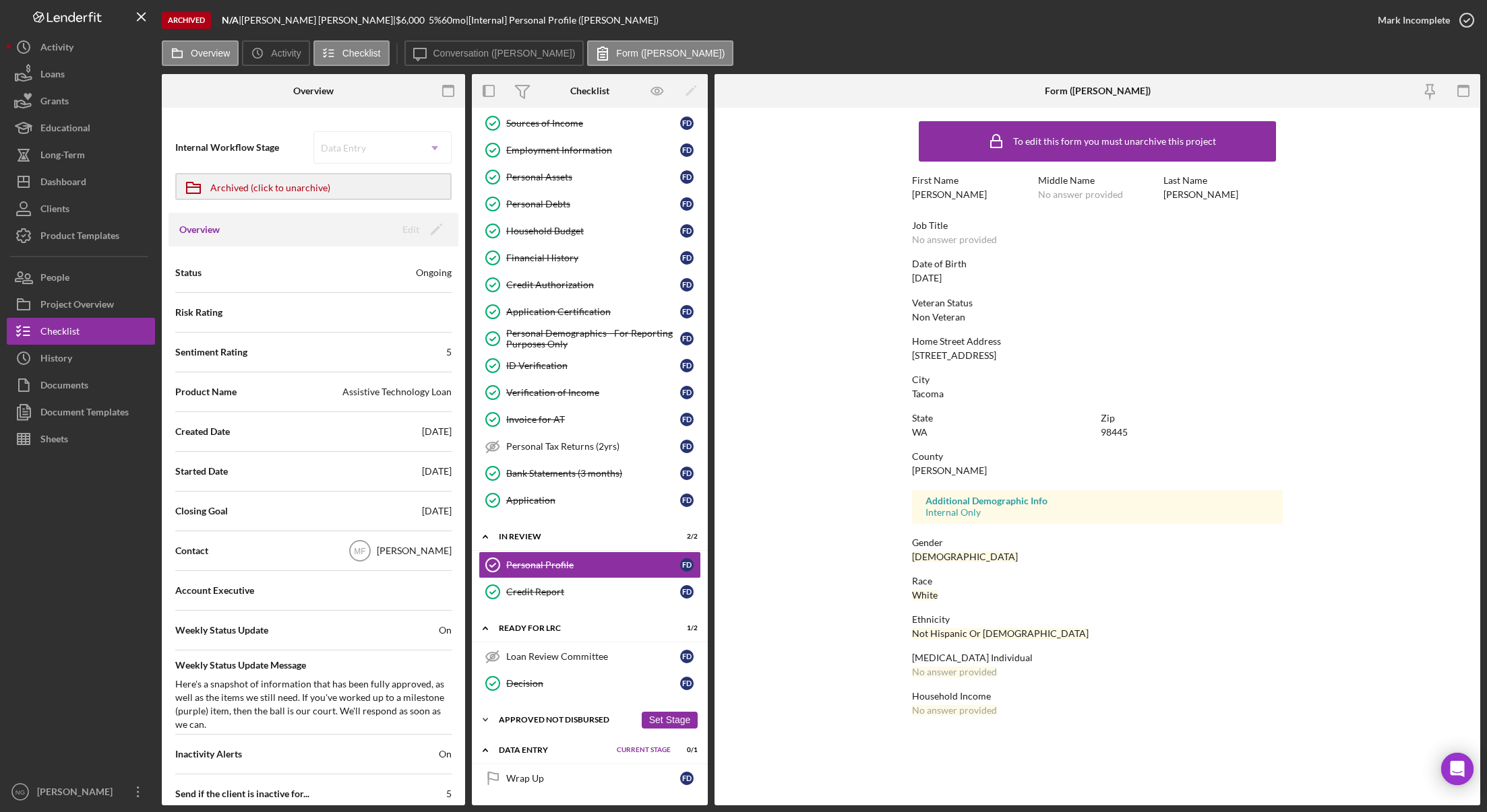
click at [541, 716] on div "Approved Not Disbursed" at bounding box center [566, 720] width 136 height 8
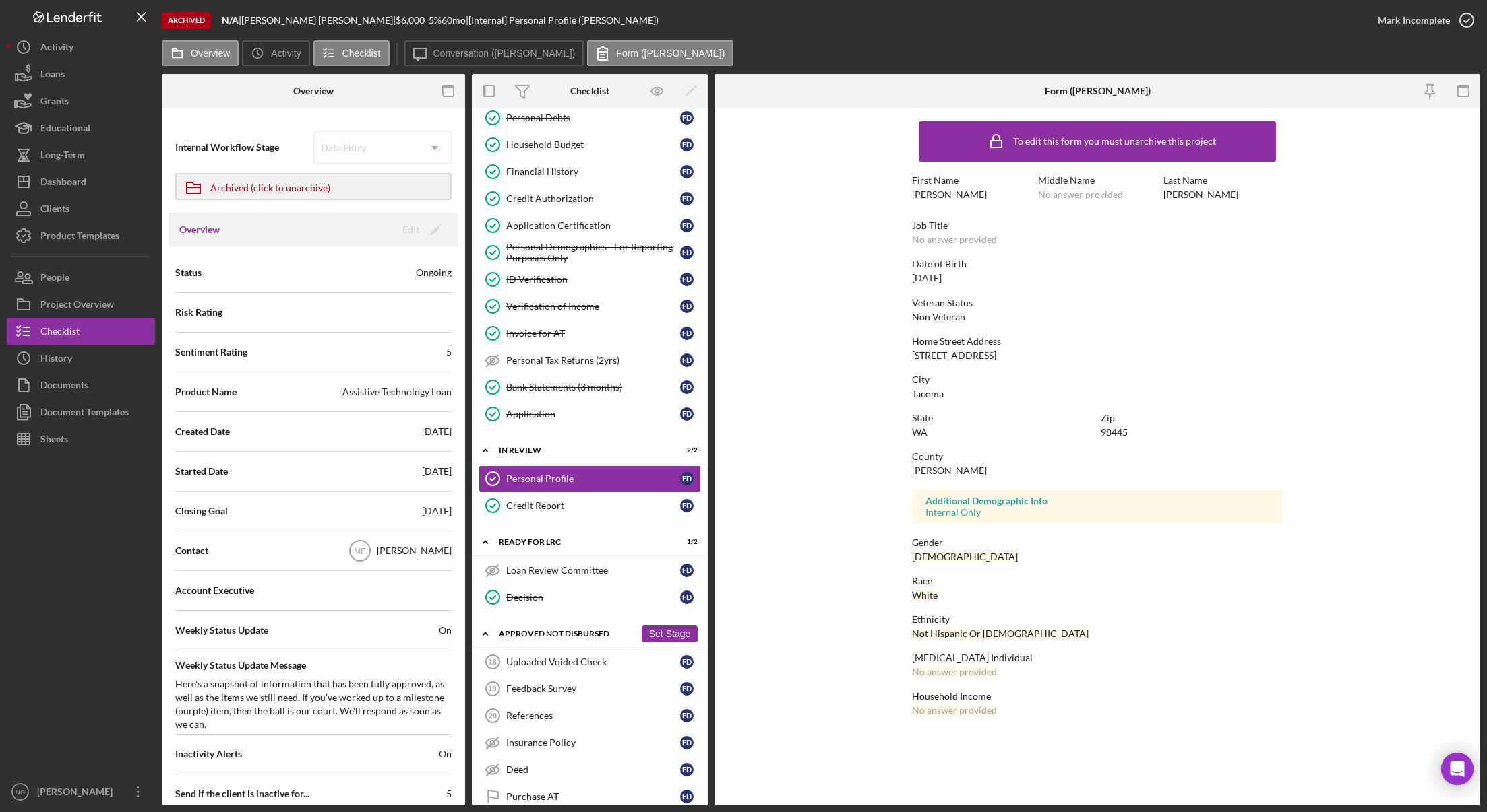
scroll to position [339, 0]
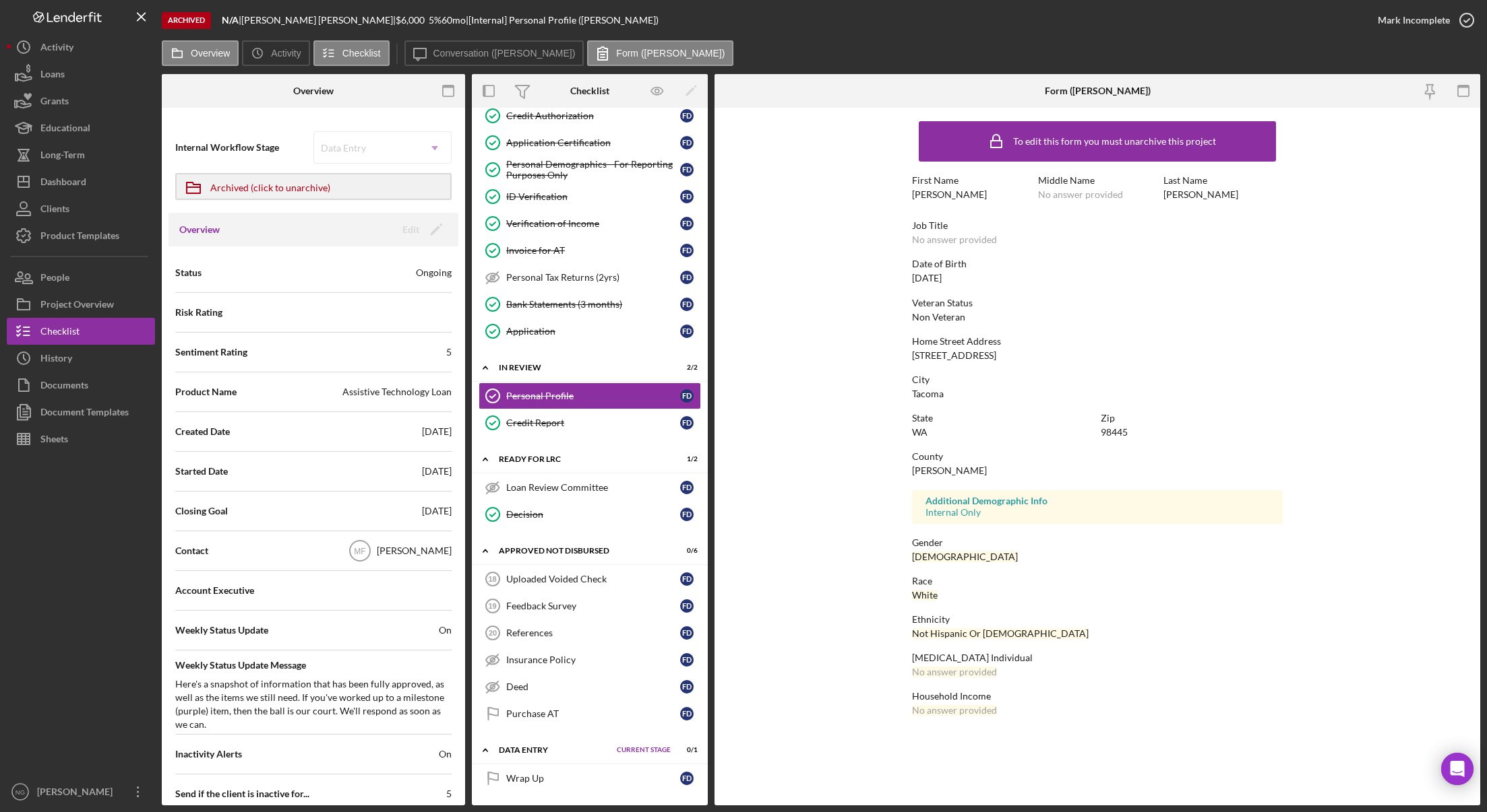
click at [532, 750] on div "Data Entry" at bounding box center [554, 750] width 111 height 8
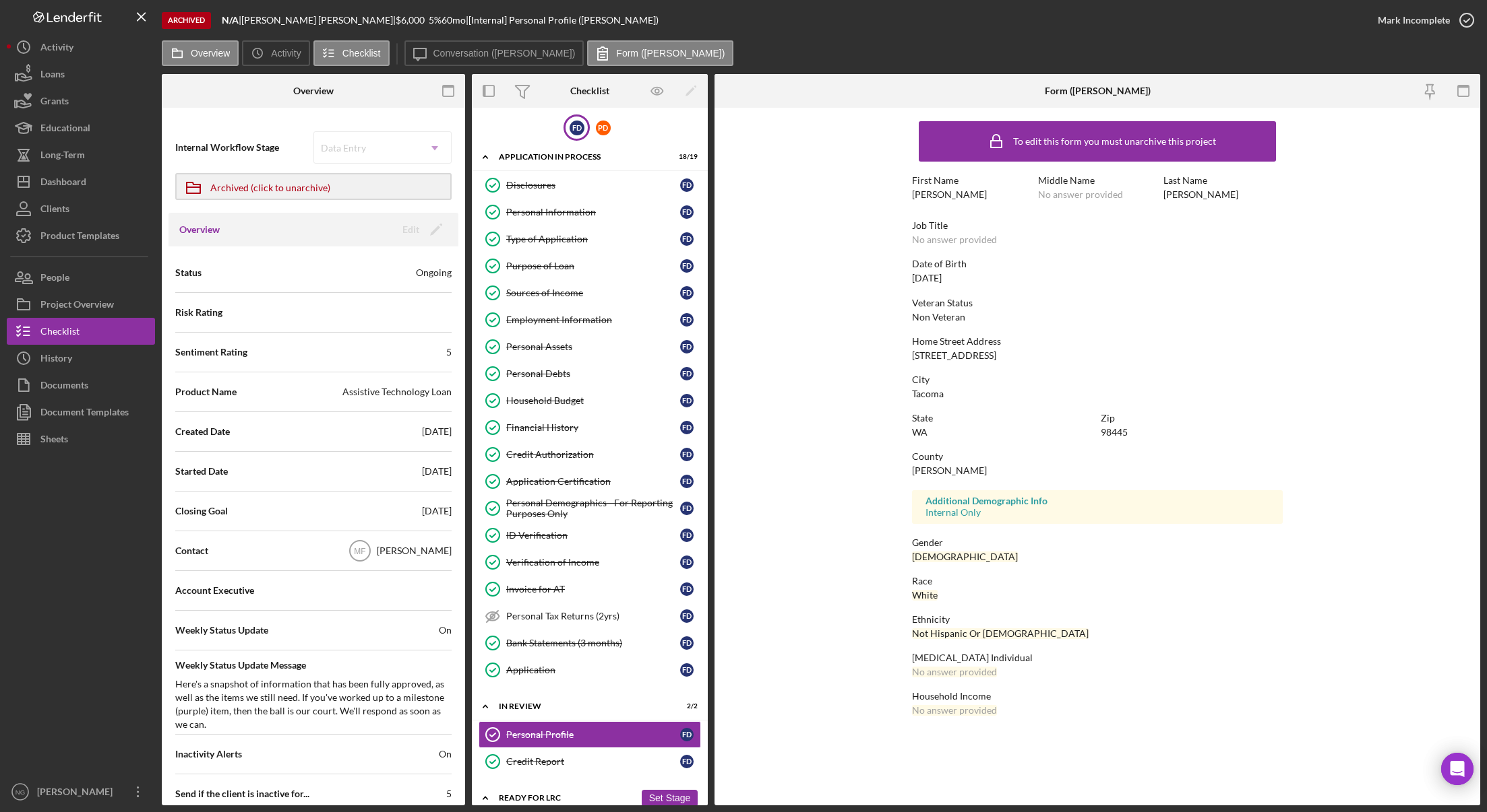
scroll to position [304, 0]
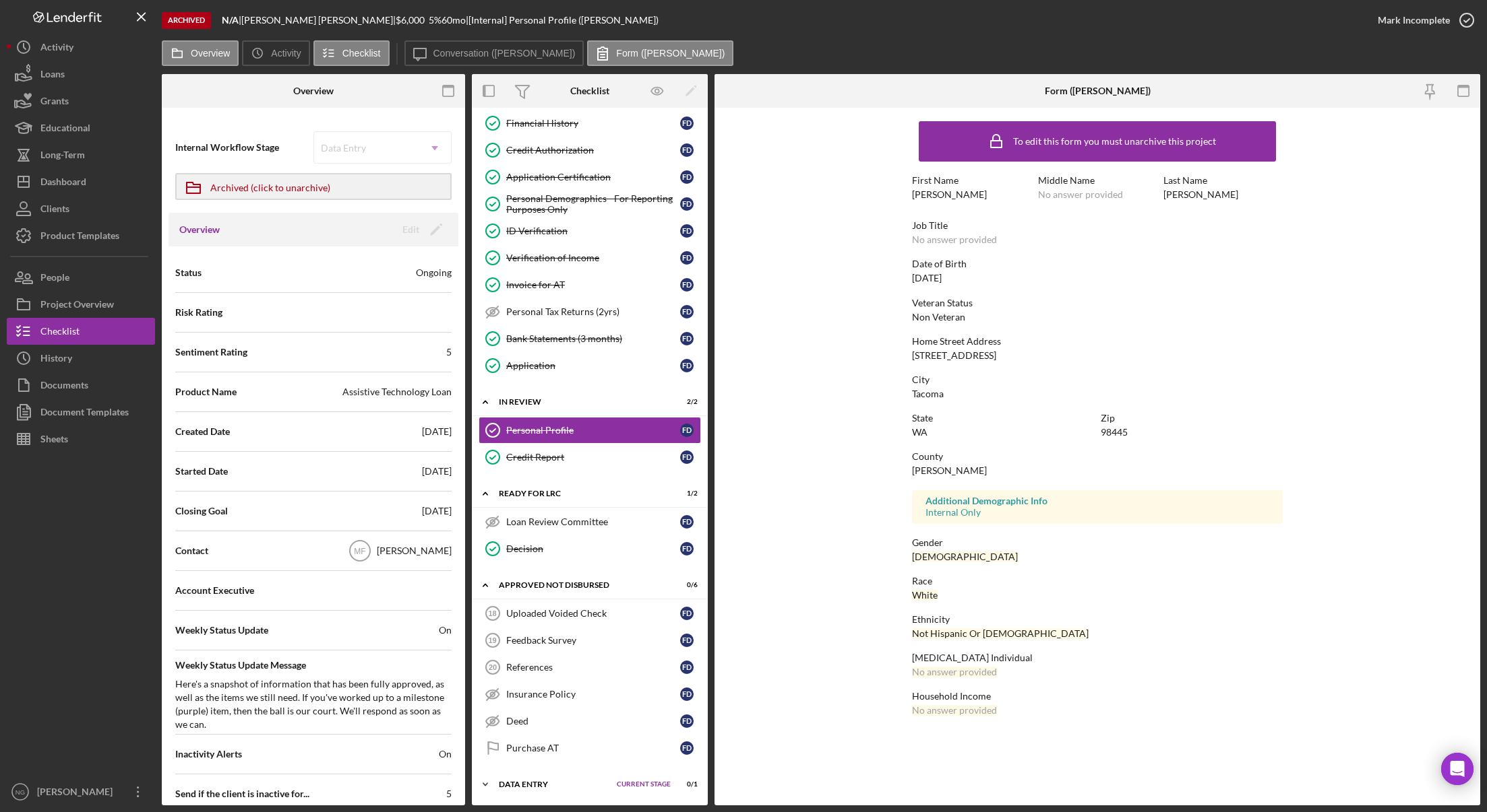
click at [526, 785] on div "Data Entry" at bounding box center [554, 784] width 111 height 8
click at [558, 586] on div "Approved Not Disbursed" at bounding box center [566, 585] width 136 height 8
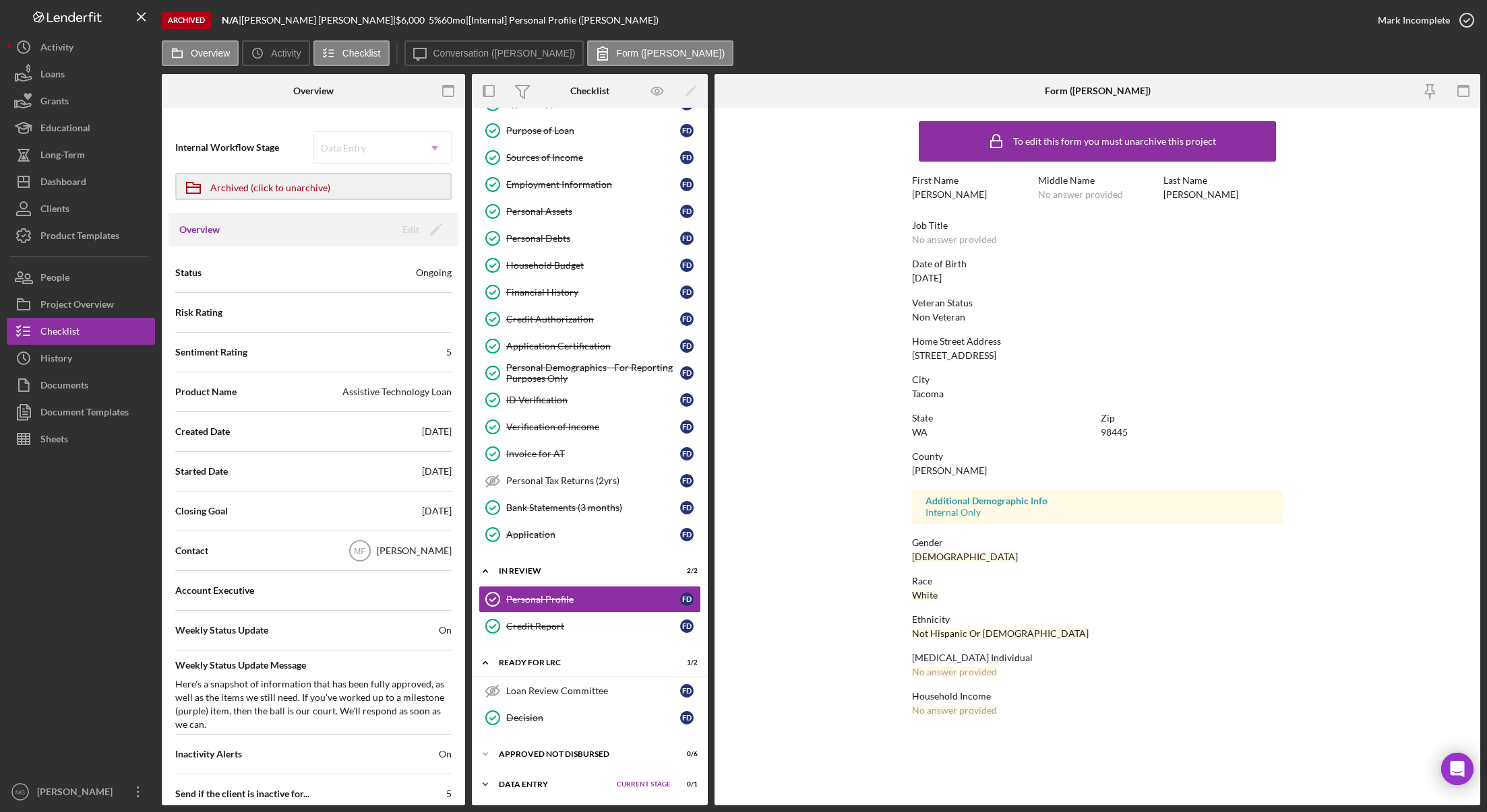
click at [531, 782] on div "Data Entry" at bounding box center [554, 784] width 111 height 8
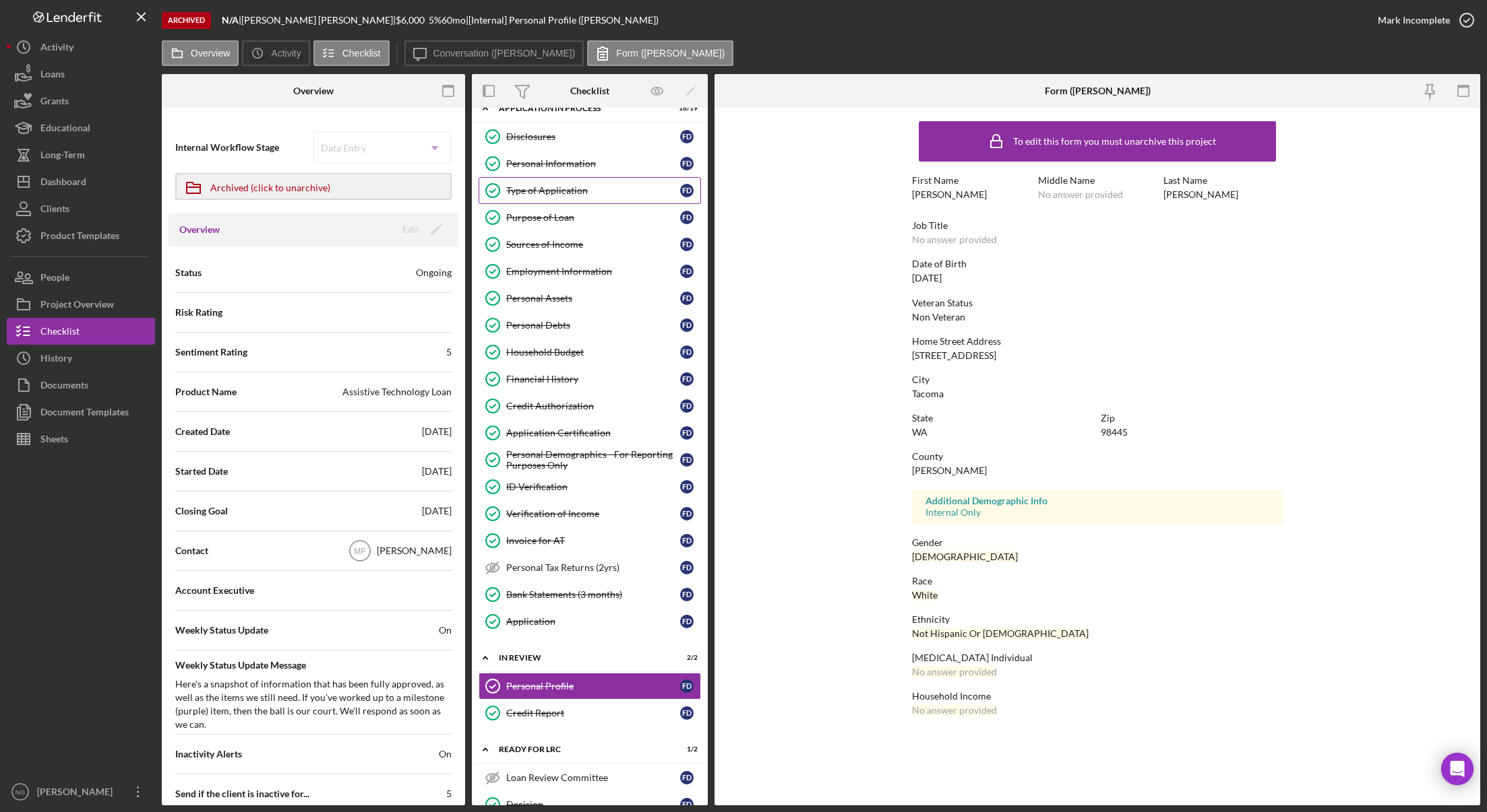
scroll to position [0, 0]
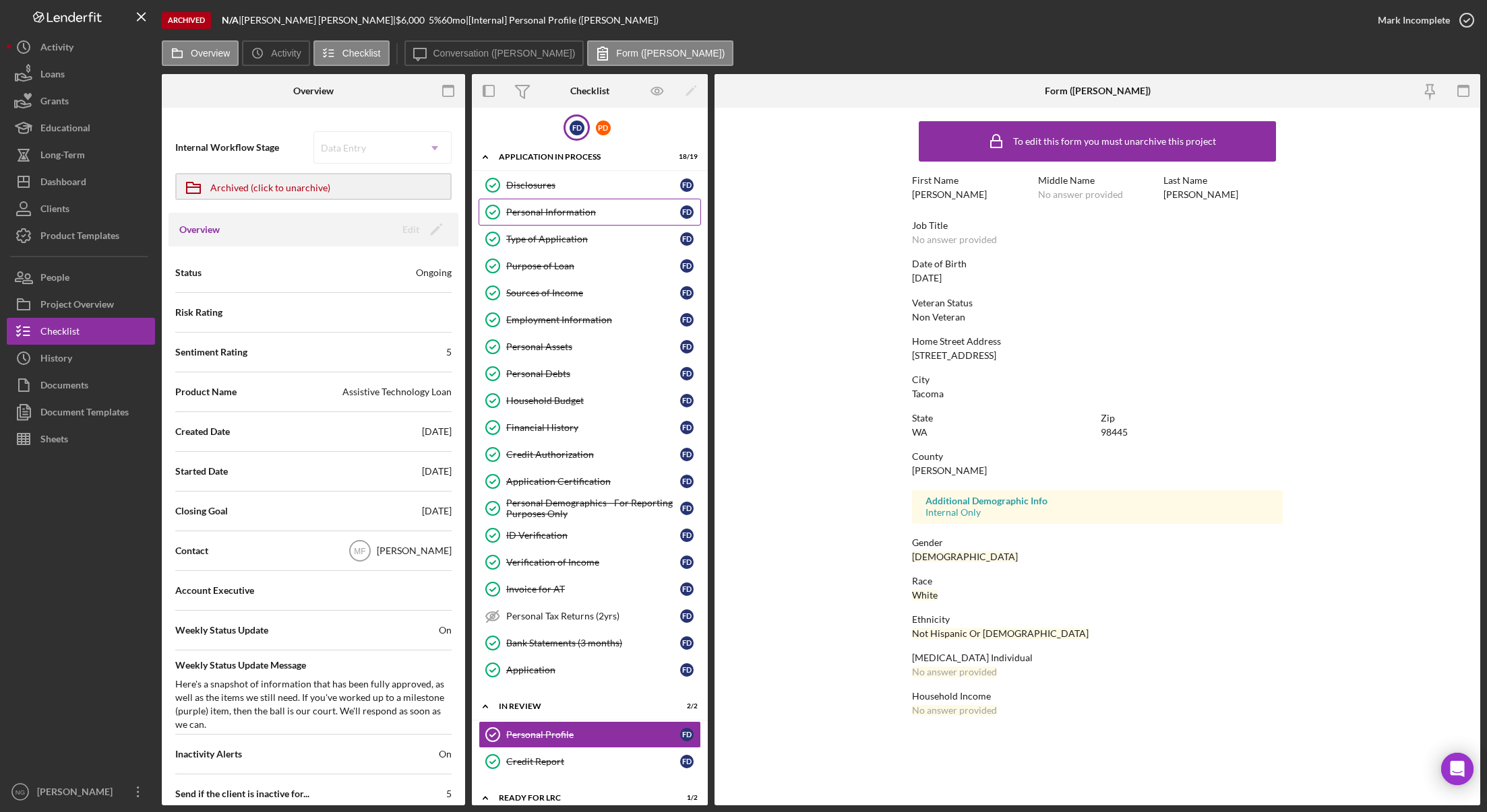
click at [590, 213] on div "Personal Information" at bounding box center [592, 212] width 173 height 11
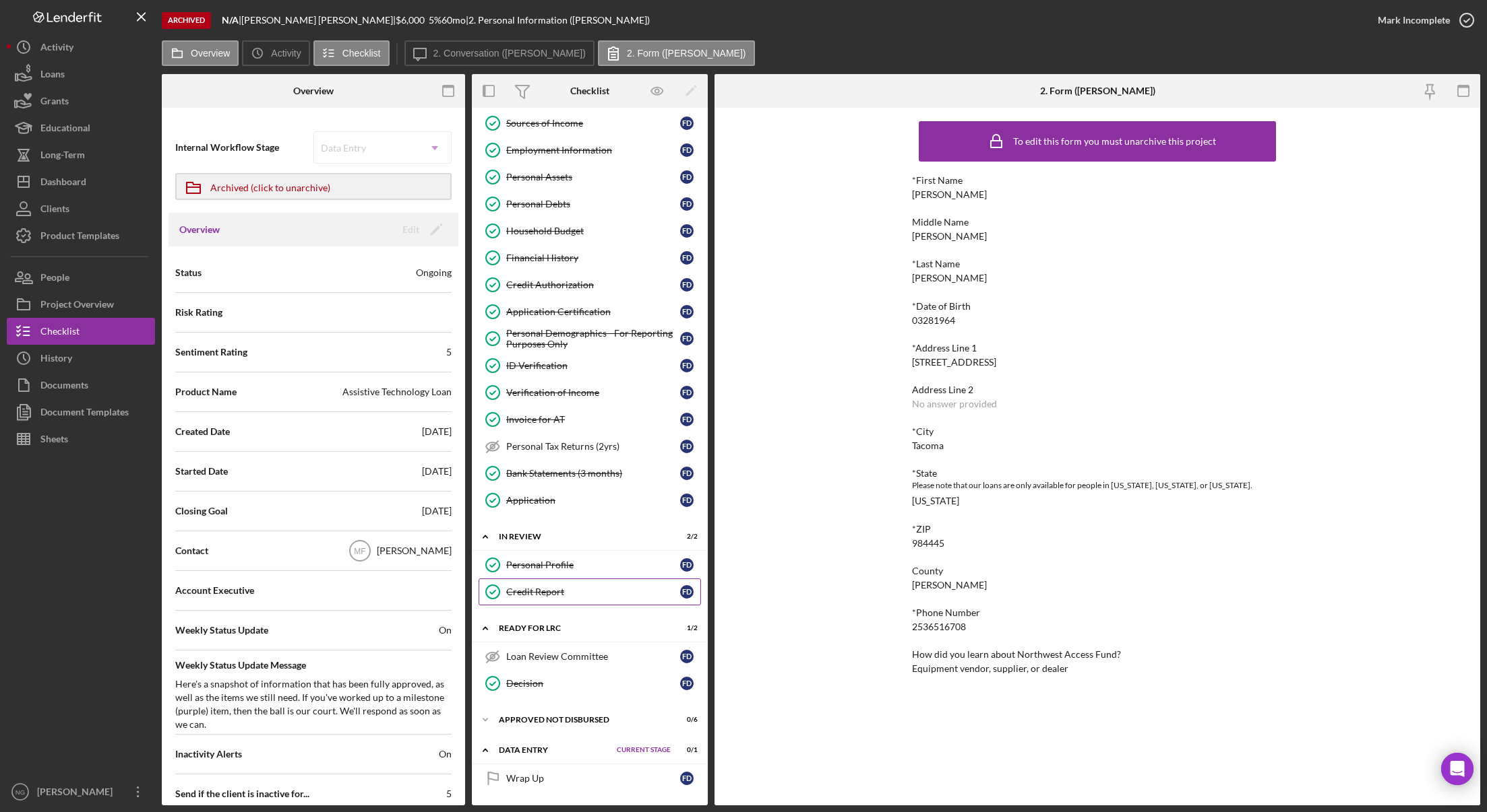
click at [533, 595] on div "Credit Report" at bounding box center [592, 592] width 173 height 11
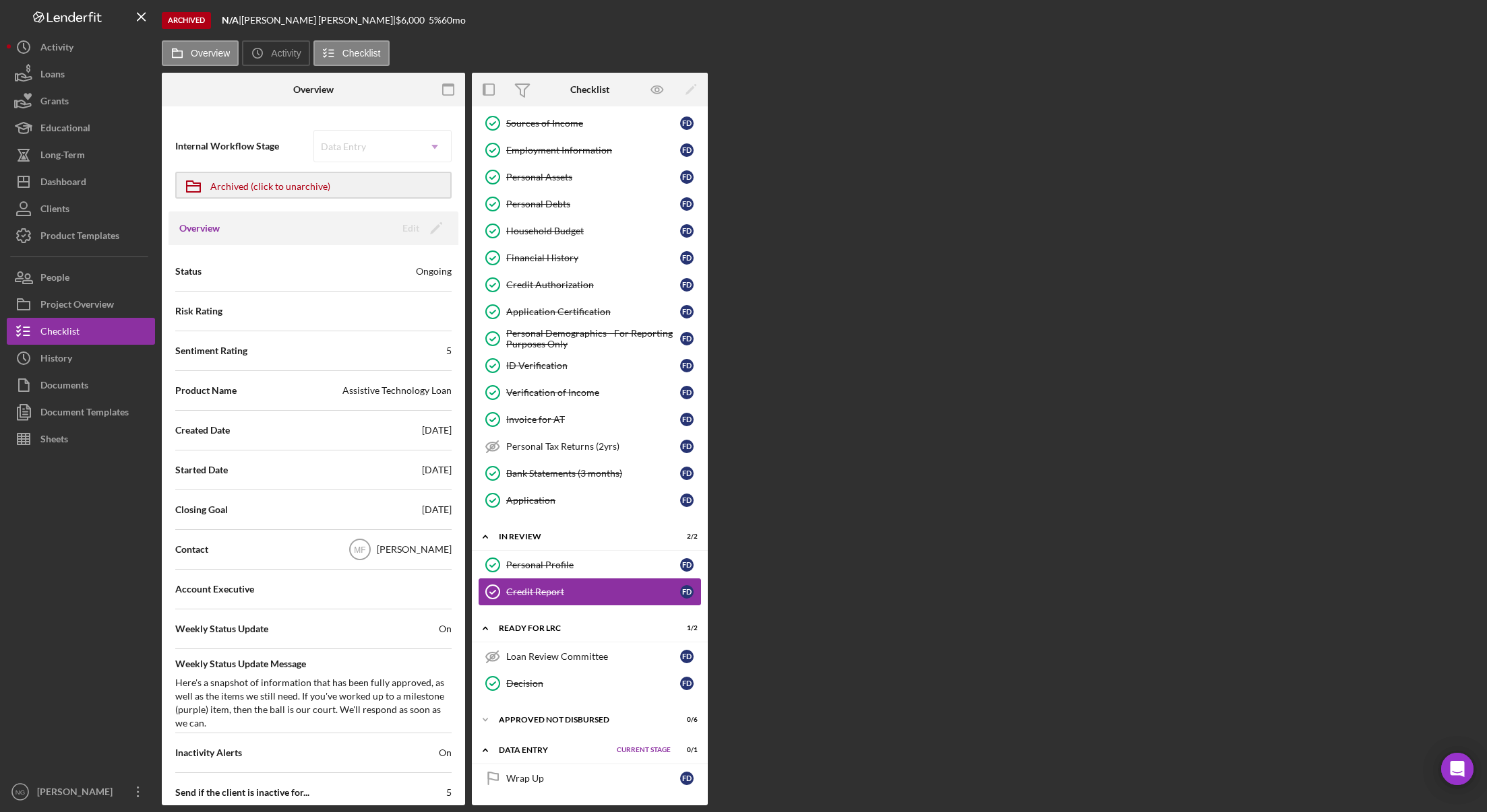
scroll to position [169, 0]
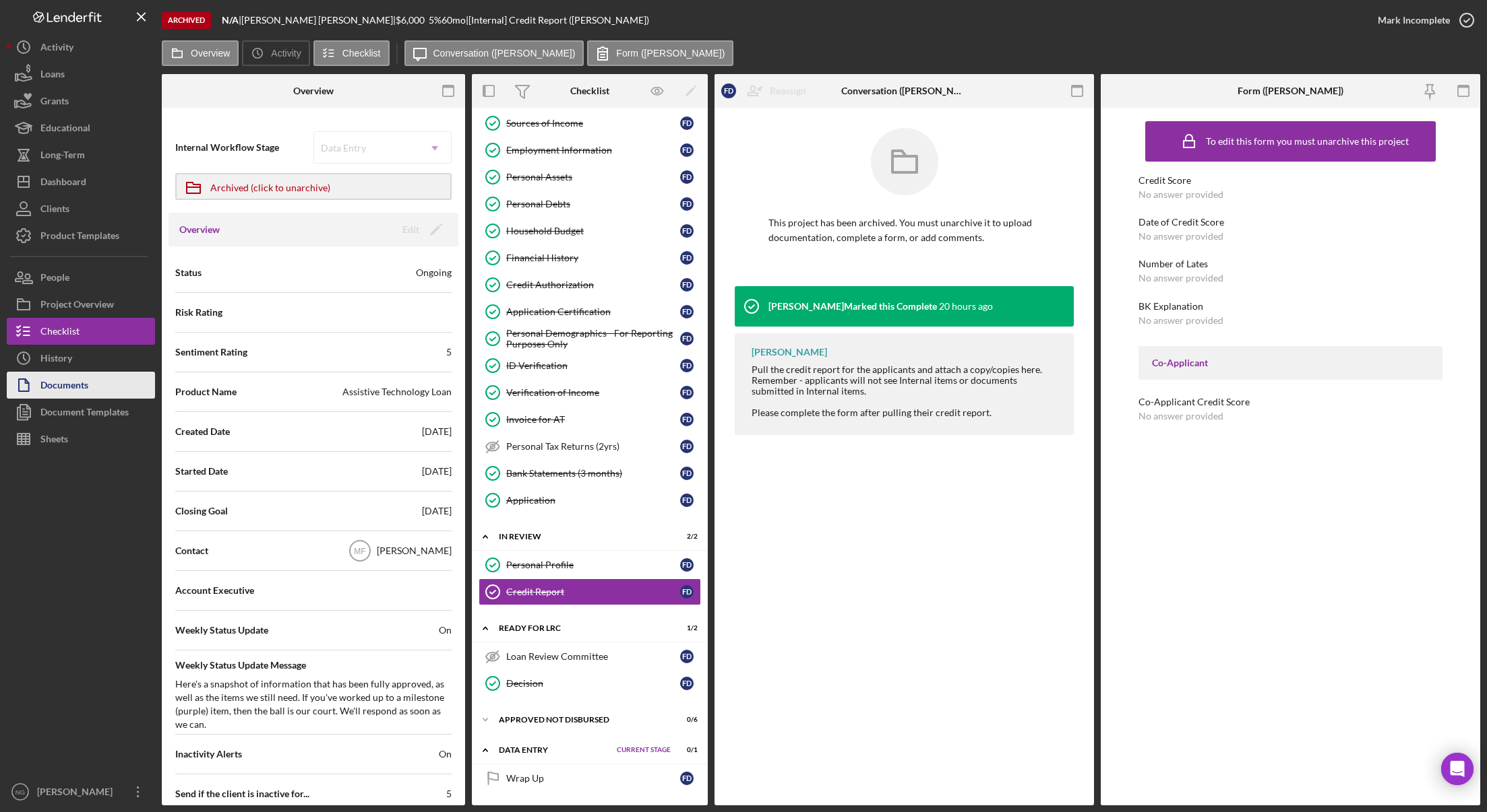
click at [84, 390] on div "Documents" at bounding box center [64, 387] width 48 height 31
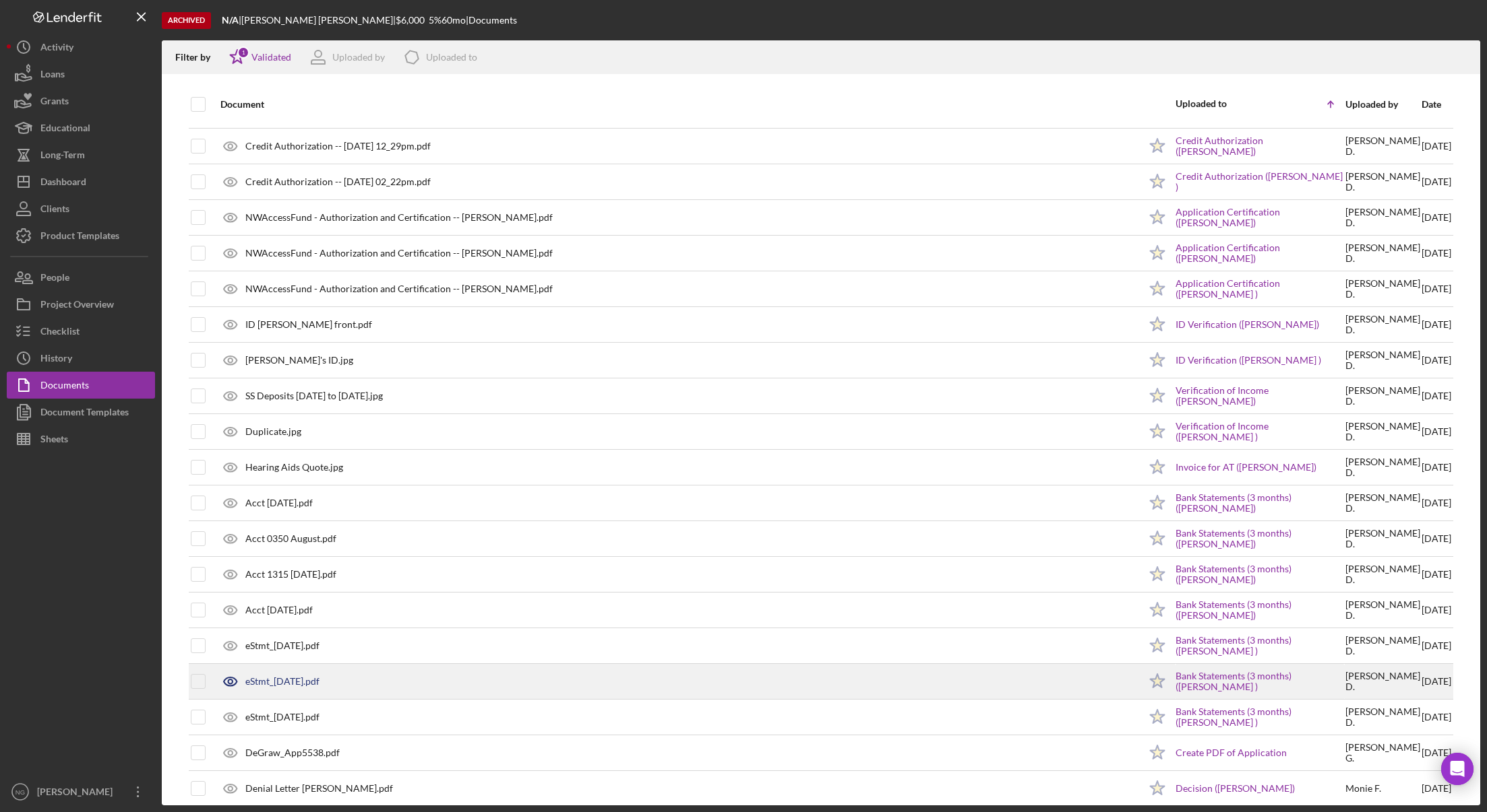
scroll to position [44, 0]
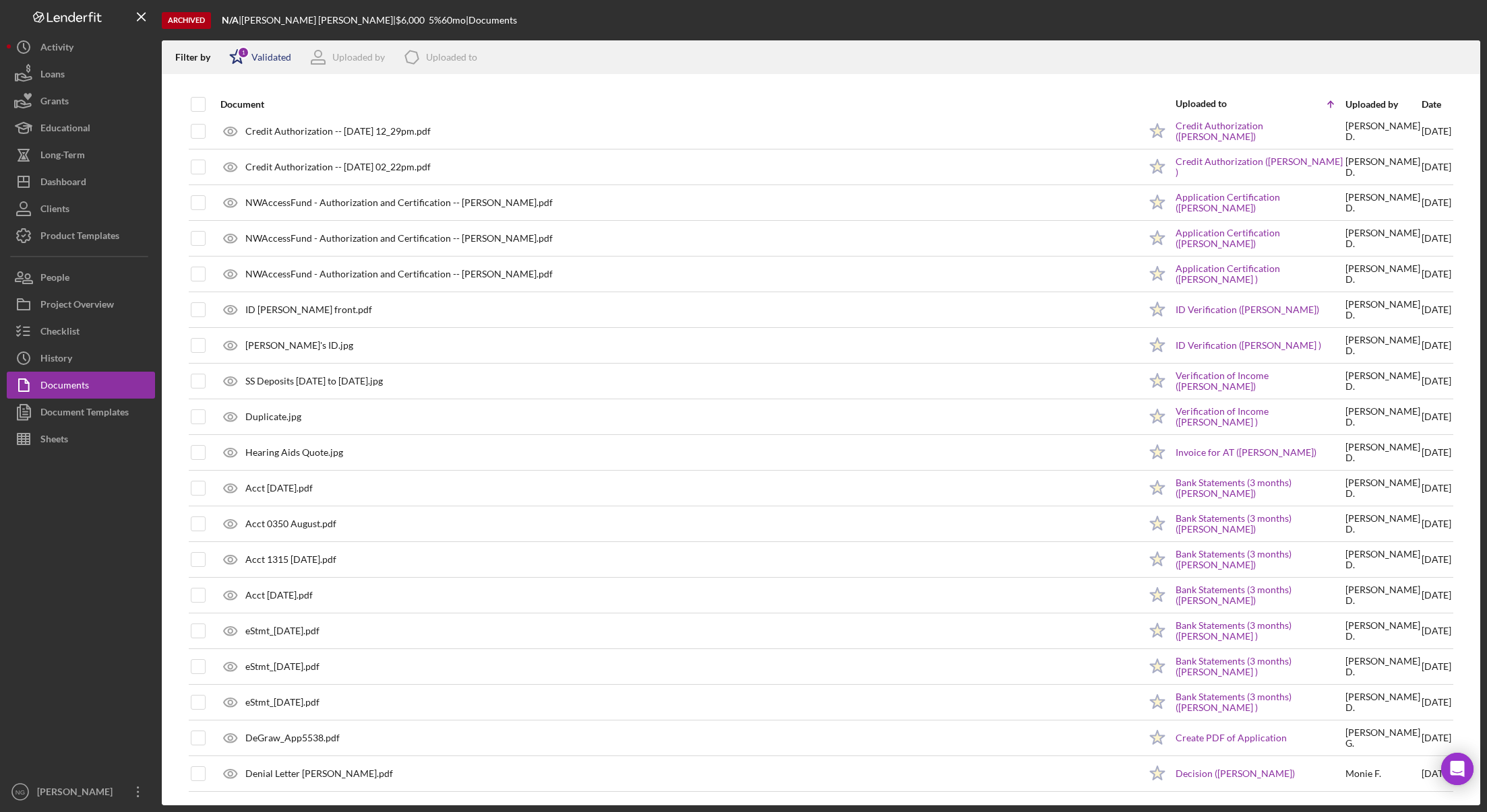
click at [257, 56] on div "Validated" at bounding box center [270, 56] width 39 height 11
click at [243, 128] on div "Not validated" at bounding box center [295, 128] width 135 height 14
click at [239, 129] on input "checkbox" at bounding box center [236, 128] width 13 height 13
checkbox input "true"
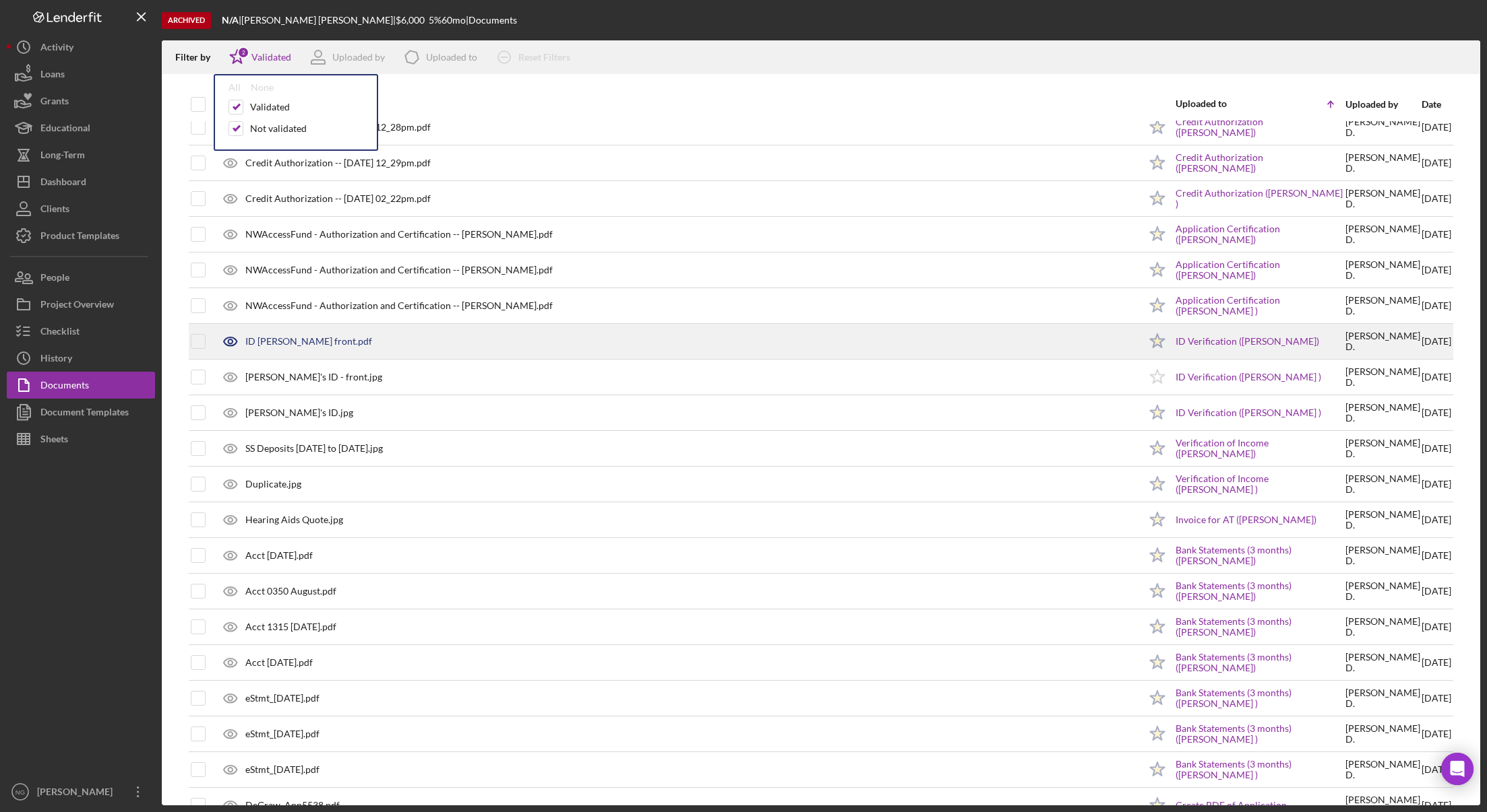
scroll to position [0, 0]
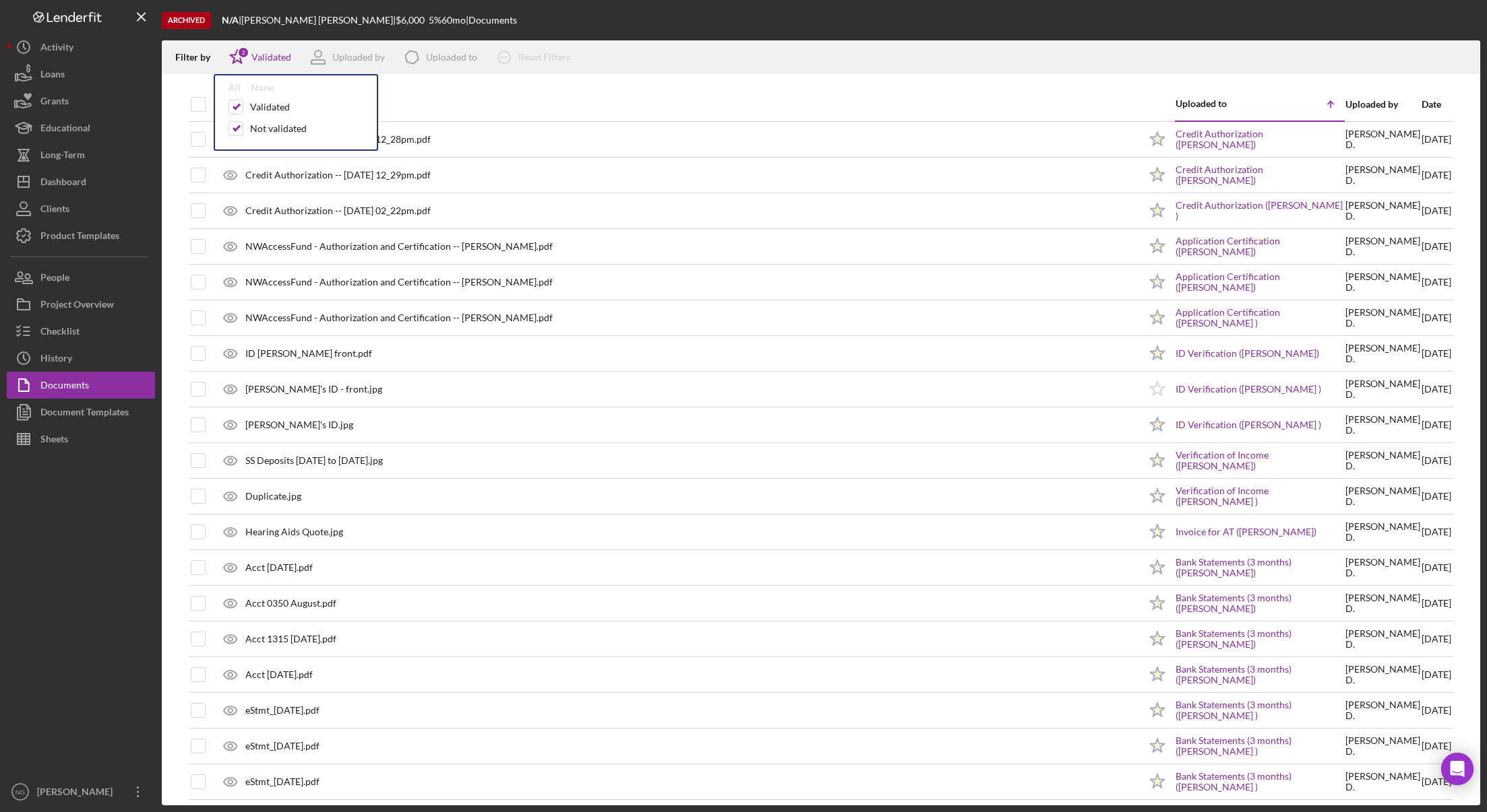
click at [482, 83] on div at bounding box center [821, 80] width 1318 height 13
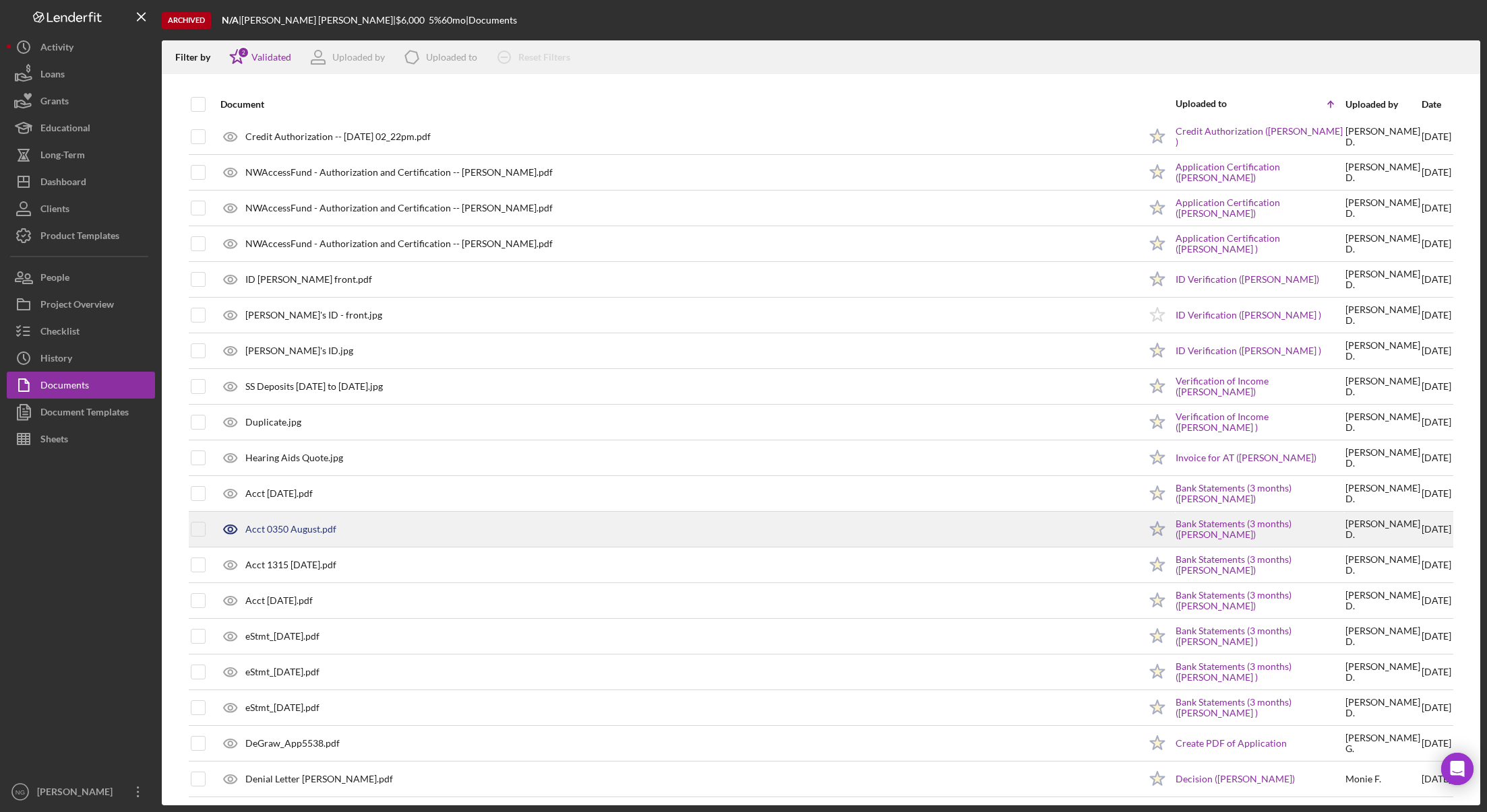
scroll to position [79, 0]
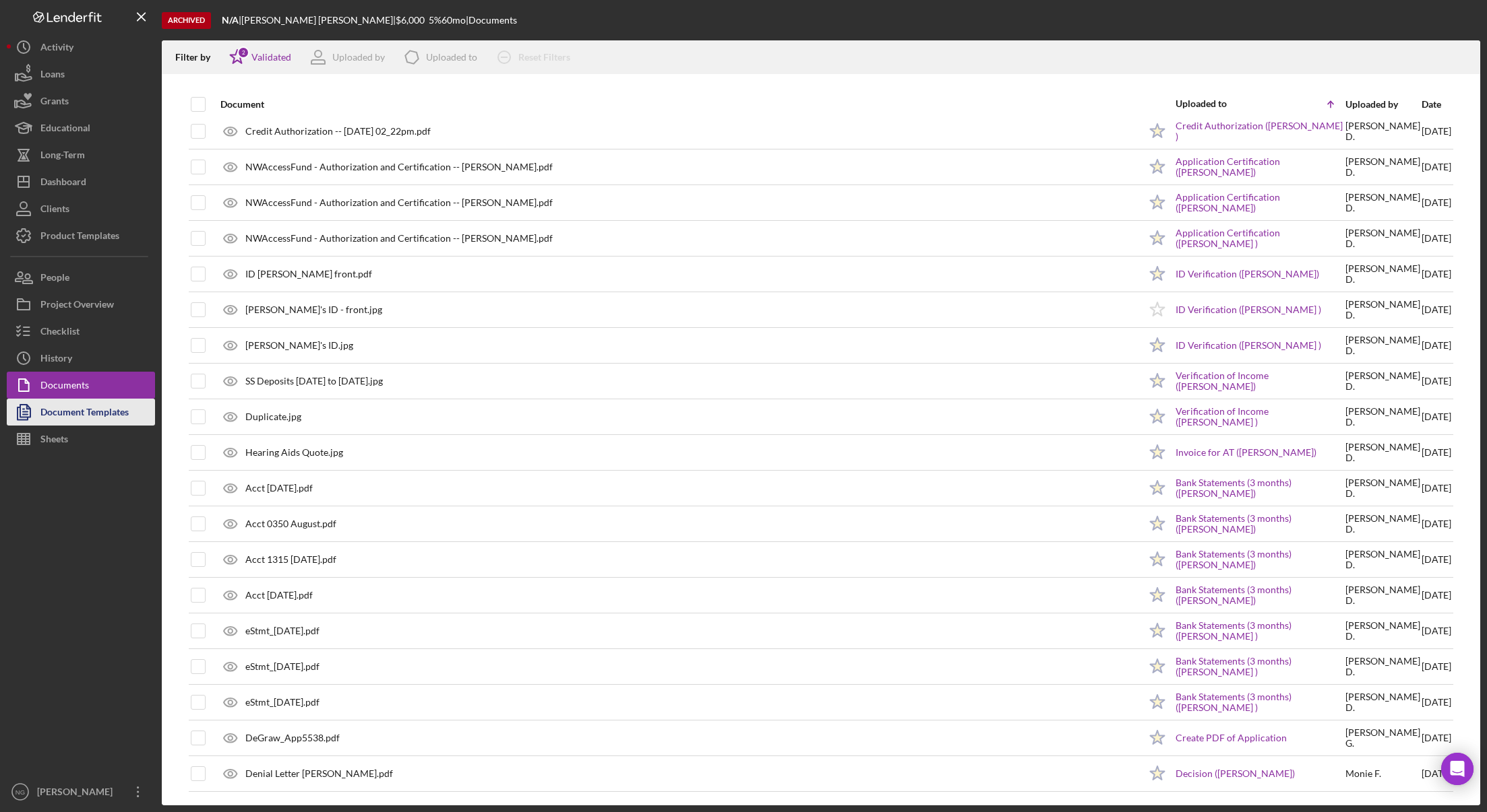
click at [105, 417] on div "Document Templates" at bounding box center [84, 414] width 88 height 31
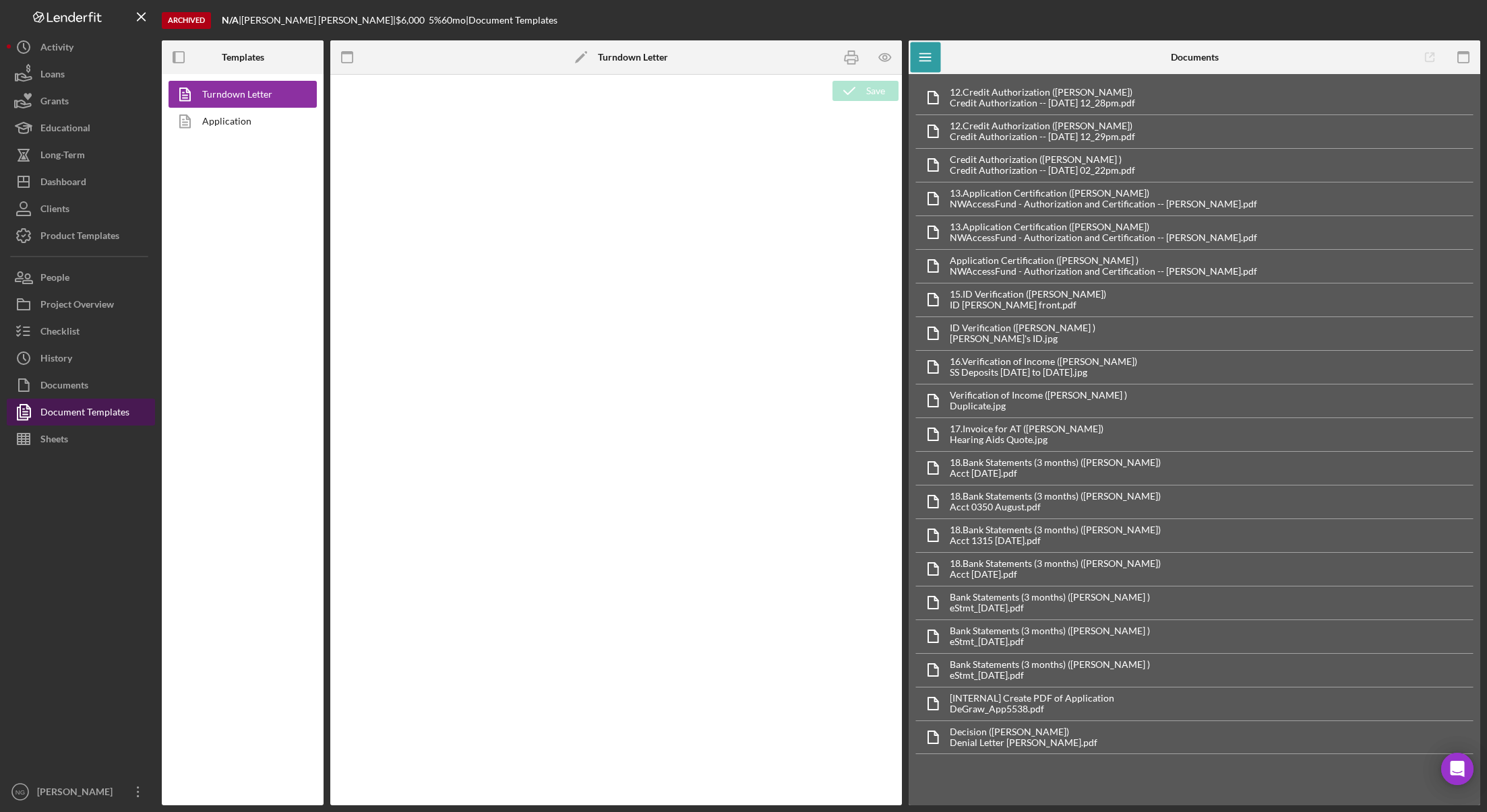
type textarea "<p style="margin: 0in; font-size: 12pt; font-family: Arial, sans-serif;"><br><i…"
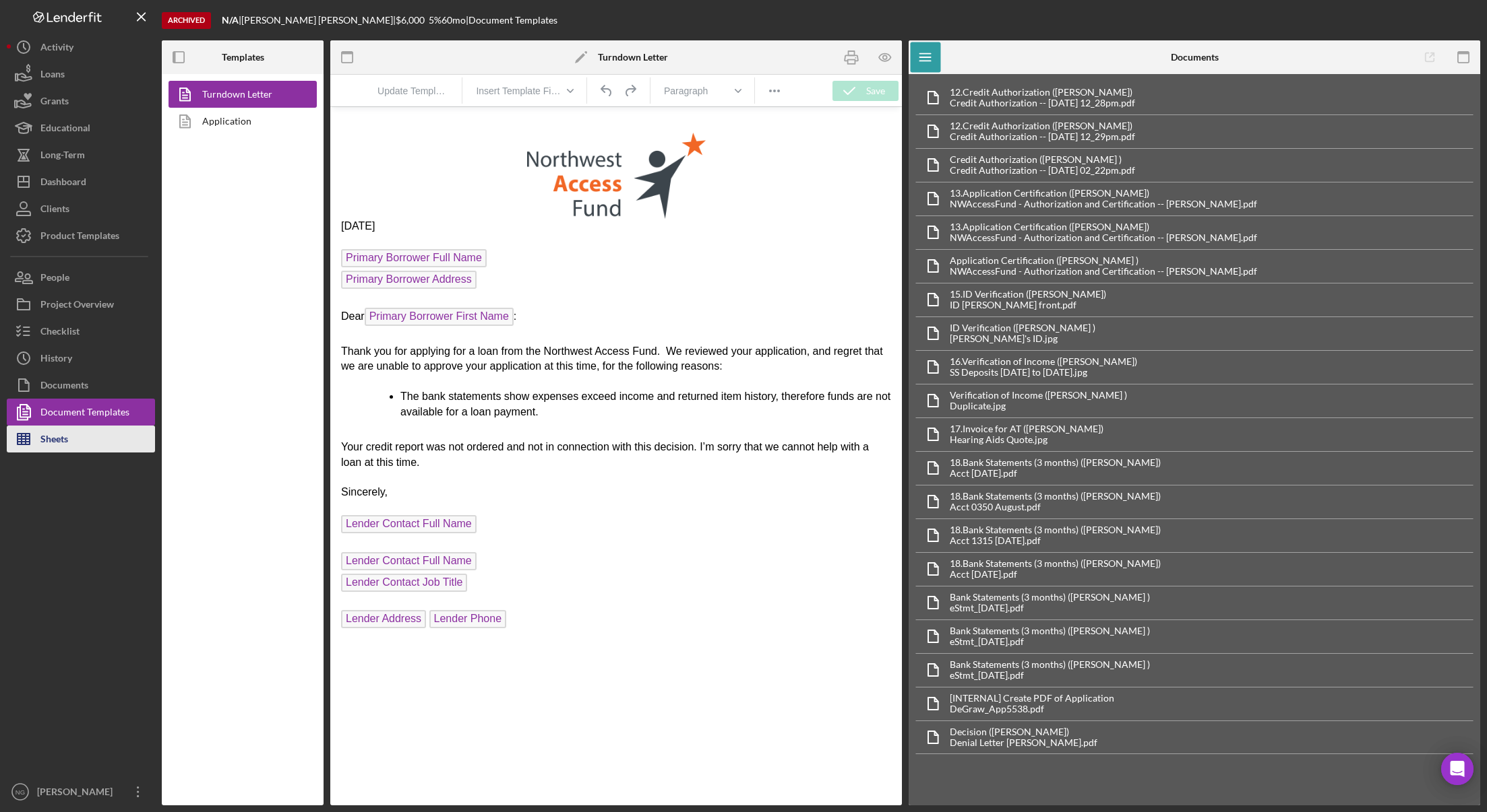
click at [44, 441] on div "Sheets" at bounding box center [54, 440] width 28 height 31
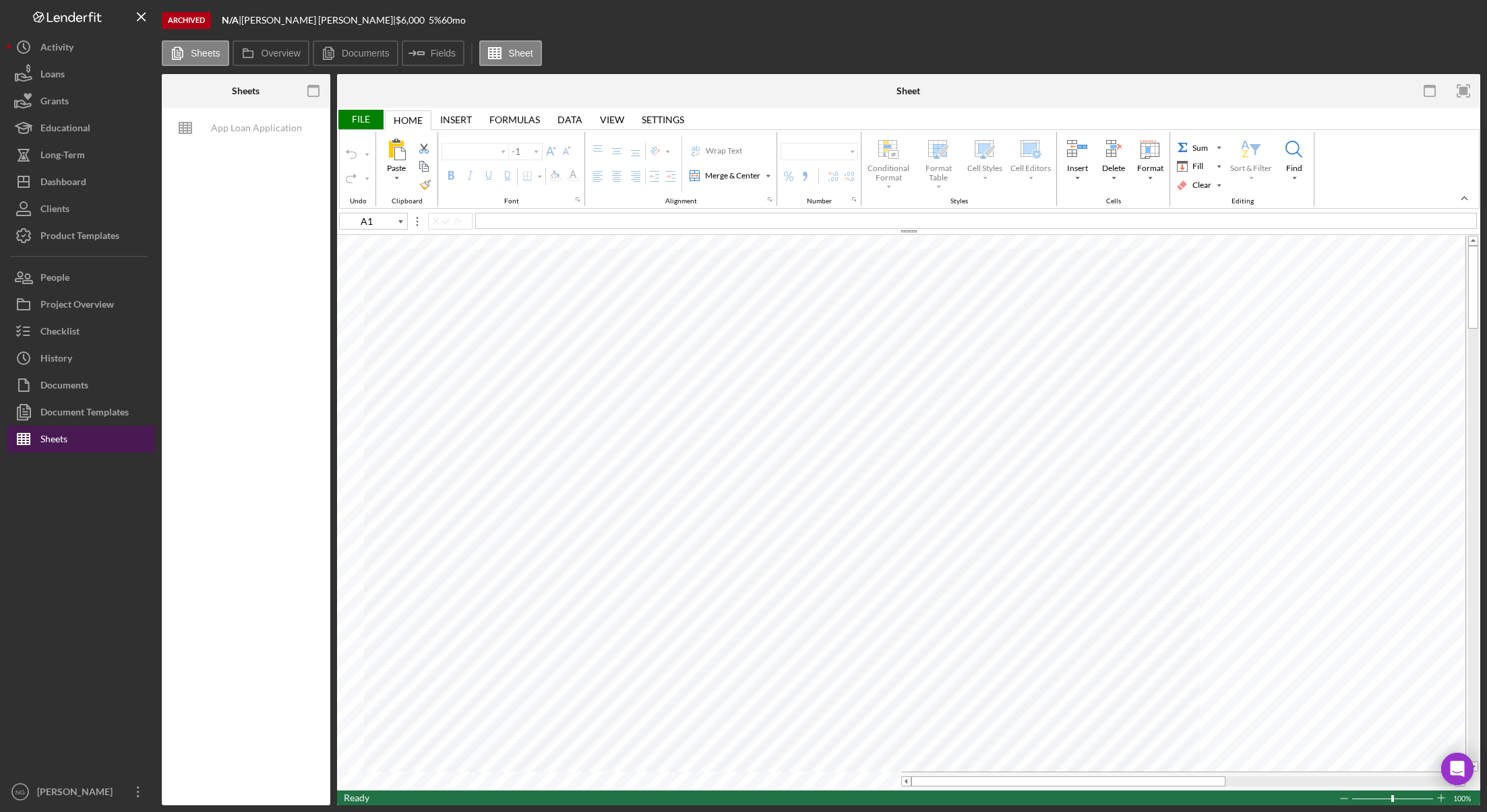
type input "C18"
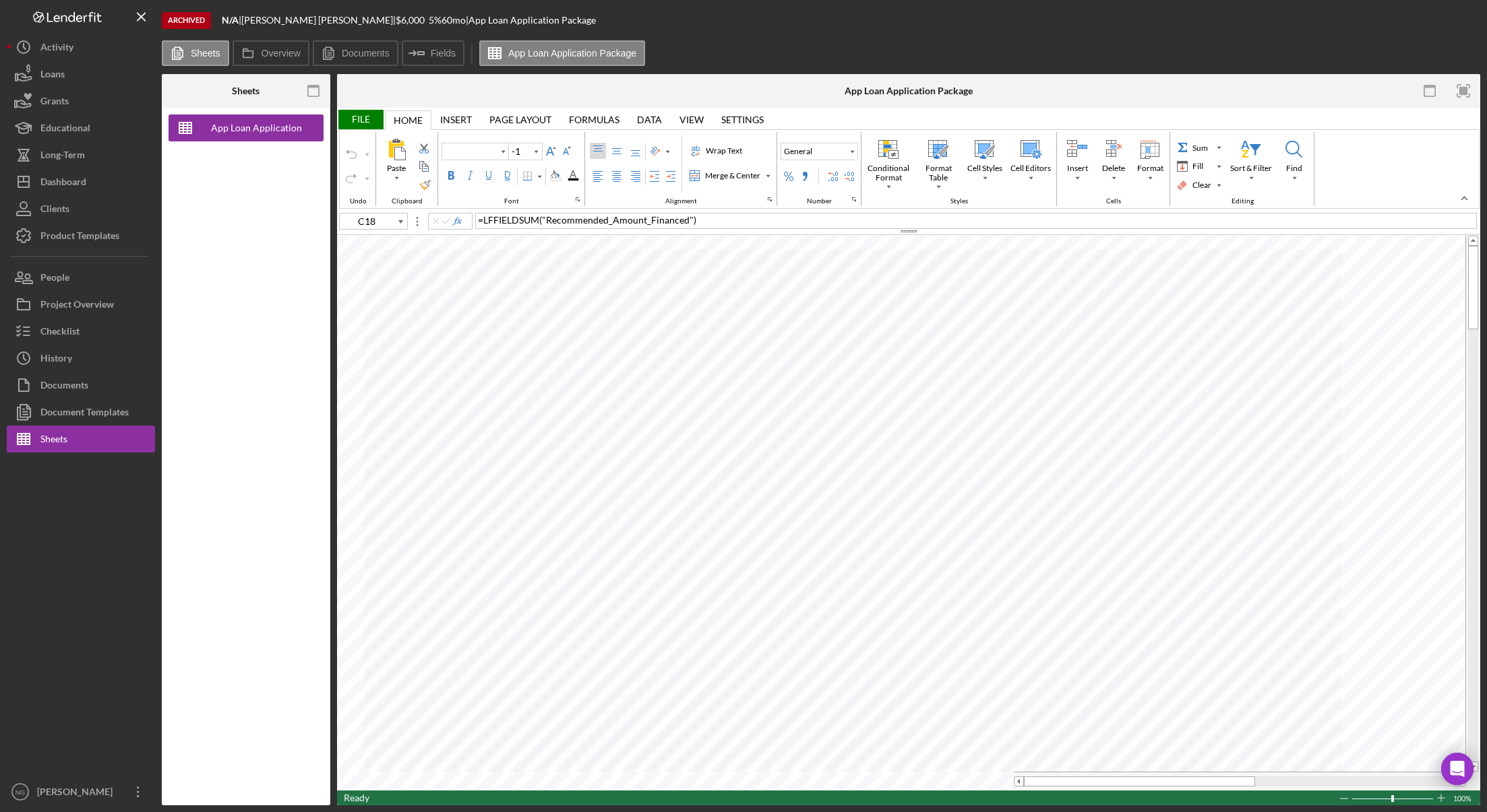
type input "Arial"
type input "11"
type input "E94"
type input "10"
type input "D17"
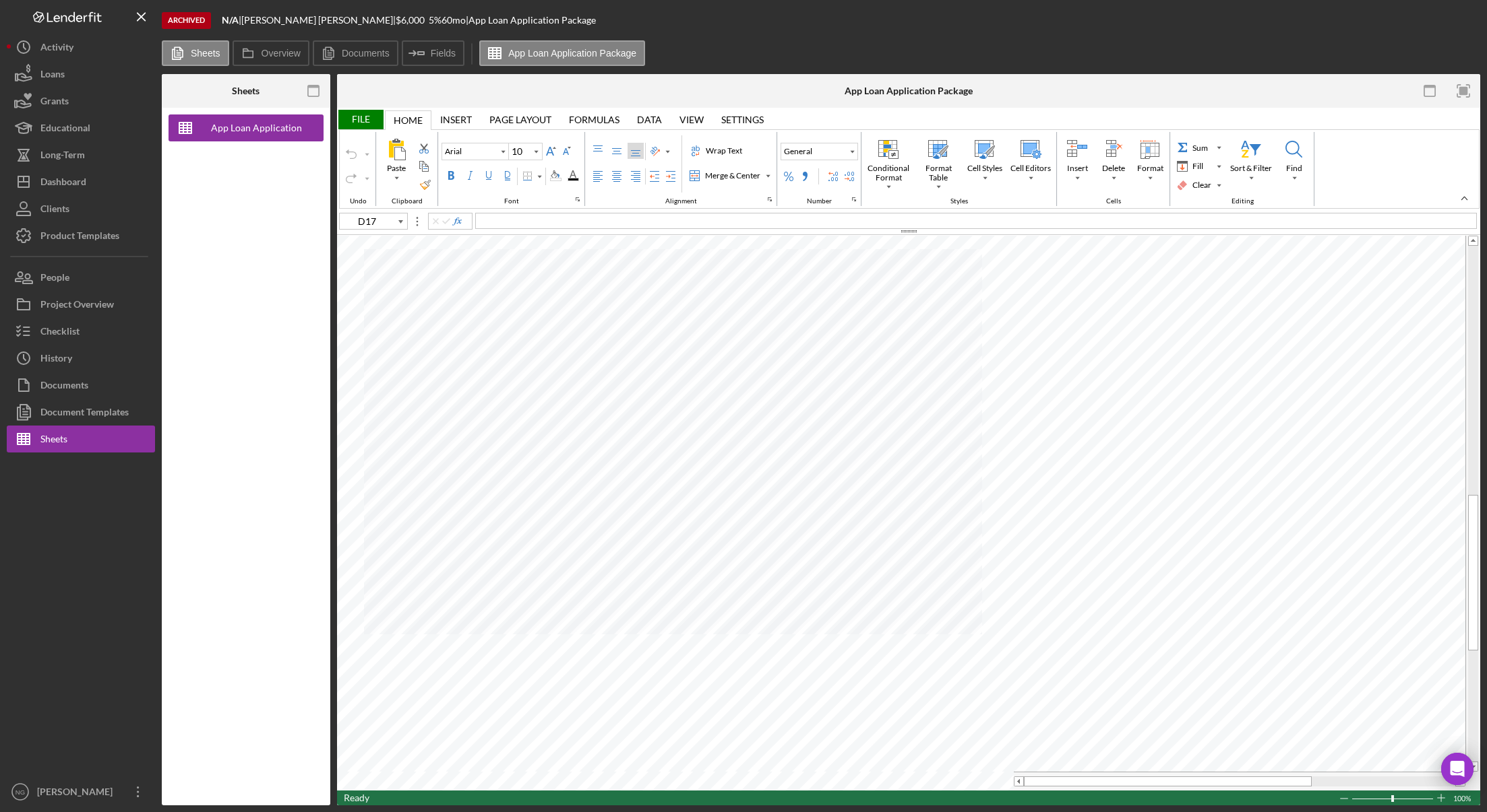
type input "Calibri"
type input "11"
type input "C18"
type input "Arial"
type input "C11"
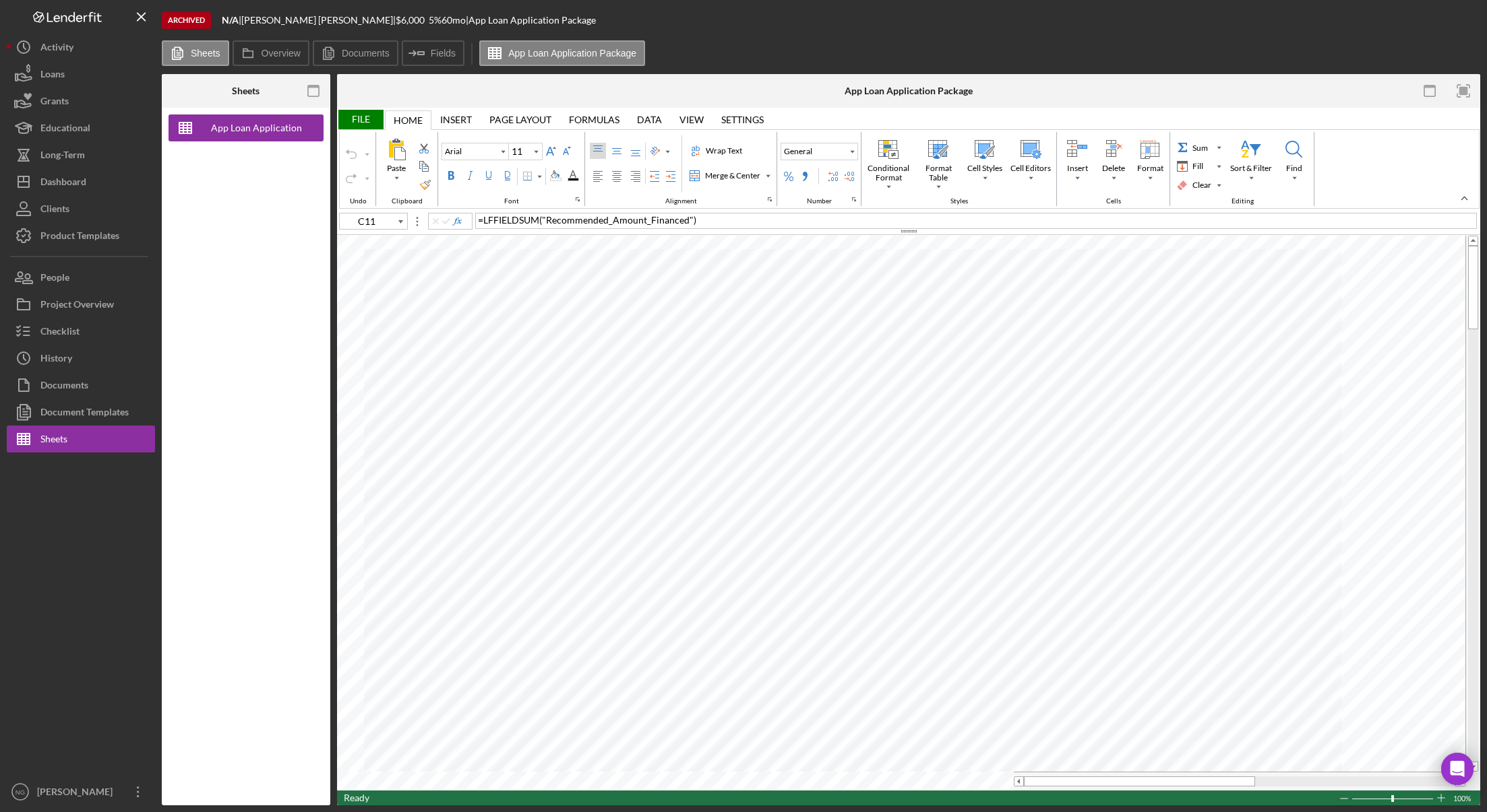
type input "10"
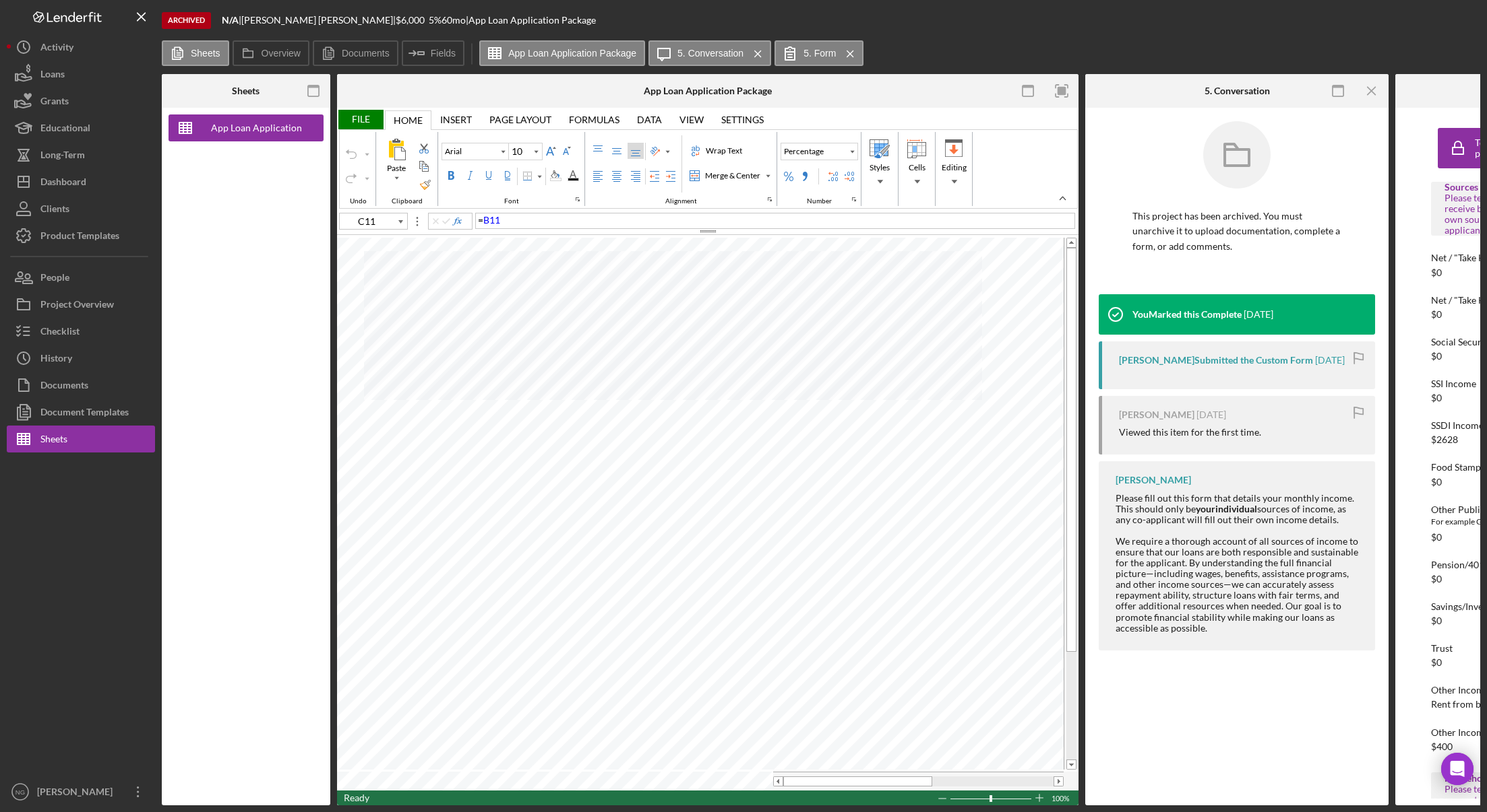
type input "C18"
type input "11"
type input "D17"
type input "Calibri"
type input "C18"
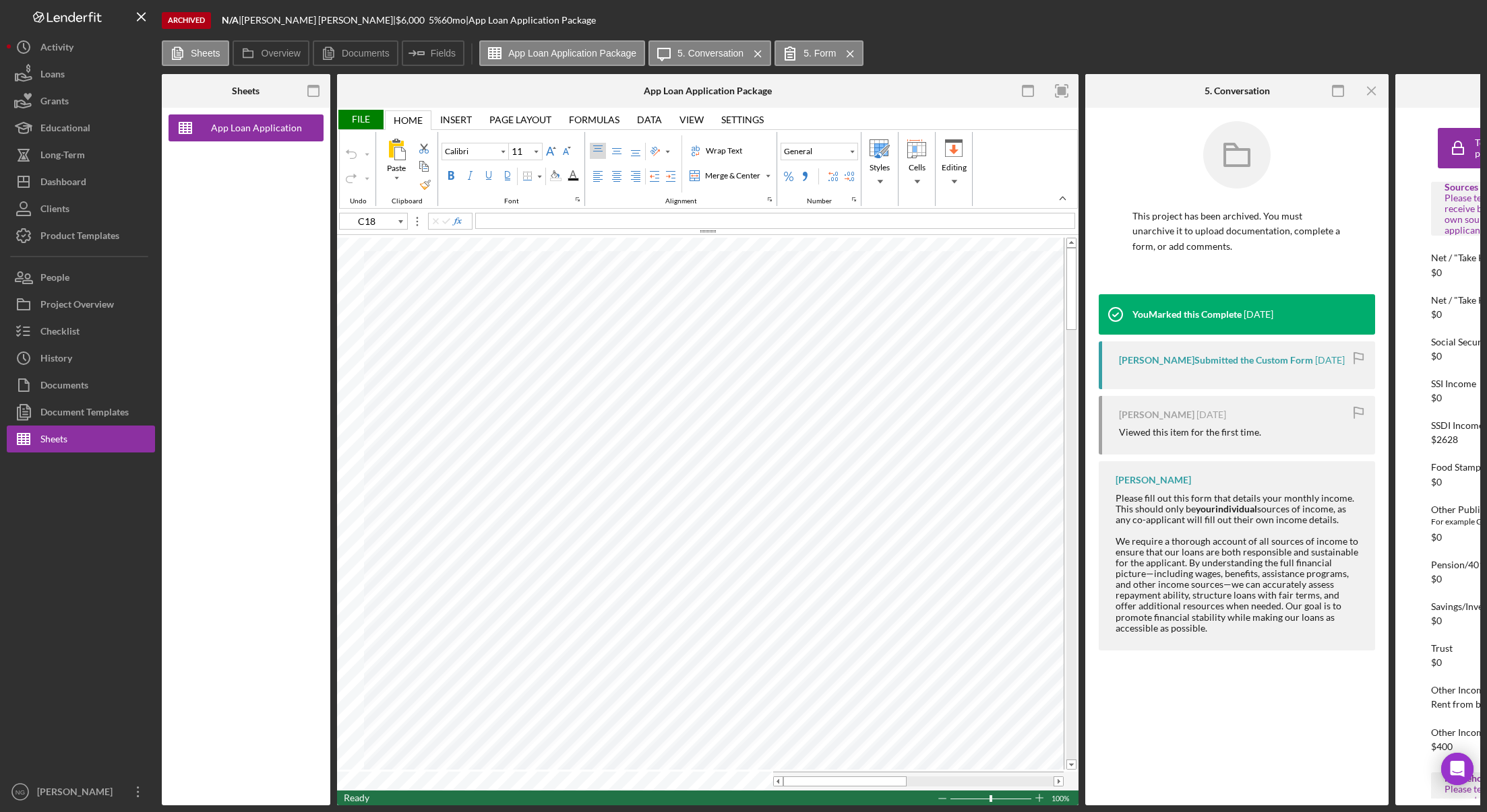
type input "Arial"
click at [90, 336] on button "Checklist" at bounding box center [80, 331] width 149 height 27
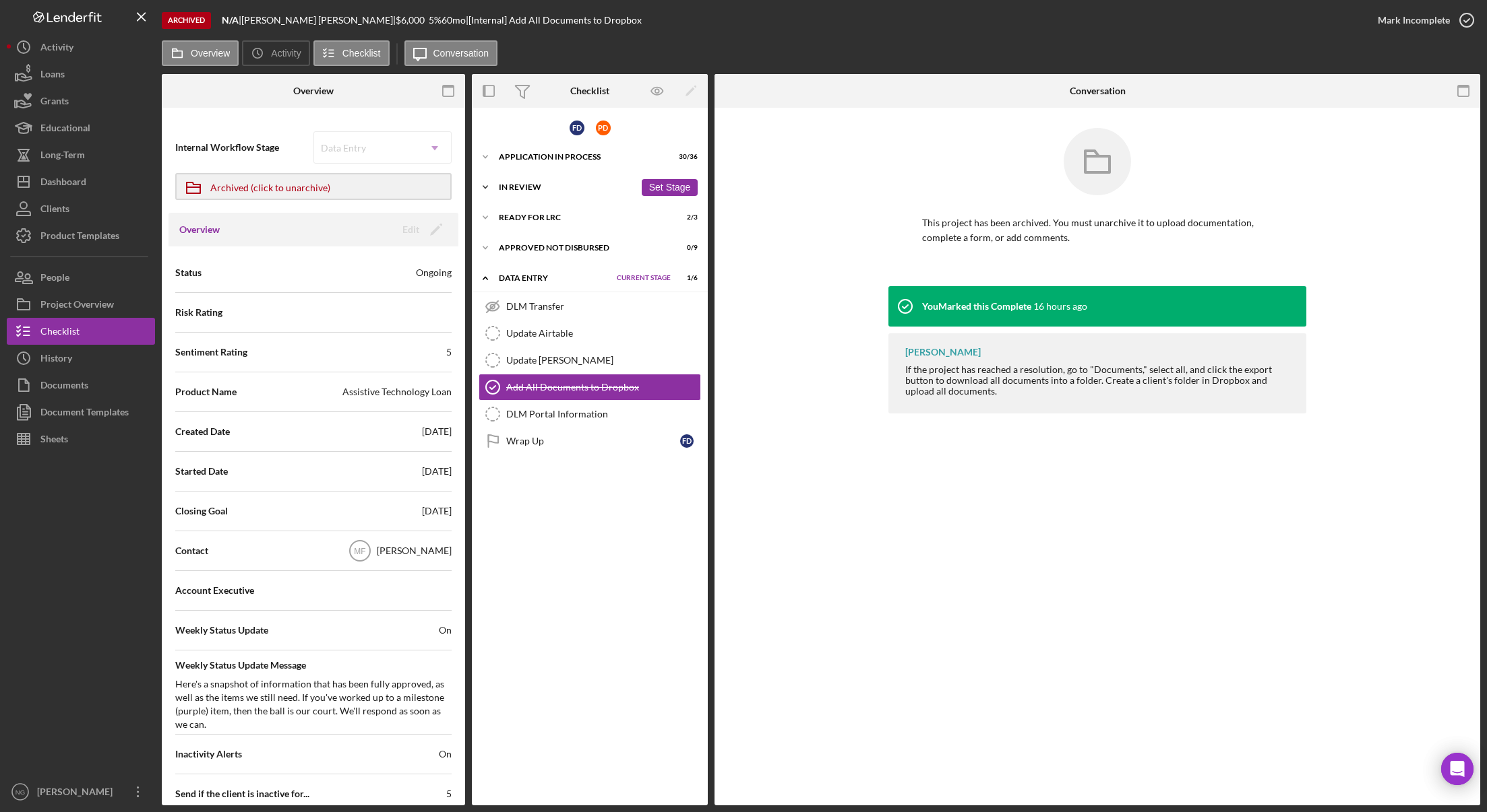
click at [530, 181] on div "Icon/Expander In Review 7 / 11 Set Stage" at bounding box center [589, 187] width 236 height 27
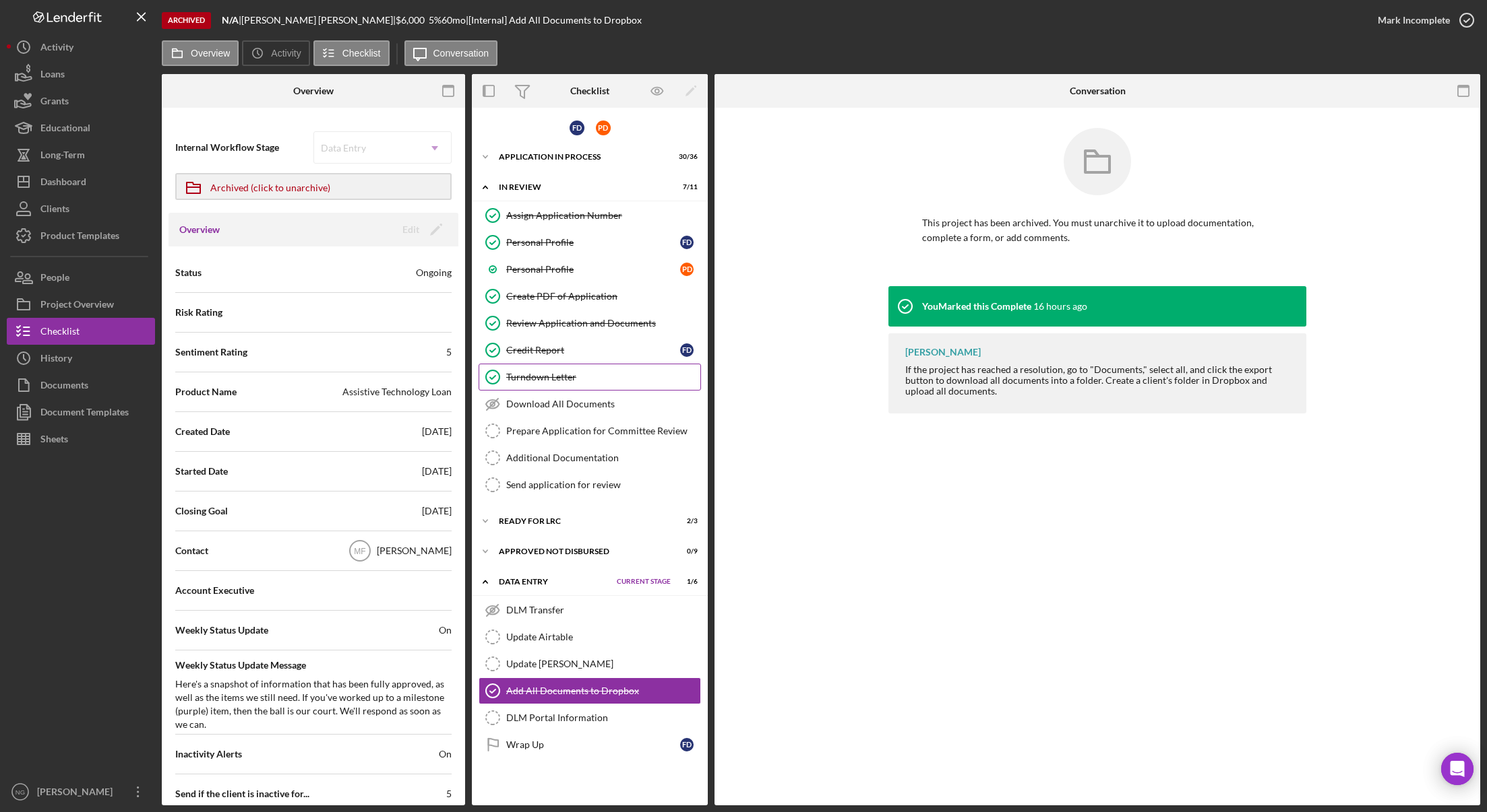
click at [568, 384] on link "Turndown Letter Turndown Letter" at bounding box center [589, 377] width 222 height 27
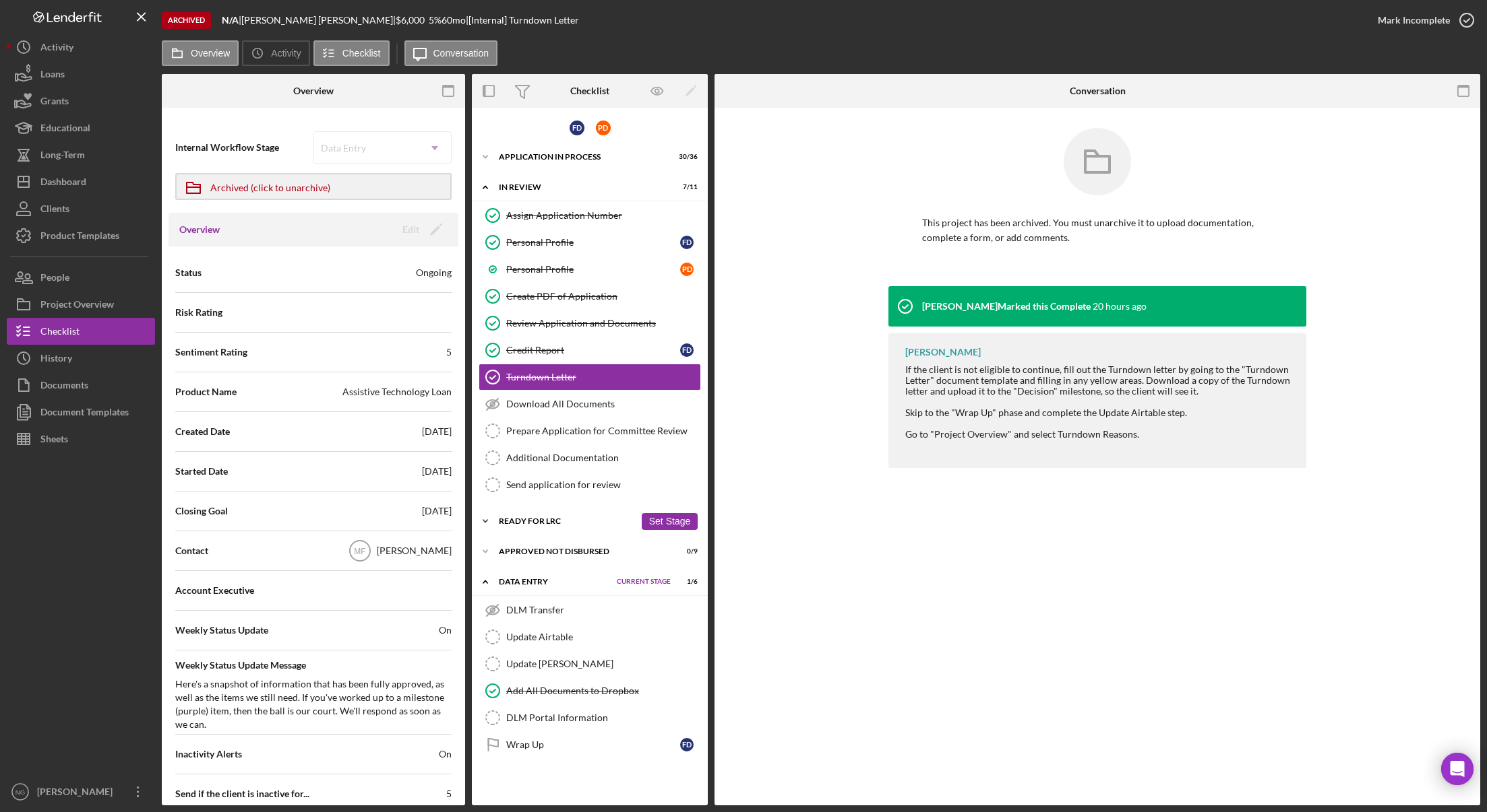
click at [552, 519] on div "Ready for LRC" at bounding box center [566, 521] width 136 height 8
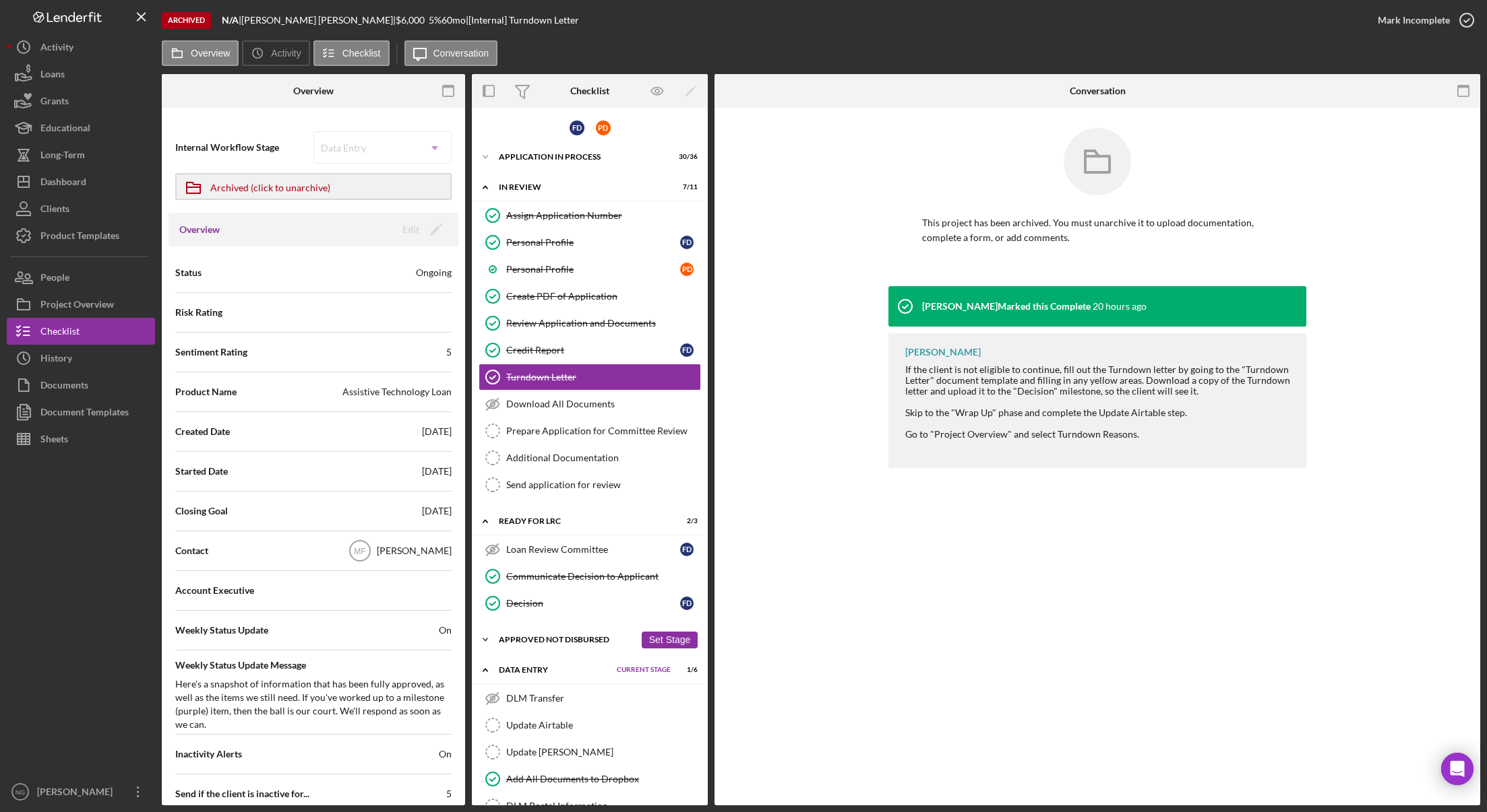
click at [540, 639] on div "Approved Not Disbursed" at bounding box center [566, 640] width 136 height 8
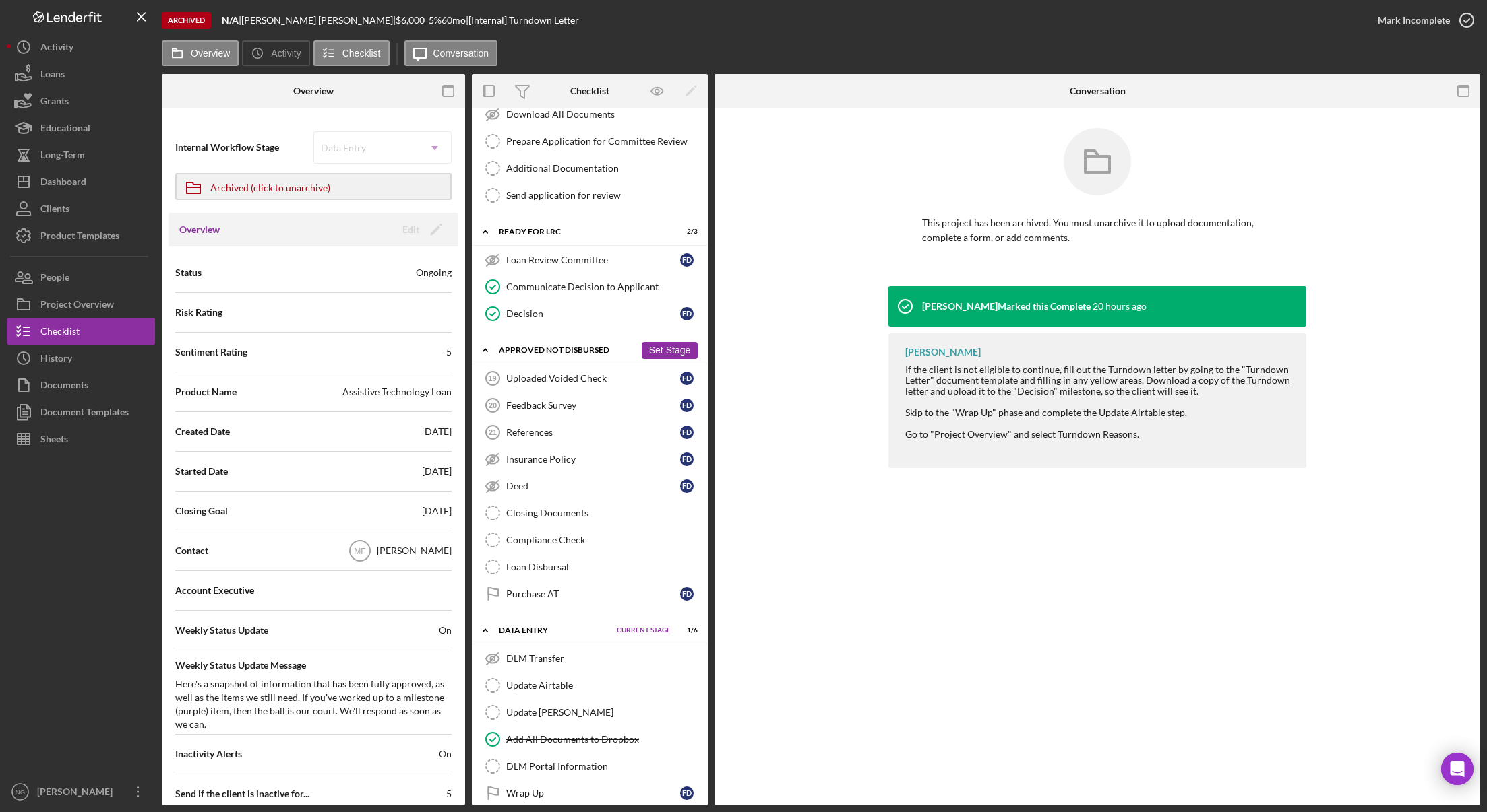
scroll to position [304, 0]
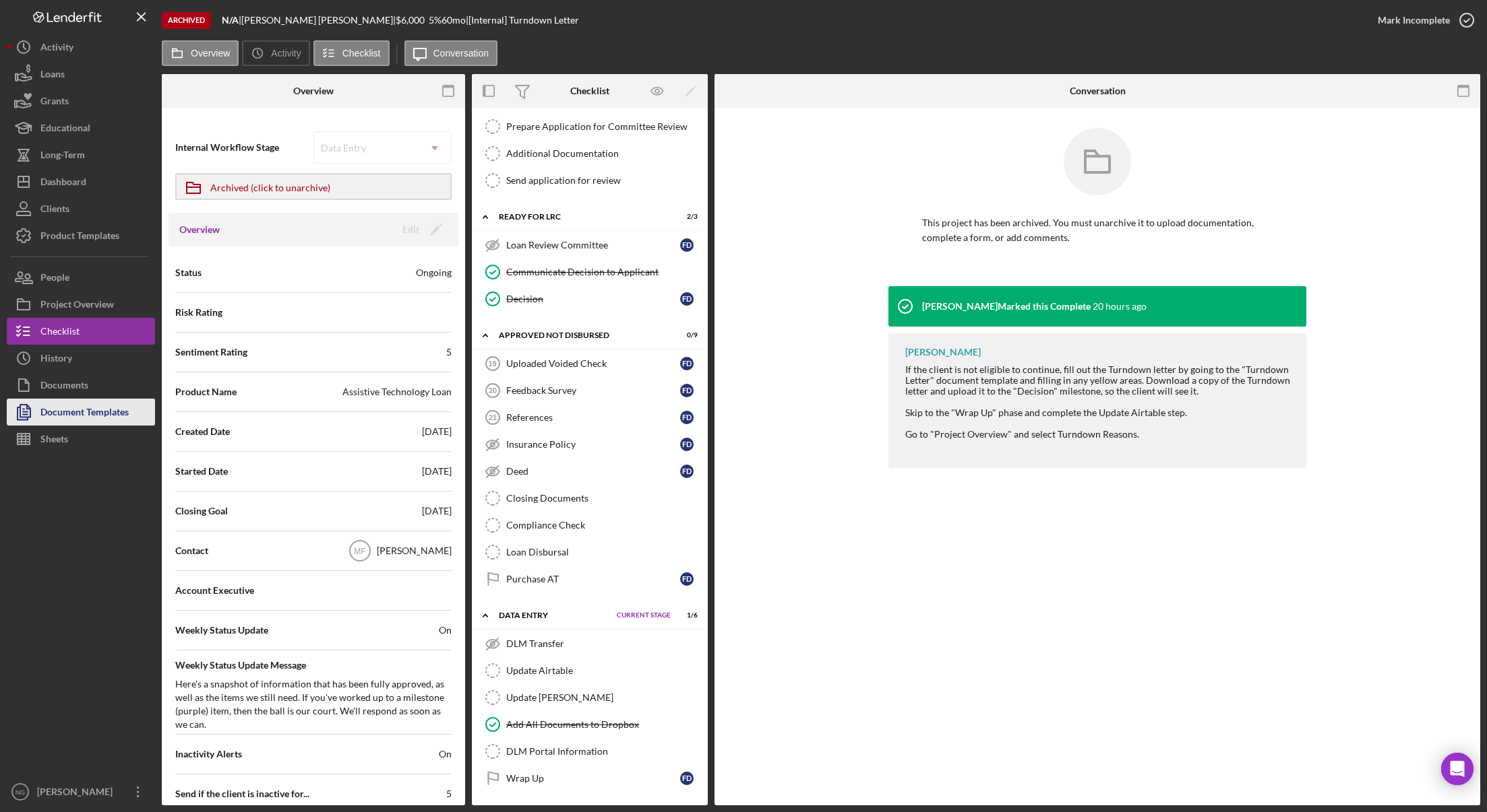
click at [54, 415] on div "Document Templates" at bounding box center [84, 414] width 88 height 31
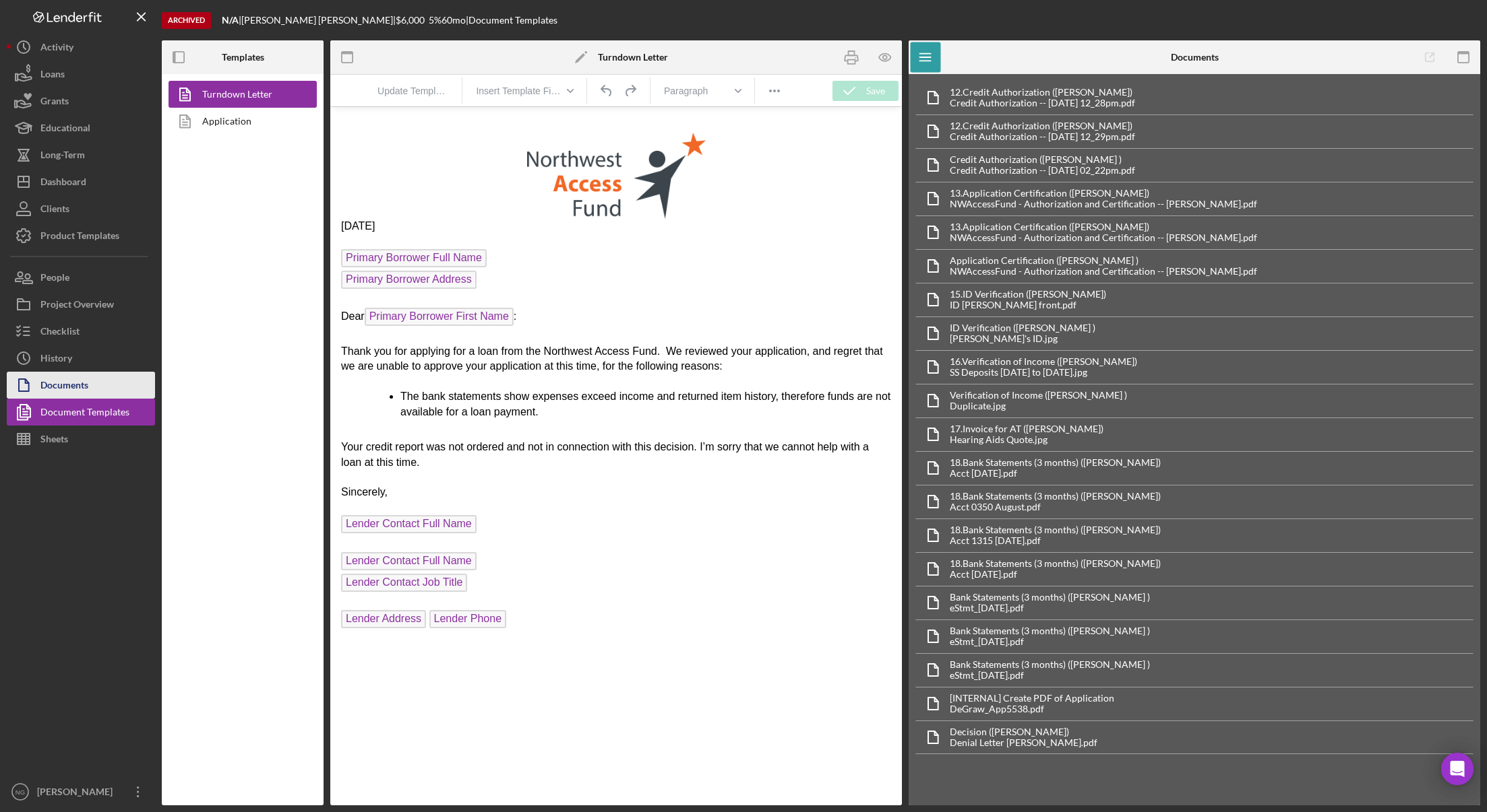
click at [65, 390] on div "Documents" at bounding box center [64, 387] width 48 height 31
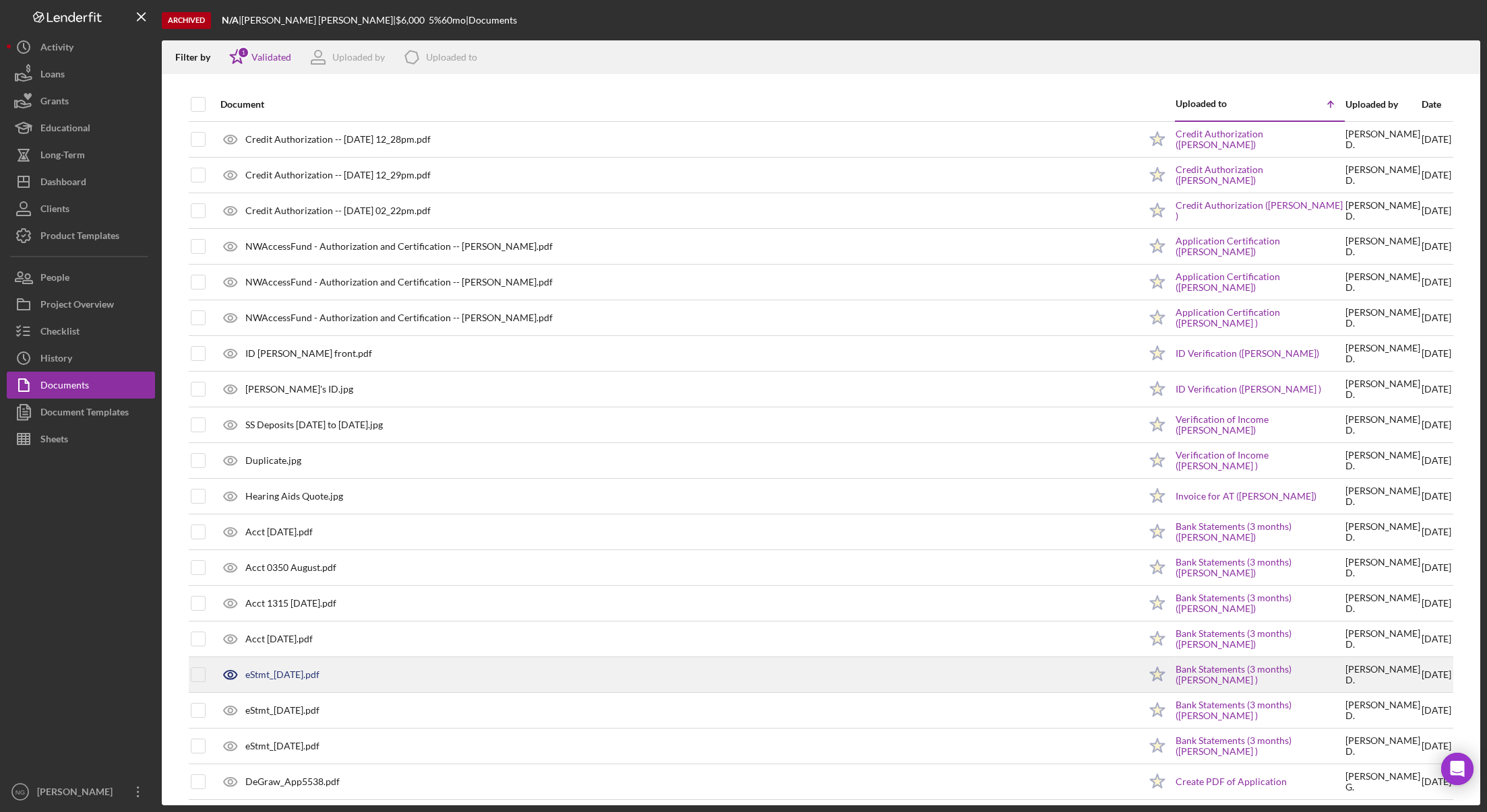
scroll to position [44, 0]
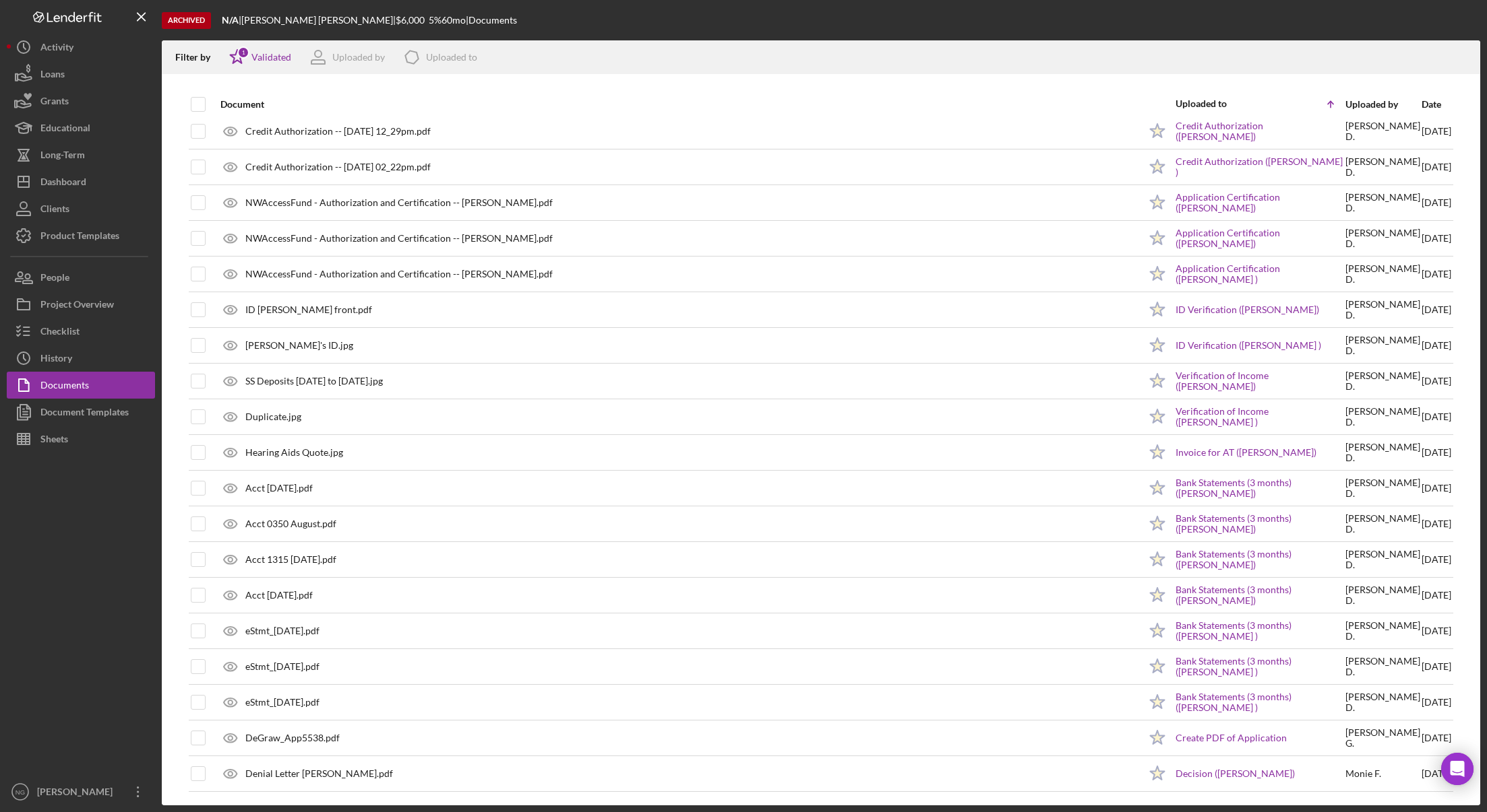
click at [101, 569] on div at bounding box center [80, 616] width 149 height 326
click at [81, 185] on div "Dashboard" at bounding box center [63, 184] width 46 height 31
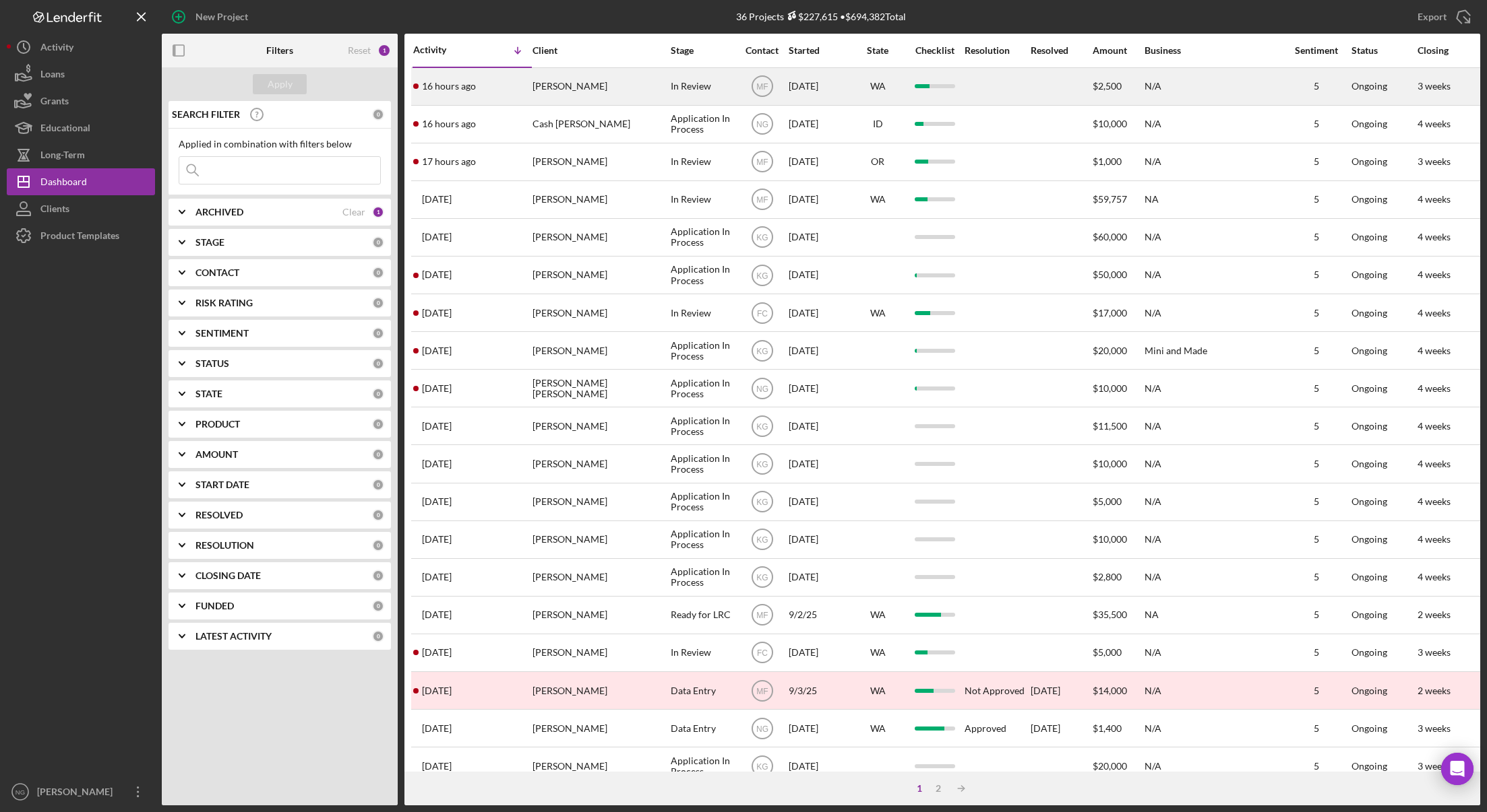
click at [566, 94] on div "[PERSON_NAME]" at bounding box center [600, 86] width 135 height 35
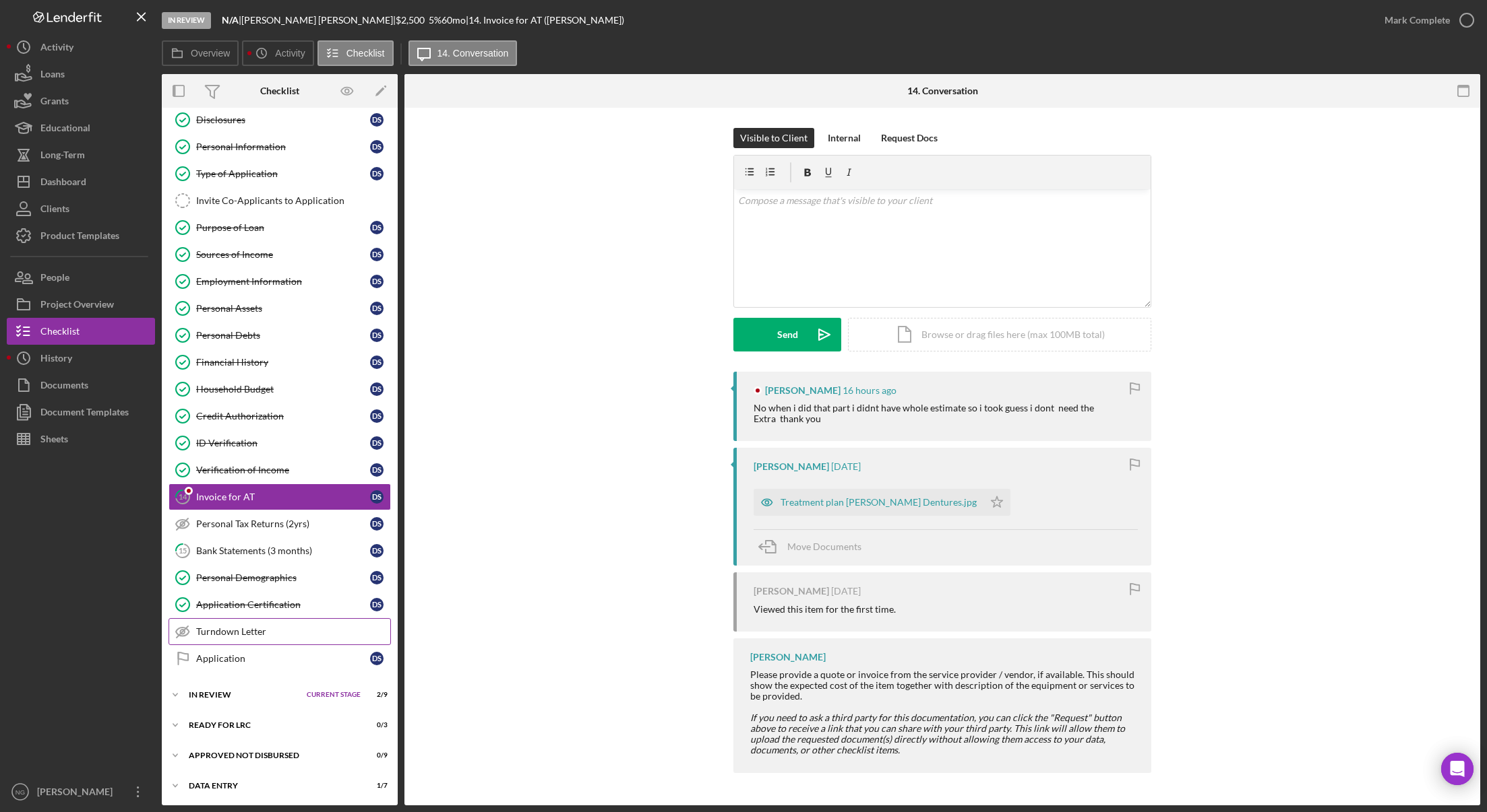
scroll to position [37, 0]
click at [219, 696] on div "In Review" at bounding box center [244, 693] width 111 height 8
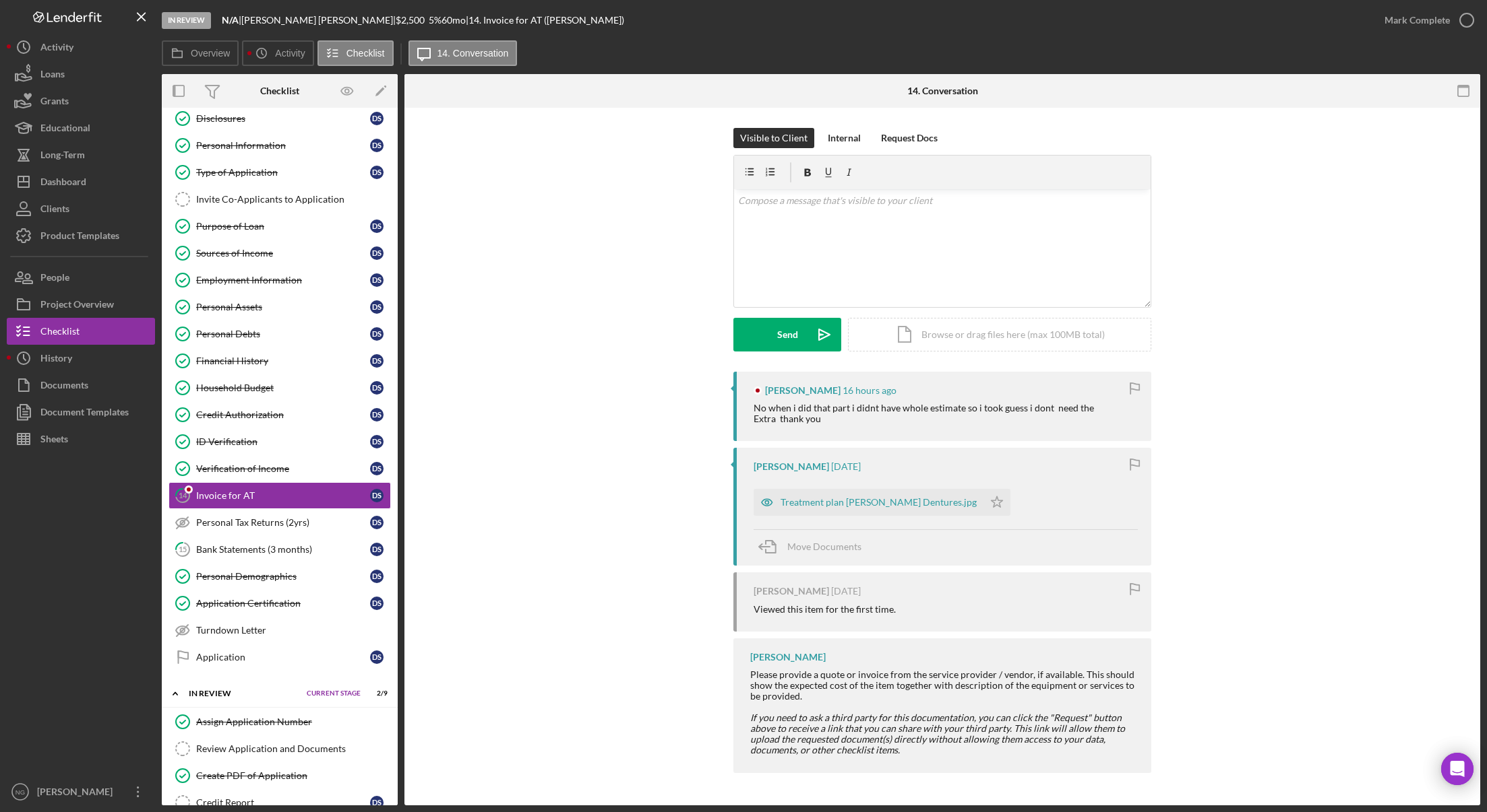
scroll to position [287, 0]
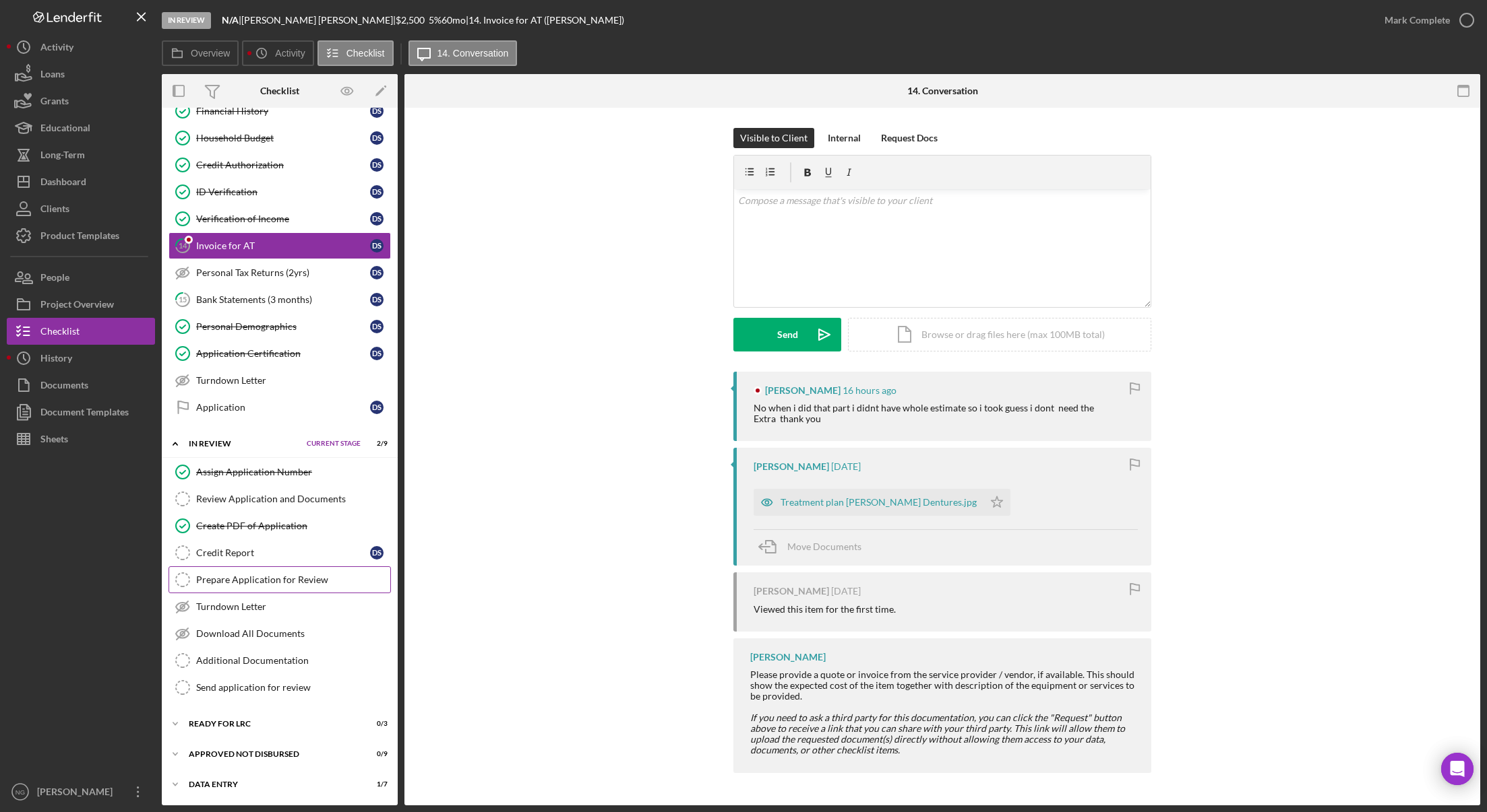
click at [297, 582] on div "Prepare Application for Review" at bounding box center [293, 579] width 194 height 11
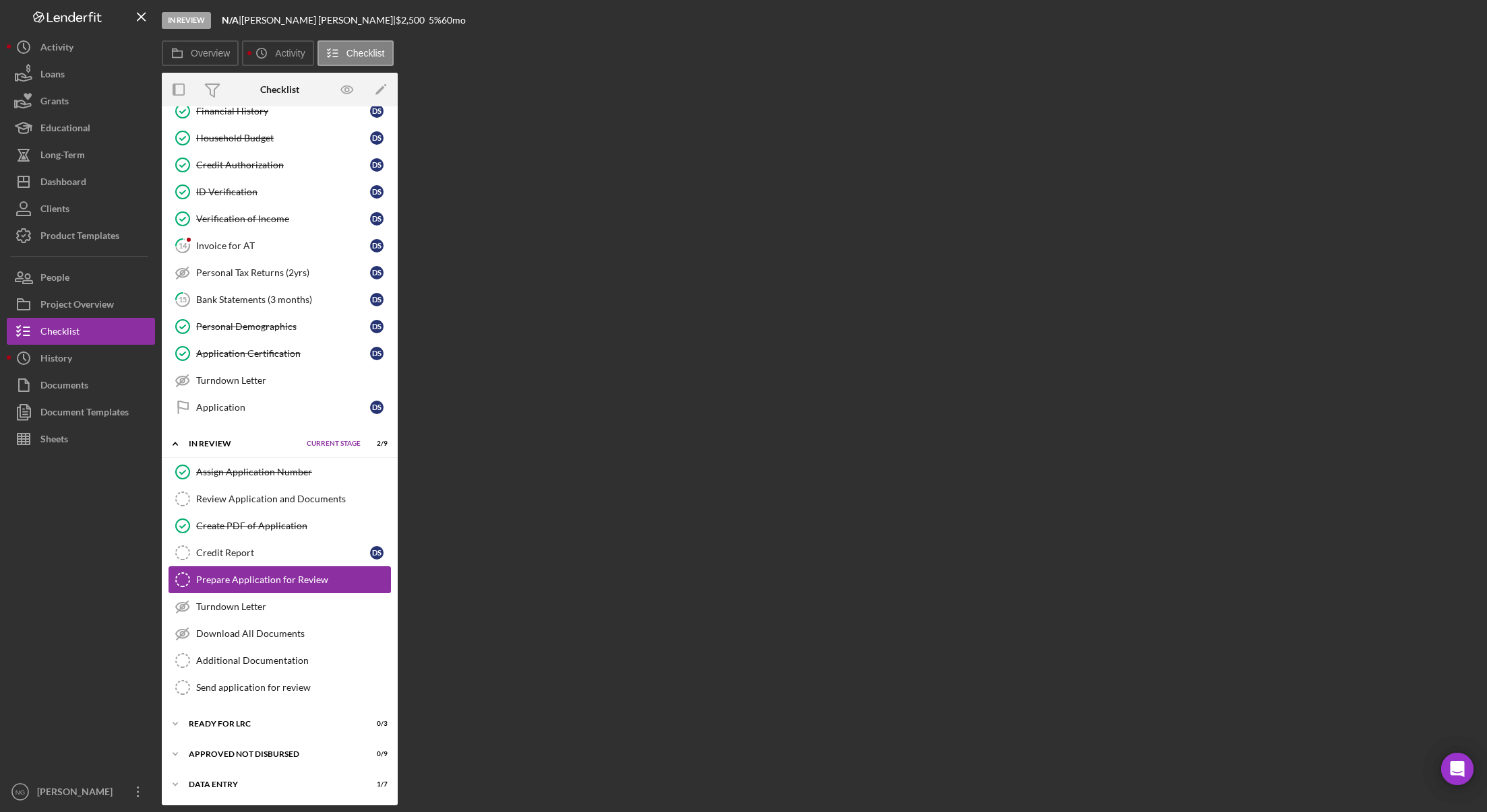
scroll to position [287, 0]
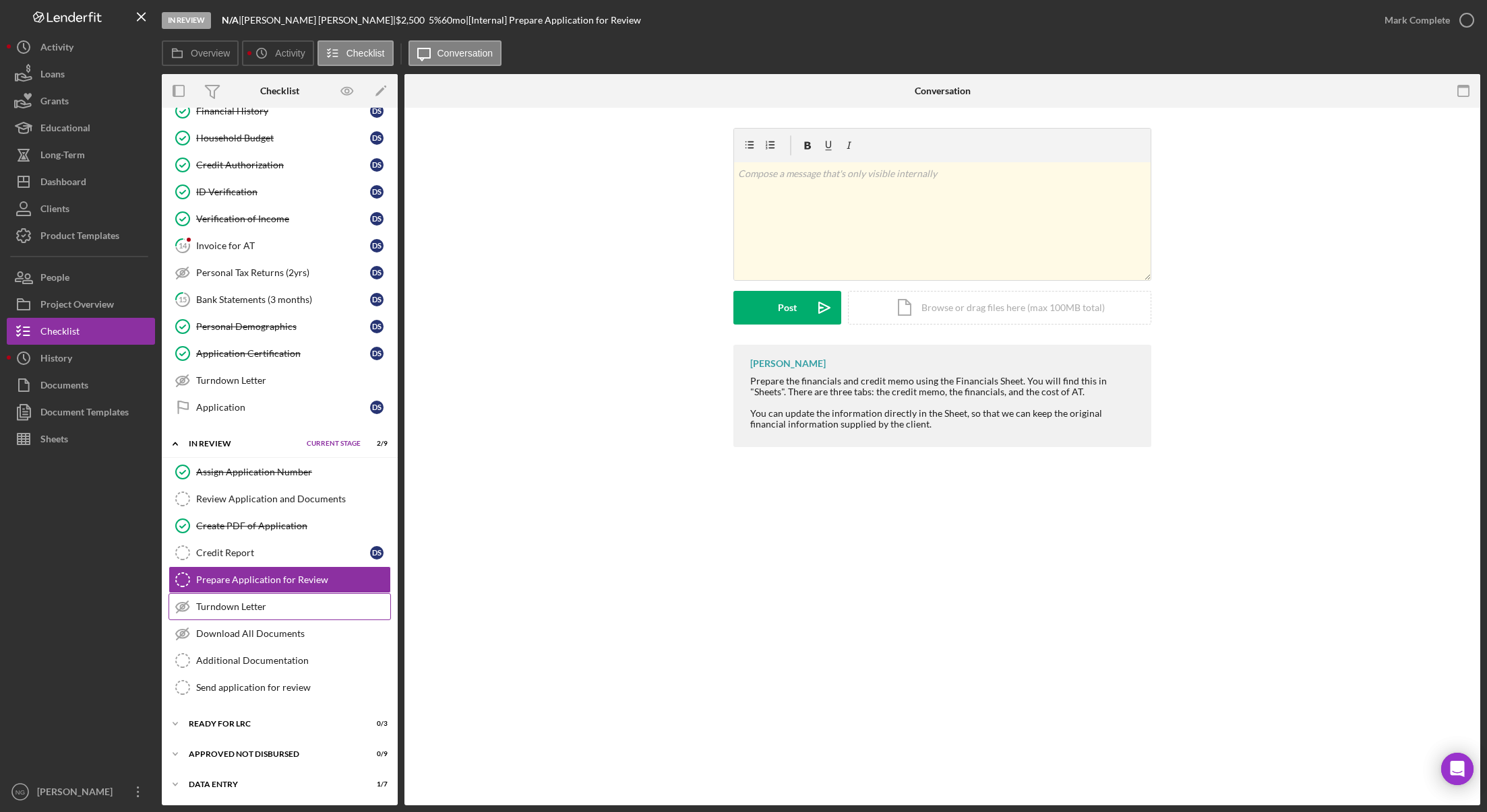
click at [299, 609] on div "Turndown Letter" at bounding box center [293, 606] width 194 height 11
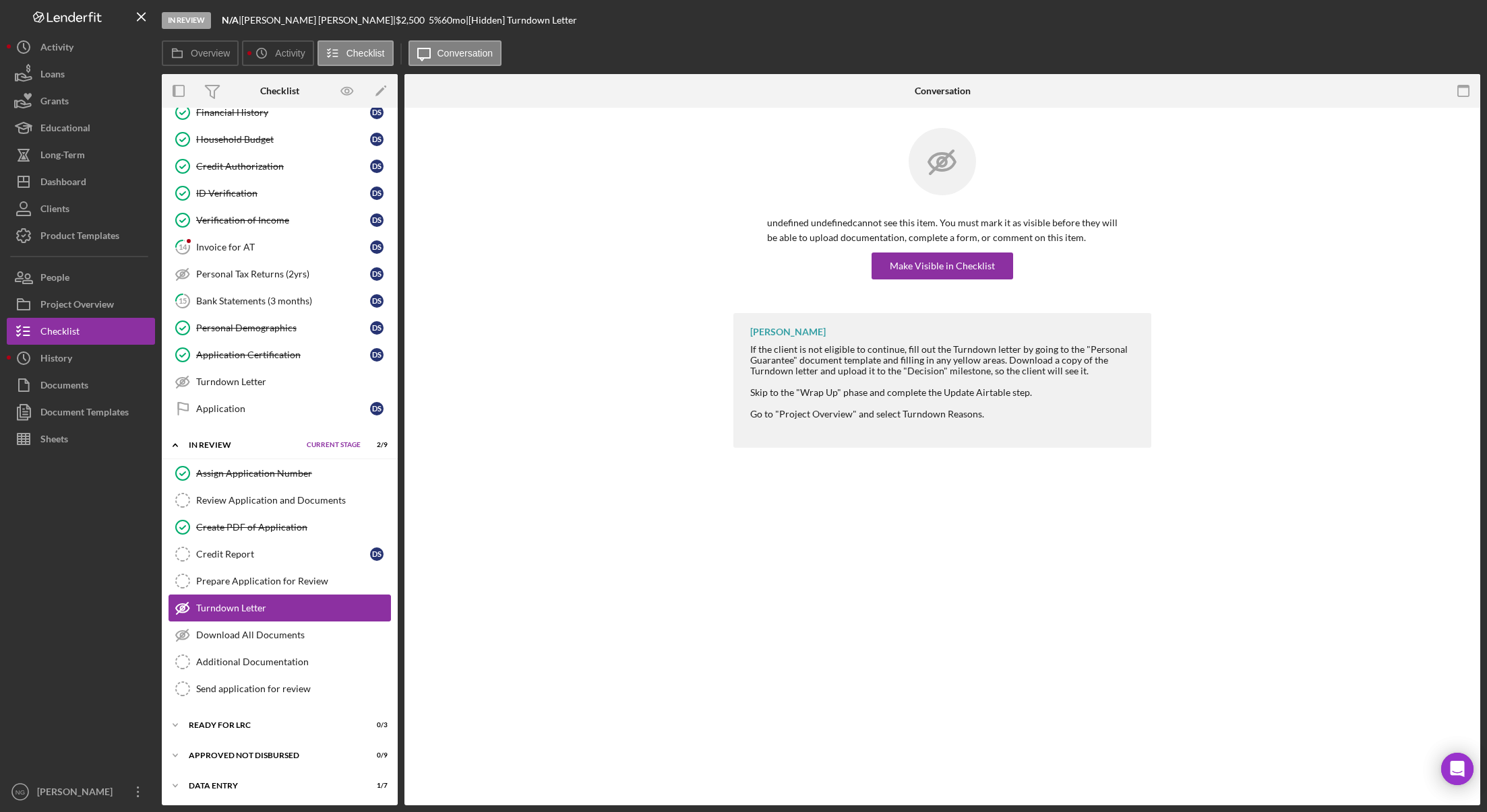
scroll to position [287, 0]
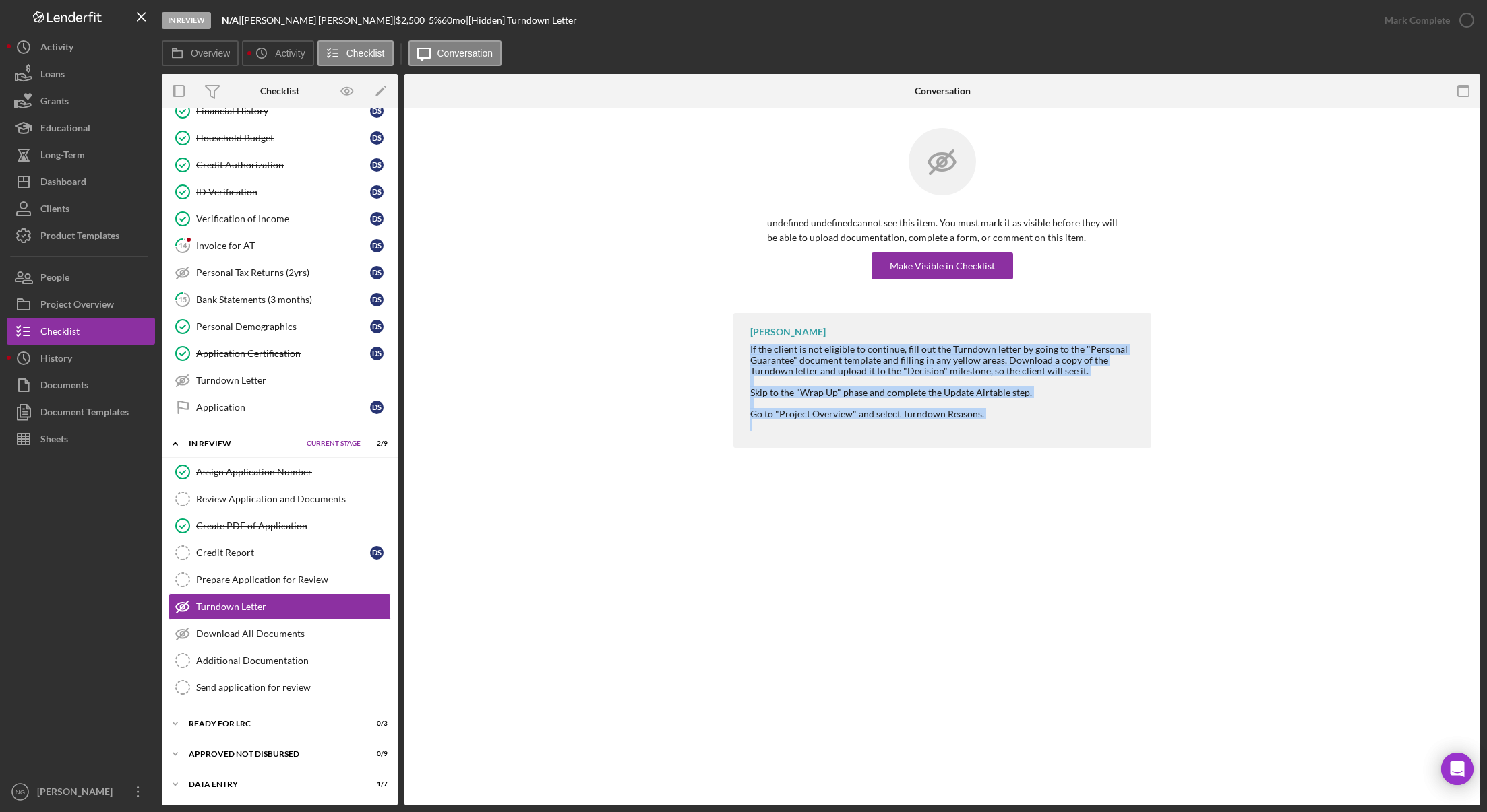
drag, startPoint x: 1023, startPoint y: 422, endPoint x: 751, endPoint y: 345, distance: 282.7
click at [751, 345] on div "If the client is not eligible to continue, fill out the Turndown letter by goin…" at bounding box center [944, 387] width 387 height 87
copy div "If the client is not eligible to continue, fill out the Turndown letter by goin…"
click at [535, 413] on div "Monie Frost If the client is not eligible to continue, fill out the Turndown le…" at bounding box center [942, 384] width 1035 height 142
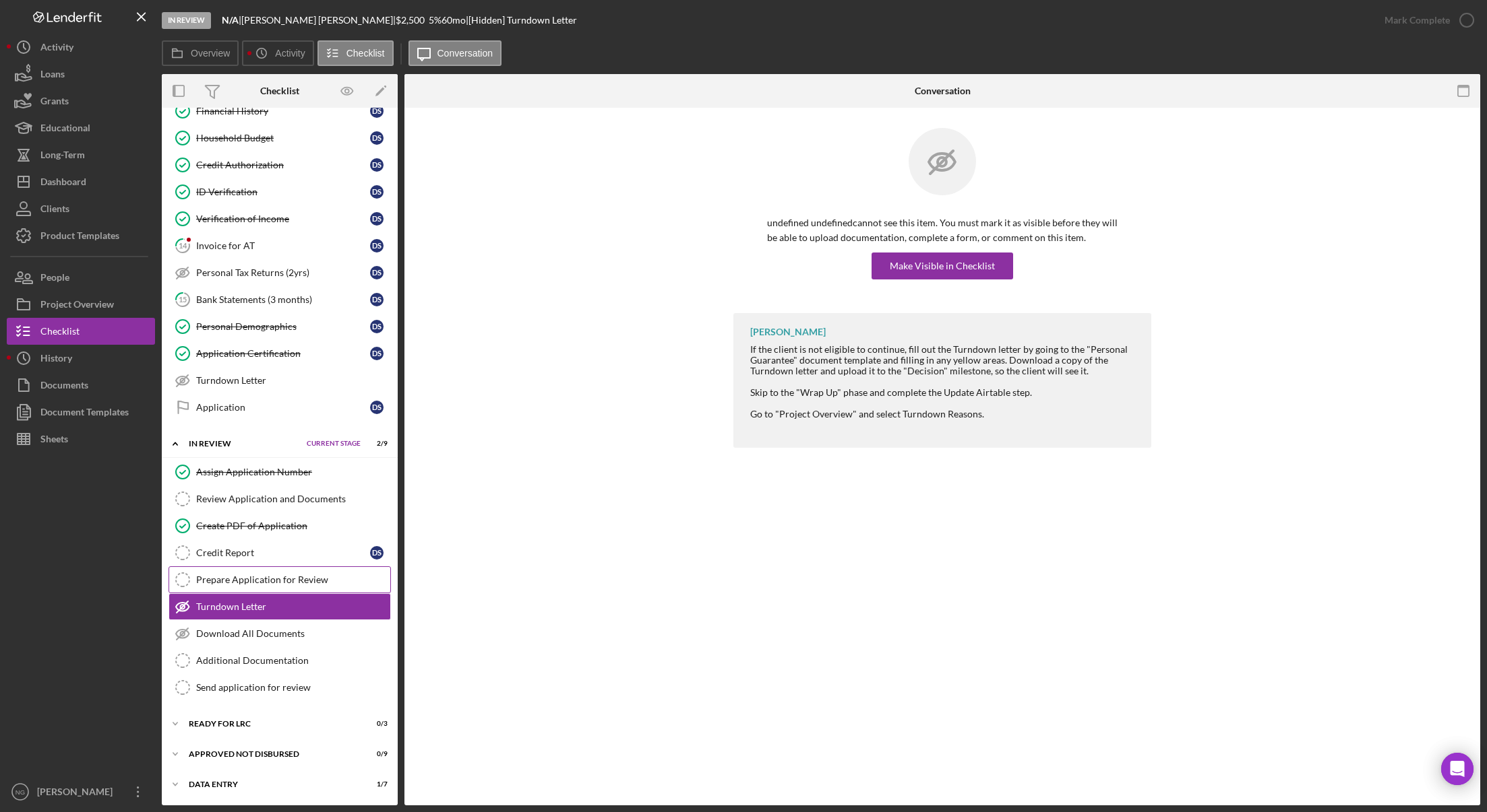
click at [277, 581] on div "Prepare Application for Review" at bounding box center [293, 579] width 194 height 11
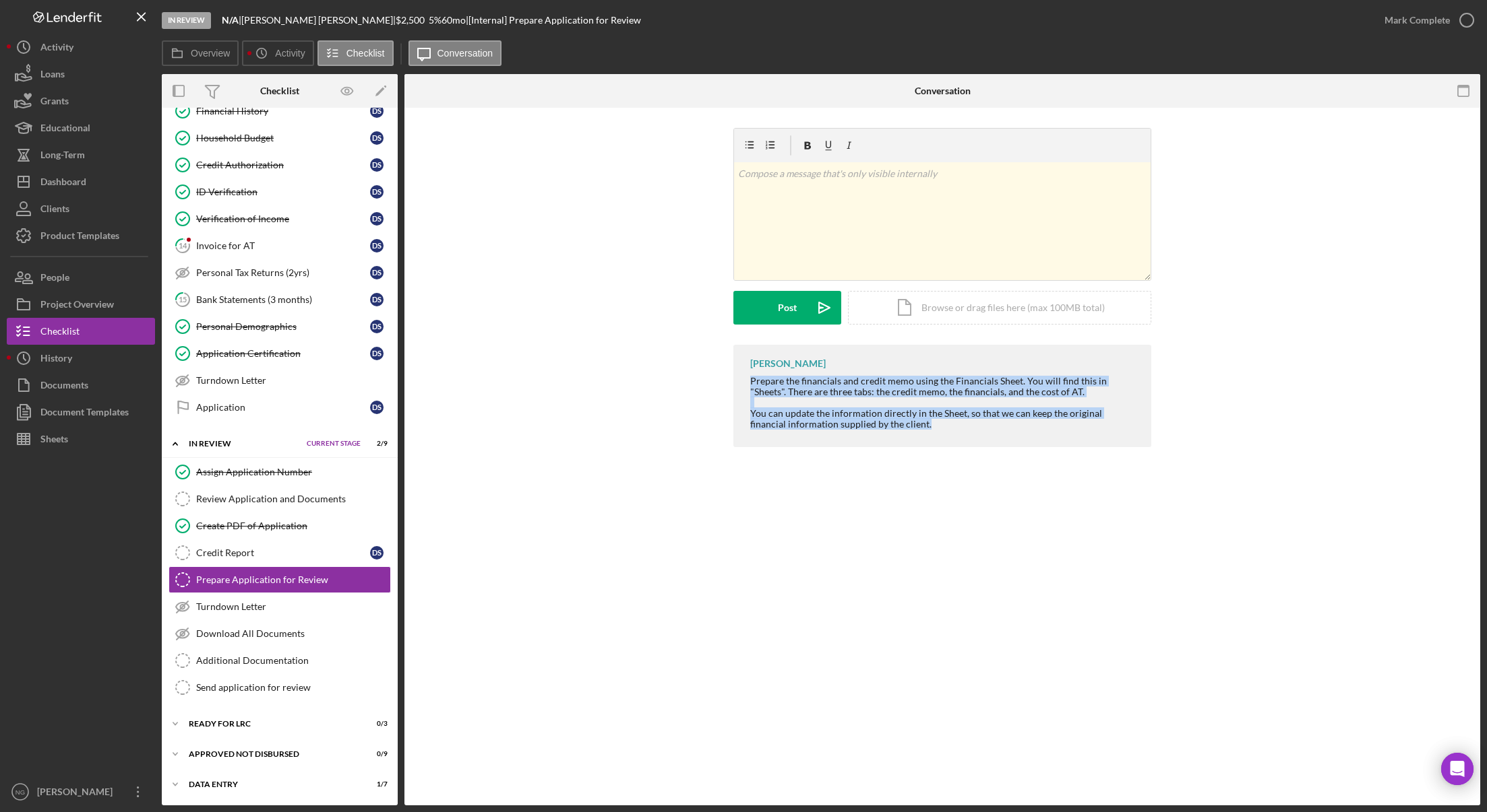
drag, startPoint x: 907, startPoint y: 425, endPoint x: 746, endPoint y: 381, distance: 166.9
click at [746, 381] on div "Monie Frost Prepare the financials and credit memo using the Financials Sheet. …" at bounding box center [942, 395] width 418 height 102
copy div "Prepare the financials and credit memo using the Financials Sheet. You will fin…"
click at [309, 509] on link "Review Application and Documents Review Application and Documents" at bounding box center [280, 499] width 222 height 27
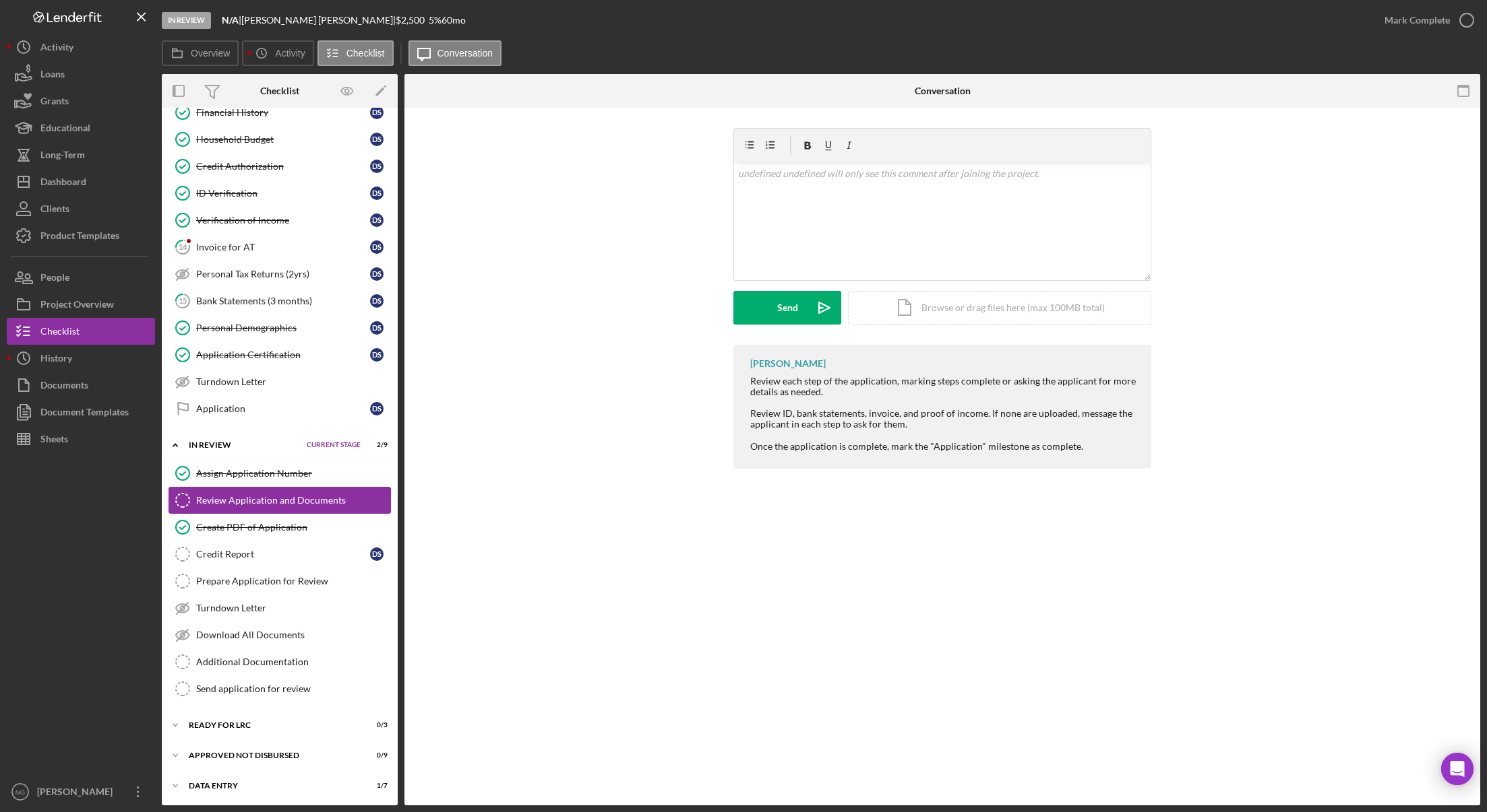
scroll to position [287, 0]
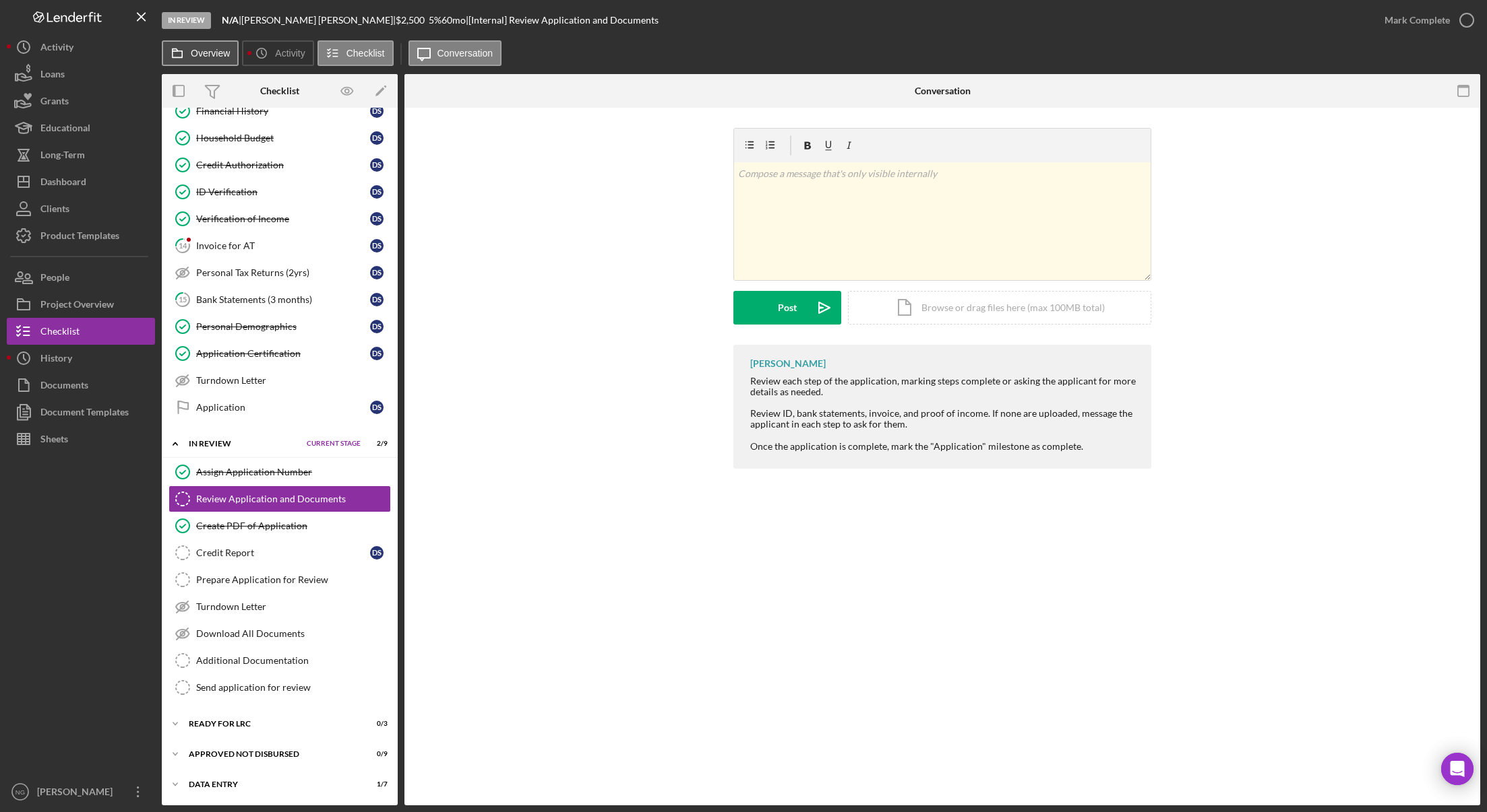
click at [219, 57] on label "Overview" at bounding box center [210, 53] width 39 height 11
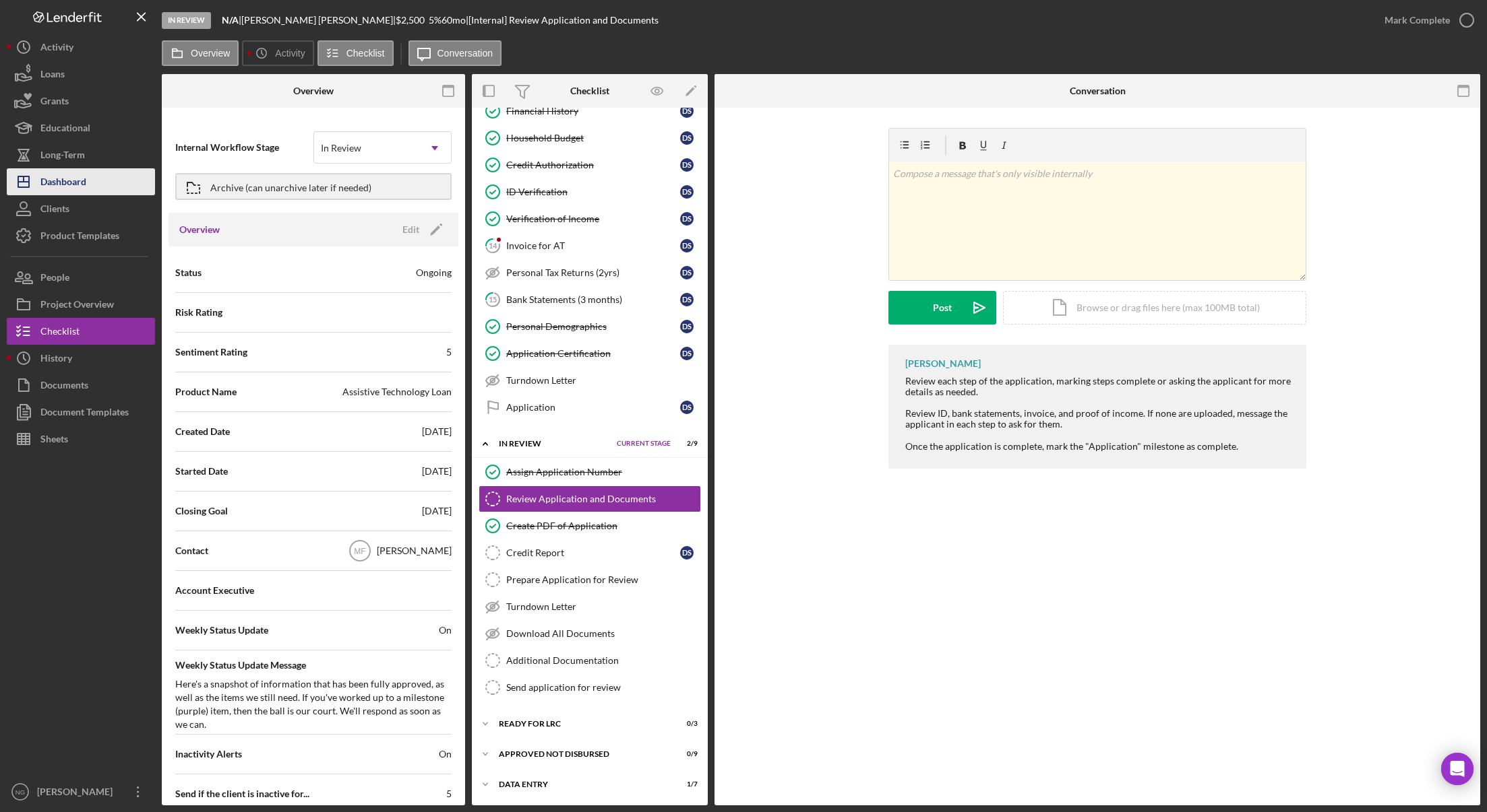
click at [80, 183] on div "Dashboard" at bounding box center [63, 184] width 46 height 31
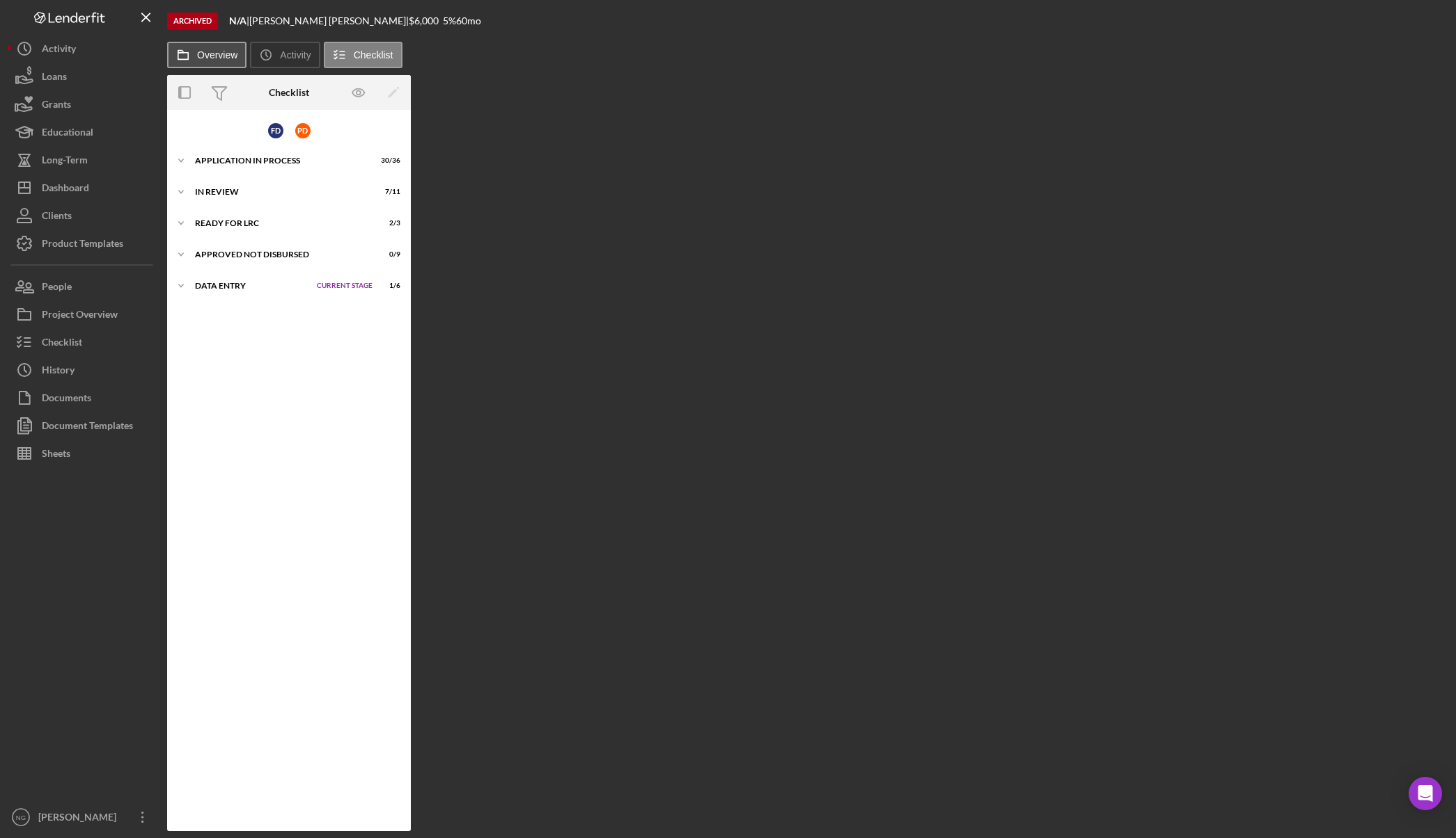
click at [208, 52] on label "Overview" at bounding box center [217, 54] width 41 height 11
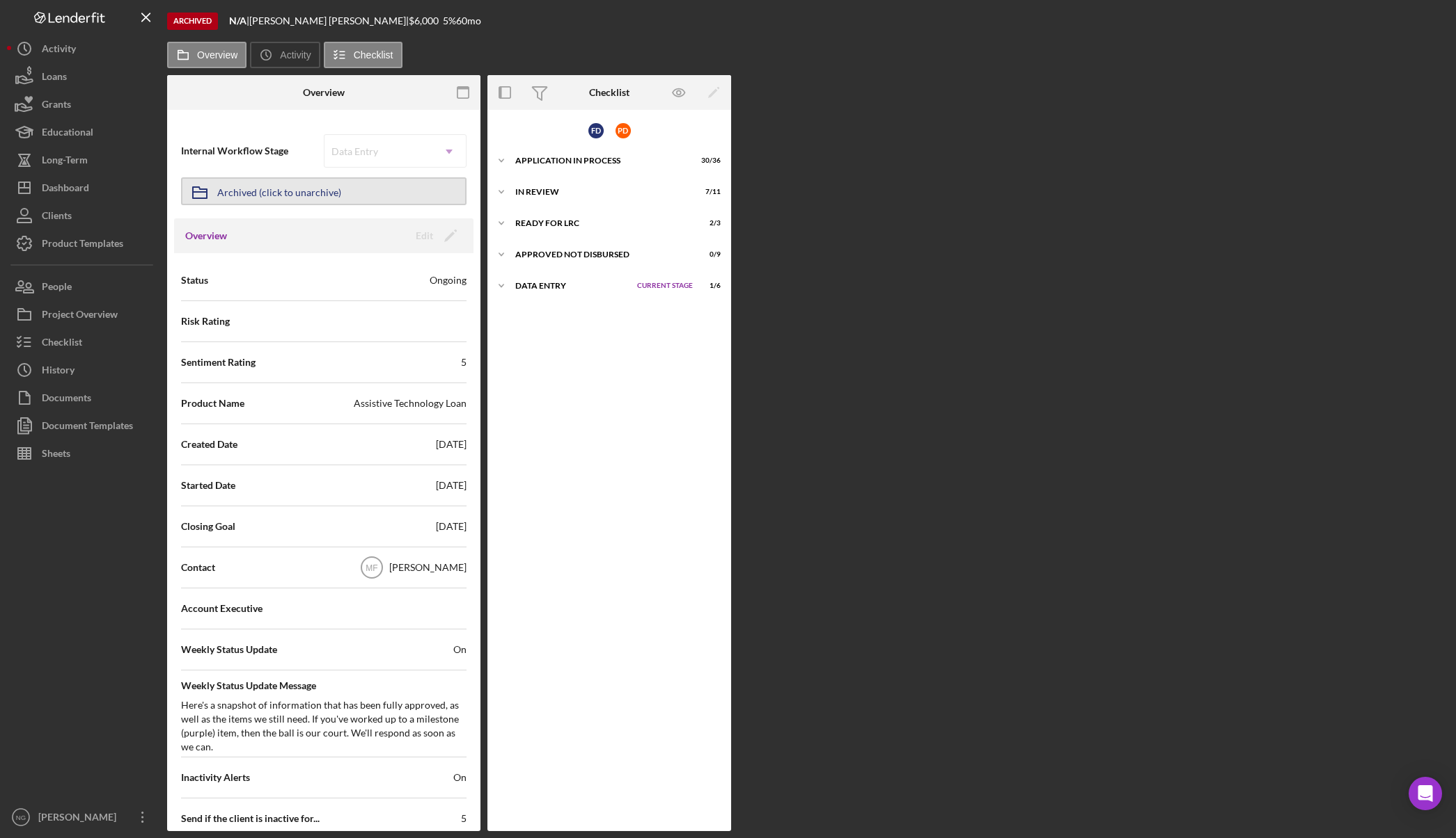
click at [291, 191] on div "Archived (click to unarchive)" at bounding box center [278, 191] width 124 height 25
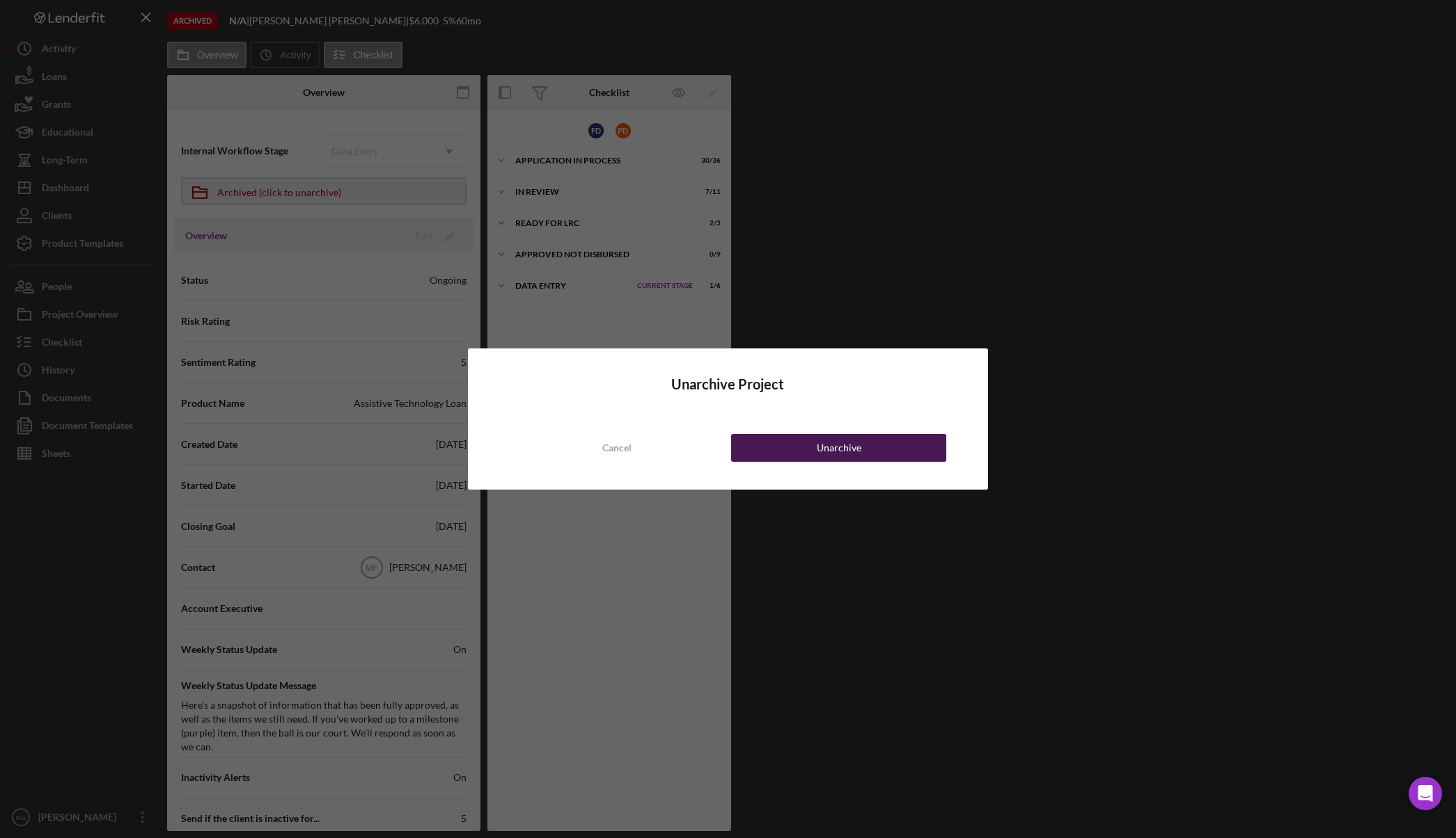
click at [819, 450] on div "Unarchive" at bounding box center [838, 448] width 45 height 28
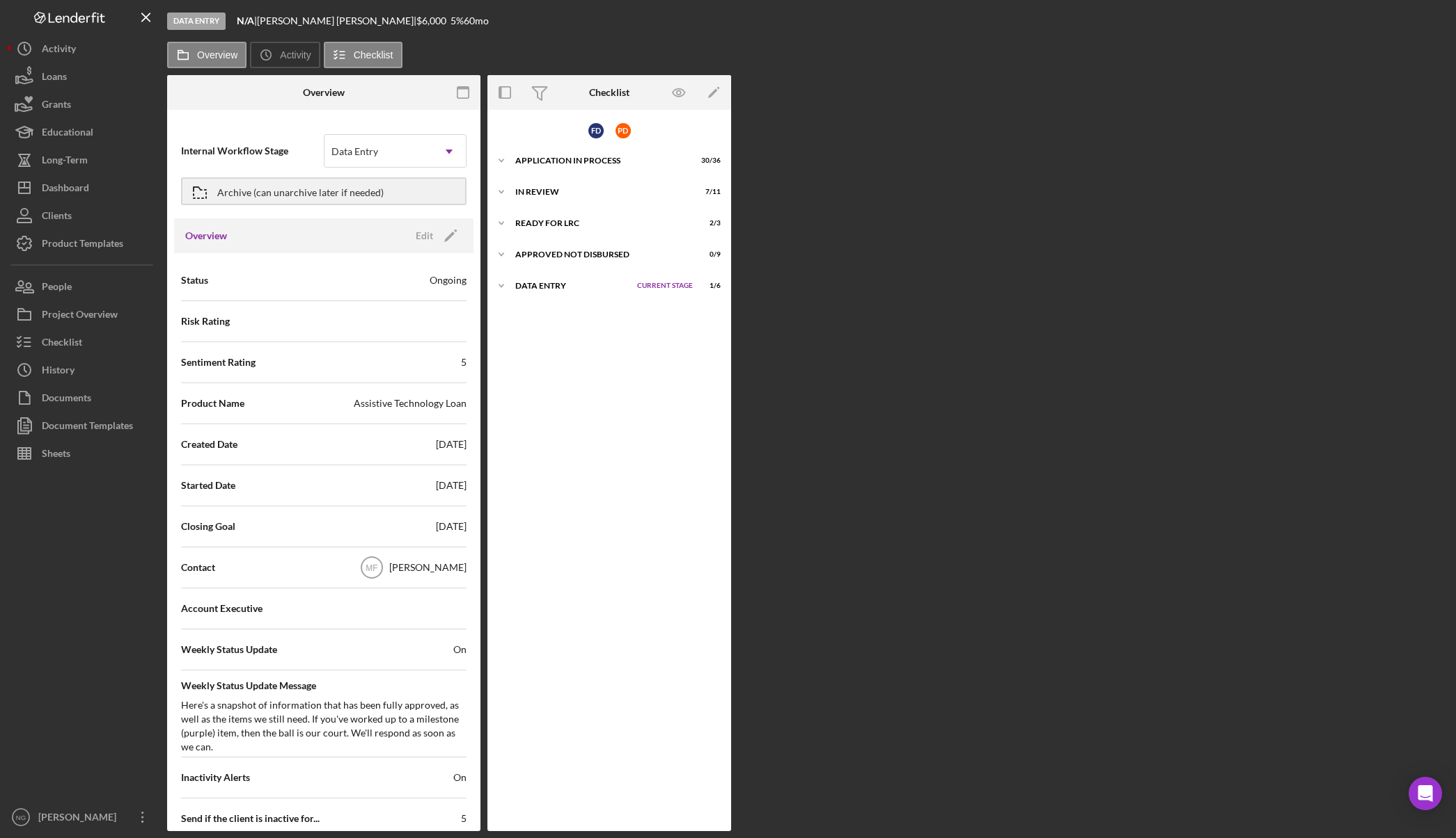
click at [1119, 257] on div "Overview Internal Workflow Stage Data Entry Icon/Dropdown Arrow Archive (can un…" at bounding box center [808, 453] width 1282 height 757
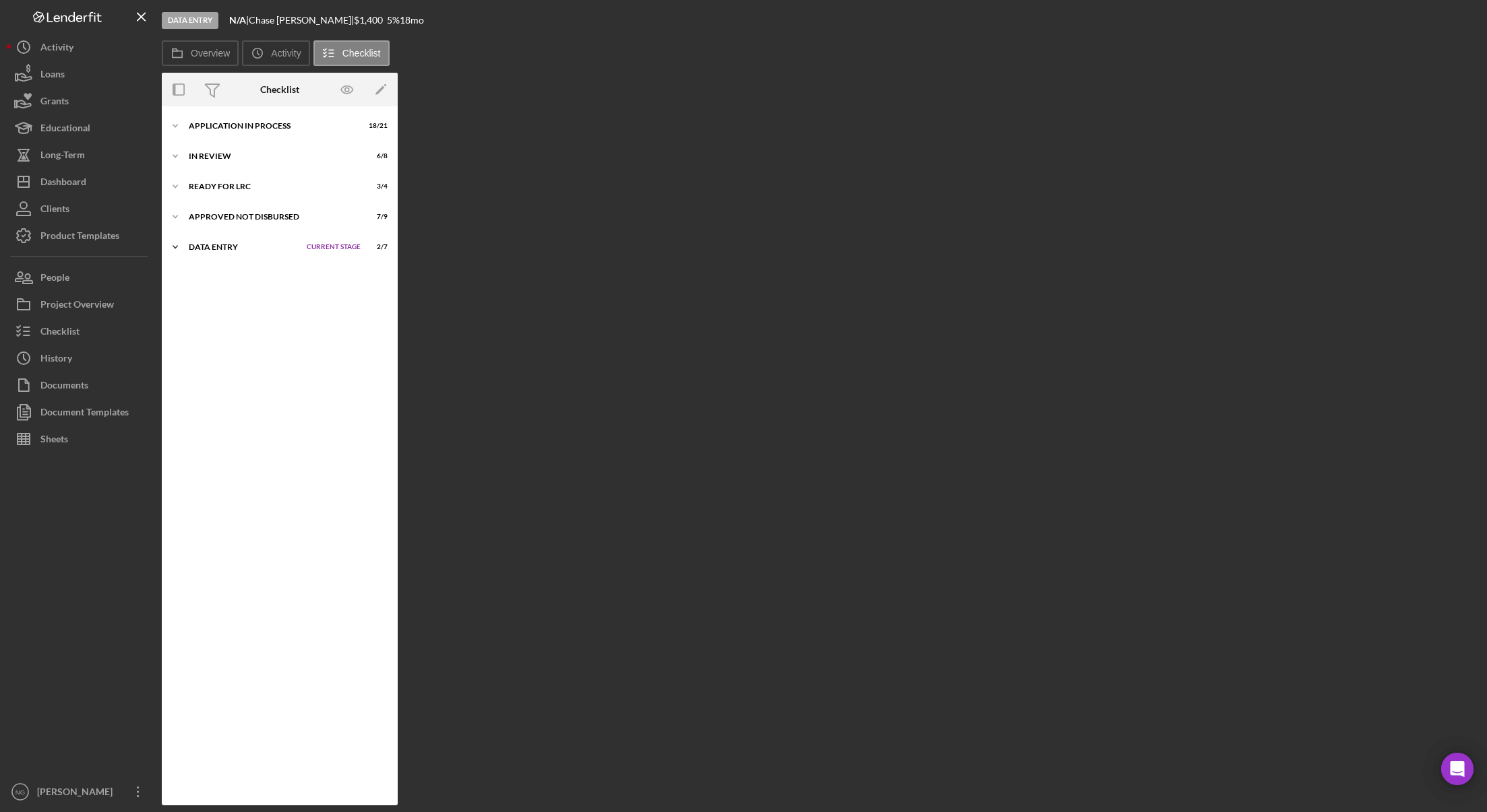
click at [228, 241] on div "Icon/Expander Data Entry Current Stage 2 / 7 Set Stage" at bounding box center [280, 247] width 236 height 27
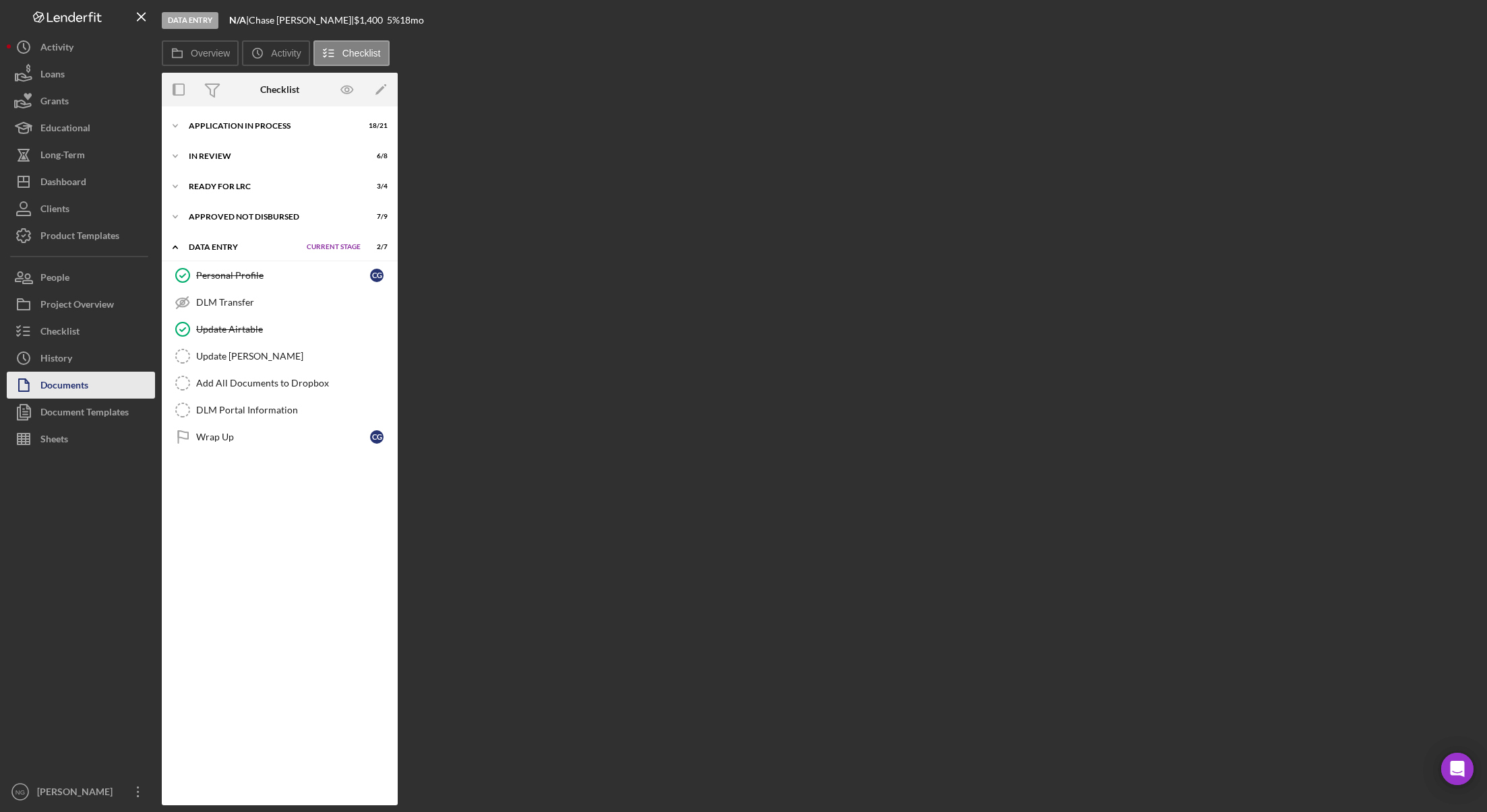
click at [80, 387] on div "Documents" at bounding box center [64, 387] width 48 height 31
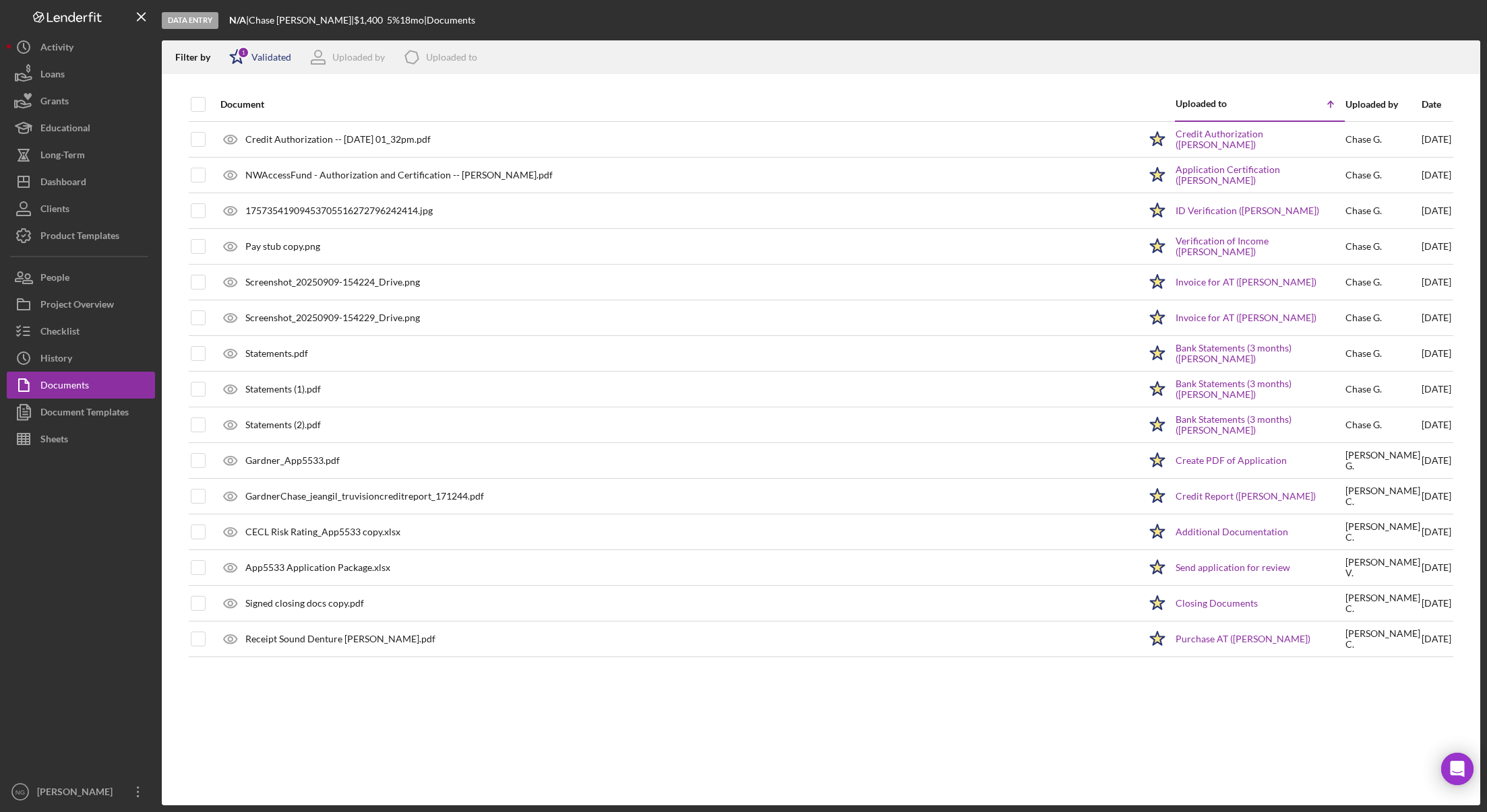
click at [271, 56] on div "Validated" at bounding box center [270, 56] width 39 height 11
click at [241, 131] on input "checkbox" at bounding box center [236, 128] width 13 height 13
checkbox input "true"
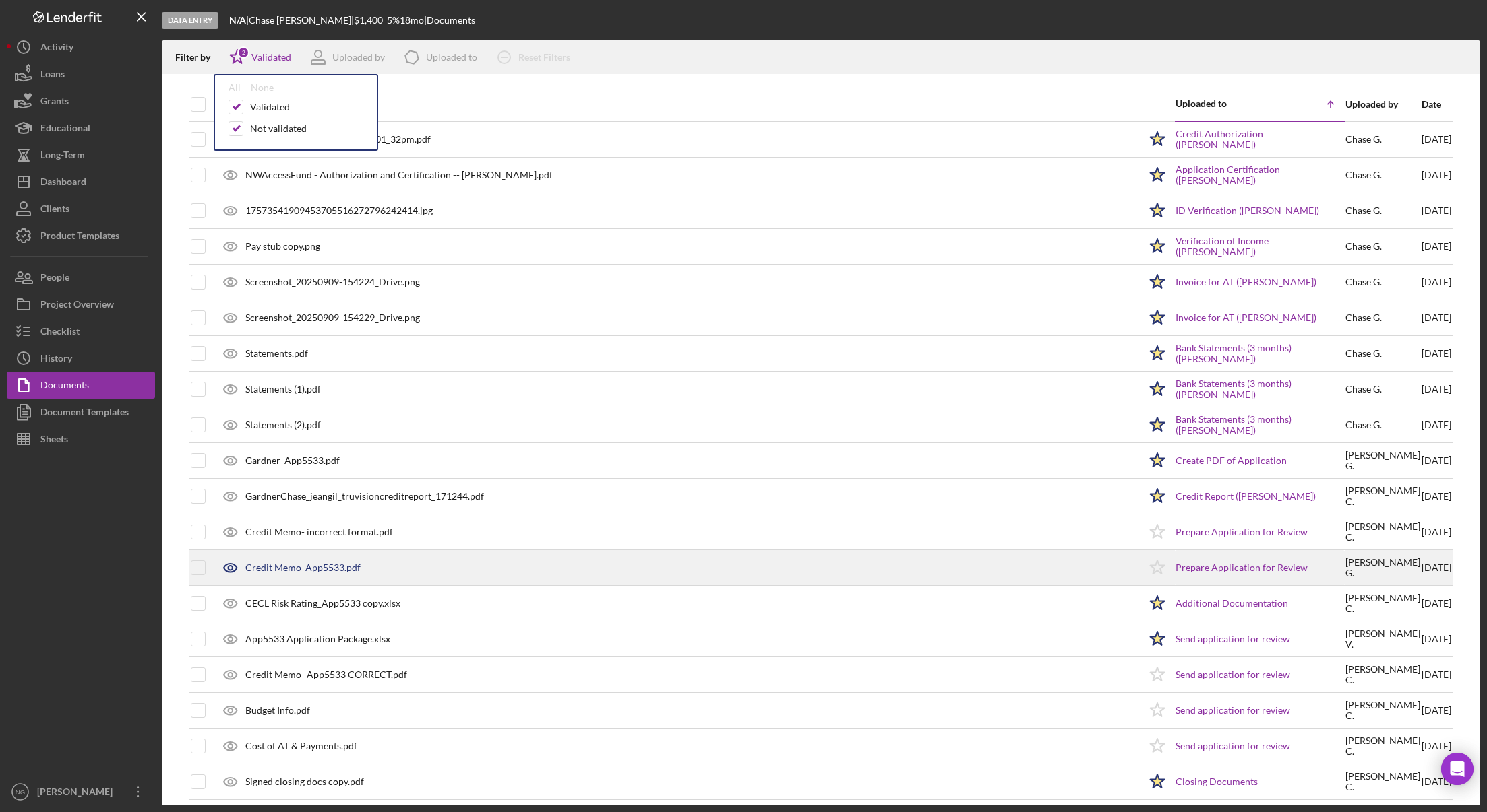
scroll to position [44, 0]
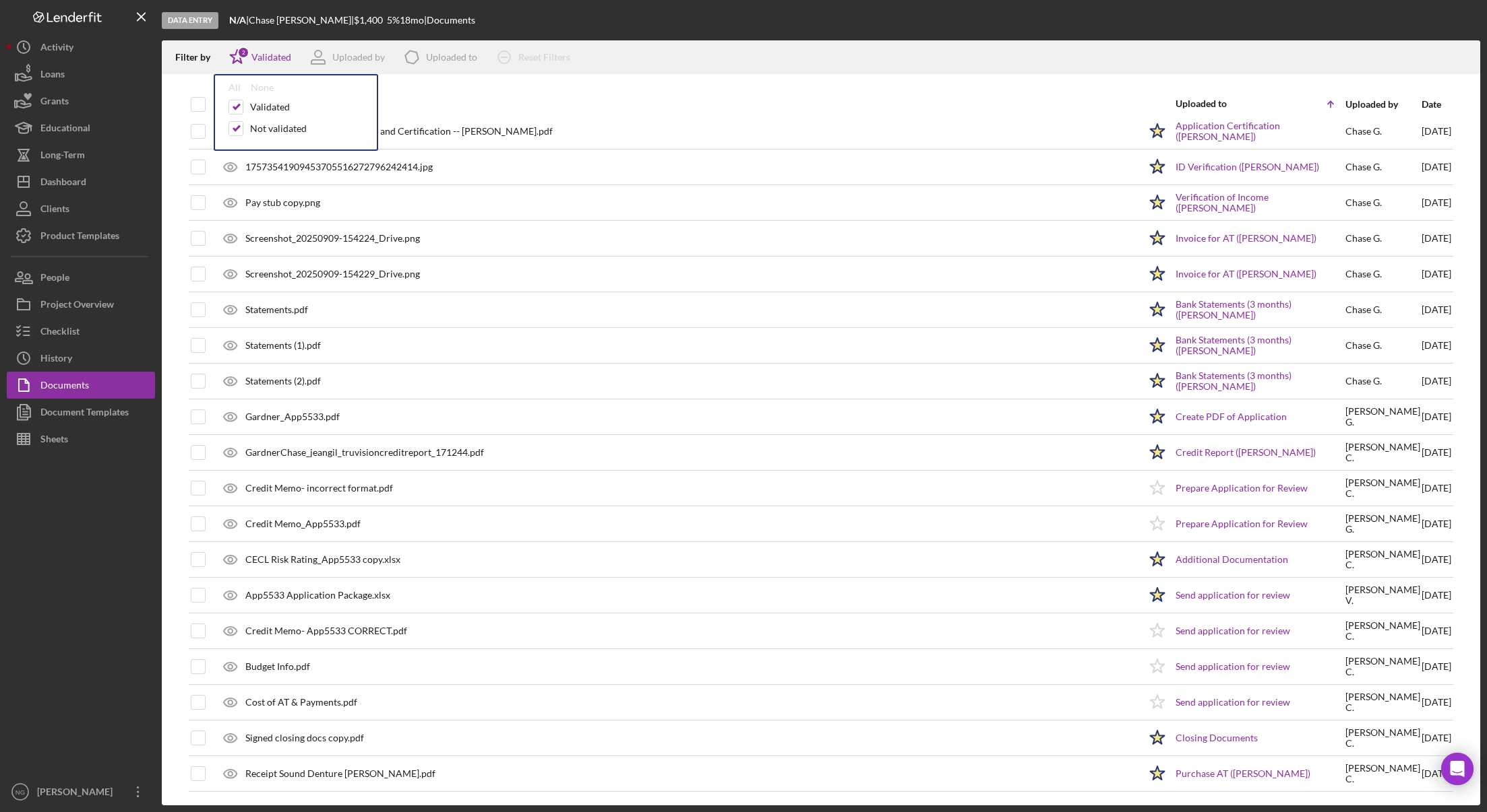
click at [507, 96] on div "Document" at bounding box center [679, 104] width 919 height 33
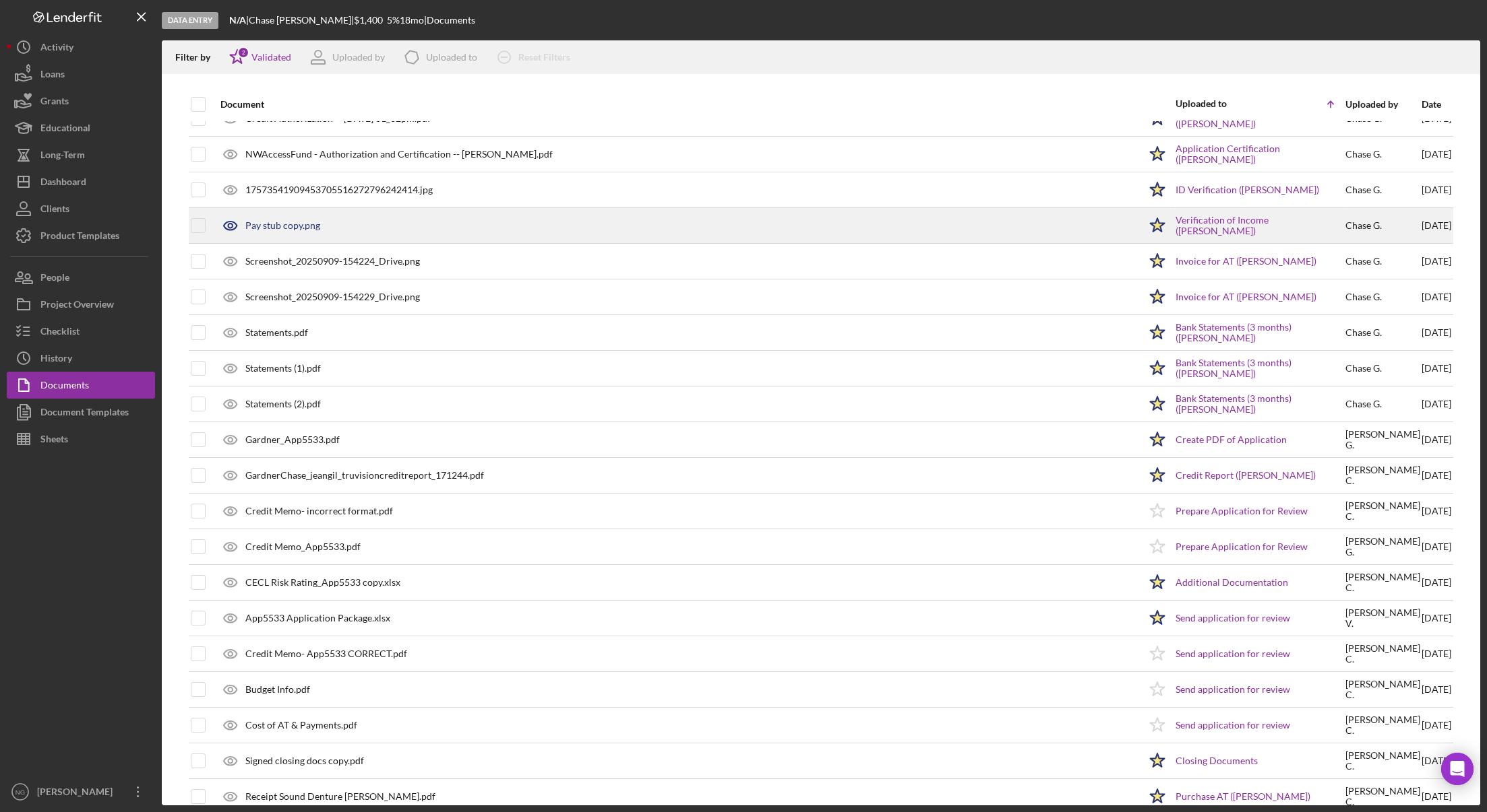
scroll to position [0, 0]
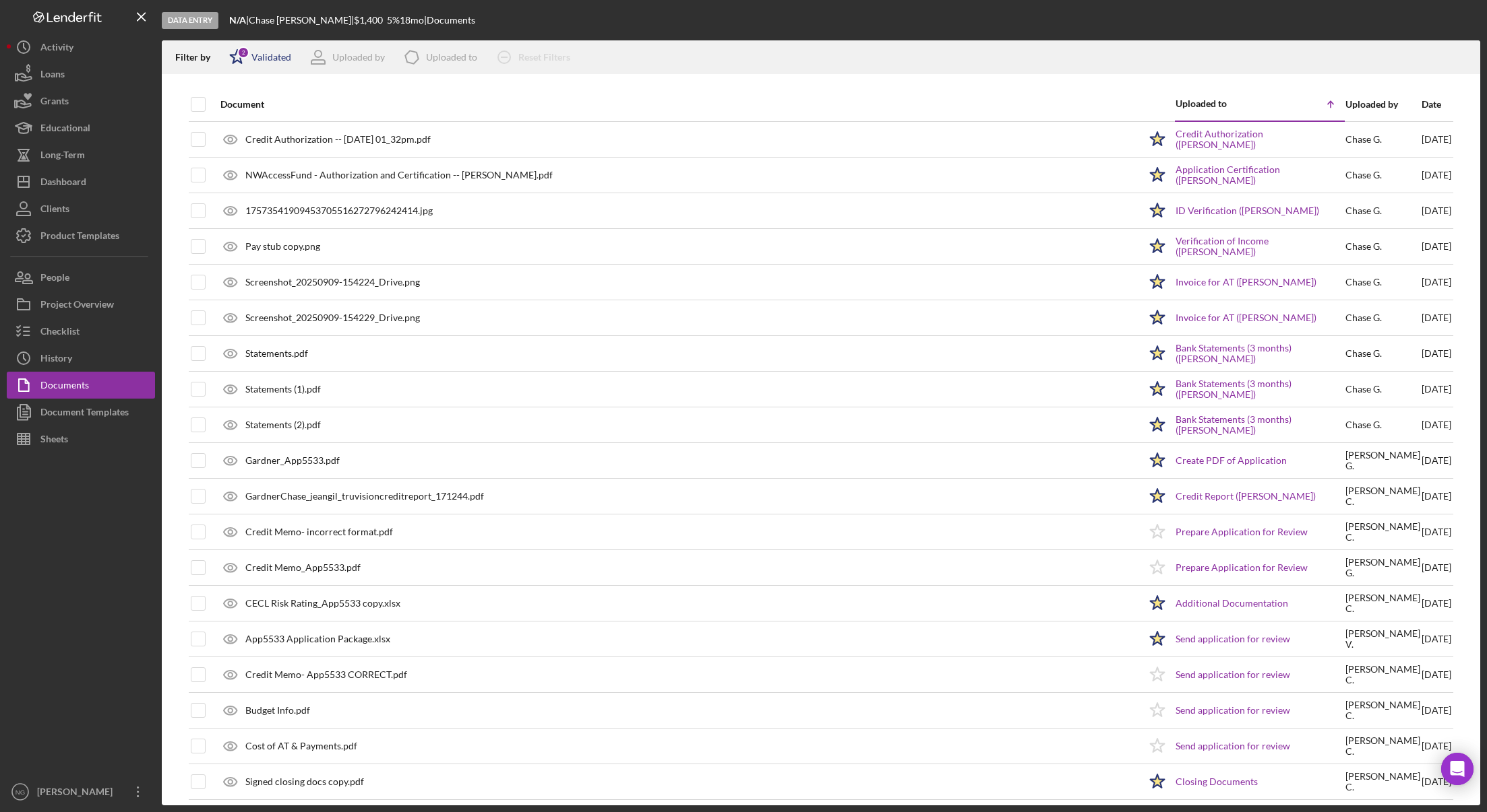
click at [270, 56] on div "Validated" at bounding box center [270, 56] width 39 height 11
click at [236, 124] on input "checkbox" at bounding box center [236, 128] width 13 height 13
checkbox input "false"
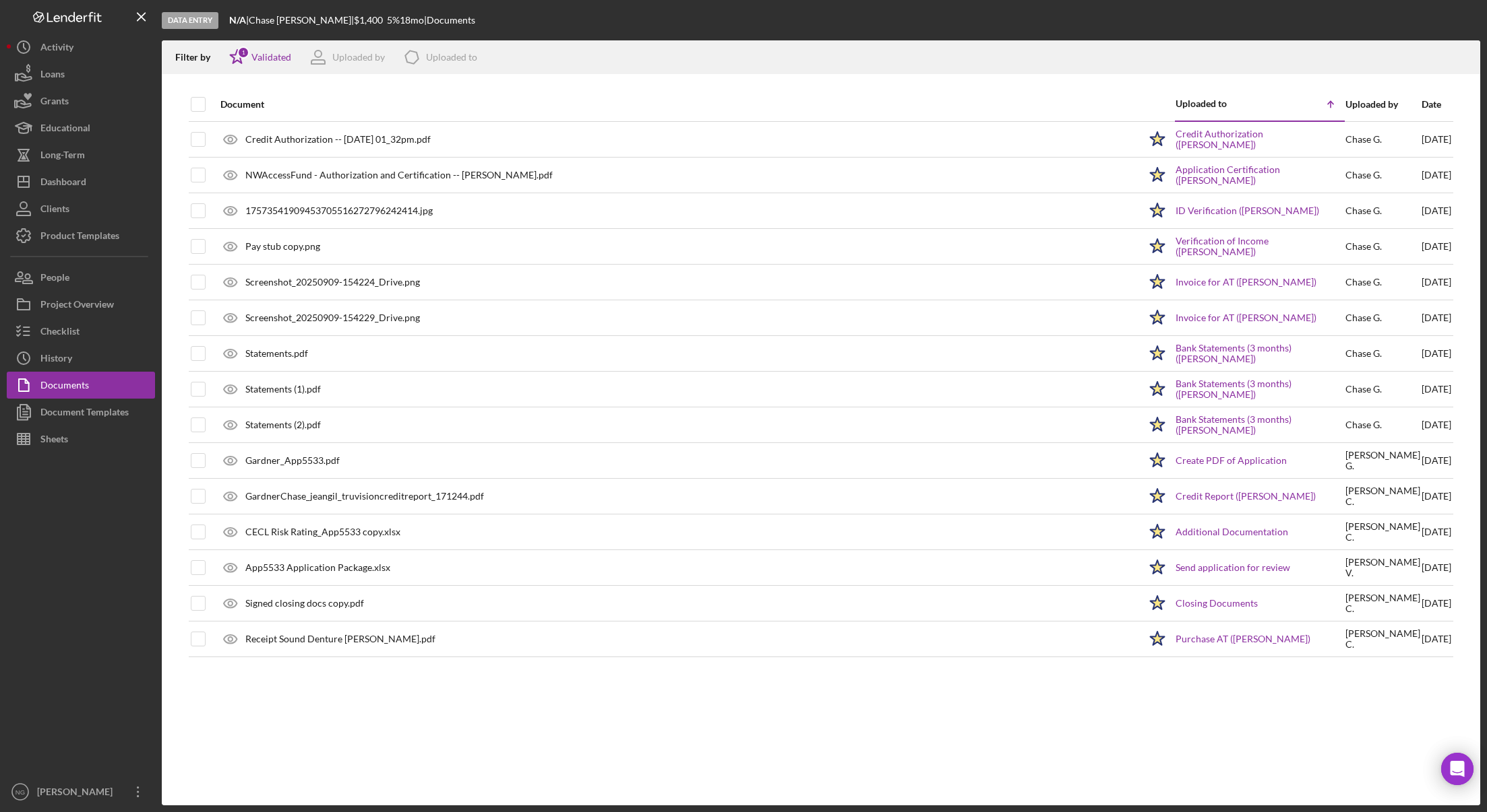
click at [467, 101] on div "Document" at bounding box center [679, 103] width 919 height 11
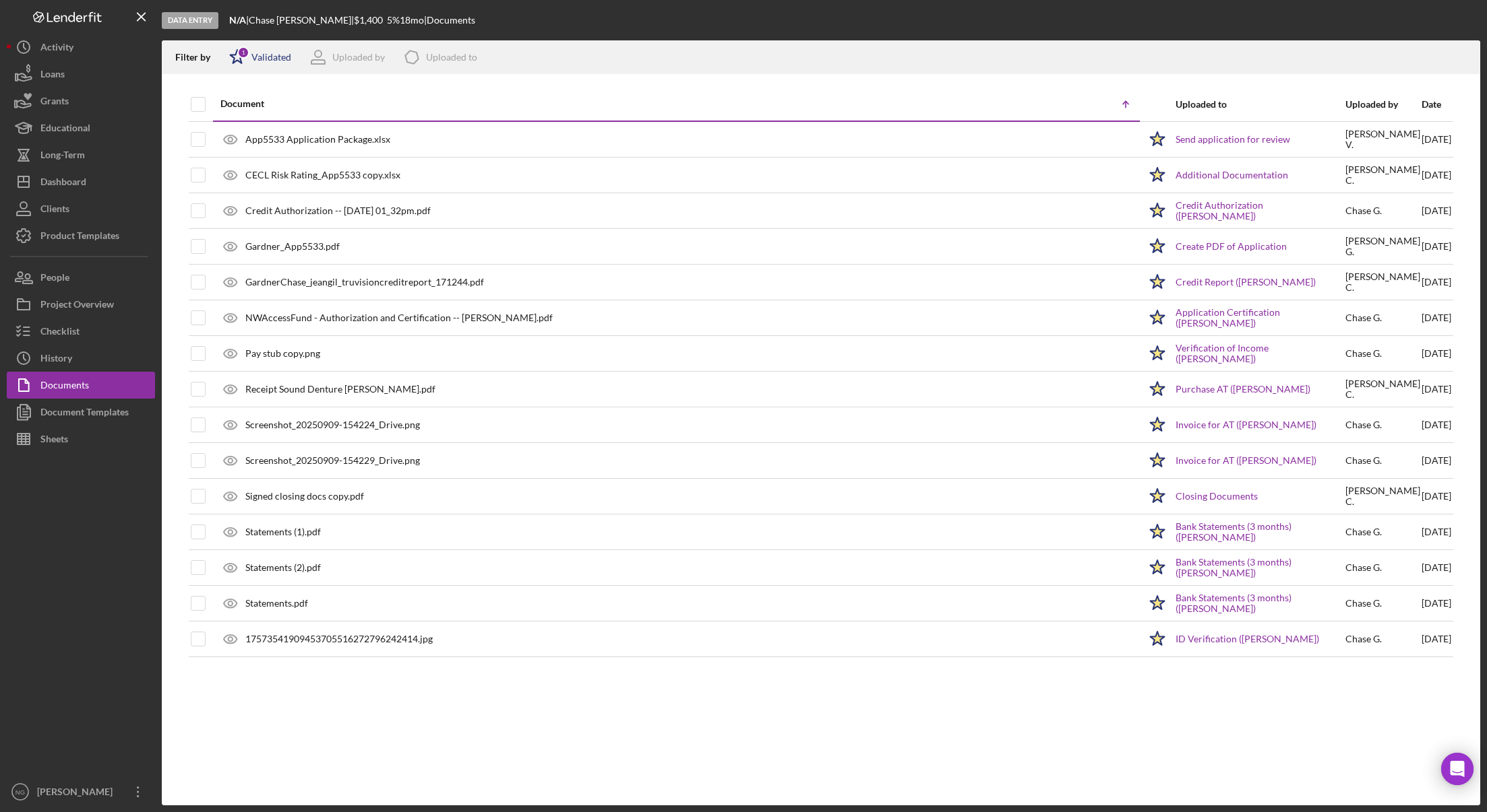
click at [263, 55] on div "Validated" at bounding box center [270, 56] width 39 height 11
click at [263, 128] on div "Not validated" at bounding box center [278, 128] width 57 height 11
checkbox input "true"
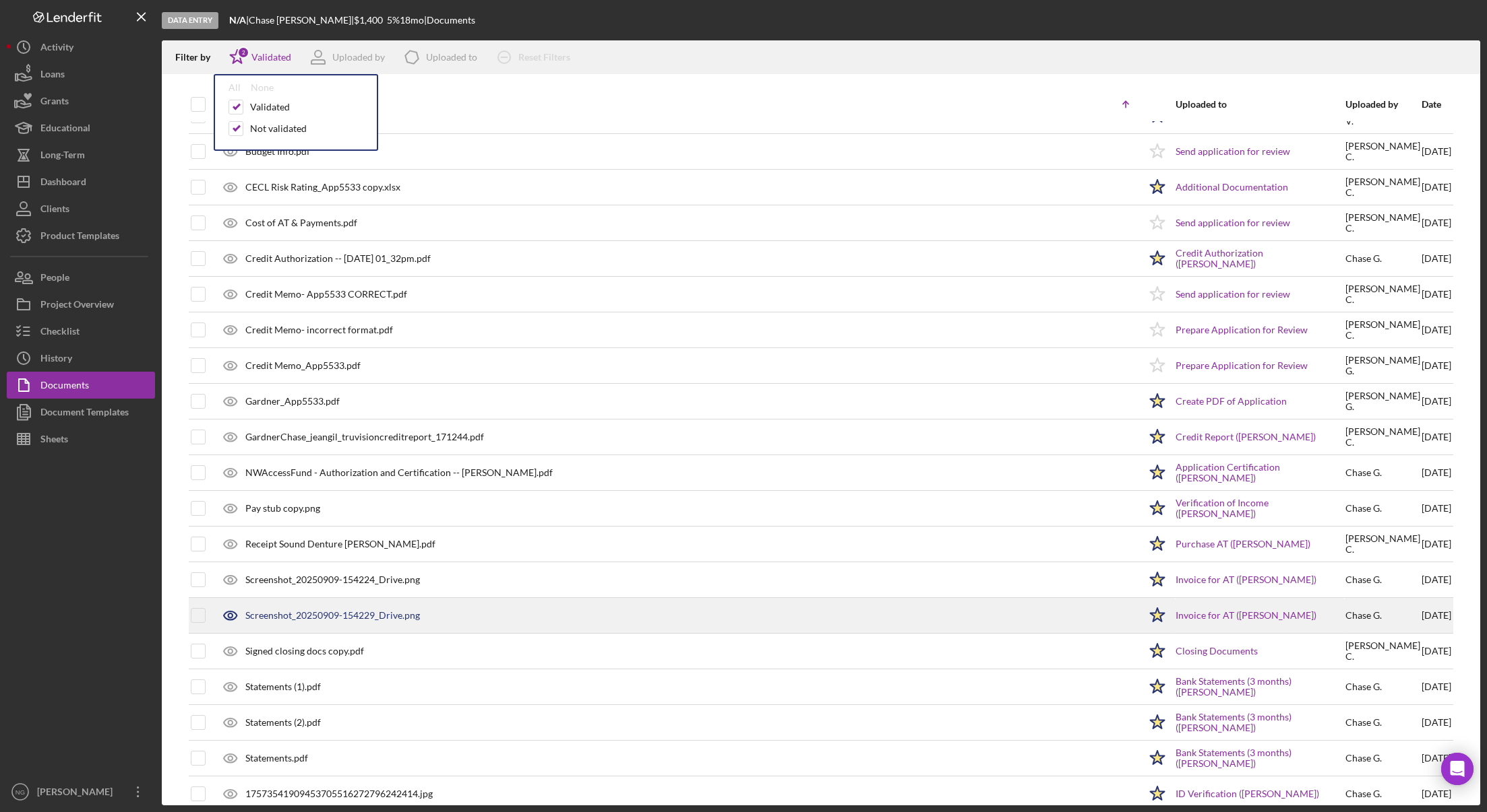
scroll to position [44, 0]
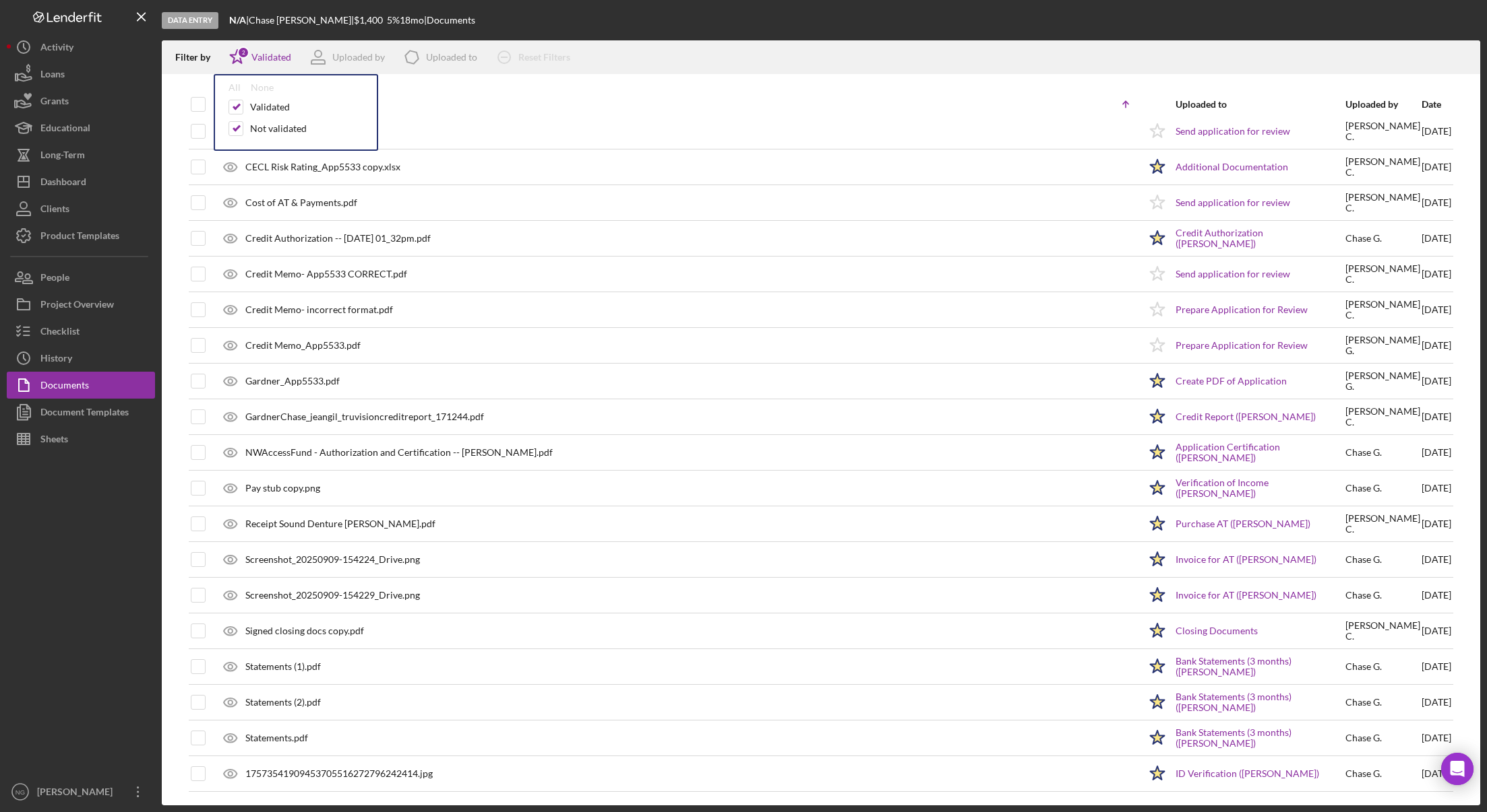
click at [431, 117] on div "Document Icon/Table Sort Arrow" at bounding box center [679, 103] width 919 height 32
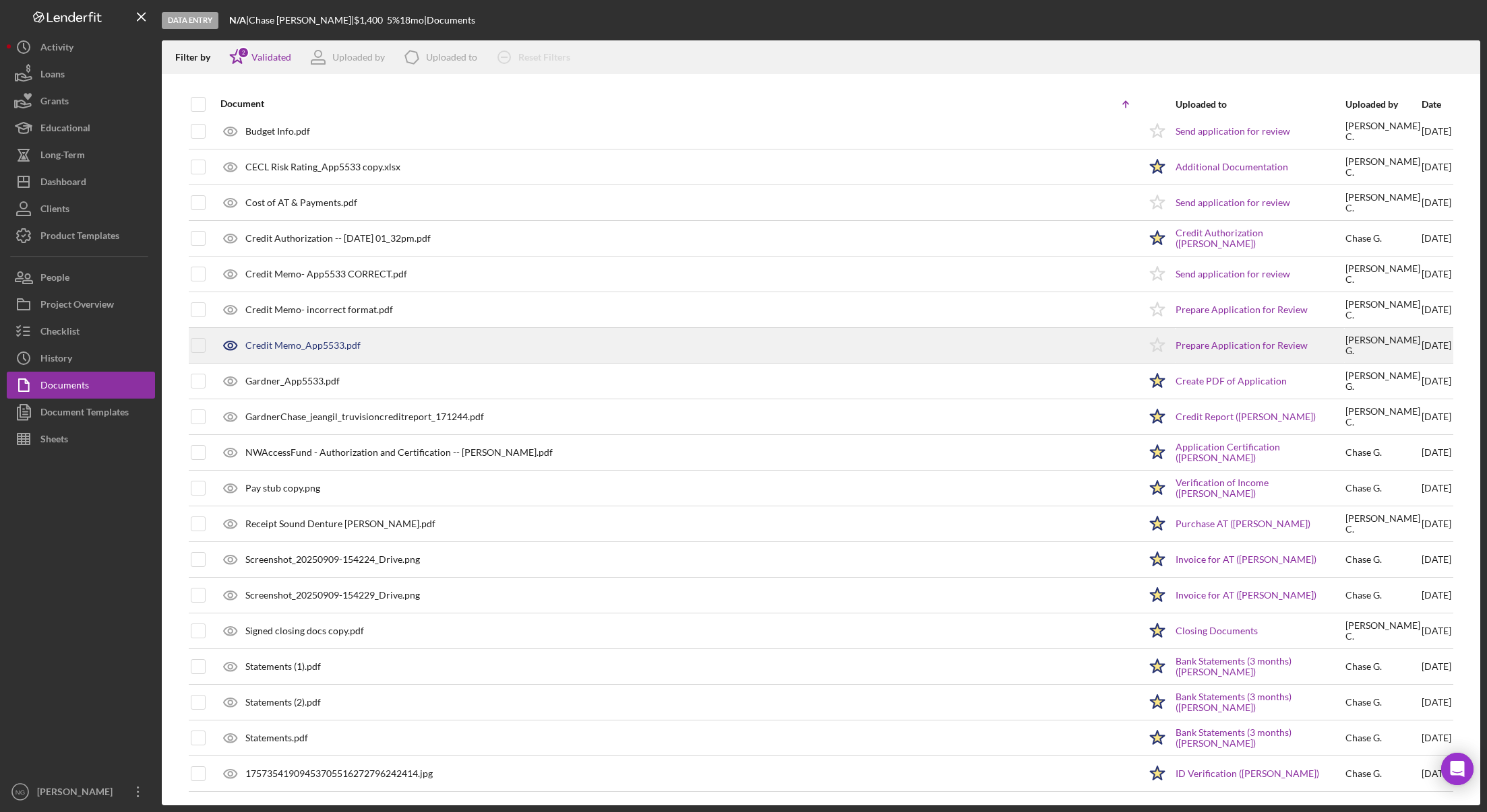
click at [326, 348] on div "Credit Memo_App5533.pdf" at bounding box center [303, 345] width 115 height 11
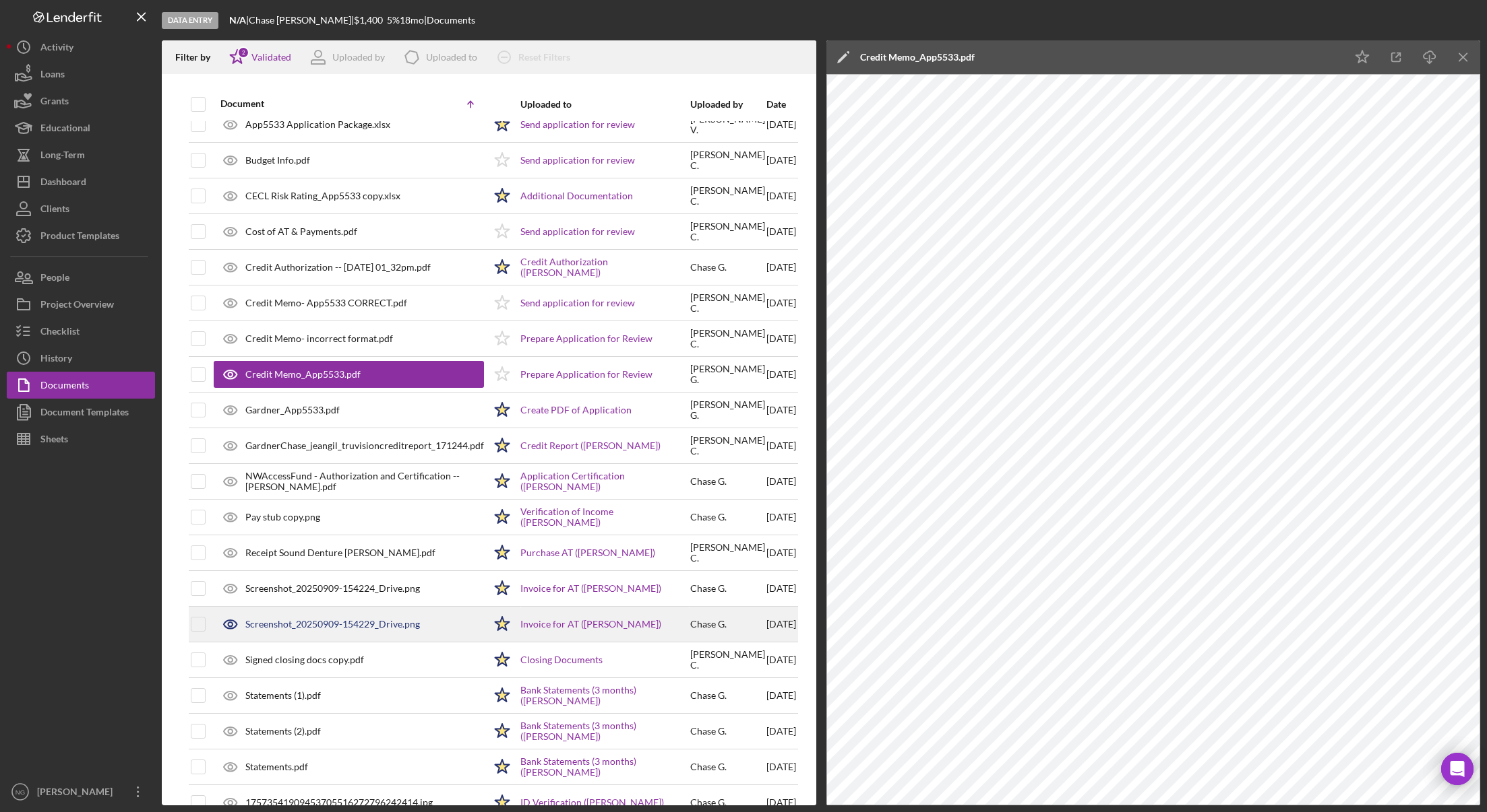
scroll to position [0, 0]
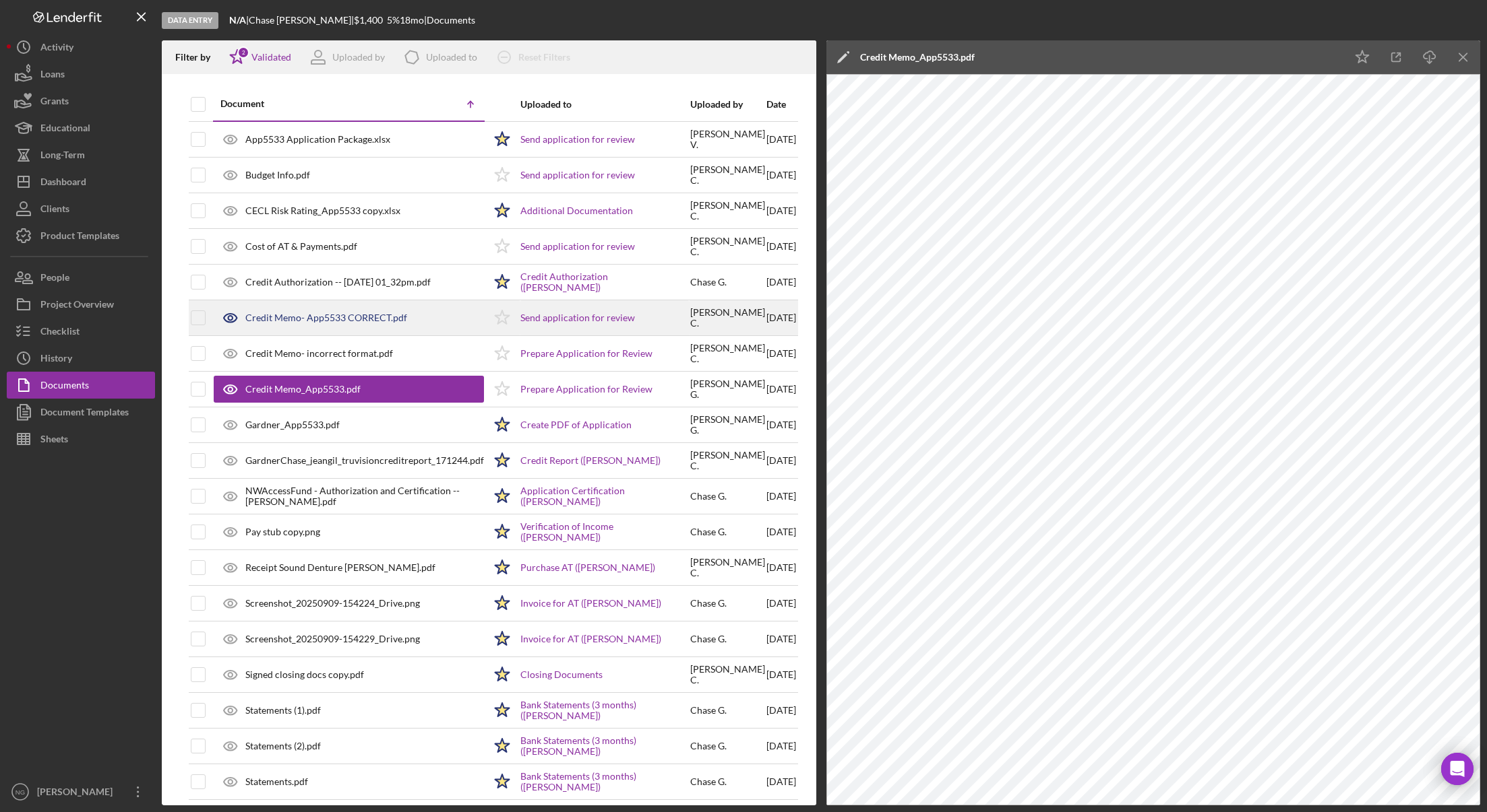
click at [367, 326] on div "Credit Memo- App5533 CORRECT.pdf" at bounding box center [349, 317] width 270 height 34
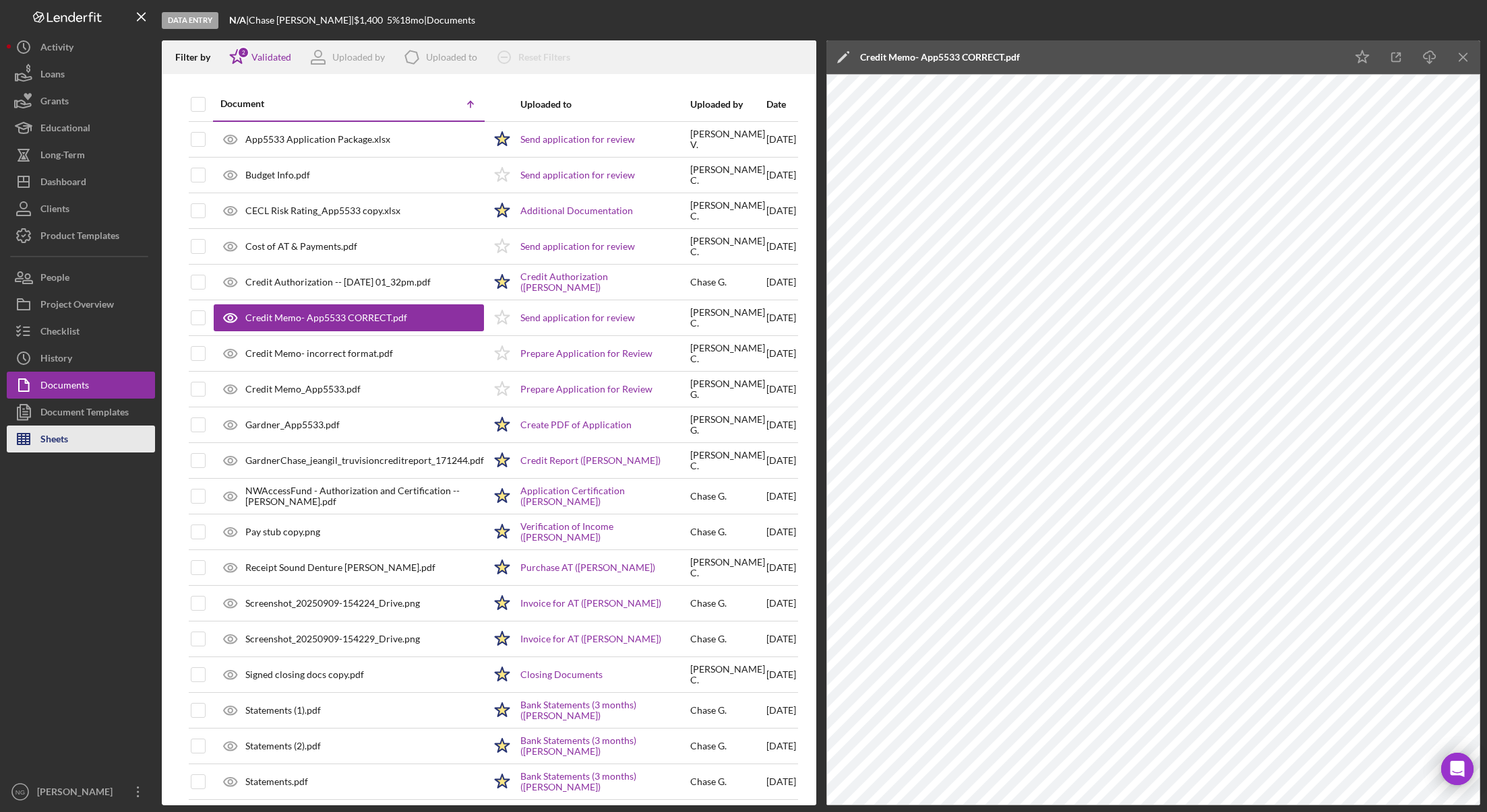
click at [62, 444] on div "Sheets" at bounding box center [54, 440] width 28 height 31
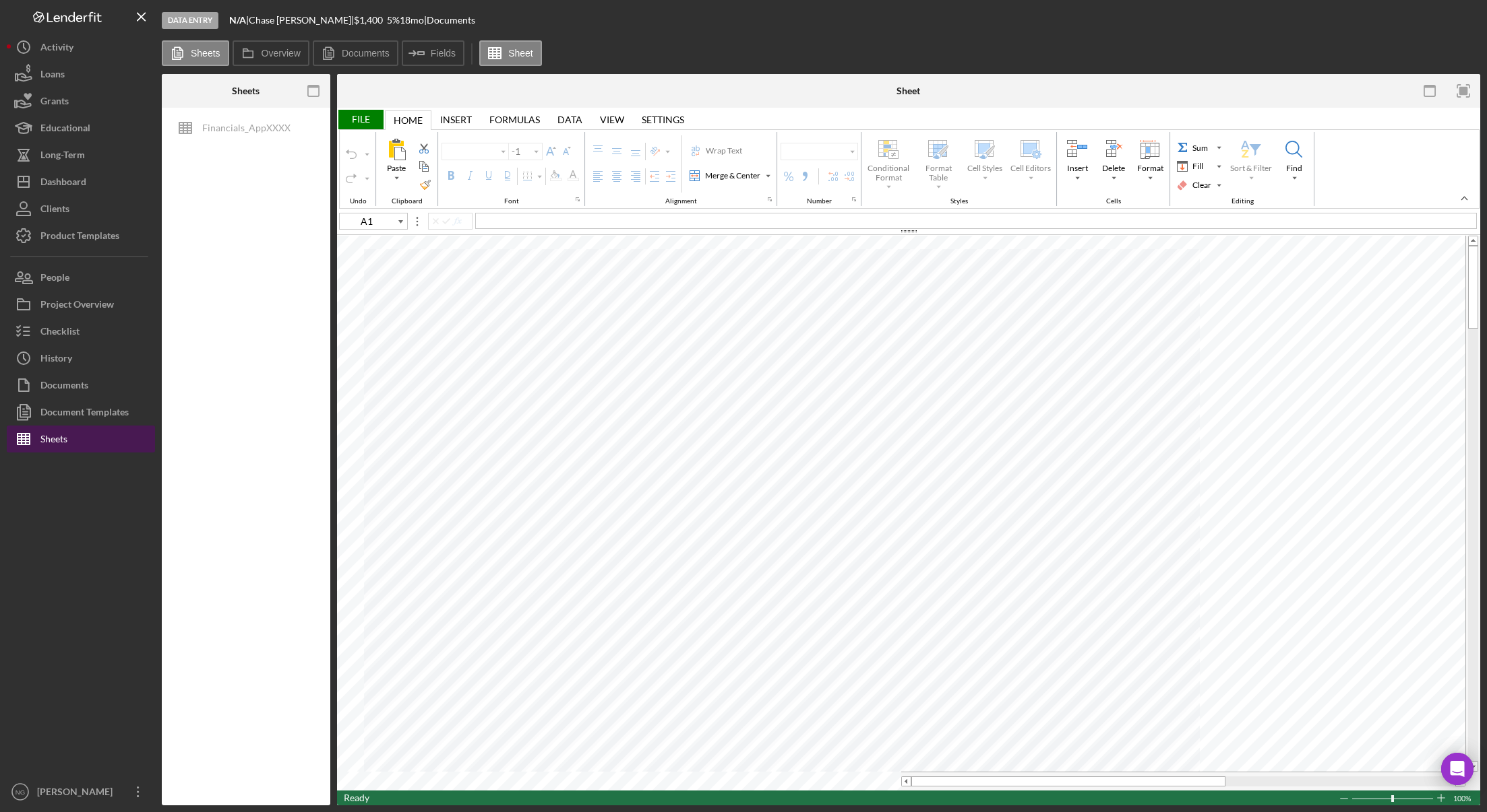
type input "Arial"
type input "10"
type input "F16"
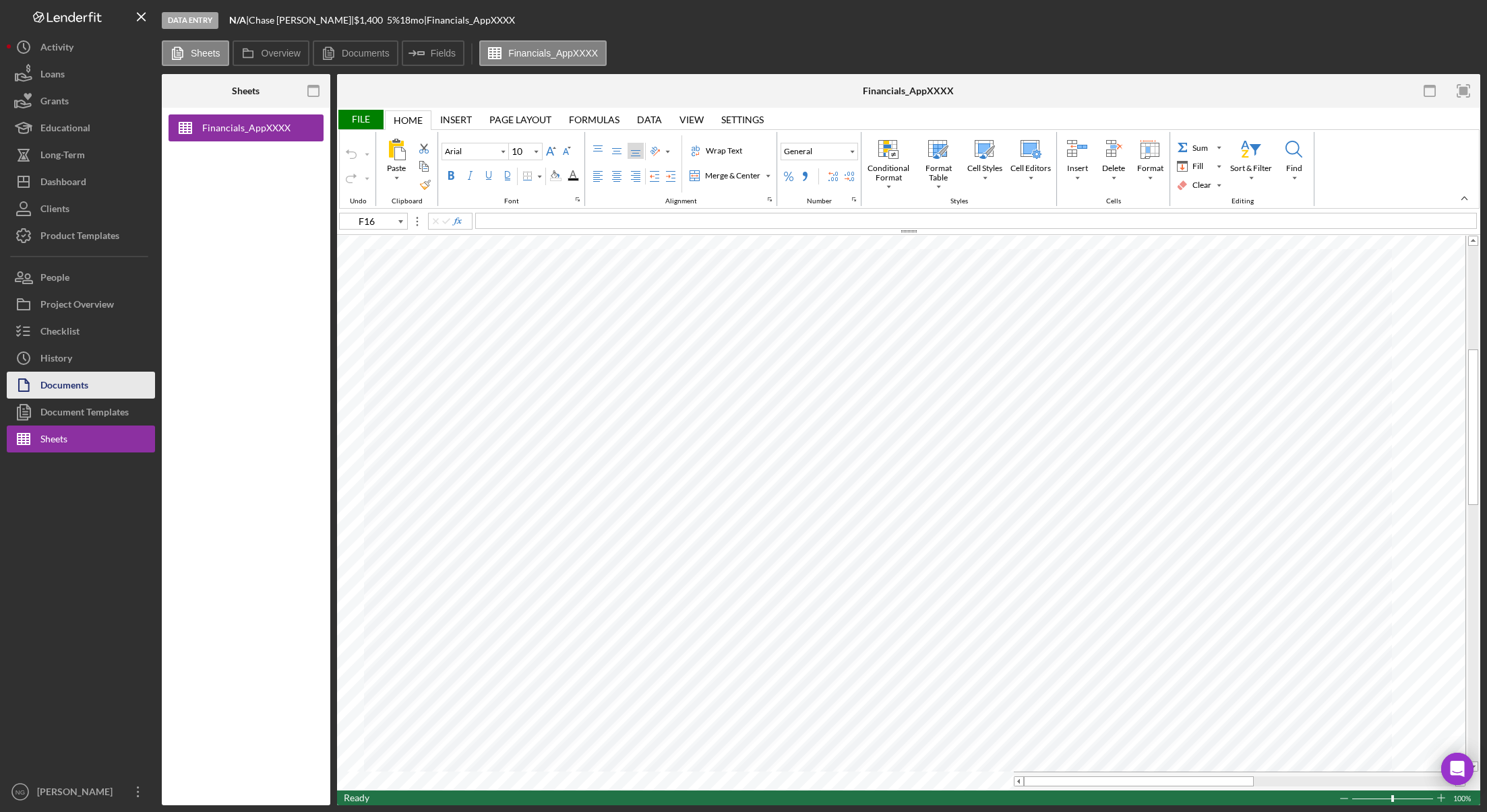
click at [78, 393] on div "Documents" at bounding box center [64, 387] width 48 height 31
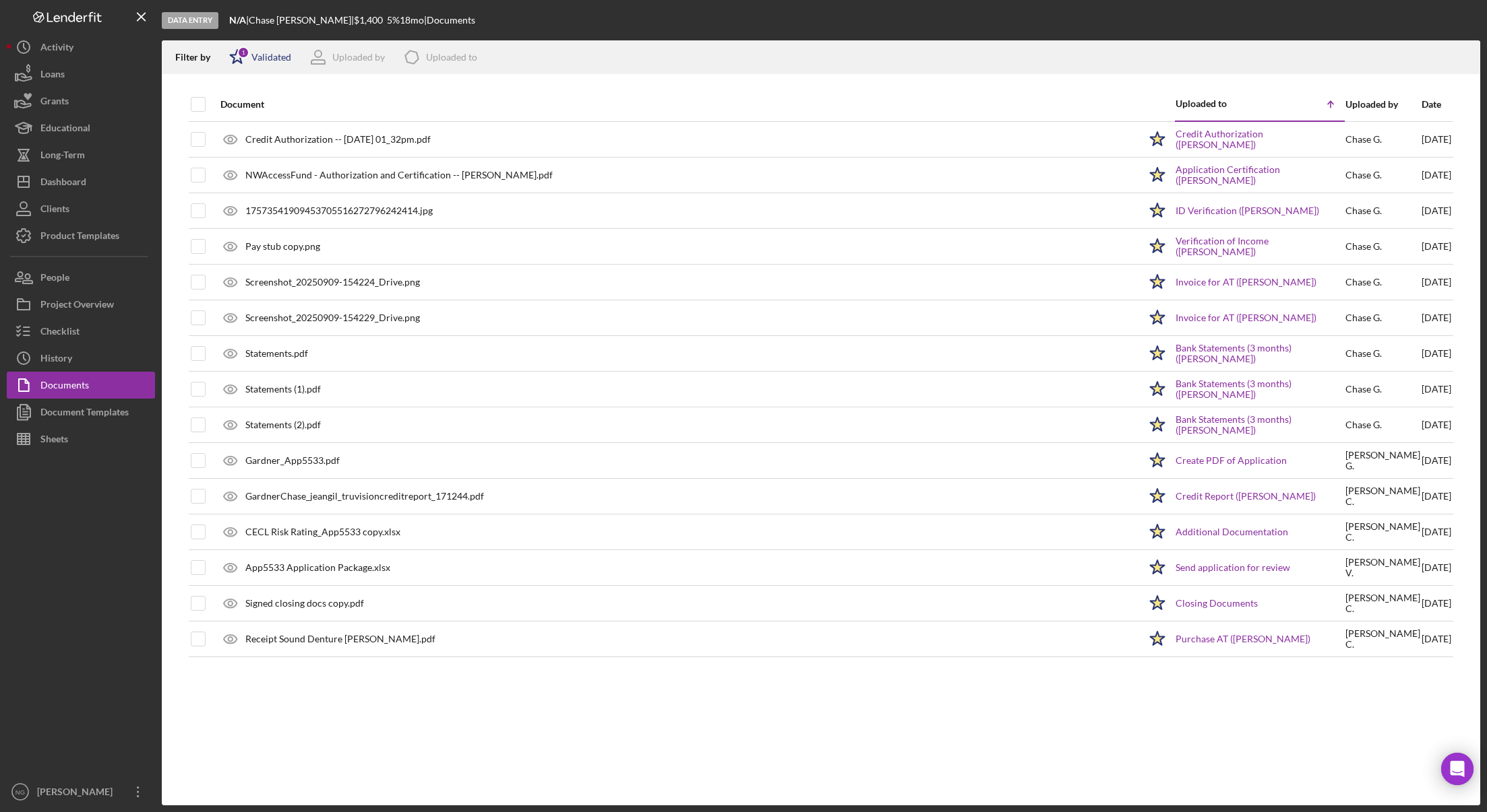
click at [256, 59] on div "Validated" at bounding box center [270, 56] width 39 height 11
click at [259, 126] on div "Not validated" at bounding box center [278, 128] width 57 height 11
checkbox input "true"
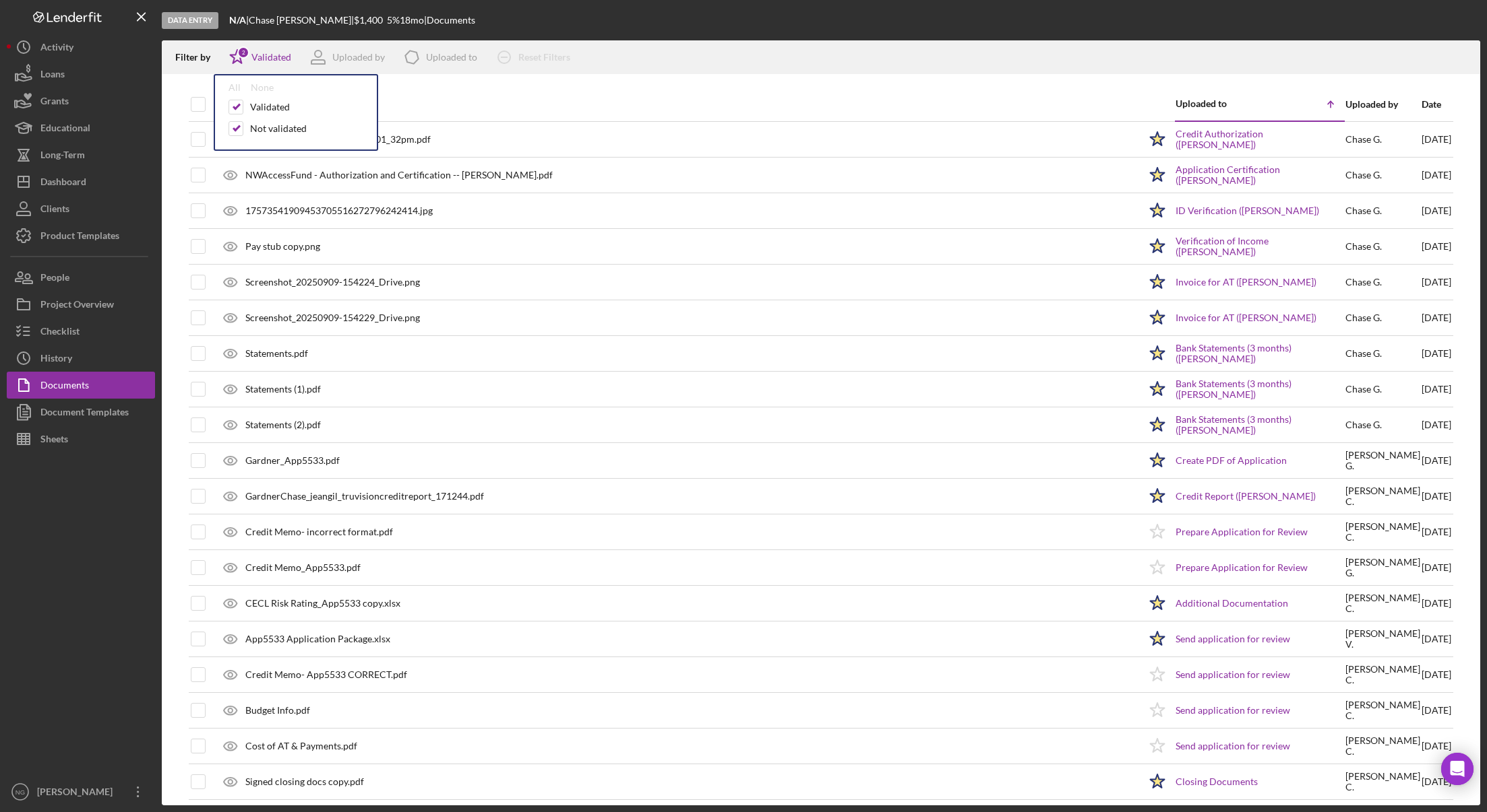
click at [423, 92] on div "Document" at bounding box center [679, 104] width 919 height 33
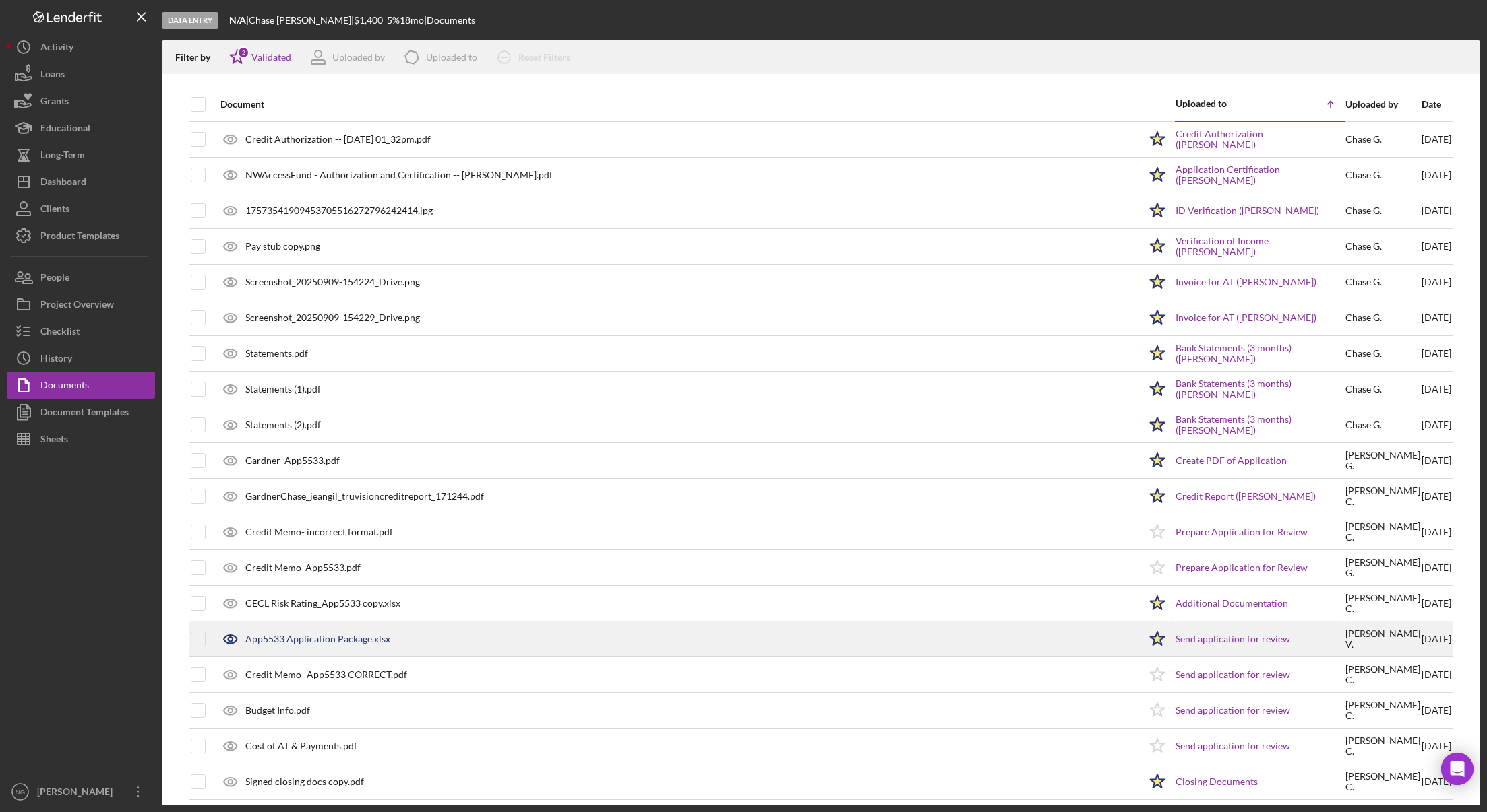
click at [338, 638] on div "App5533 Application Package.xlsx" at bounding box center [317, 639] width 145 height 11
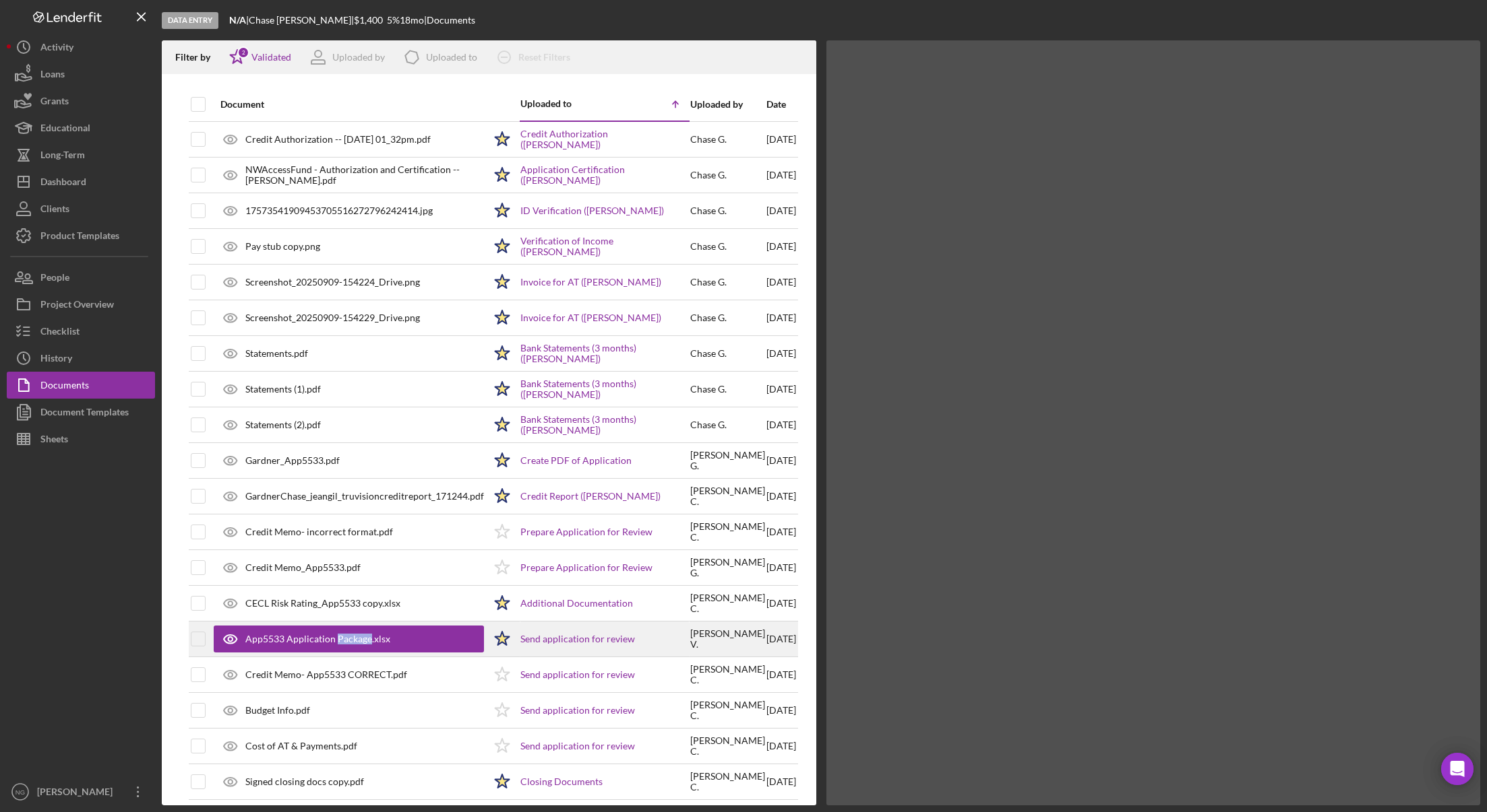
click at [338, 638] on div "App5533 Application Package.xlsx" at bounding box center [317, 639] width 145 height 11
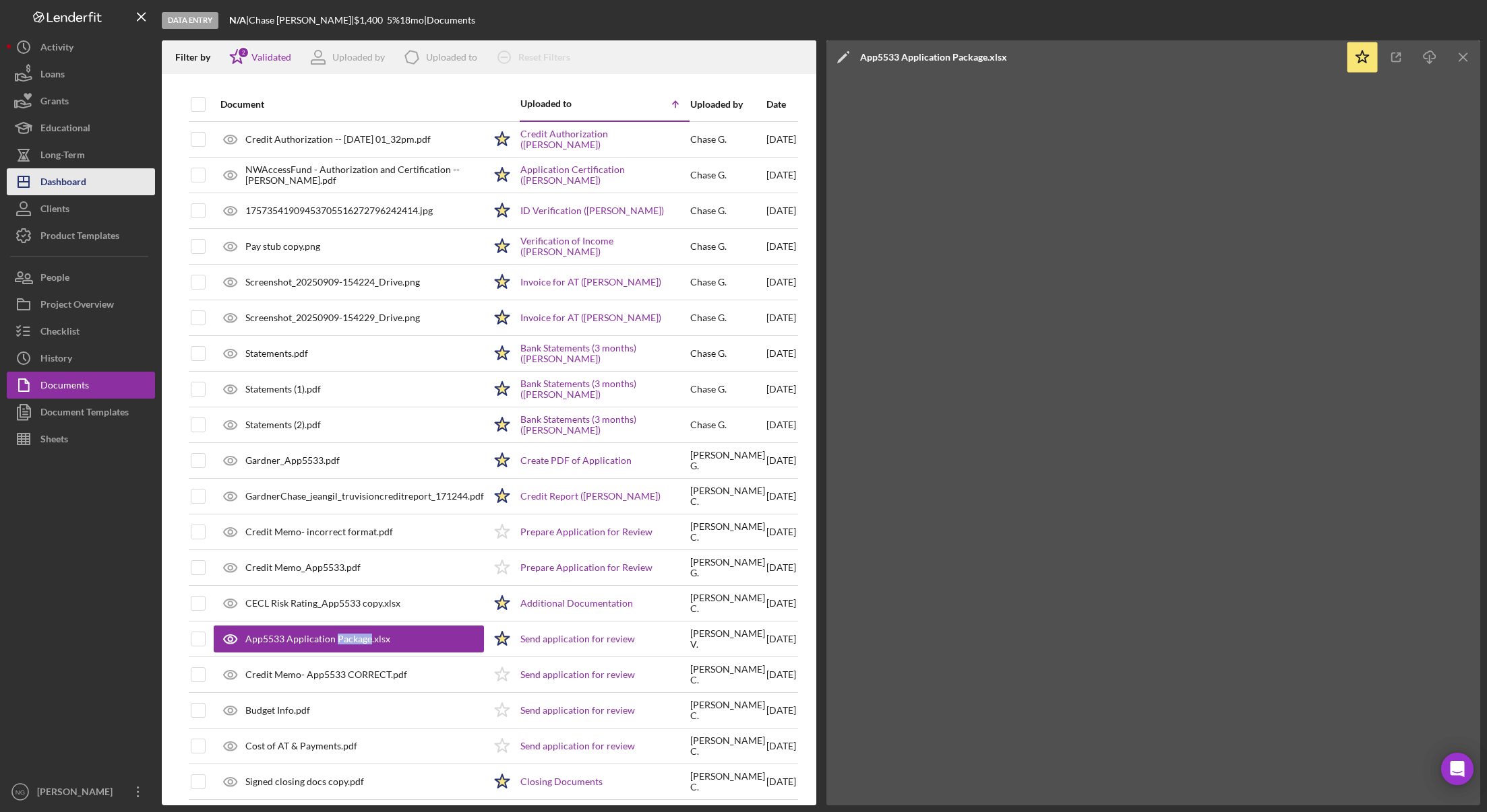
click at [88, 177] on button "Icon/Dashboard Dashboard" at bounding box center [80, 182] width 149 height 27
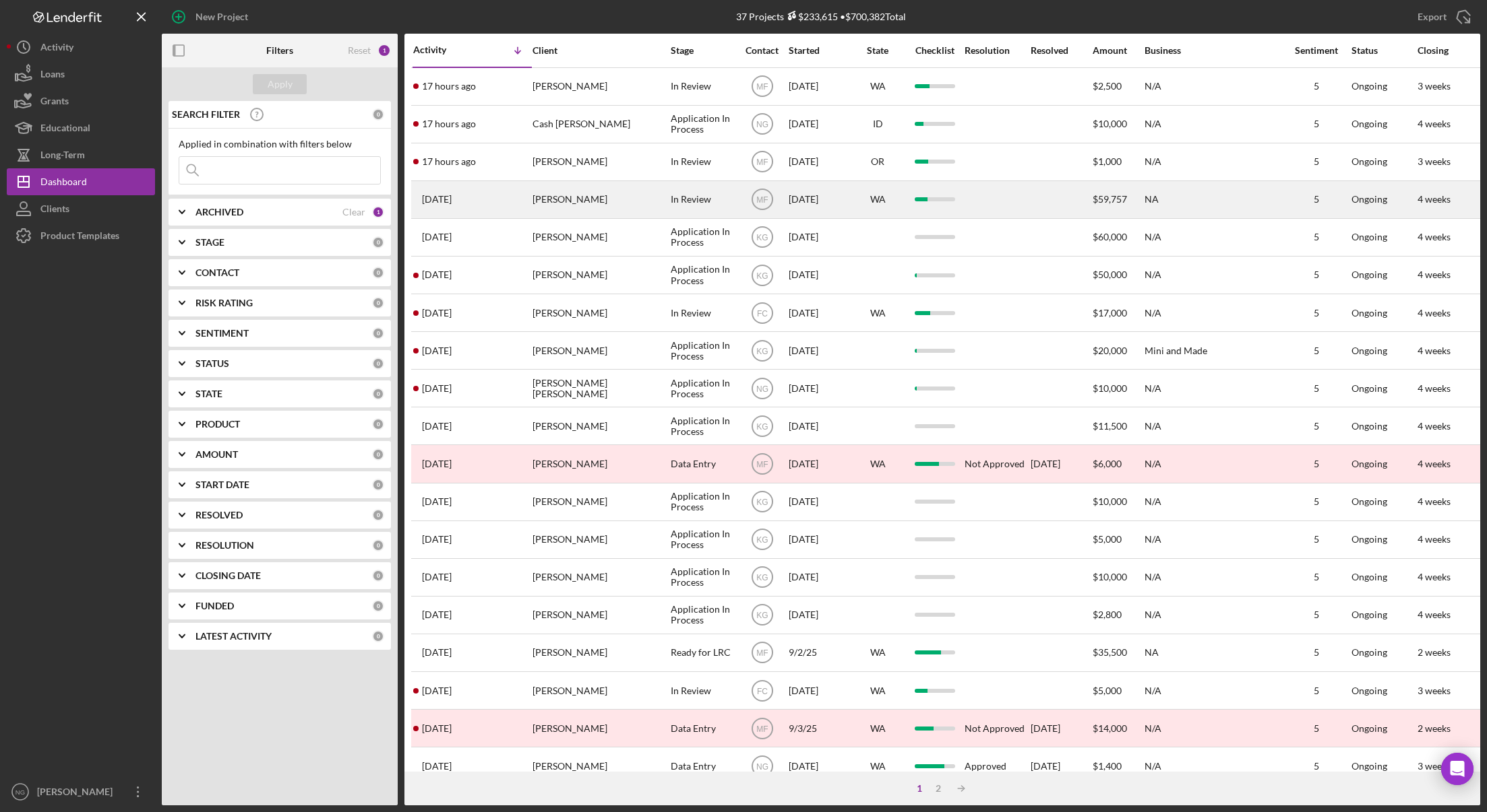
click at [571, 205] on div "[PERSON_NAME]" at bounding box center [600, 199] width 135 height 35
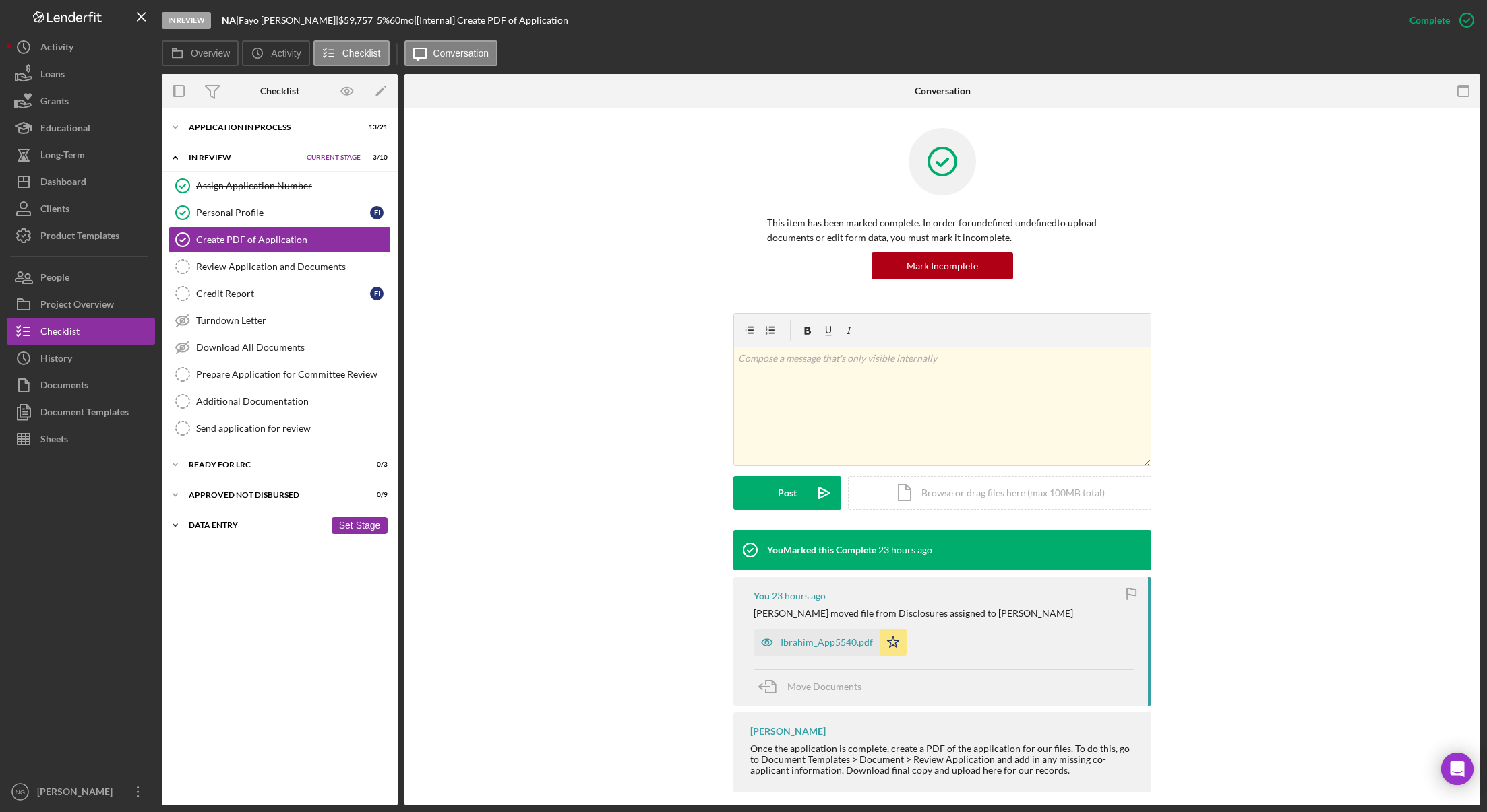
click at [237, 519] on div "Icon/Expander Data Entry 0 / 6 Set Stage" at bounding box center [280, 526] width 236 height 27
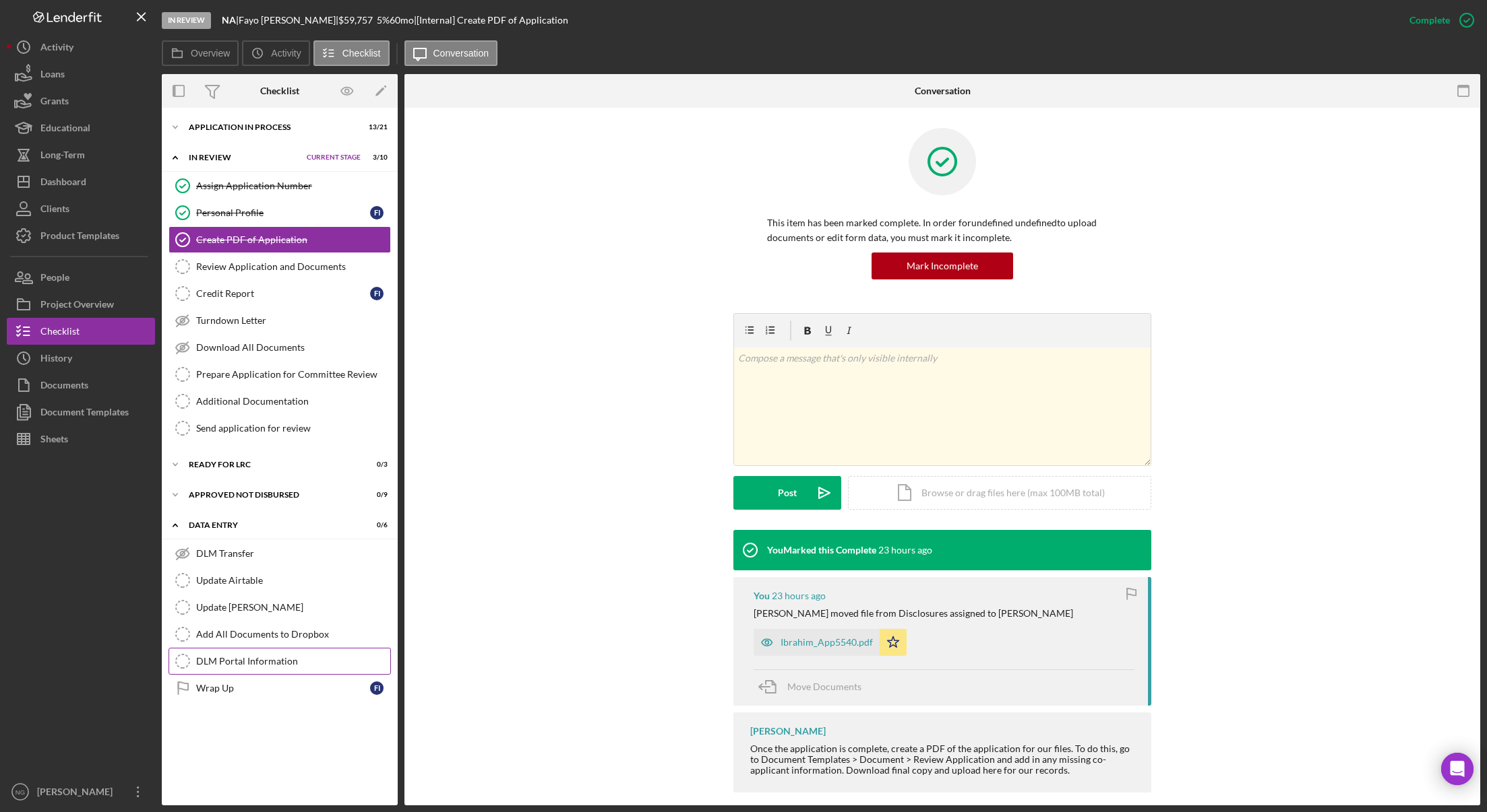
click at [282, 667] on link "DLM Portal Information DLM Portal Information" at bounding box center [280, 662] width 222 height 27
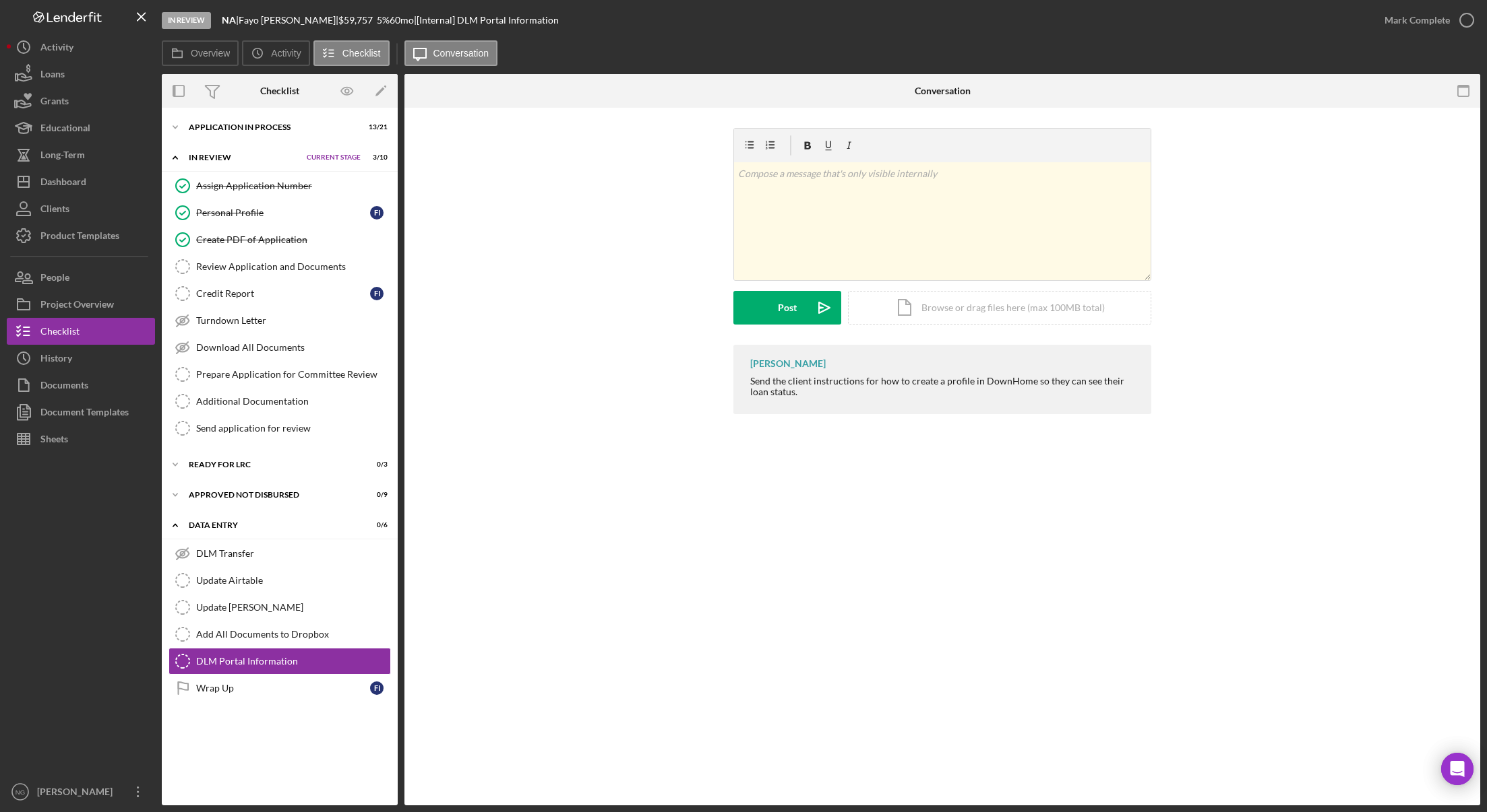
click at [814, 566] on div "DLM Portal Information DLM Portal Information v Color teal Color pink Remove co…" at bounding box center [942, 457] width 1075 height 698
click at [232, 662] on div "DLM Portal Information" at bounding box center [293, 661] width 194 height 11
click at [304, 494] on div "Approved Not Disbursed" at bounding box center [257, 495] width 136 height 8
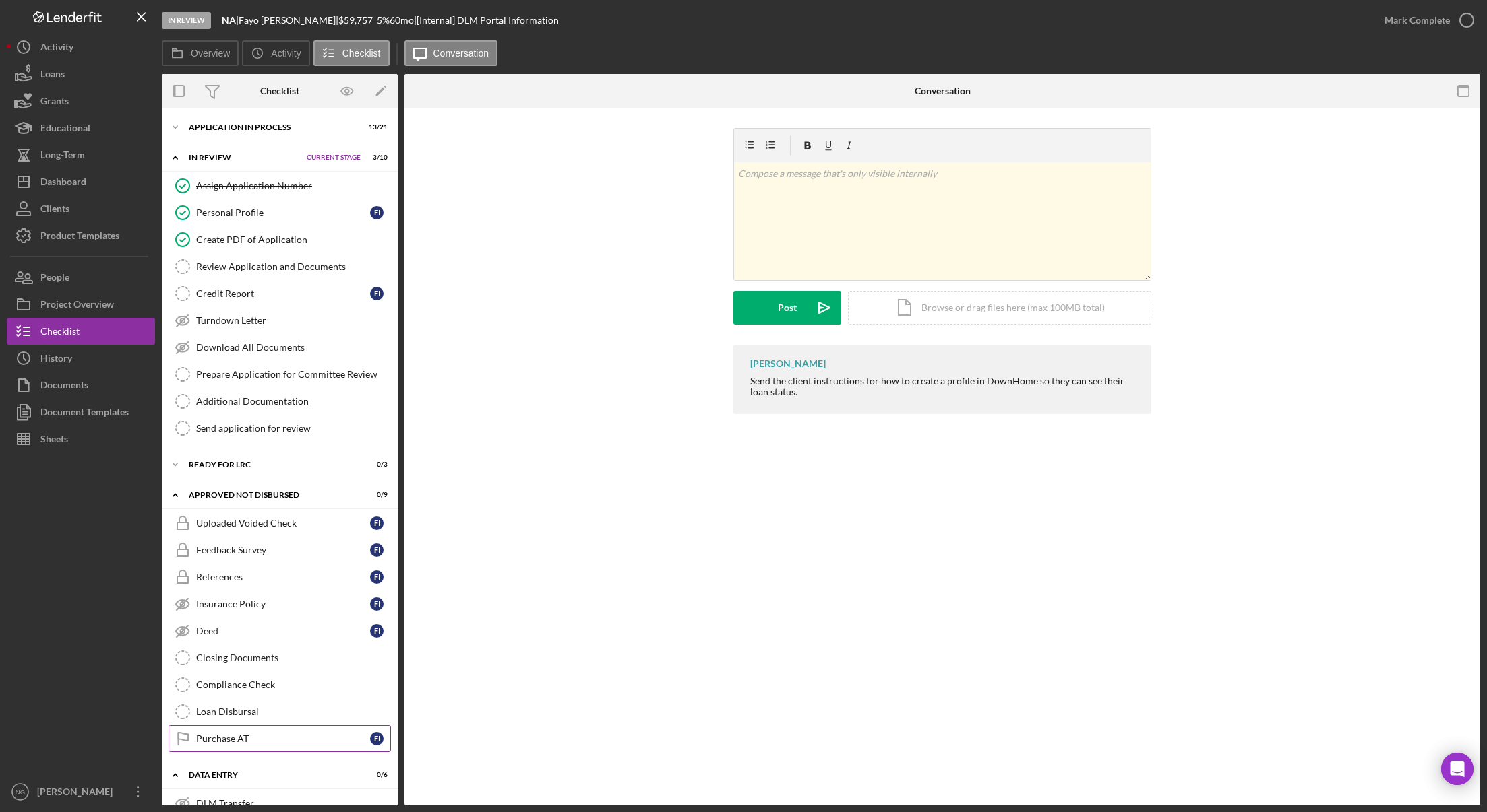
click at [282, 739] on div "Purchase AT" at bounding box center [283, 738] width 173 height 11
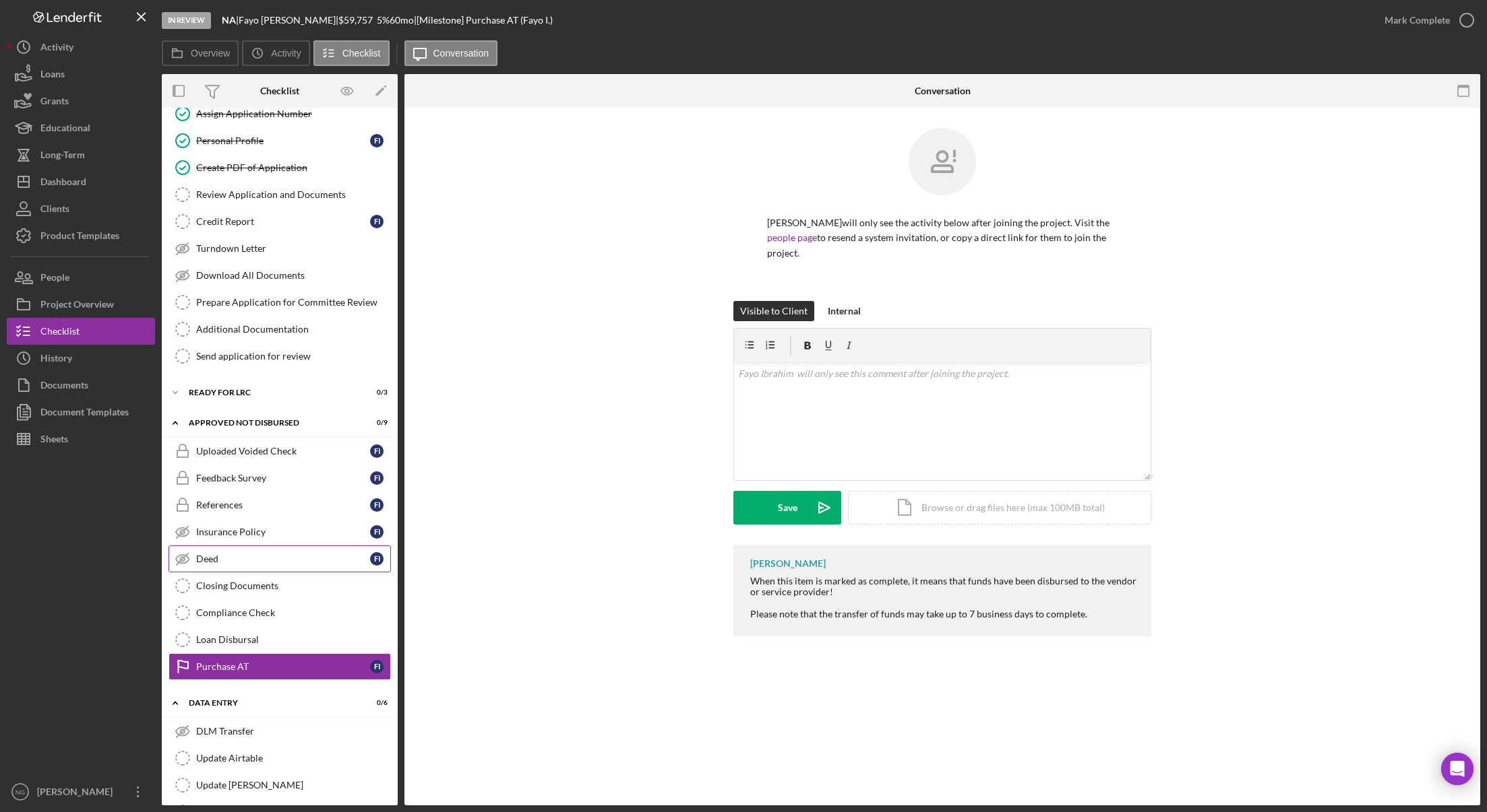
scroll to position [160, 0]
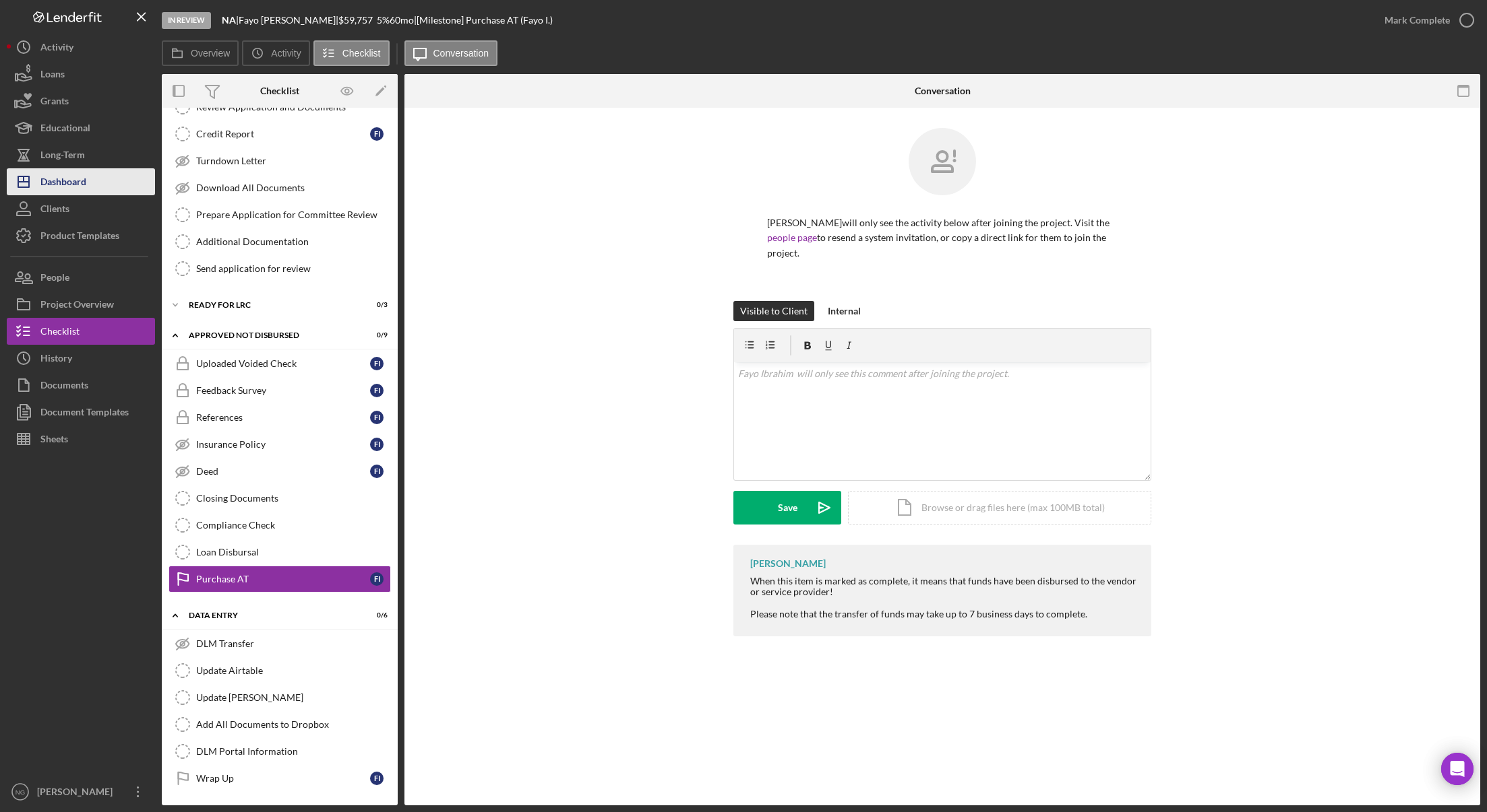
click at [57, 183] on div "Dashboard" at bounding box center [63, 184] width 46 height 31
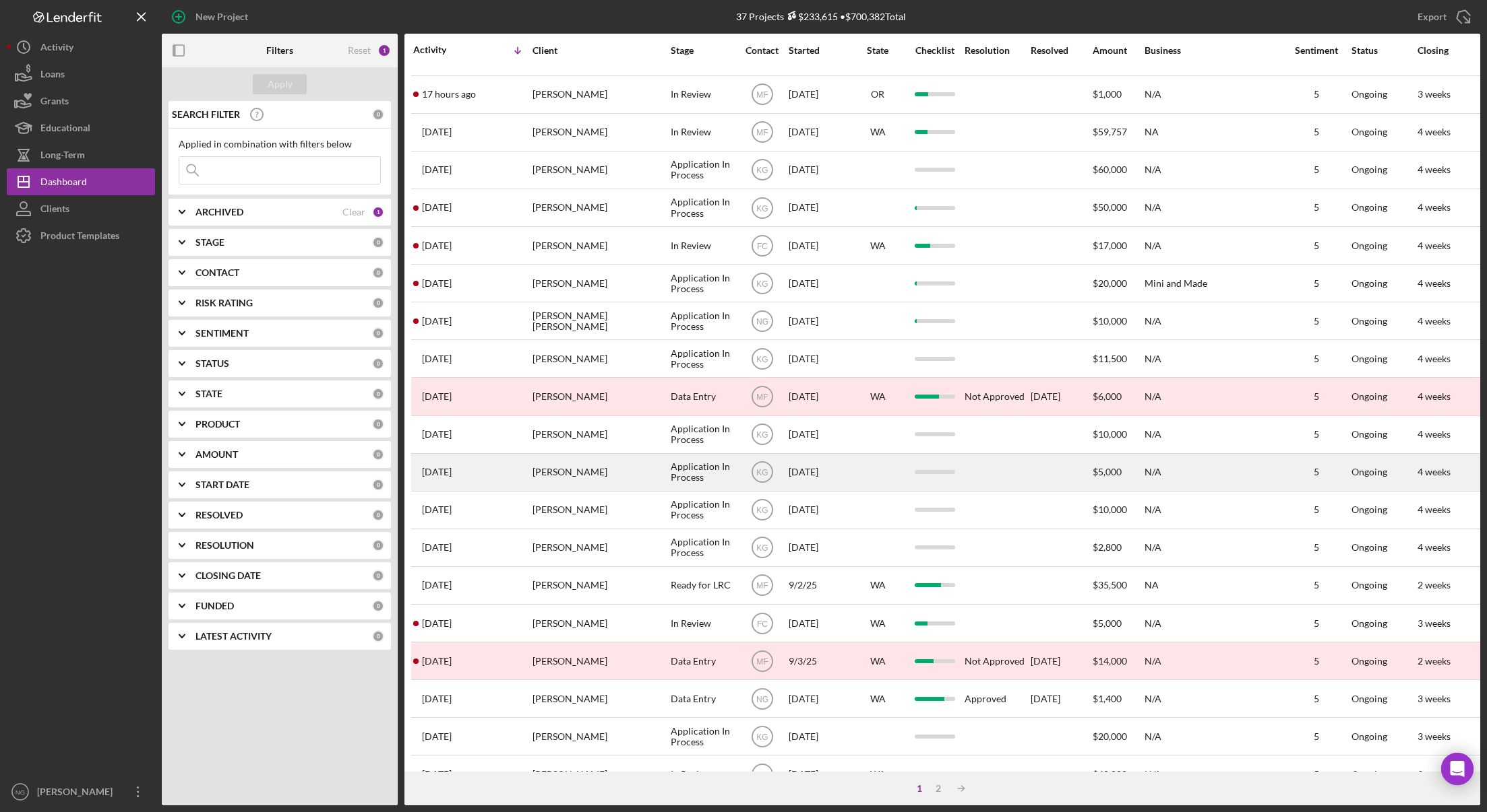
scroll to position [135, 0]
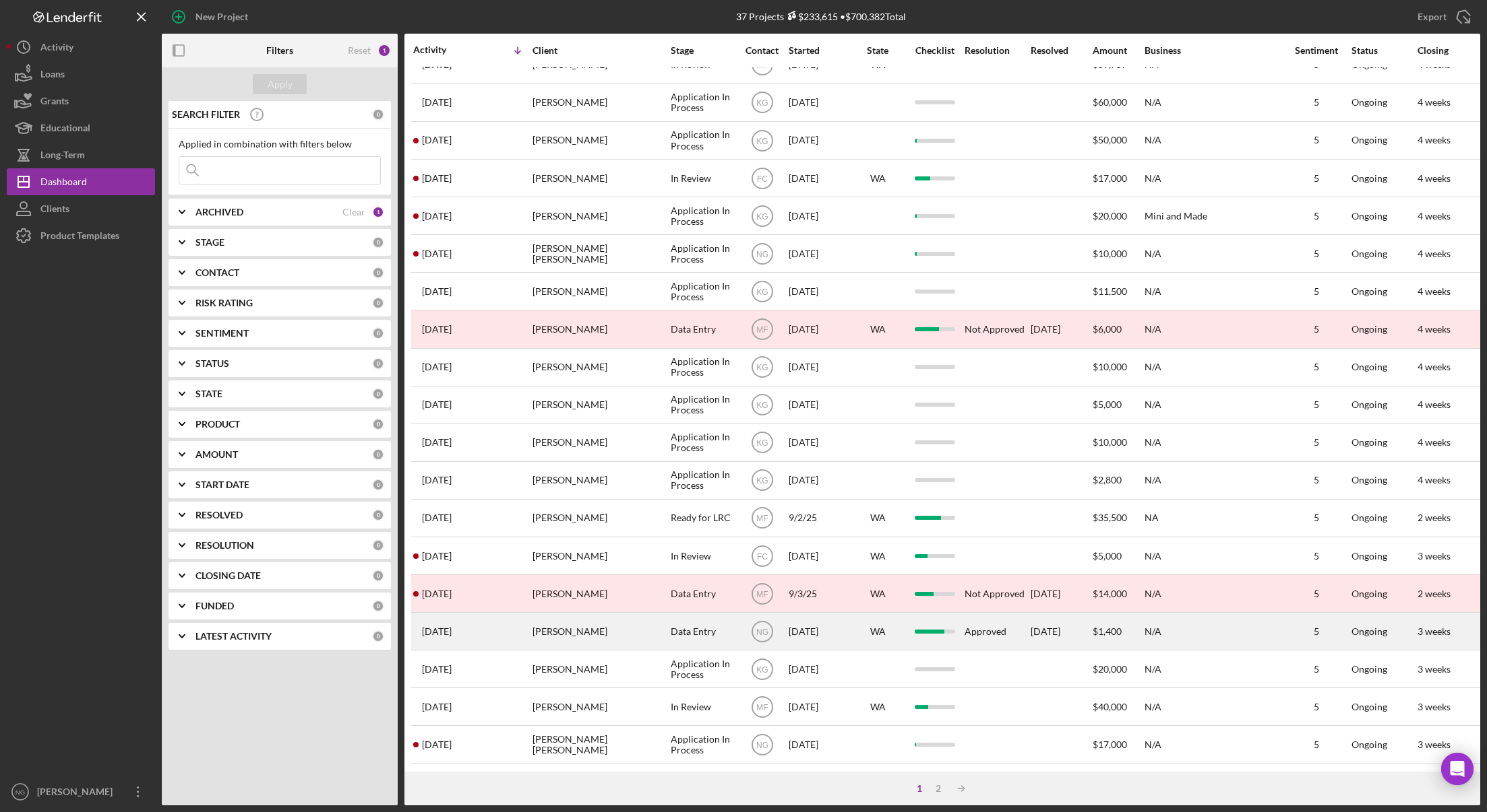
click at [575, 630] on div "[PERSON_NAME]" at bounding box center [600, 631] width 135 height 35
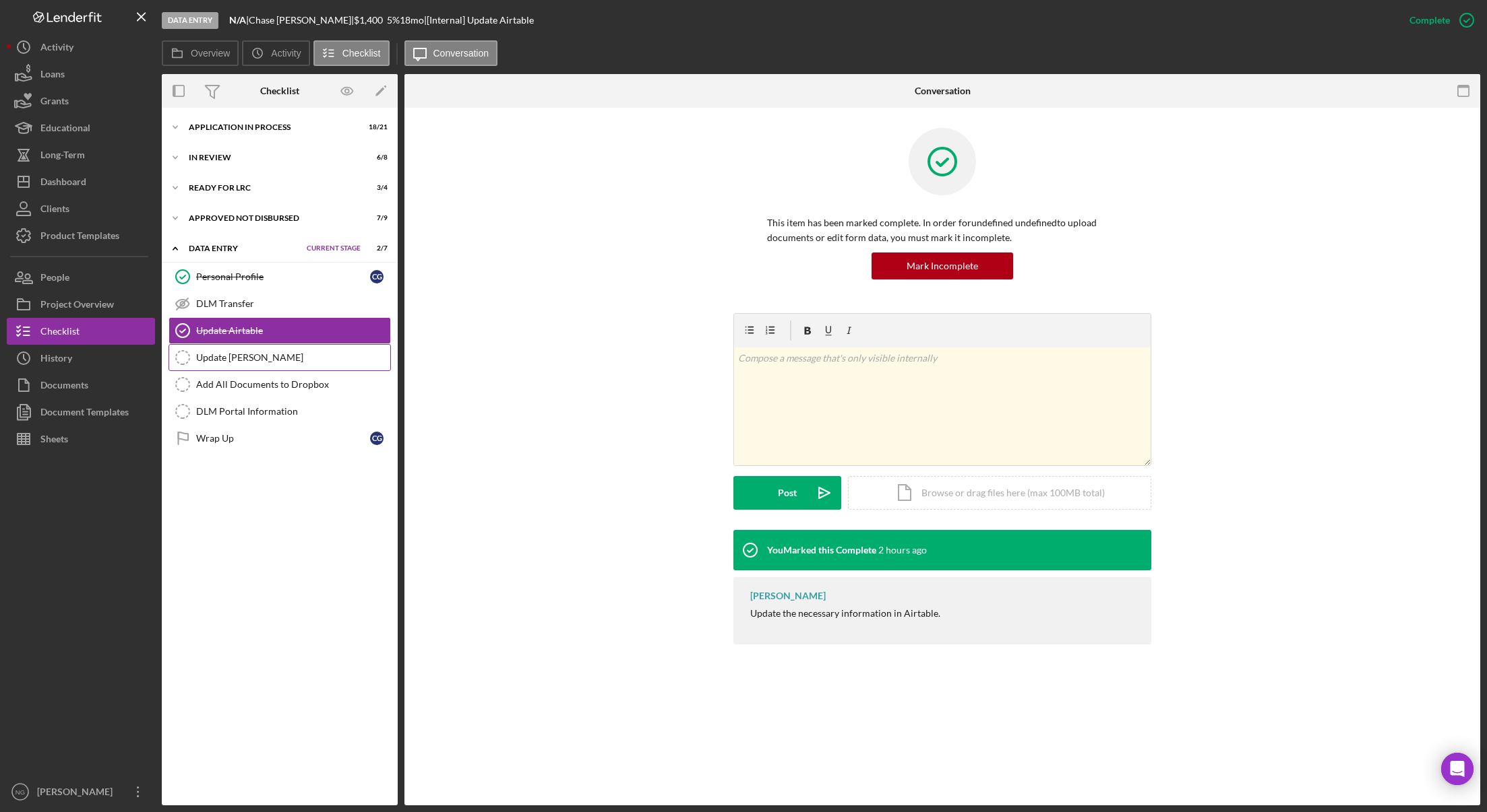
click at [274, 352] on div "Update [PERSON_NAME]" at bounding box center [293, 357] width 194 height 11
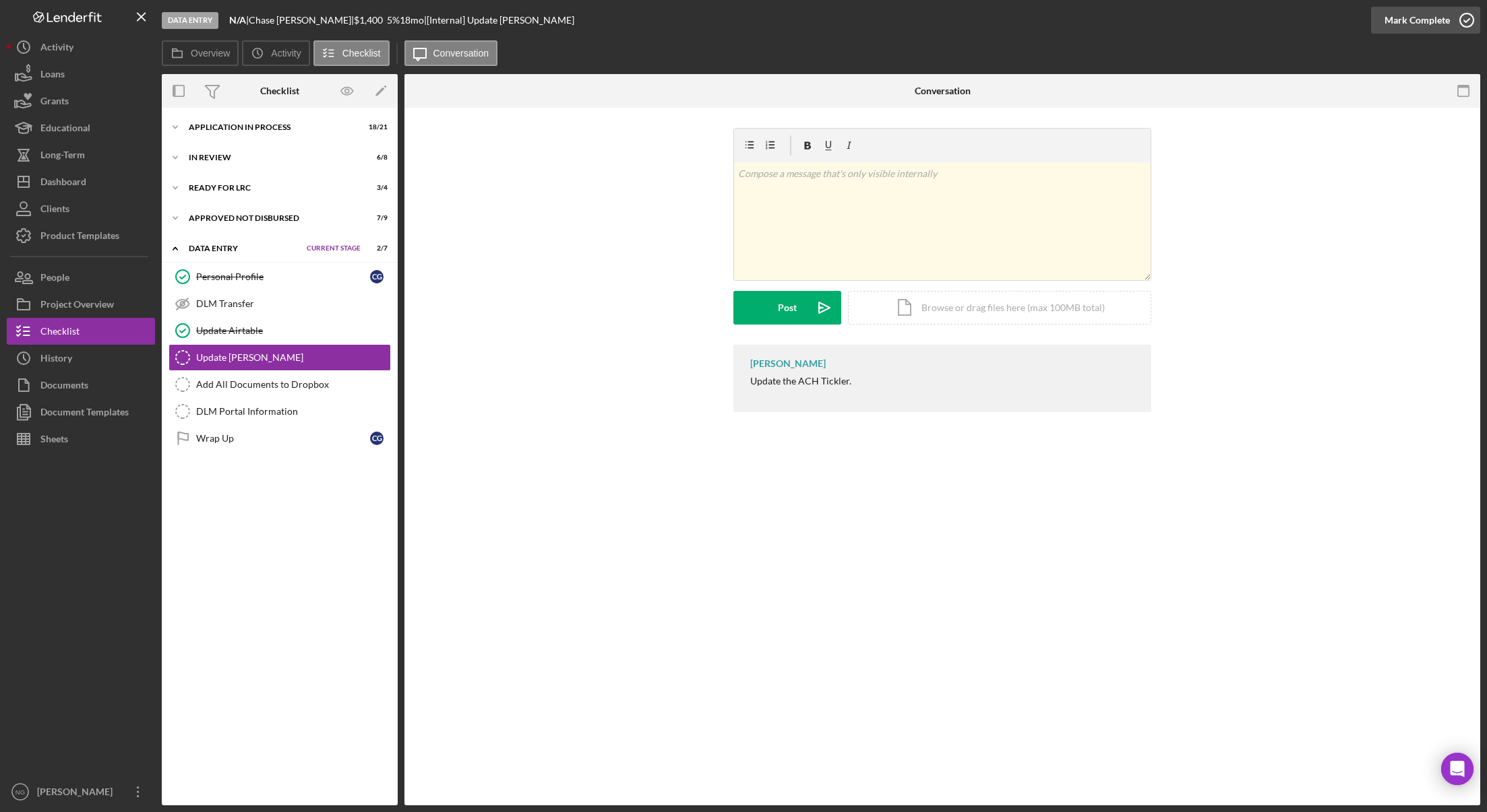
click at [1408, 21] on icon "button" at bounding box center [1466, 20] width 34 height 34
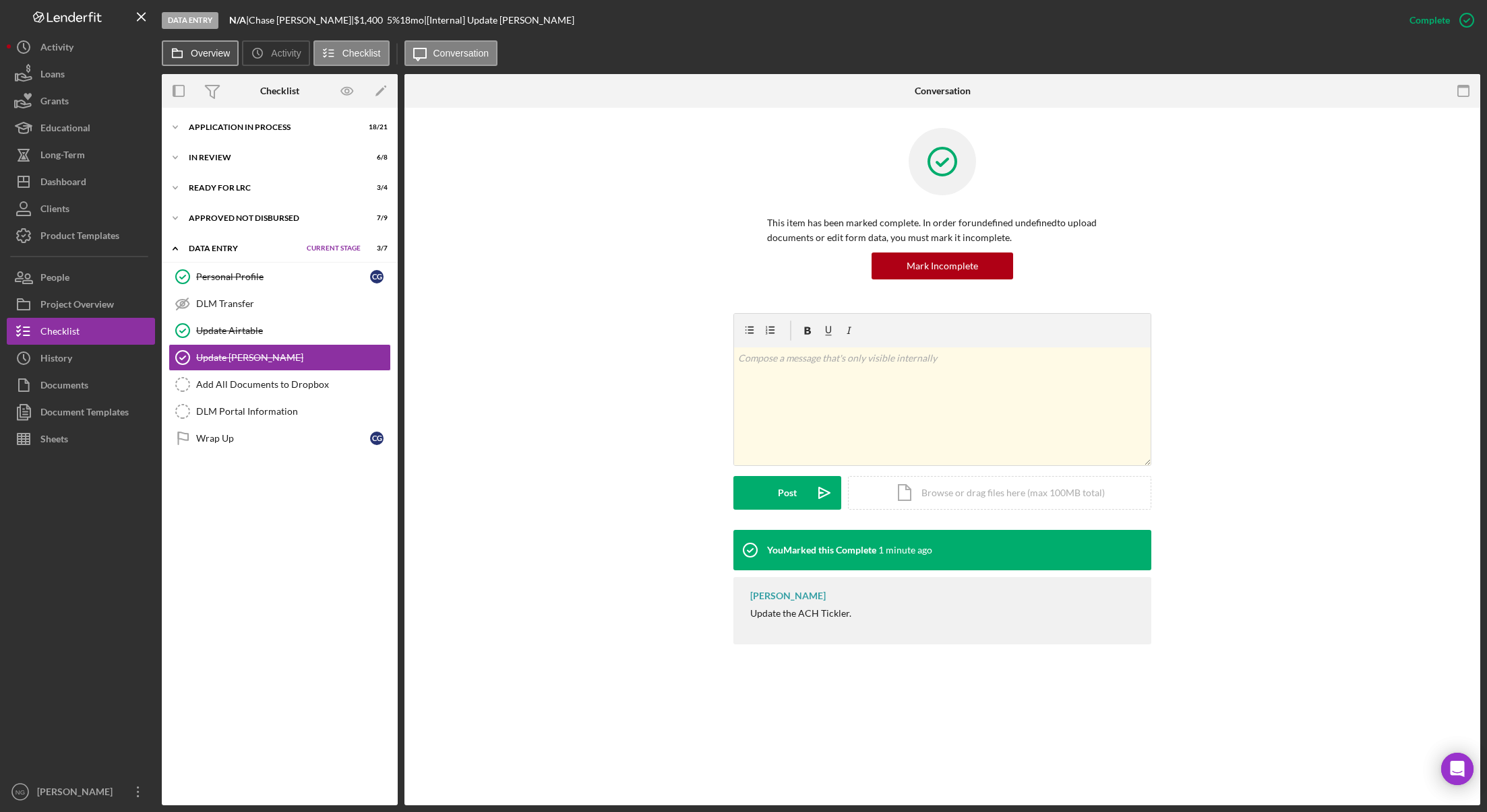
click at [195, 59] on button "Overview" at bounding box center [200, 53] width 77 height 26
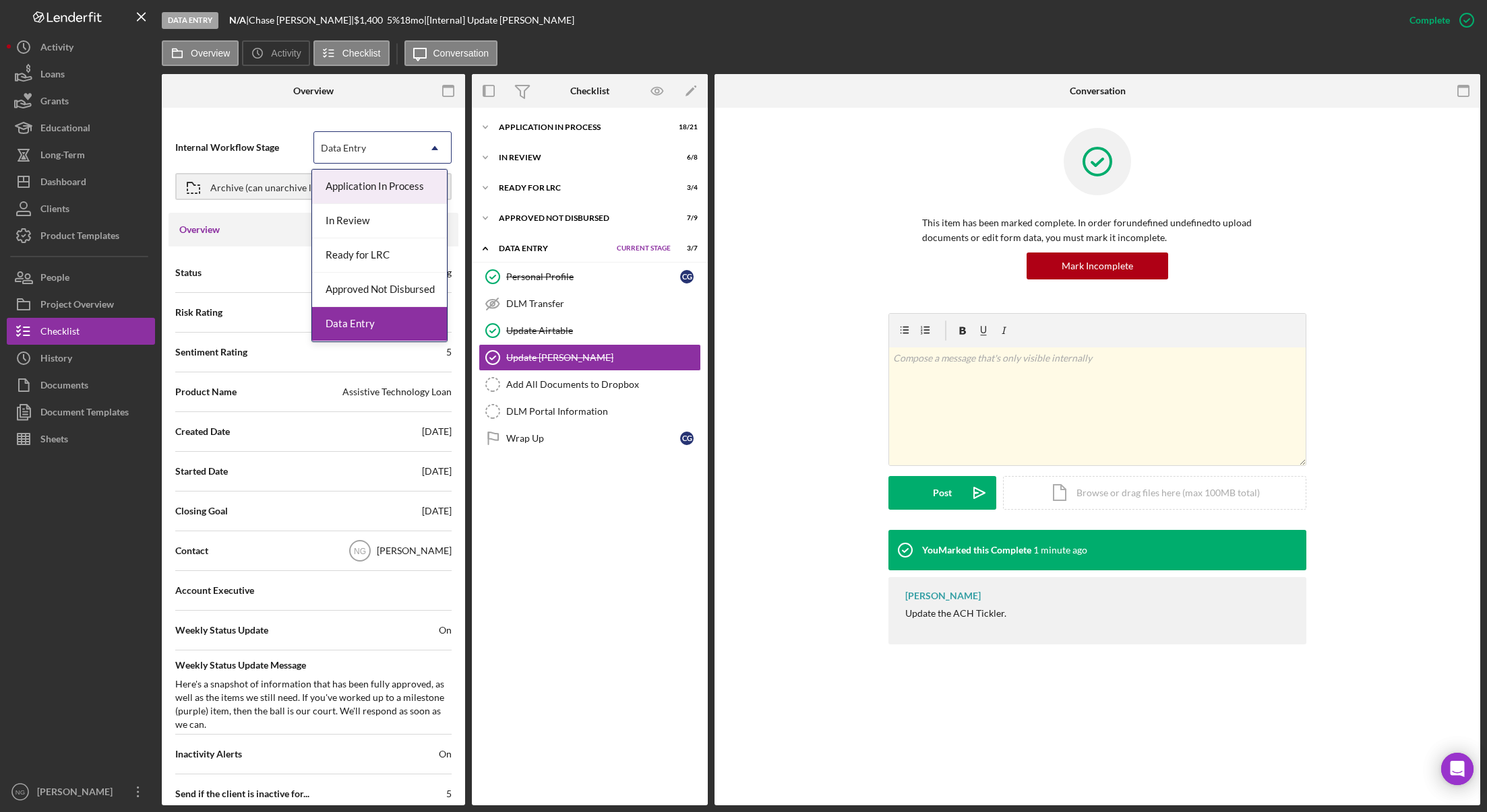
click at [363, 147] on div "Data Entry" at bounding box center [343, 147] width 45 height 11
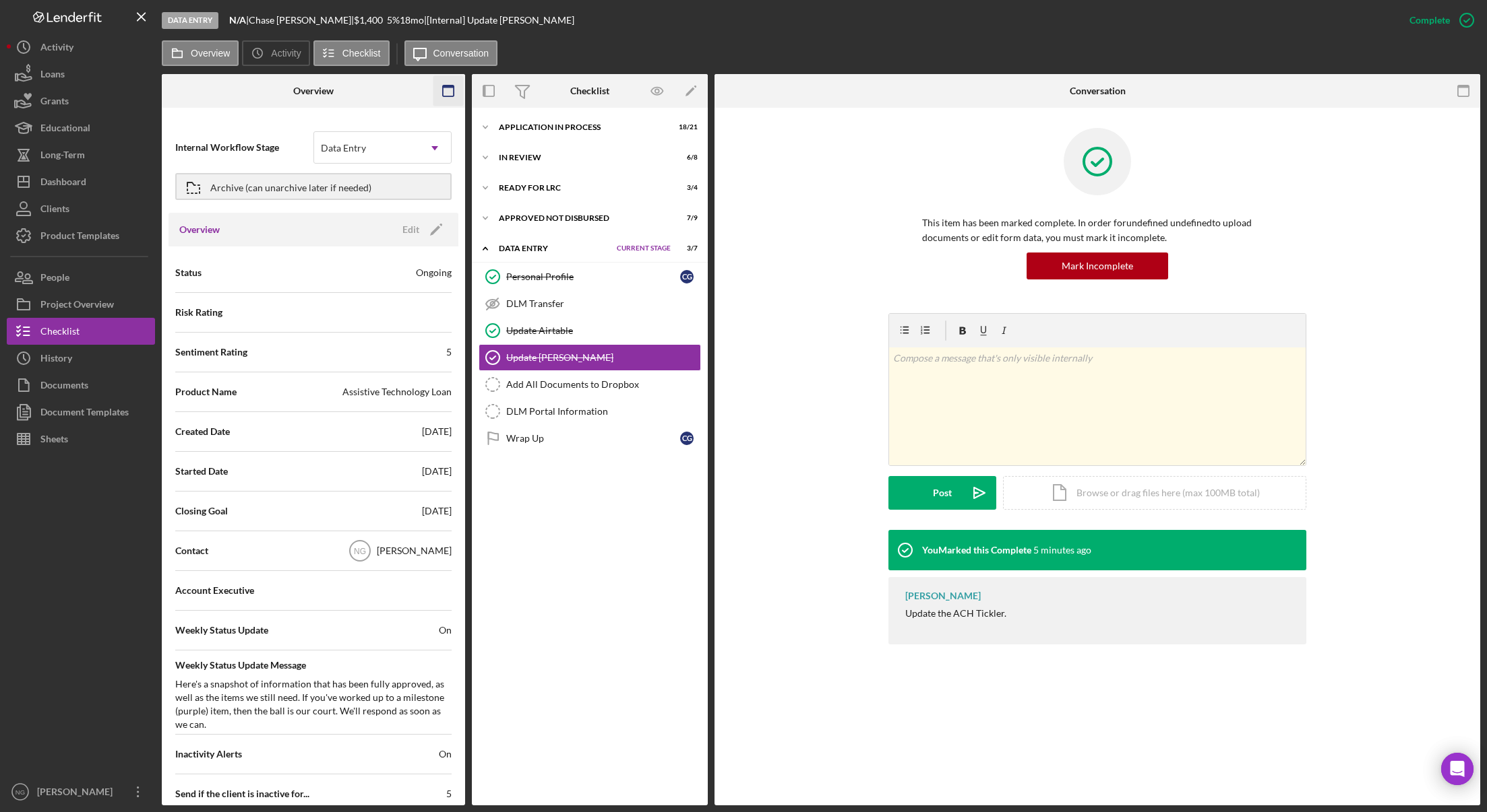
click at [446, 94] on icon "button" at bounding box center [448, 91] width 31 height 31
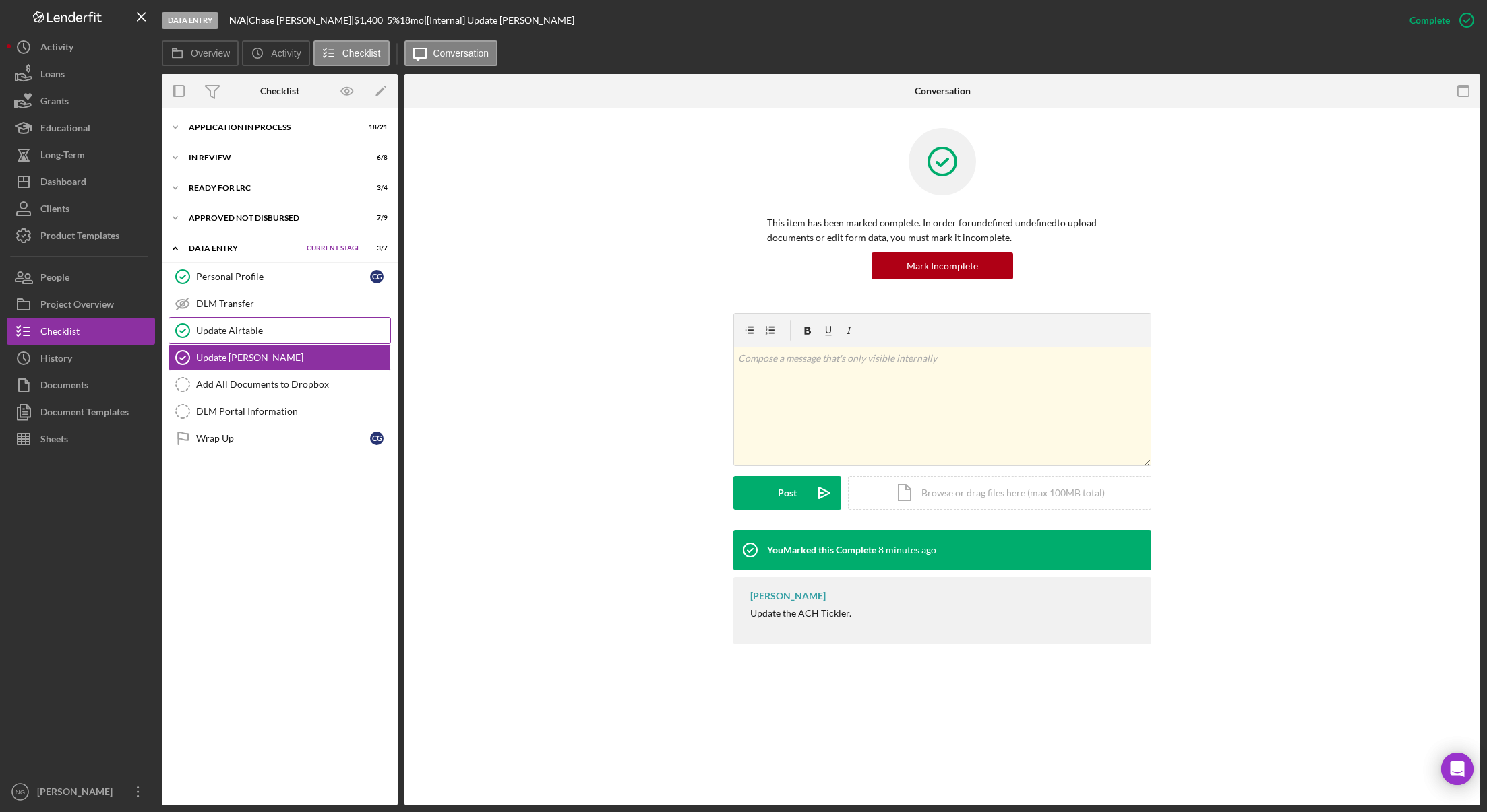
click at [235, 326] on div "Update Airtable" at bounding box center [293, 330] width 194 height 11
click at [660, 360] on div "v Color teal Color pink Remove color Add row above Add row below Add column bef…" at bounding box center [942, 421] width 1035 height 216
click at [788, 361] on p at bounding box center [942, 357] width 409 height 14
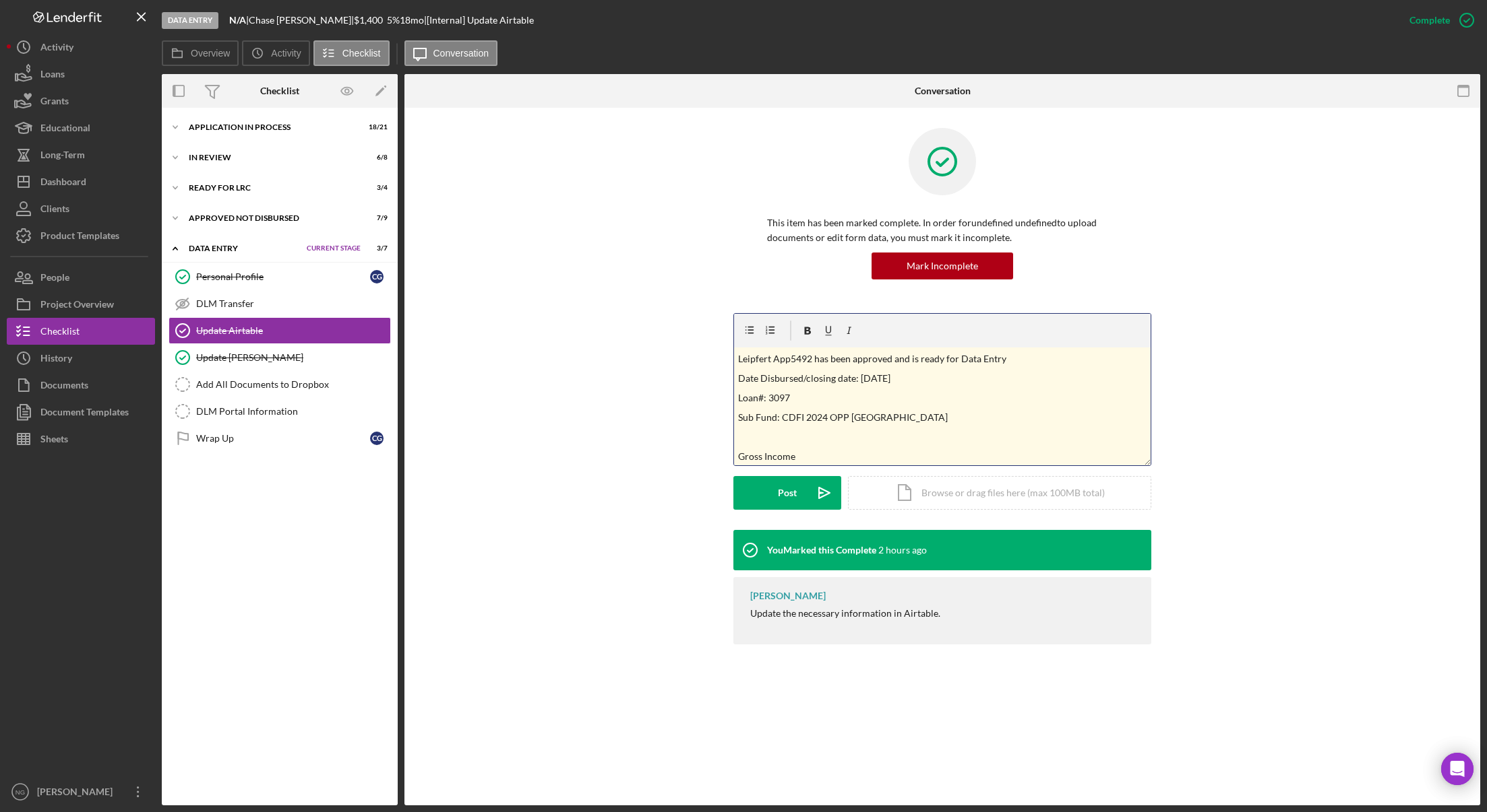
scroll to position [42, 0]
drag, startPoint x: 812, startPoint y: 454, endPoint x: 737, endPoint y: 412, distance: 86.0
click at [737, 412] on div "v Color teal Color pink Remove color Add row above Add row below Add column bef…" at bounding box center [942, 406] width 417 height 118
click at [675, 356] on div "v Color teal Color pink Remove color Add row above Add row below Add column bef…" at bounding box center [942, 421] width 1035 height 216
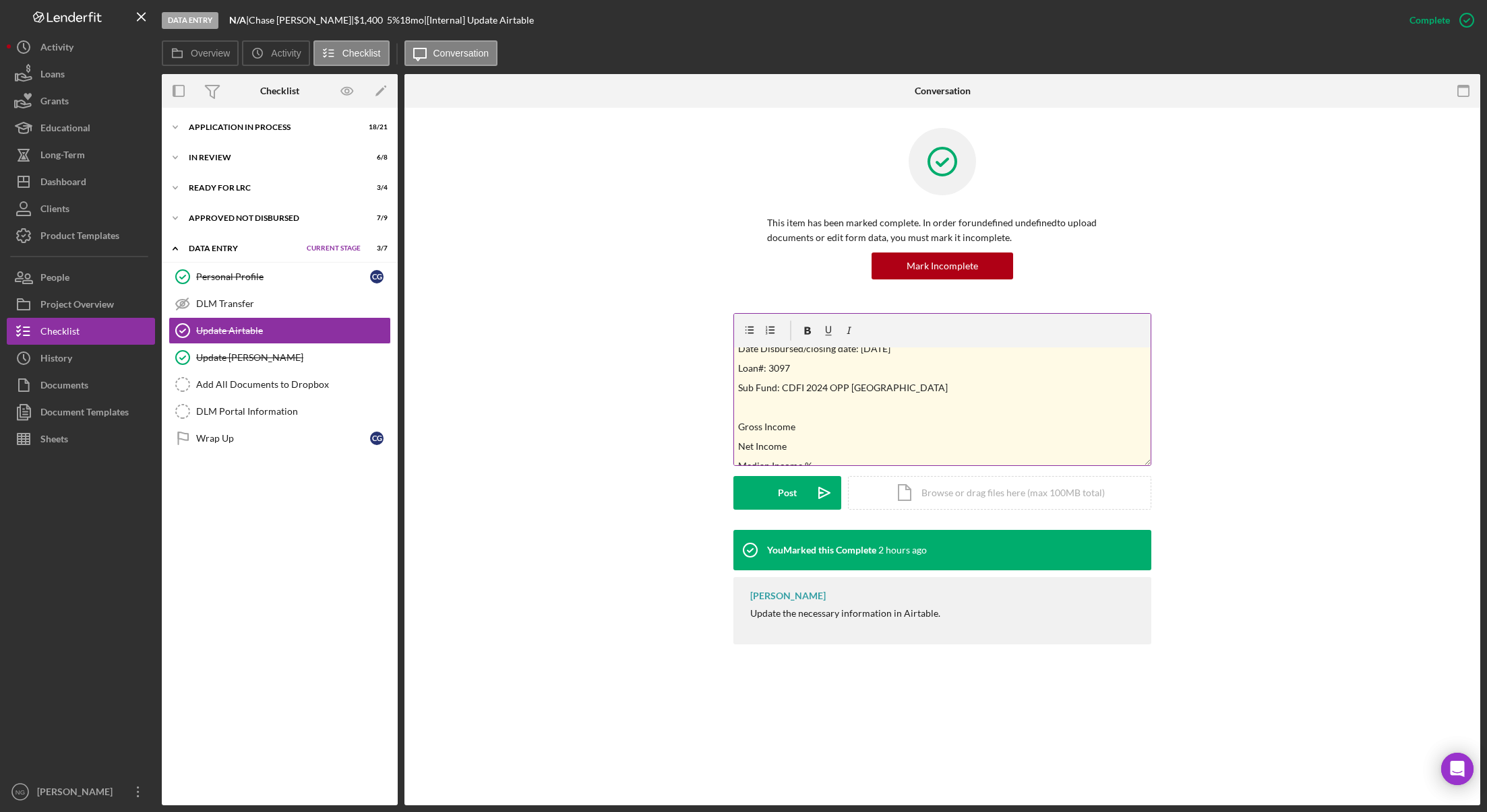
scroll to position [42, 0]
click at [957, 430] on p "Net Income" at bounding box center [942, 434] width 409 height 15
click at [833, 443] on div "v Color teal Color pink Remove color Add row above Add row below Add column bef…" at bounding box center [942, 406] width 417 height 118
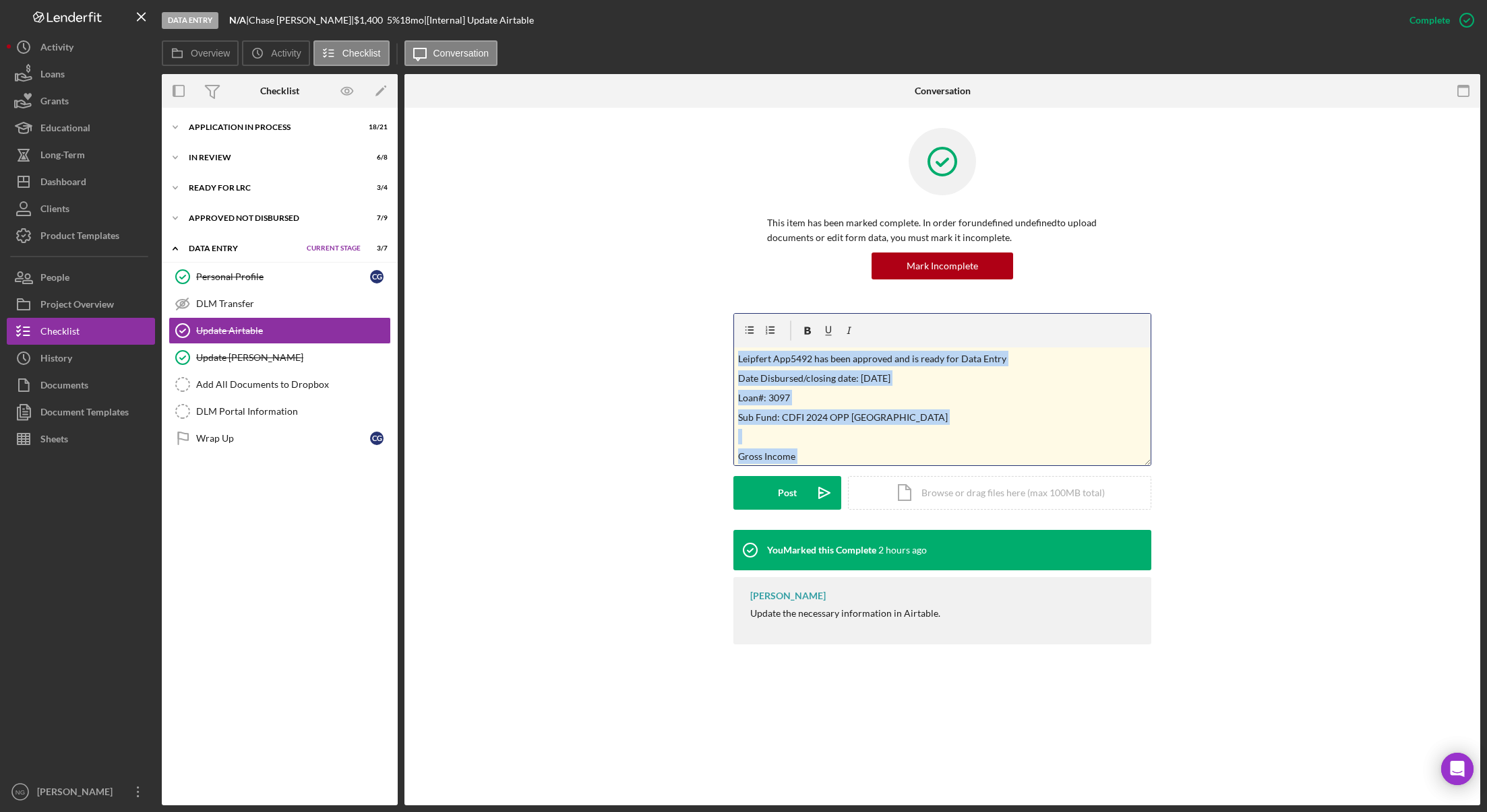
drag, startPoint x: 821, startPoint y: 452, endPoint x: 725, endPoint y: 338, distance: 149.0
click at [725, 338] on div "v Color teal Color pink Remove color Add row above Add row below Add column bef…" at bounding box center [942, 421] width 1035 height 216
click at [254, 300] on div "DLM Transfer" at bounding box center [293, 304] width 194 height 11
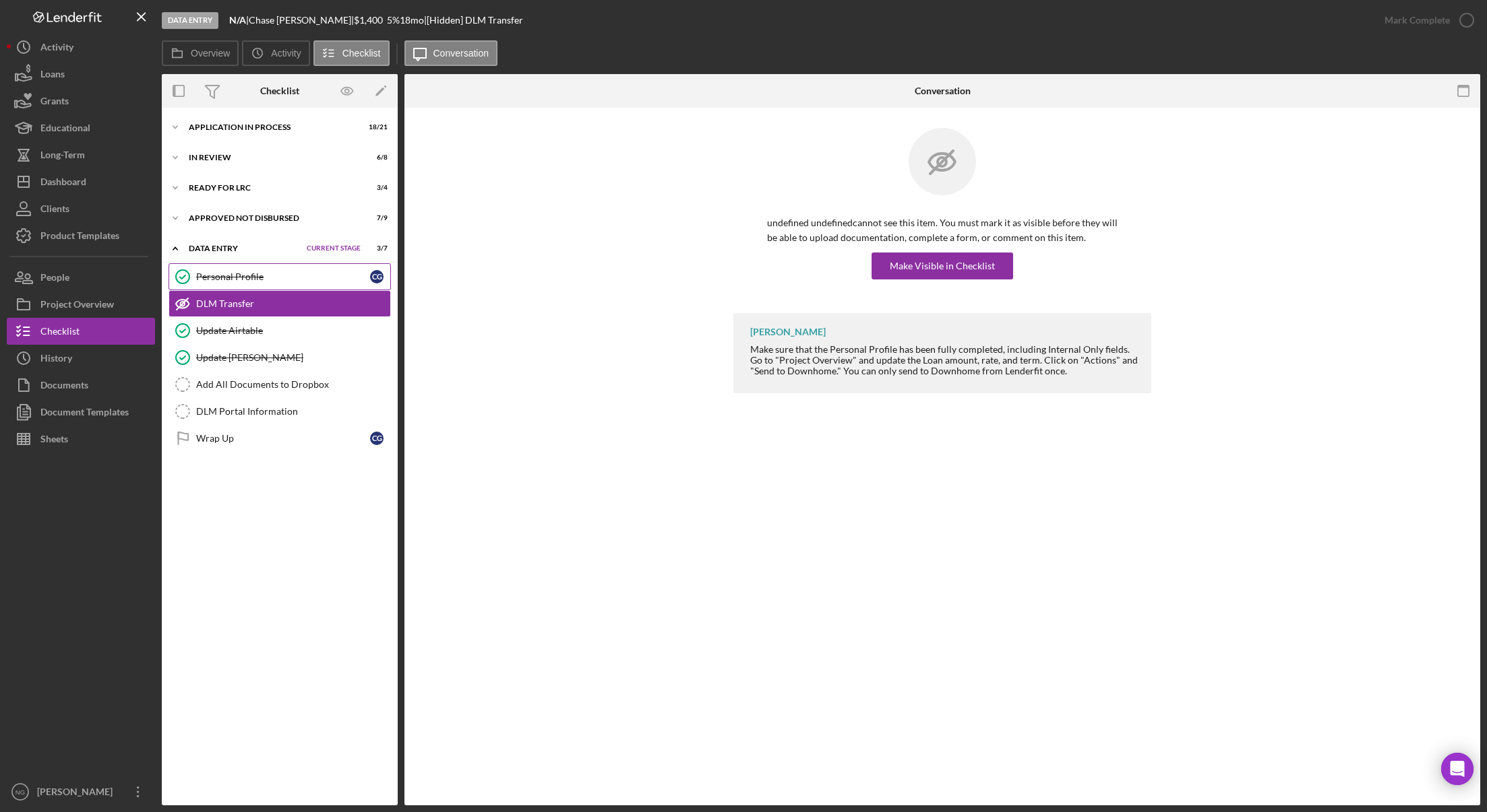
click at [258, 281] on div "Personal Profile" at bounding box center [283, 276] width 173 height 11
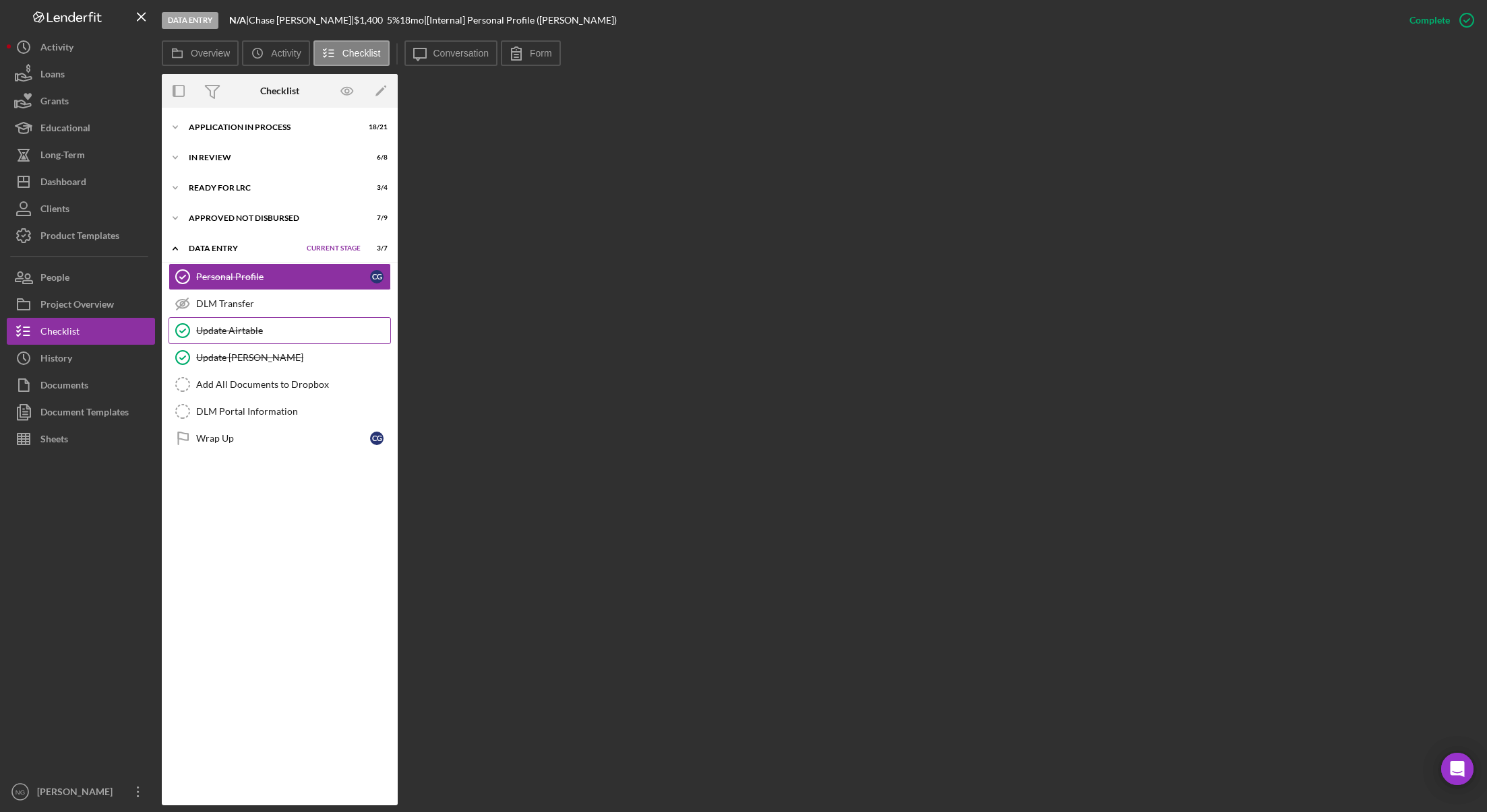
click at [249, 333] on div "Update Airtable" at bounding box center [293, 330] width 194 height 11
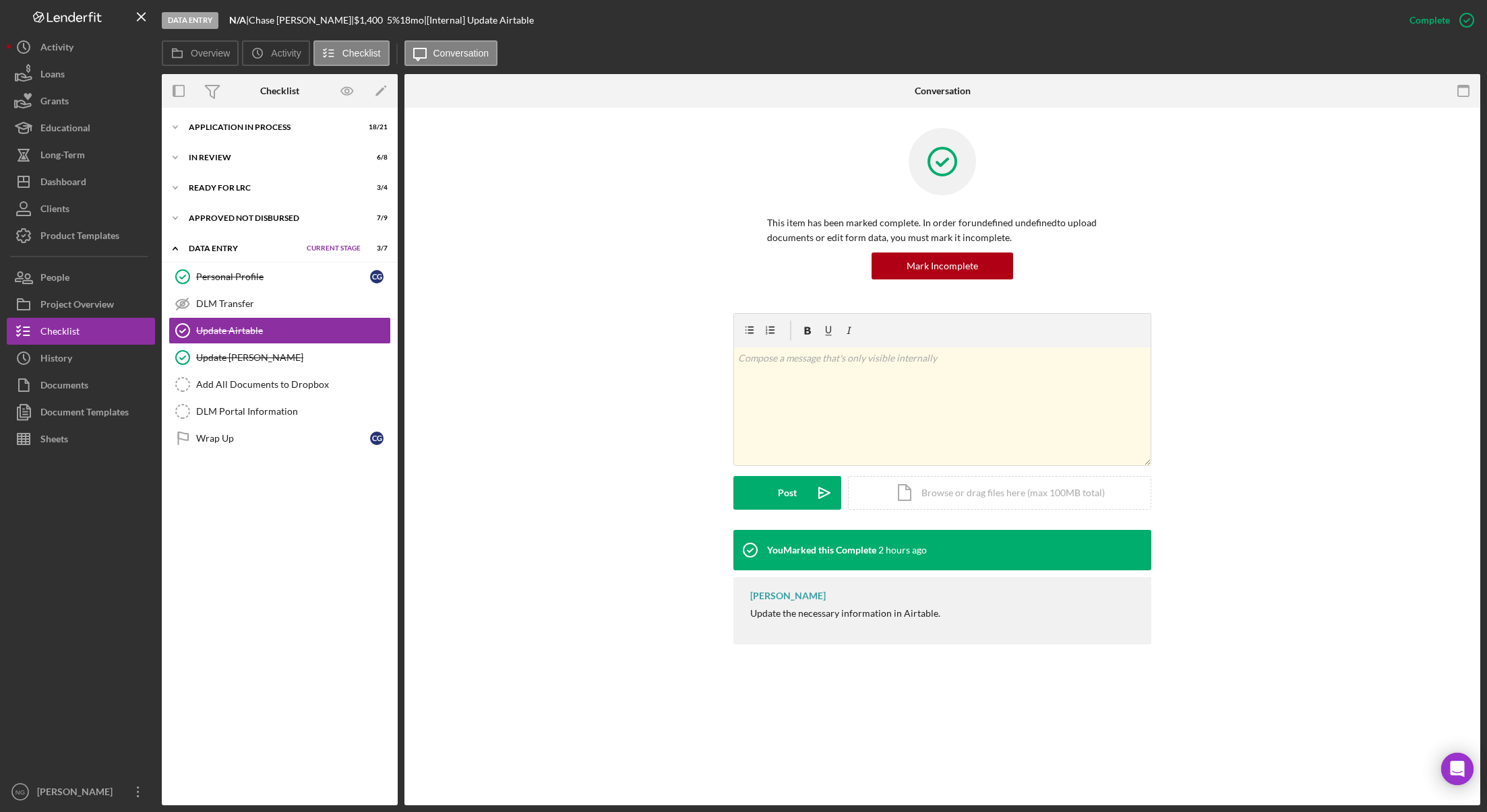
click at [457, 418] on div "v Color teal Color pink Remove color Add row above Add row below Add column bef…" at bounding box center [942, 421] width 1035 height 216
click at [57, 190] on div "Dashboard" at bounding box center [63, 184] width 46 height 31
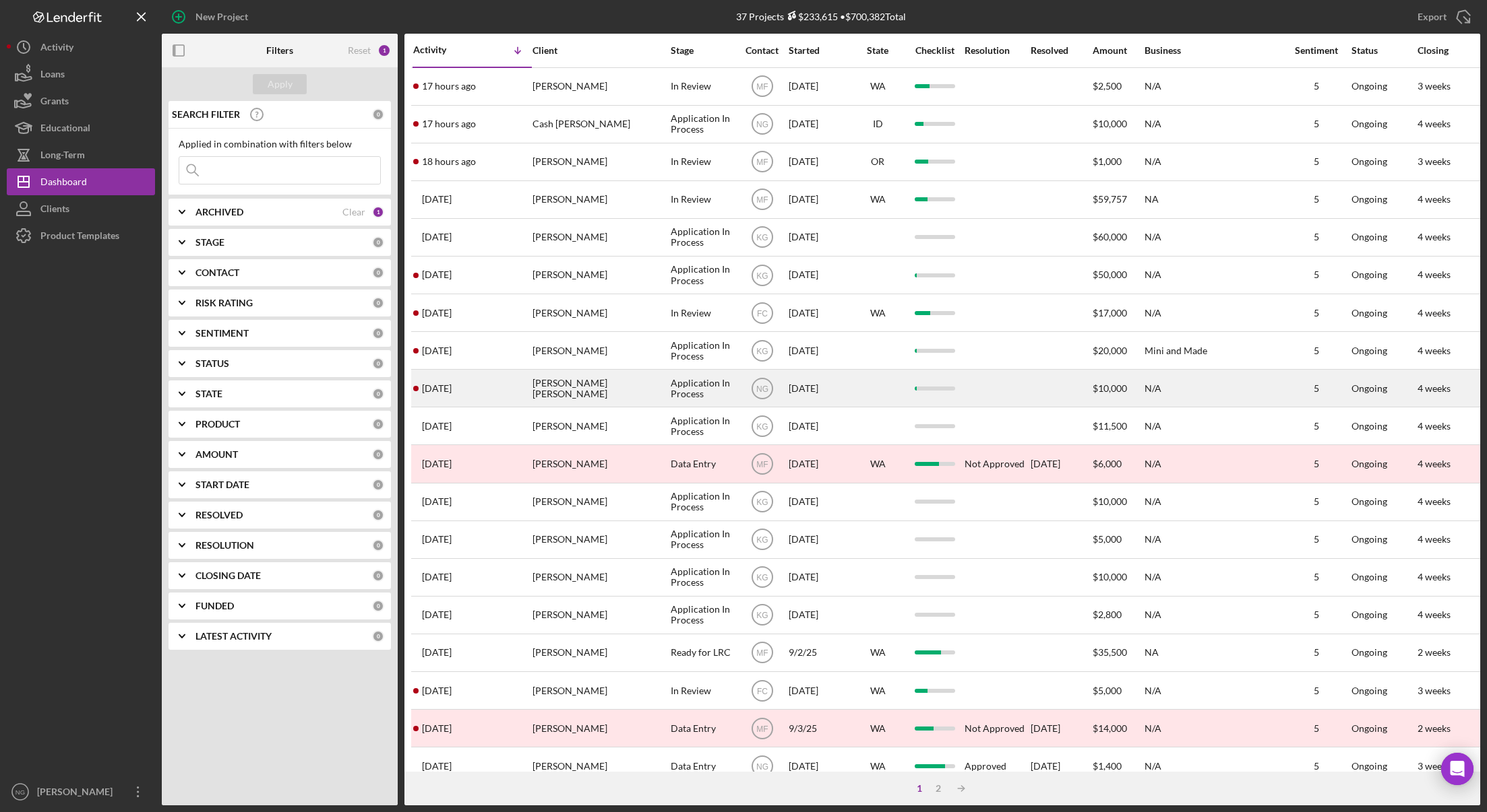
click at [601, 401] on div "[PERSON_NAME] [PERSON_NAME]" at bounding box center [600, 388] width 135 height 35
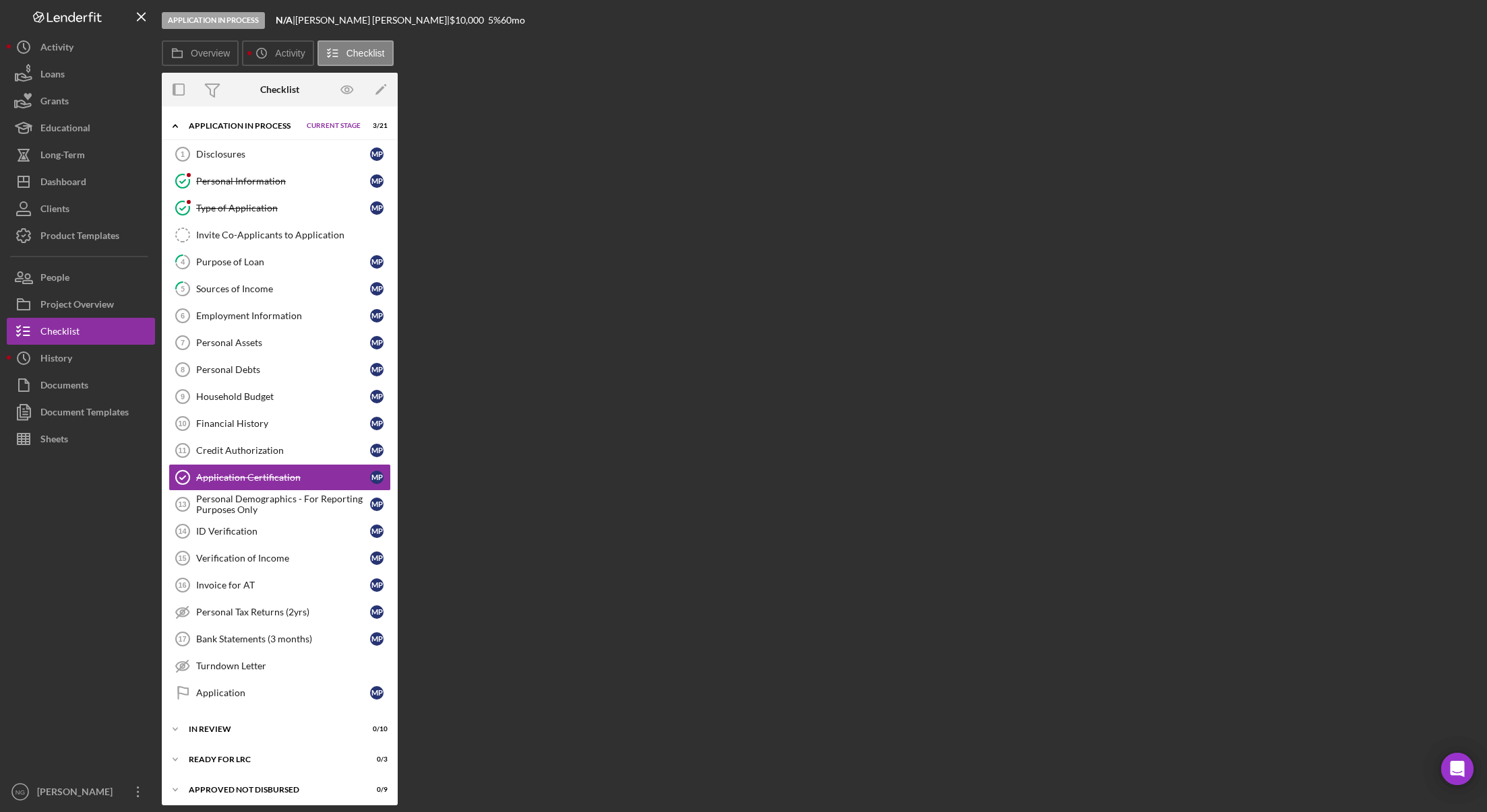
scroll to position [22, 0]
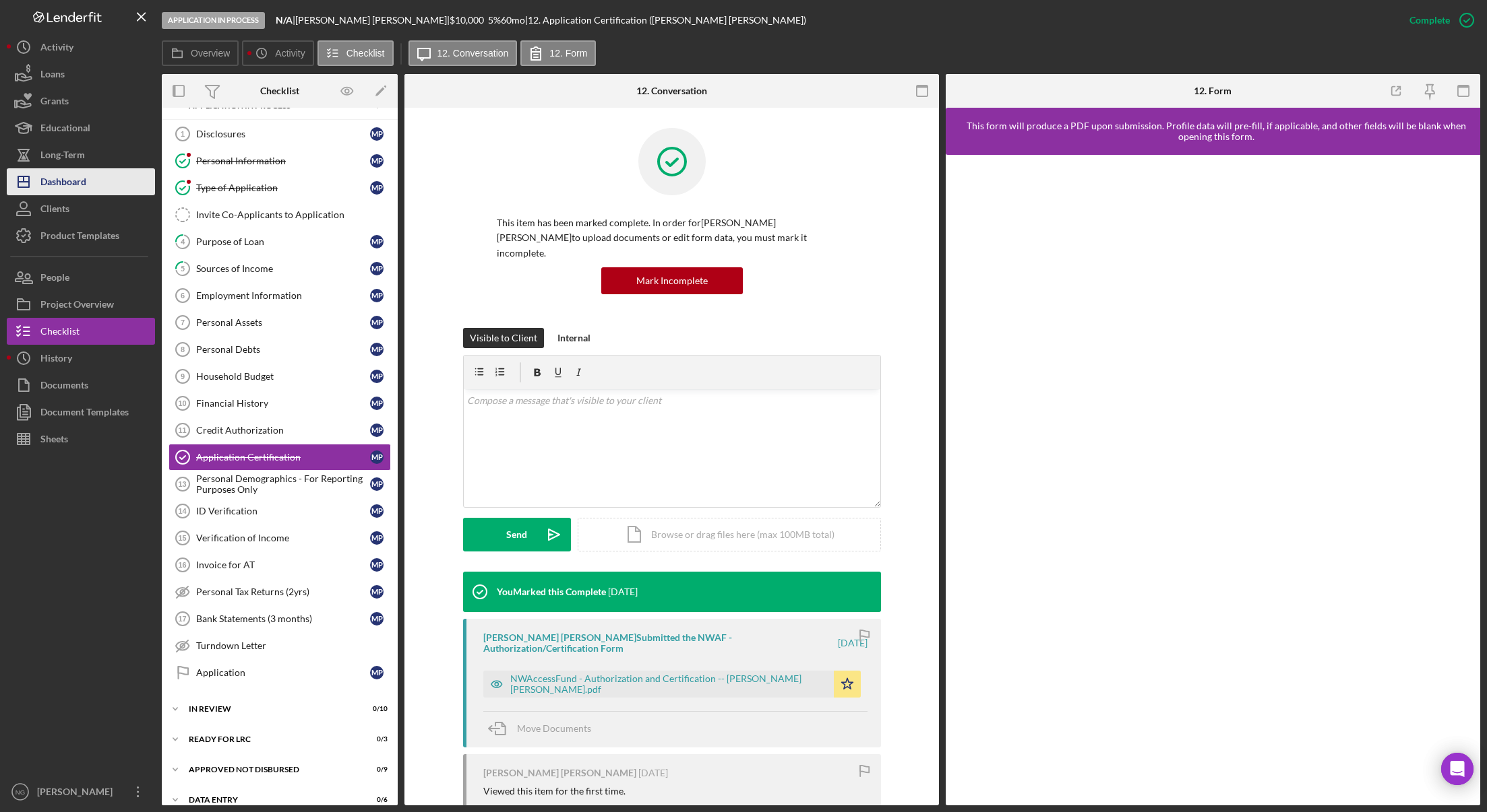
click at [80, 175] on div "Dashboard" at bounding box center [63, 184] width 46 height 31
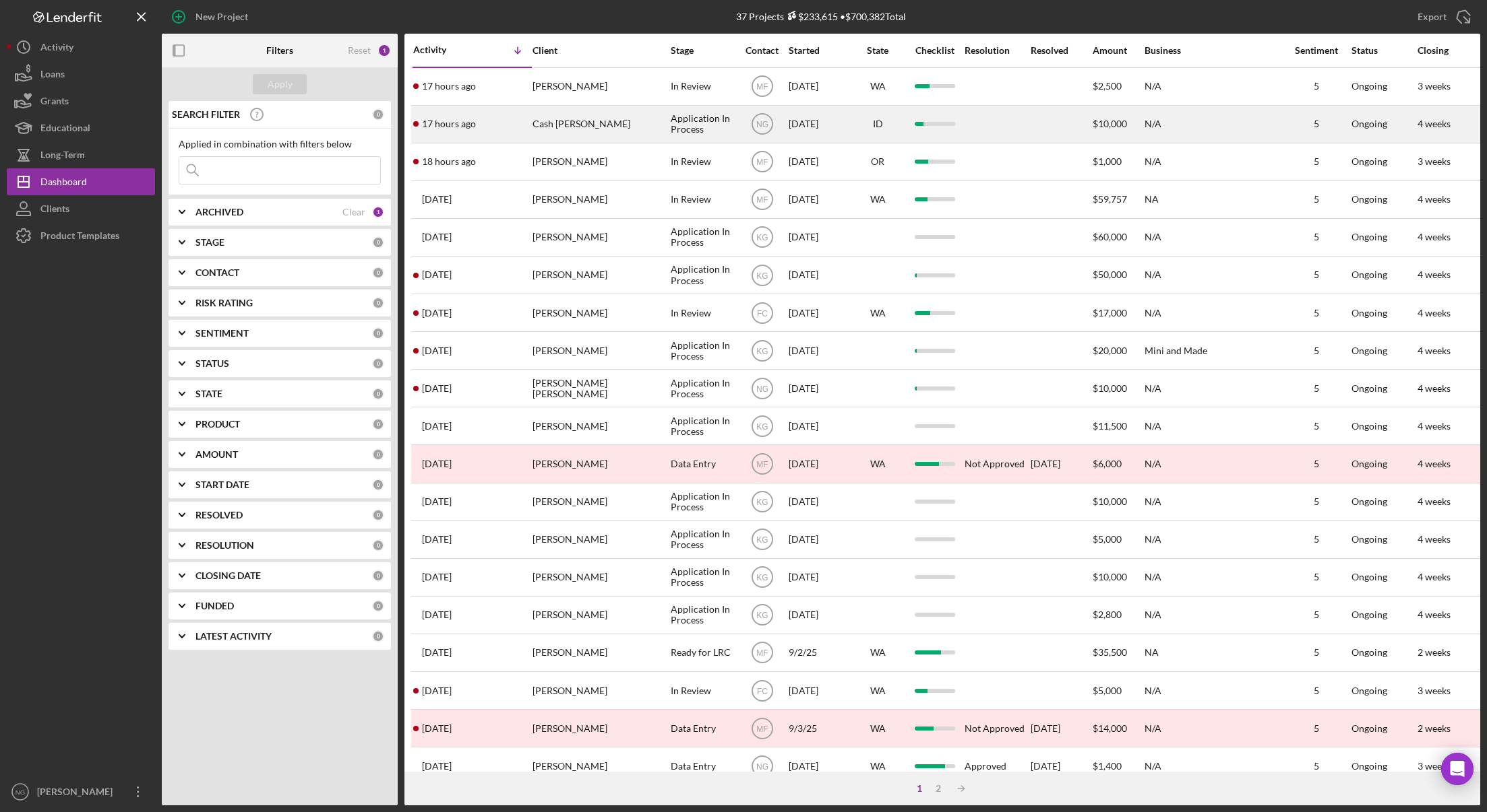
click at [610, 130] on div "Cash [PERSON_NAME]" at bounding box center [600, 124] width 135 height 35
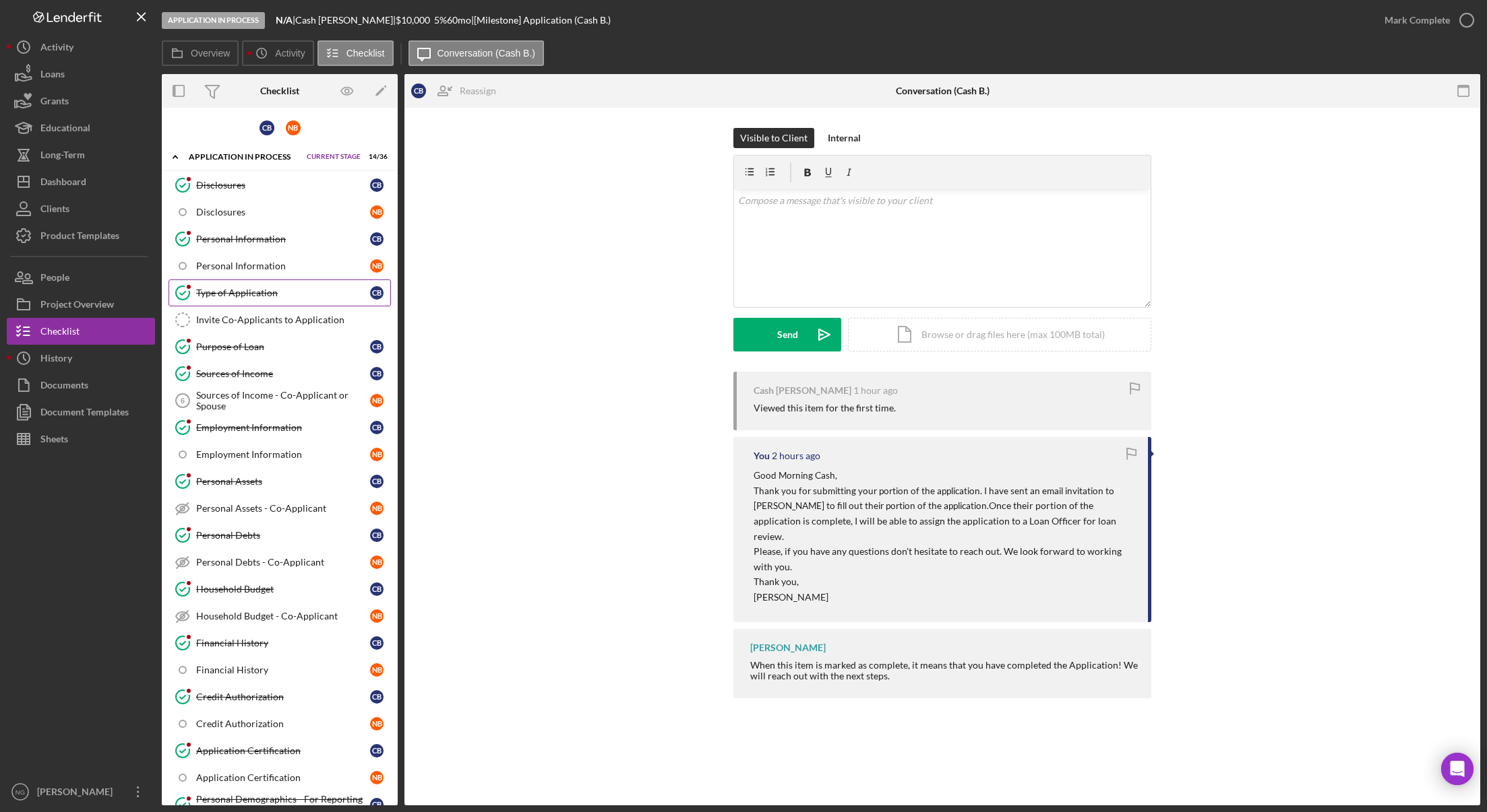
click at [274, 289] on div "Type of Application" at bounding box center [283, 292] width 173 height 11
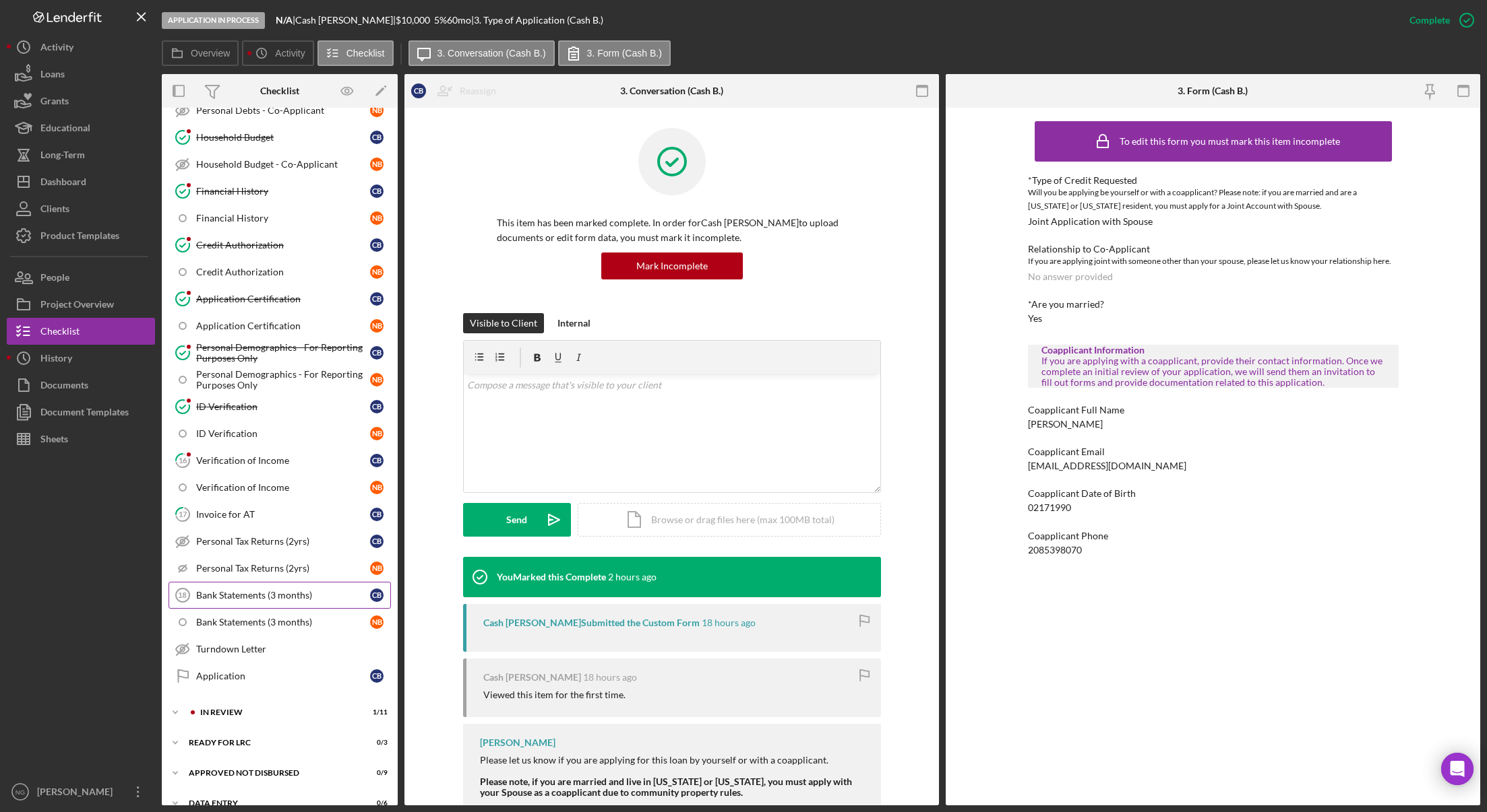
scroll to position [471, 0]
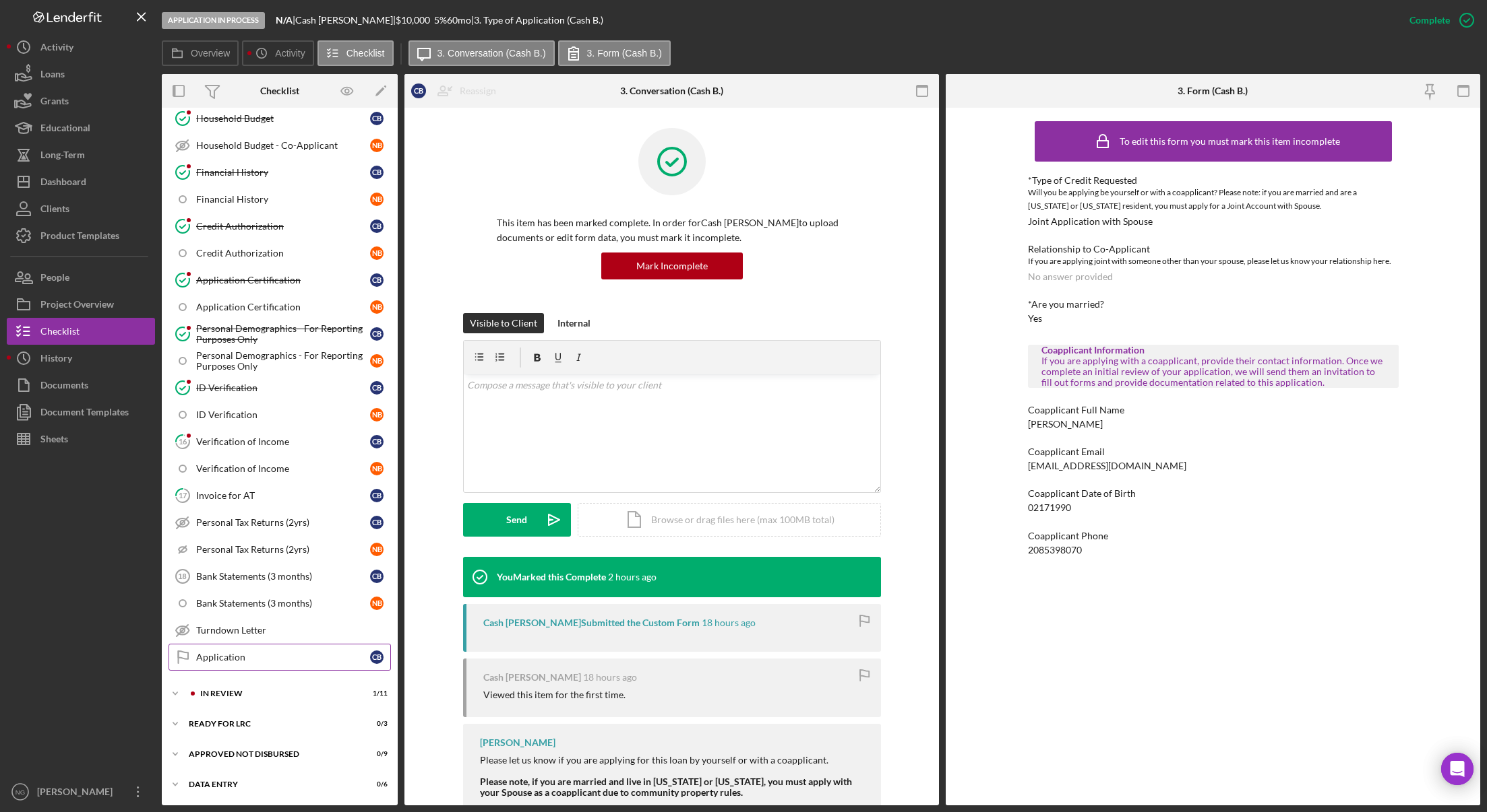
click at [240, 659] on div "Application" at bounding box center [283, 657] width 173 height 11
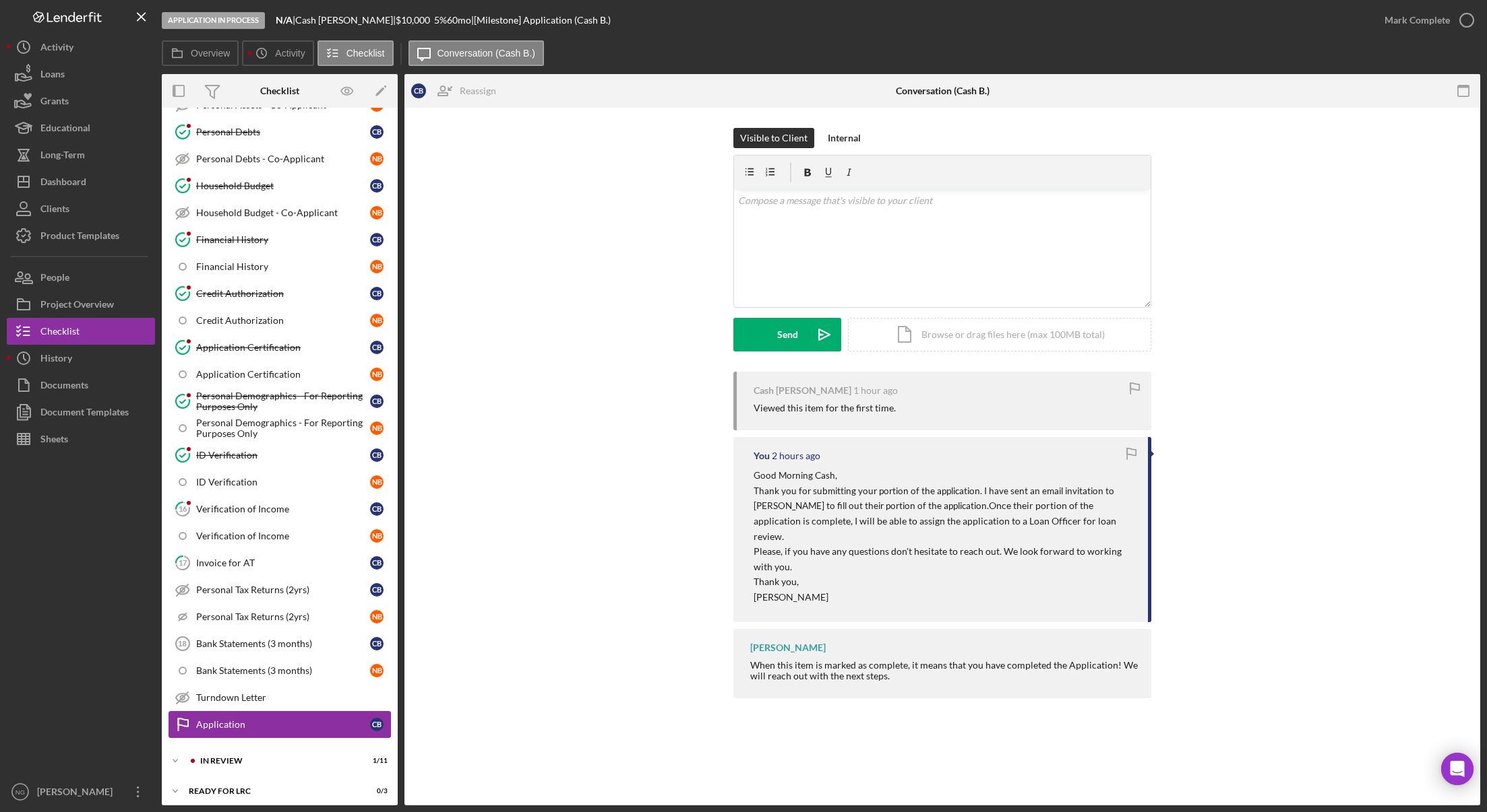
scroll to position [471, 0]
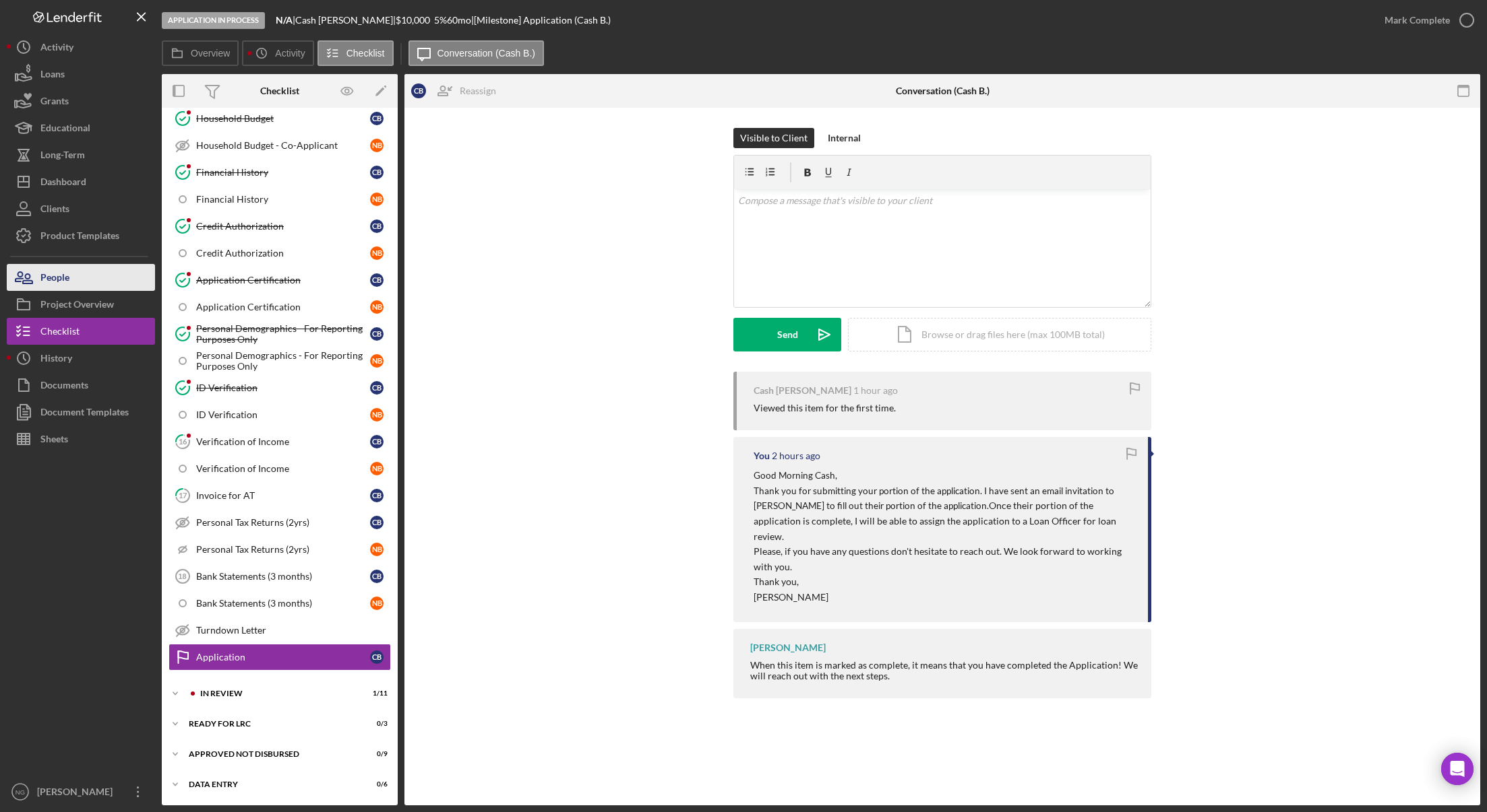
click at [61, 282] on div "People" at bounding box center [55, 280] width 29 height 31
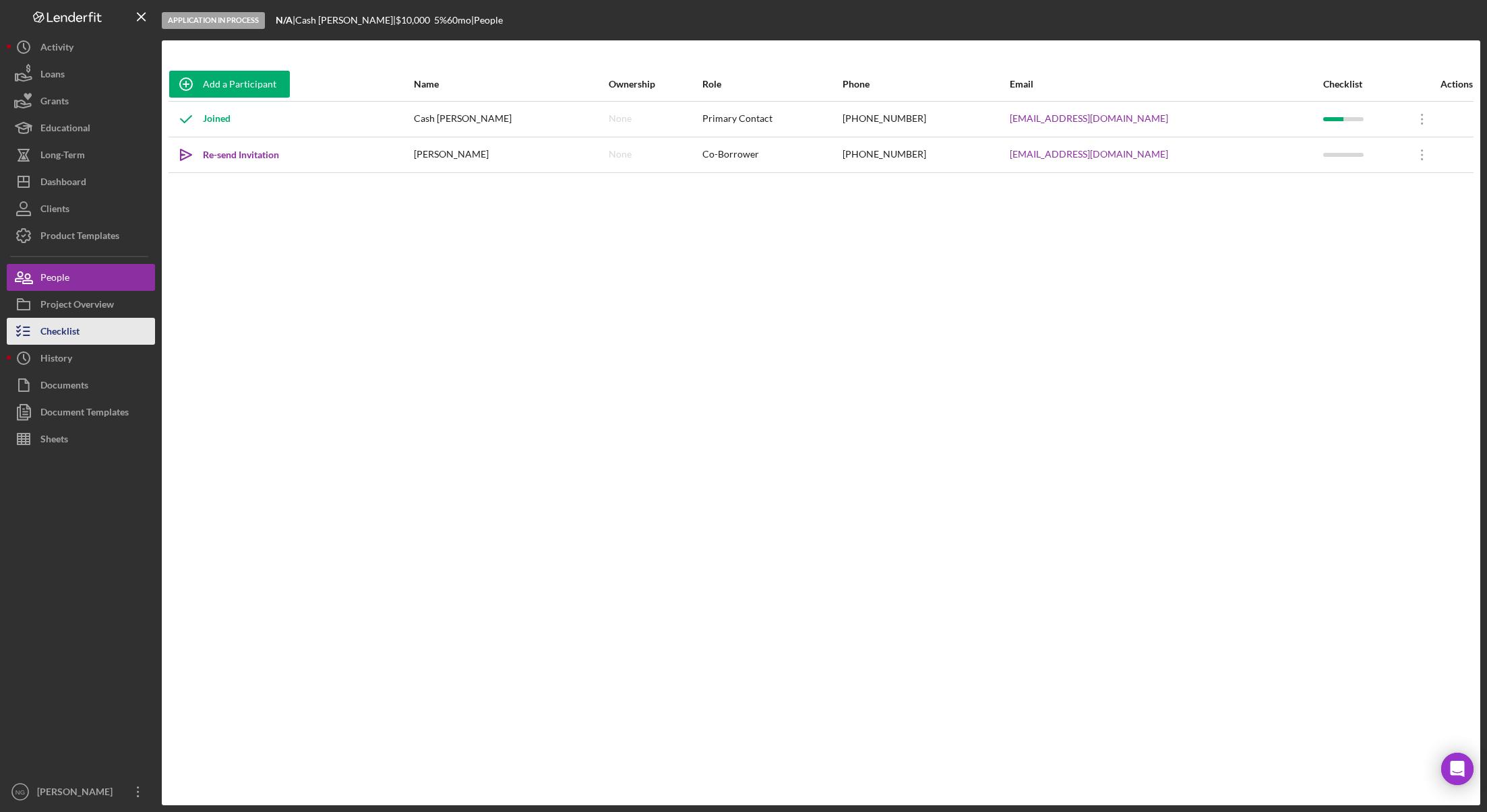
click at [59, 326] on div "Checklist" at bounding box center [59, 333] width 39 height 31
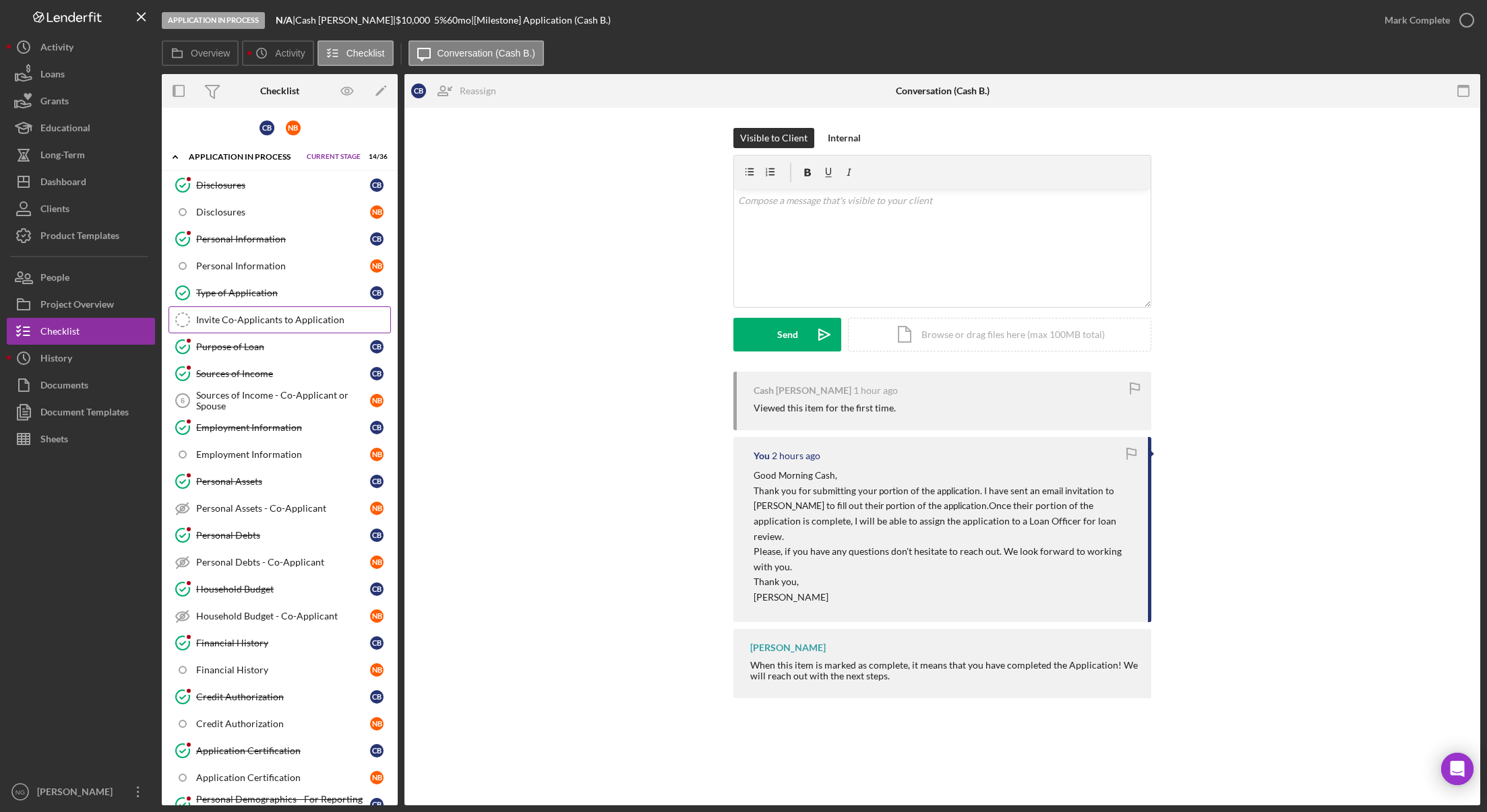
click at [291, 325] on div "Invite Co-Applicants to Application" at bounding box center [293, 319] width 194 height 11
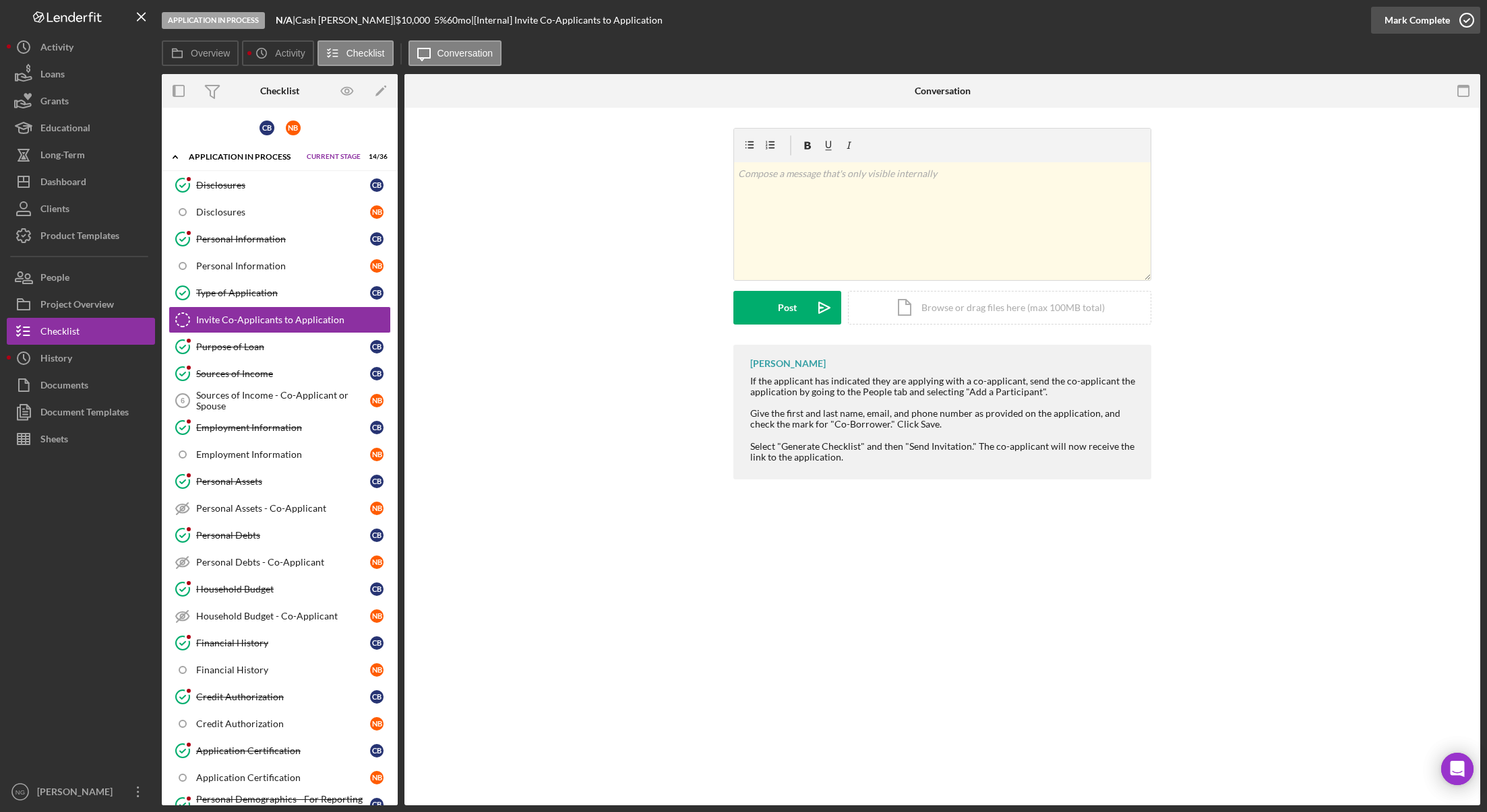
click at [1408, 22] on icon "button" at bounding box center [1466, 20] width 34 height 34
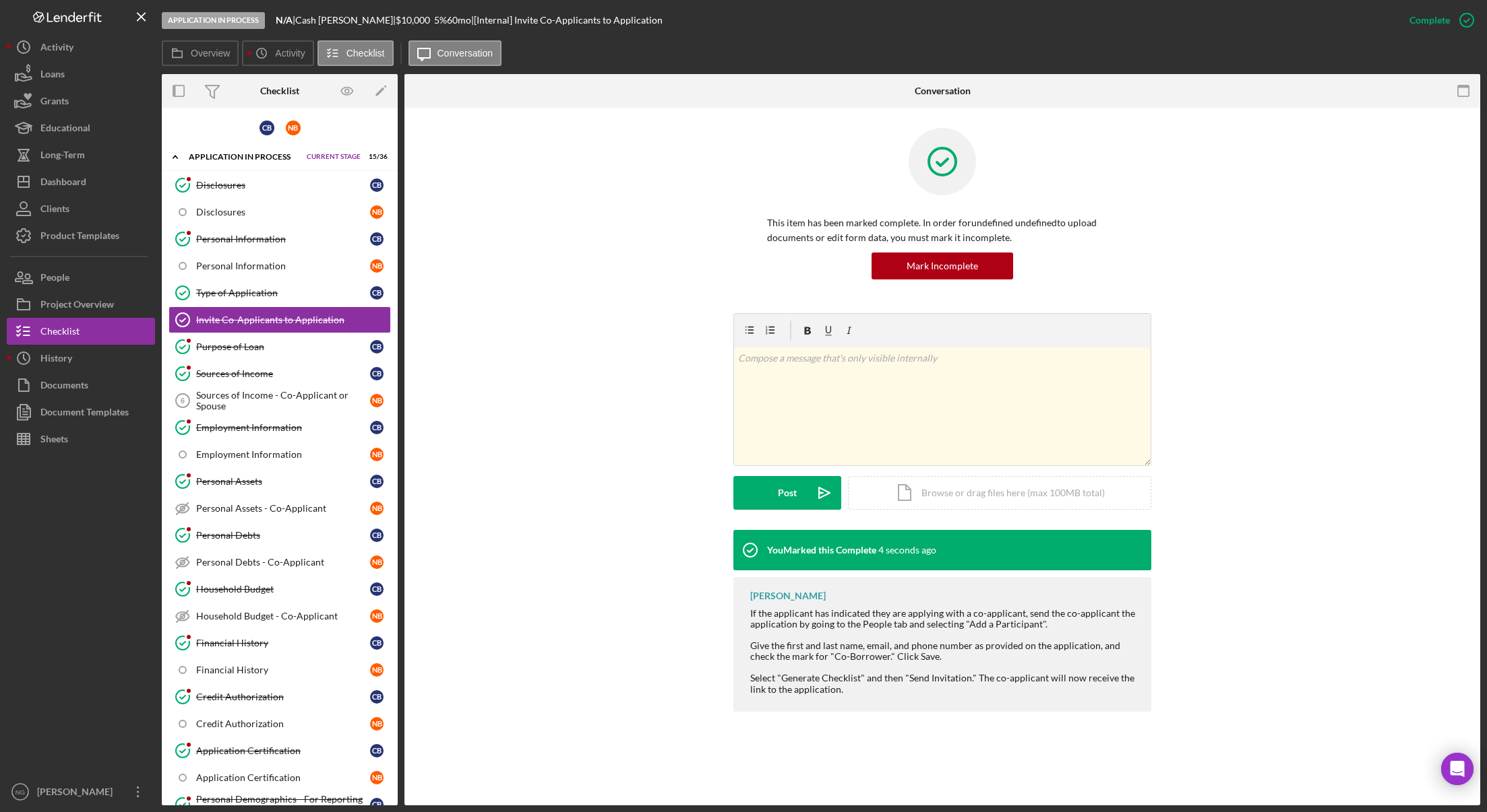
click at [737, 260] on div "This item has been marked complete. In order for undefined undefined to upload …" at bounding box center [942, 220] width 418 height 185
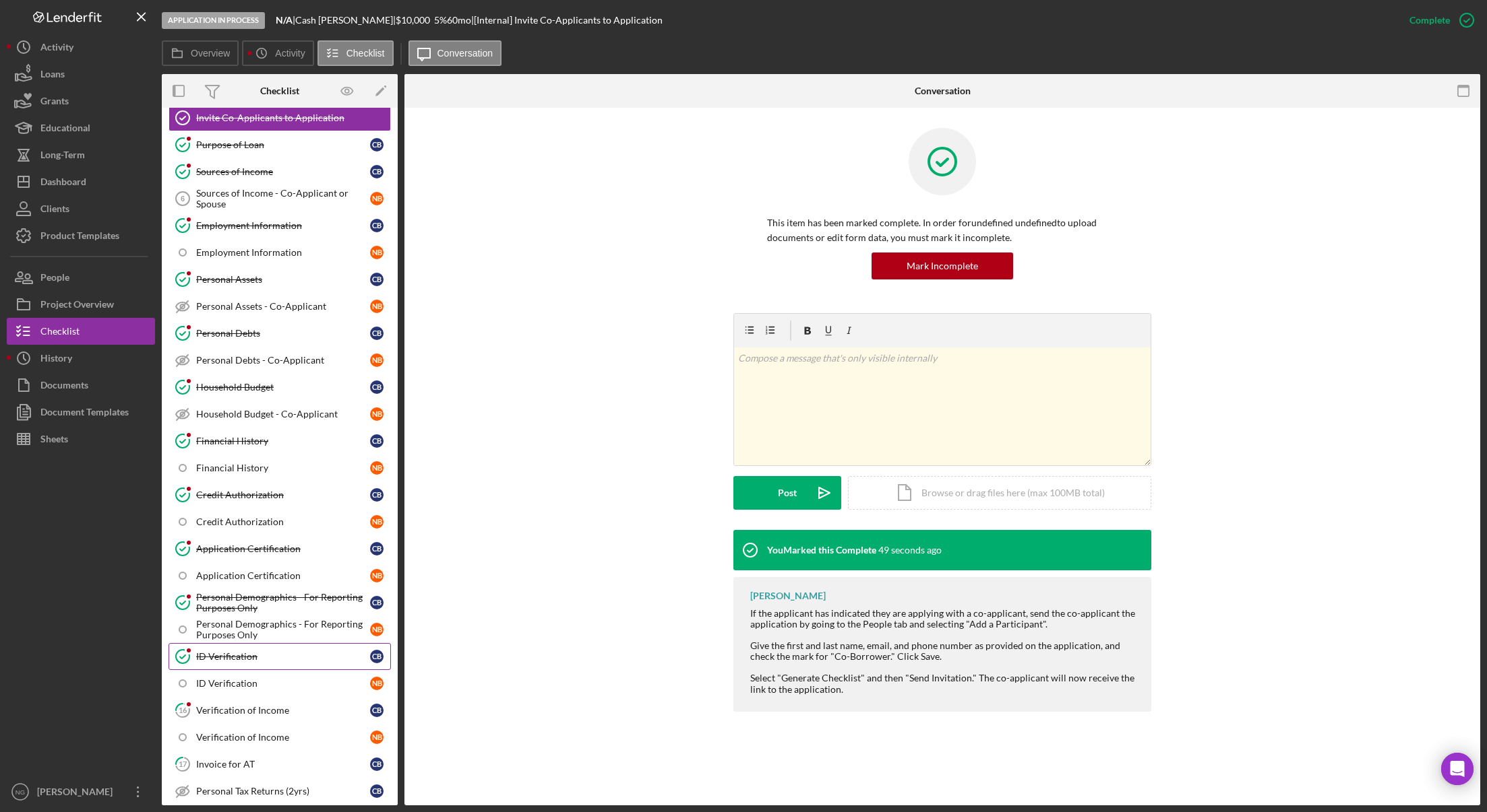
scroll to position [471, 0]
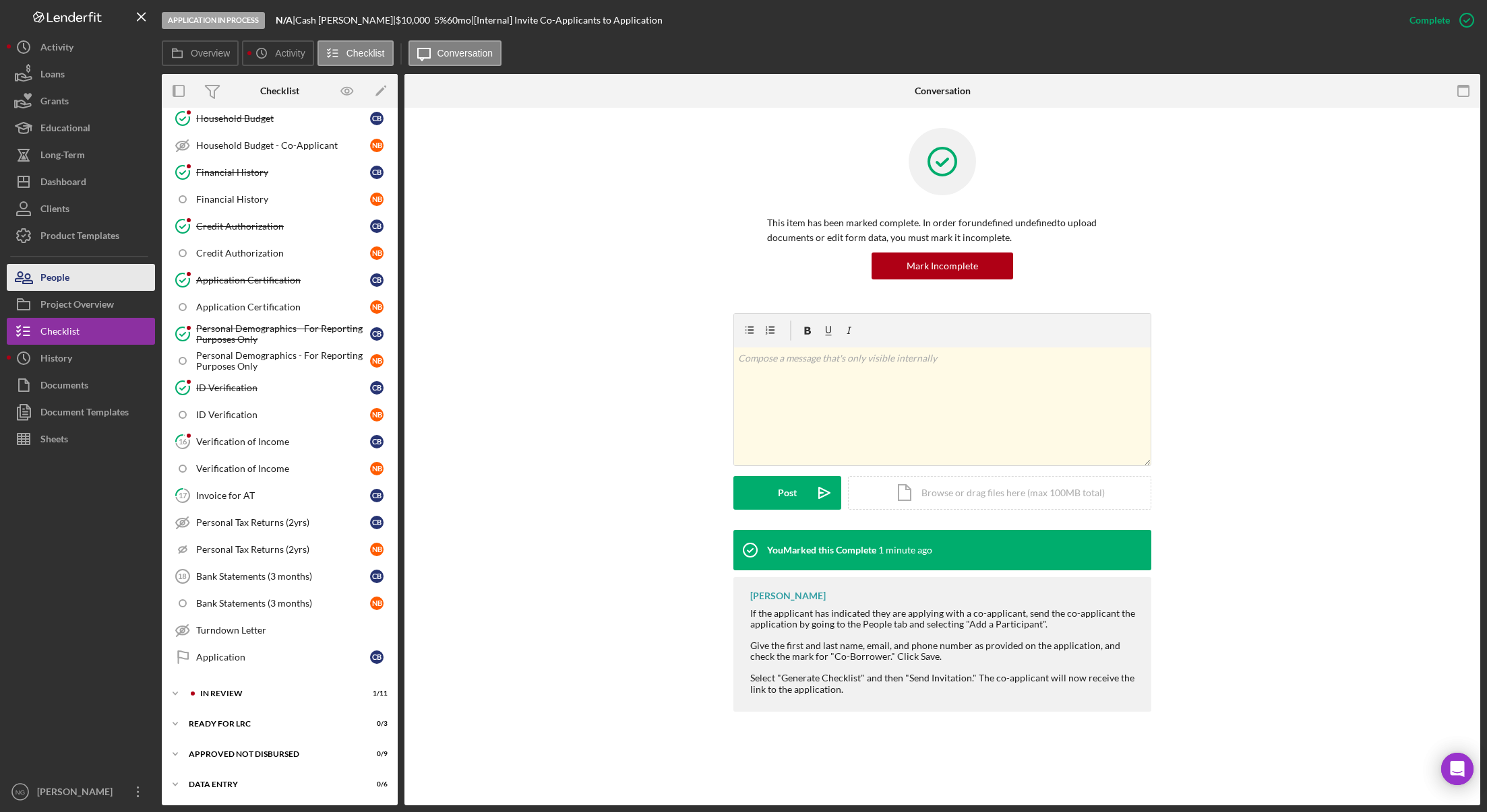
click at [66, 282] on div "People" at bounding box center [55, 280] width 29 height 31
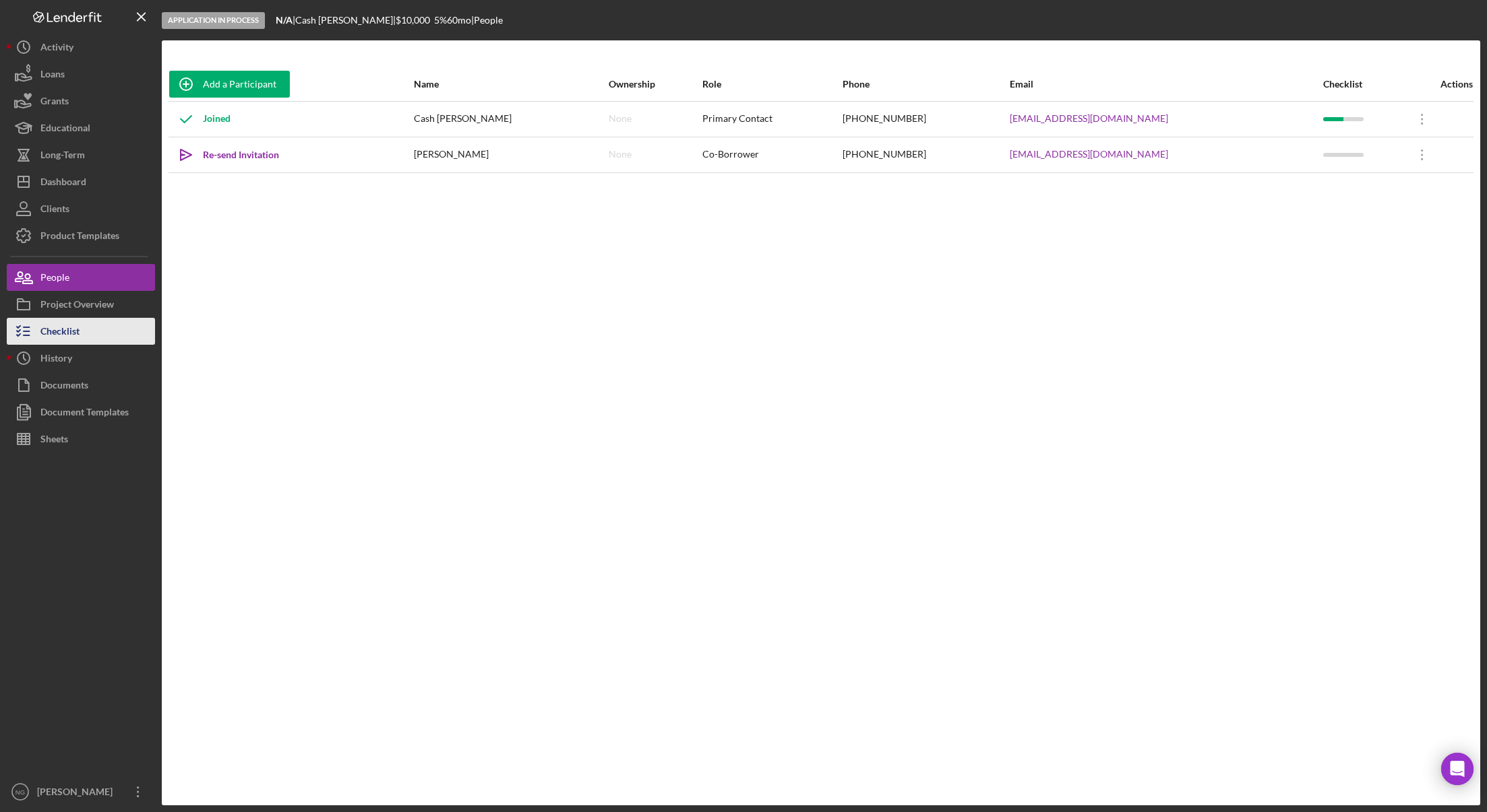
click at [94, 329] on button "Checklist" at bounding box center [80, 331] width 149 height 27
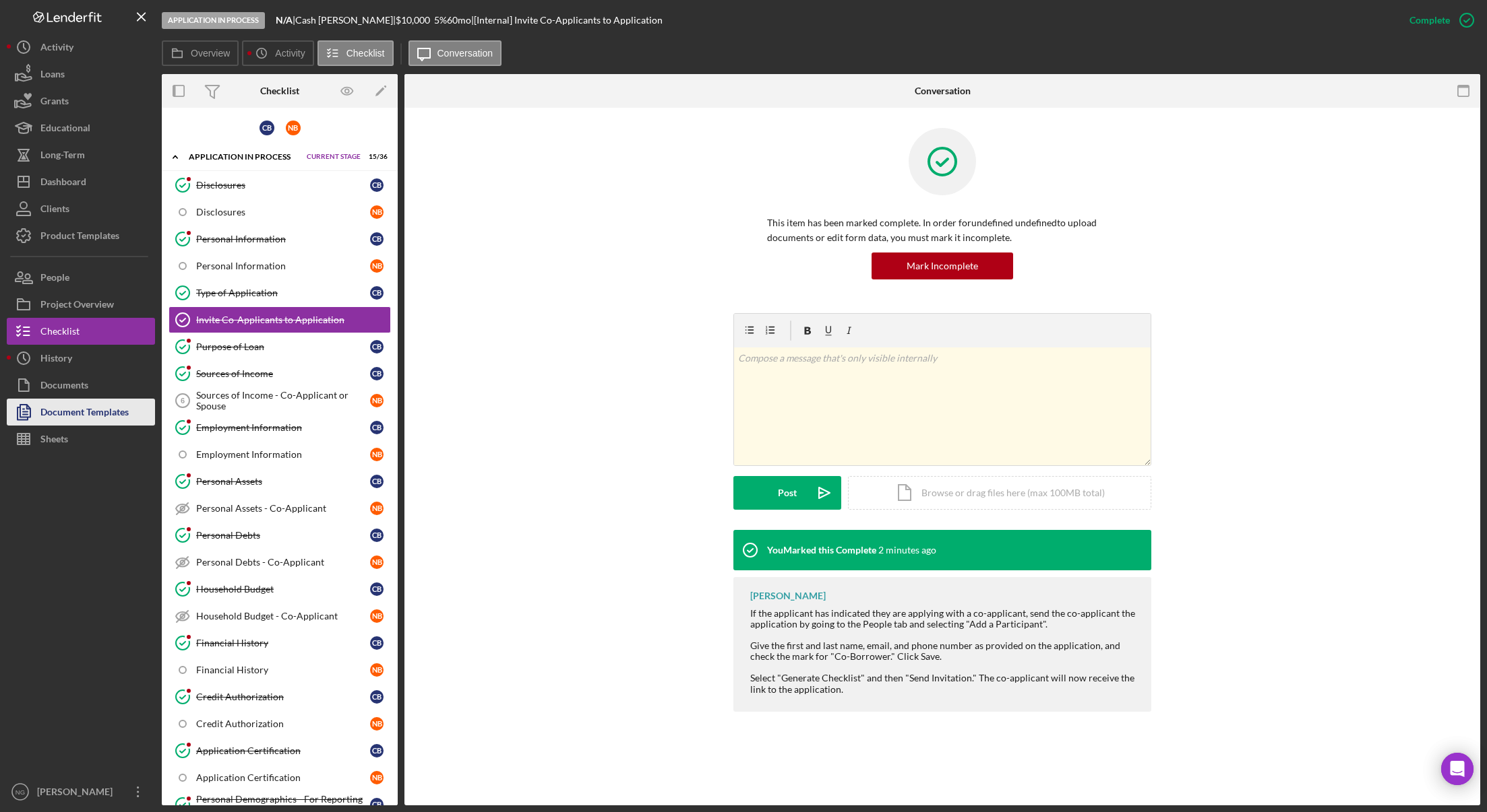
click at [94, 417] on div "Document Templates" at bounding box center [84, 414] width 88 height 31
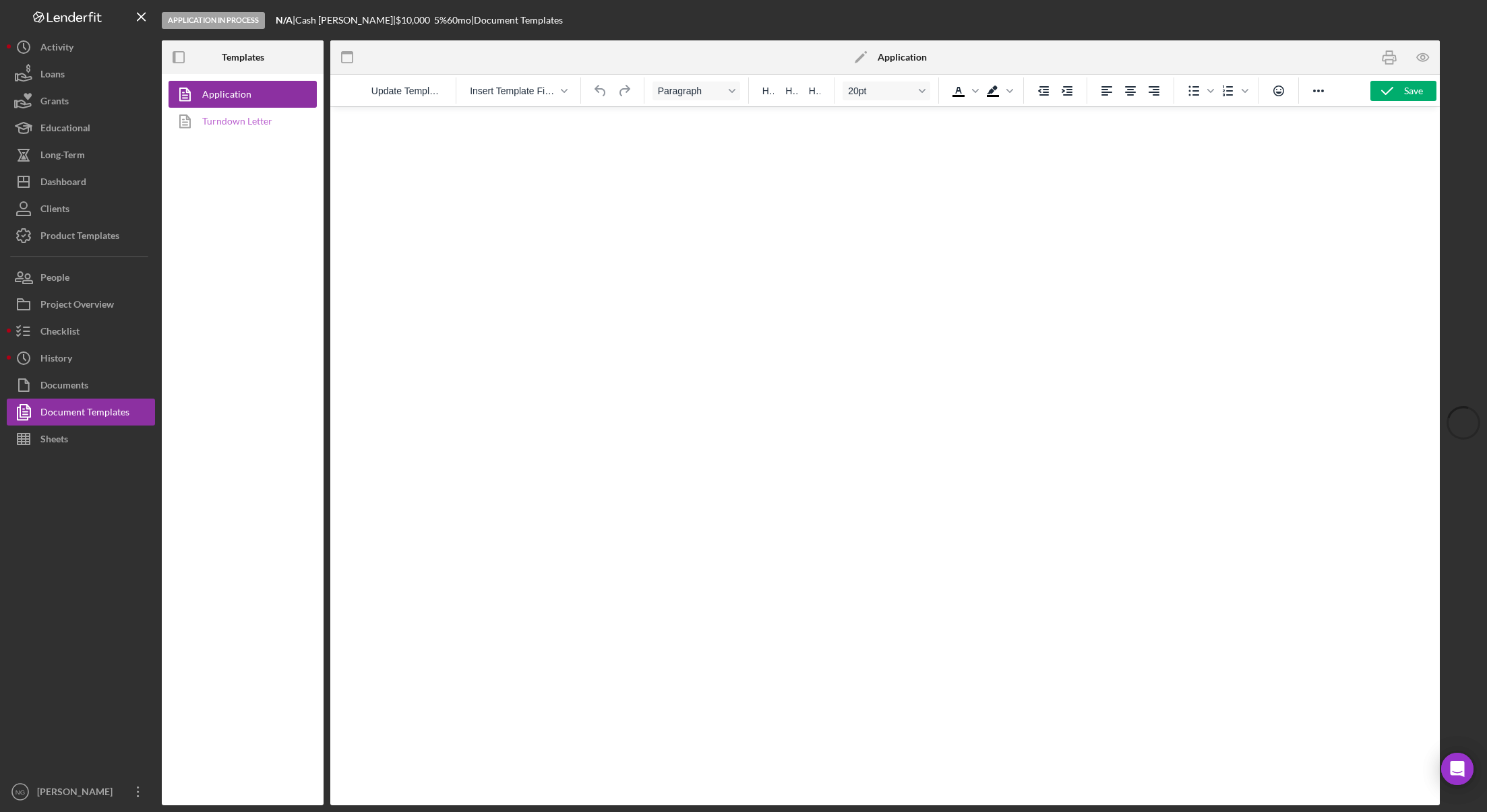
click at [242, 126] on link "Turndown Letter" at bounding box center [240, 122] width 142 height 27
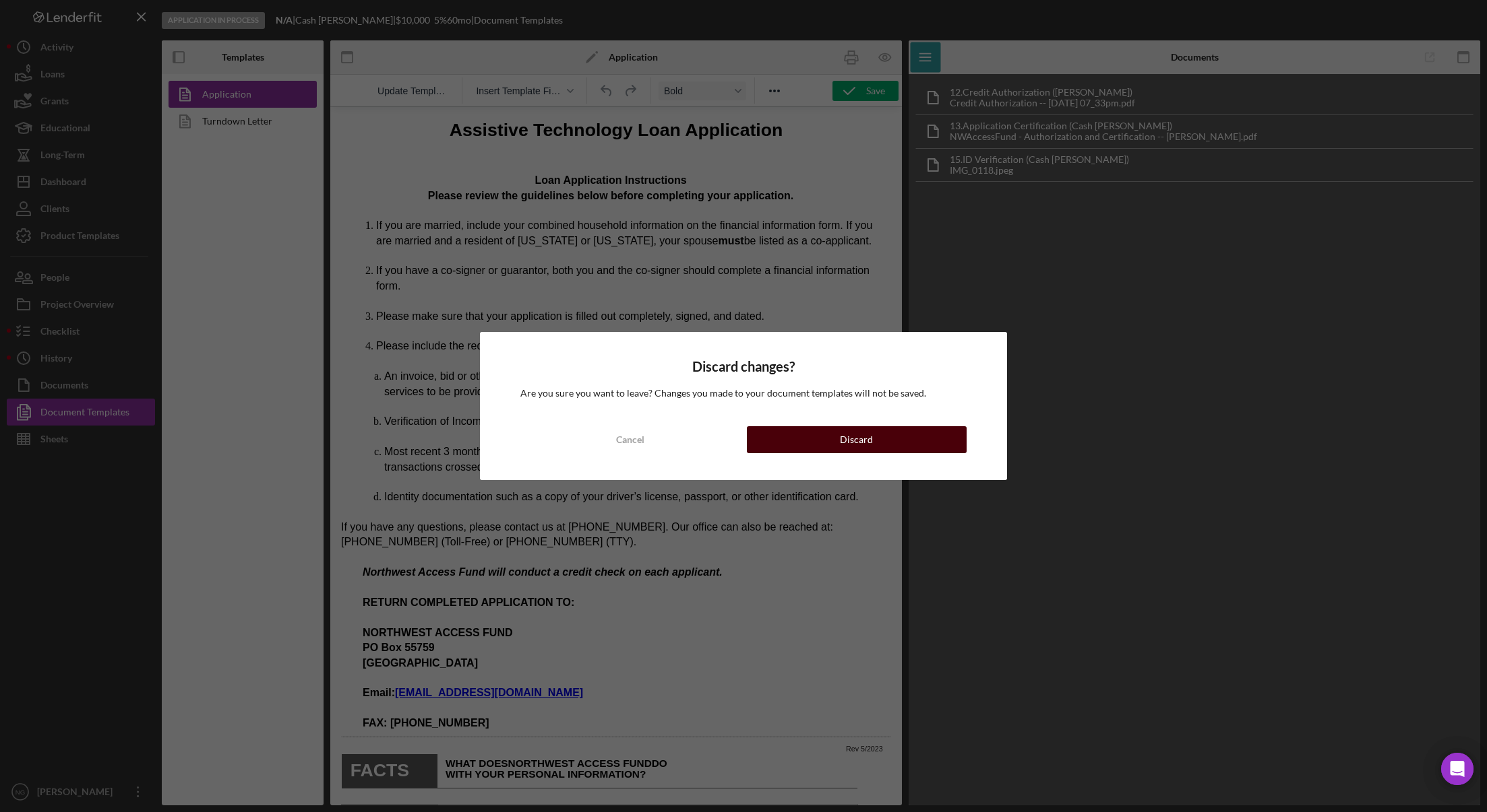
click at [802, 431] on button "Discard" at bounding box center [856, 440] width 219 height 27
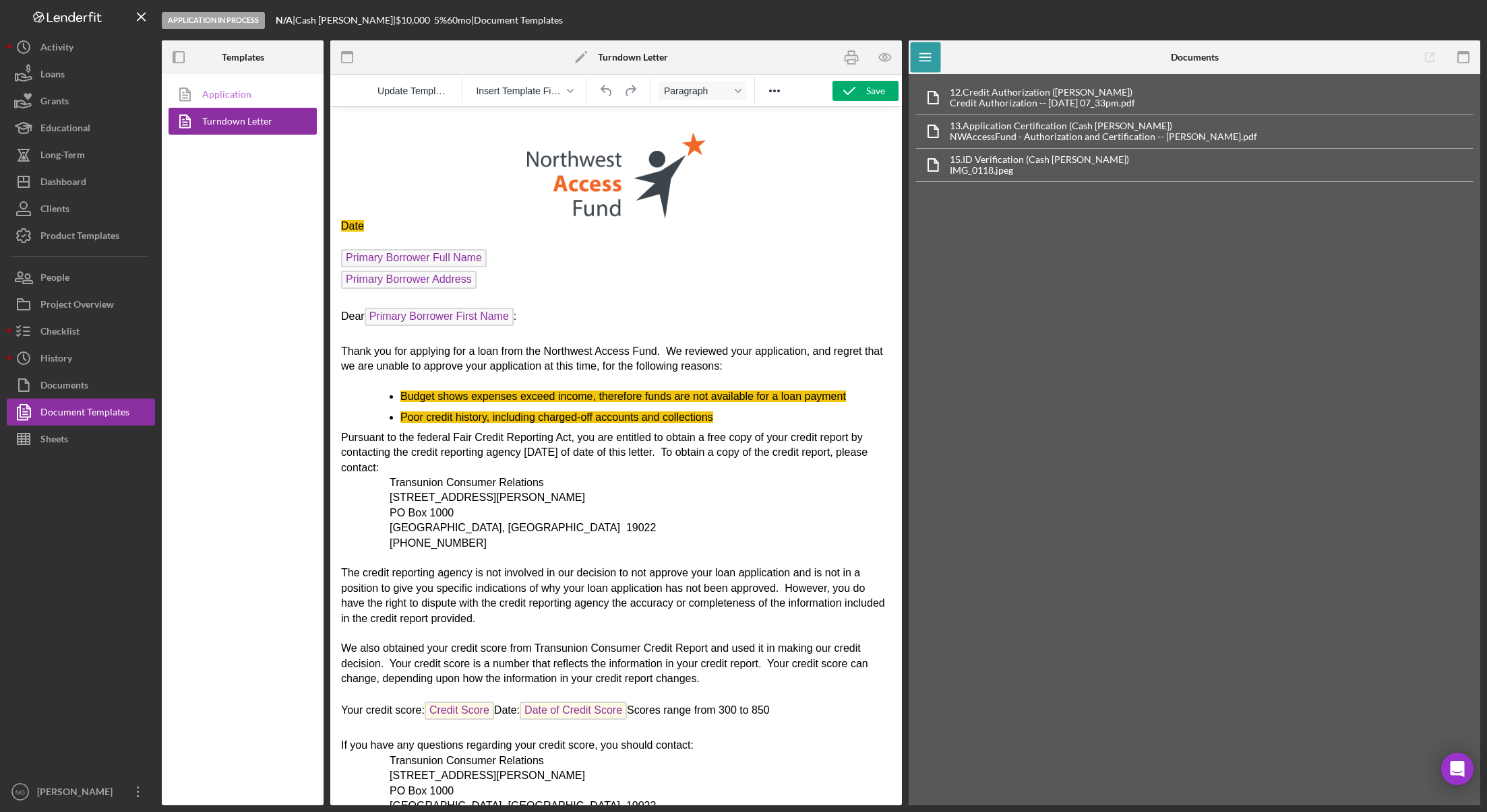
click at [248, 86] on link "Application" at bounding box center [240, 94] width 142 height 27
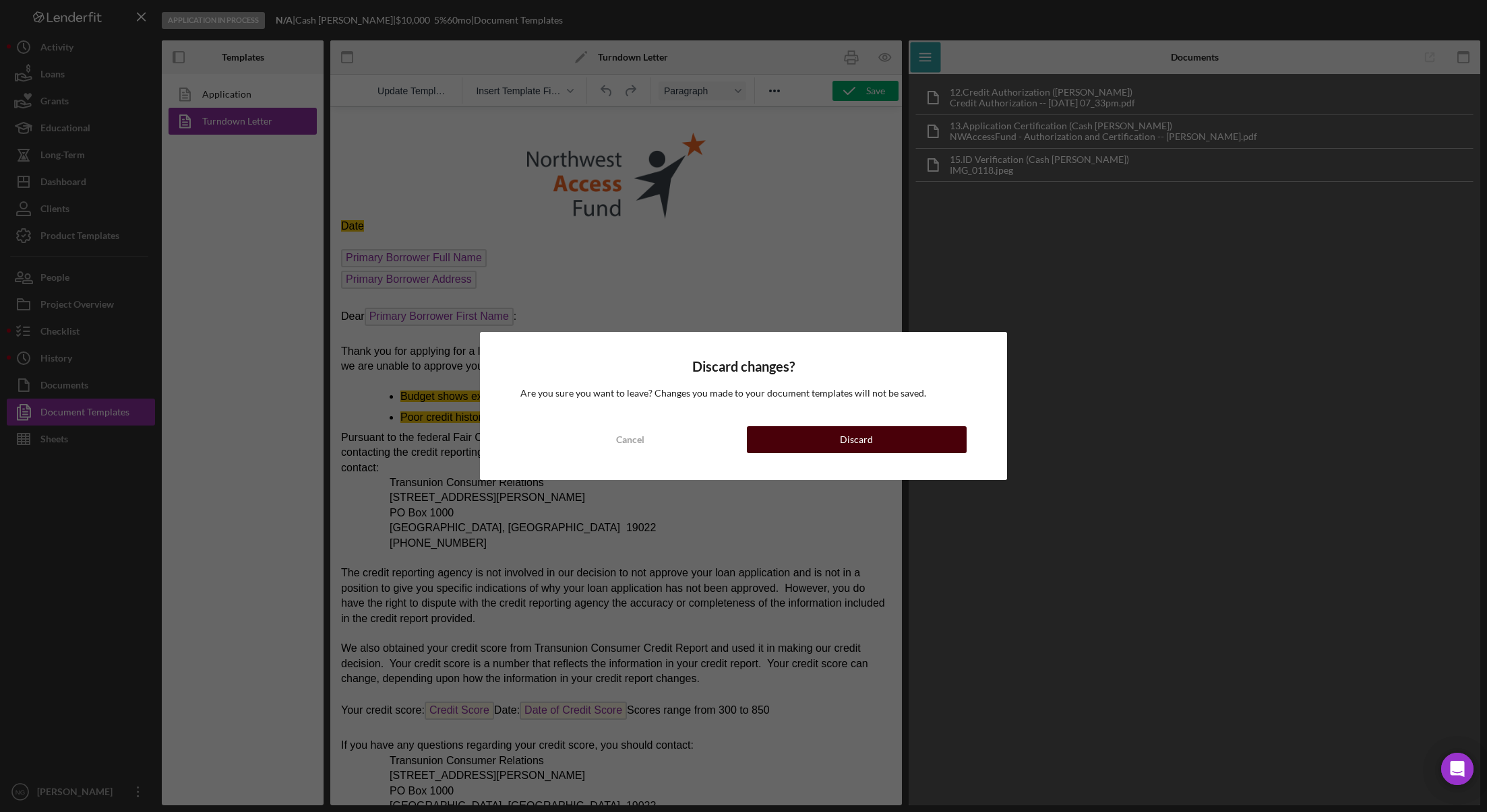
click at [831, 437] on button "Discard" at bounding box center [856, 440] width 219 height 27
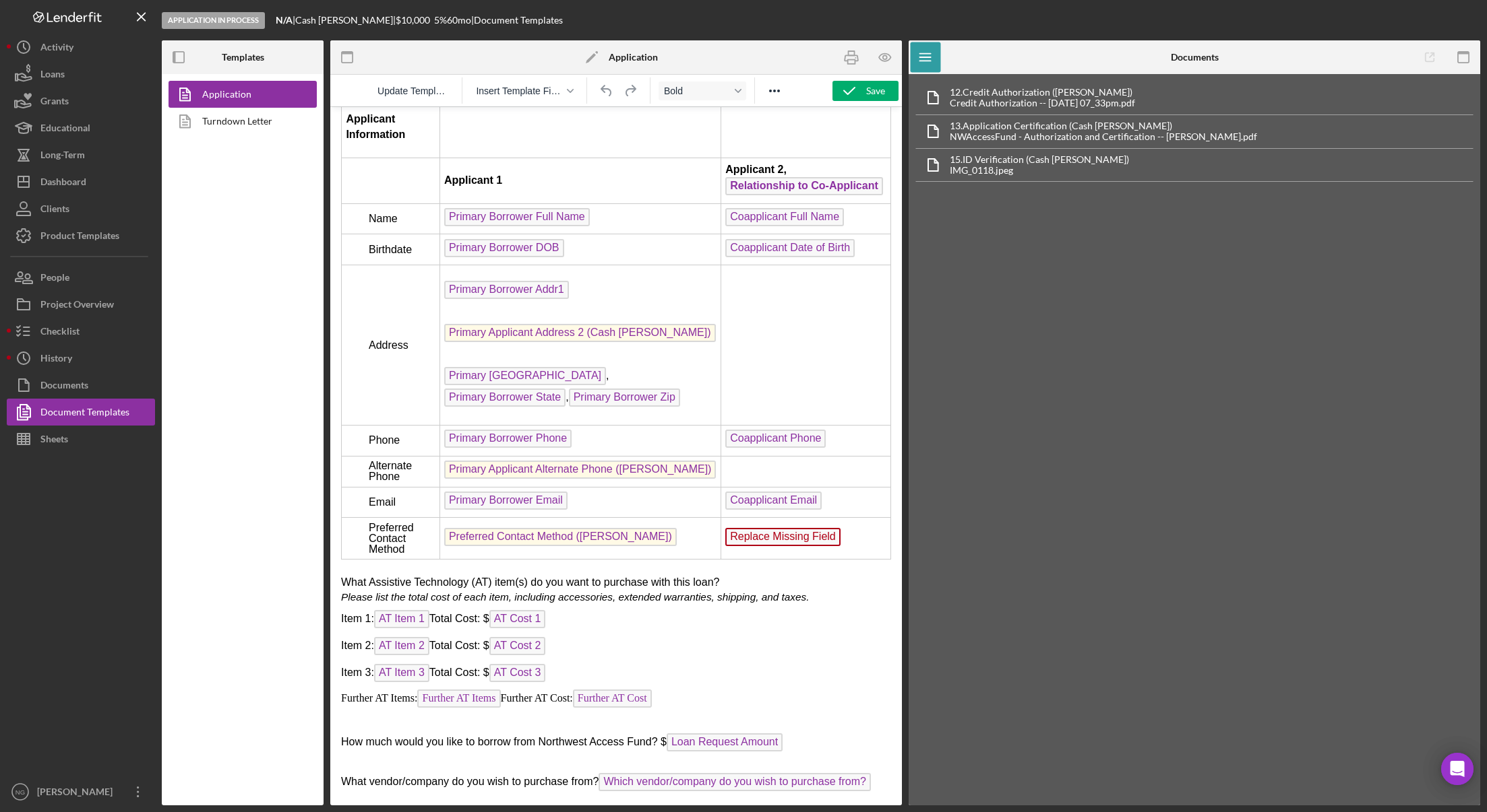
scroll to position [2222, 0]
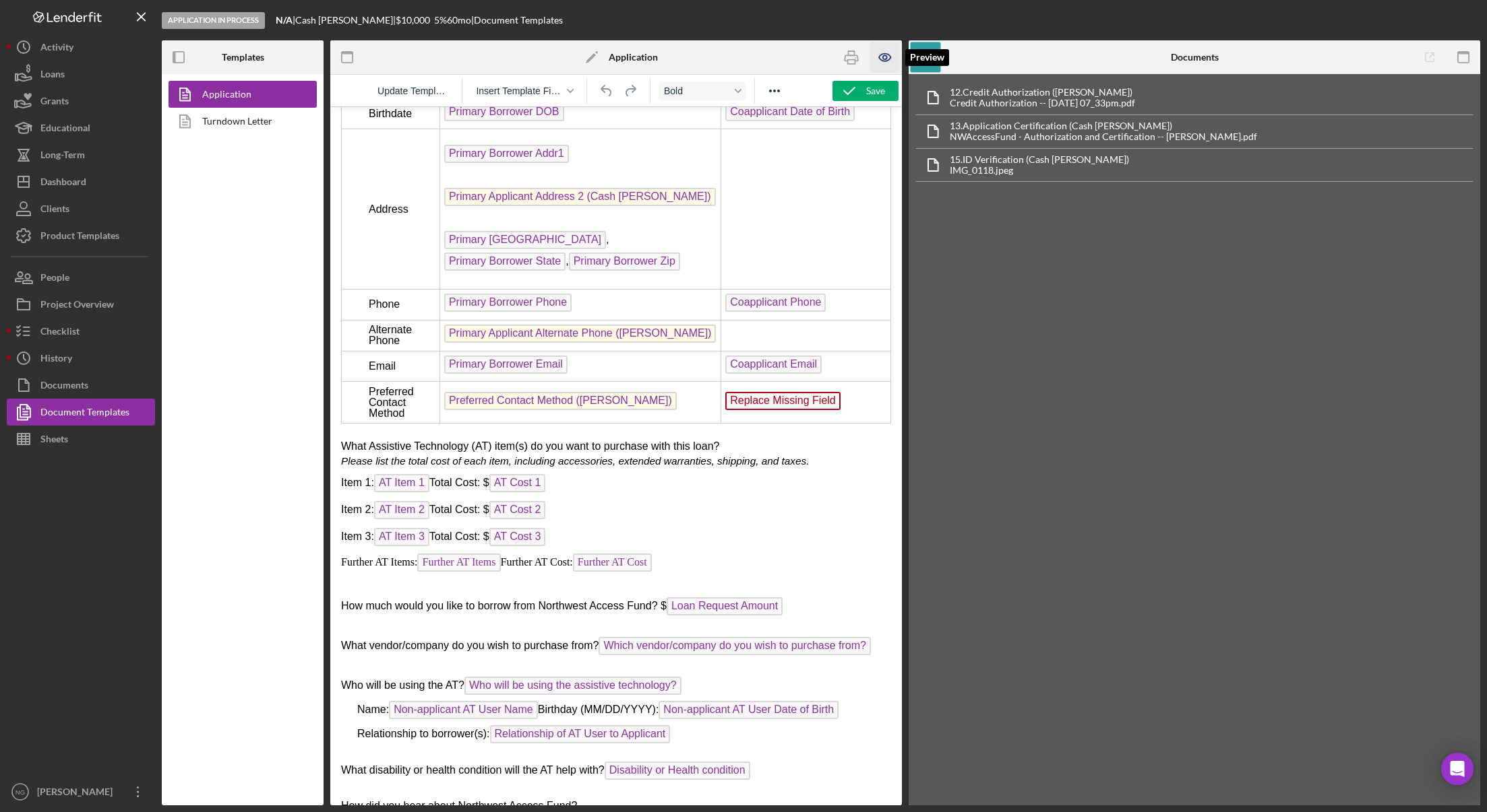
click at [888, 57] on icon "button" at bounding box center [885, 57] width 31 height 31
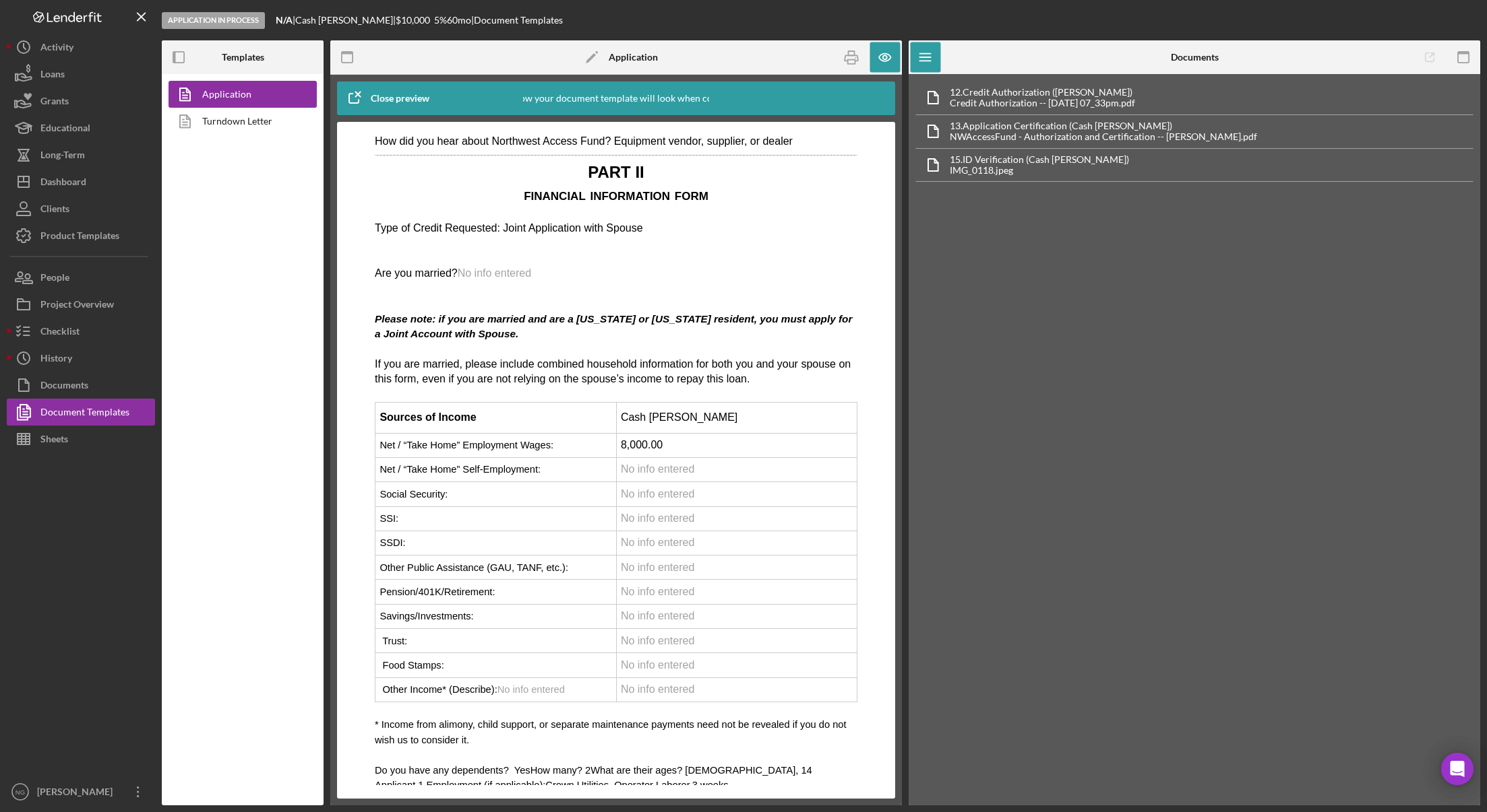
scroll to position [2829, 0]
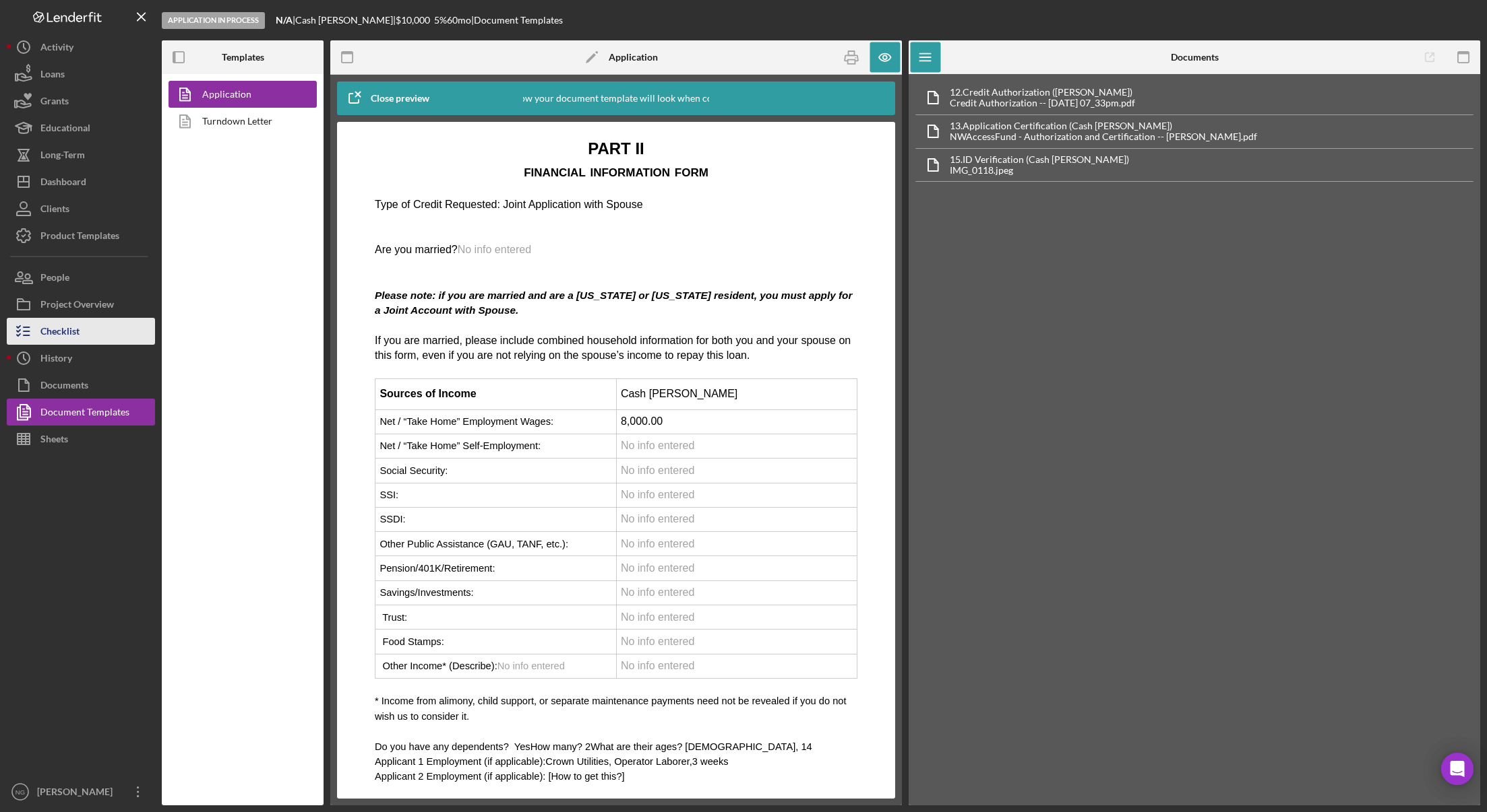
click at [74, 334] on div "Checklist" at bounding box center [59, 333] width 39 height 31
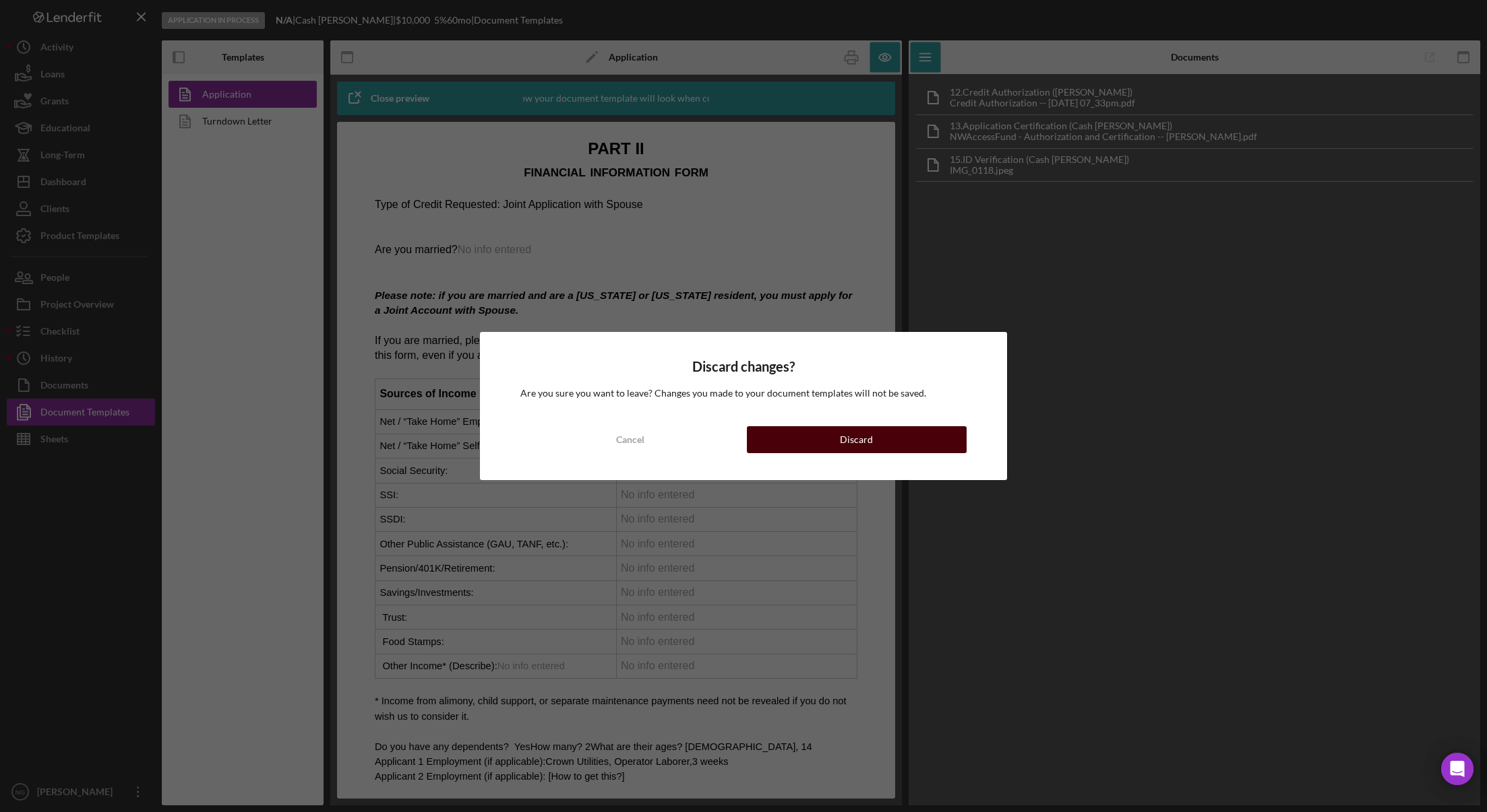
click at [795, 442] on button "Discard" at bounding box center [856, 440] width 219 height 27
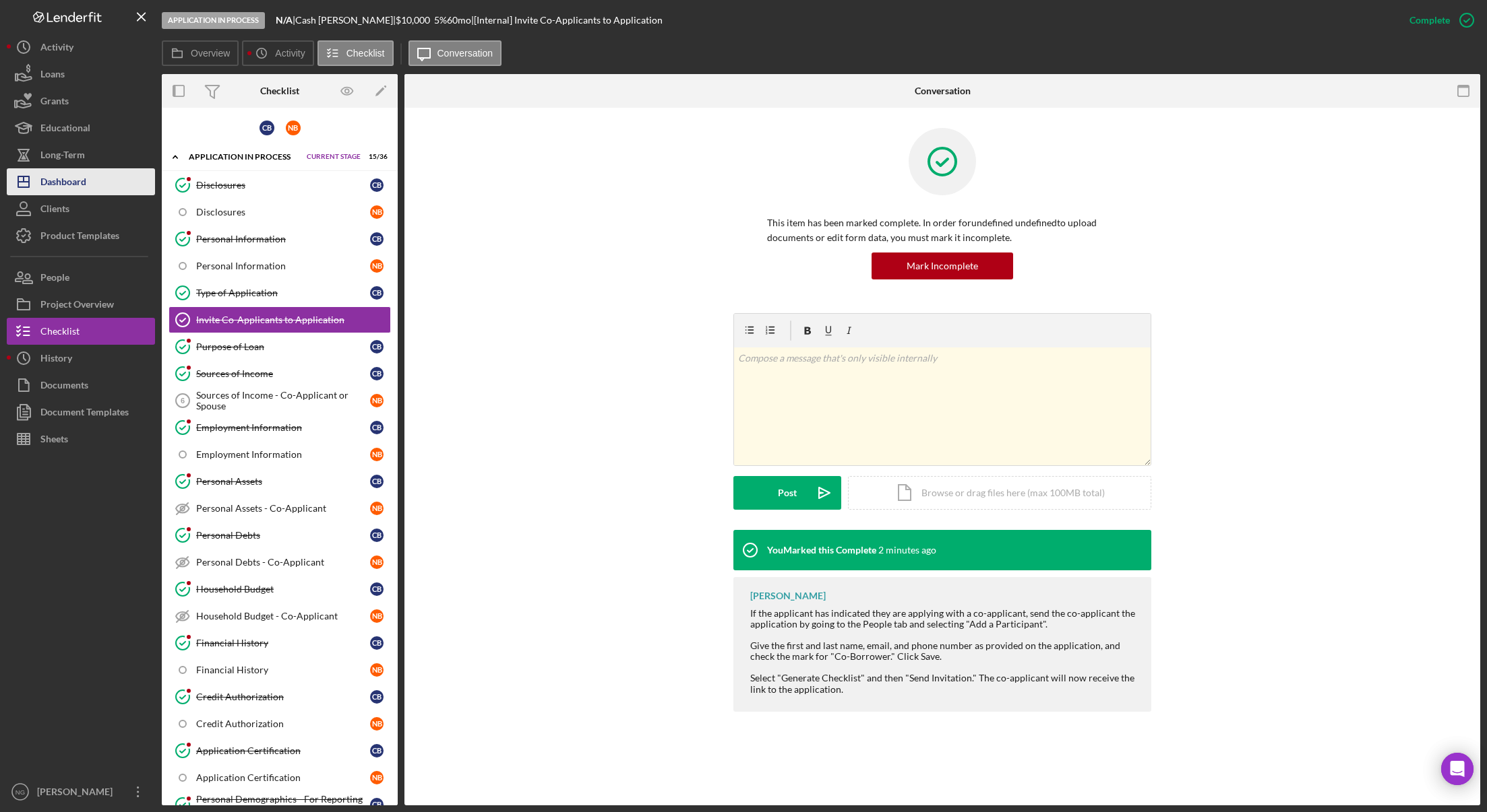
click at [81, 187] on div "Dashboard" at bounding box center [63, 184] width 46 height 31
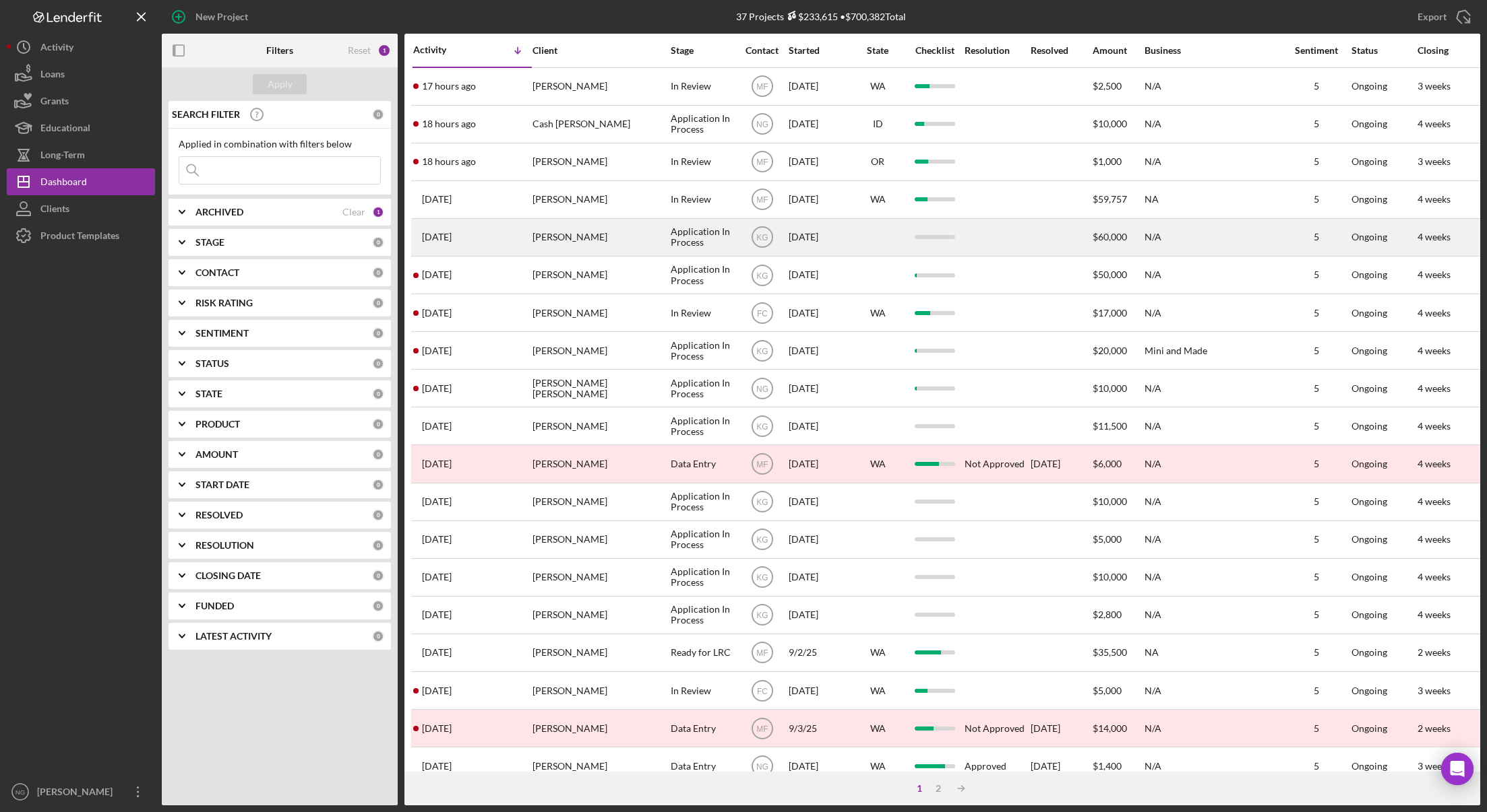
click at [623, 240] on div "[PERSON_NAME]" at bounding box center [600, 237] width 135 height 35
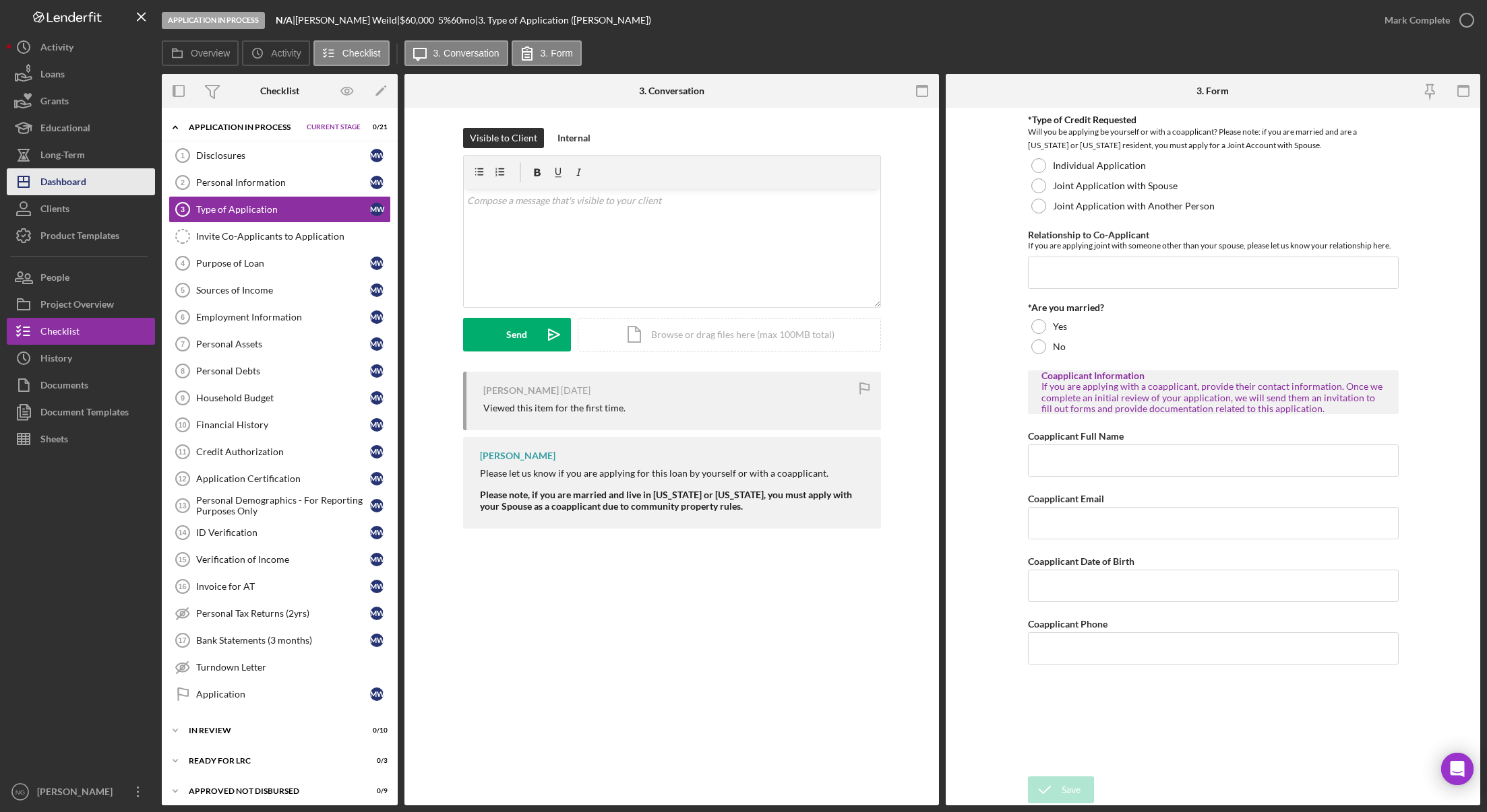
click at [91, 188] on button "Icon/Dashboard Dashboard" at bounding box center [80, 182] width 149 height 27
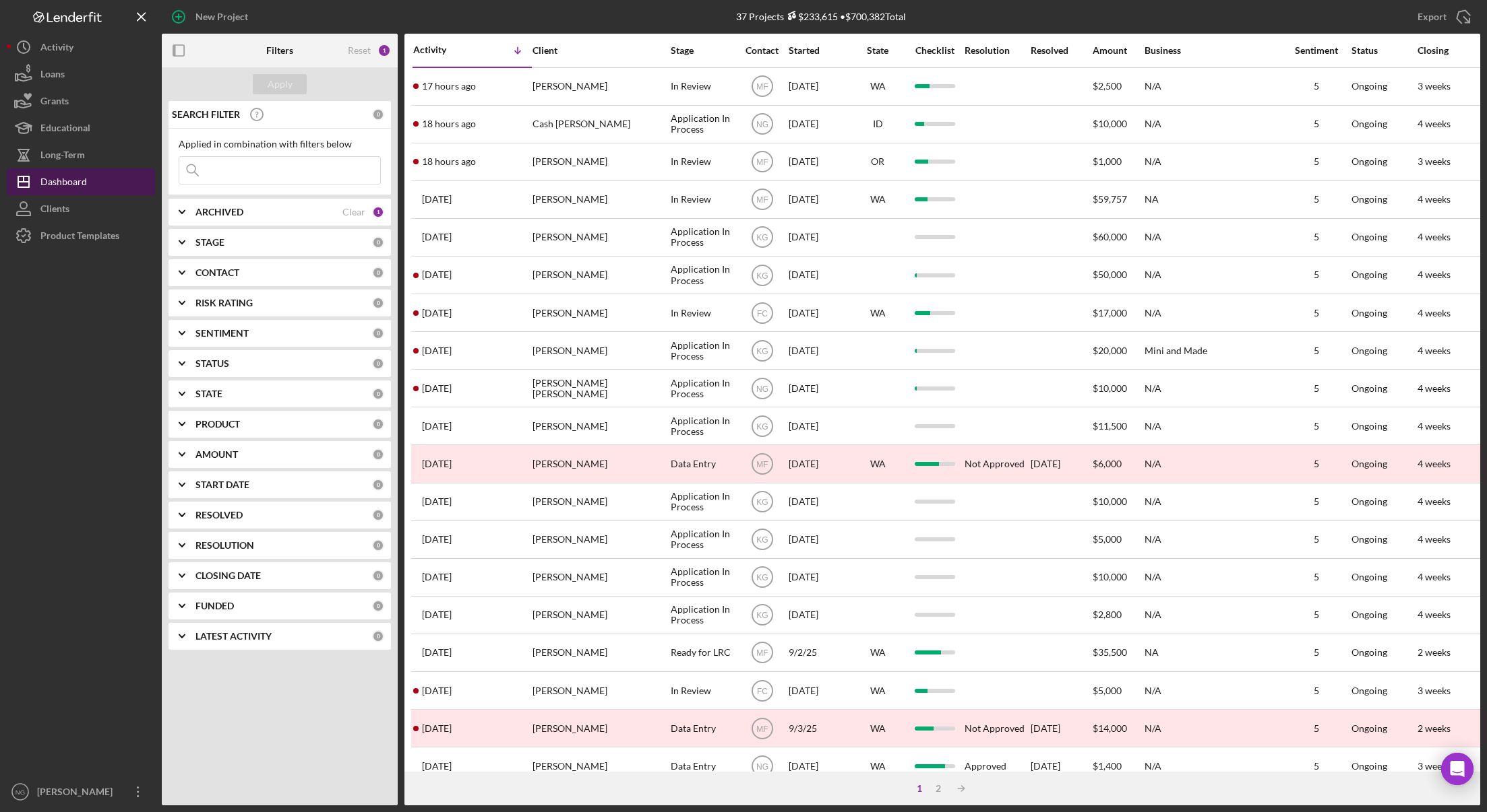
click at [76, 183] on div "Dashboard" at bounding box center [63, 184] width 47 height 31
click at [682, 56] on div "Stage" at bounding box center [703, 50] width 65 height 11
click at [682, 56] on div "New Project 37 Projects $233,615 • $700,382 Total Export Icon/Export Filters Re…" at bounding box center [743, 402] width 1473 height 805
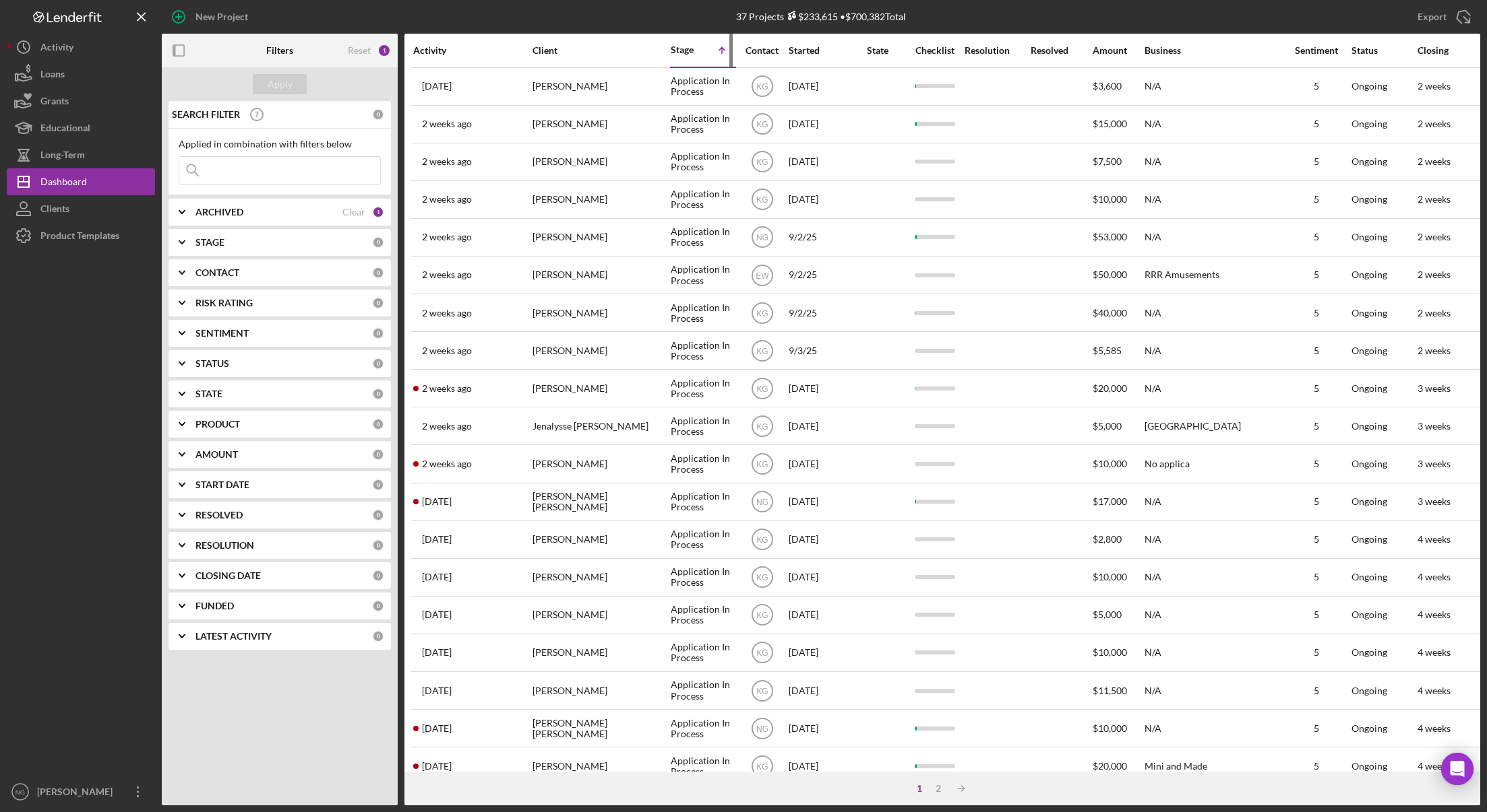
click at [682, 46] on div "Stage" at bounding box center [687, 49] width 33 height 11
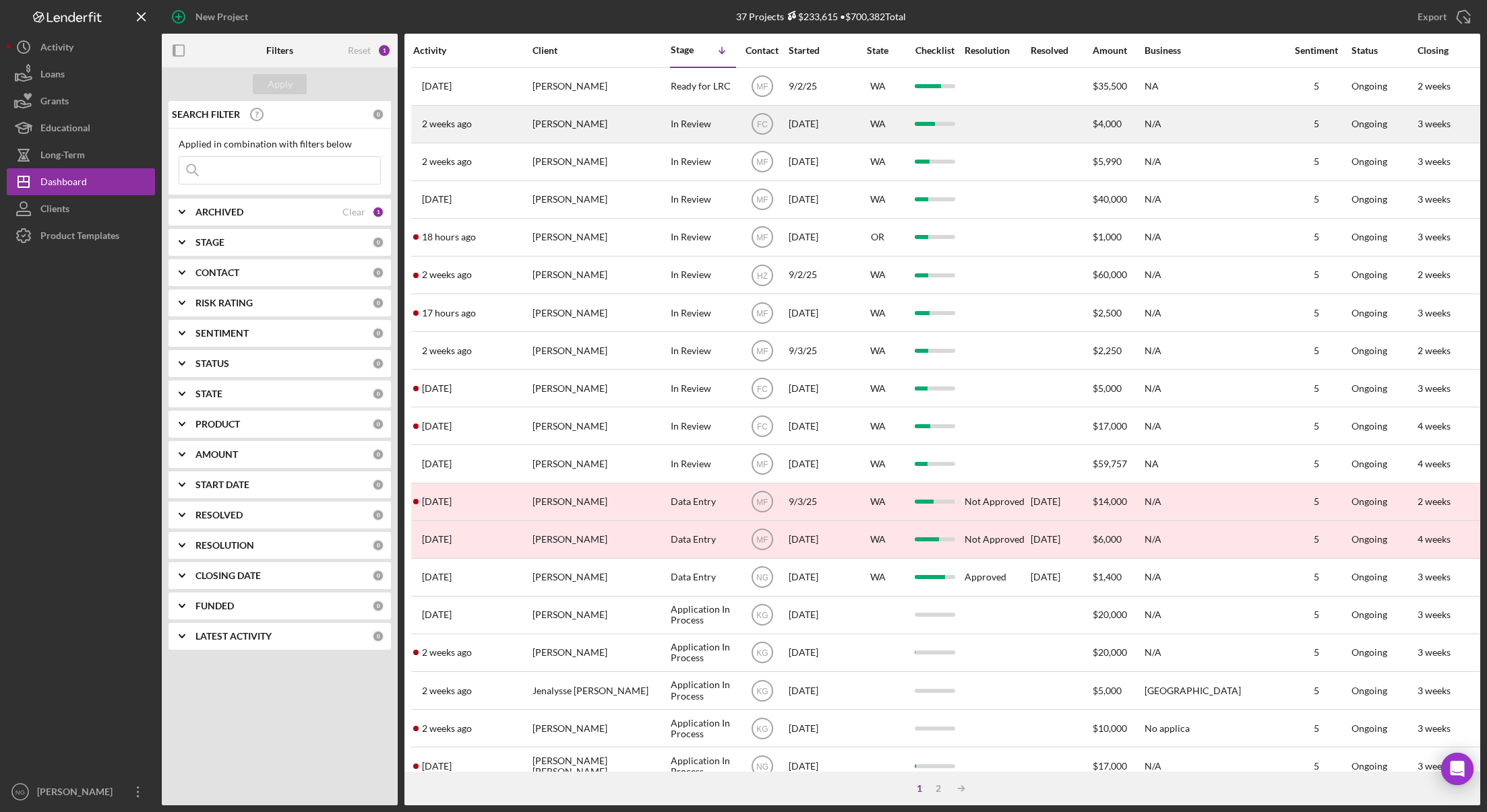
click at [698, 128] on div "In Review" at bounding box center [703, 124] width 65 height 35
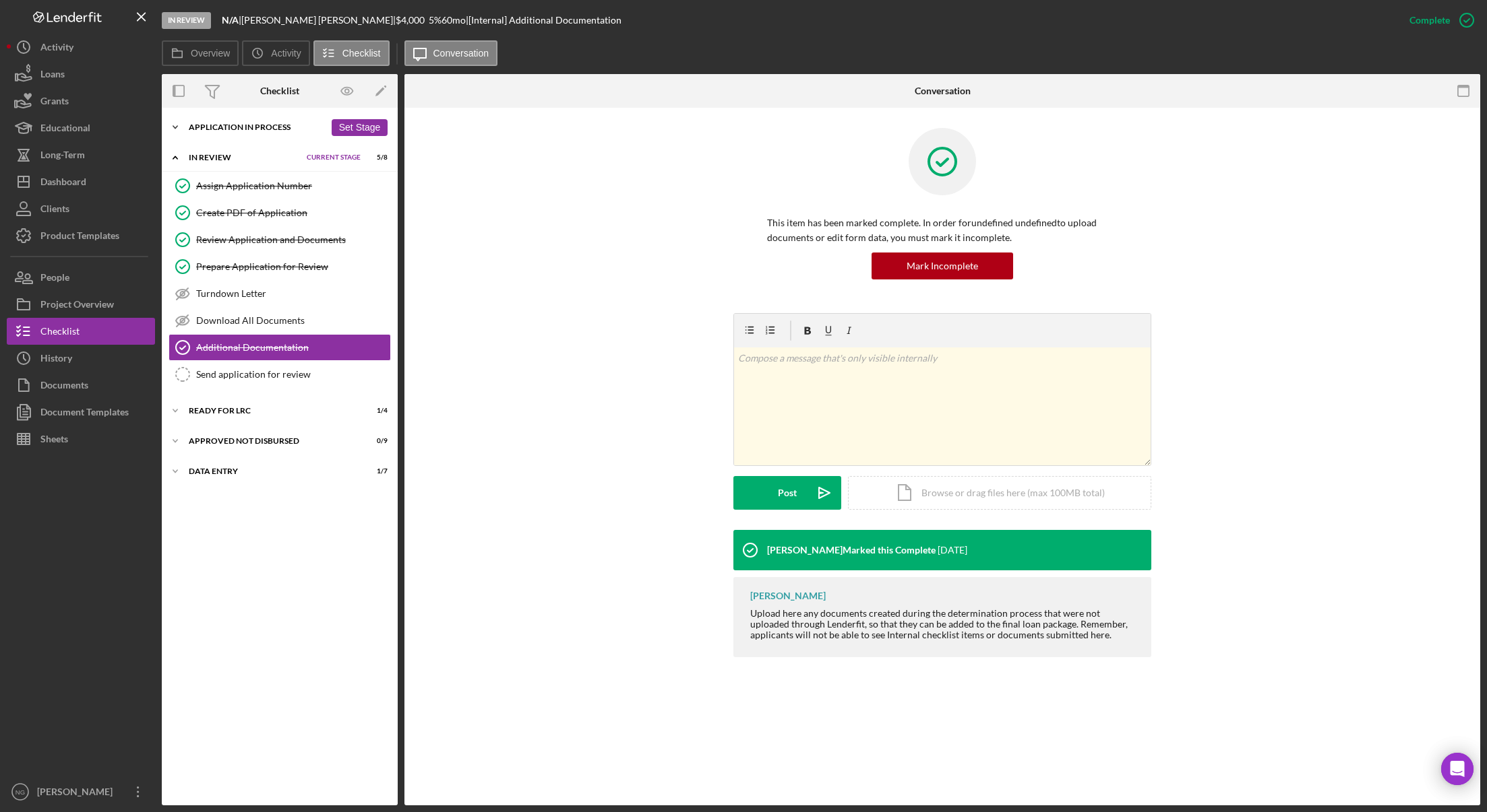
click at [221, 126] on div "Application In Process" at bounding box center [257, 127] width 136 height 8
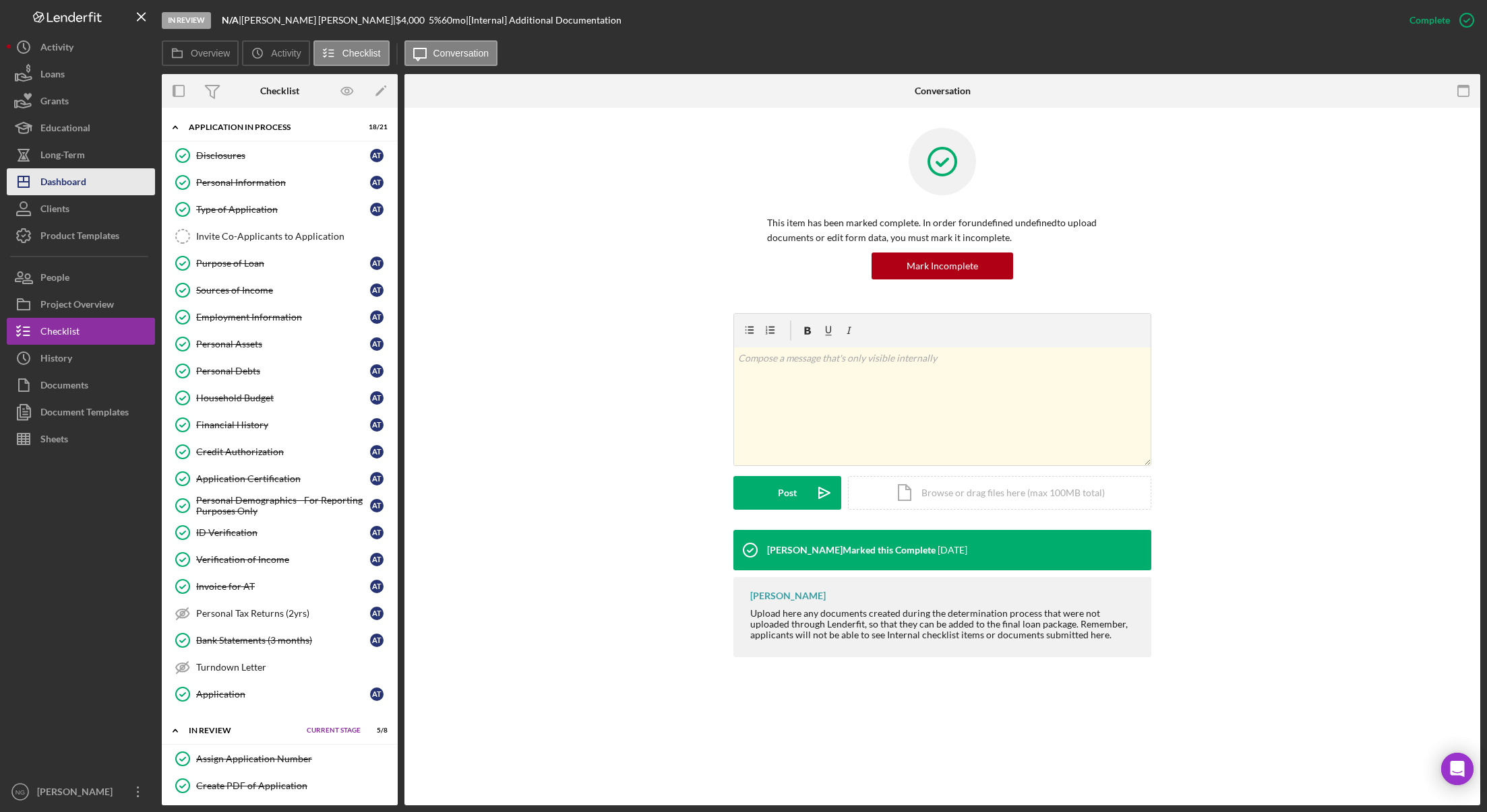
click at [57, 189] on div "Dashboard" at bounding box center [63, 184] width 46 height 31
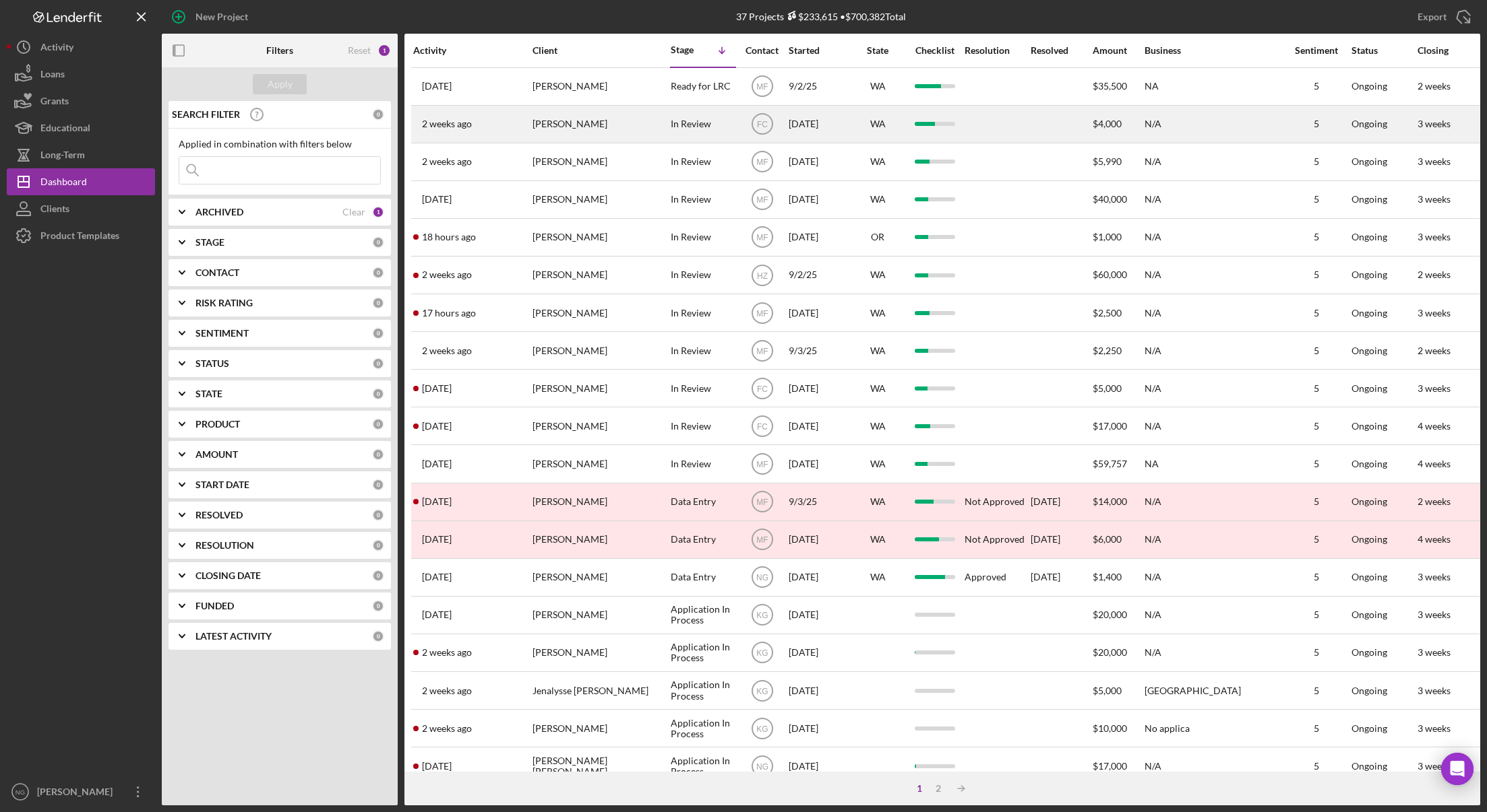
click at [580, 127] on div "[PERSON_NAME]" at bounding box center [600, 124] width 135 height 35
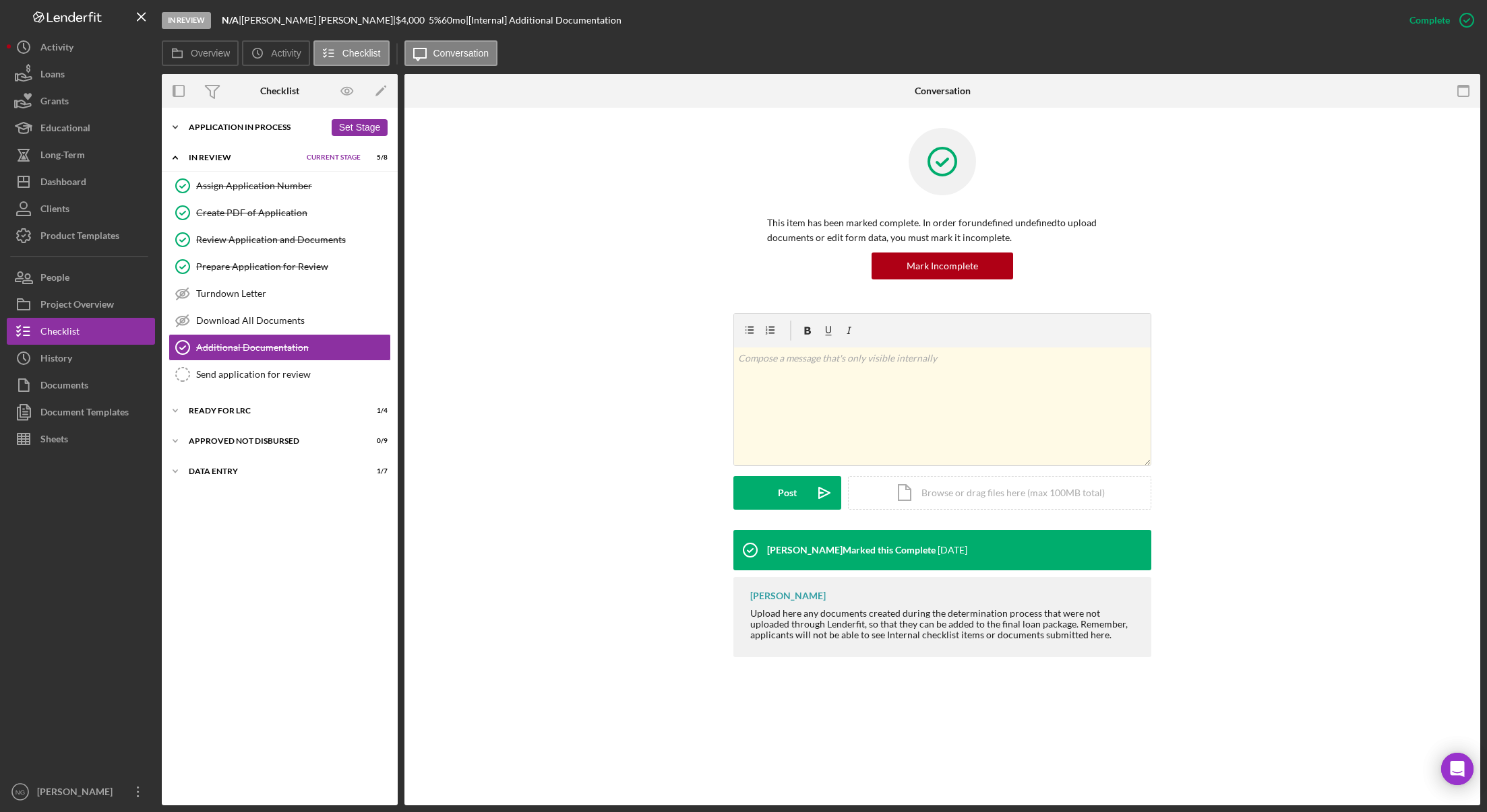
click at [231, 128] on div "Application In Process" at bounding box center [257, 127] width 136 height 8
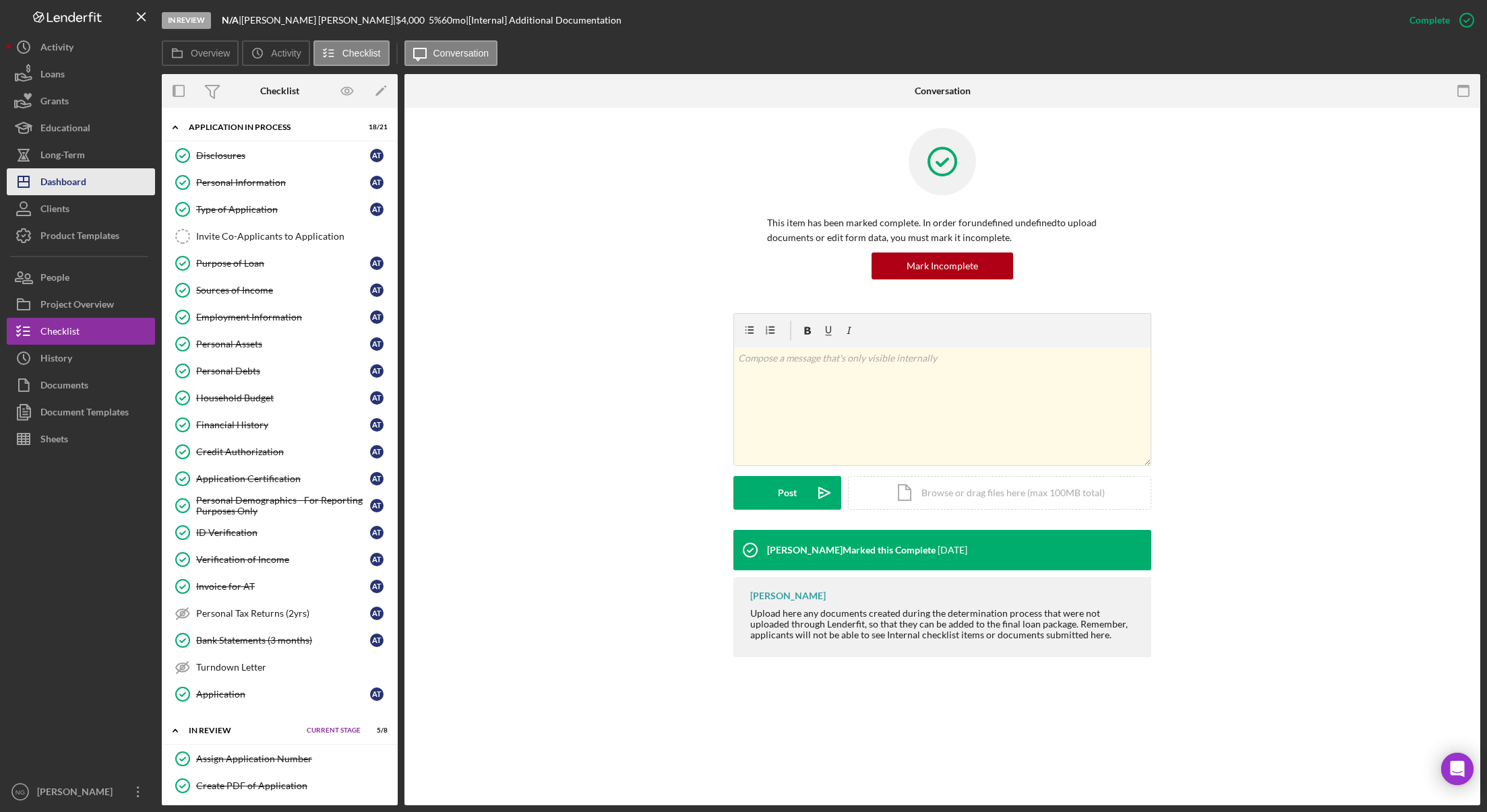
click at [51, 190] on div "Dashboard" at bounding box center [63, 184] width 46 height 31
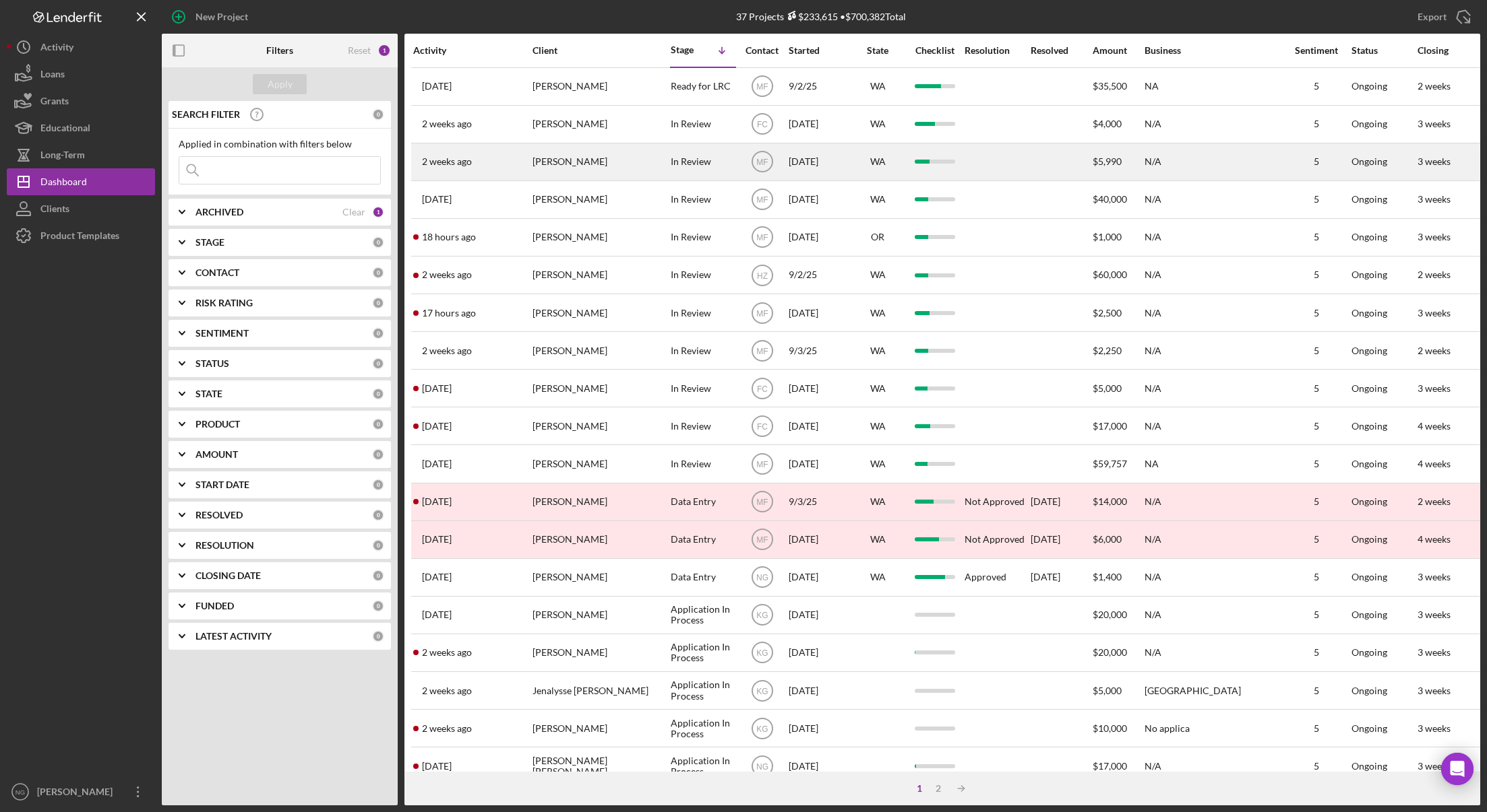
click at [580, 169] on div "[PERSON_NAME]" at bounding box center [600, 162] width 135 height 35
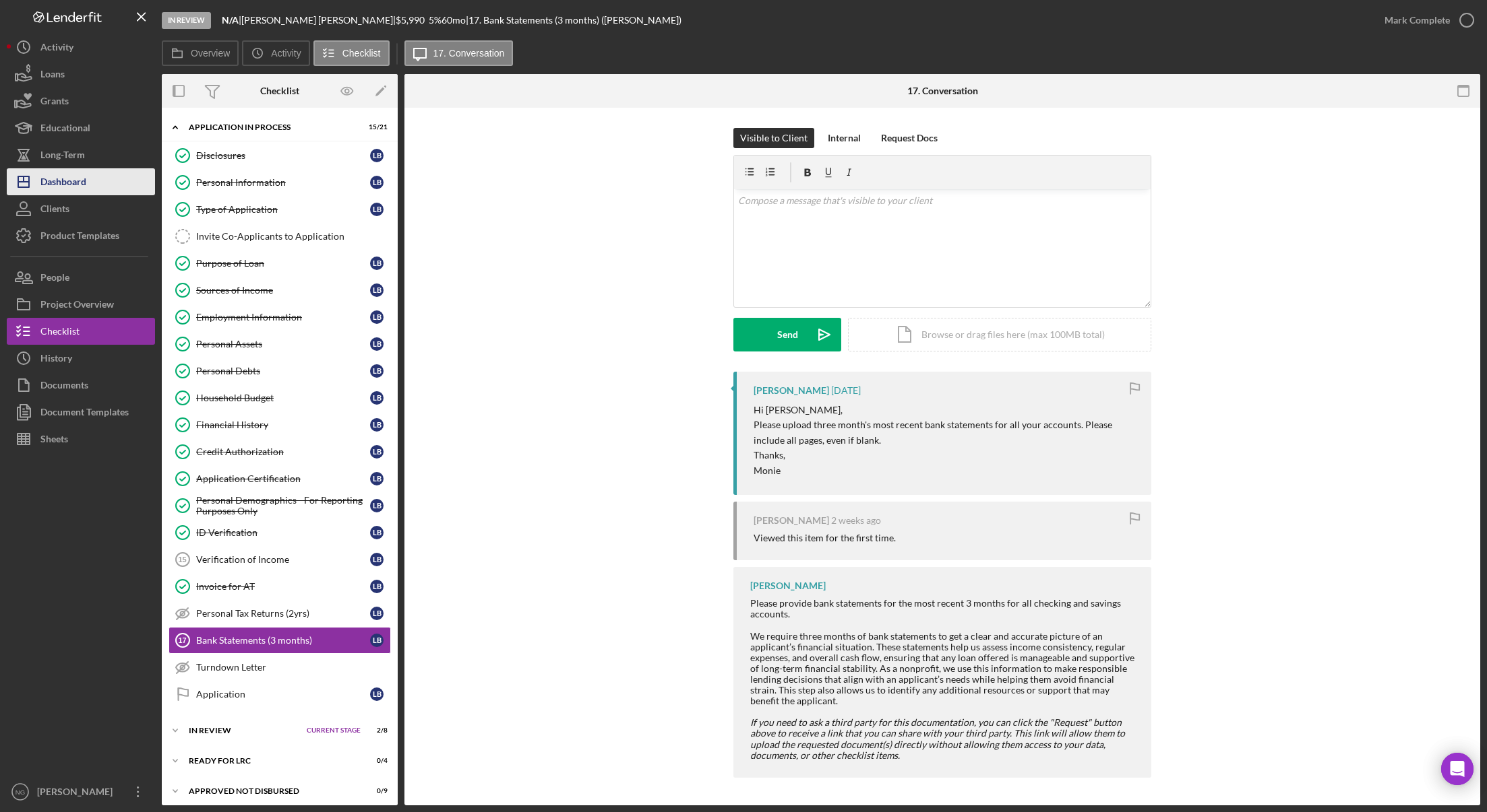
click at [69, 178] on div "Dashboard" at bounding box center [63, 184] width 46 height 31
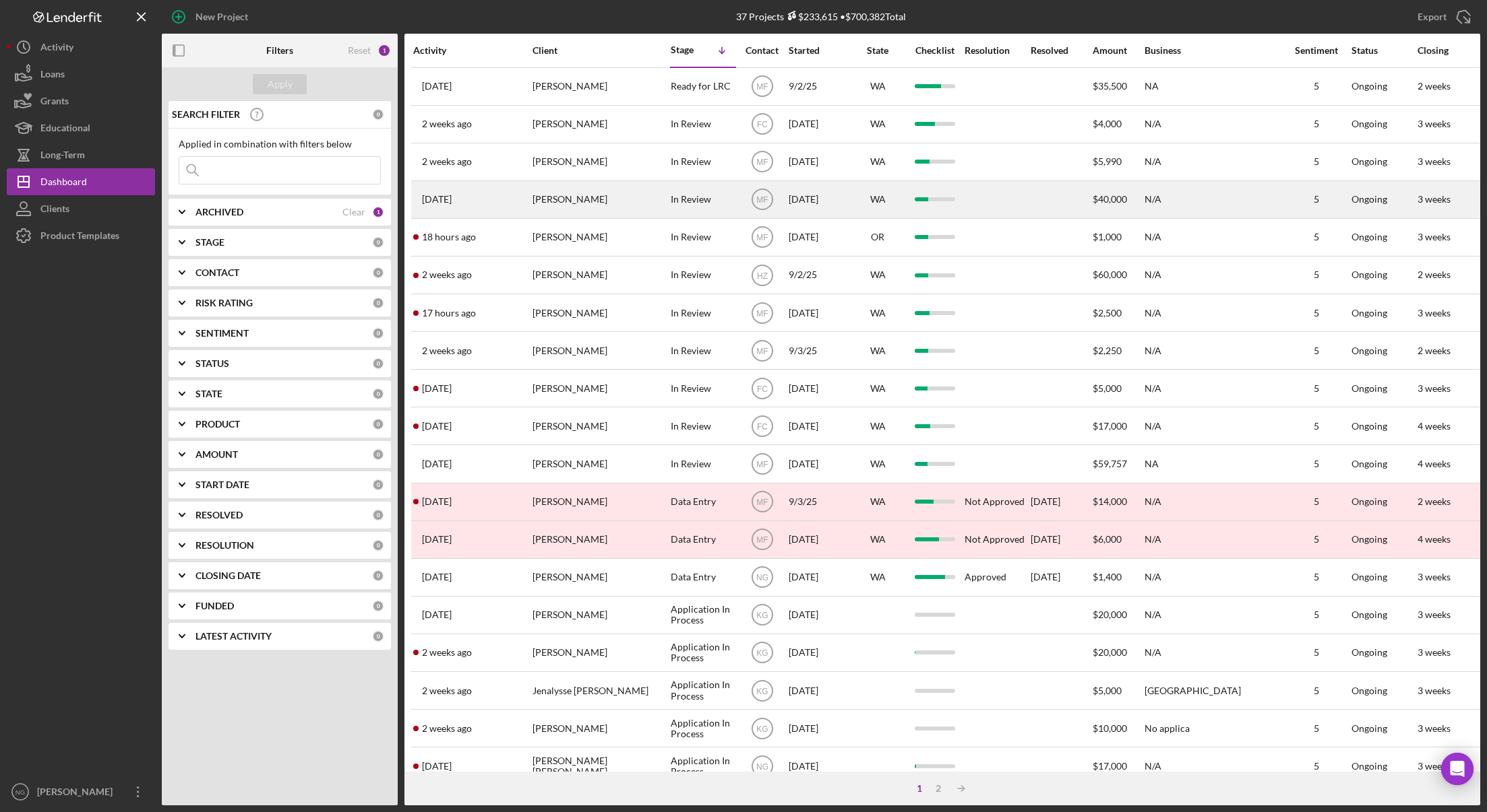
click at [683, 206] on div "In Review" at bounding box center [703, 199] width 65 height 35
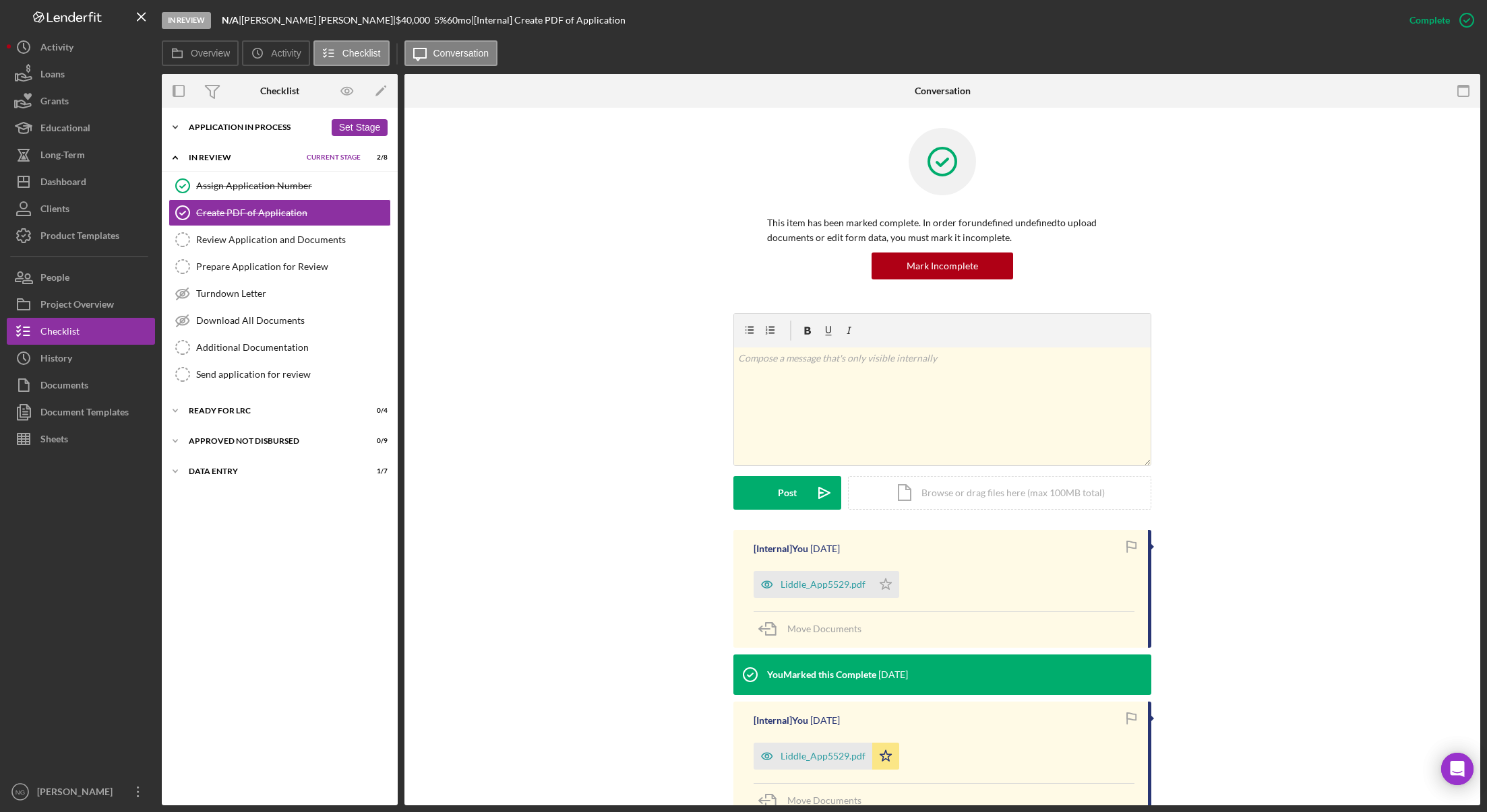
click at [202, 124] on div "Application In Process" at bounding box center [257, 127] width 136 height 8
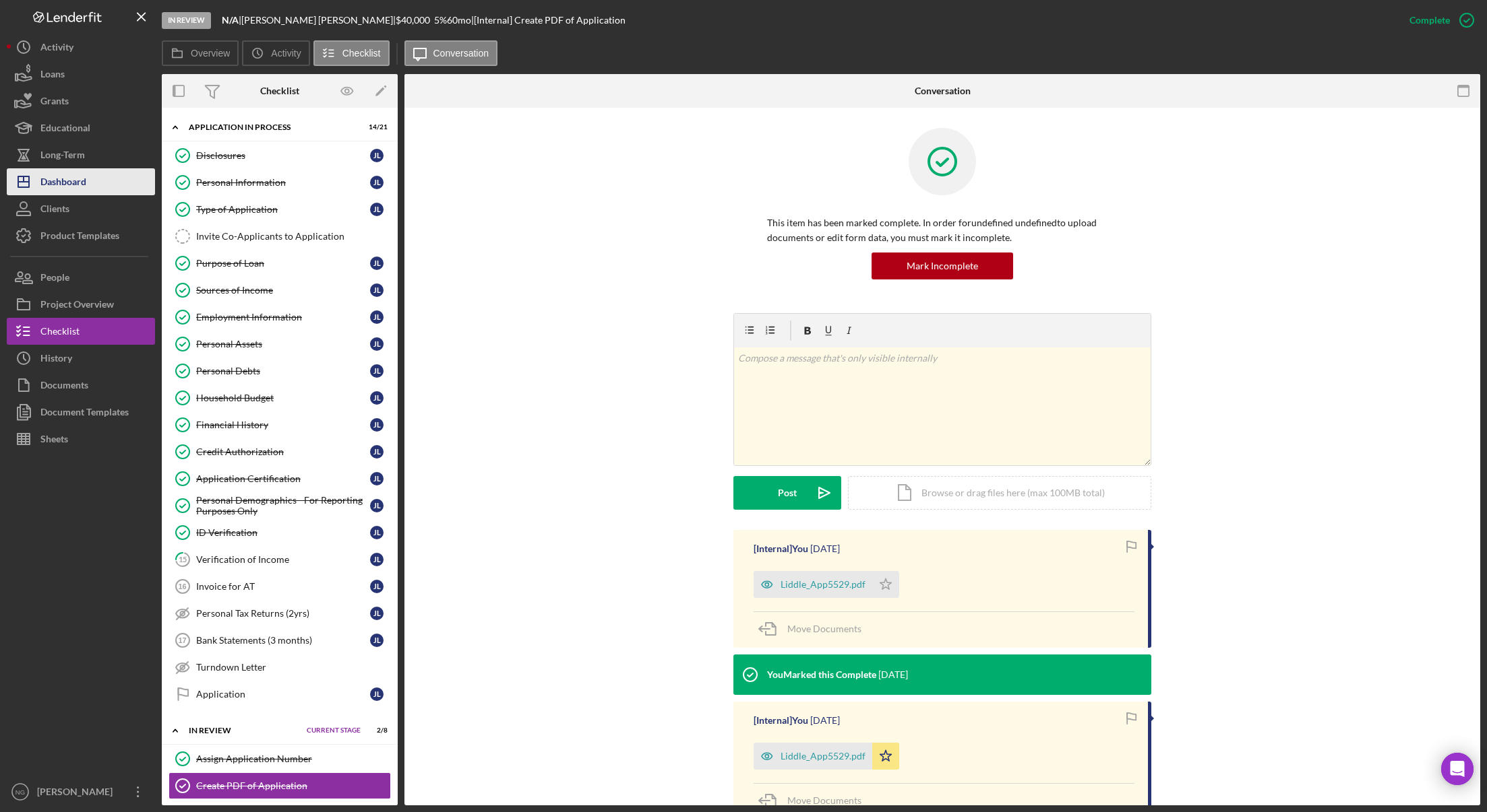
click at [79, 183] on div "Dashboard" at bounding box center [63, 184] width 46 height 31
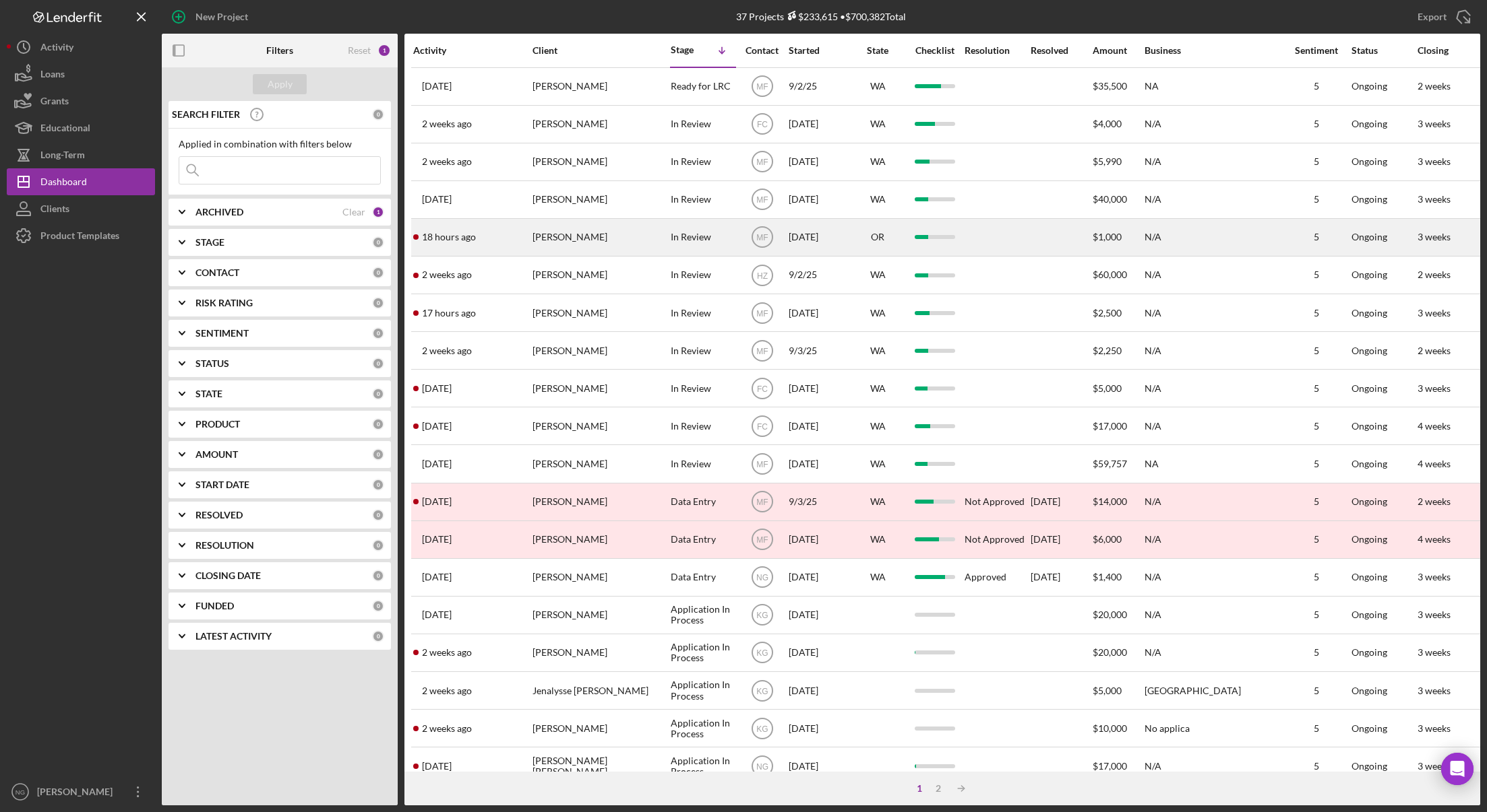
click at [566, 246] on div "[PERSON_NAME]" at bounding box center [600, 237] width 135 height 35
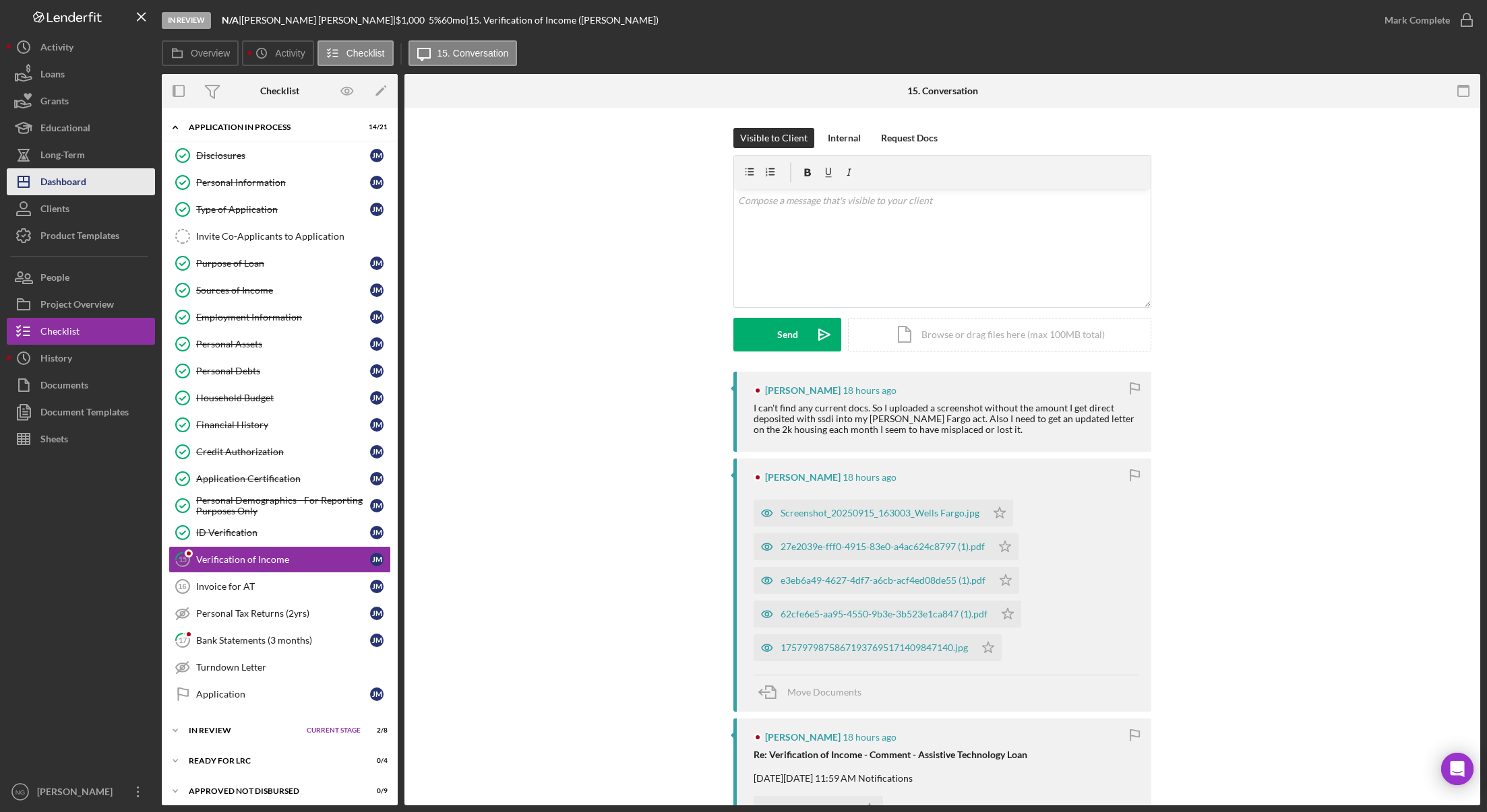
click at [91, 188] on button "Icon/Dashboard Dashboard" at bounding box center [80, 182] width 149 height 27
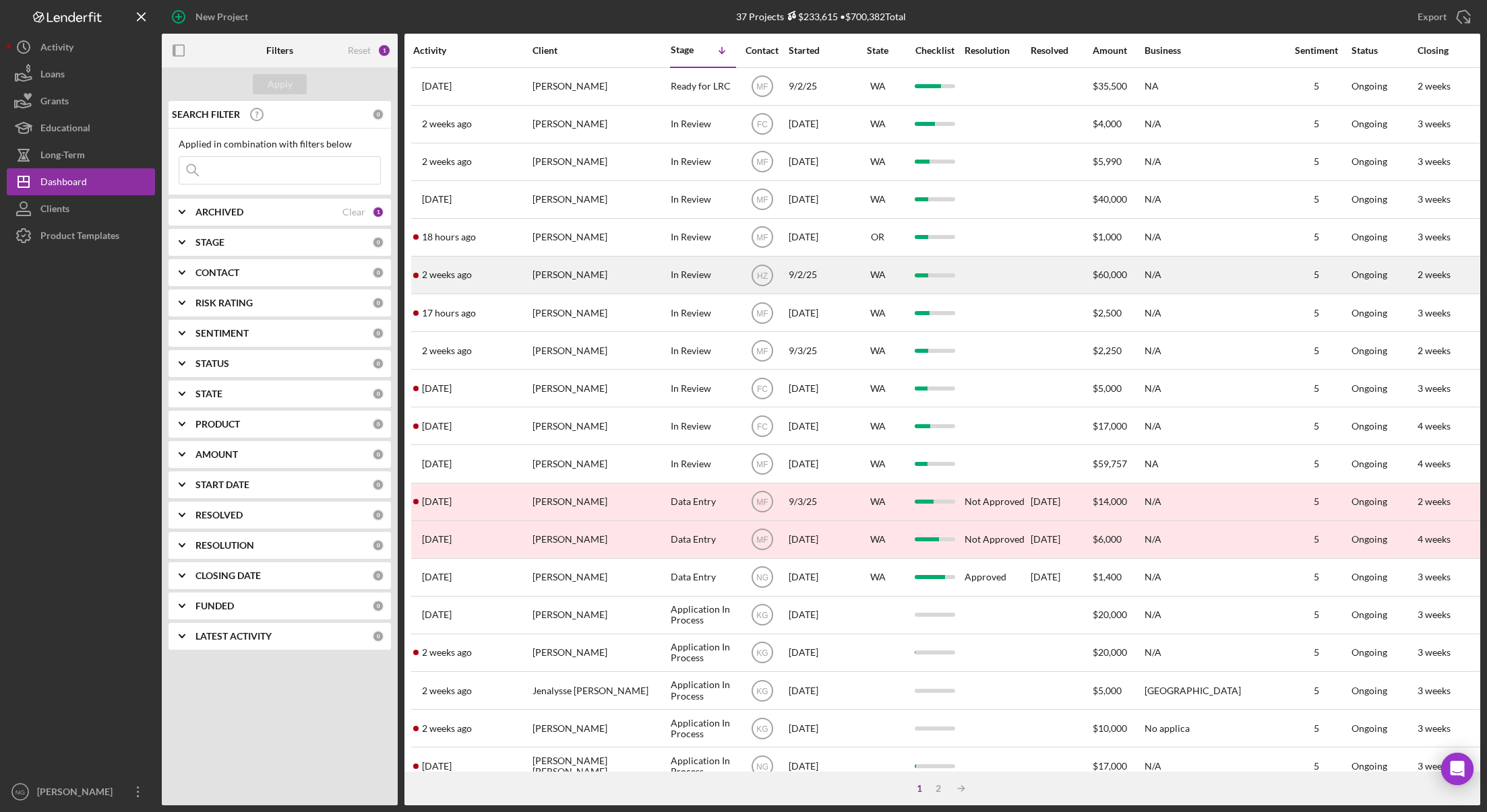
click at [580, 281] on div "[PERSON_NAME]" at bounding box center [600, 275] width 135 height 35
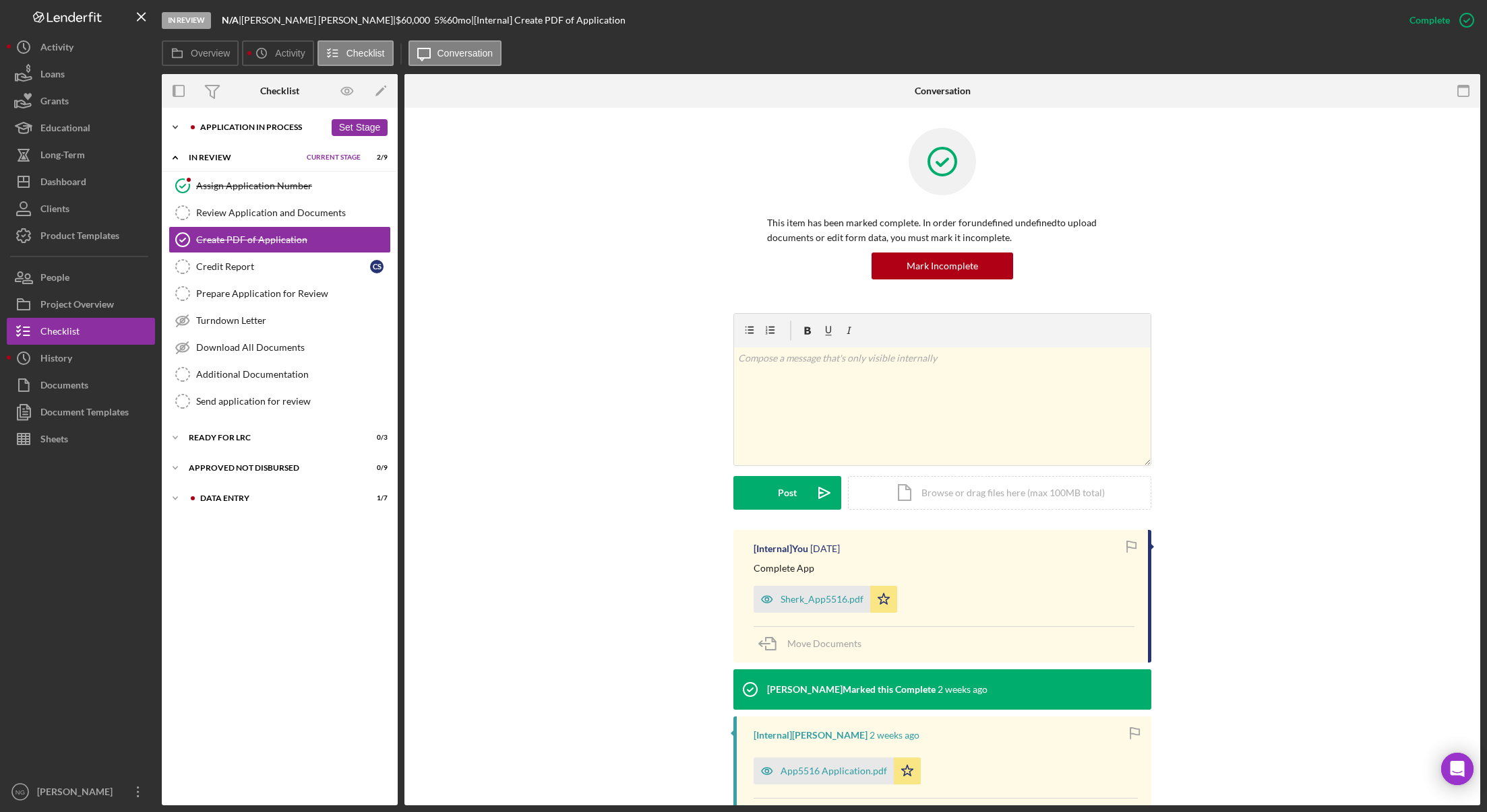
click at [229, 128] on div "Application In Process" at bounding box center [263, 127] width 125 height 8
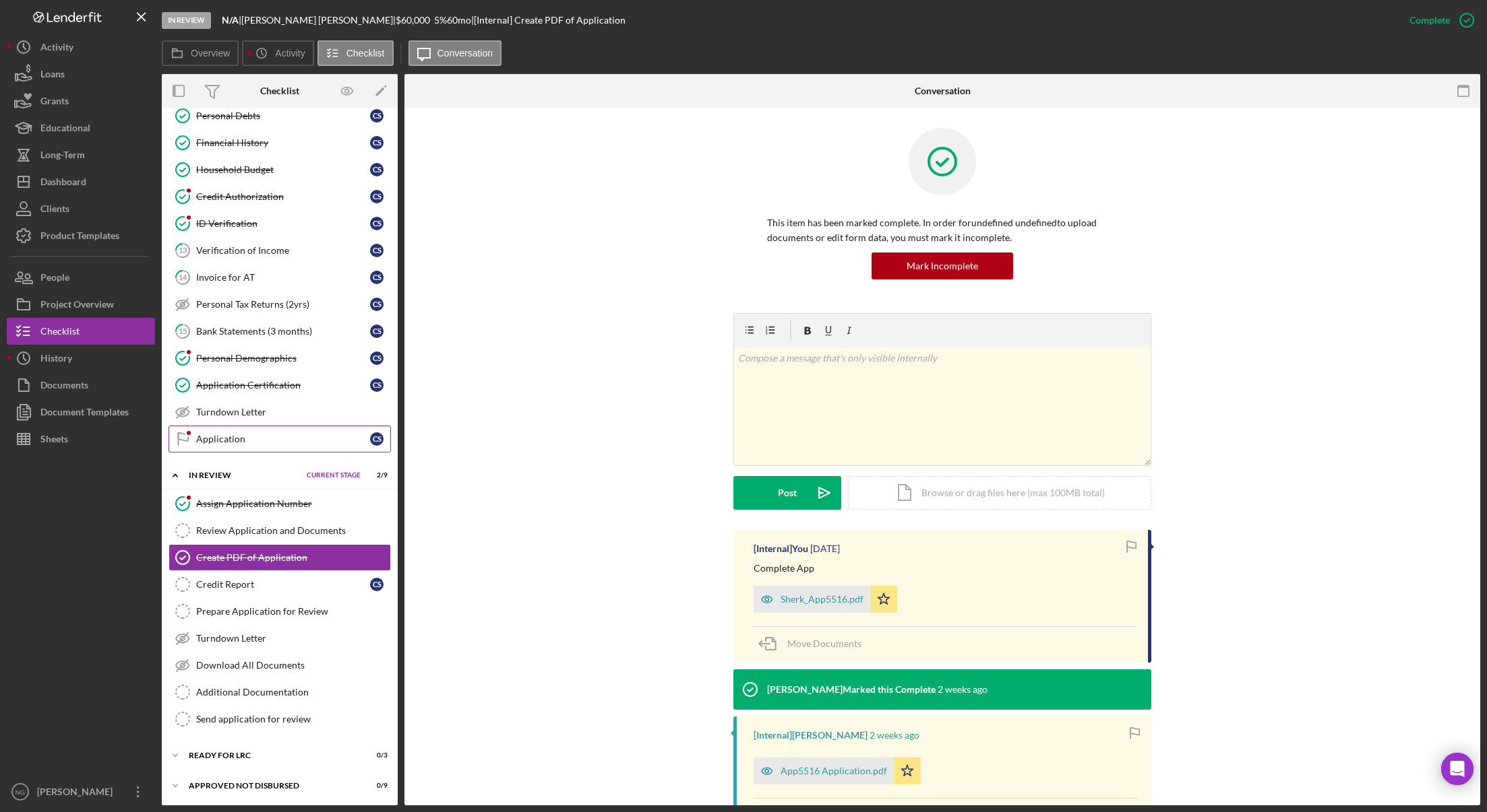
scroll to position [287, 0]
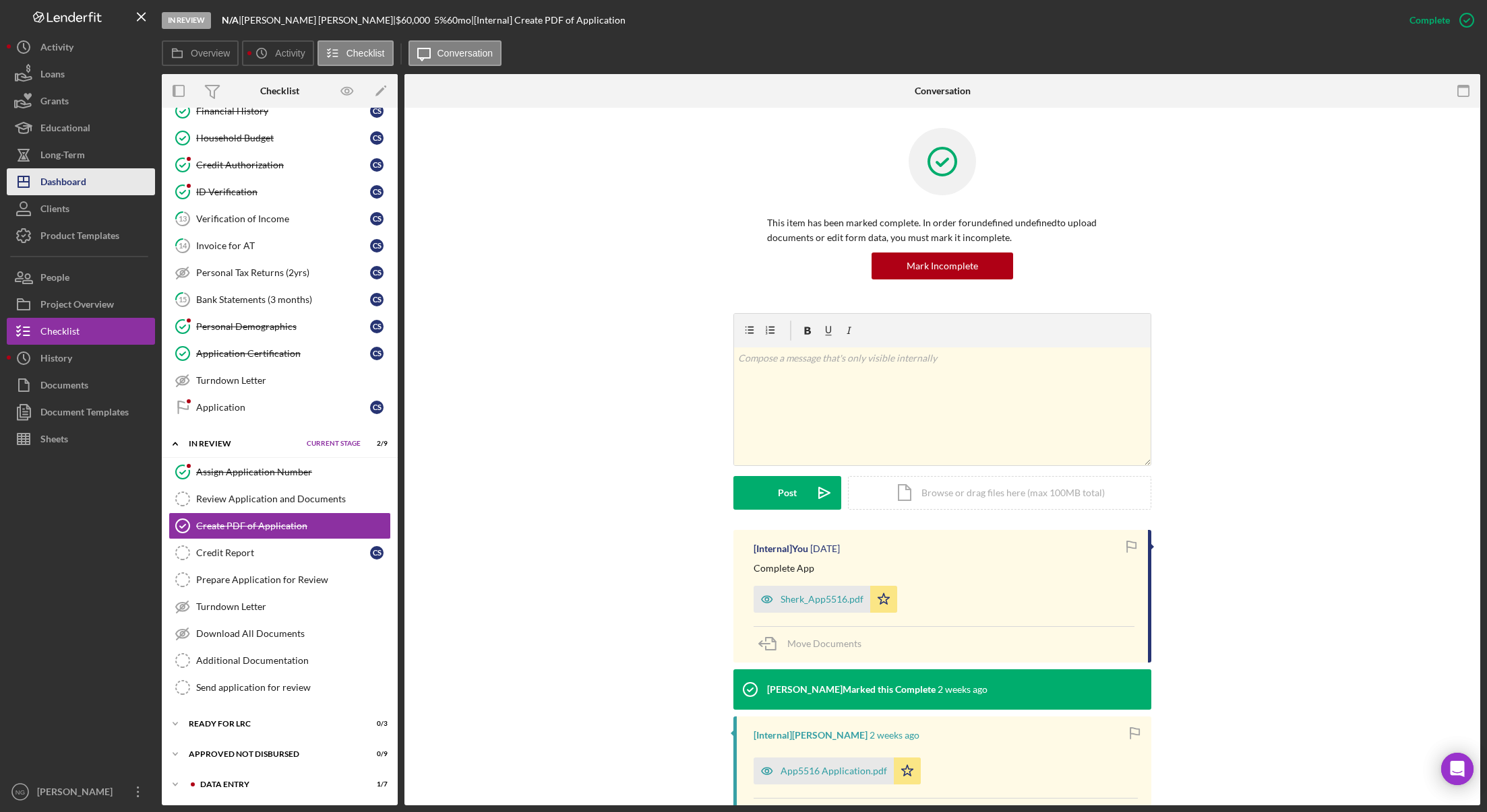
click at [67, 185] on div "Dashboard" at bounding box center [63, 184] width 46 height 31
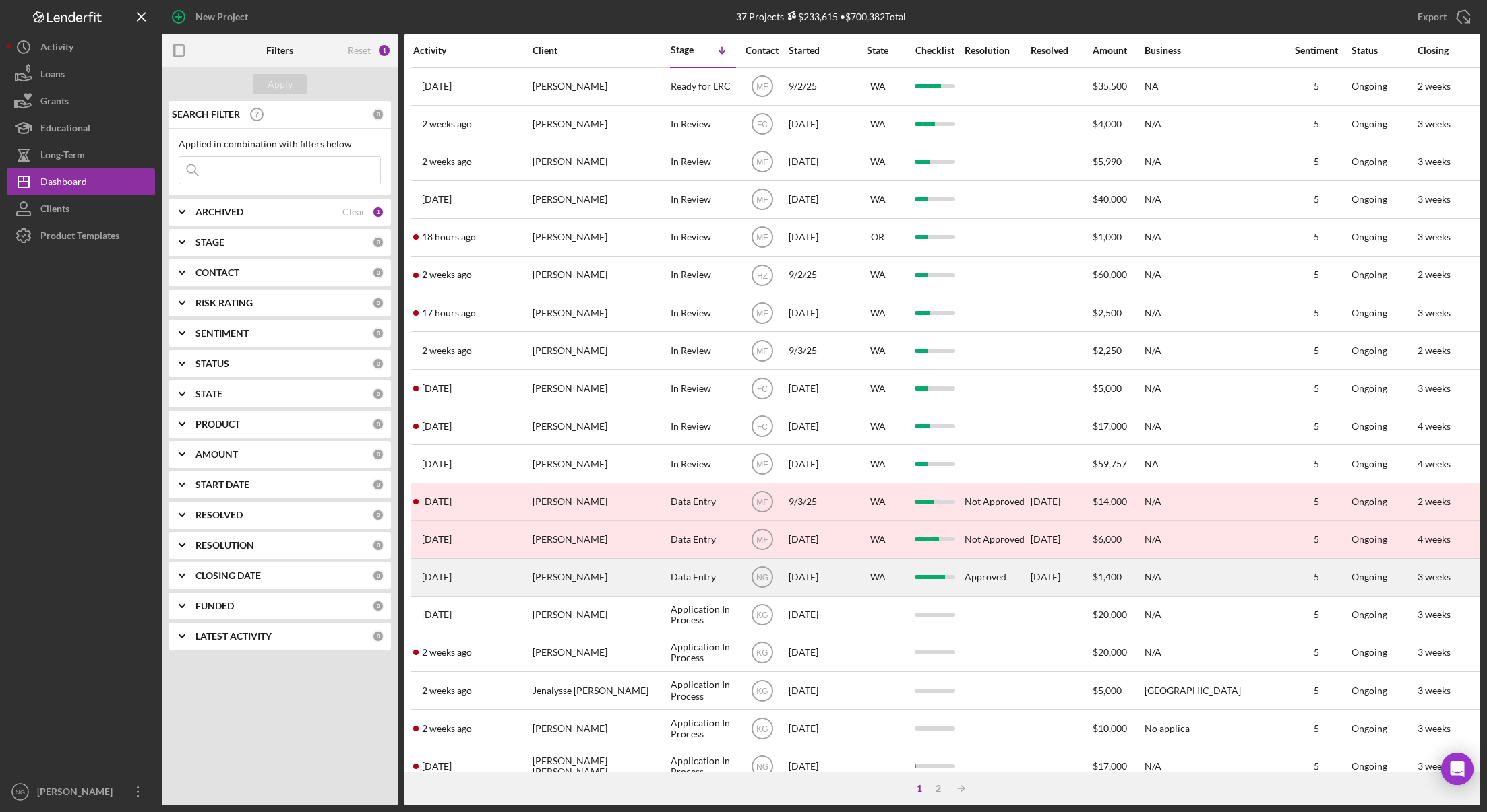
click at [571, 579] on div "[PERSON_NAME]" at bounding box center [600, 576] width 135 height 35
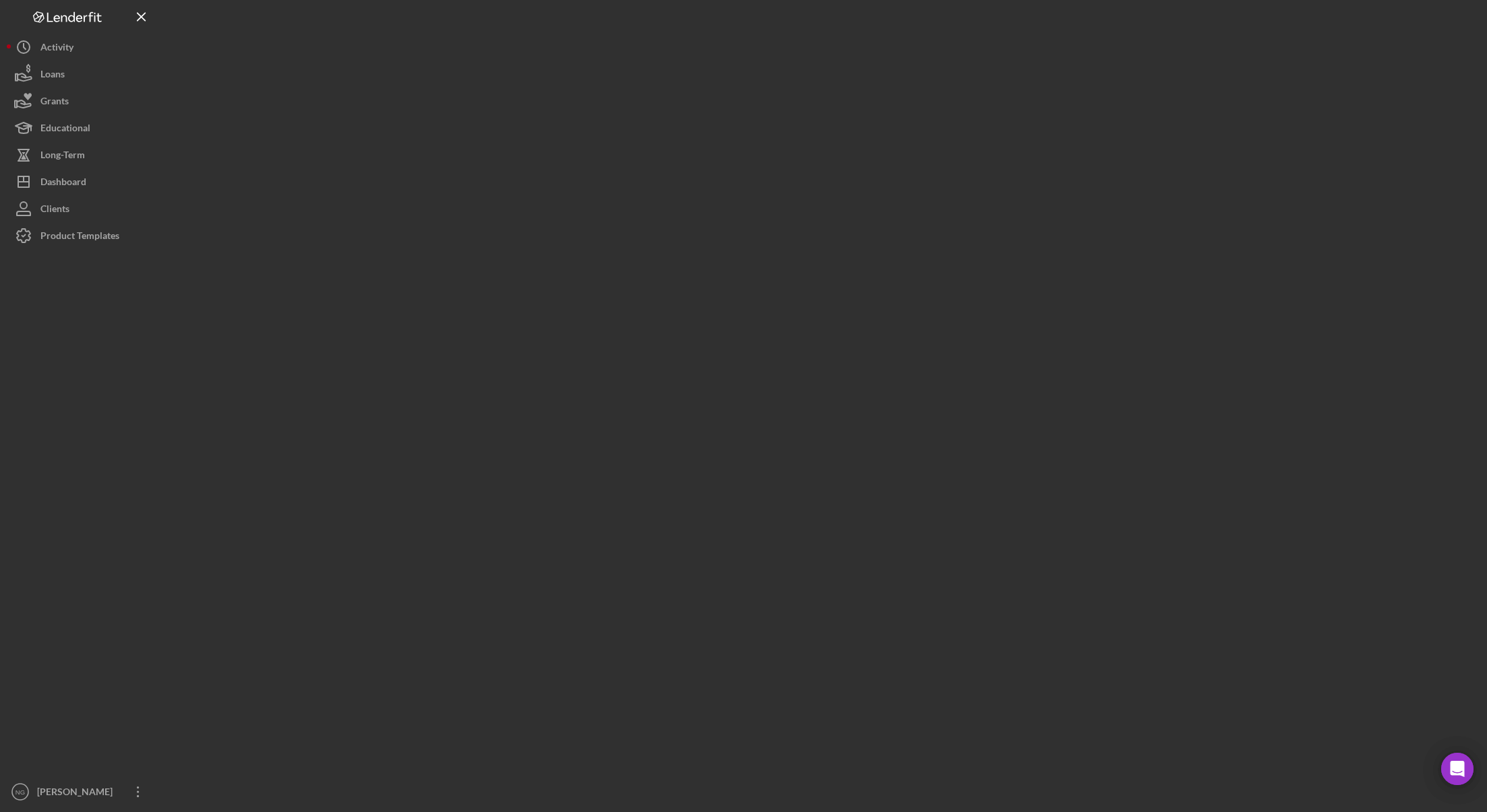
click at [571, 579] on div at bounding box center [821, 402] width 1318 height 805
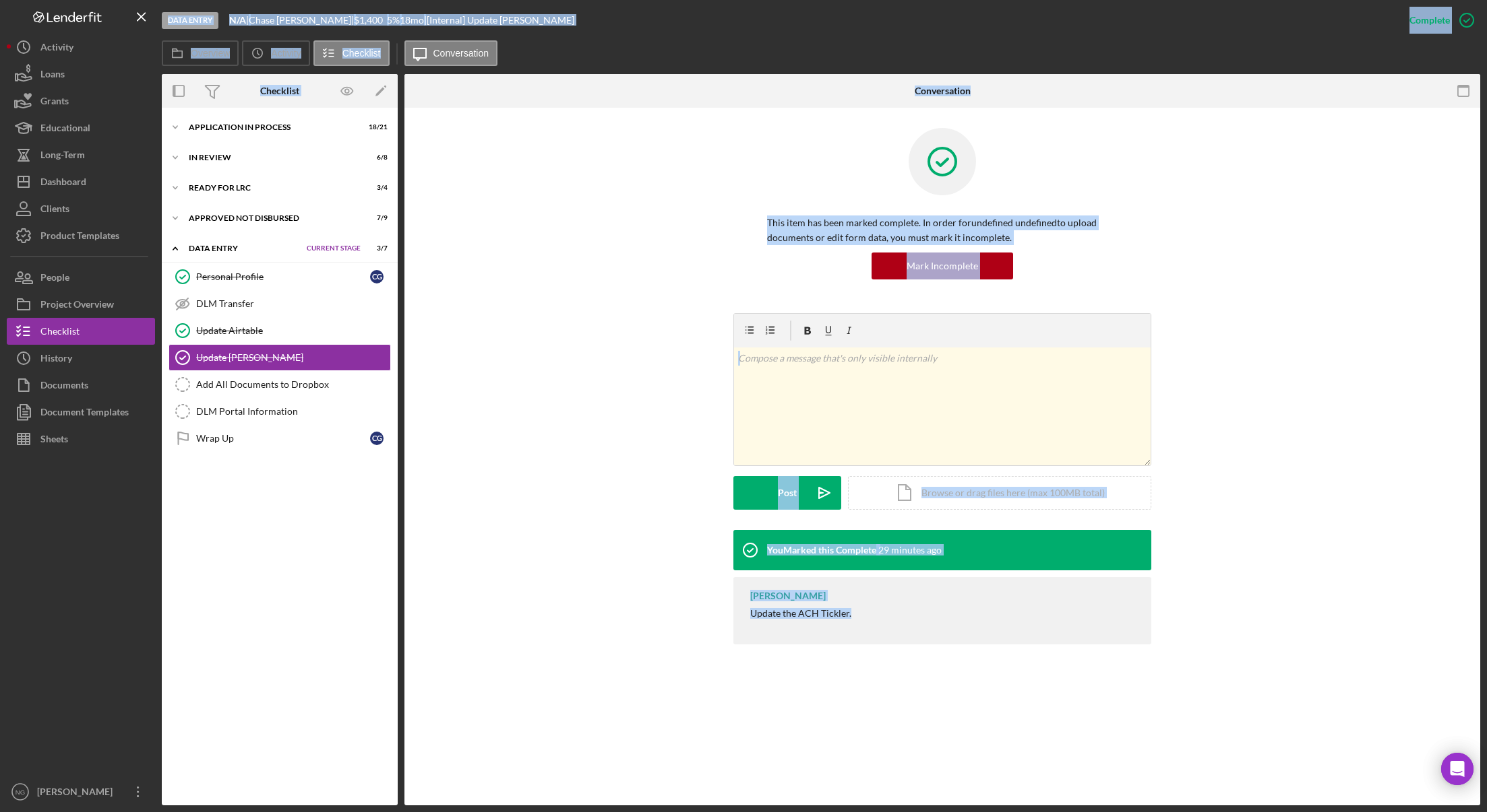
click at [538, 608] on div "You Marked this Complete 29 minutes ago [PERSON_NAME] Update the ACH Tickler." at bounding box center [942, 591] width 1035 height 122
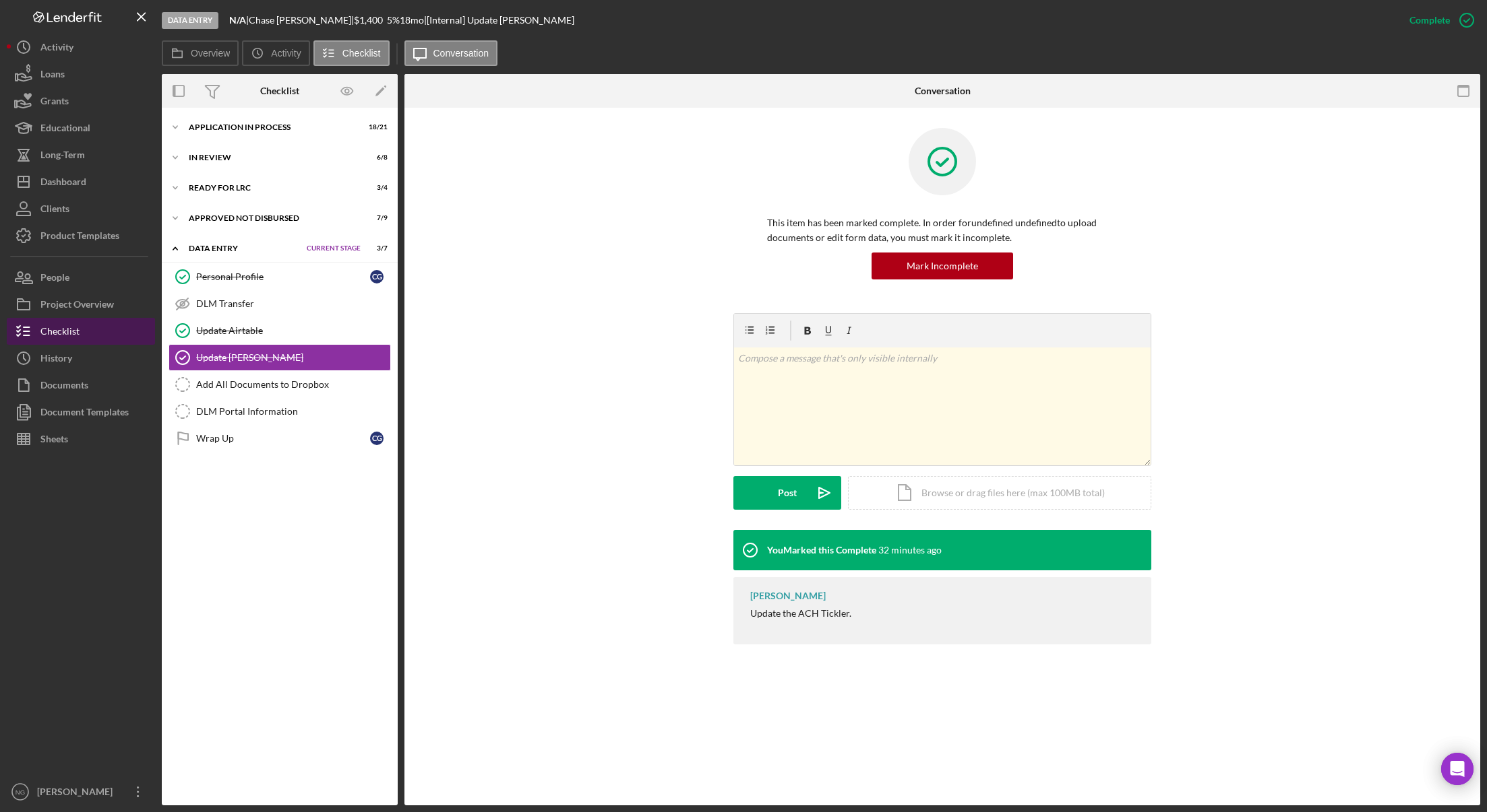
click at [91, 330] on button "Checklist" at bounding box center [80, 331] width 149 height 27
click at [97, 187] on button "Icon/Dashboard Dashboard" at bounding box center [80, 182] width 149 height 27
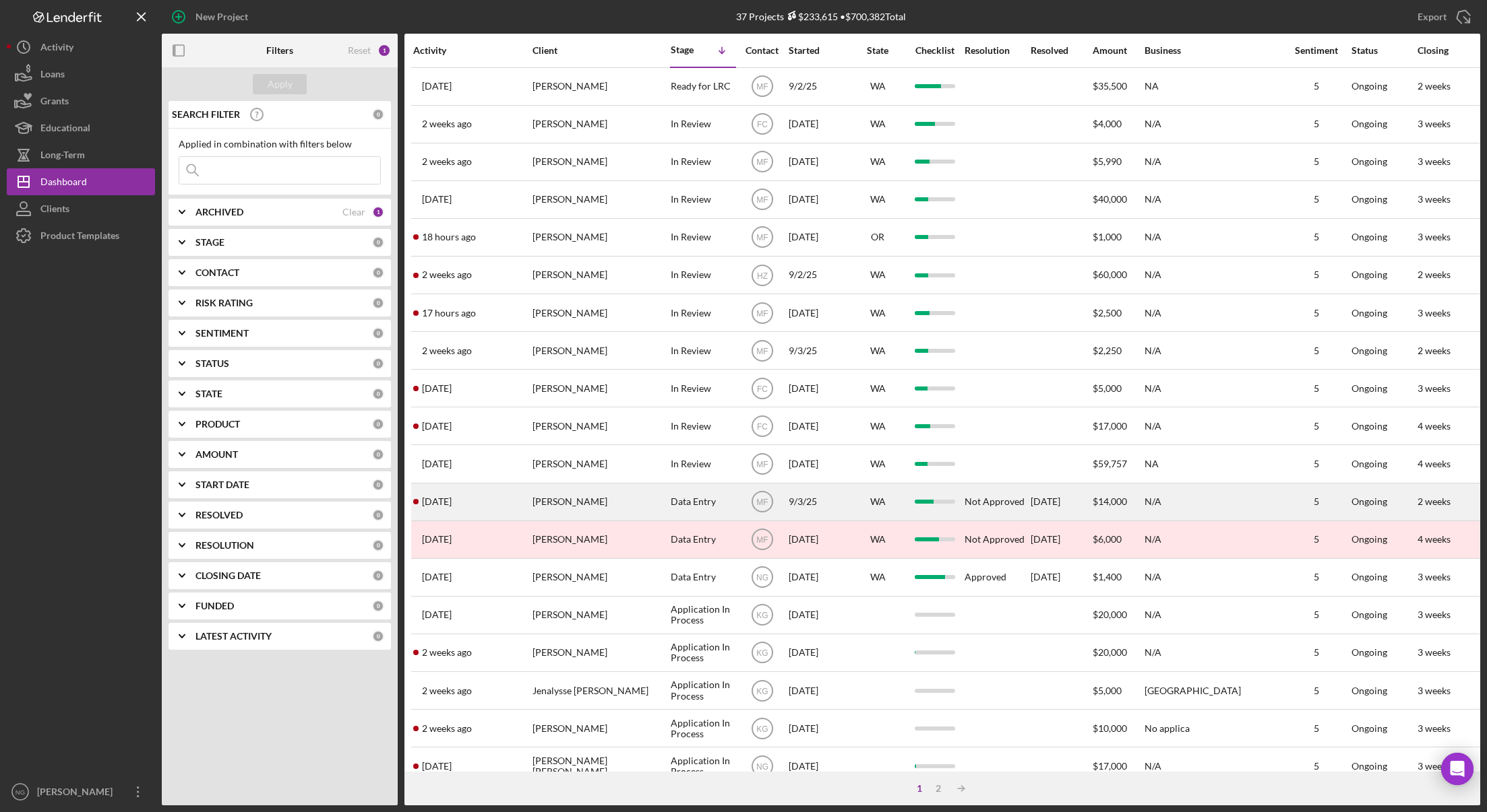
click at [614, 501] on div "[PERSON_NAME]" at bounding box center [600, 502] width 135 height 35
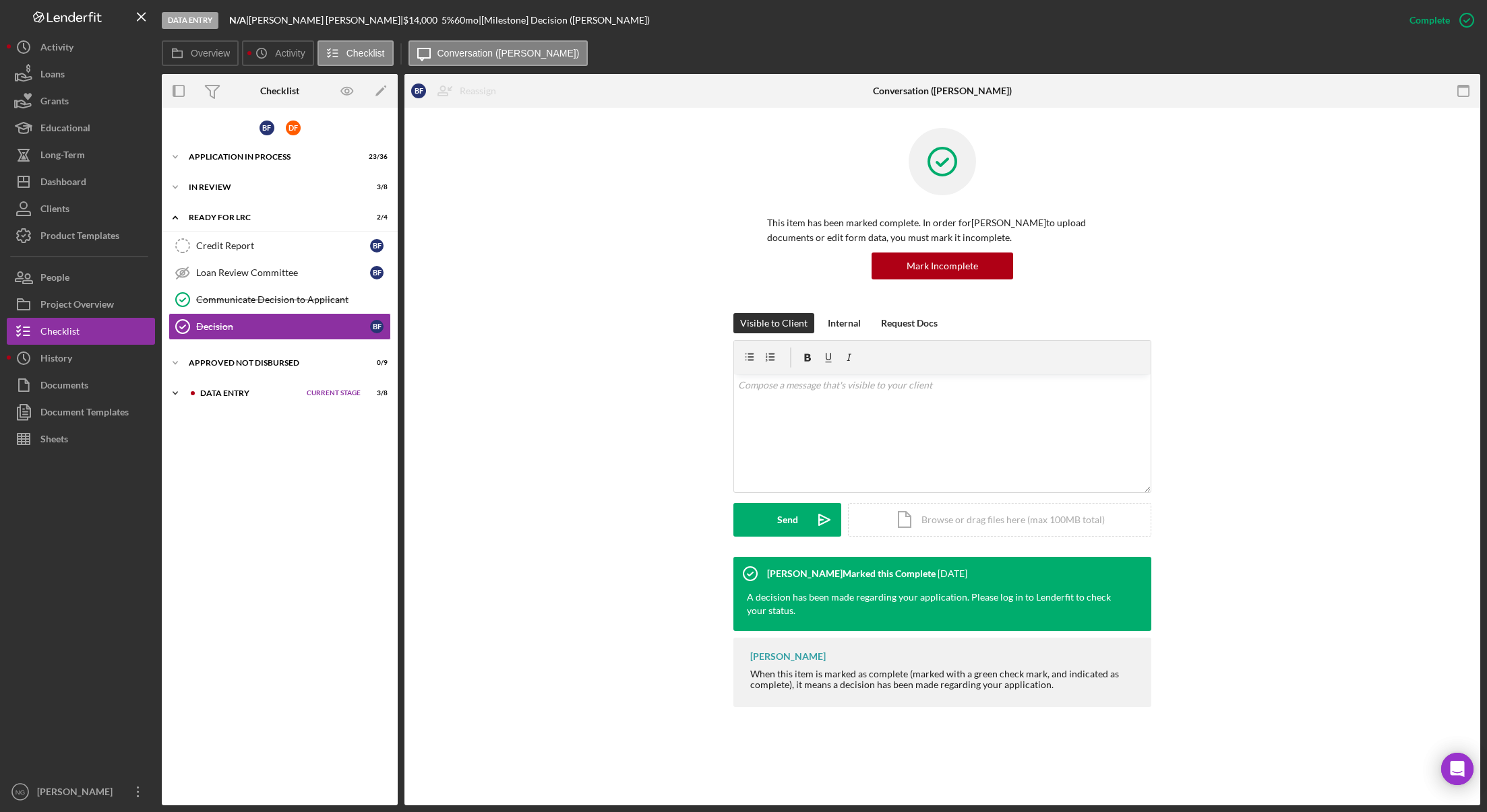
click at [237, 397] on div "Icon/Expander Data Entry Current Stage 3 / 8 Set Stage" at bounding box center [280, 394] width 236 height 27
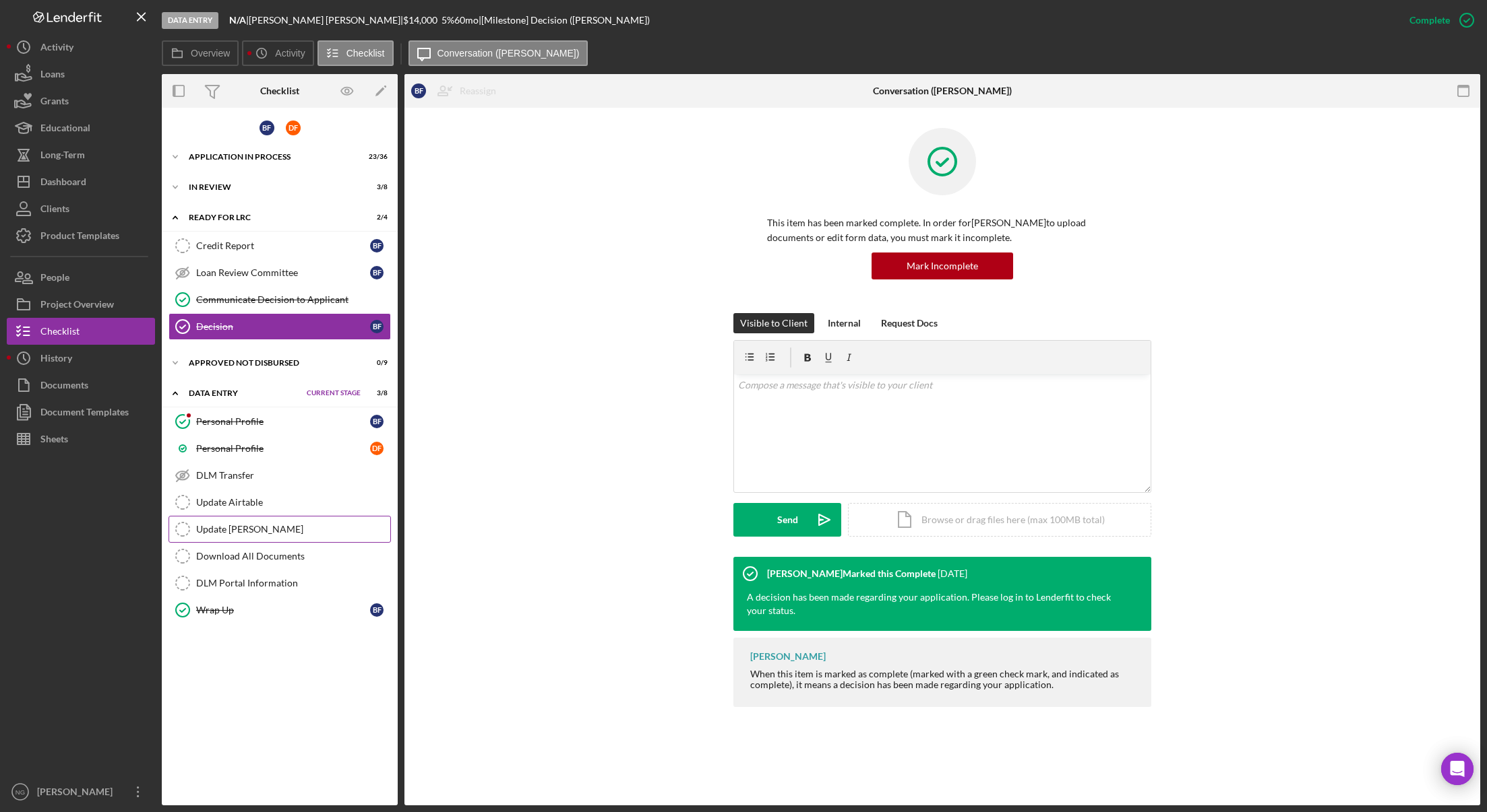
click at [238, 534] on div "Update [PERSON_NAME]" at bounding box center [293, 529] width 194 height 11
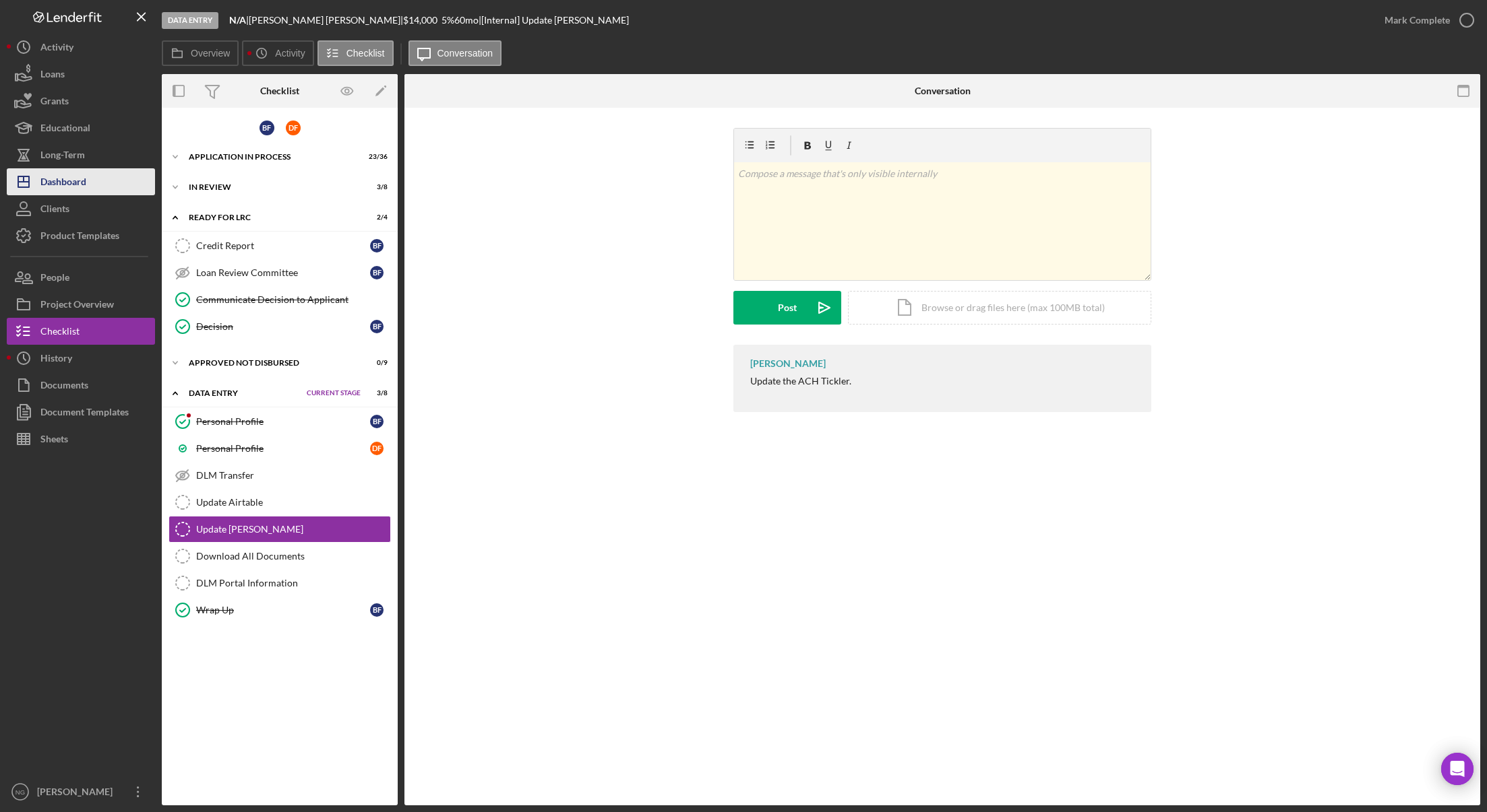
click at [74, 173] on div "Dashboard" at bounding box center [63, 184] width 46 height 31
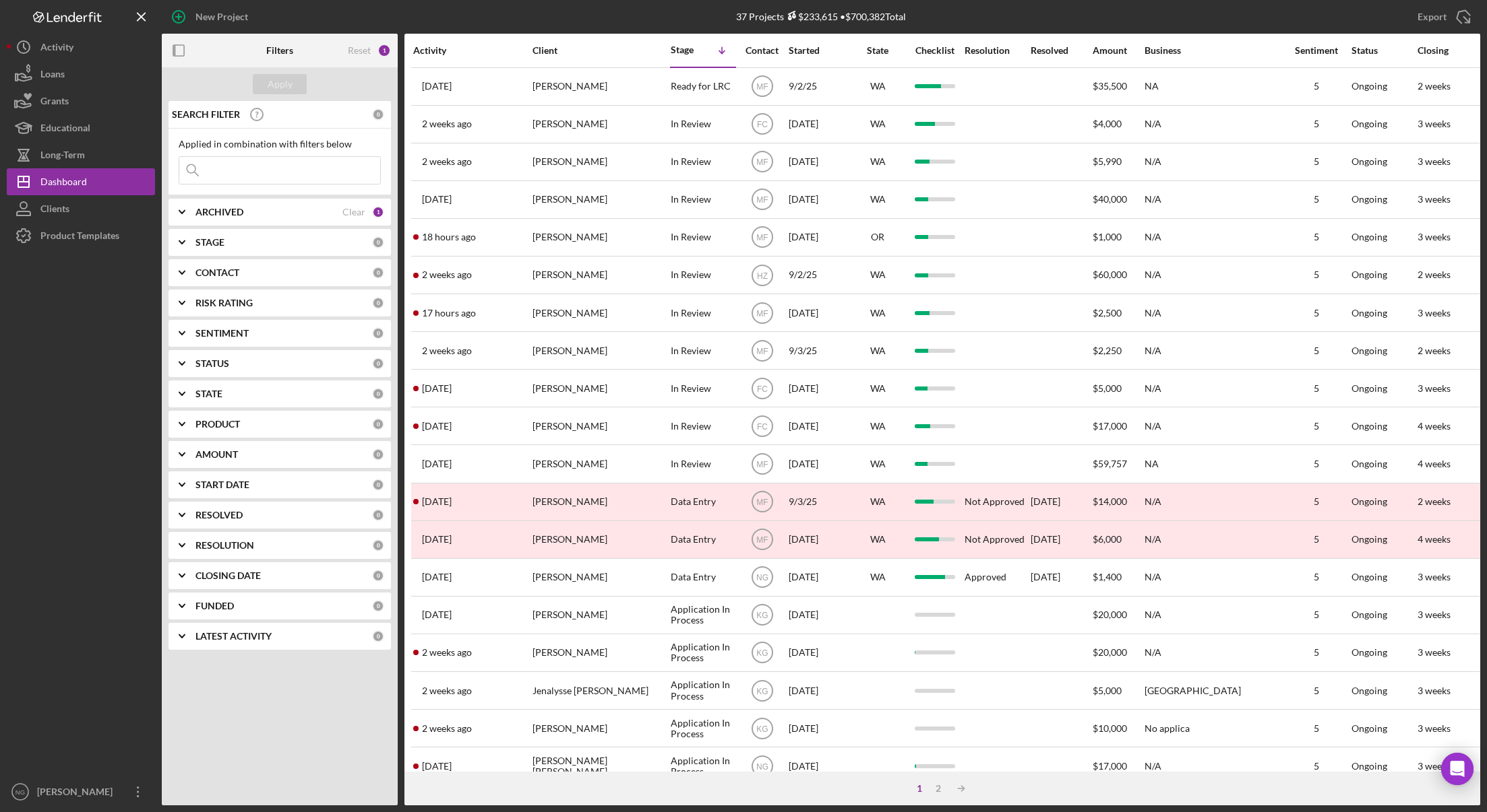
click at [376, 214] on div "1" at bounding box center [377, 212] width 12 height 12
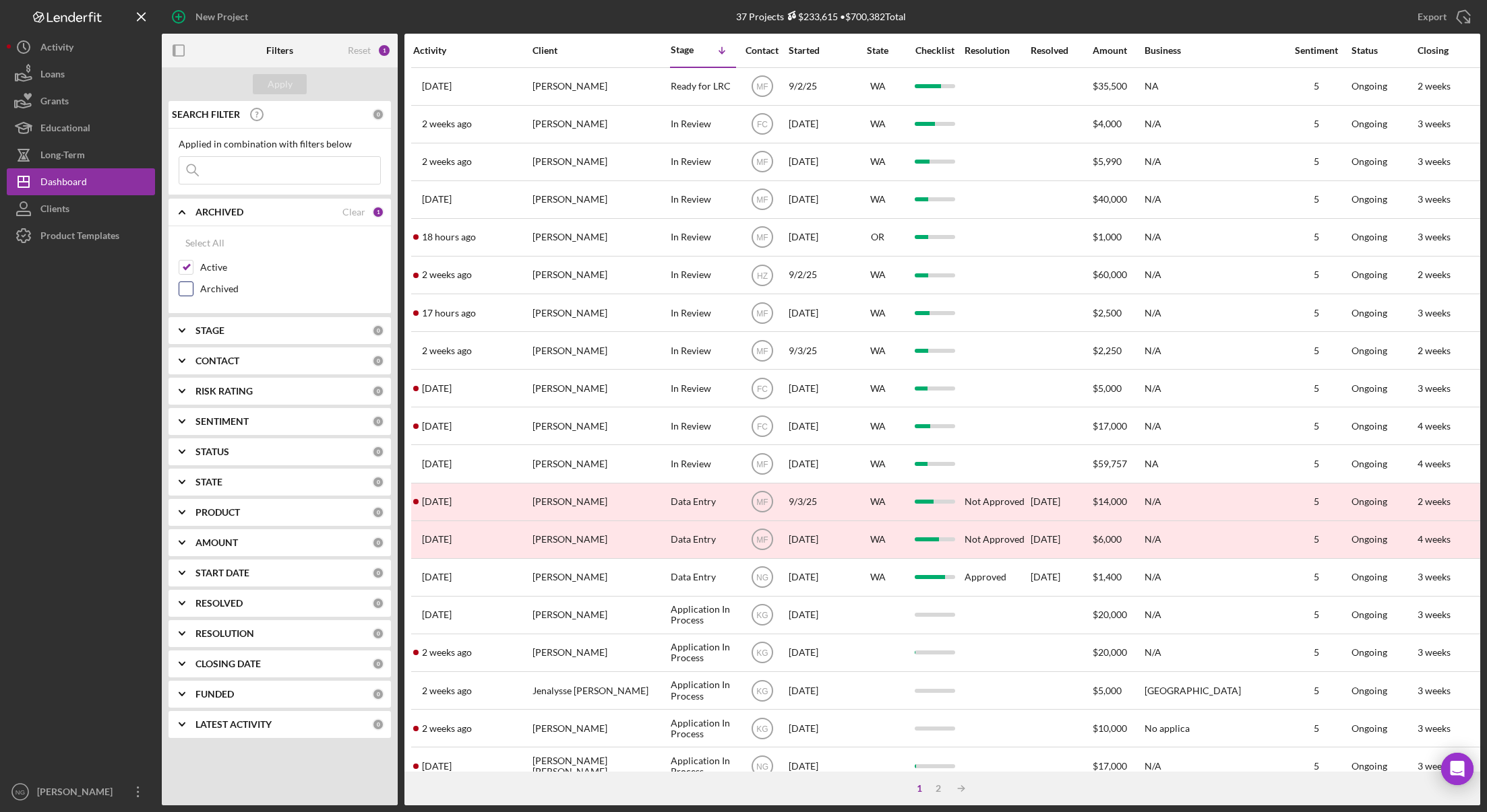
click at [194, 285] on div "Archived" at bounding box center [279, 292] width 202 height 22
click at [190, 271] on input "Active" at bounding box center [186, 267] width 13 height 13
checkbox input "false"
click at [189, 286] on input "Archived" at bounding box center [186, 289] width 13 height 13
checkbox input "true"
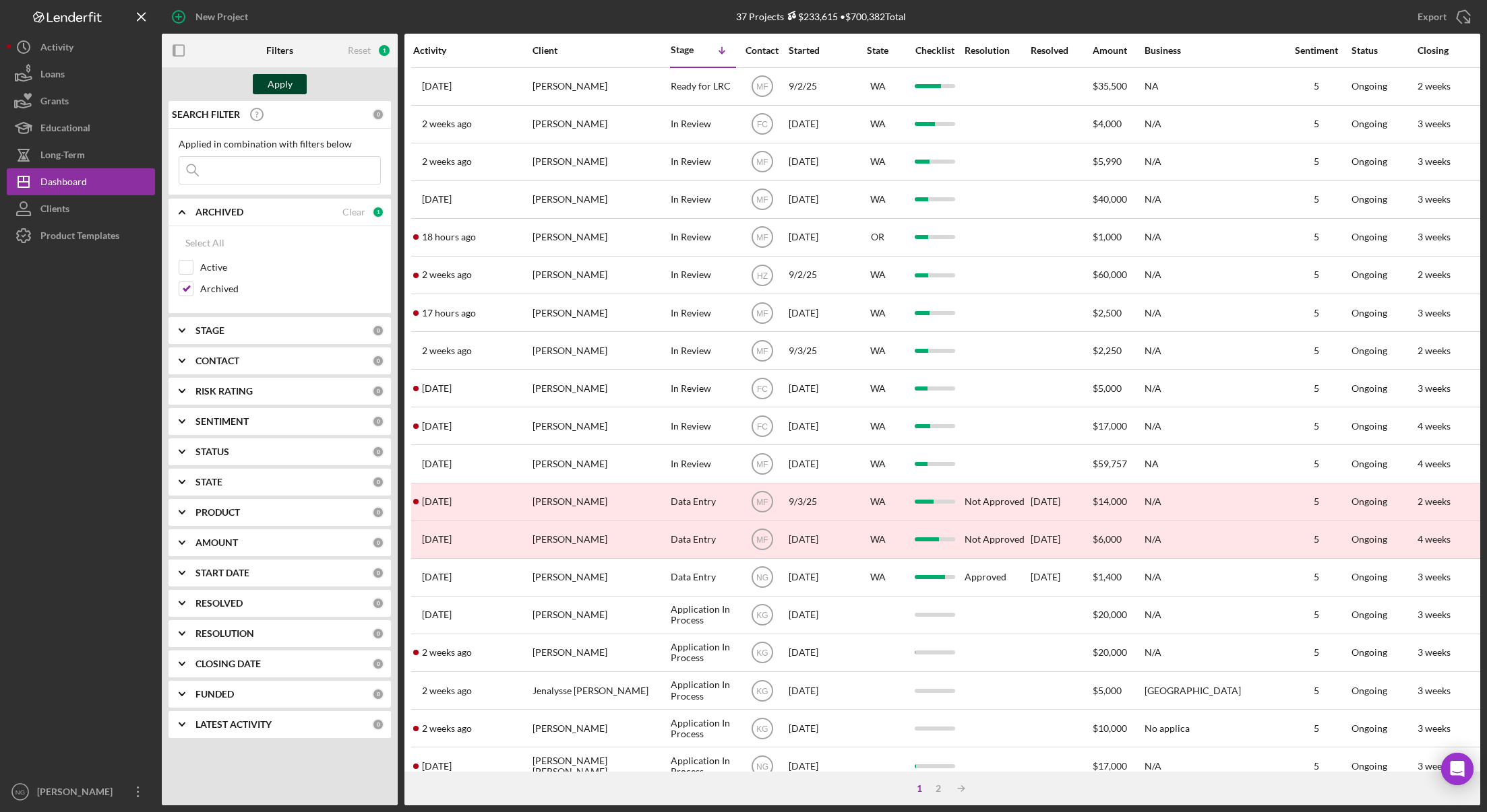
click at [281, 79] on div "Apply" at bounding box center [280, 83] width 25 height 20
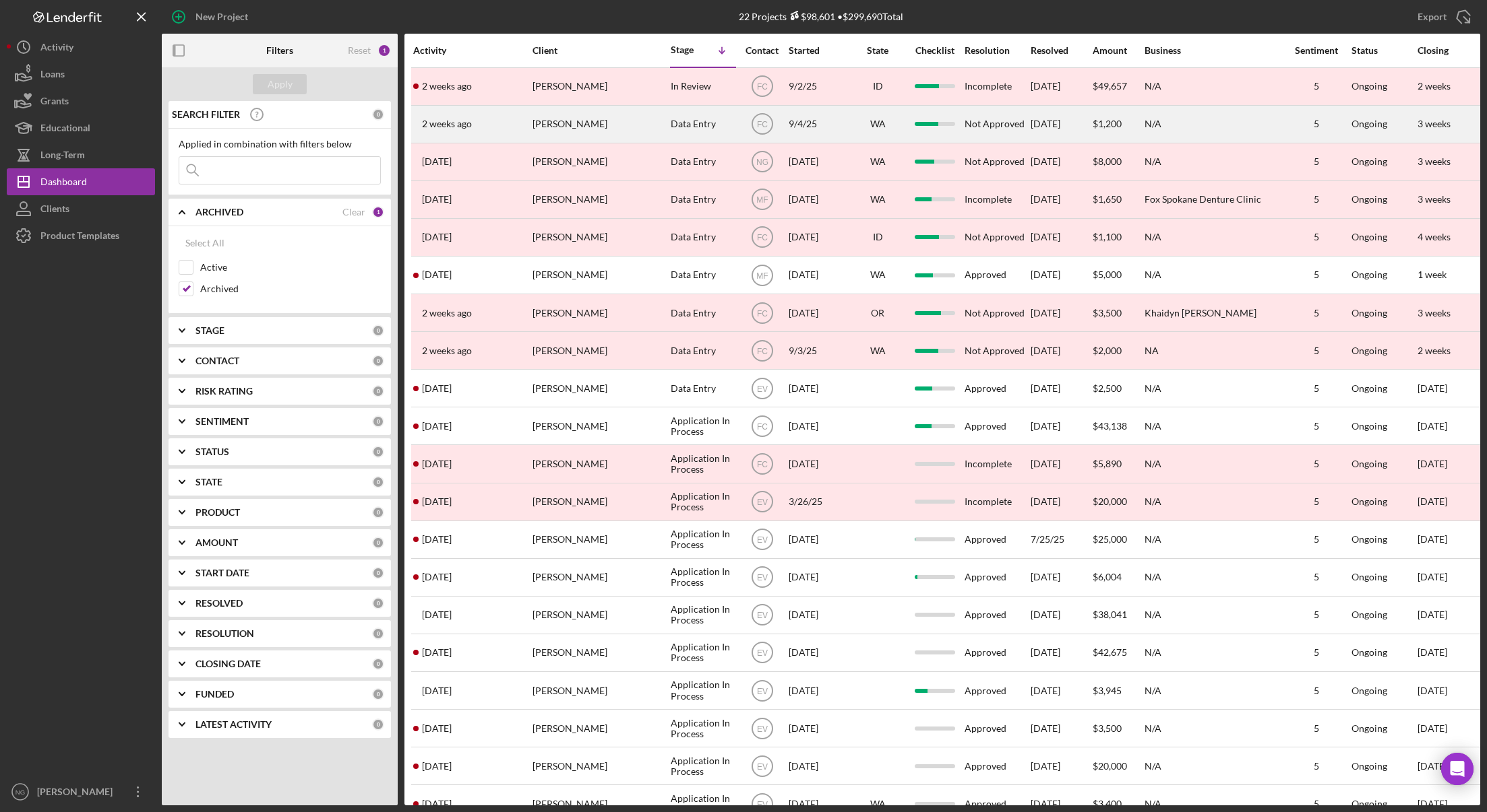
click at [643, 130] on div "[PERSON_NAME]" at bounding box center [600, 124] width 135 height 35
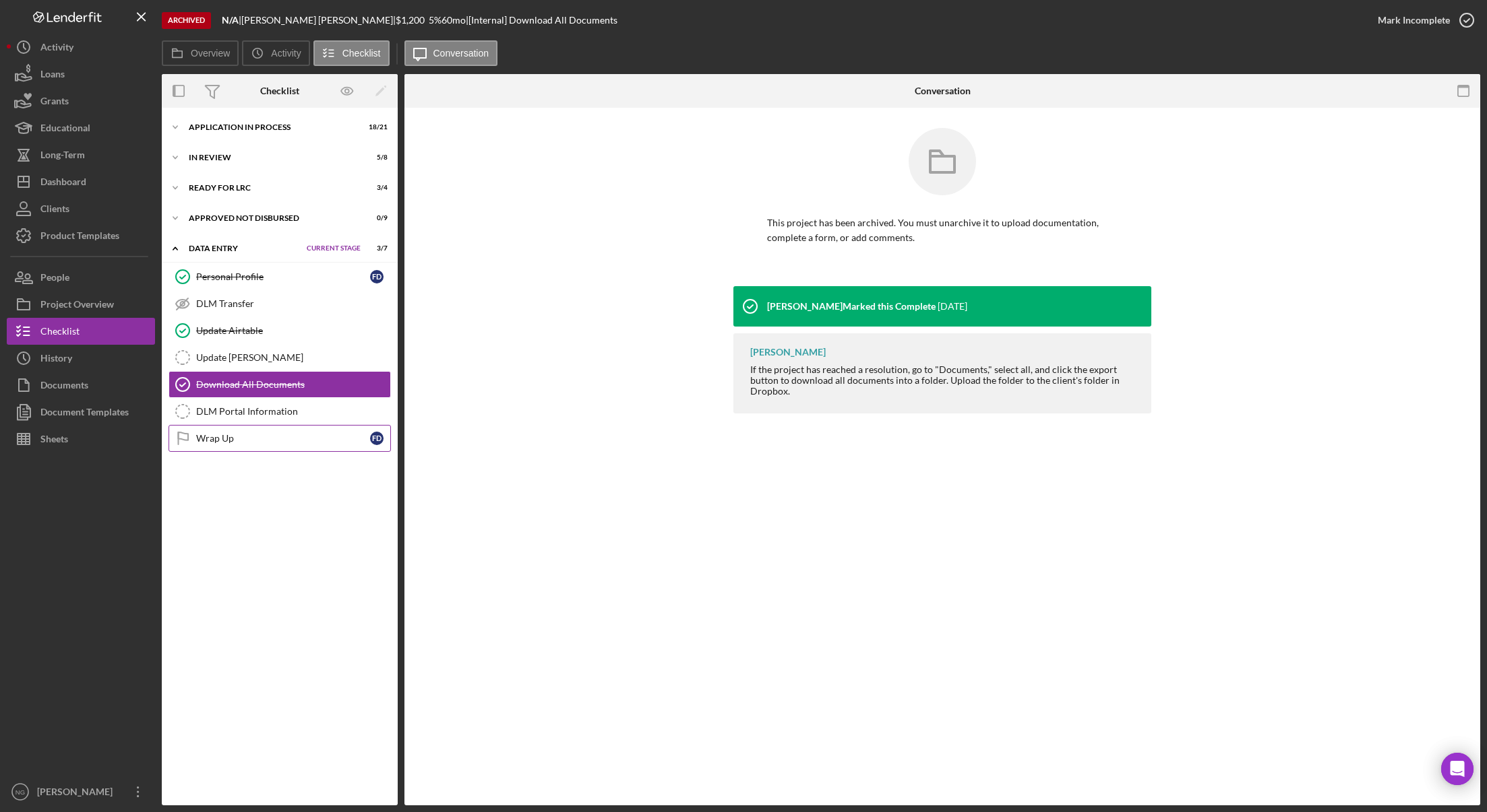
click at [220, 434] on div "Wrap Up" at bounding box center [283, 438] width 173 height 11
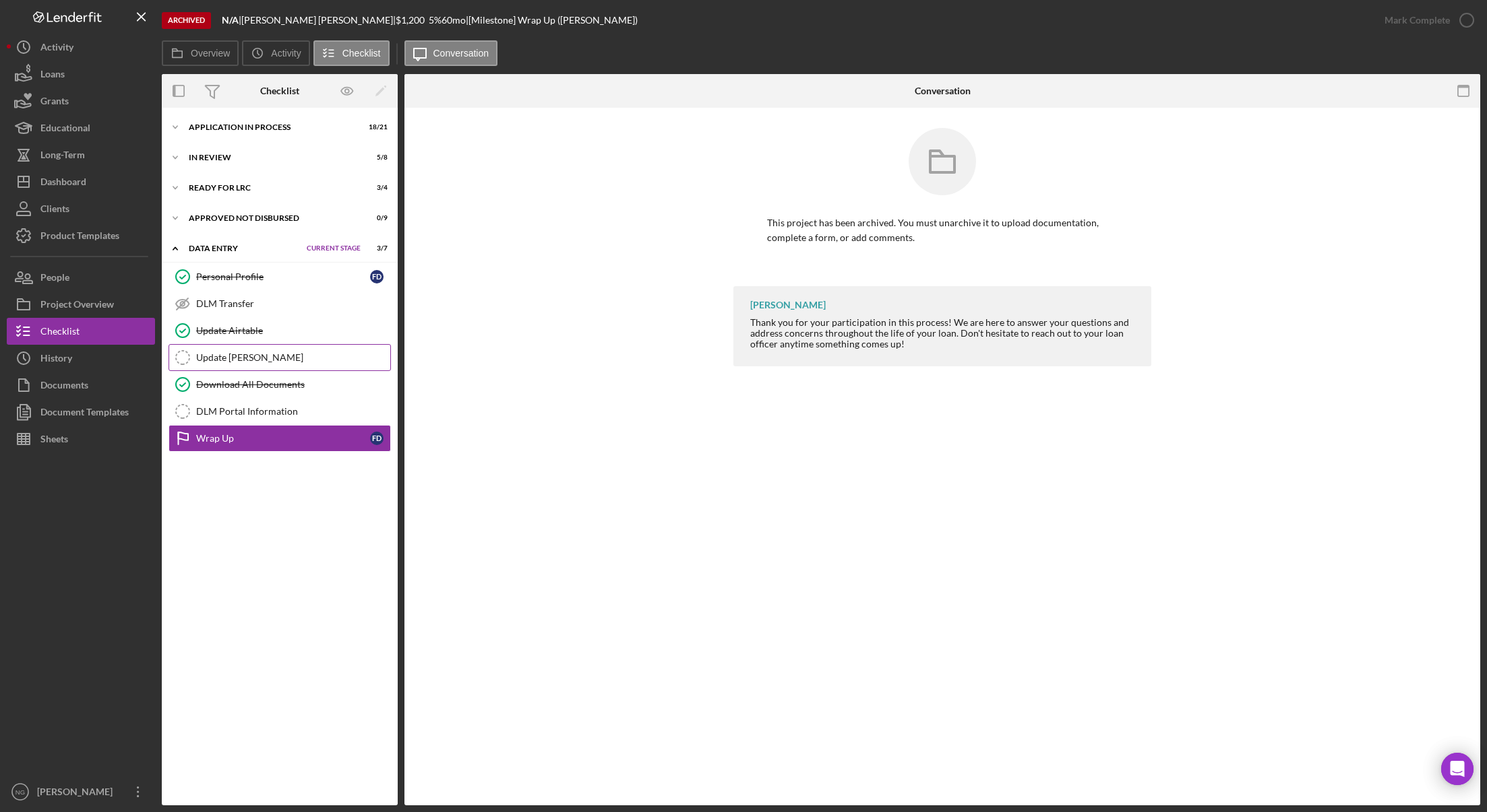
click at [259, 362] on div "Update [PERSON_NAME]" at bounding box center [293, 357] width 194 height 11
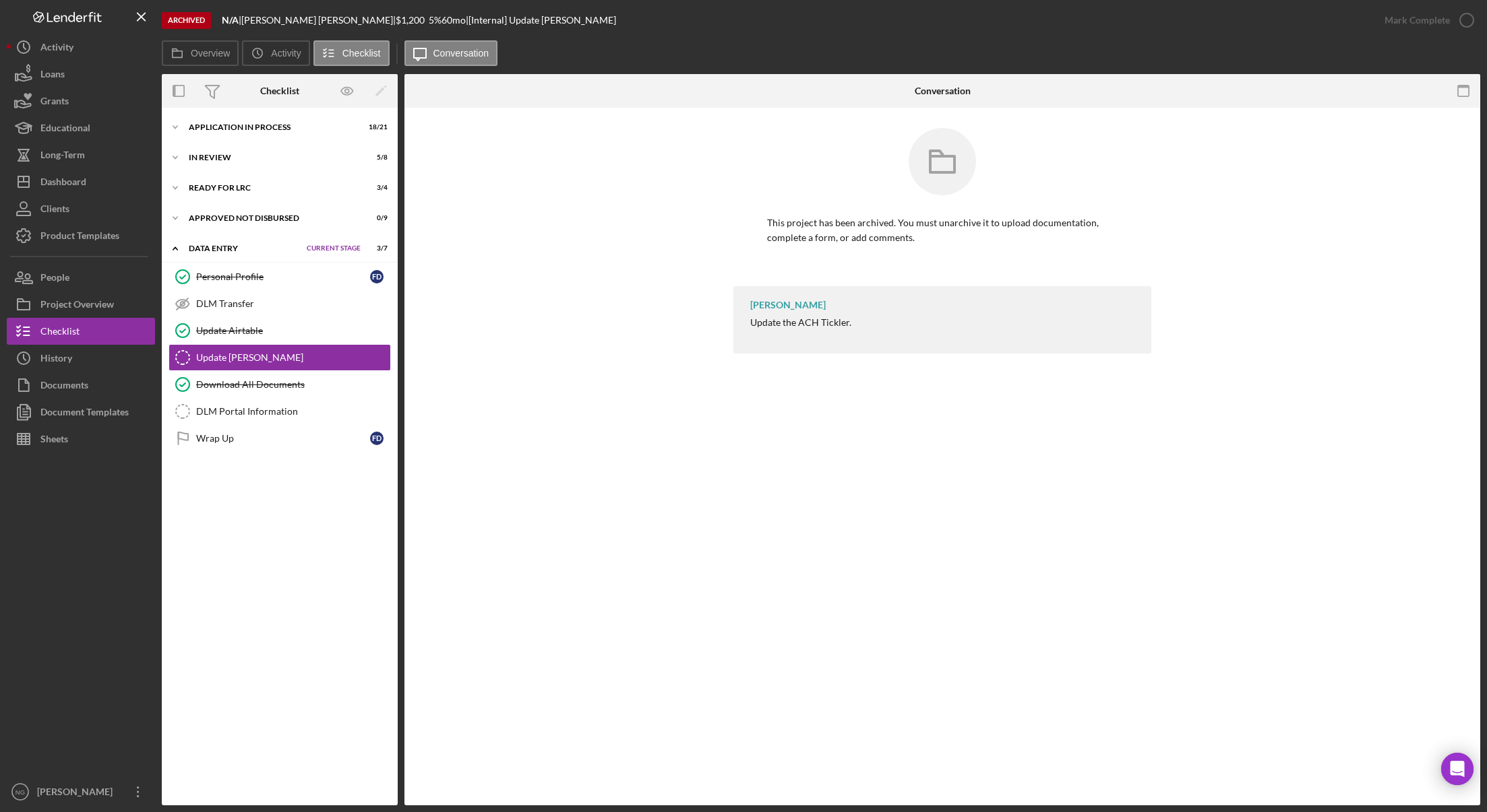
click at [174, 496] on div "Icon/Expander Application In Process 18 / 21 Set Stage Icon/Expander In Review …" at bounding box center [280, 457] width 236 height 685
click at [281, 412] on div "DLM Portal Information" at bounding box center [293, 411] width 194 height 11
